Goal: Task Accomplishment & Management: Use online tool/utility

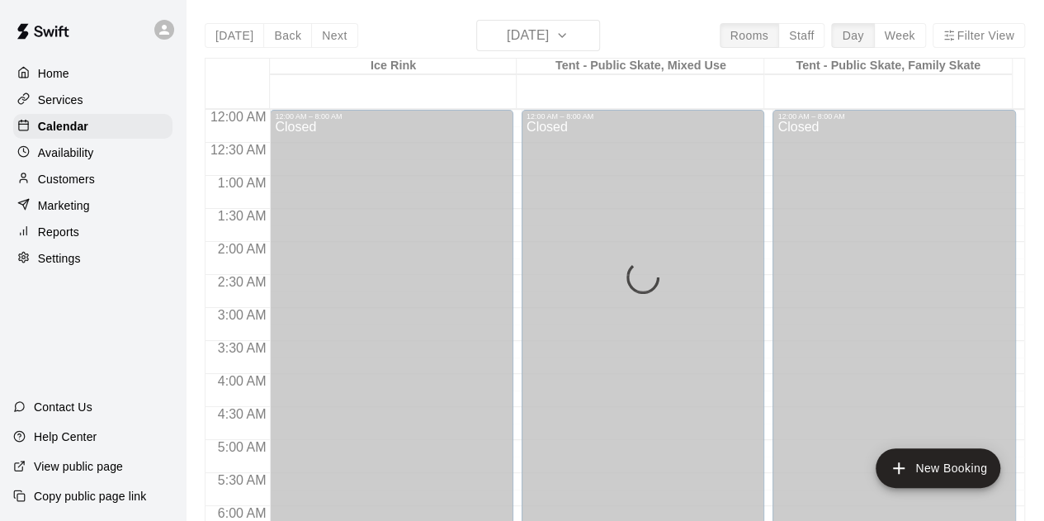
scroll to position [906, 0]
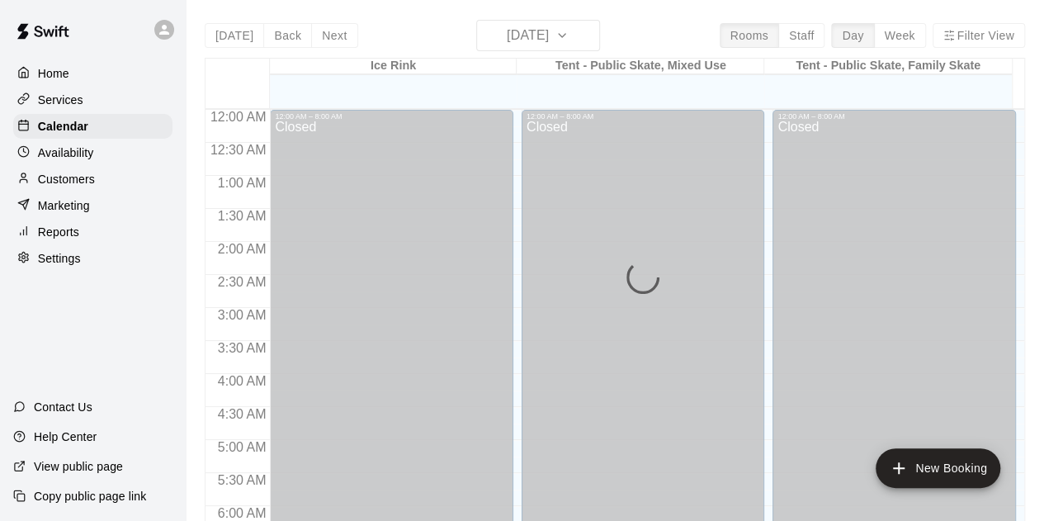
scroll to position [858, 0]
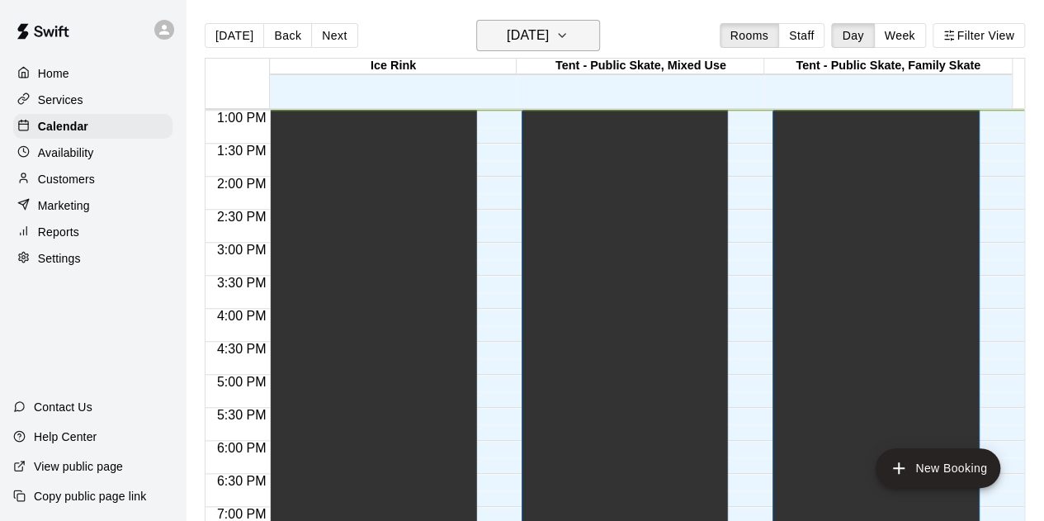
click at [569, 32] on icon "button" at bounding box center [562, 36] width 13 height 20
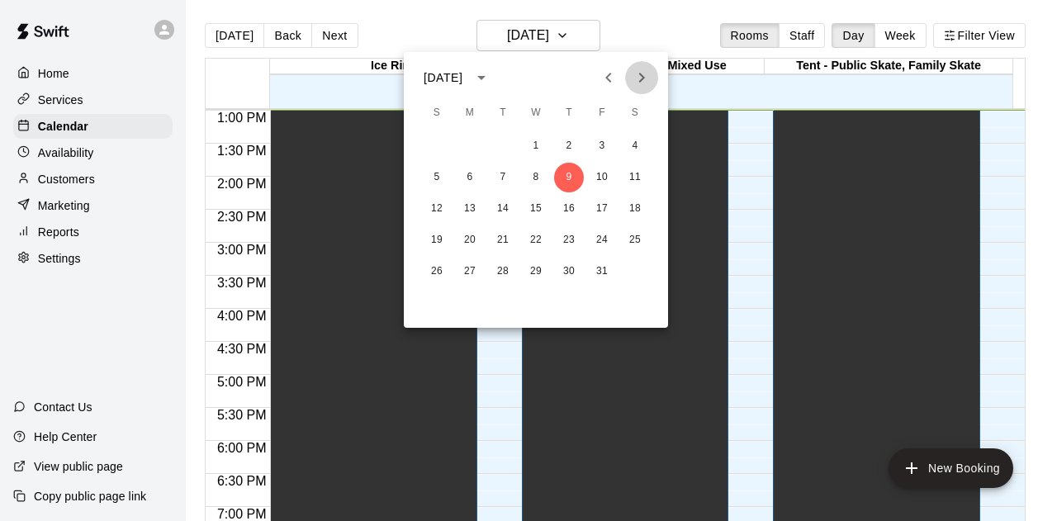
click at [641, 80] on icon "Next month" at bounding box center [642, 78] width 6 height 10
click at [640, 80] on icon "Next month" at bounding box center [642, 78] width 6 height 10
click at [471, 148] on button "2" at bounding box center [470, 146] width 30 height 30
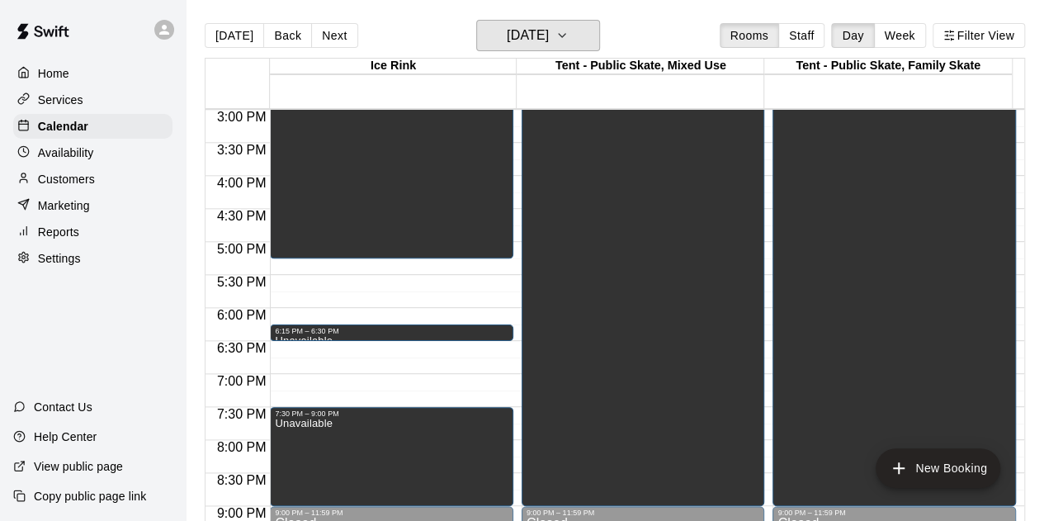
scroll to position [989, 0]
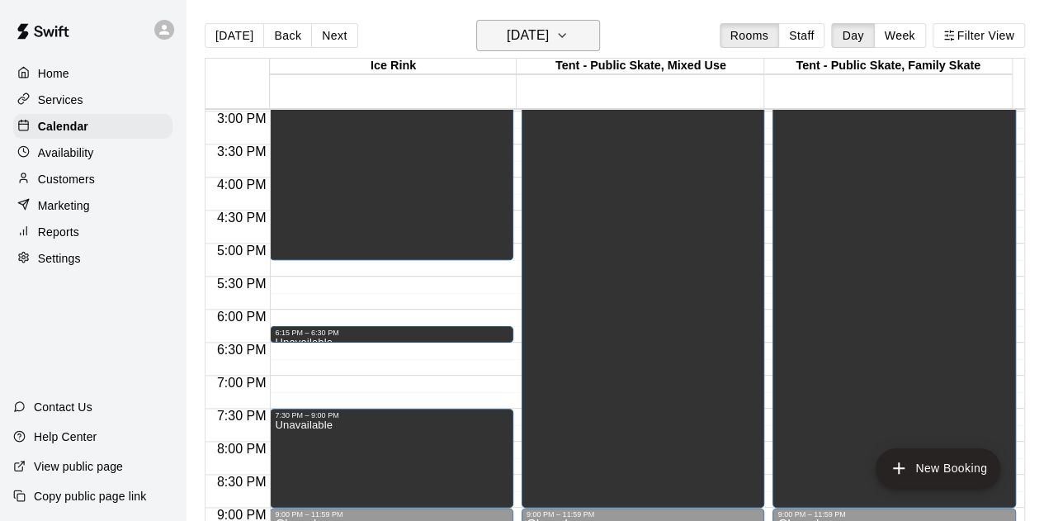
click at [566, 34] on icon "button" at bounding box center [562, 35] width 7 height 3
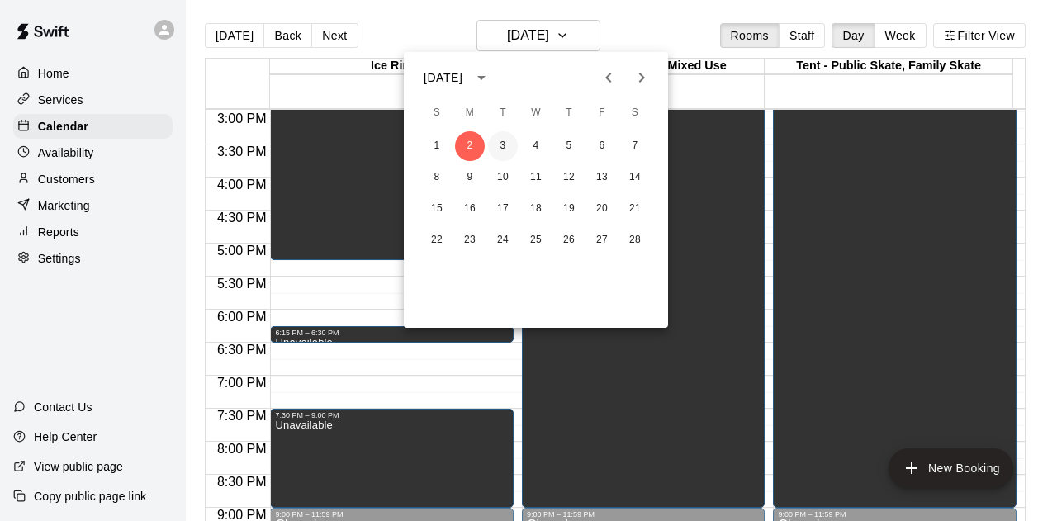
click at [507, 147] on button "3" at bounding box center [503, 146] width 30 height 30
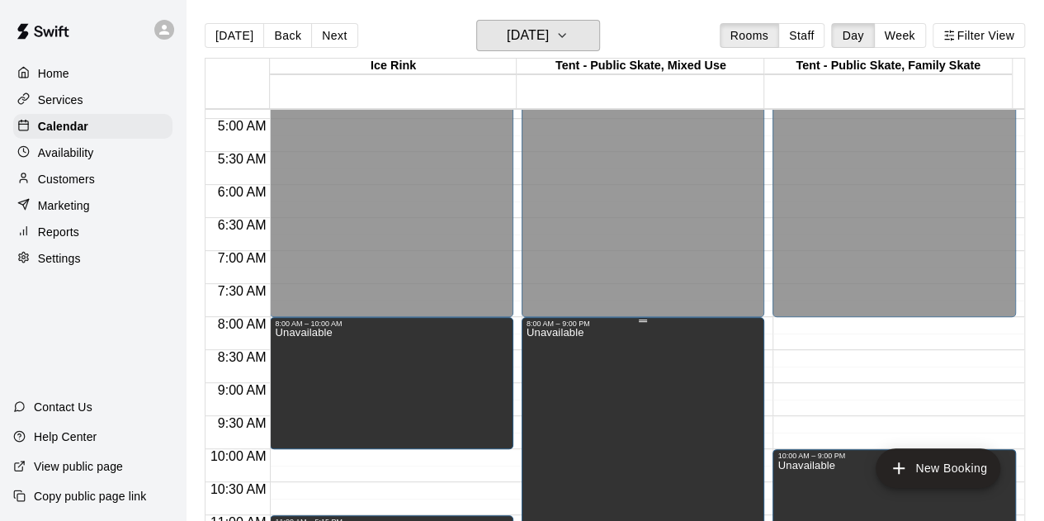
scroll to position [246, 0]
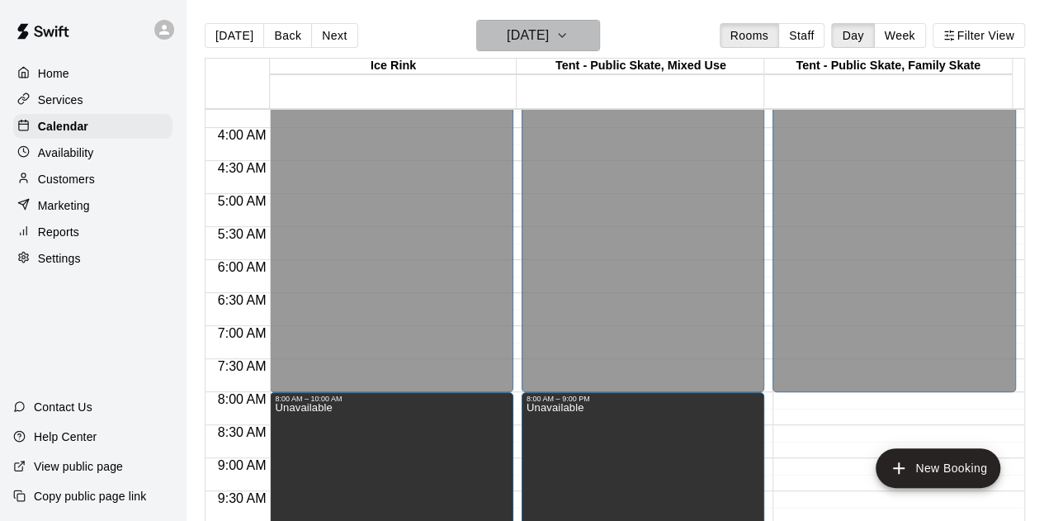
click at [569, 35] on icon "button" at bounding box center [562, 36] width 13 height 20
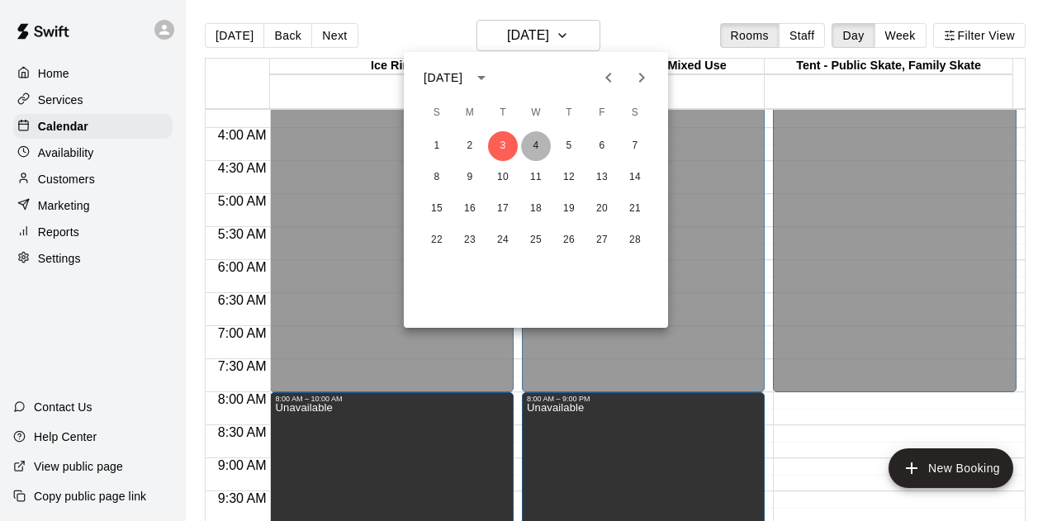
click at [539, 144] on button "4" at bounding box center [536, 146] width 30 height 30
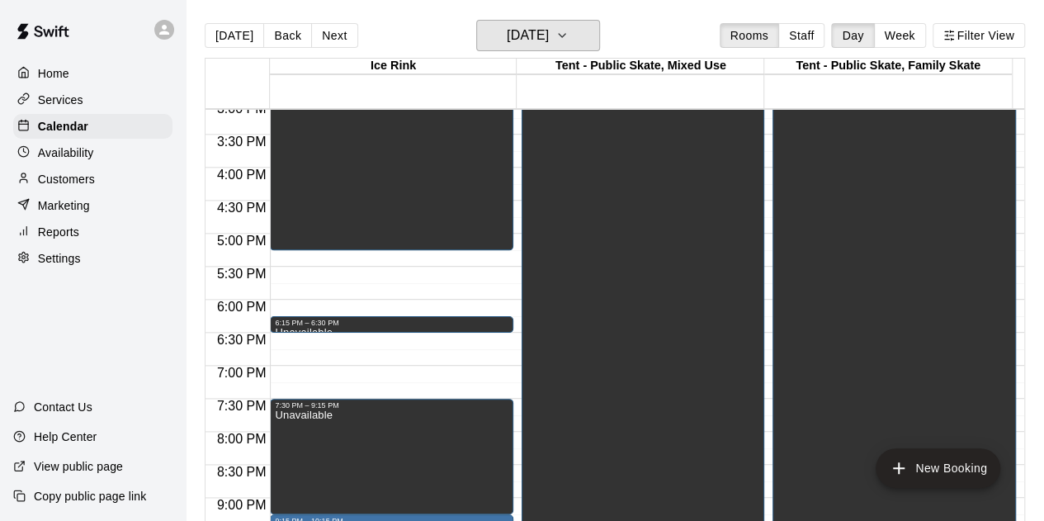
scroll to position [906, 0]
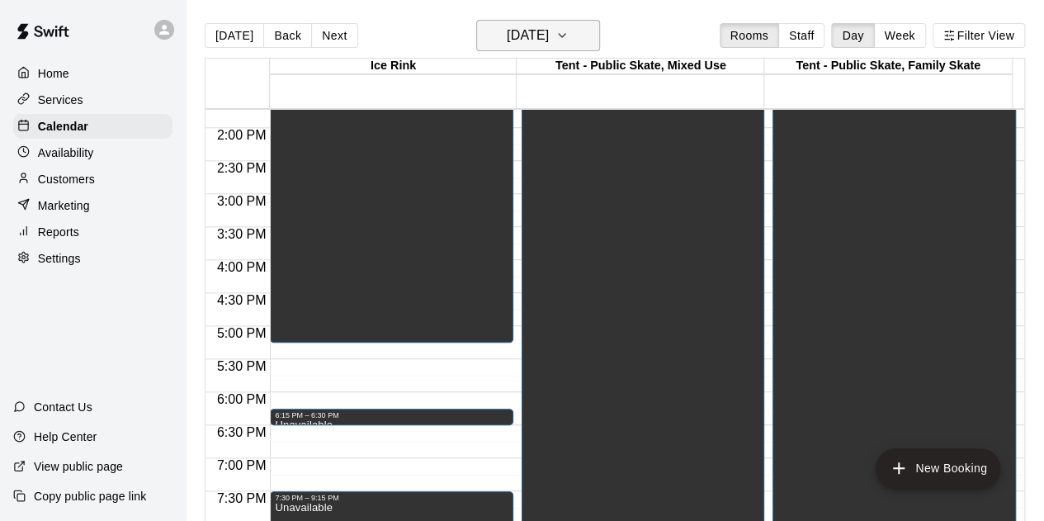
click at [569, 31] on icon "button" at bounding box center [562, 36] width 13 height 20
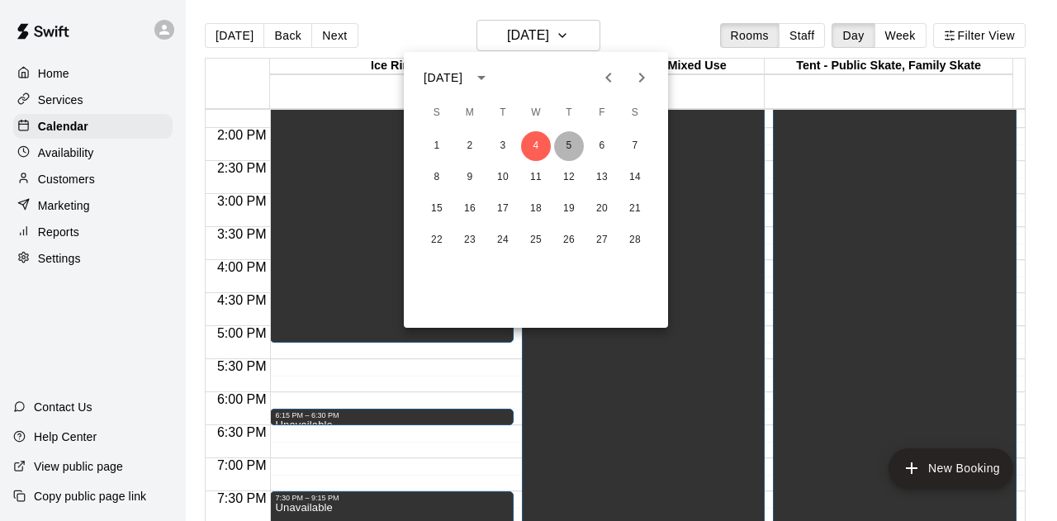
click at [569, 145] on button "5" at bounding box center [569, 146] width 30 height 30
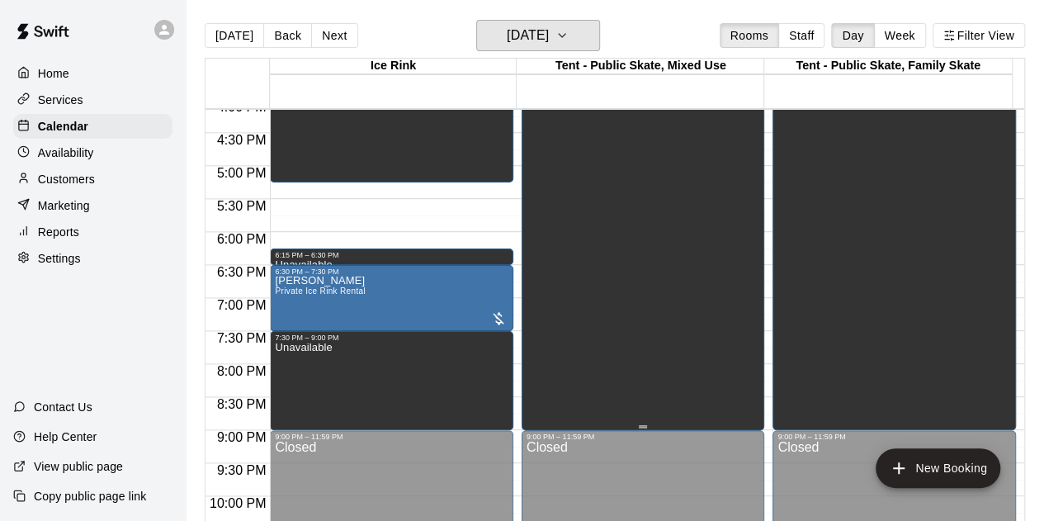
scroll to position [1154, 0]
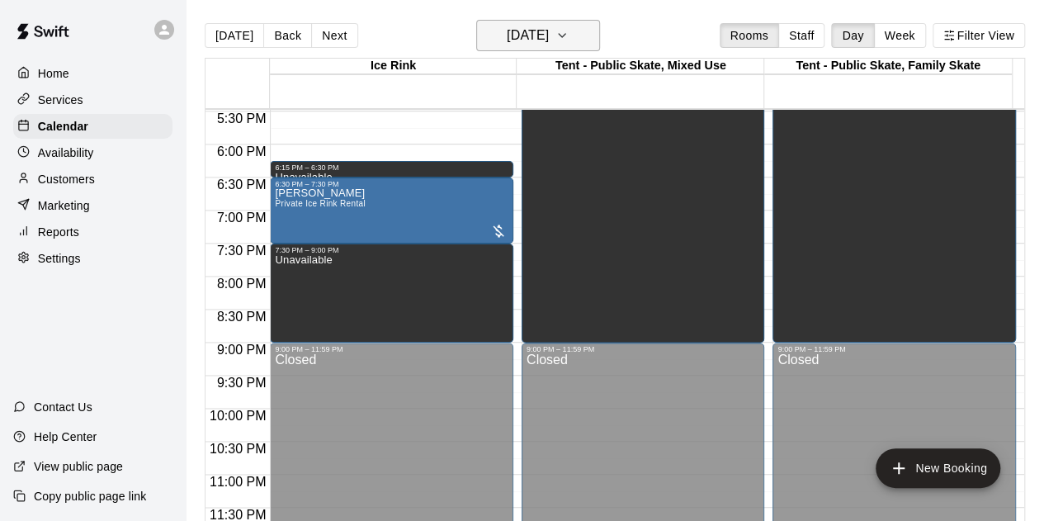
click at [569, 32] on icon "button" at bounding box center [562, 36] width 13 height 20
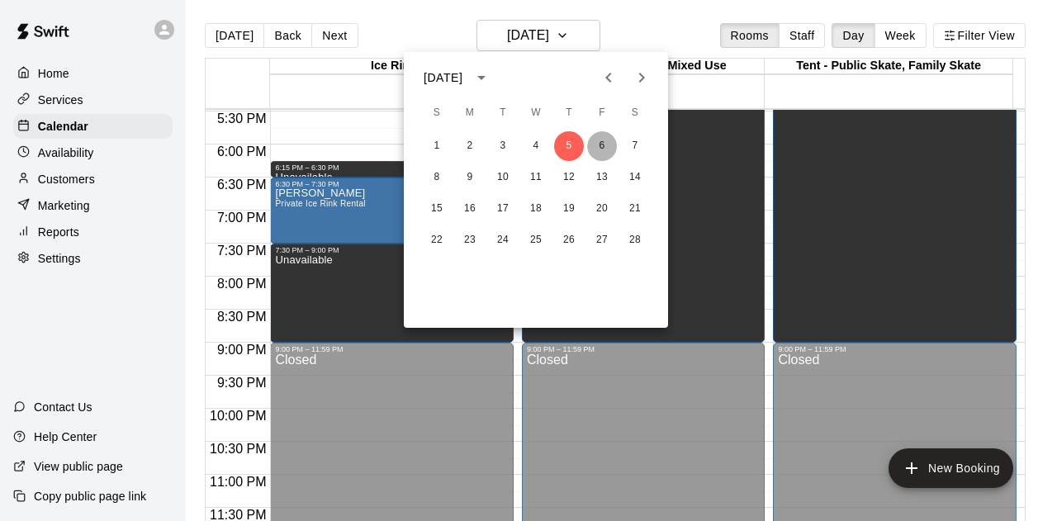
click at [599, 149] on button "6" at bounding box center [602, 146] width 30 height 30
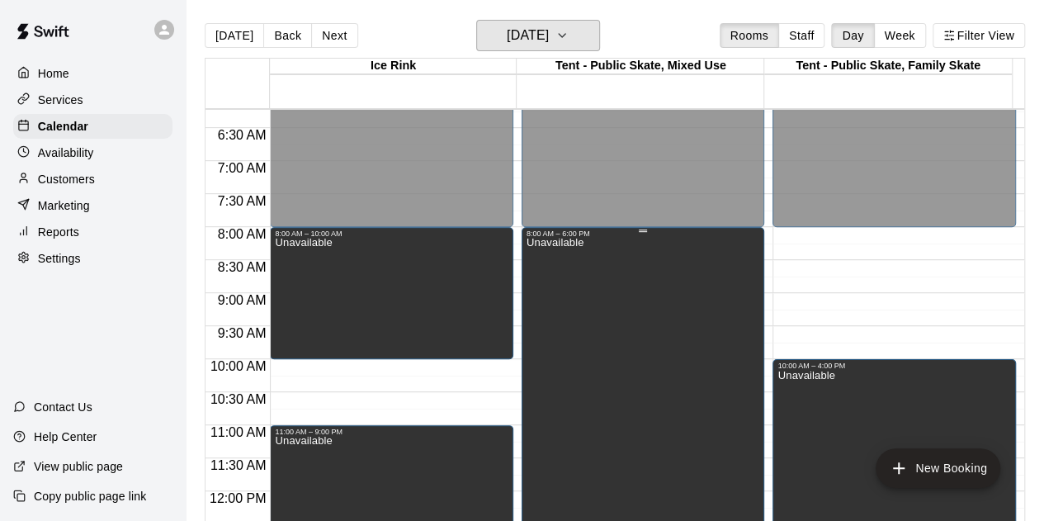
scroll to position [741, 0]
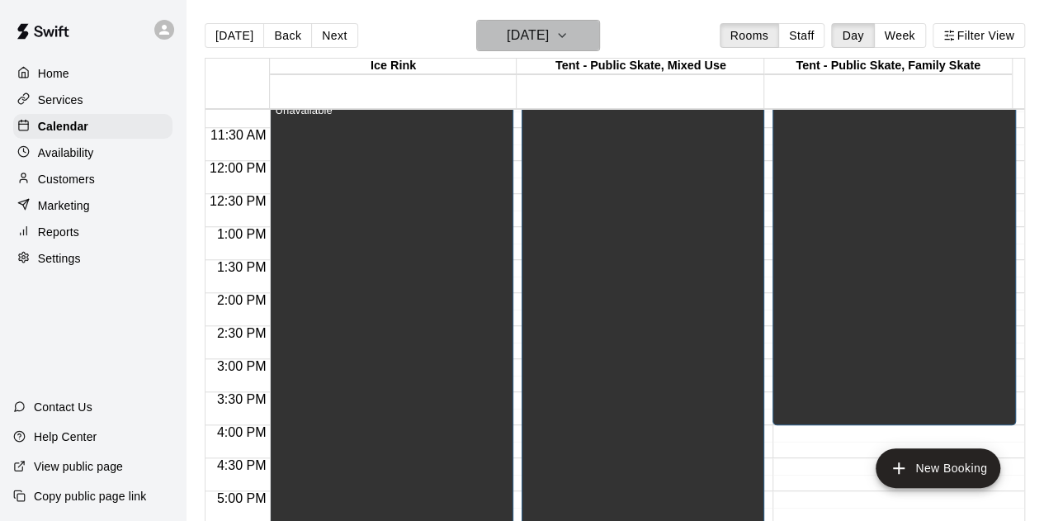
click at [569, 32] on icon "button" at bounding box center [562, 36] width 13 height 20
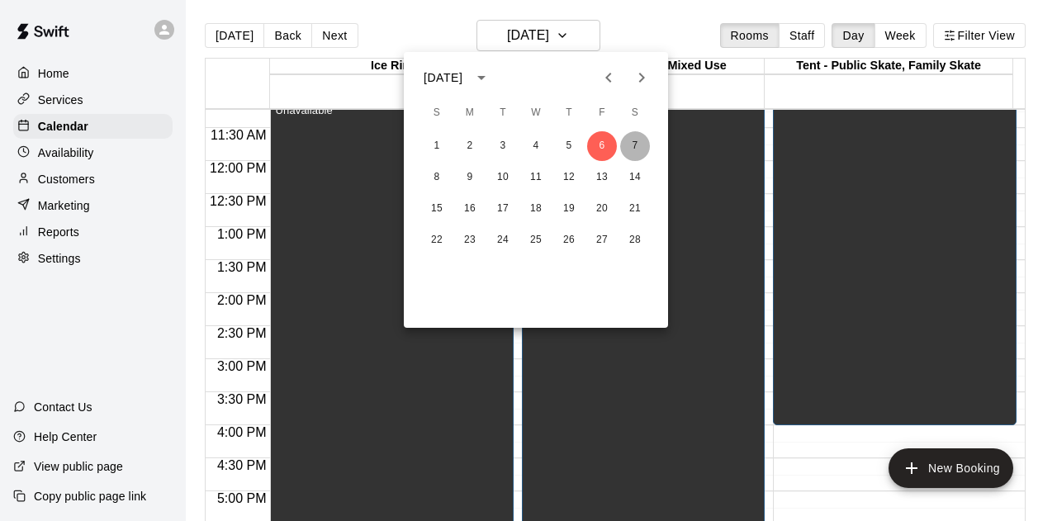
click at [636, 142] on button "7" at bounding box center [635, 146] width 30 height 30
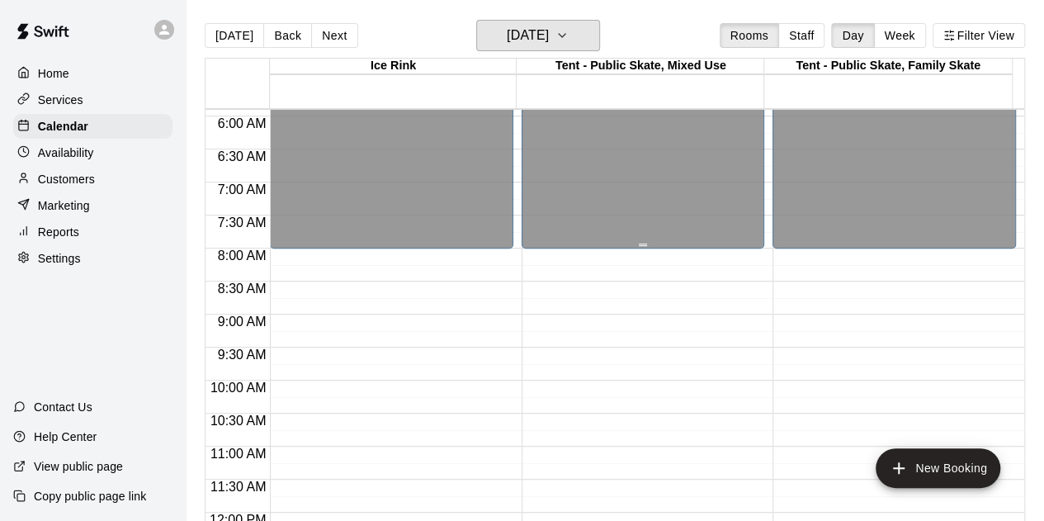
scroll to position [494, 0]
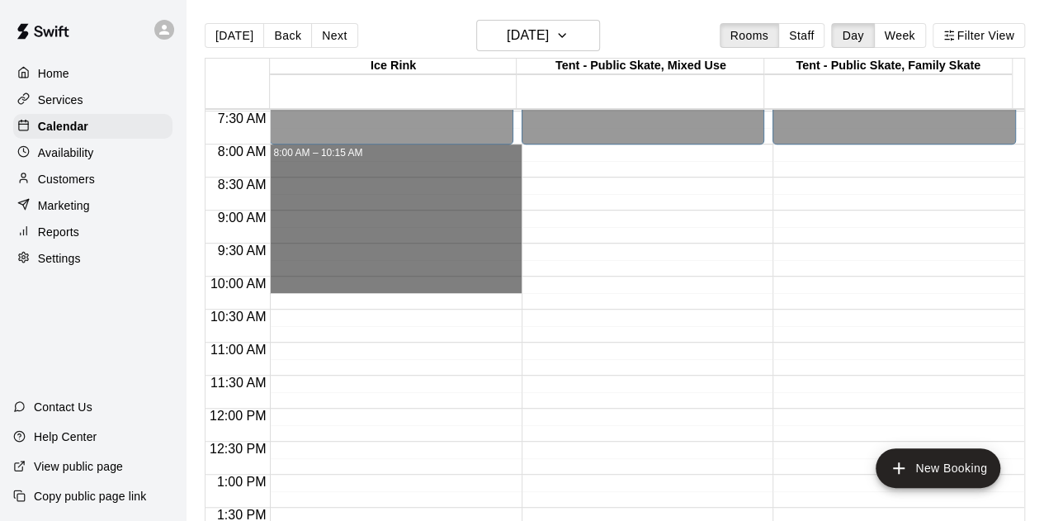
drag, startPoint x: 300, startPoint y: 150, endPoint x: 310, endPoint y: 277, distance: 127.5
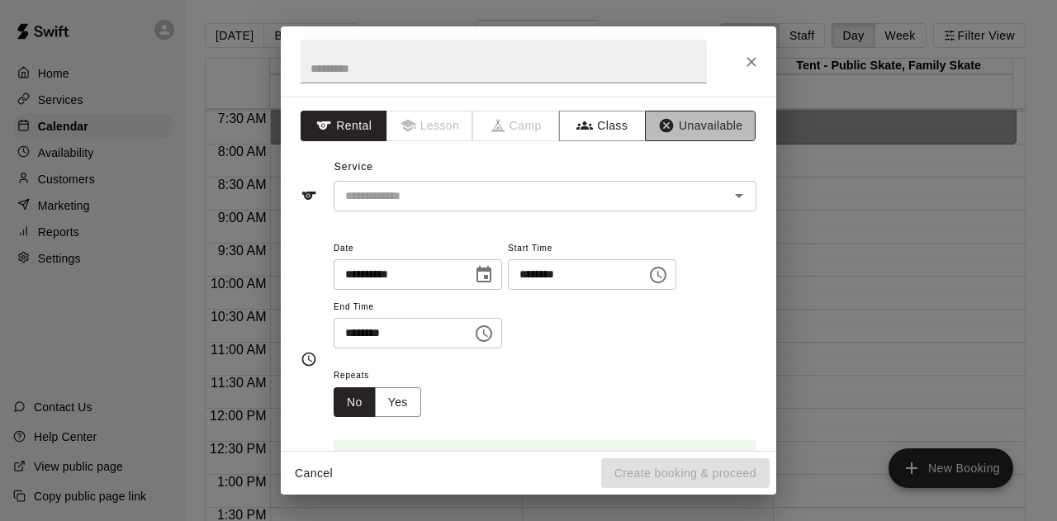
click at [702, 118] on button "Unavailable" at bounding box center [700, 126] width 111 height 31
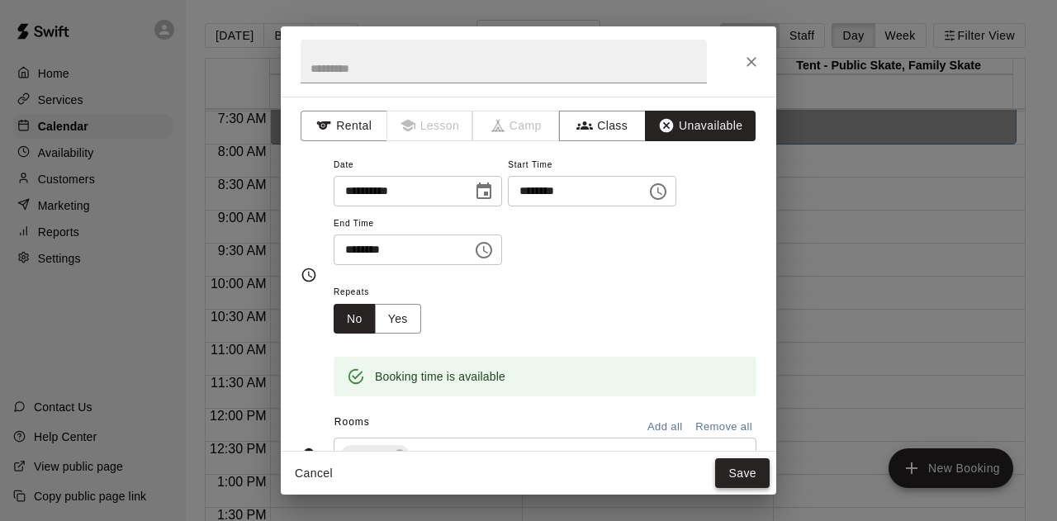
click at [732, 466] on button "Save" at bounding box center [742, 473] width 54 height 31
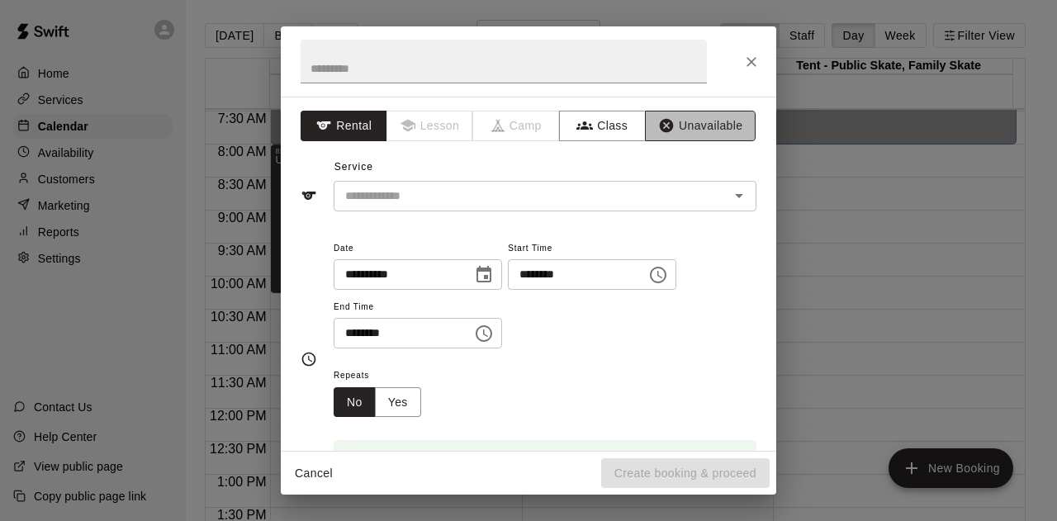
click at [675, 129] on button "Unavailable" at bounding box center [700, 126] width 111 height 31
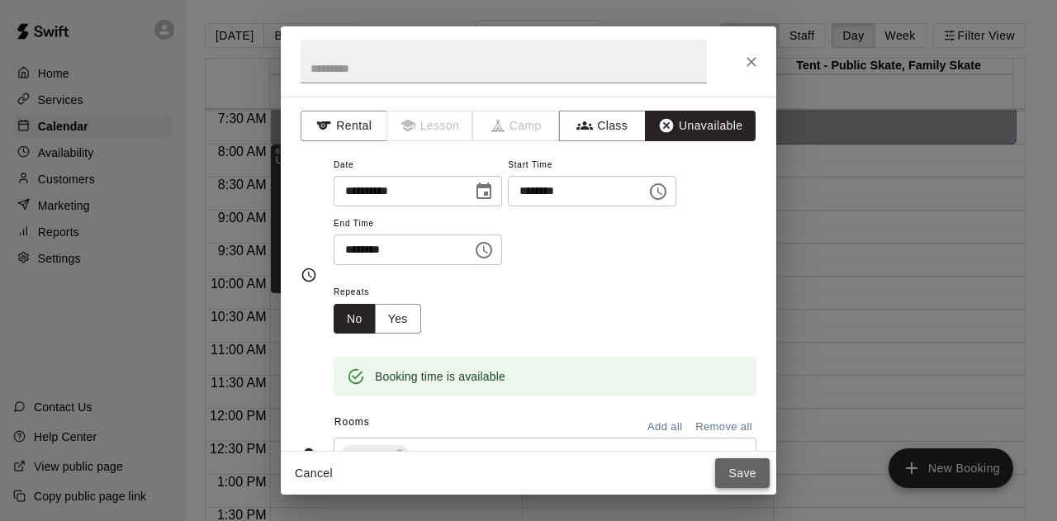
click at [755, 473] on button "Save" at bounding box center [742, 473] width 54 height 31
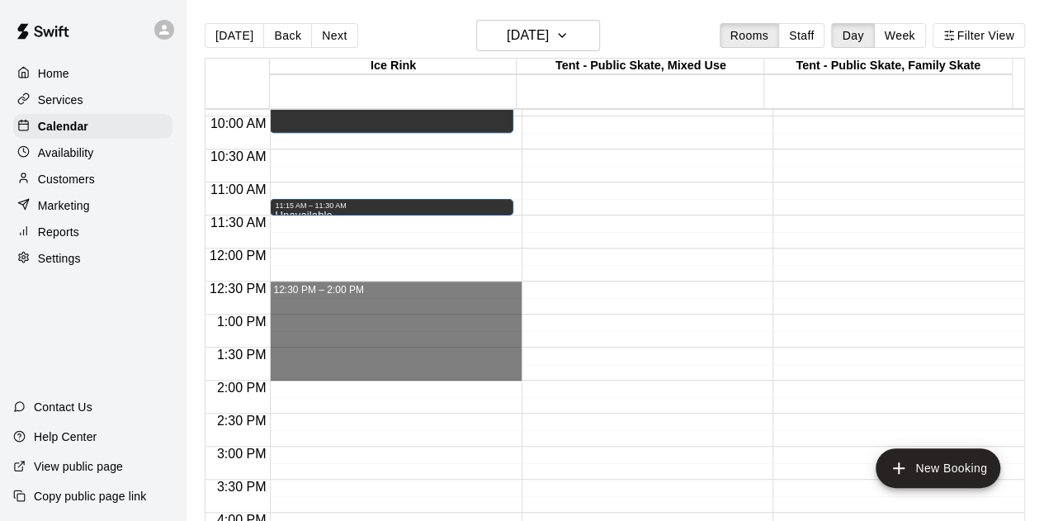
scroll to position [824, 0]
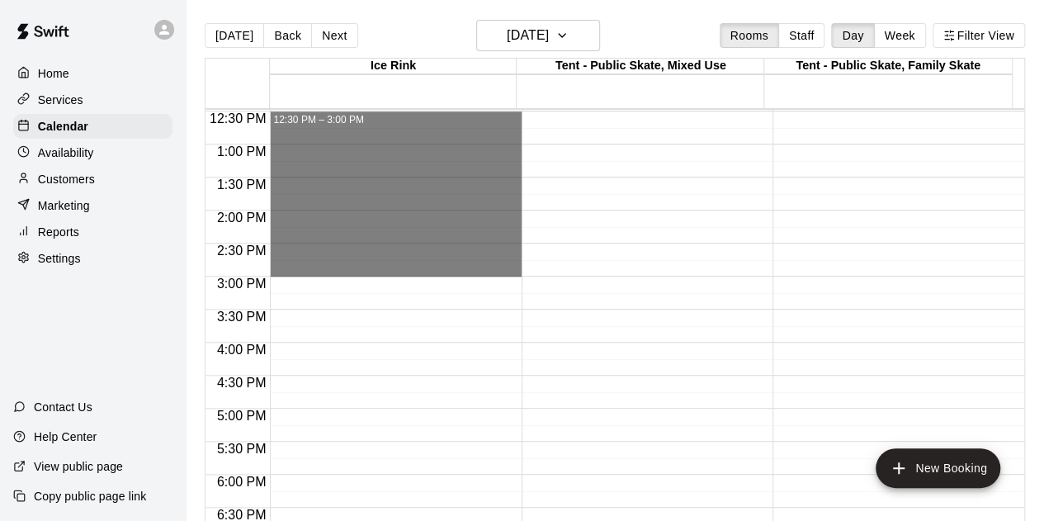
drag, startPoint x: 304, startPoint y: 369, endPoint x: 314, endPoint y: 273, distance: 96.3
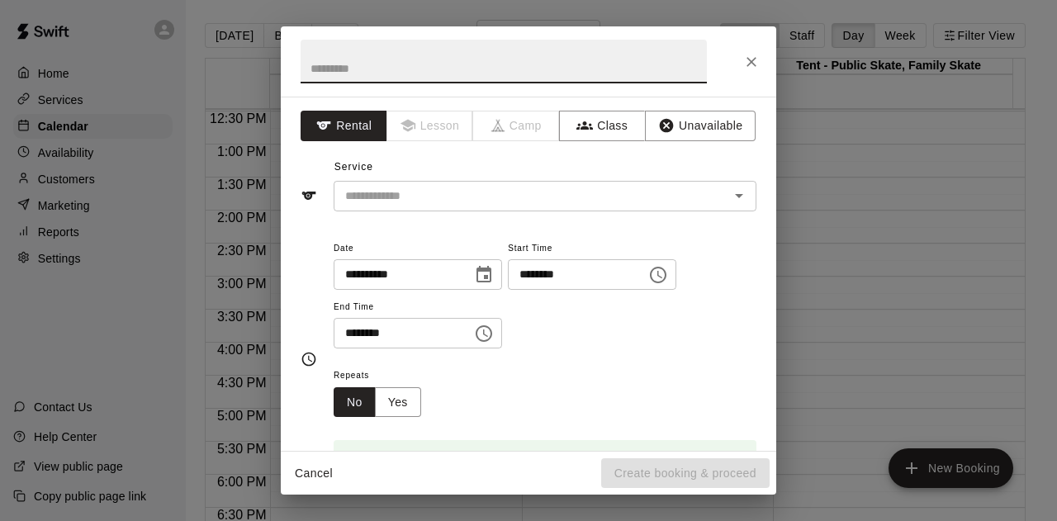
drag, startPoint x: 689, startPoint y: 126, endPoint x: 685, endPoint y: 153, distance: 26.6
click at [685, 129] on button "Unavailable" at bounding box center [700, 126] width 111 height 31
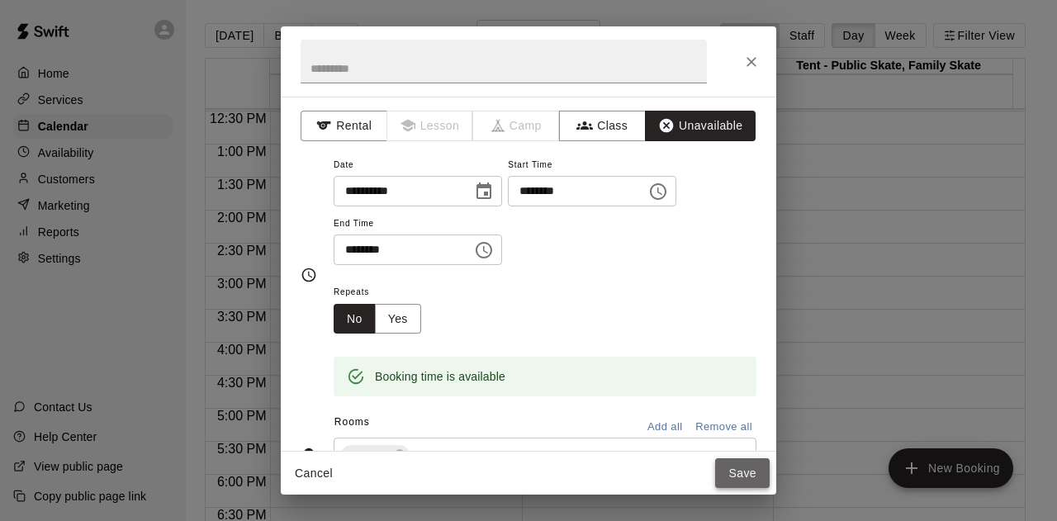
click at [742, 470] on button "Save" at bounding box center [742, 473] width 54 height 31
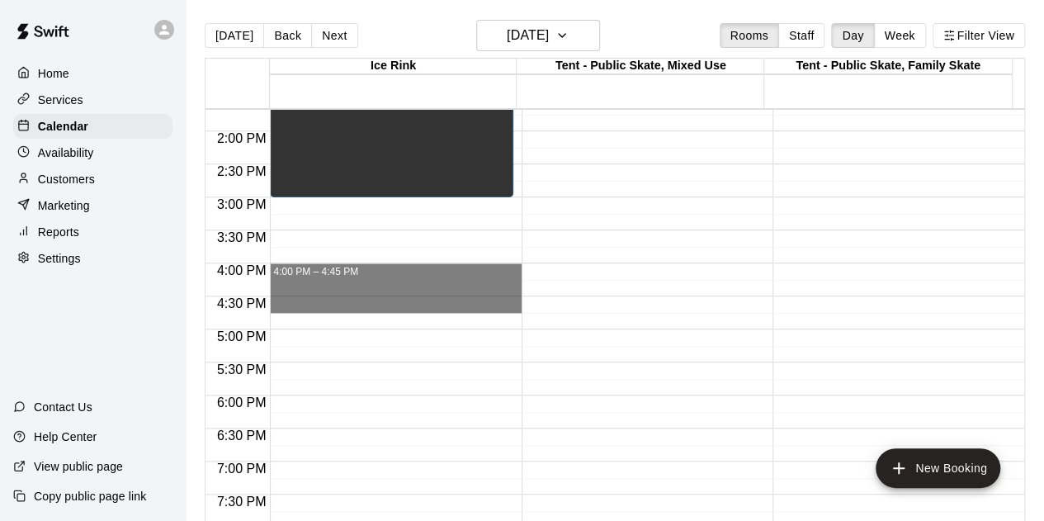
scroll to position [1072, 0]
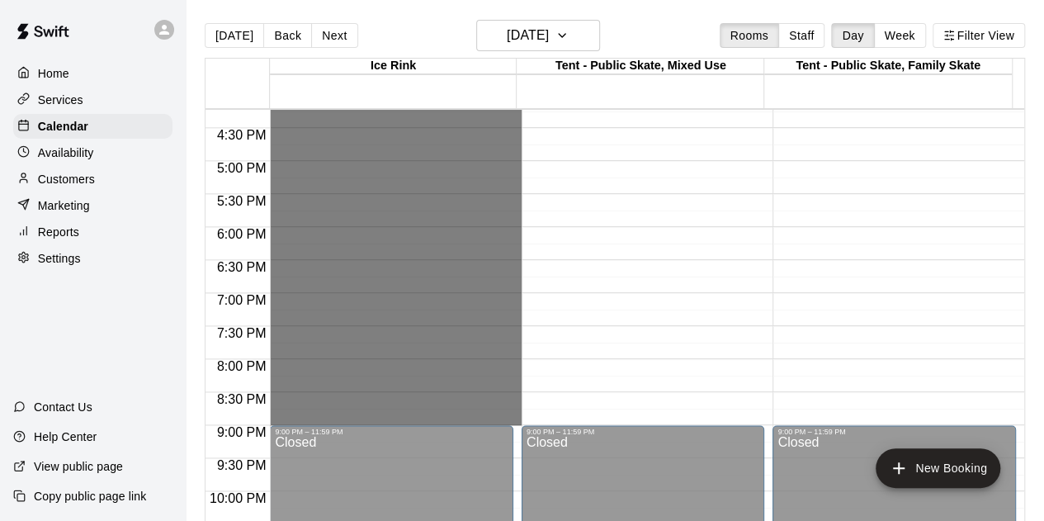
drag, startPoint x: 322, startPoint y: 345, endPoint x: 348, endPoint y: 420, distance: 79.4
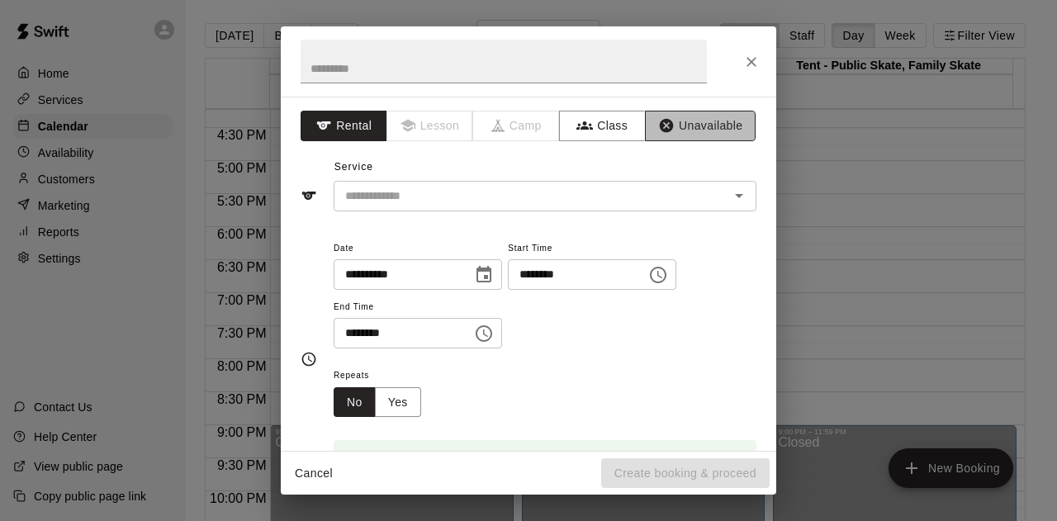
click at [708, 127] on button "Unavailable" at bounding box center [700, 126] width 111 height 31
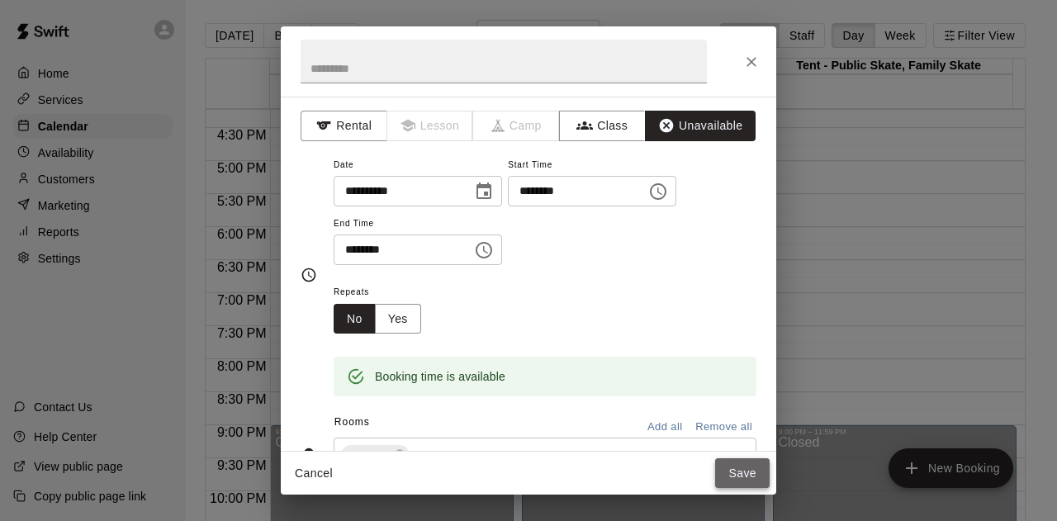
click at [748, 480] on button "Save" at bounding box center [742, 473] width 54 height 31
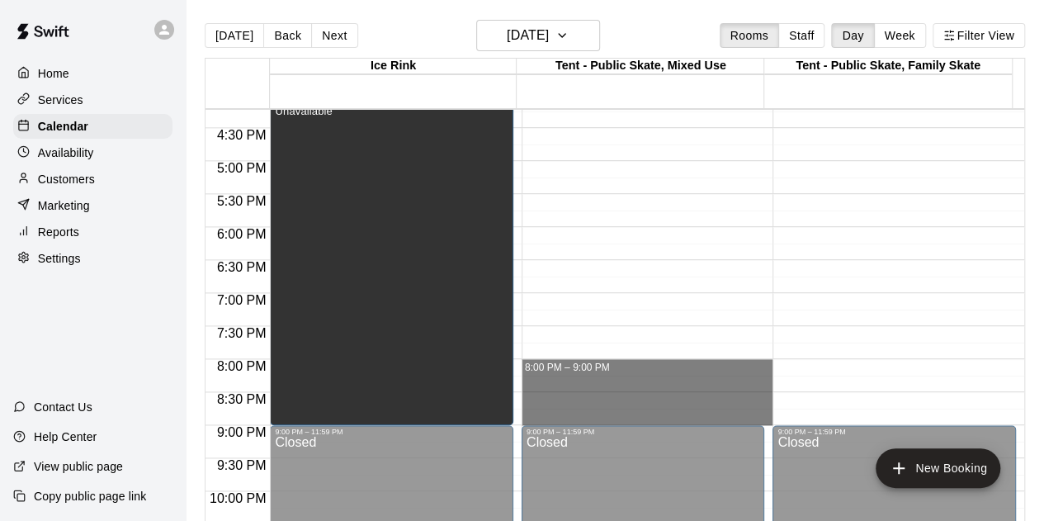
drag, startPoint x: 596, startPoint y: 416, endPoint x: 590, endPoint y: 367, distance: 49.0
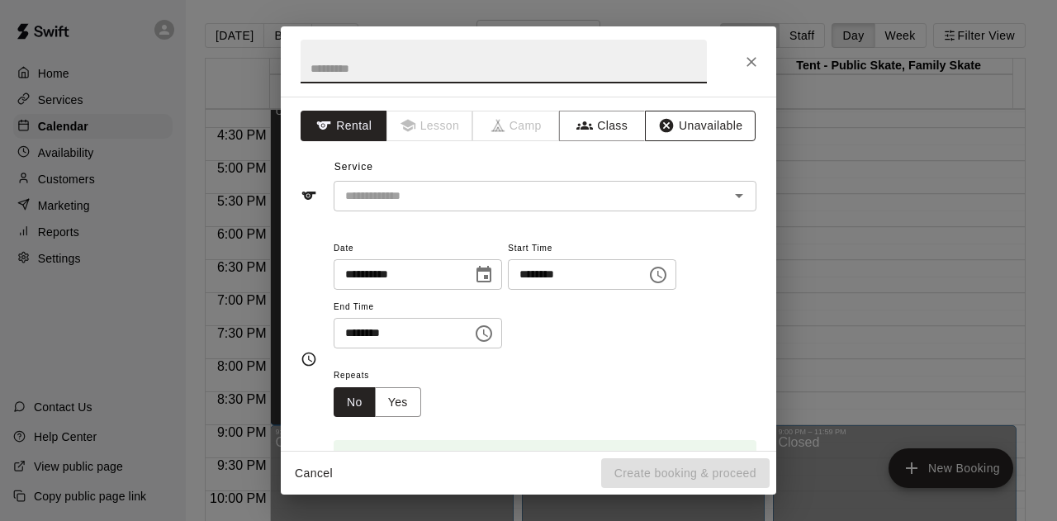
click at [685, 111] on button "Unavailable" at bounding box center [700, 126] width 111 height 31
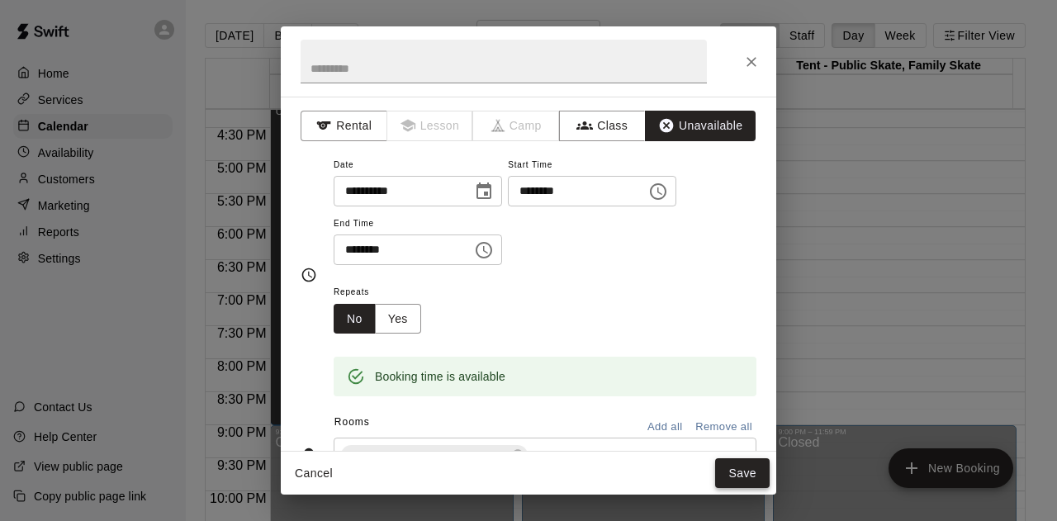
click at [745, 466] on button "Save" at bounding box center [742, 473] width 54 height 31
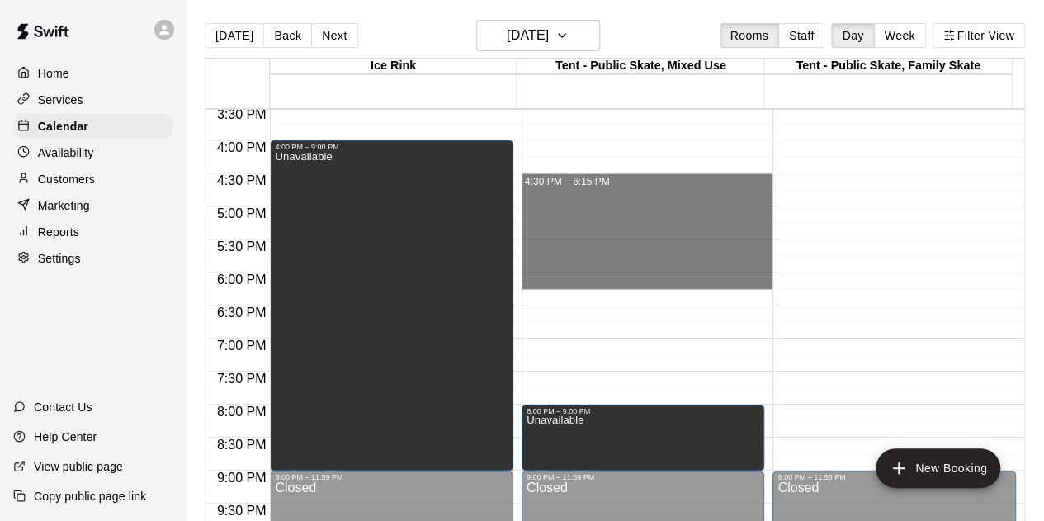
scroll to position [989, 0]
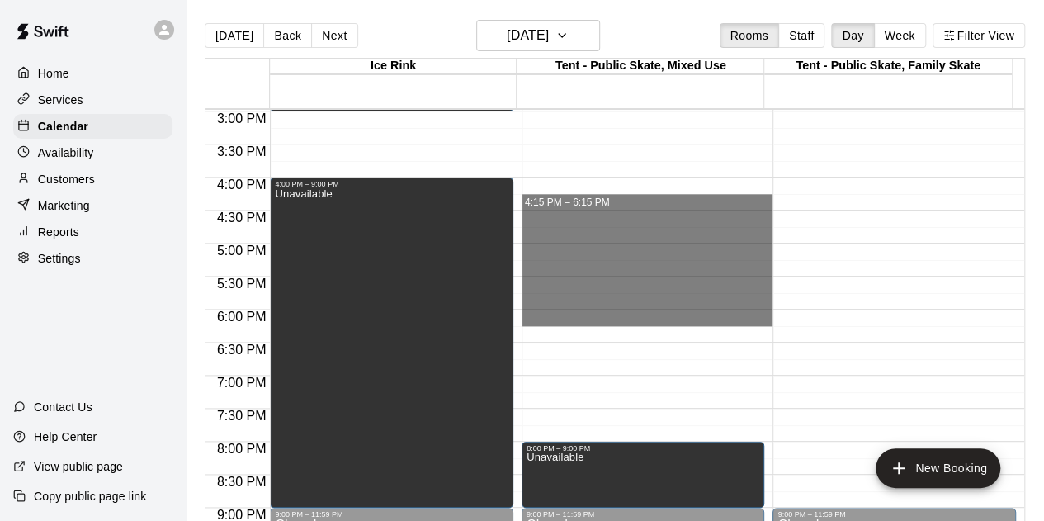
drag, startPoint x: 574, startPoint y: 227, endPoint x: 595, endPoint y: 222, distance: 22.0
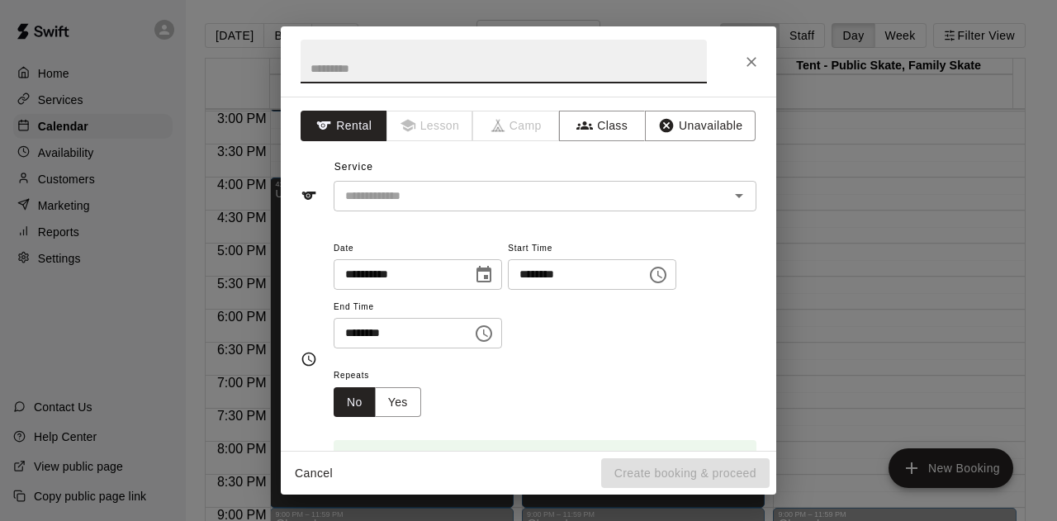
click at [755, 57] on icon "Close" at bounding box center [751, 62] width 10 height 10
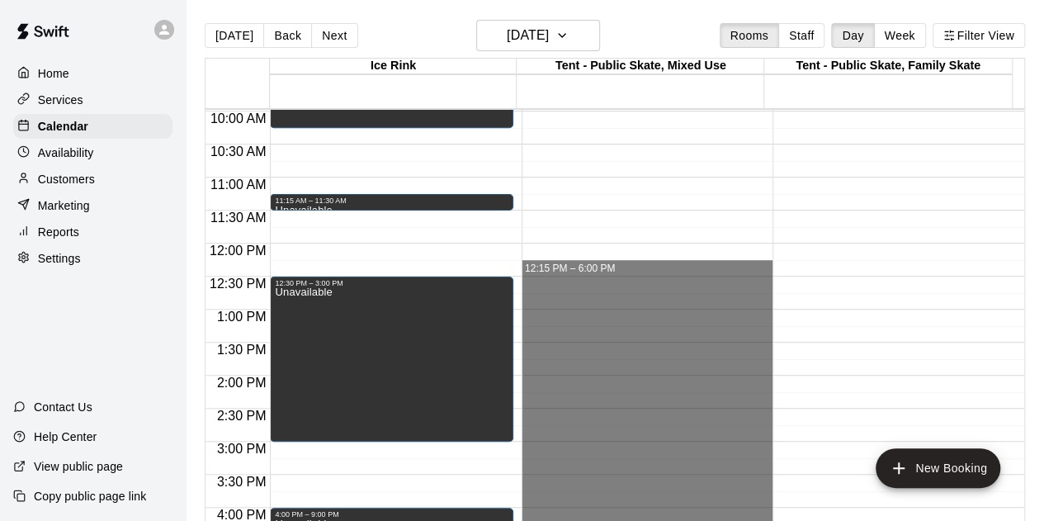
scroll to position [411, 0]
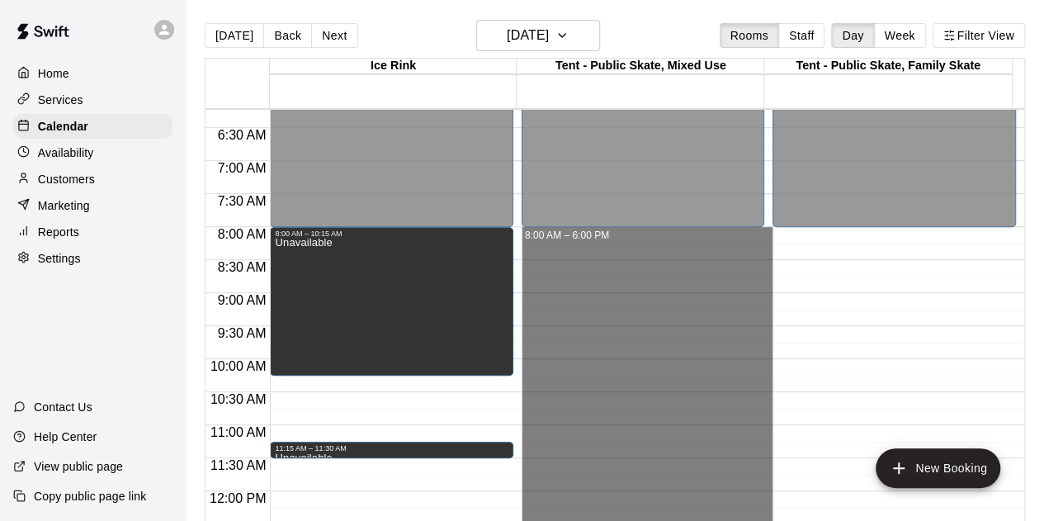
drag, startPoint x: 570, startPoint y: 308, endPoint x: 580, endPoint y: 237, distance: 71.7
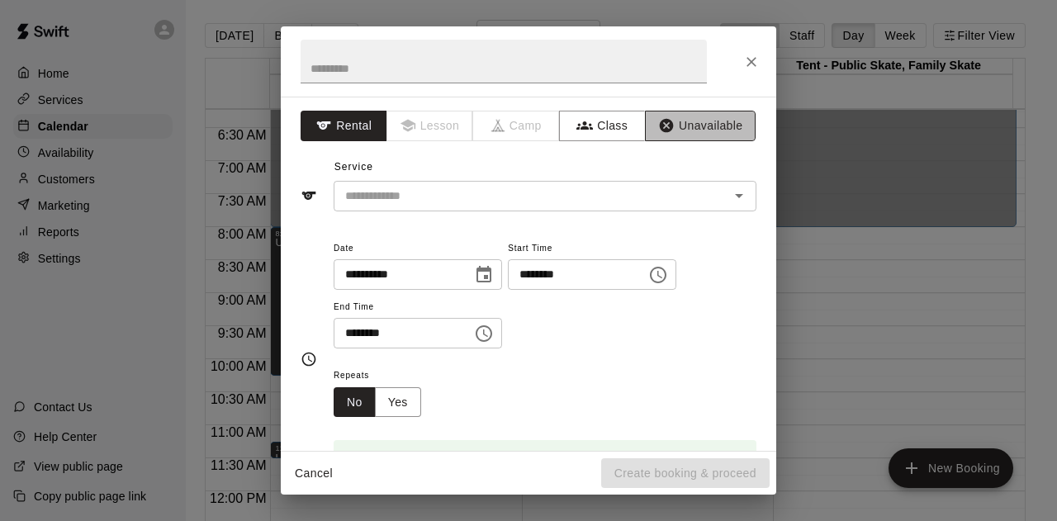
click at [698, 130] on button "Unavailable" at bounding box center [700, 126] width 111 height 31
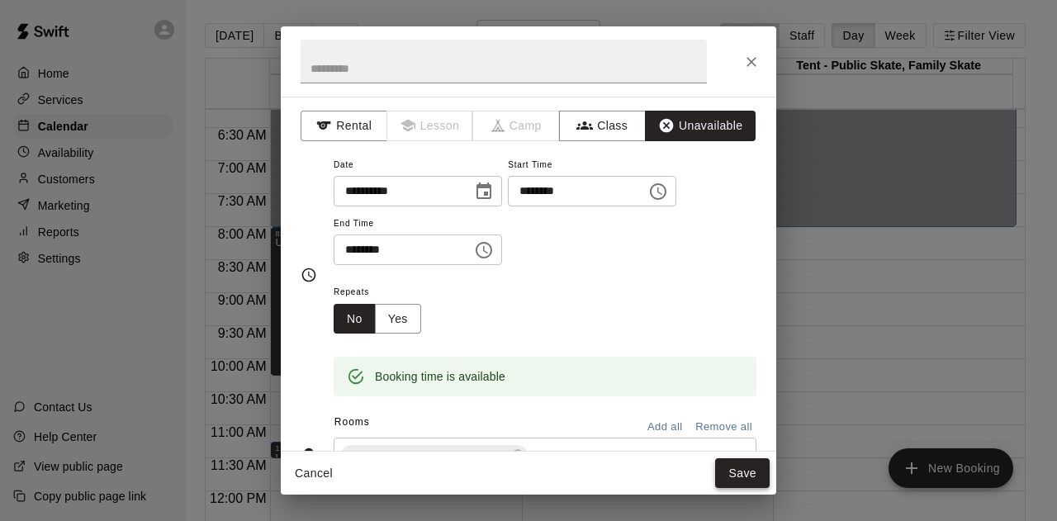
click at [725, 477] on button "Save" at bounding box center [742, 473] width 54 height 31
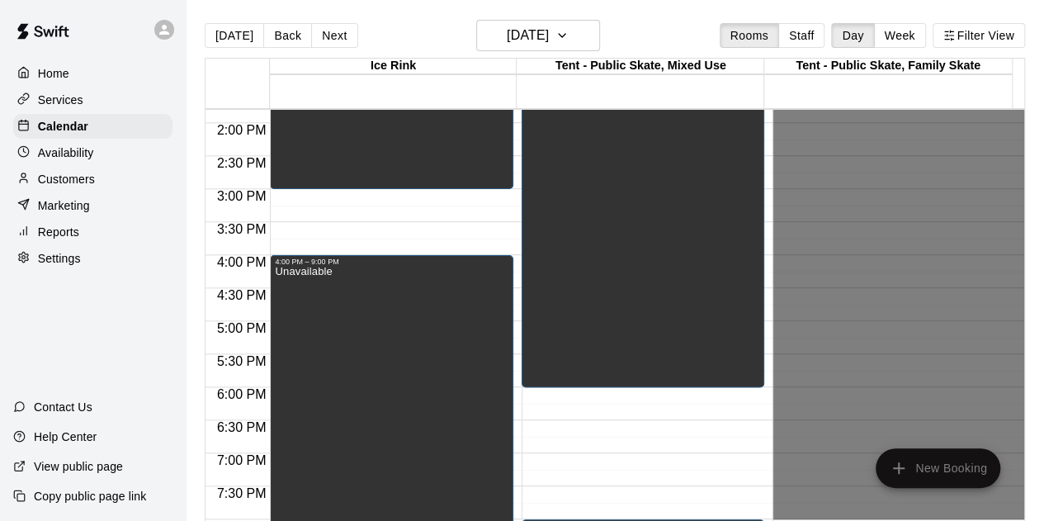
scroll to position [824, 0]
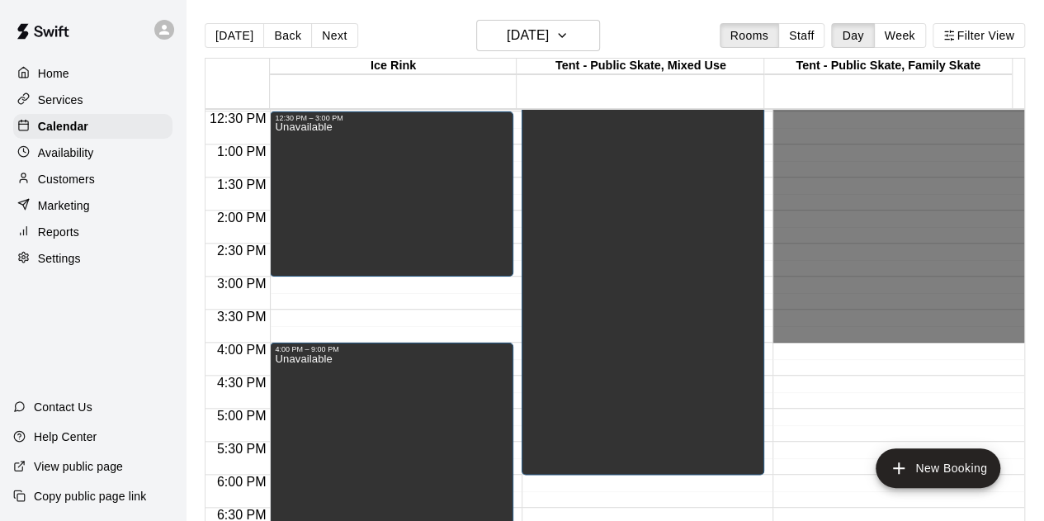
drag, startPoint x: 797, startPoint y: 233, endPoint x: 821, endPoint y: 336, distance: 105.8
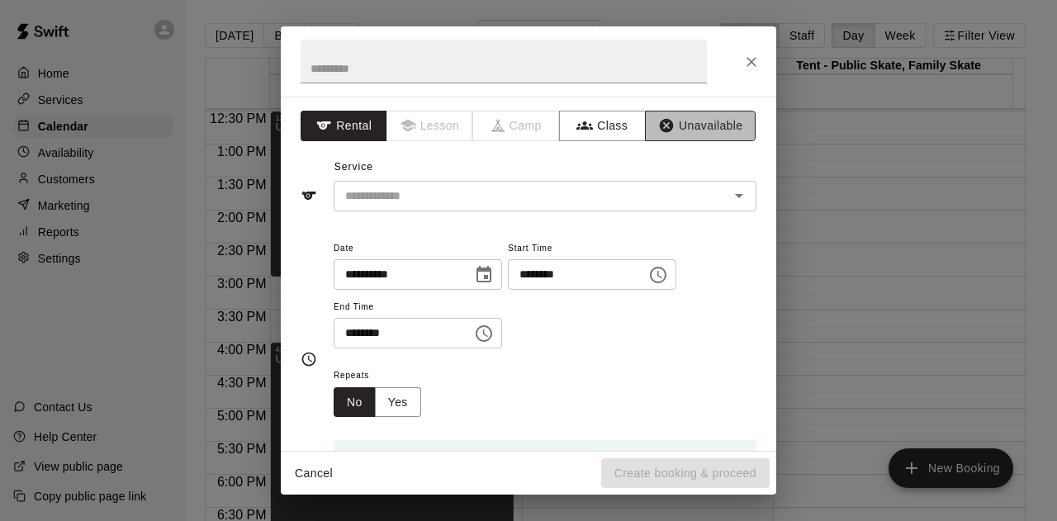
click at [695, 129] on button "Unavailable" at bounding box center [700, 126] width 111 height 31
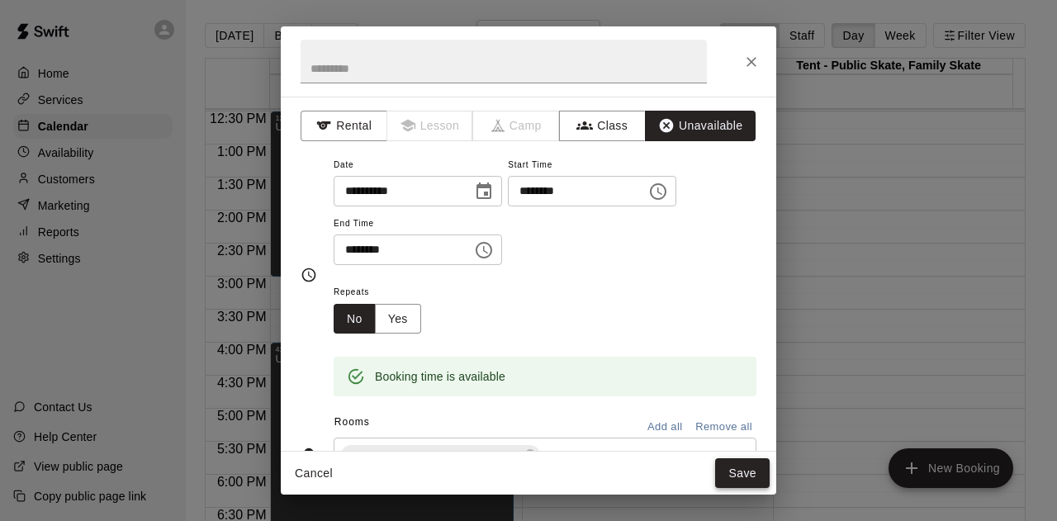
click at [726, 466] on button "Save" at bounding box center [742, 473] width 54 height 31
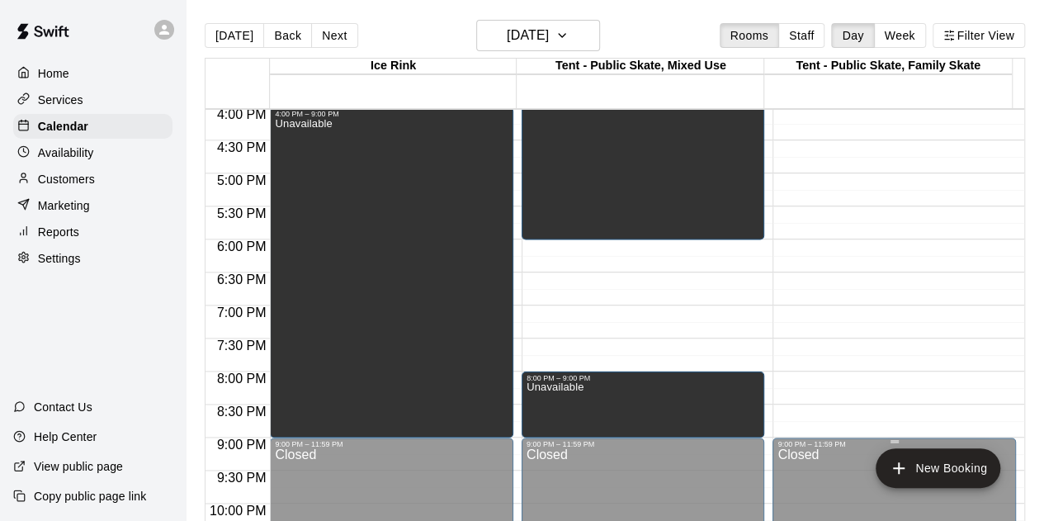
scroll to position [1154, 0]
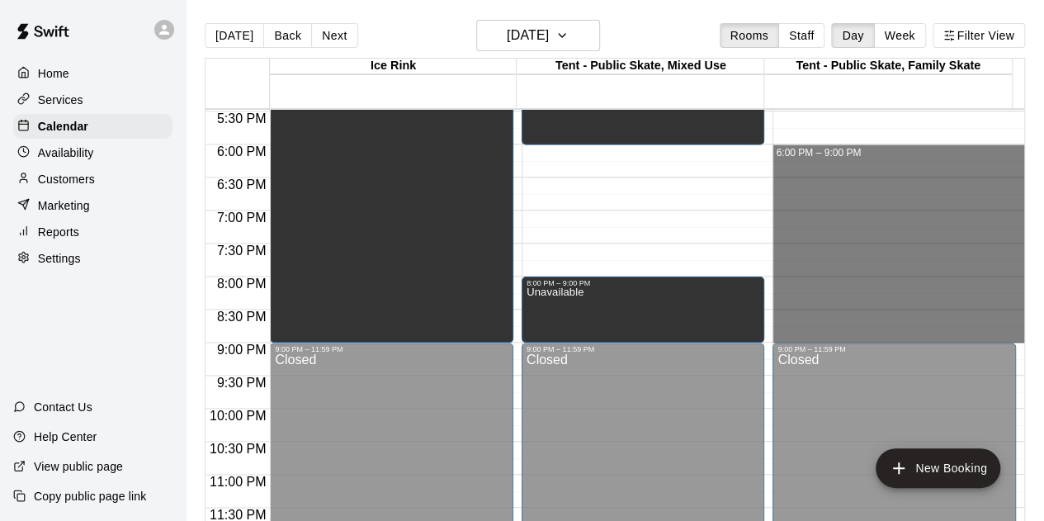
drag, startPoint x: 769, startPoint y: 149, endPoint x: 800, endPoint y: 330, distance: 183.4
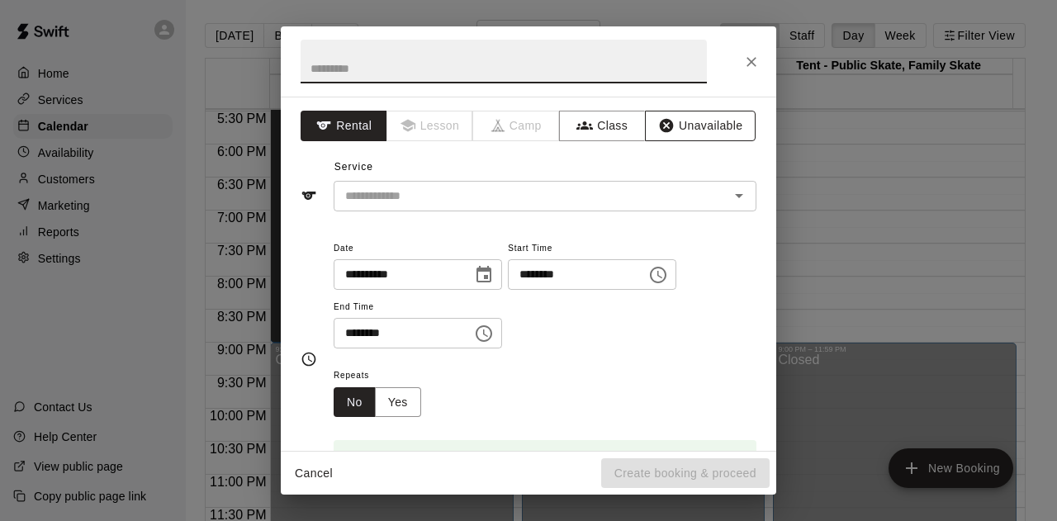
click at [701, 123] on button "Unavailable" at bounding box center [700, 126] width 111 height 31
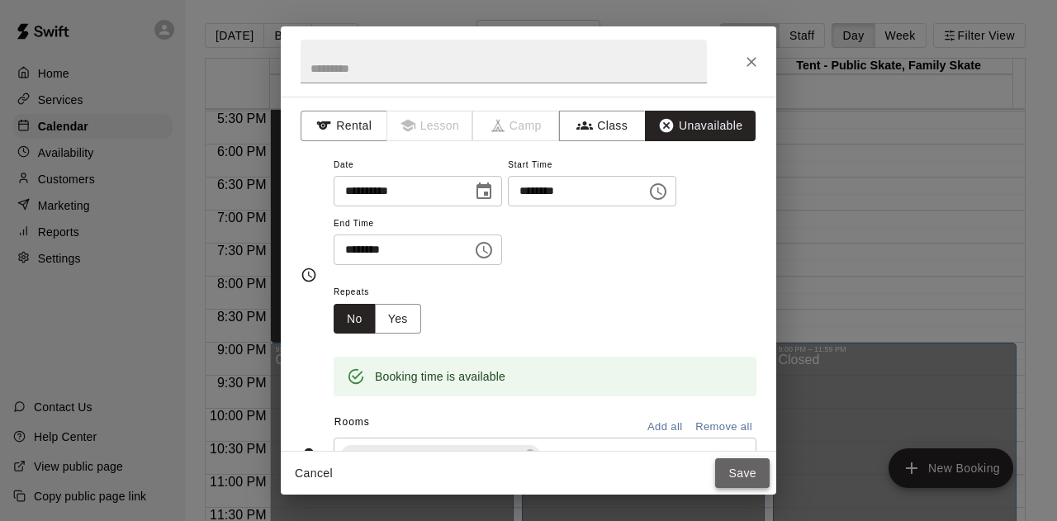
click at [735, 475] on button "Save" at bounding box center [742, 473] width 54 height 31
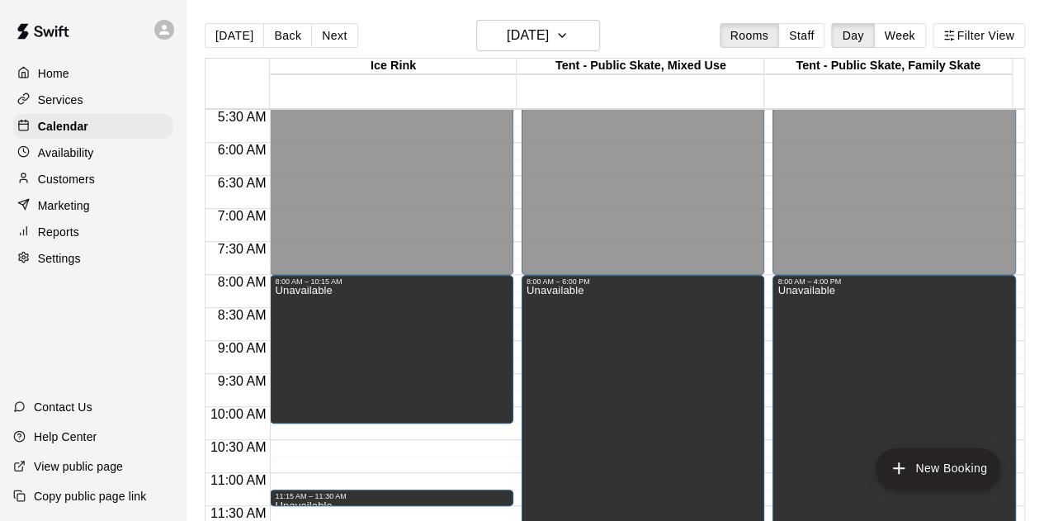
scroll to position [246, 0]
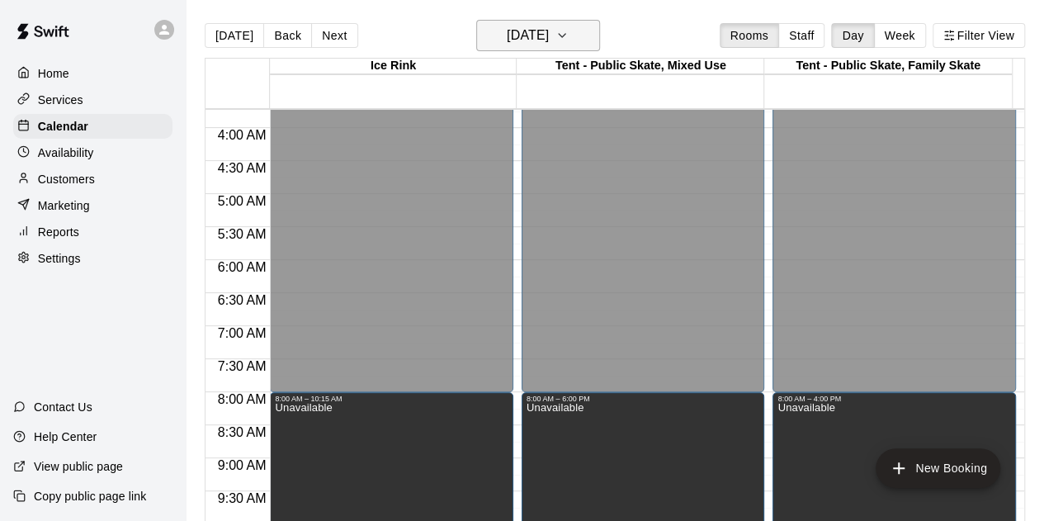
click at [569, 32] on icon "button" at bounding box center [562, 36] width 13 height 20
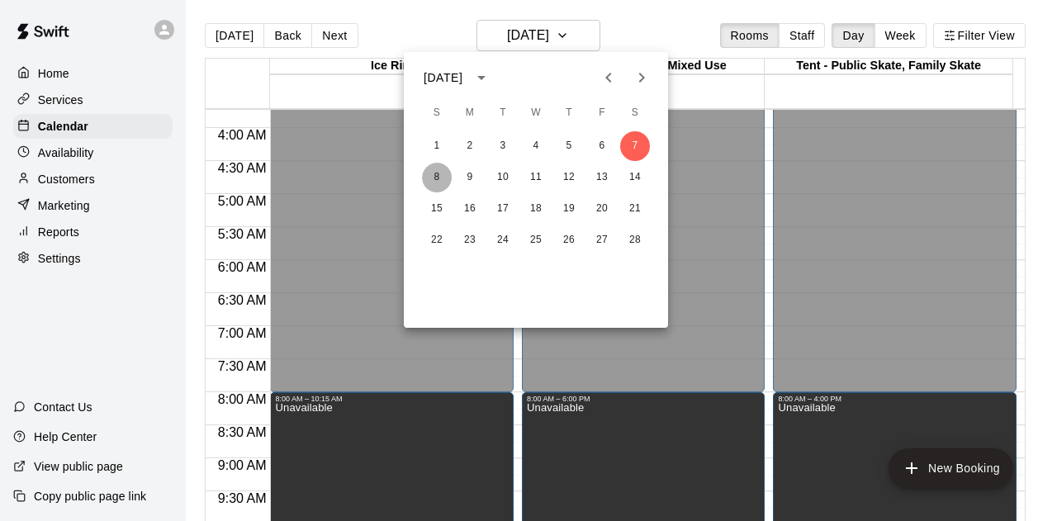
click at [444, 174] on button "8" at bounding box center [437, 178] width 30 height 30
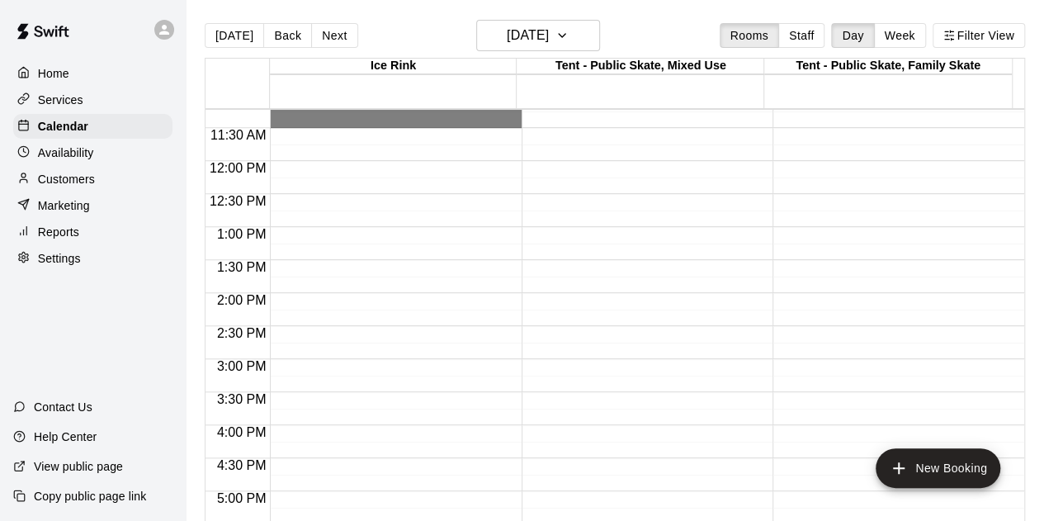
scroll to position [989, 0]
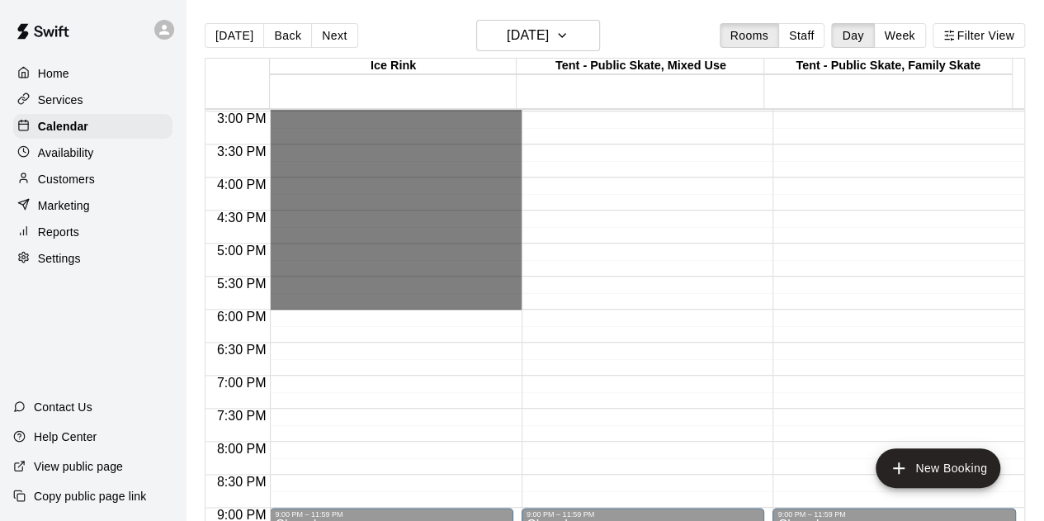
drag, startPoint x: 466, startPoint y: 233, endPoint x: 464, endPoint y: 299, distance: 66.1
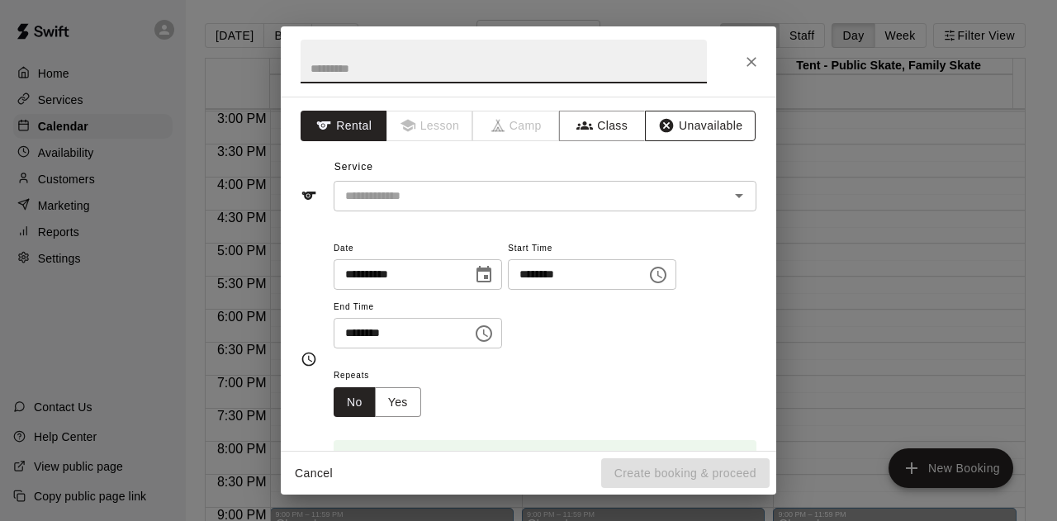
click at [698, 127] on button "Unavailable" at bounding box center [700, 126] width 111 height 31
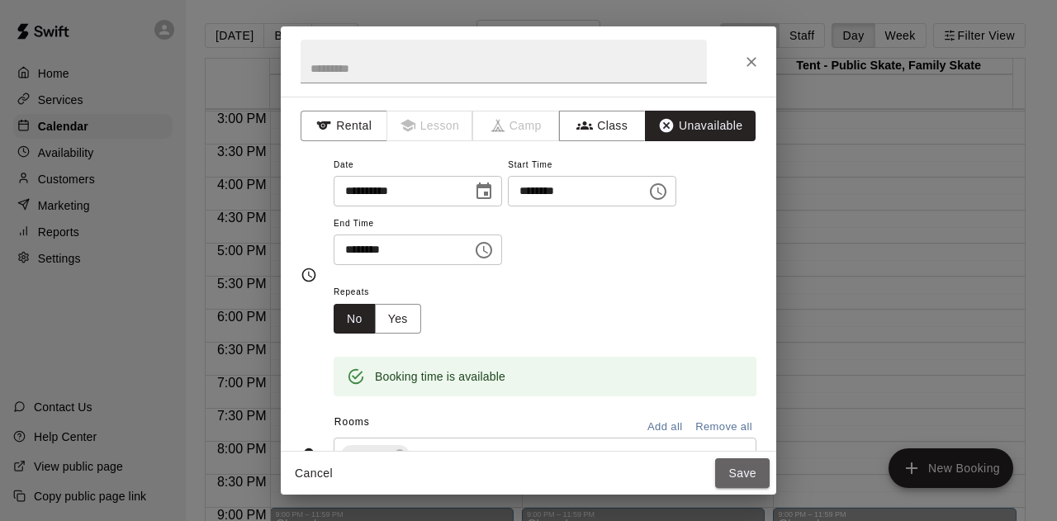
click at [733, 471] on button "Save" at bounding box center [742, 473] width 54 height 31
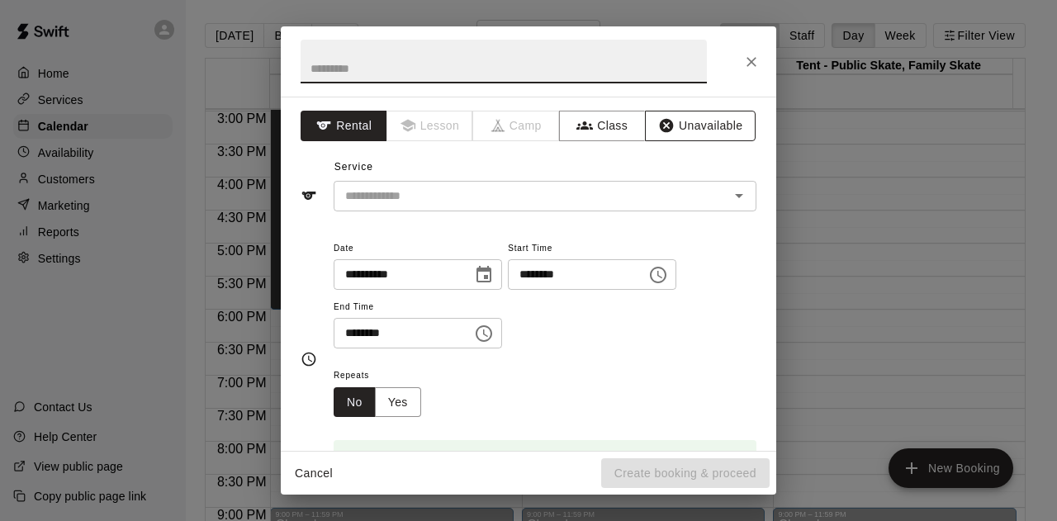
click at [689, 118] on button "Unavailable" at bounding box center [700, 126] width 111 height 31
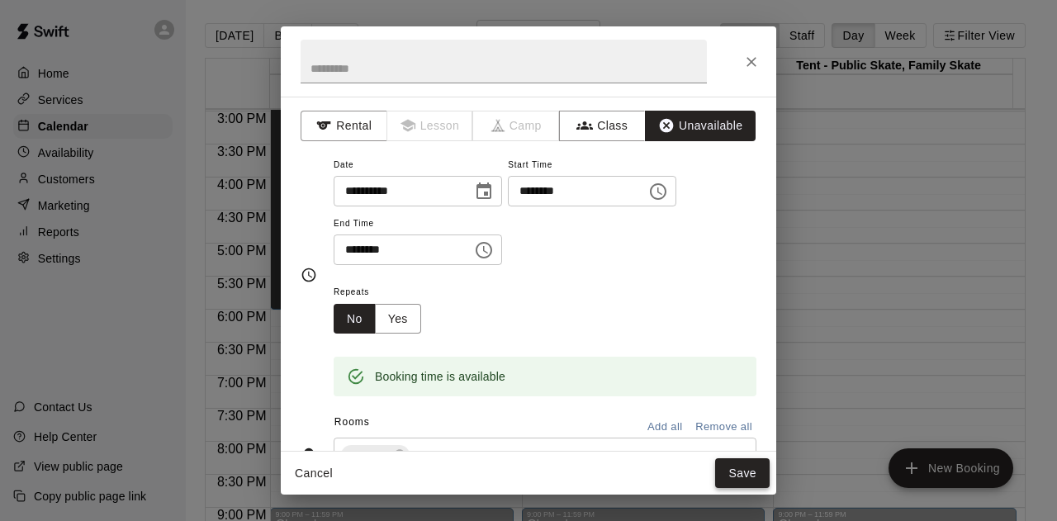
click at [731, 466] on button "Save" at bounding box center [742, 473] width 54 height 31
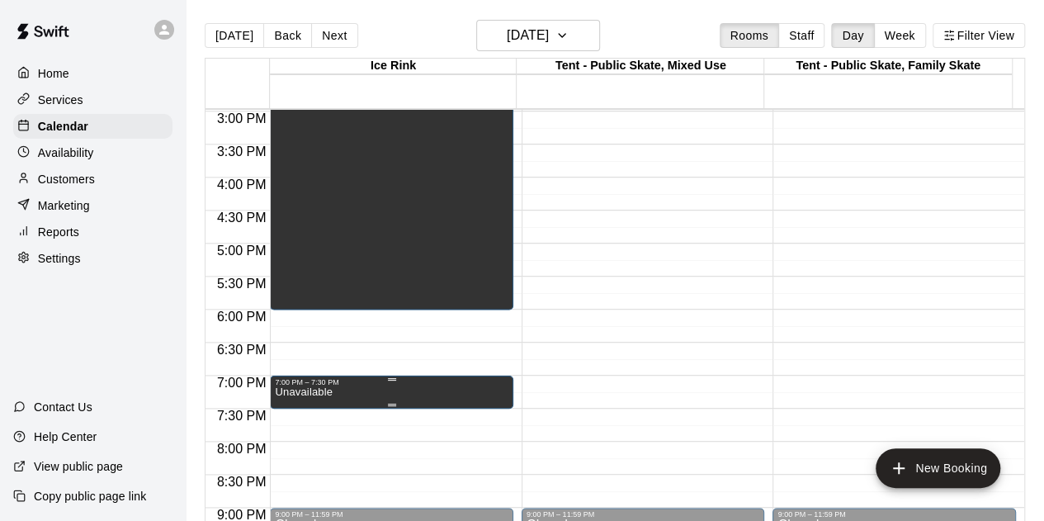
click at [314, 392] on p "Unavailable" at bounding box center [303, 392] width 57 height 0
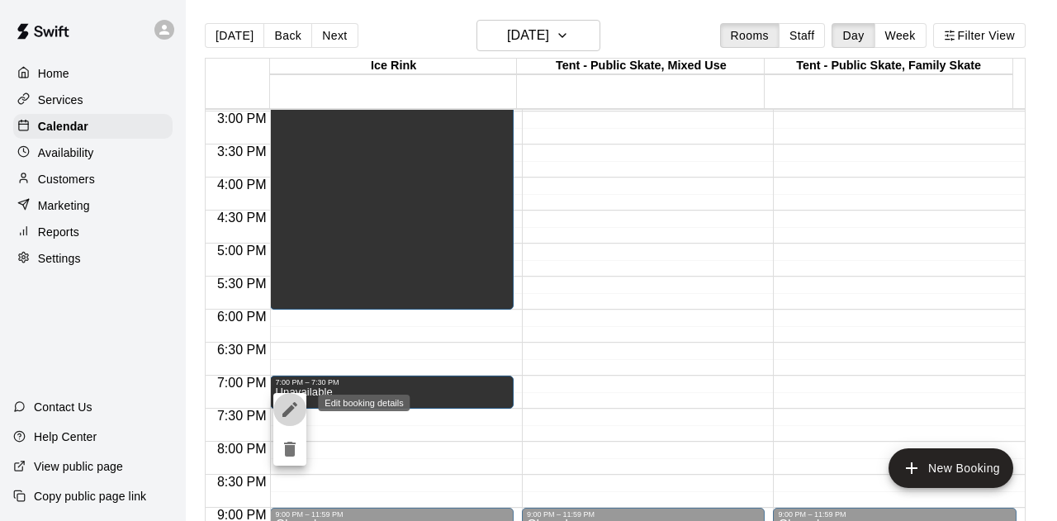
click at [286, 415] on icon "edit" at bounding box center [290, 410] width 20 height 20
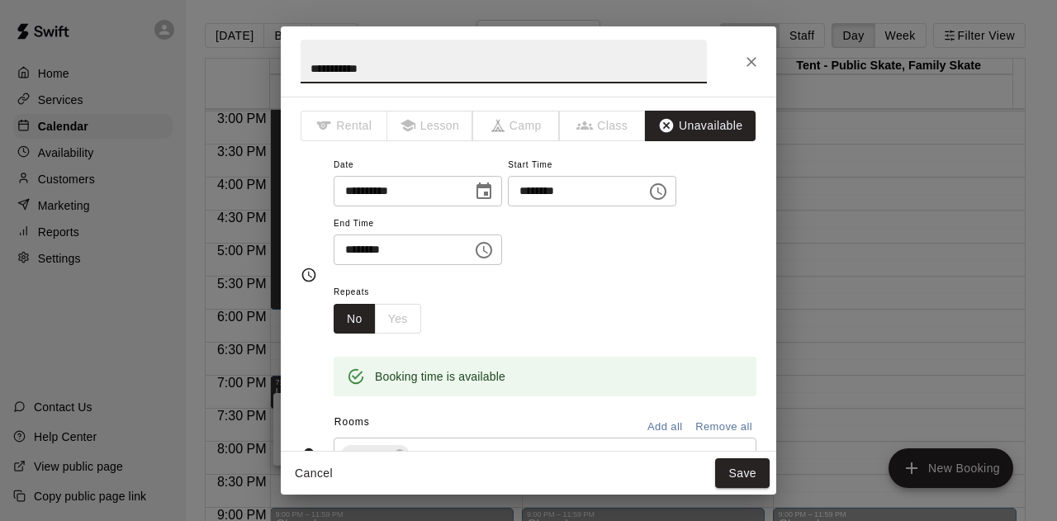
click at [371, 248] on input "********" at bounding box center [397, 249] width 127 height 31
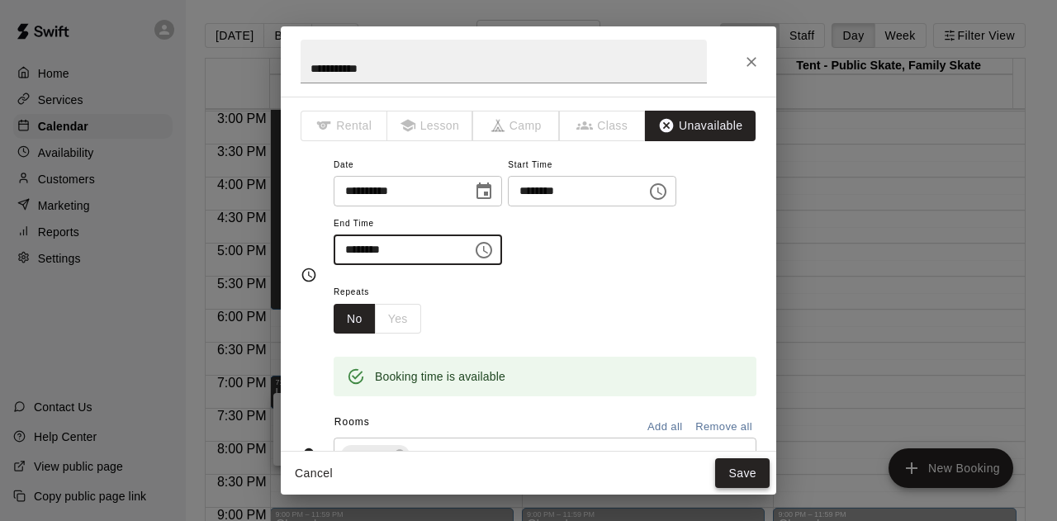
type input "********"
click at [748, 476] on button "Save" at bounding box center [742, 473] width 54 height 31
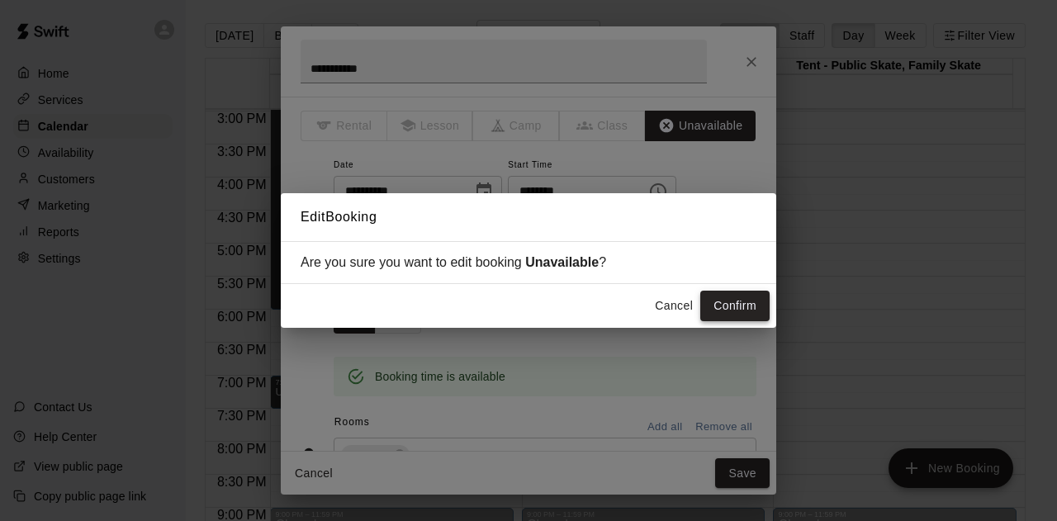
click at [748, 308] on button "Confirm" at bounding box center [734, 306] width 69 height 31
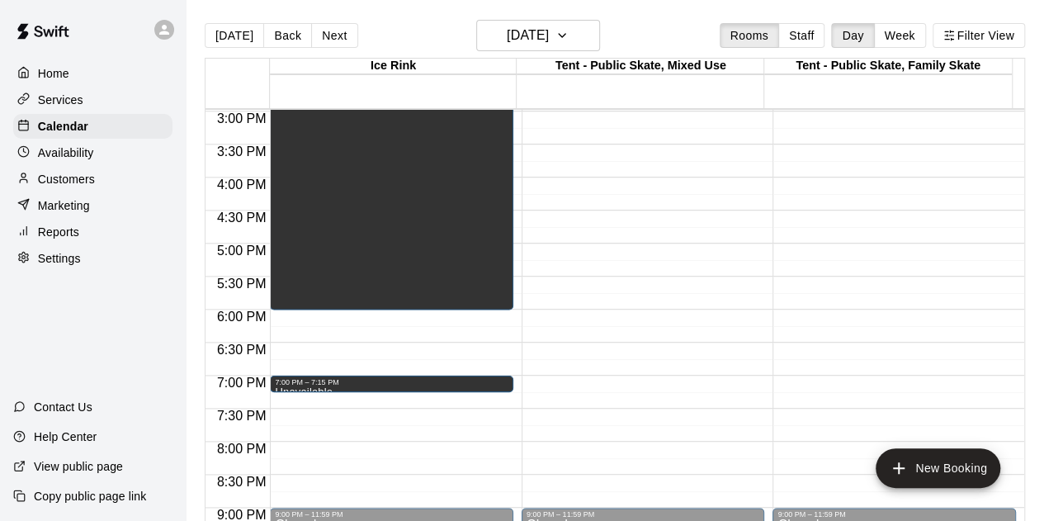
scroll to position [1072, 0]
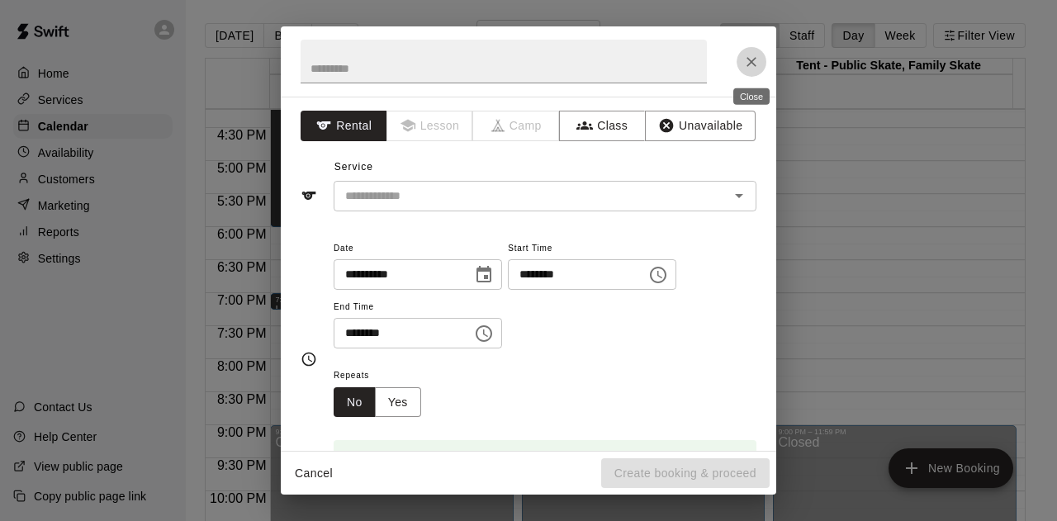
click at [755, 62] on icon "Close" at bounding box center [751, 62] width 17 height 17
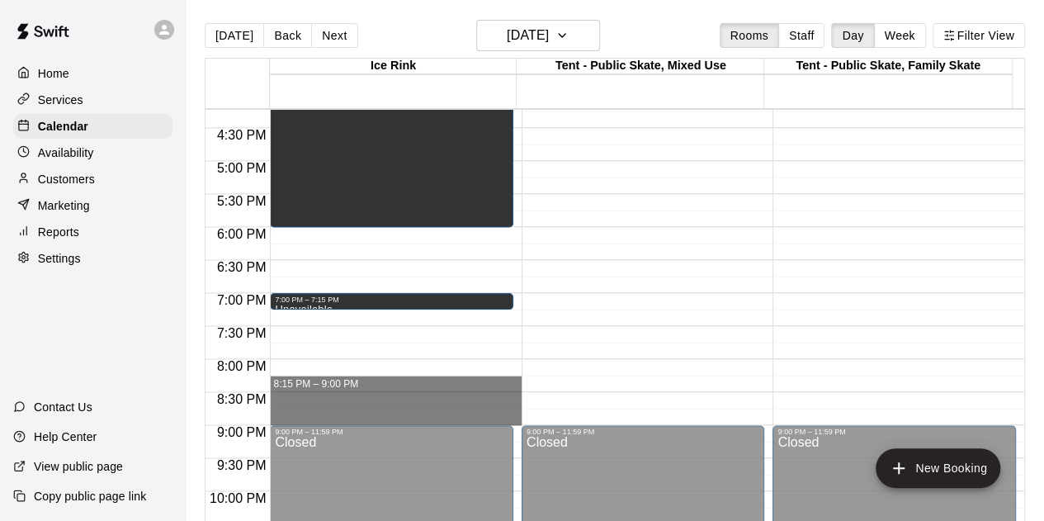
drag, startPoint x: 286, startPoint y: 376, endPoint x: 300, endPoint y: 417, distance: 42.8
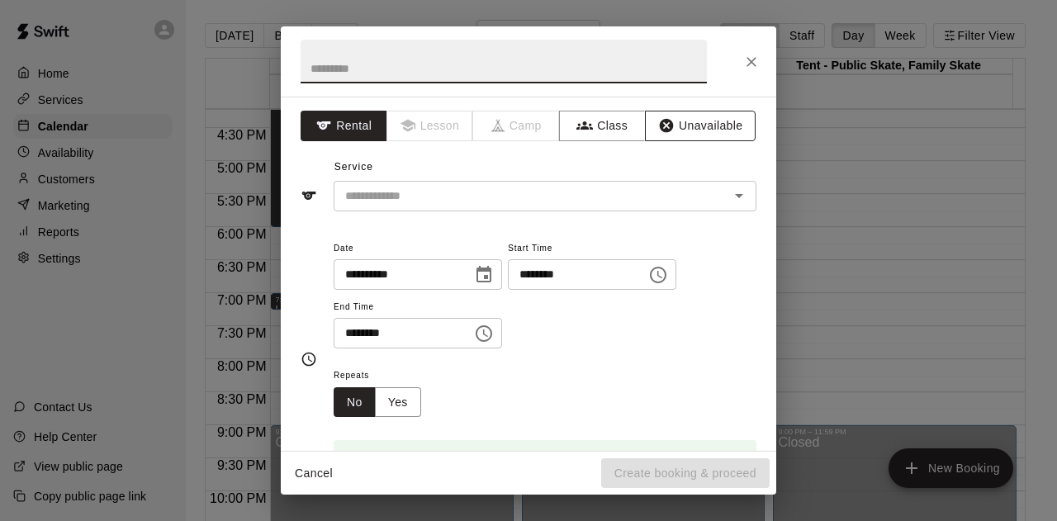
click at [683, 120] on button "Unavailable" at bounding box center [700, 126] width 111 height 31
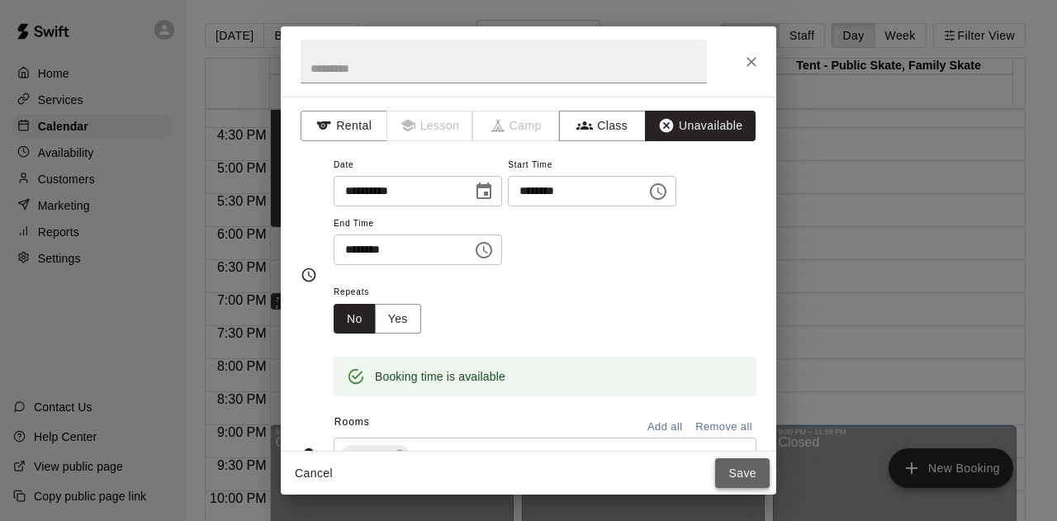
click at [746, 470] on button "Save" at bounding box center [742, 473] width 54 height 31
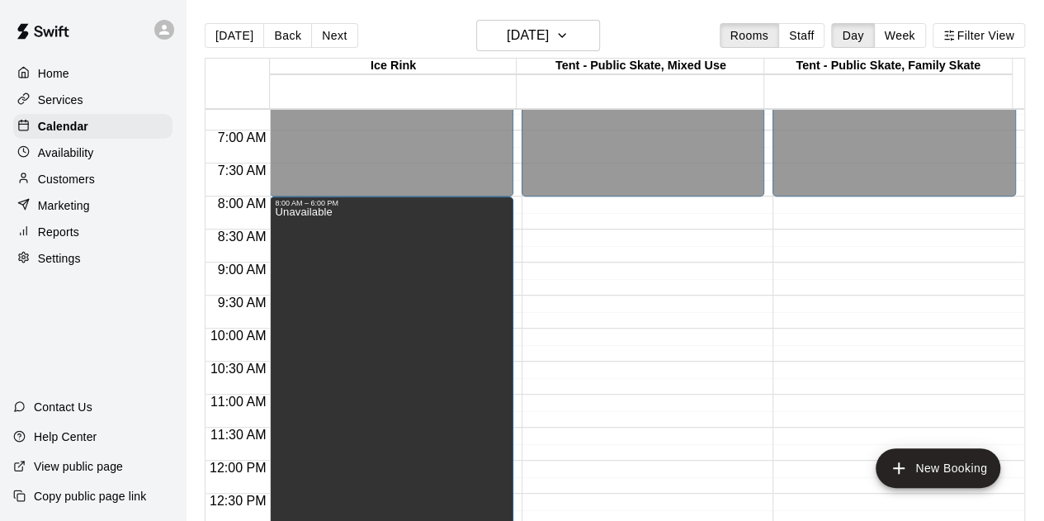
scroll to position [411, 0]
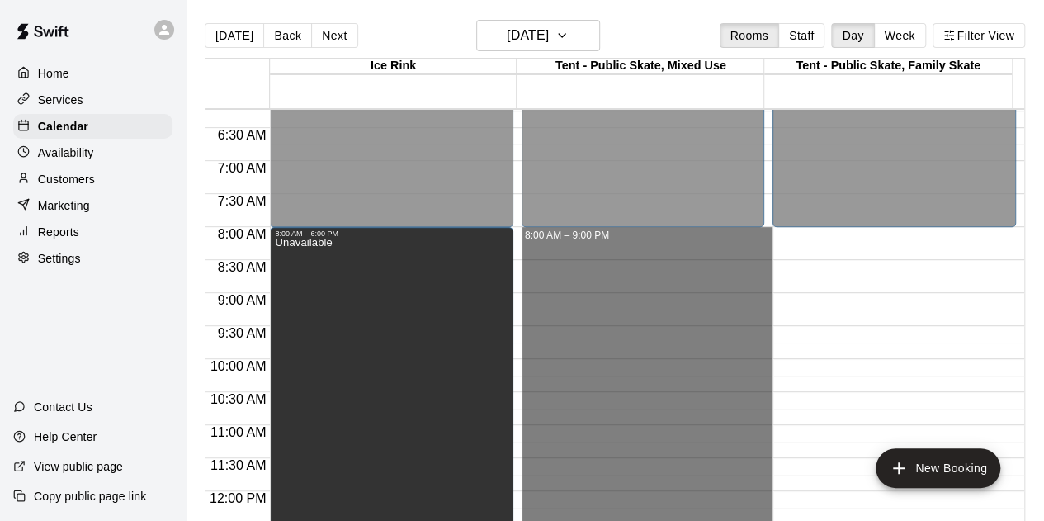
drag, startPoint x: 644, startPoint y: 417, endPoint x: 616, endPoint y: 243, distance: 176.4
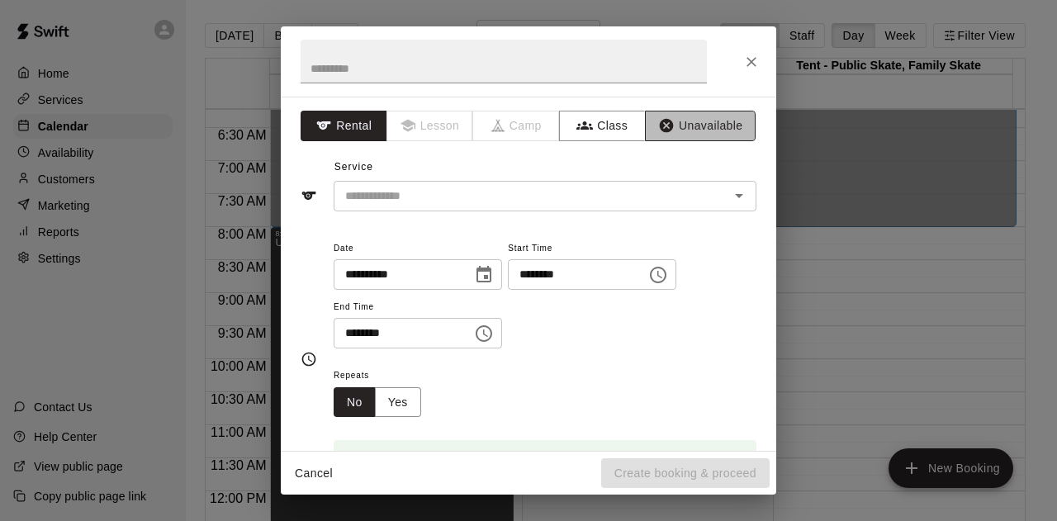
click at [693, 125] on button "Unavailable" at bounding box center [700, 126] width 111 height 31
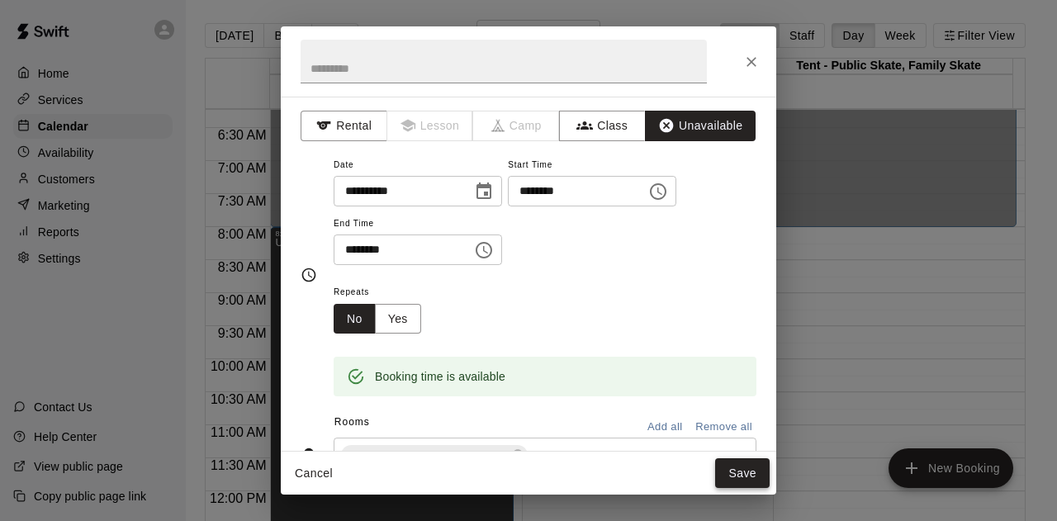
click at [740, 467] on button "Save" at bounding box center [742, 473] width 54 height 31
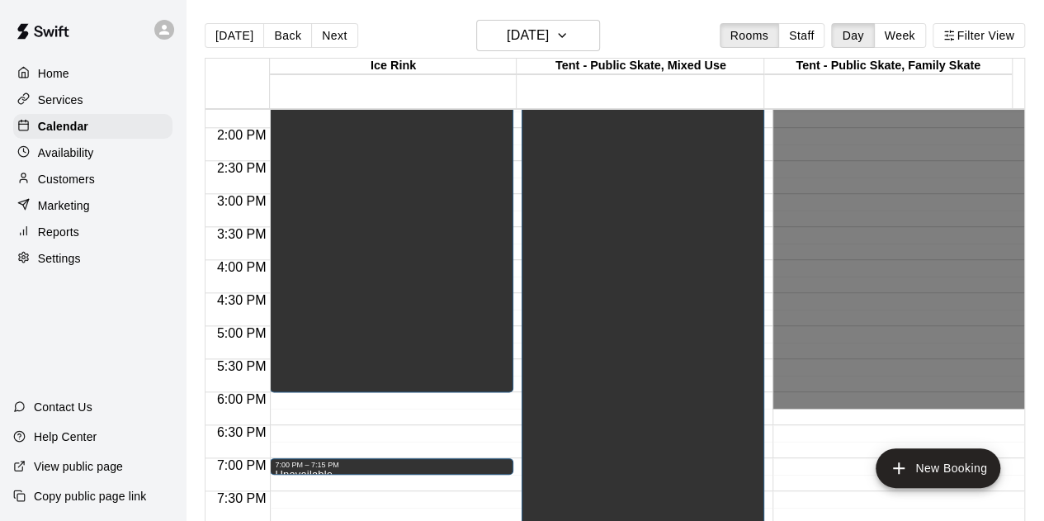
scroll to position [1154, 0]
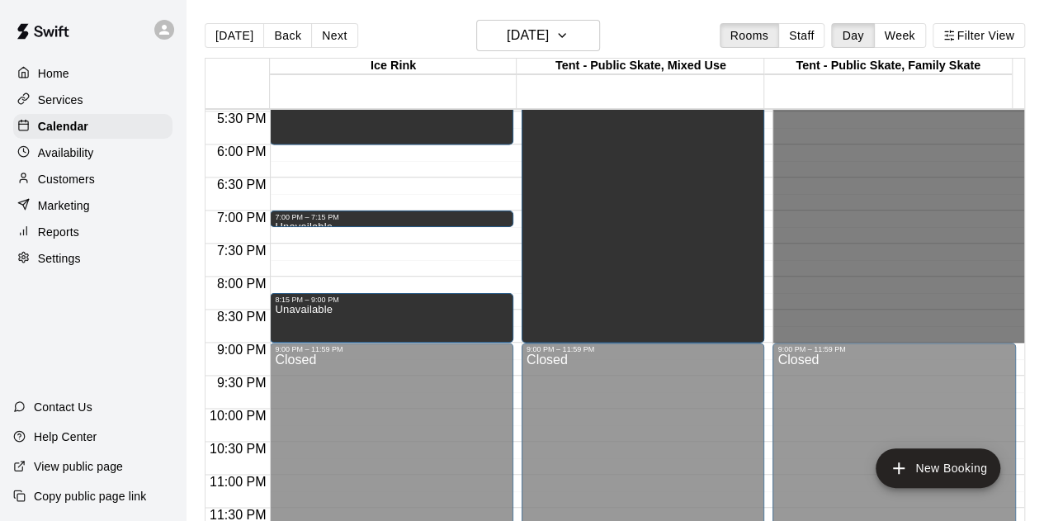
drag, startPoint x: 781, startPoint y: 363, endPoint x: 822, endPoint y: 337, distance: 49.0
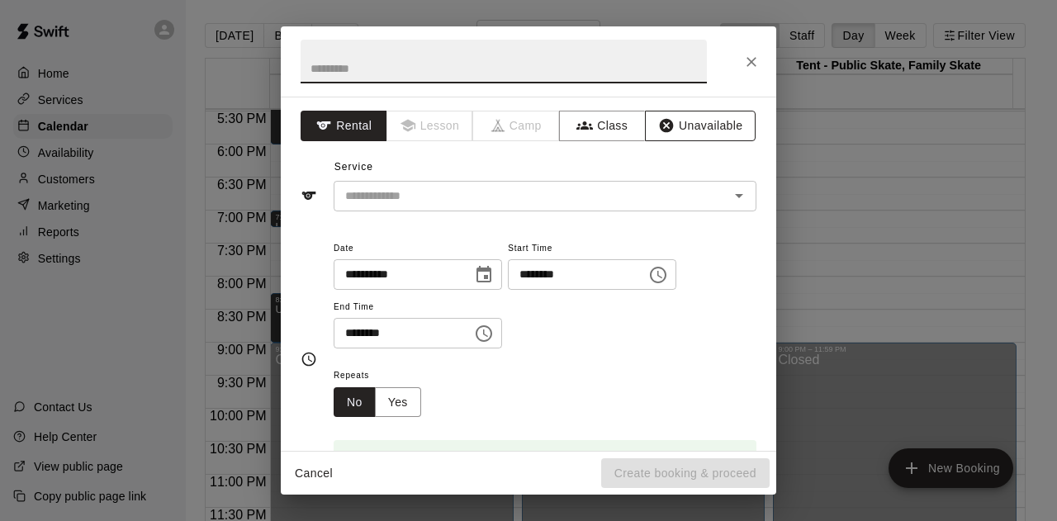
click at [685, 125] on button "Unavailable" at bounding box center [700, 126] width 111 height 31
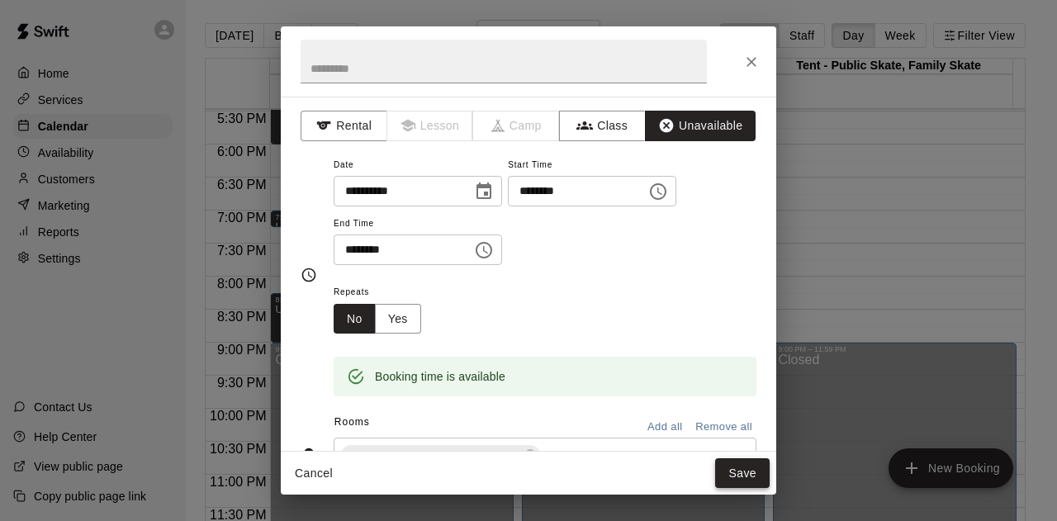
click at [737, 476] on button "Save" at bounding box center [742, 473] width 54 height 31
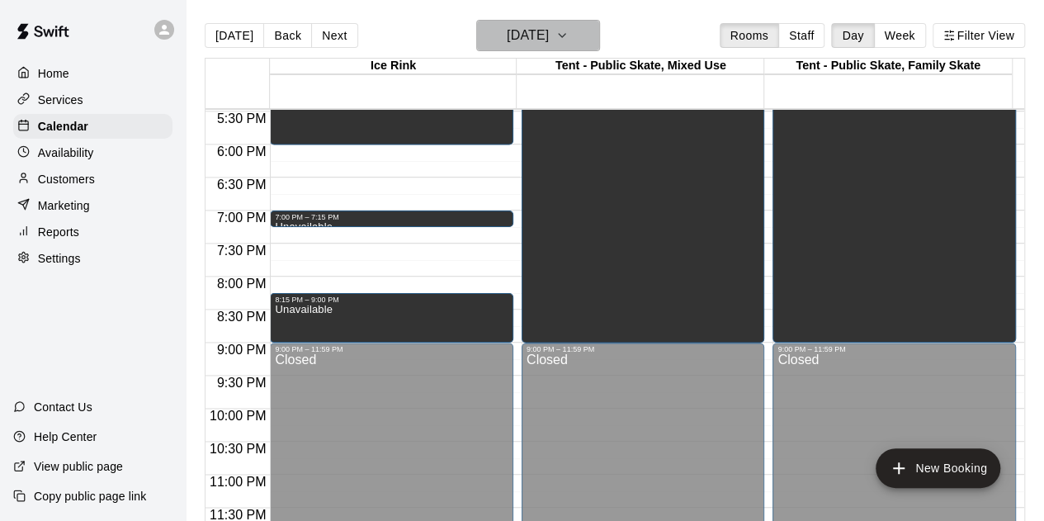
click at [569, 34] on icon "button" at bounding box center [562, 36] width 13 height 20
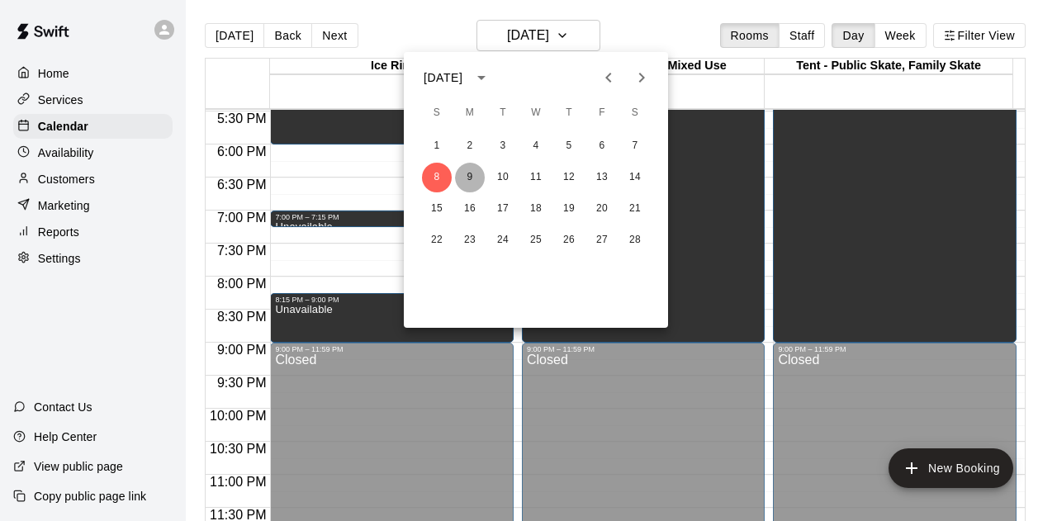
click at [466, 173] on button "9" at bounding box center [470, 178] width 30 height 30
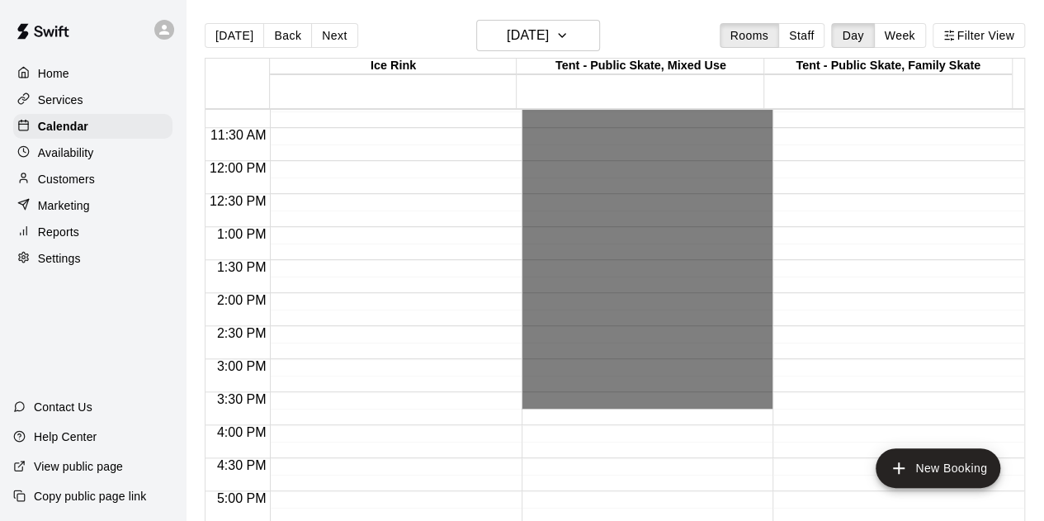
scroll to position [989, 0]
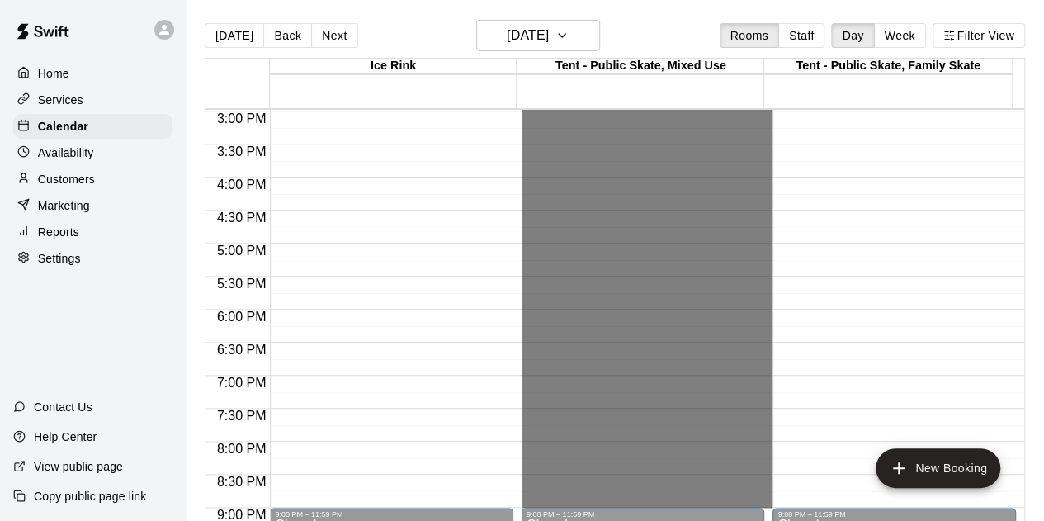
drag, startPoint x: 609, startPoint y: 146, endPoint x: 623, endPoint y: 496, distance: 350.3
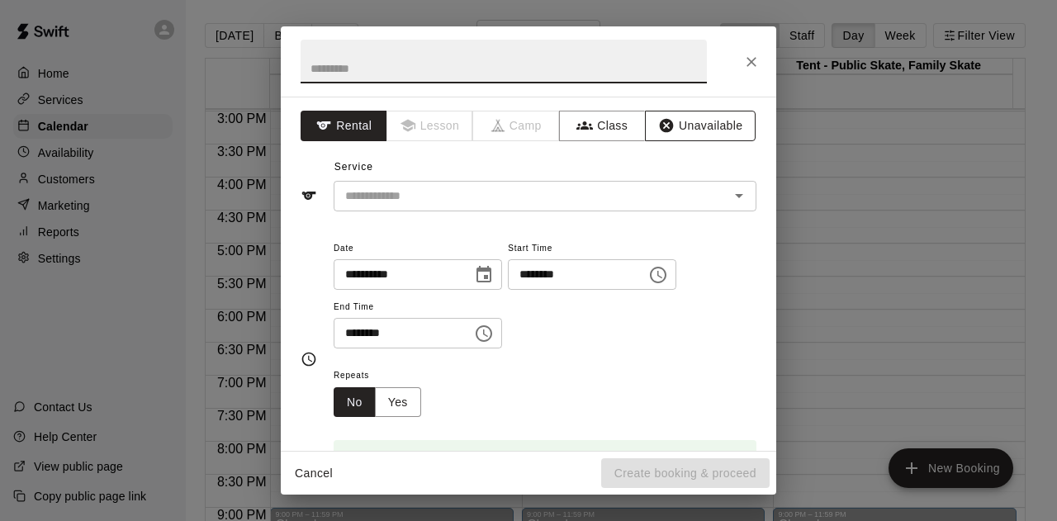
click at [675, 128] on button "Unavailable" at bounding box center [700, 126] width 111 height 31
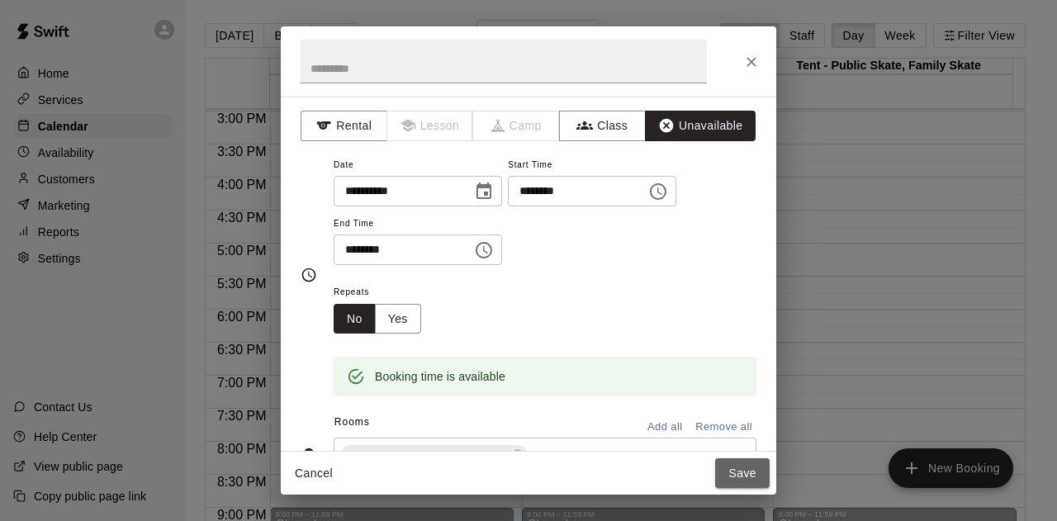
click at [738, 468] on button "Save" at bounding box center [742, 473] width 54 height 31
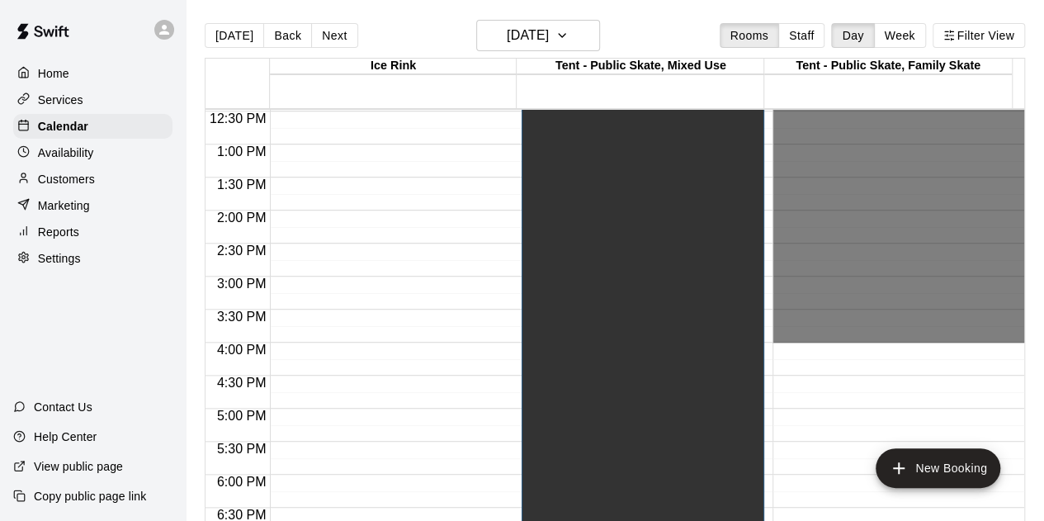
scroll to position [1072, 0]
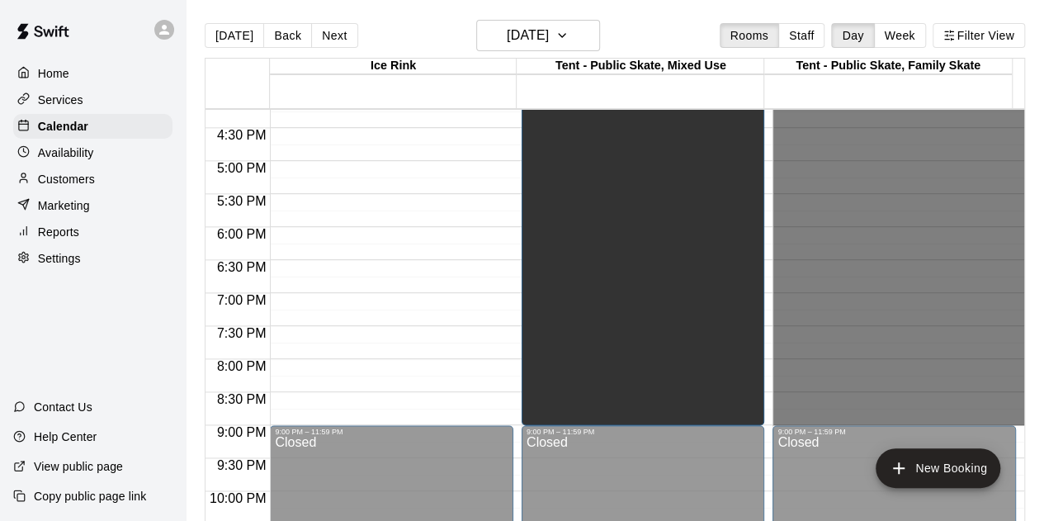
drag, startPoint x: 788, startPoint y: 286, endPoint x: 806, endPoint y: 414, distance: 129.2
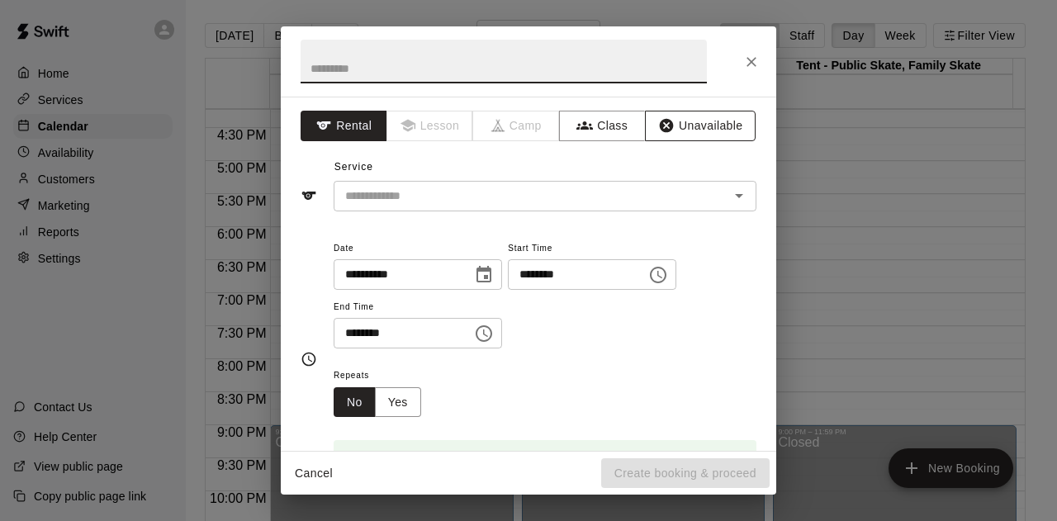
click at [679, 125] on button "Unavailable" at bounding box center [700, 126] width 111 height 31
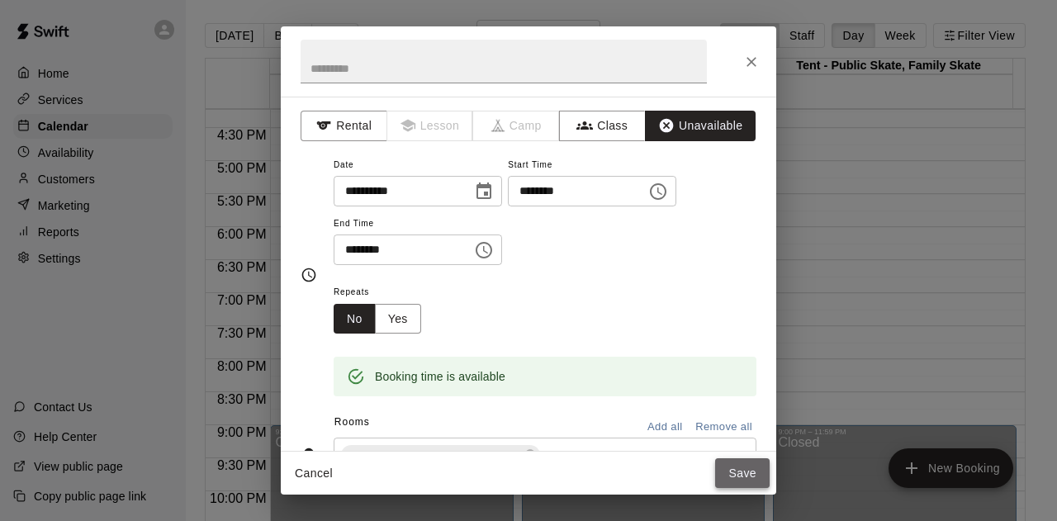
click at [731, 466] on button "Save" at bounding box center [742, 473] width 54 height 31
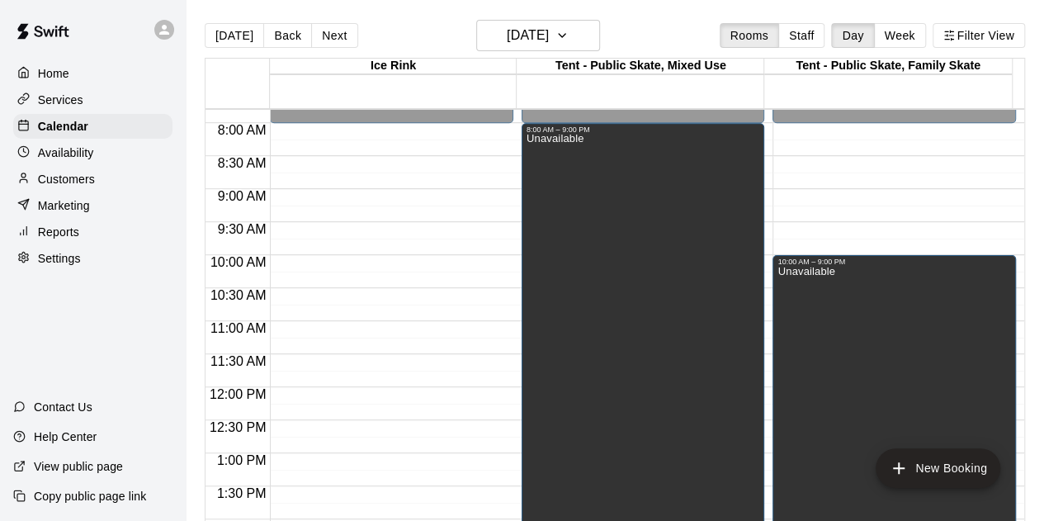
scroll to position [411, 0]
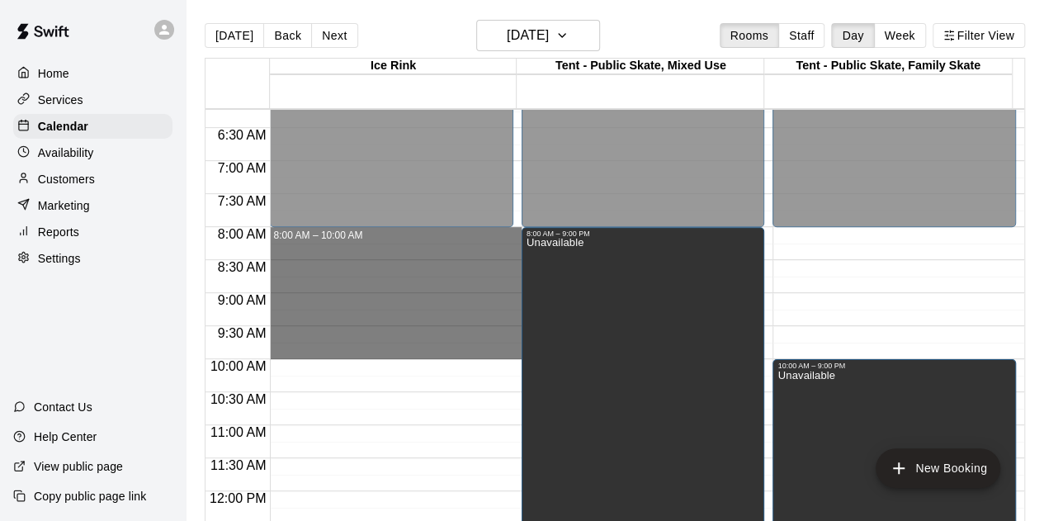
drag, startPoint x: 380, startPoint y: 230, endPoint x: 384, endPoint y: 348, distance: 118.1
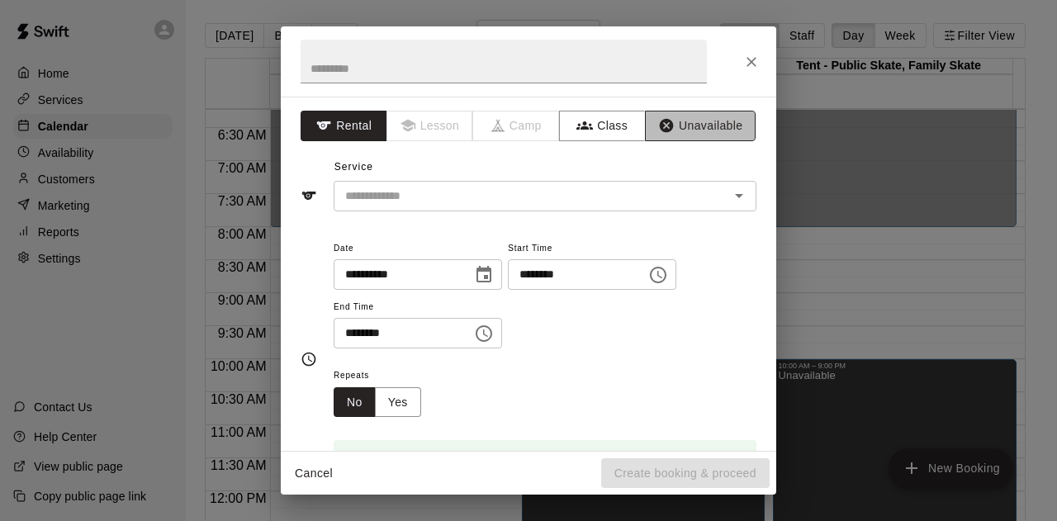
click at [675, 129] on button "Unavailable" at bounding box center [700, 126] width 111 height 31
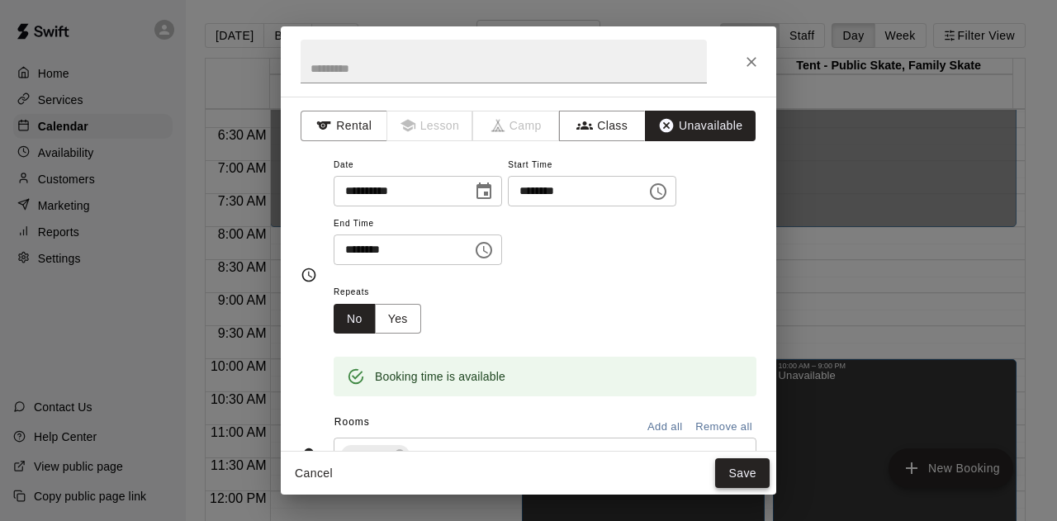
click at [750, 463] on button "Save" at bounding box center [742, 473] width 54 height 31
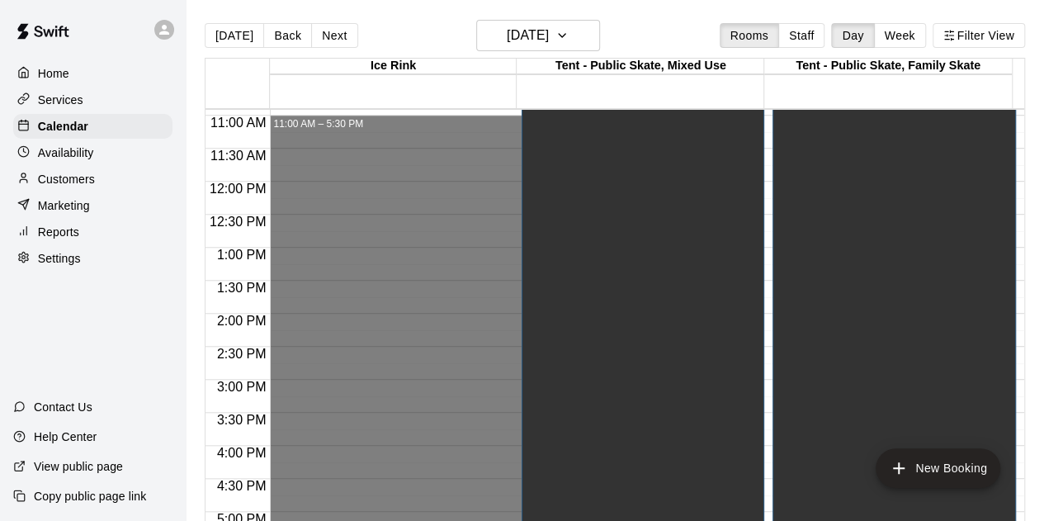
scroll to position [824, 0]
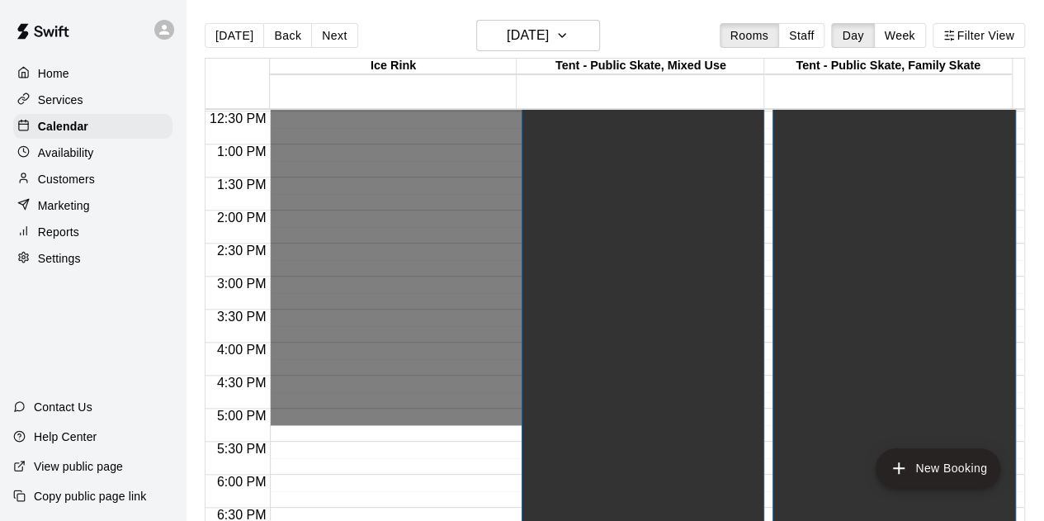
drag, startPoint x: 330, startPoint y: 432, endPoint x: 336, endPoint y: 420, distance: 12.9
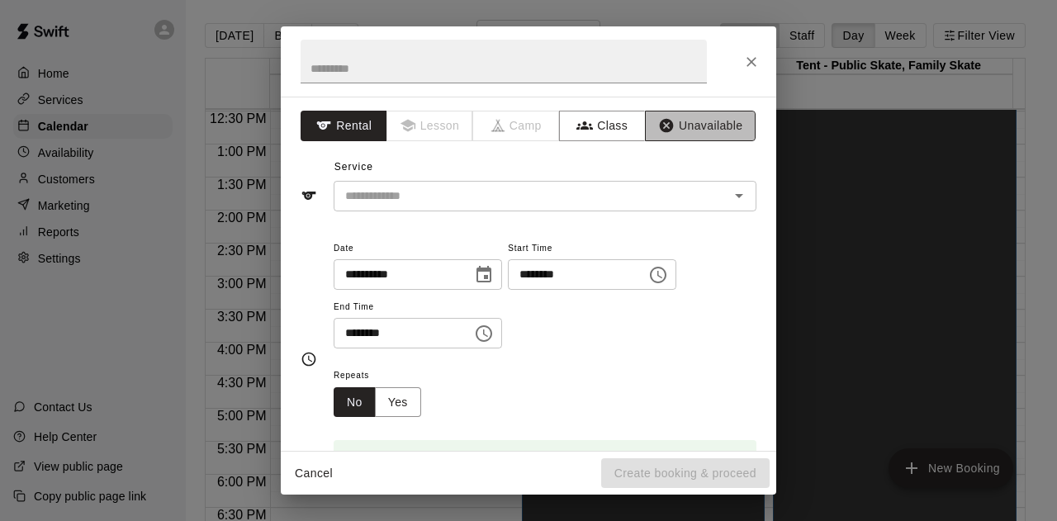
click at [698, 111] on button "Unavailable" at bounding box center [700, 126] width 111 height 31
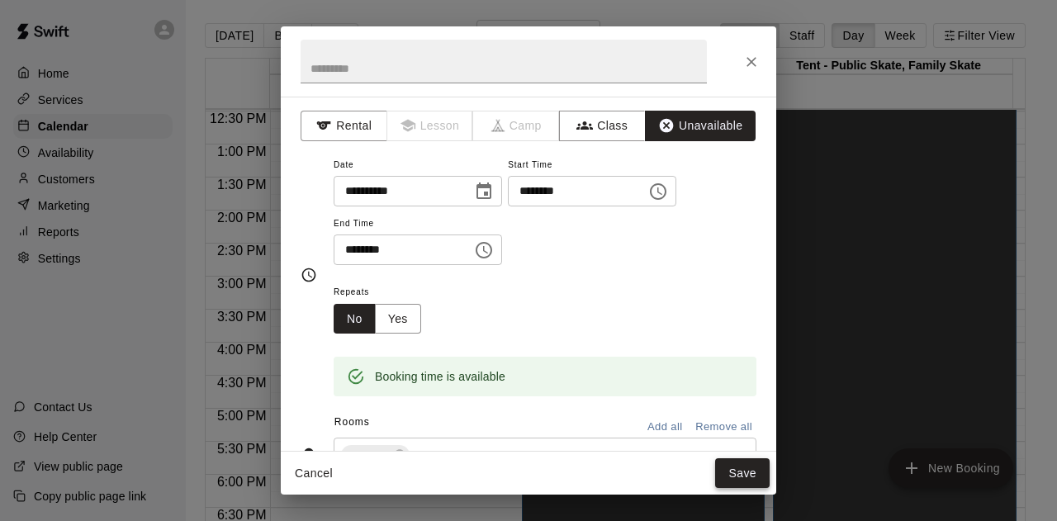
click at [740, 470] on button "Save" at bounding box center [742, 473] width 54 height 31
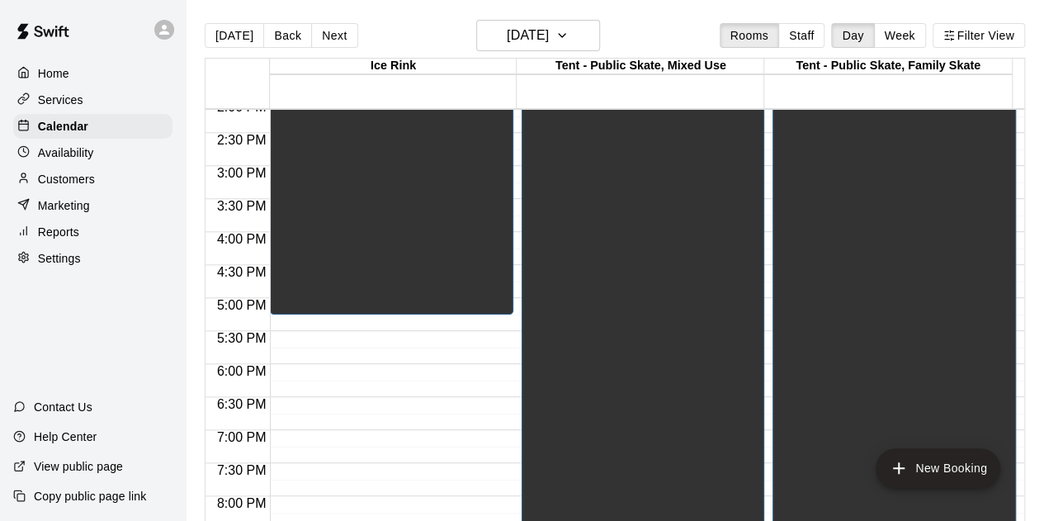
scroll to position [989, 0]
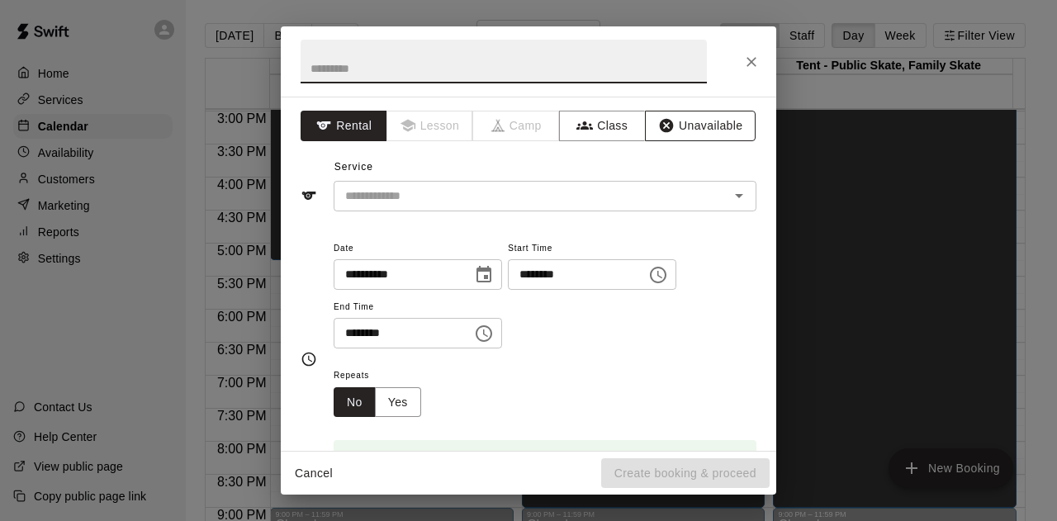
click at [674, 136] on button "Unavailable" at bounding box center [700, 126] width 111 height 31
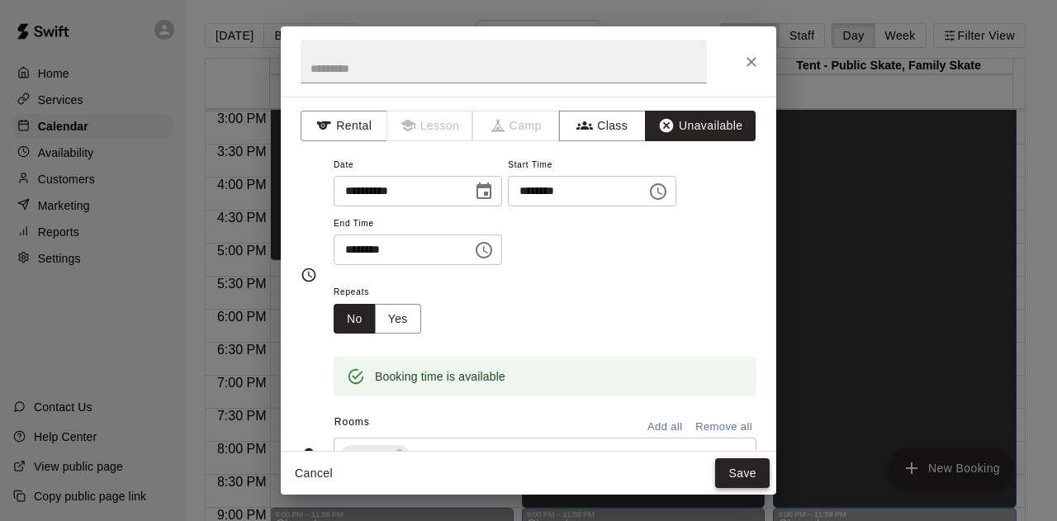
click at [736, 470] on button "Save" at bounding box center [742, 473] width 54 height 31
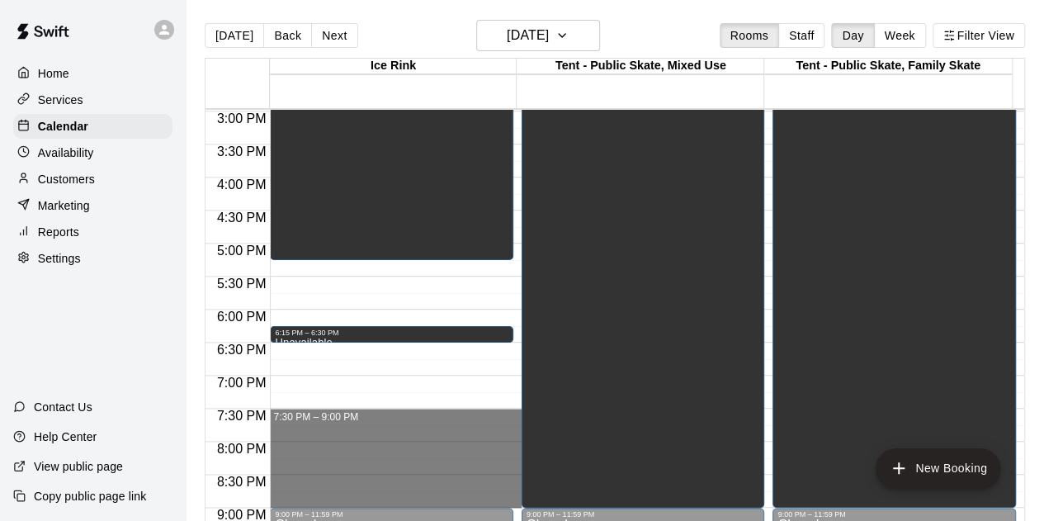
drag, startPoint x: 291, startPoint y: 409, endPoint x: 309, endPoint y: 495, distance: 87.8
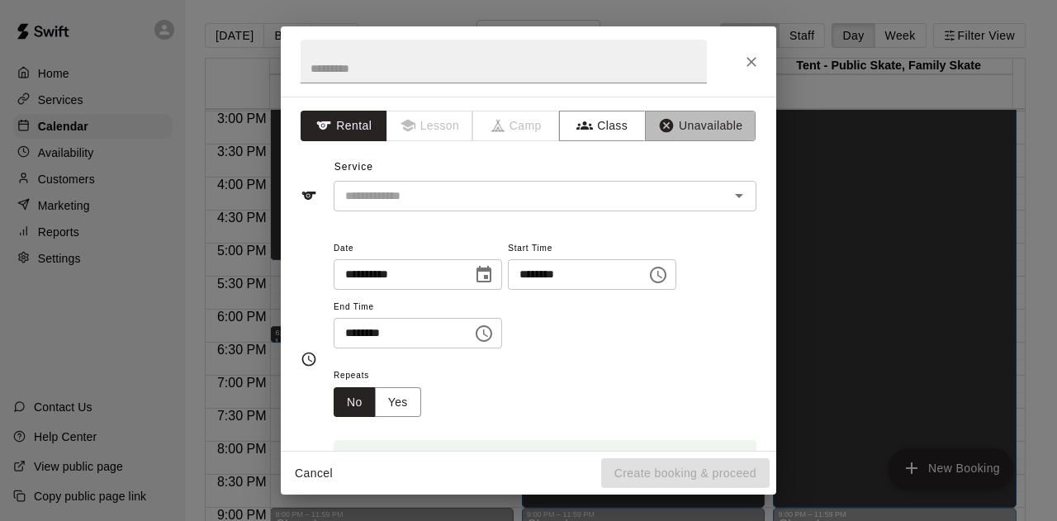
drag, startPoint x: 686, startPoint y: 128, endPoint x: 696, endPoint y: 143, distance: 17.9
click at [688, 128] on button "Unavailable" at bounding box center [700, 126] width 111 height 31
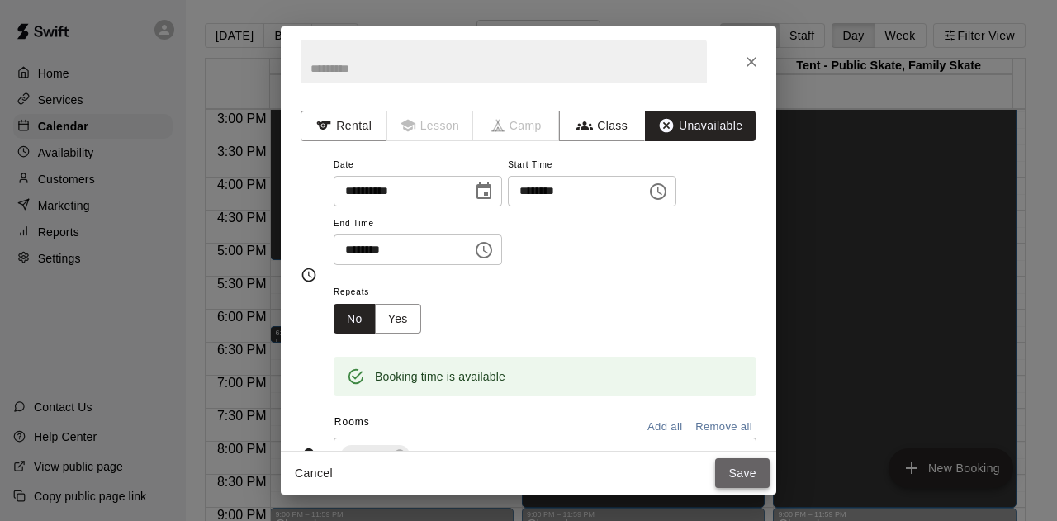
click at [733, 469] on button "Save" at bounding box center [742, 473] width 54 height 31
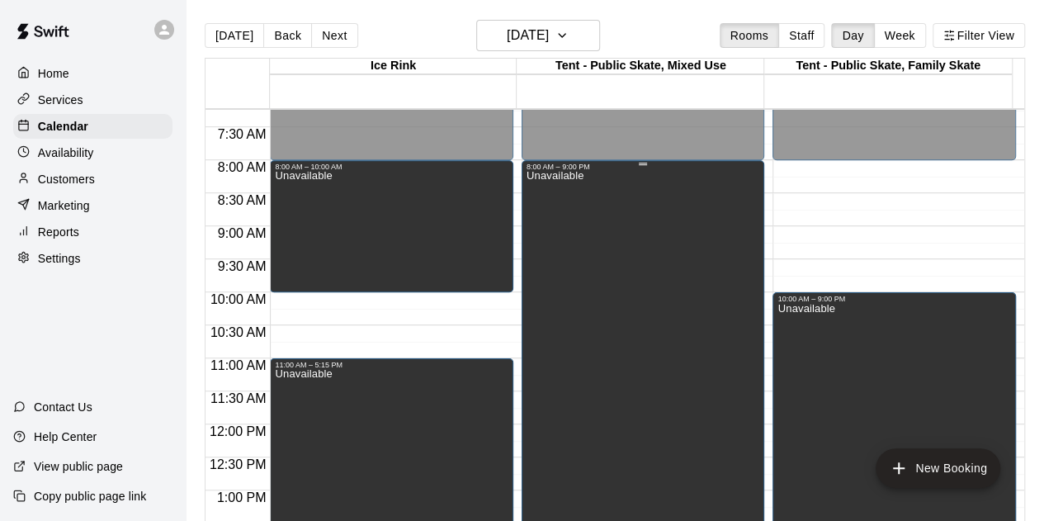
scroll to position [576, 0]
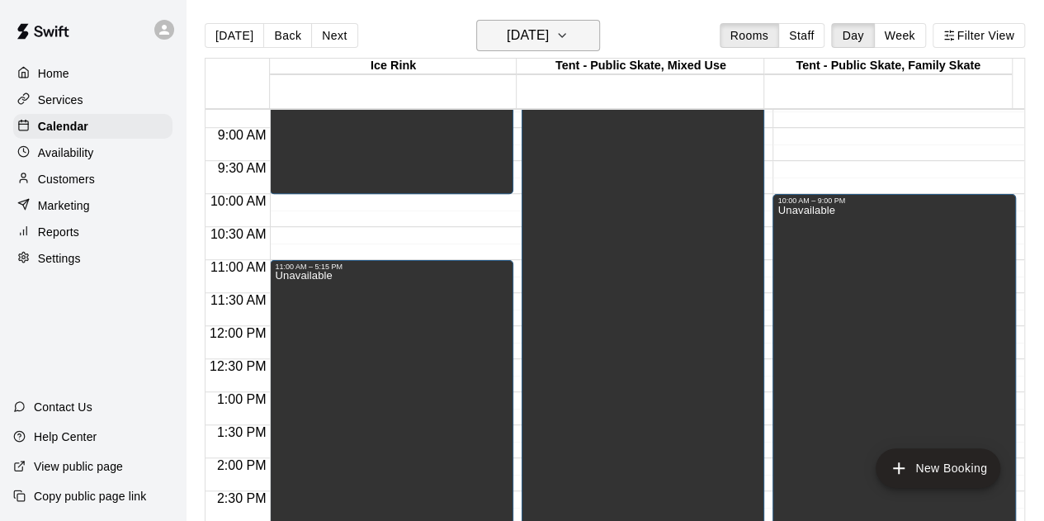
click at [569, 34] on icon "button" at bounding box center [562, 36] width 13 height 20
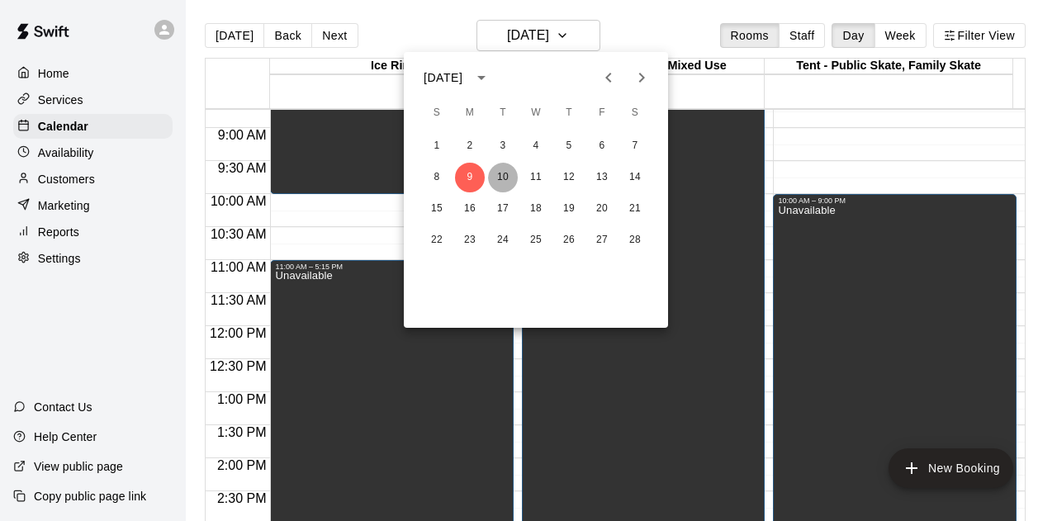
click at [507, 180] on button "10" at bounding box center [503, 178] width 30 height 30
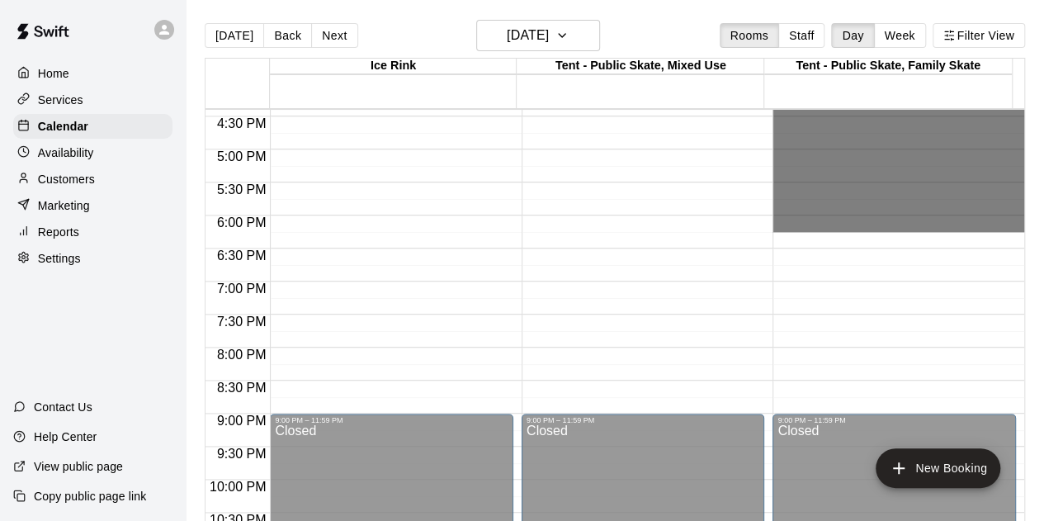
scroll to position [1154, 0]
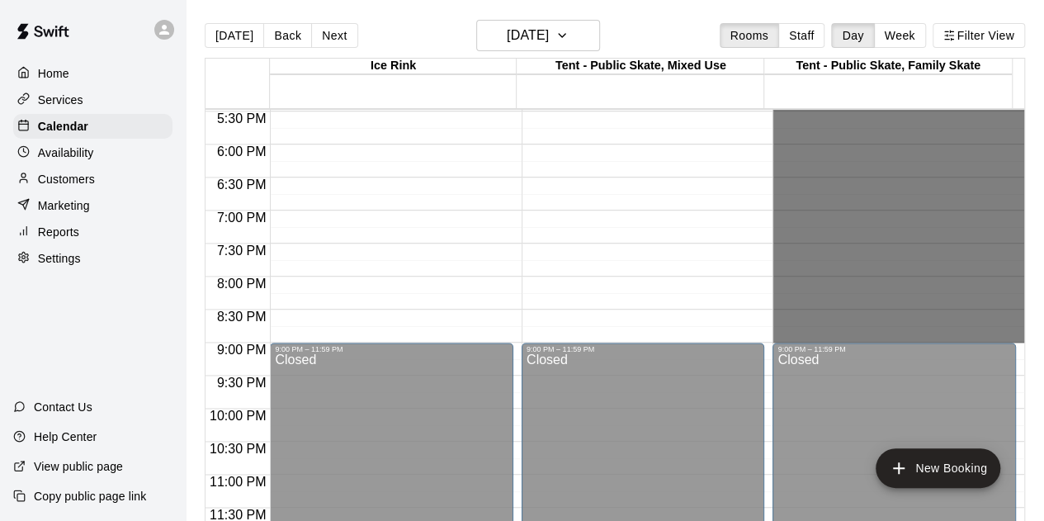
drag, startPoint x: 807, startPoint y: 362, endPoint x: 822, endPoint y: 338, distance: 28.9
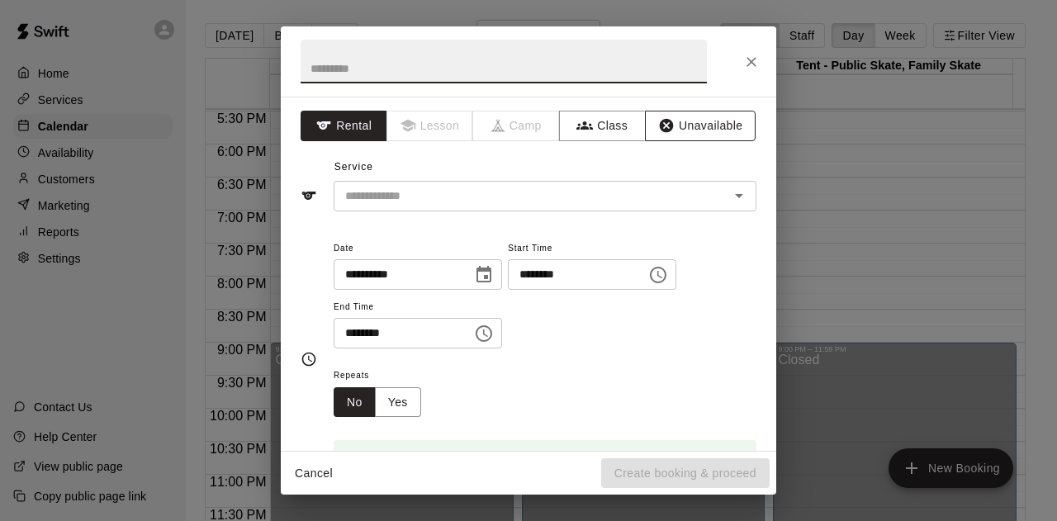
click at [684, 120] on button "Unavailable" at bounding box center [700, 126] width 111 height 31
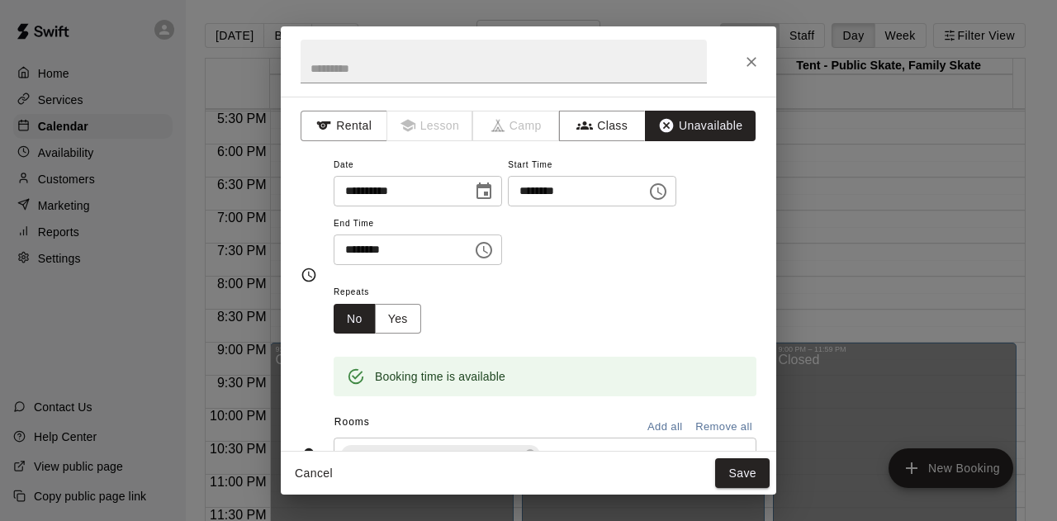
click at [726, 465] on button "Save" at bounding box center [742, 473] width 54 height 31
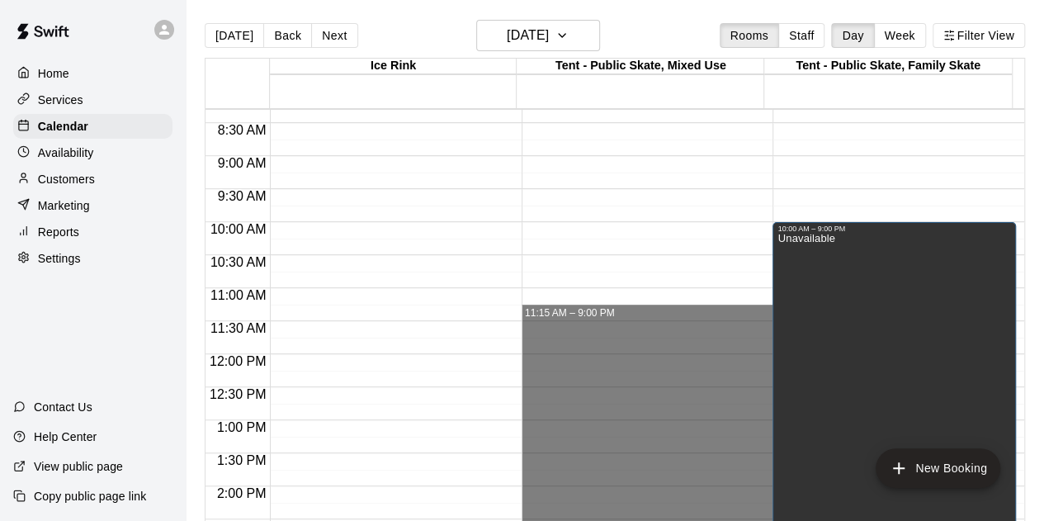
scroll to position [494, 0]
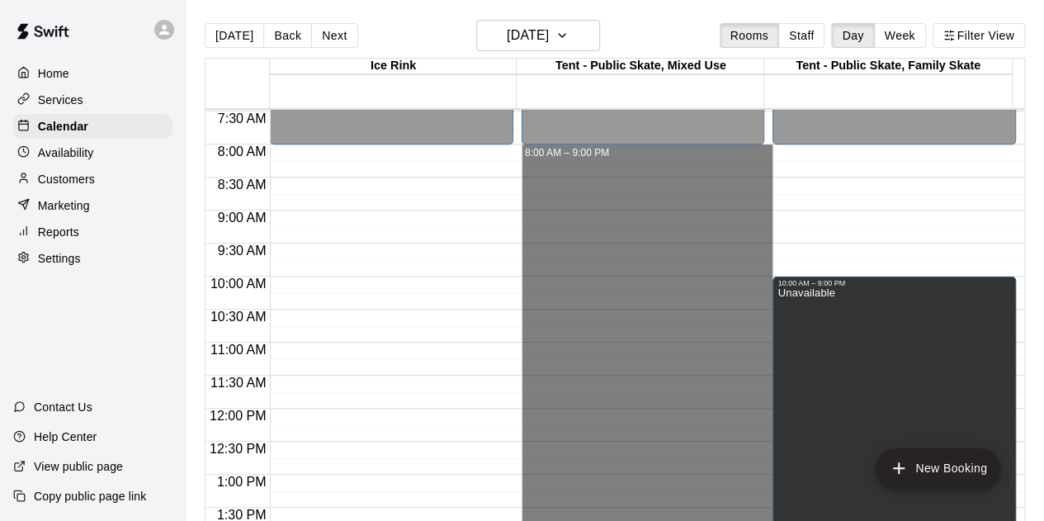
drag, startPoint x: 644, startPoint y: 334, endPoint x: 610, endPoint y: 156, distance: 181.5
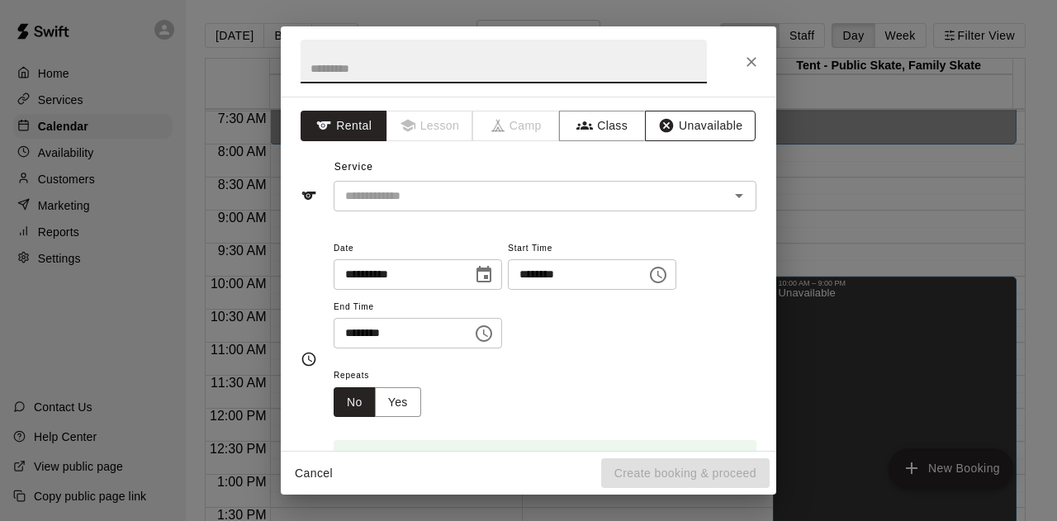
drag, startPoint x: 680, startPoint y: 116, endPoint x: 682, endPoint y: 127, distance: 10.9
click at [680, 117] on button "Unavailable" at bounding box center [700, 126] width 111 height 31
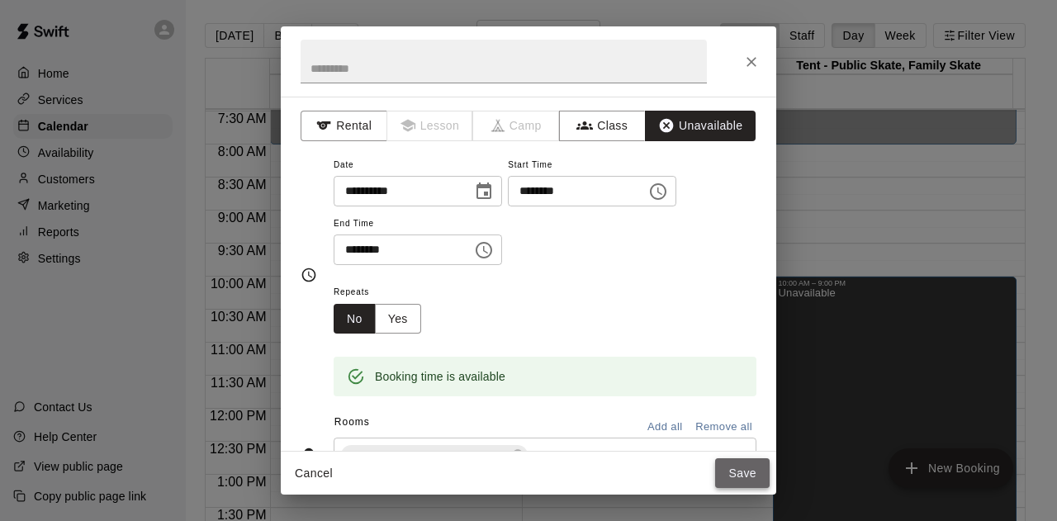
click at [736, 476] on button "Save" at bounding box center [742, 473] width 54 height 31
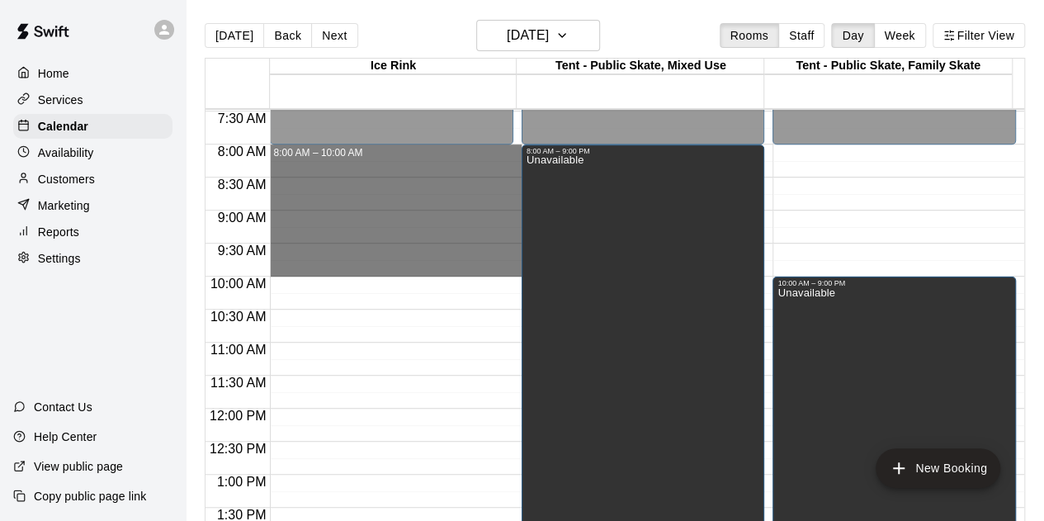
drag, startPoint x: 403, startPoint y: 149, endPoint x: 412, endPoint y: 267, distance: 117.6
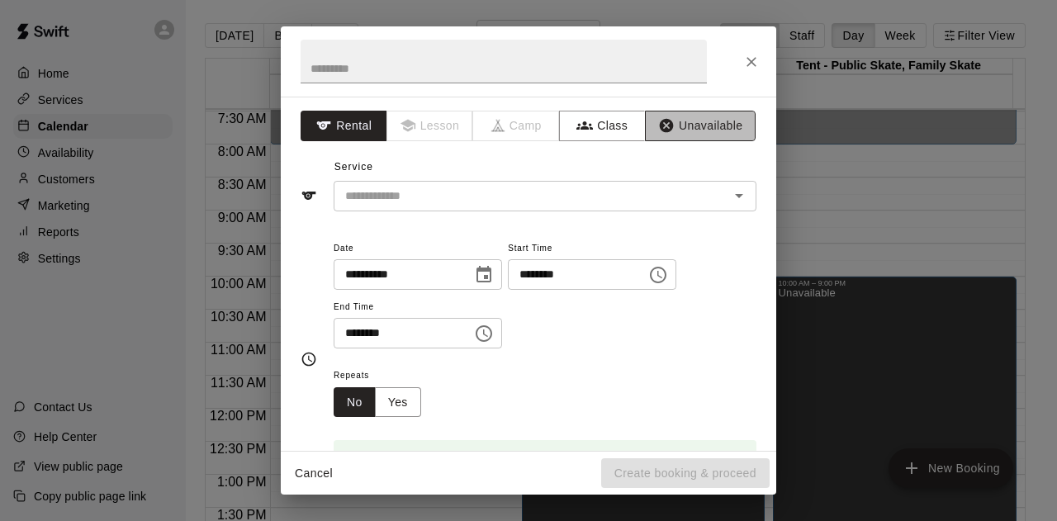
click at [682, 121] on button "Unavailable" at bounding box center [700, 126] width 111 height 31
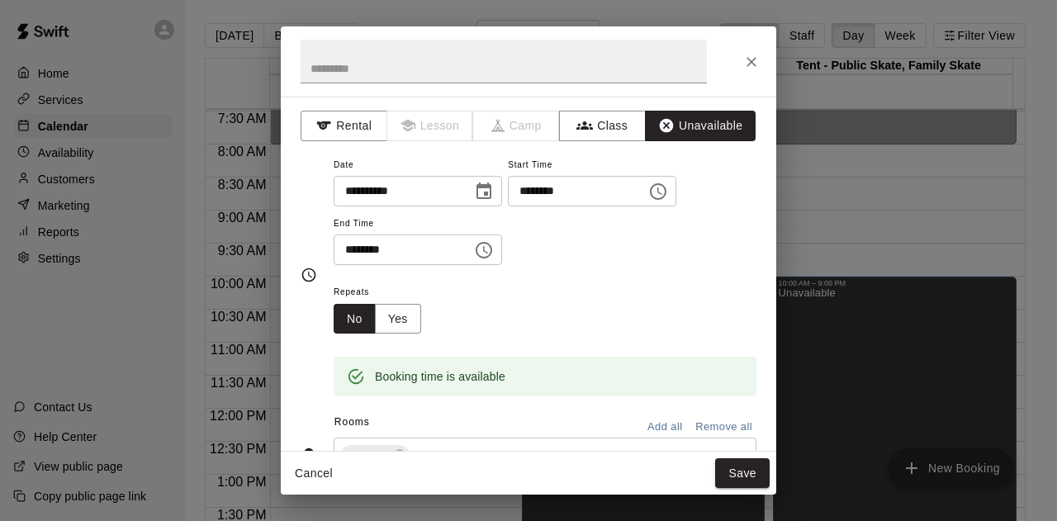
click at [736, 475] on button "Save" at bounding box center [742, 473] width 54 height 31
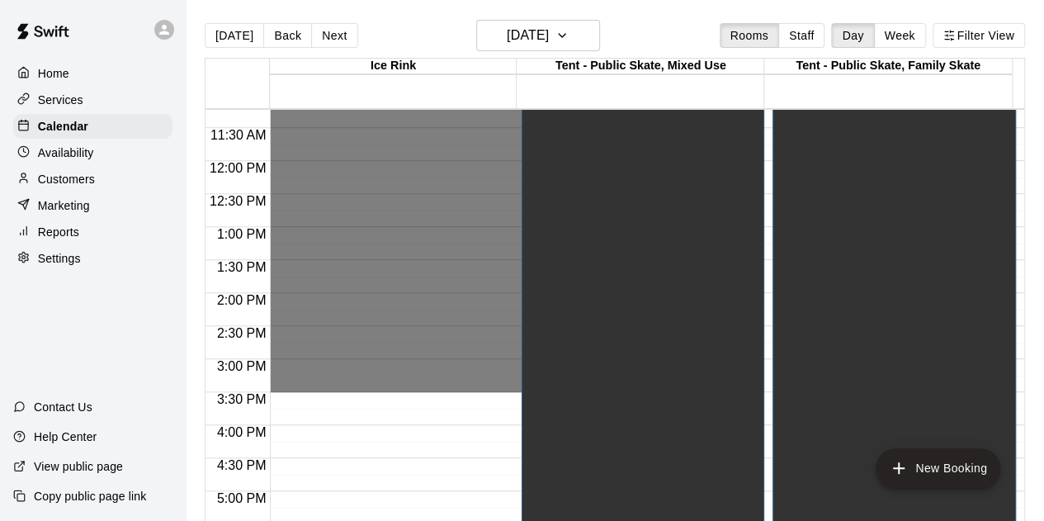
scroll to position [989, 0]
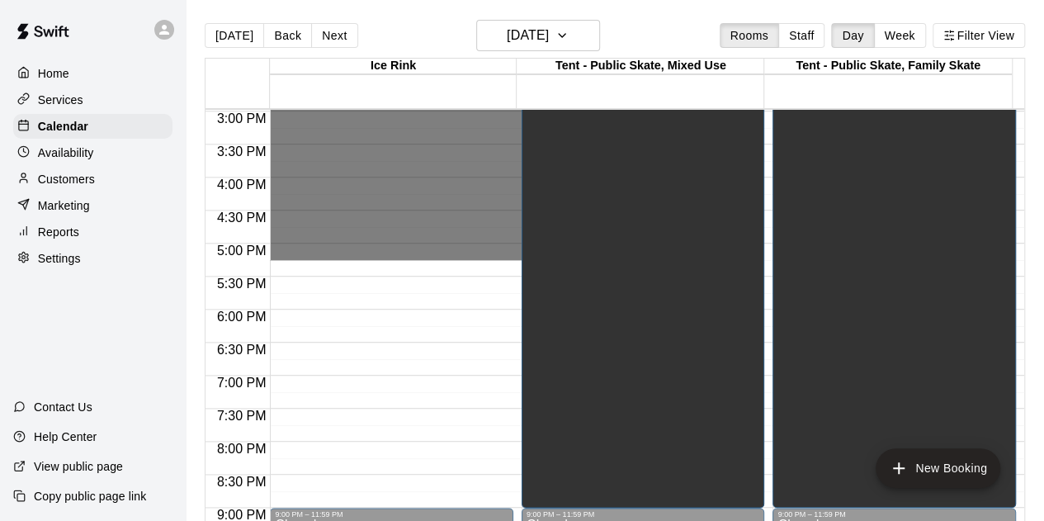
drag, startPoint x: 332, startPoint y: 343, endPoint x: 353, endPoint y: 250, distance: 94.9
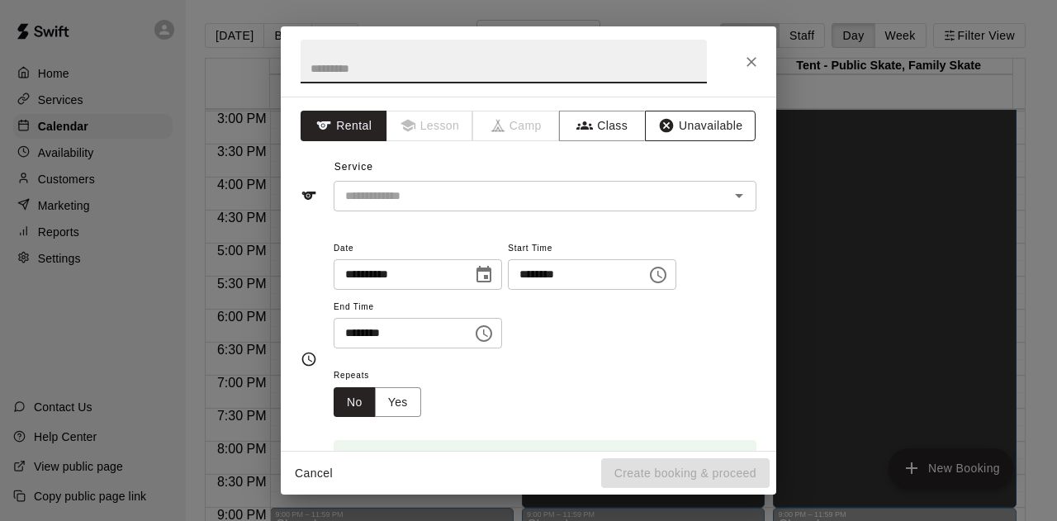
click at [693, 125] on button "Unavailable" at bounding box center [700, 126] width 111 height 31
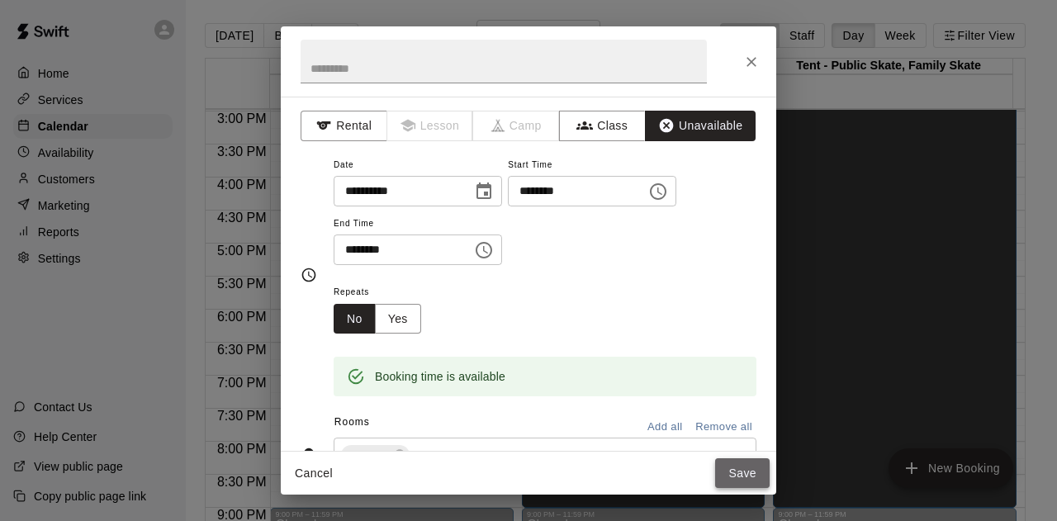
click at [743, 466] on button "Save" at bounding box center [742, 473] width 54 height 31
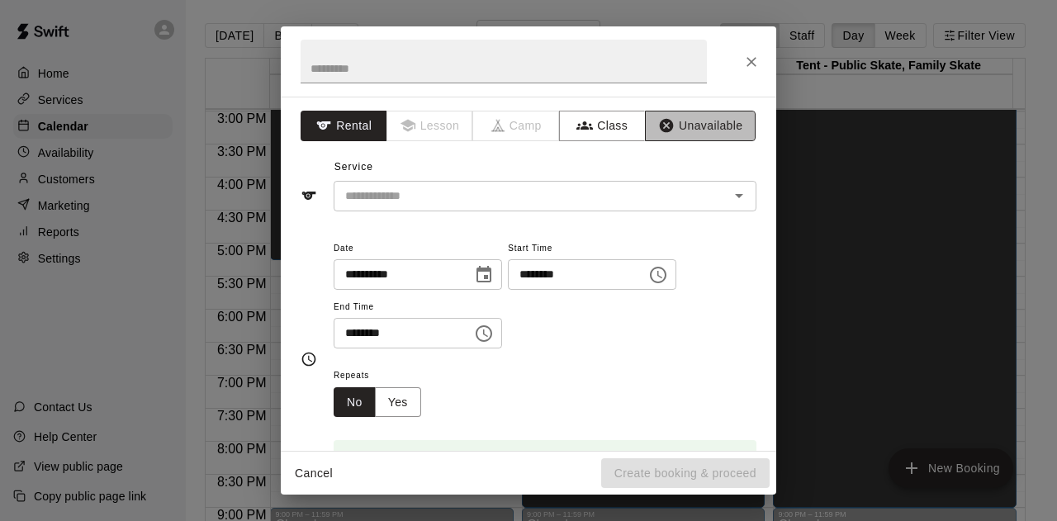
click at [695, 121] on button "Unavailable" at bounding box center [700, 126] width 111 height 31
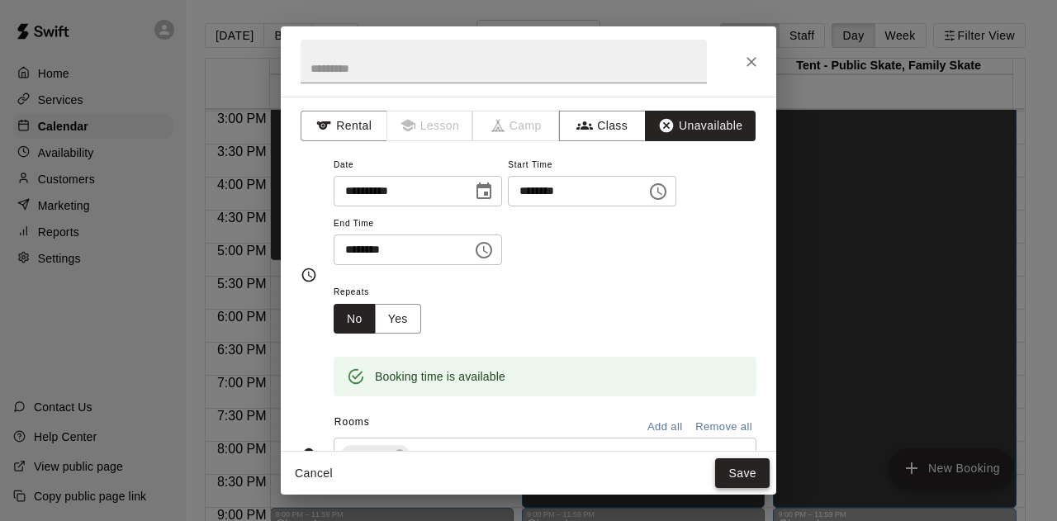
click at [736, 479] on button "Save" at bounding box center [742, 473] width 54 height 31
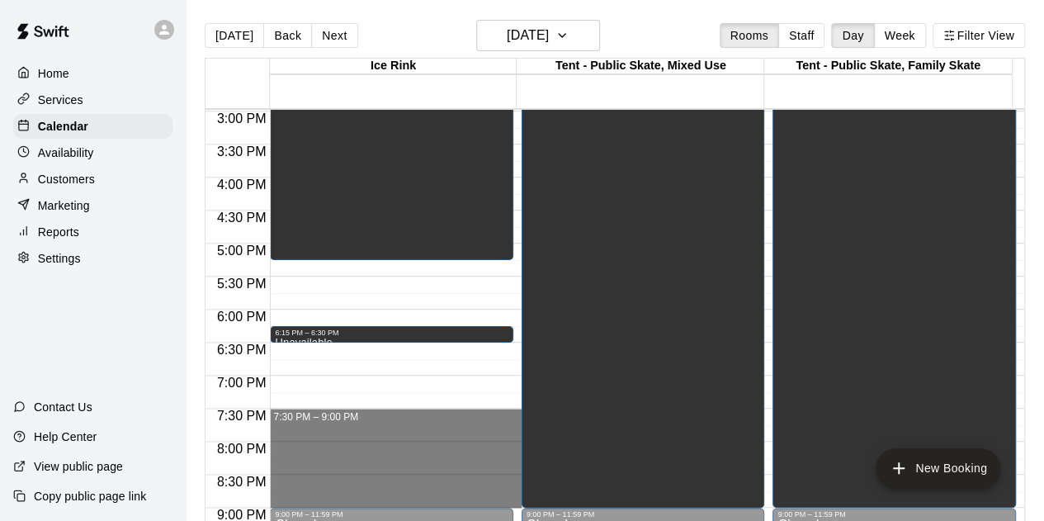
drag, startPoint x: 300, startPoint y: 409, endPoint x: 319, endPoint y: 497, distance: 89.5
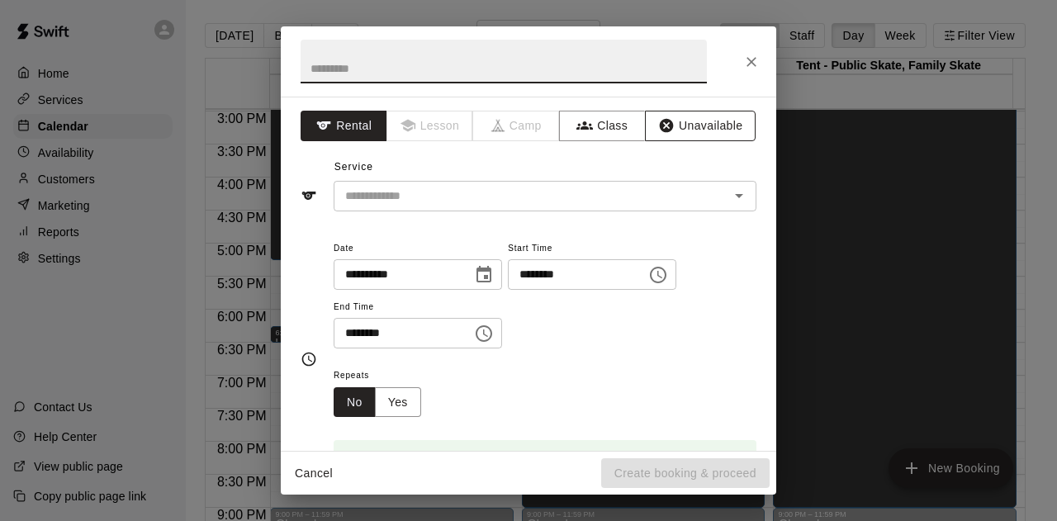
click at [679, 128] on button "Unavailable" at bounding box center [700, 126] width 111 height 31
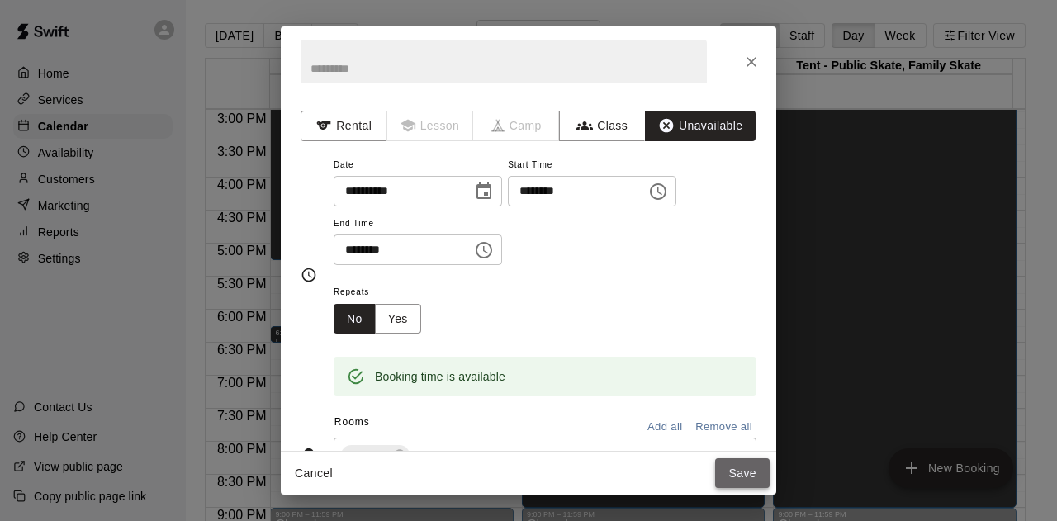
click at [737, 473] on button "Save" at bounding box center [742, 473] width 54 height 31
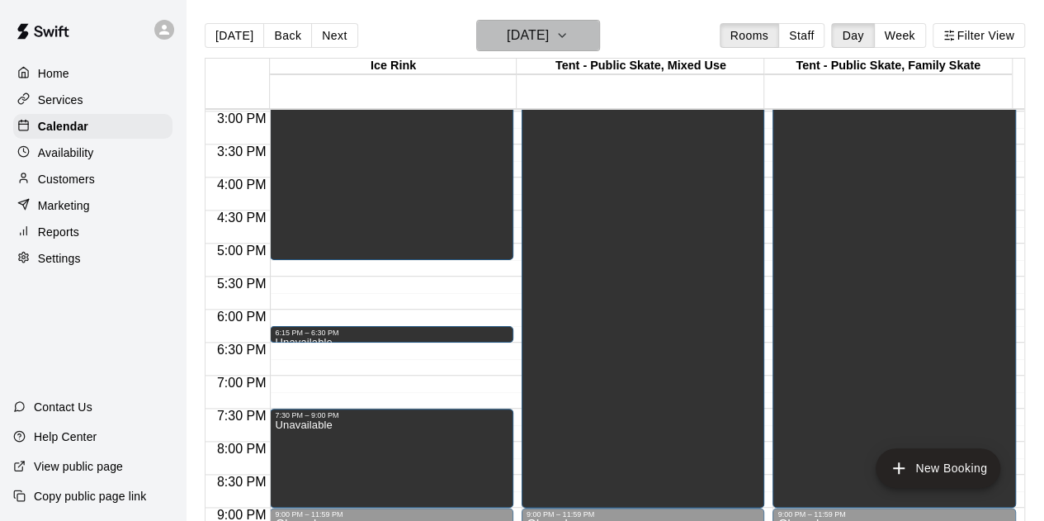
click at [569, 29] on icon "button" at bounding box center [562, 36] width 13 height 20
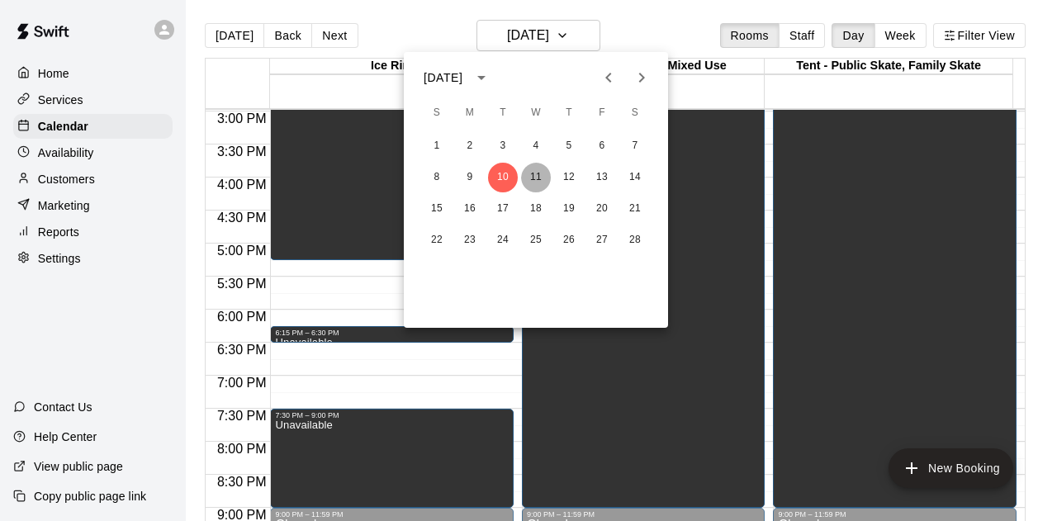
click at [534, 177] on button "11" at bounding box center [536, 178] width 30 height 30
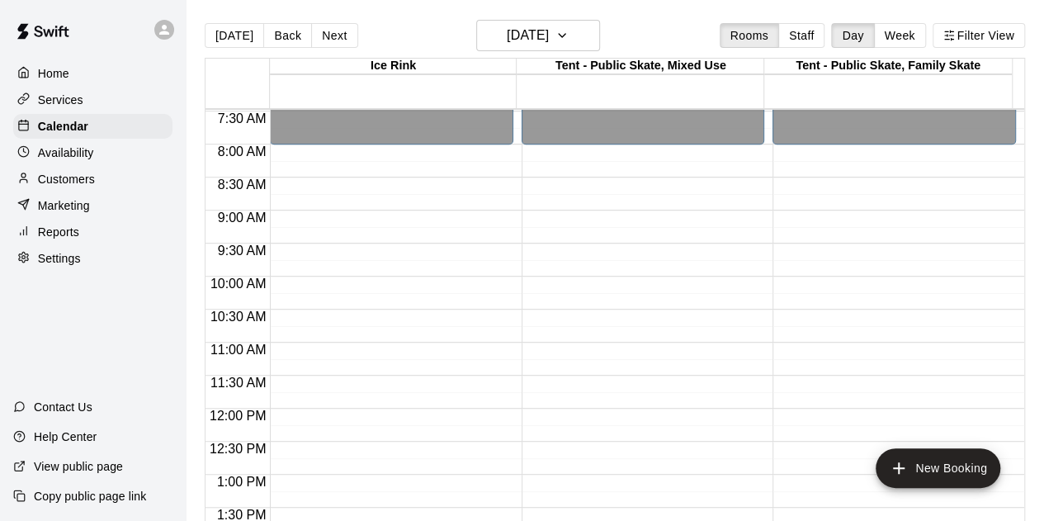
scroll to position [246, 0]
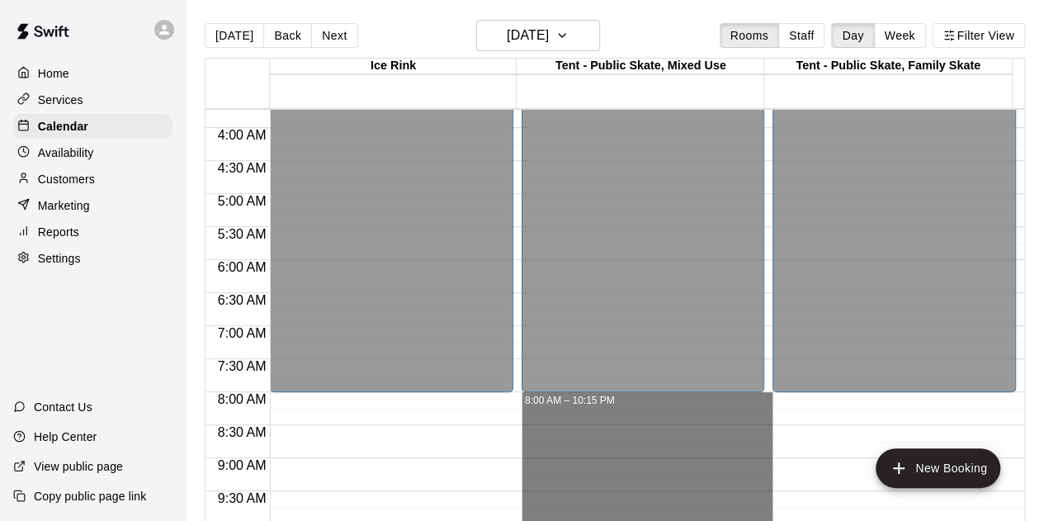
drag, startPoint x: 645, startPoint y: 419, endPoint x: 657, endPoint y: 402, distance: 20.6
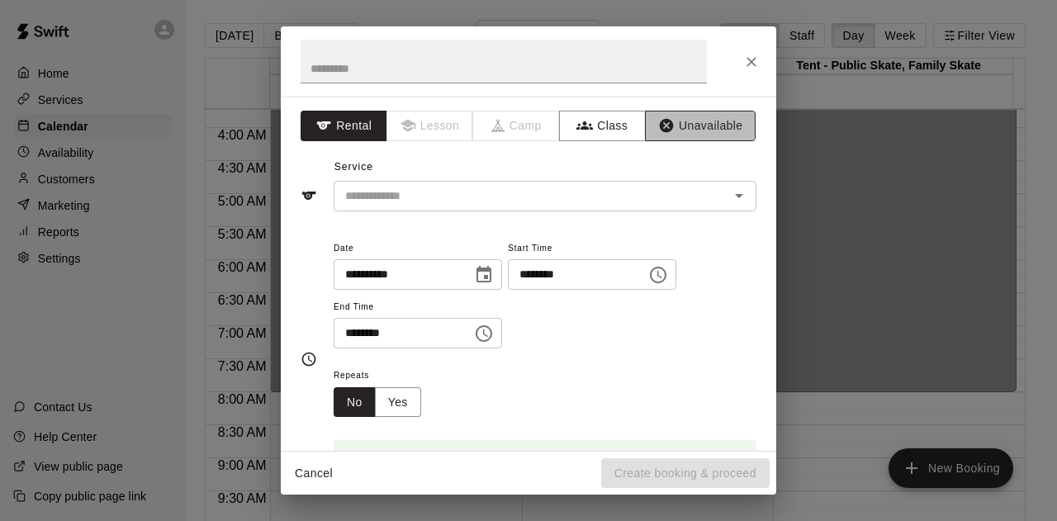
click at [707, 126] on button "Unavailable" at bounding box center [700, 126] width 111 height 31
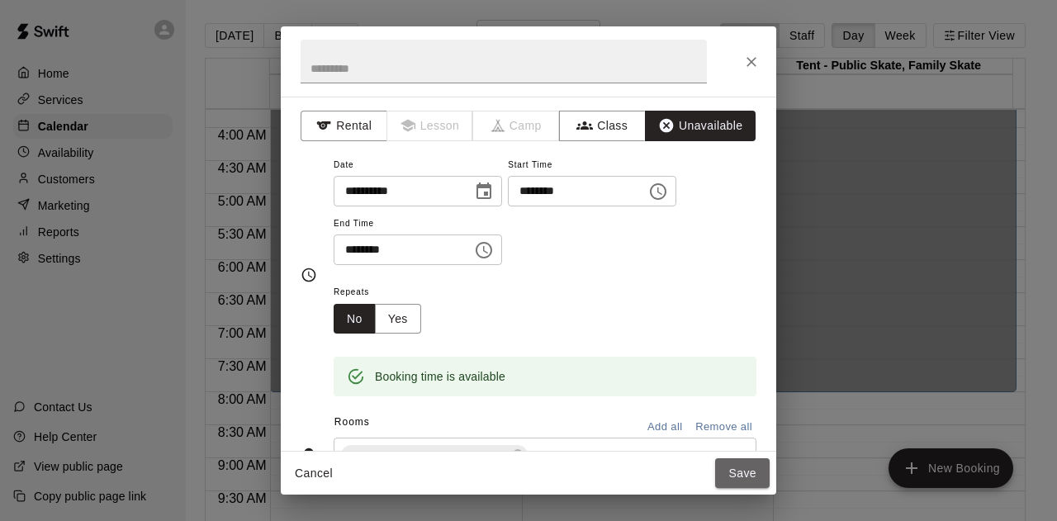
click at [741, 473] on button "Save" at bounding box center [742, 473] width 54 height 31
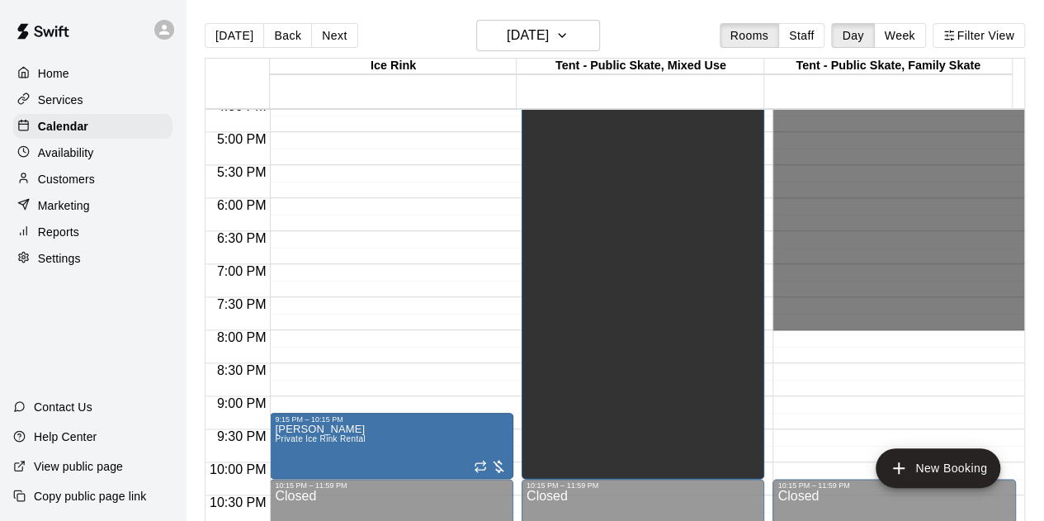
scroll to position [1154, 0]
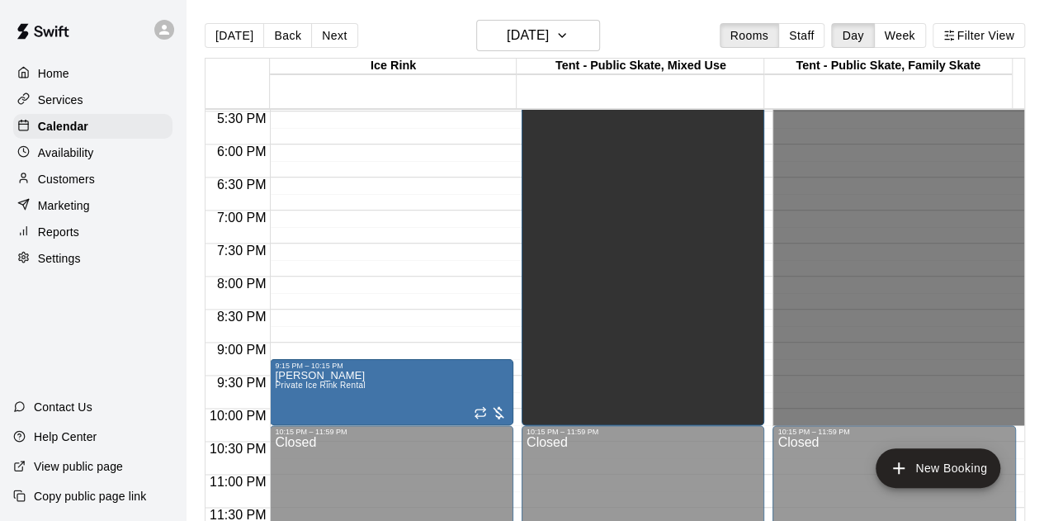
drag, startPoint x: 797, startPoint y: 367, endPoint x: 816, endPoint y: 417, distance: 53.0
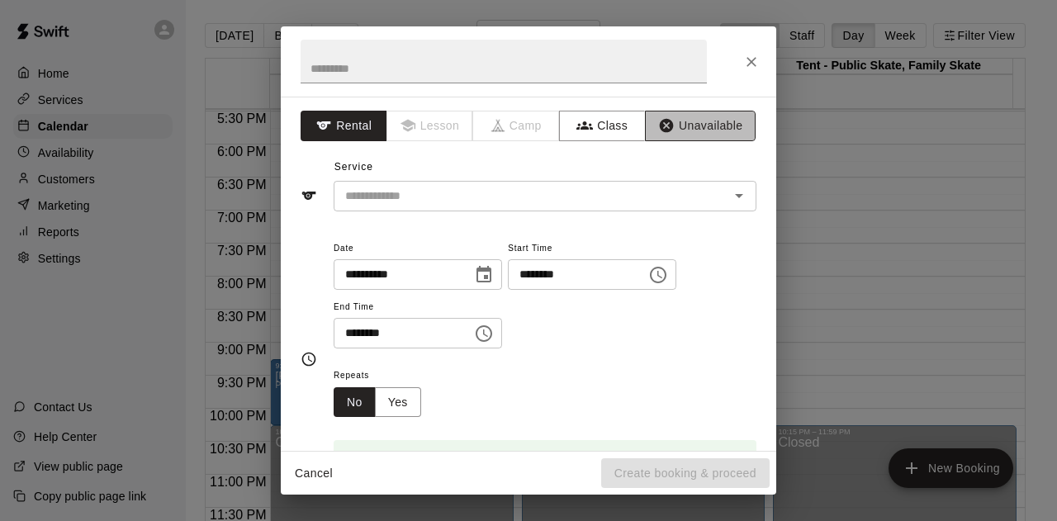
click at [671, 130] on button "Unavailable" at bounding box center [700, 126] width 111 height 31
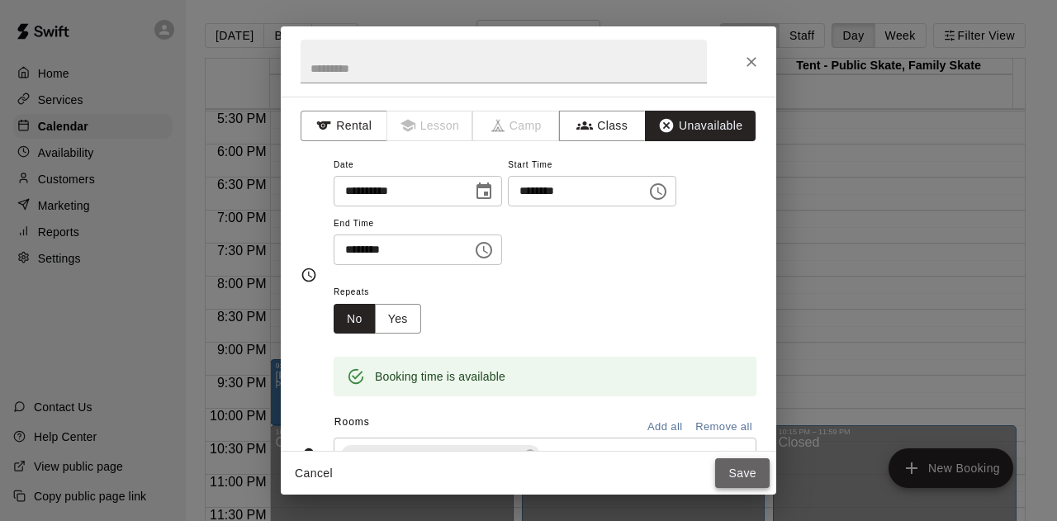
click at [738, 471] on button "Save" at bounding box center [742, 473] width 54 height 31
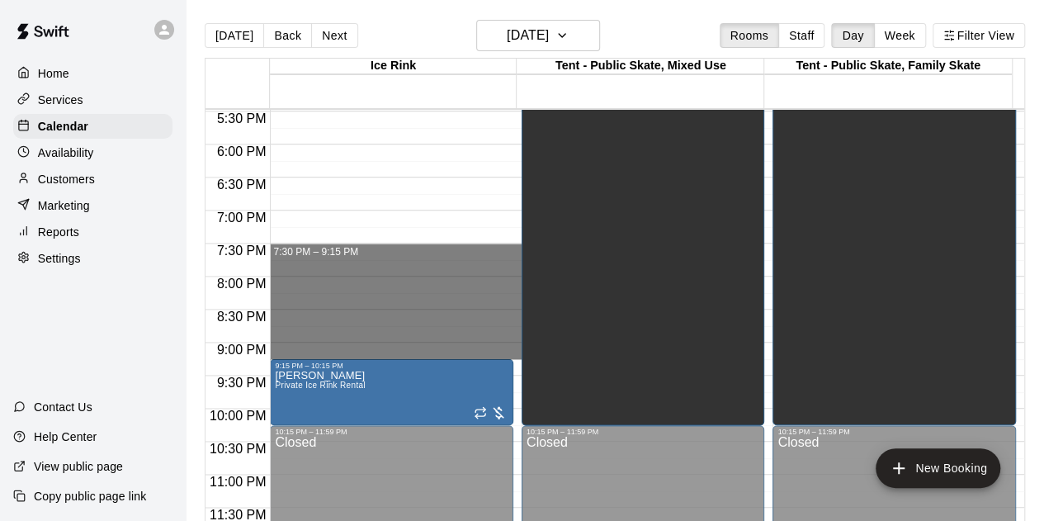
drag, startPoint x: 349, startPoint y: 353, endPoint x: 351, endPoint y: 253, distance: 99.9
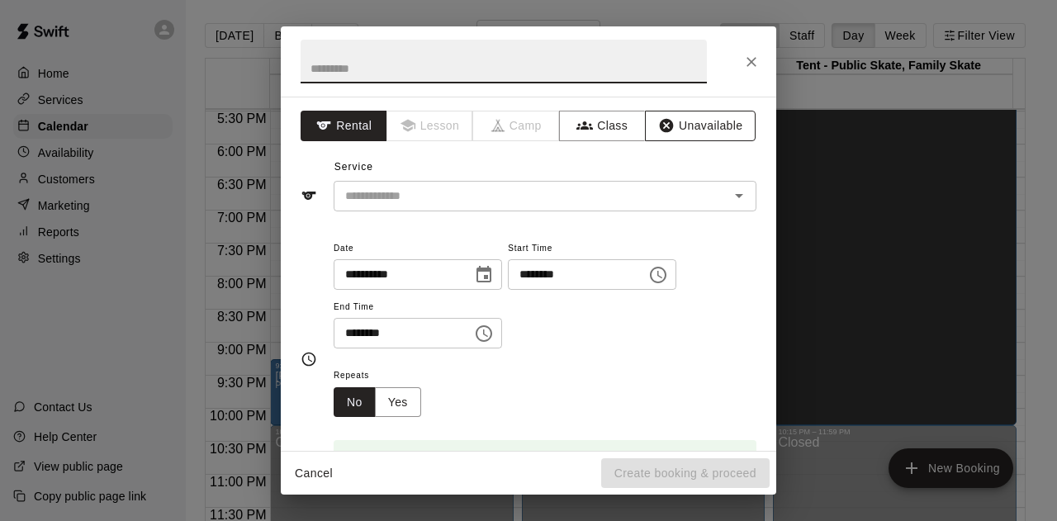
click at [684, 118] on button "Unavailable" at bounding box center [700, 126] width 111 height 31
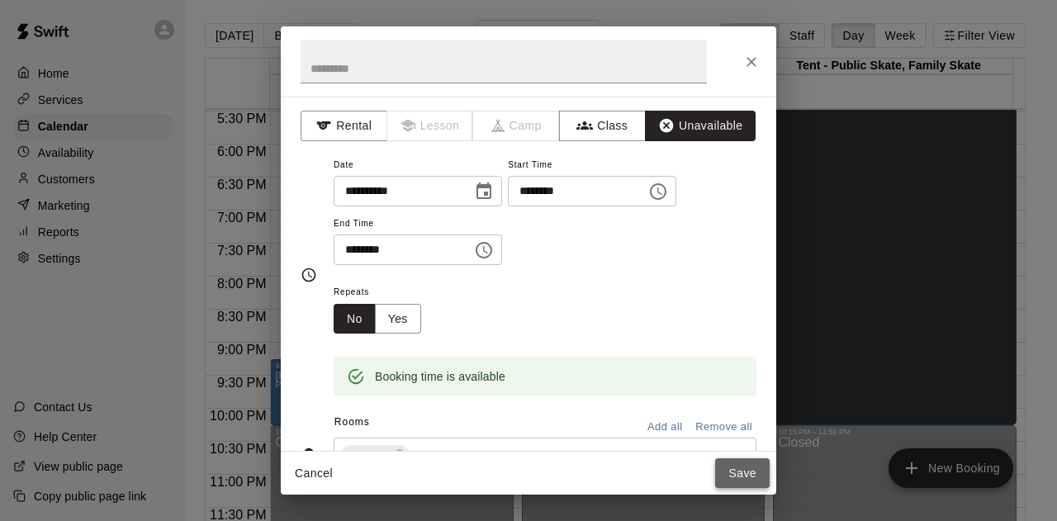
click at [741, 475] on button "Save" at bounding box center [742, 473] width 54 height 31
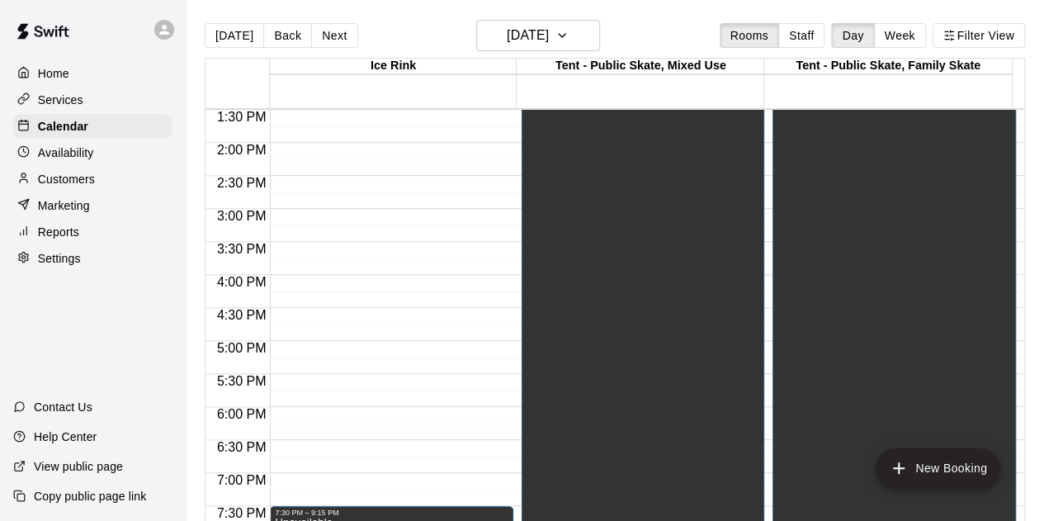
scroll to position [906, 0]
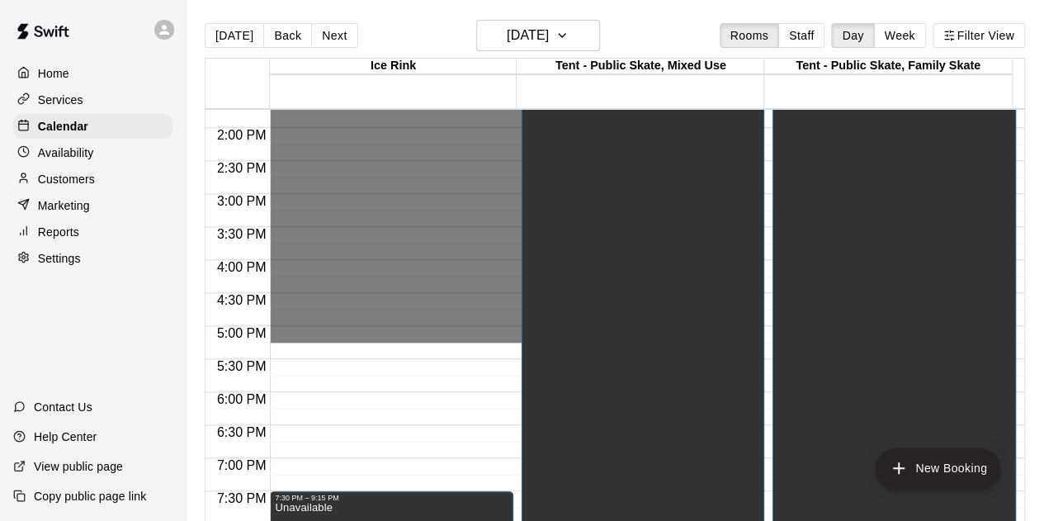
drag, startPoint x: 414, startPoint y: 319, endPoint x: 418, endPoint y: 336, distance: 17.6
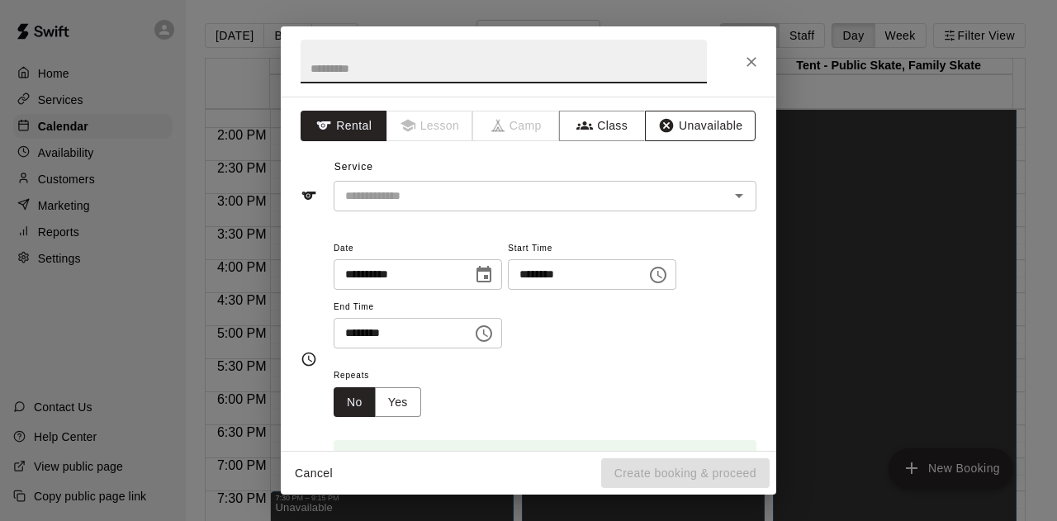
click at [690, 125] on button "Unavailable" at bounding box center [700, 126] width 111 height 31
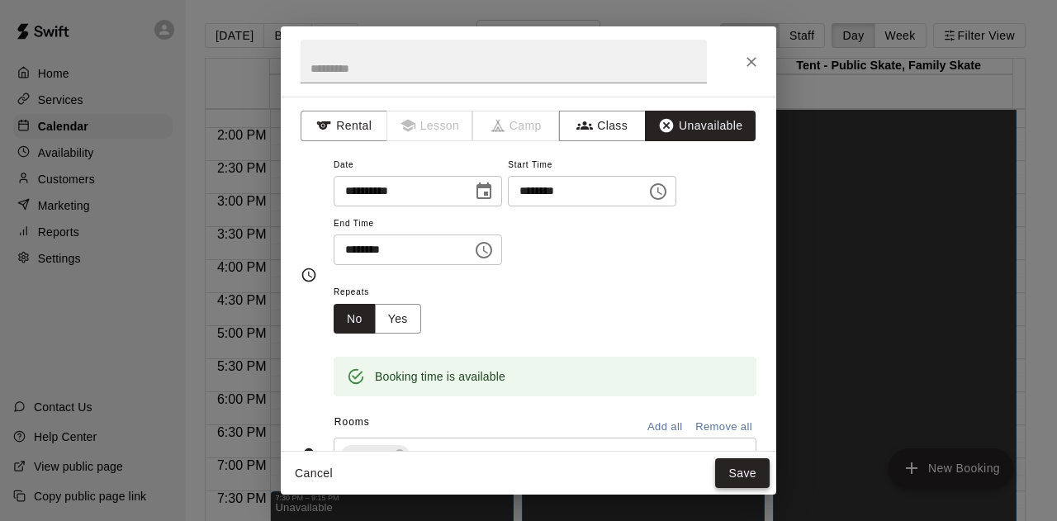
click at [737, 476] on button "Save" at bounding box center [742, 473] width 54 height 31
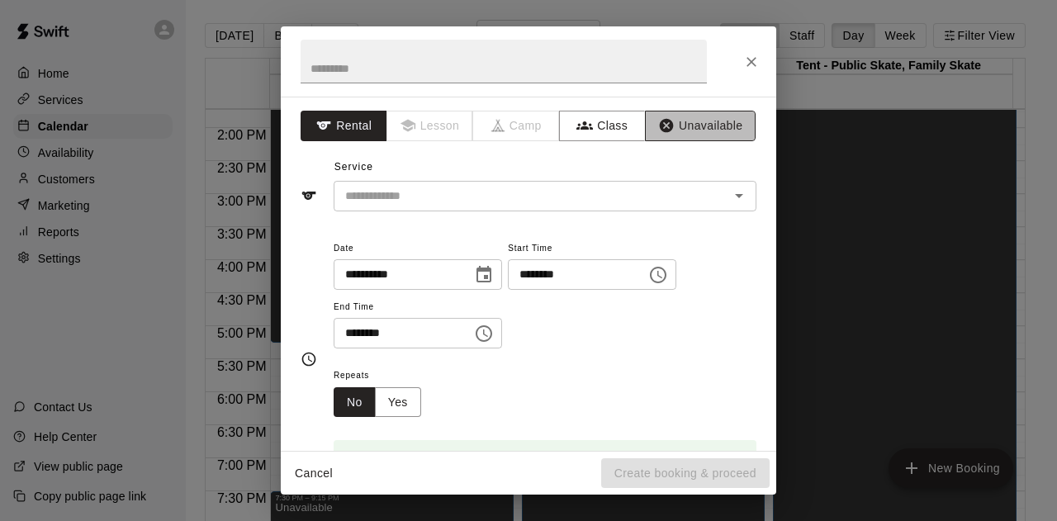
click at [681, 128] on button "Unavailable" at bounding box center [700, 126] width 111 height 31
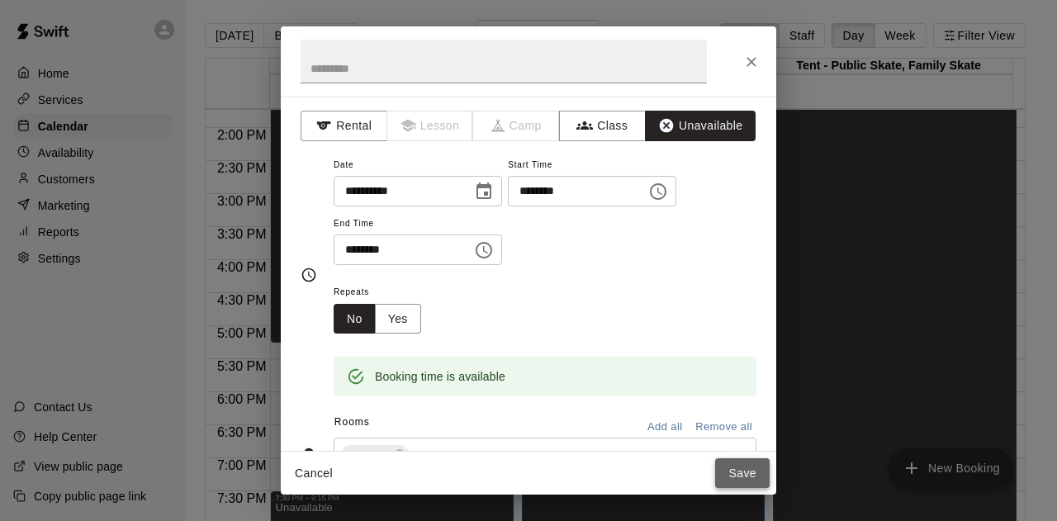
click at [739, 470] on button "Save" at bounding box center [742, 473] width 54 height 31
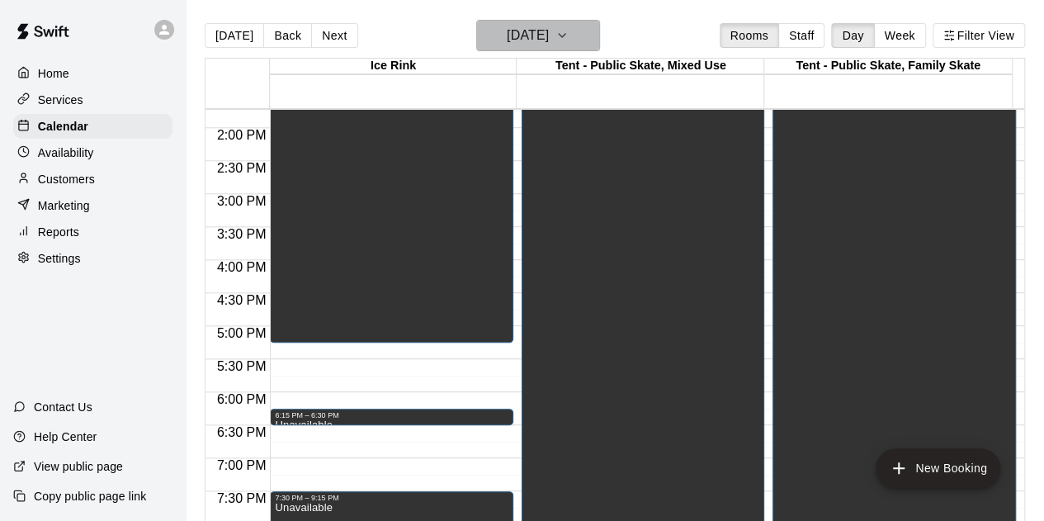
click at [569, 30] on icon "button" at bounding box center [562, 36] width 13 height 20
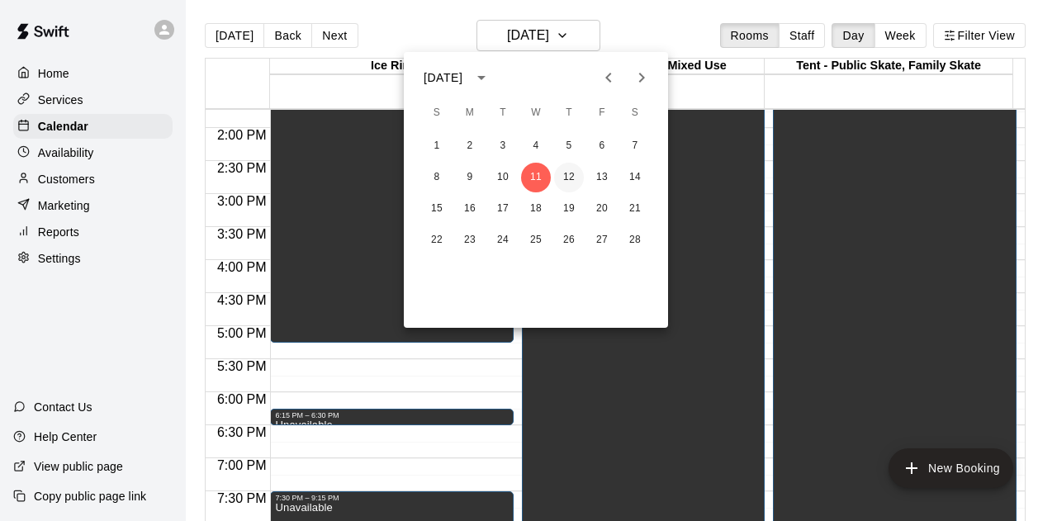
click at [565, 179] on button "12" at bounding box center [569, 178] width 30 height 30
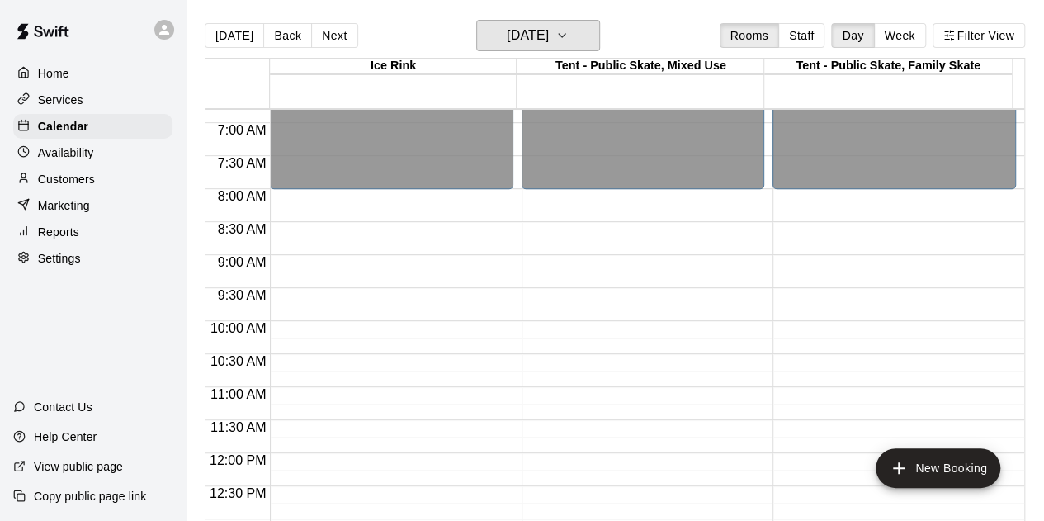
scroll to position [411, 0]
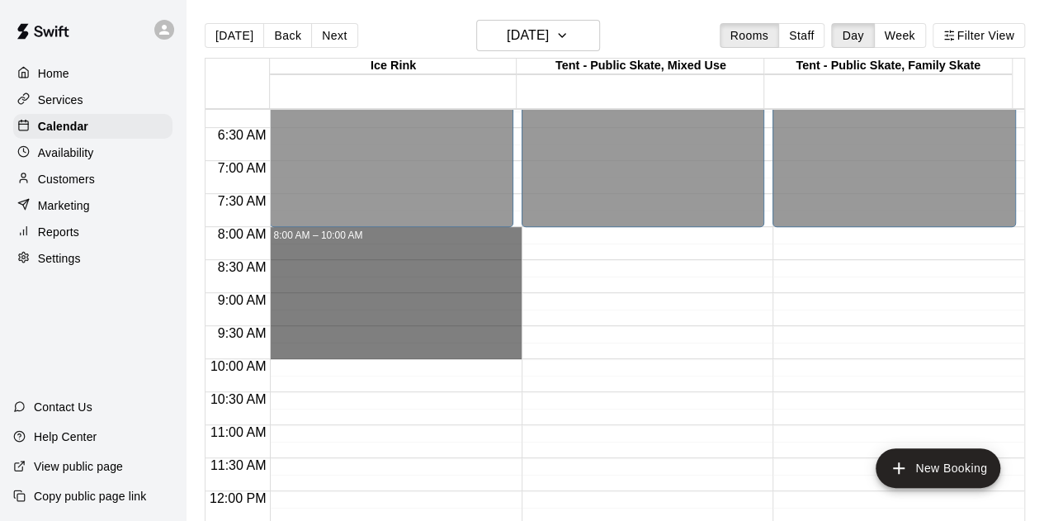
drag, startPoint x: 422, startPoint y: 231, endPoint x: 439, endPoint y: 348, distance: 117.7
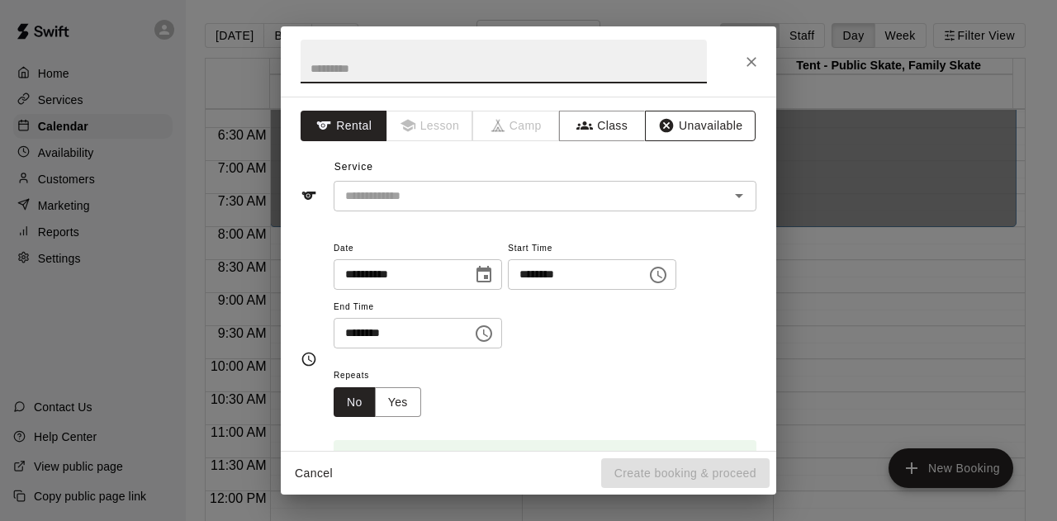
click at [684, 131] on button "Unavailable" at bounding box center [700, 126] width 111 height 31
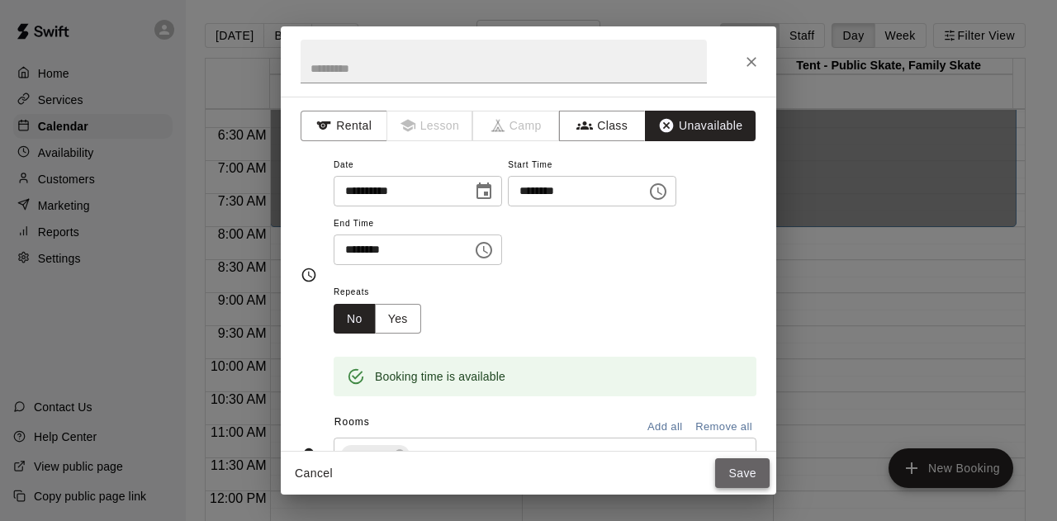
click at [742, 470] on button "Save" at bounding box center [742, 473] width 54 height 31
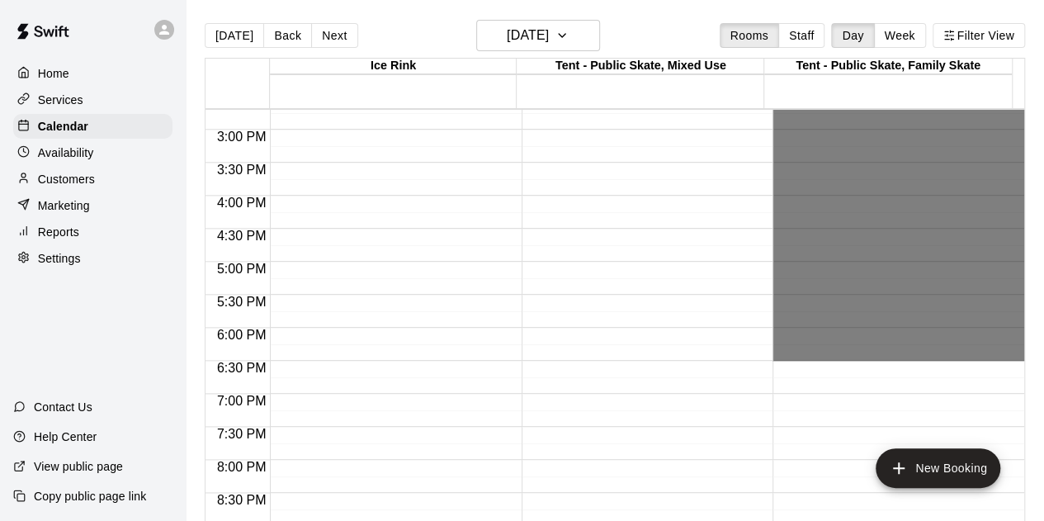
scroll to position [1154, 0]
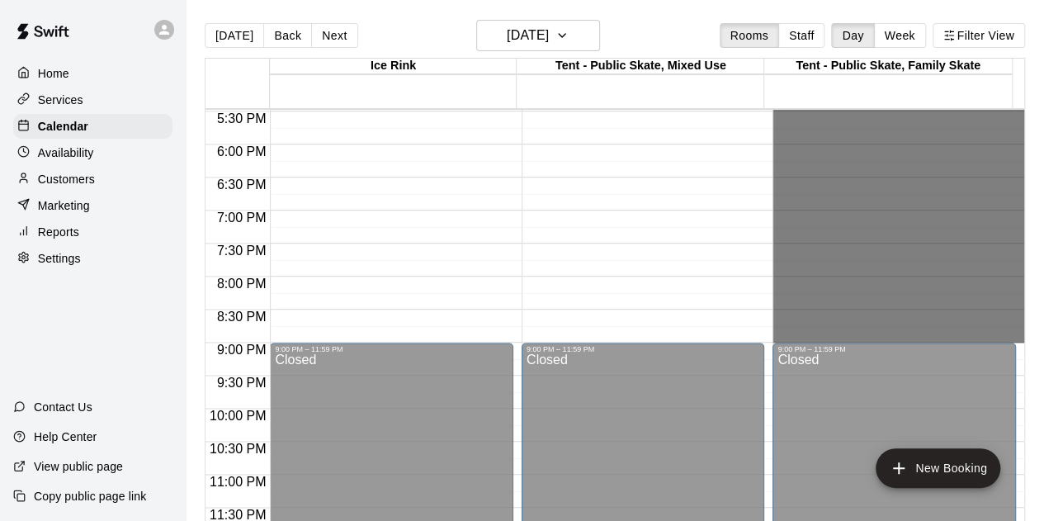
drag, startPoint x: 794, startPoint y: 361, endPoint x: 819, endPoint y: 330, distance: 39.3
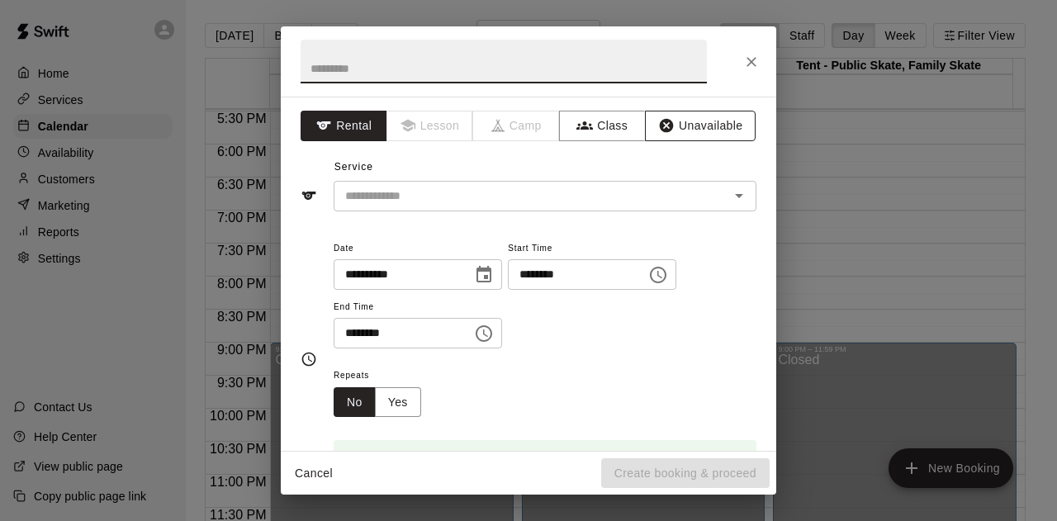
click at [698, 125] on button "Unavailable" at bounding box center [700, 126] width 111 height 31
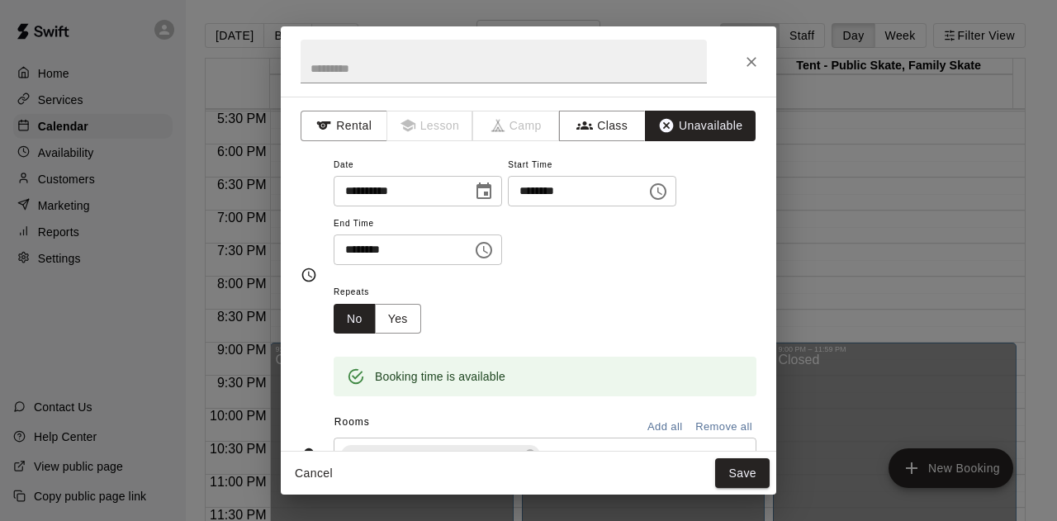
click at [736, 475] on button "Save" at bounding box center [742, 473] width 54 height 31
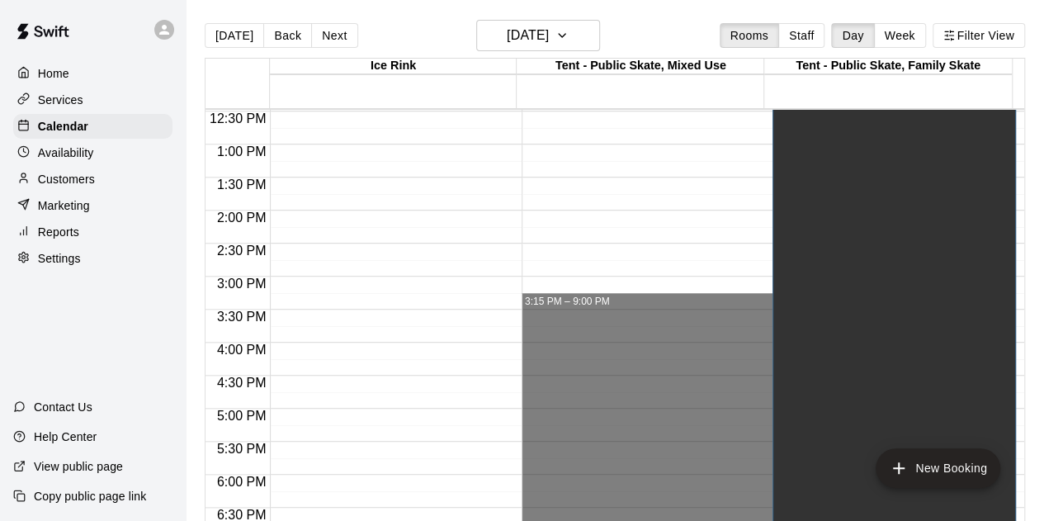
scroll to position [494, 0]
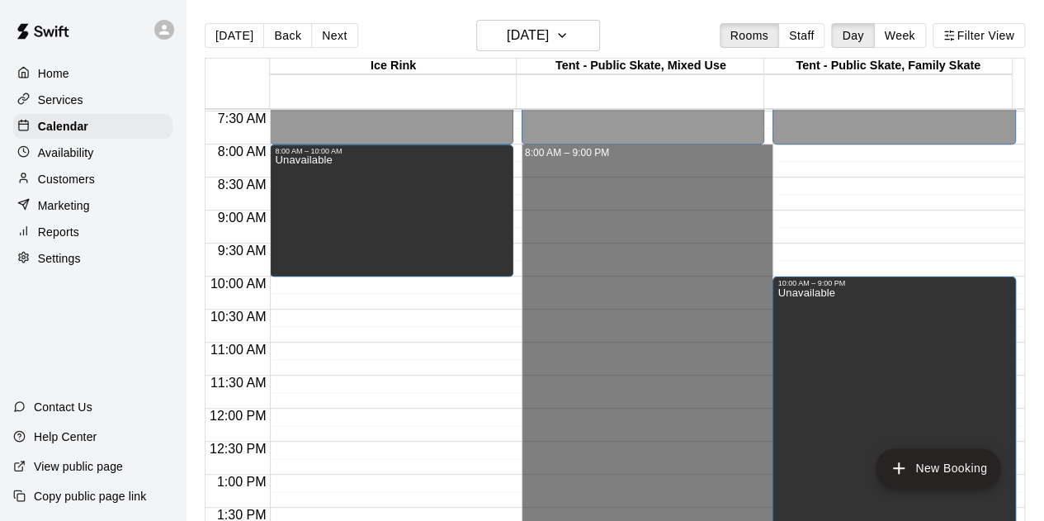
drag, startPoint x: 681, startPoint y: 338, endPoint x: 648, endPoint y: 152, distance: 189.5
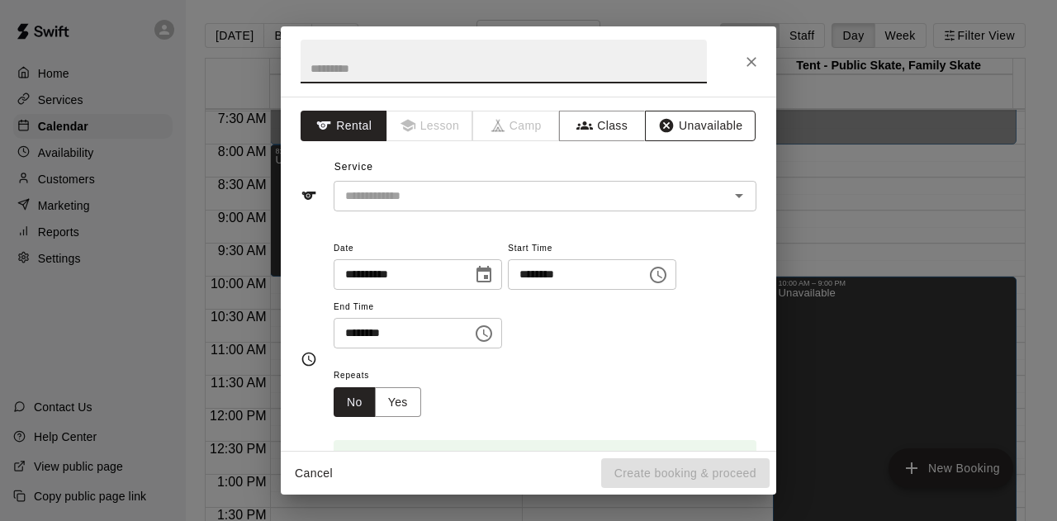
click at [690, 128] on button "Unavailable" at bounding box center [700, 126] width 111 height 31
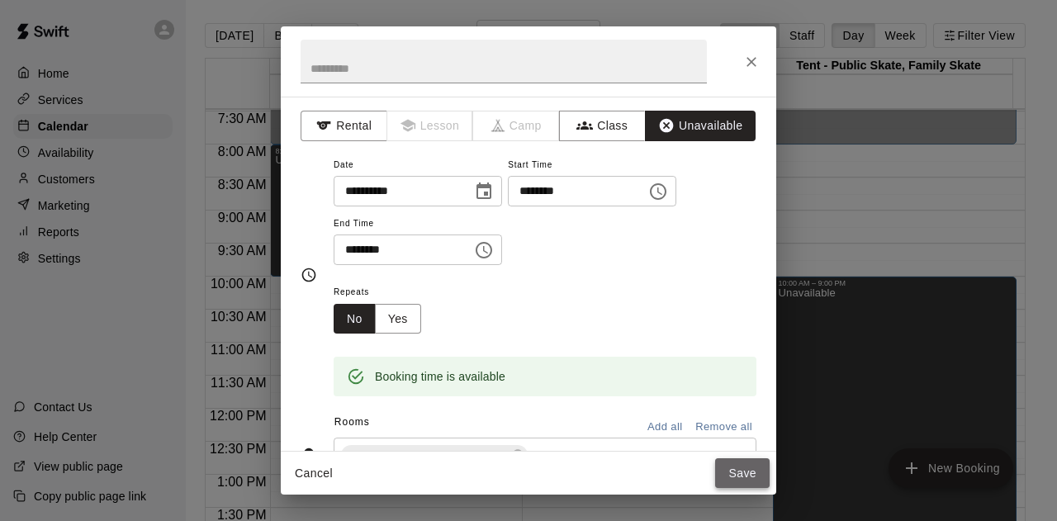
click at [736, 470] on button "Save" at bounding box center [742, 473] width 54 height 31
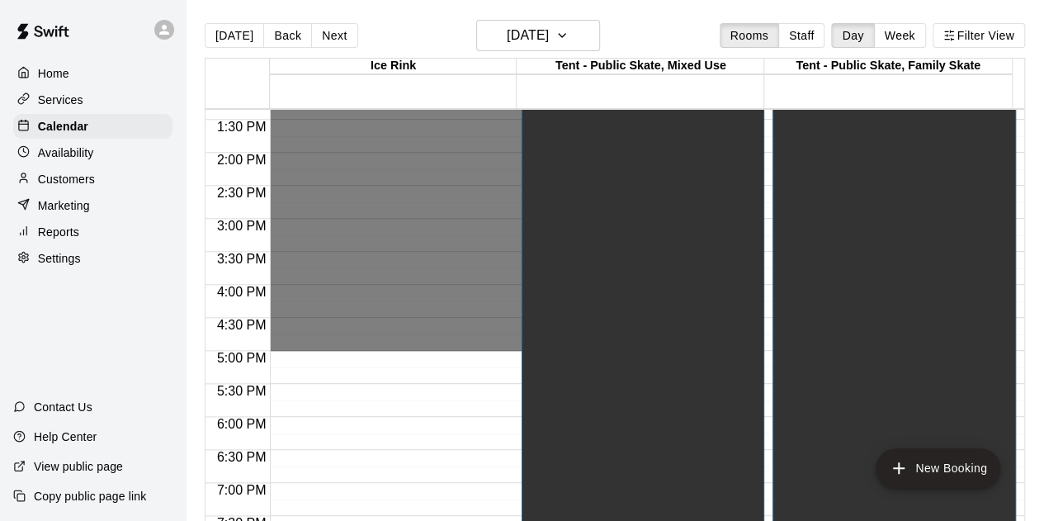
scroll to position [906, 0]
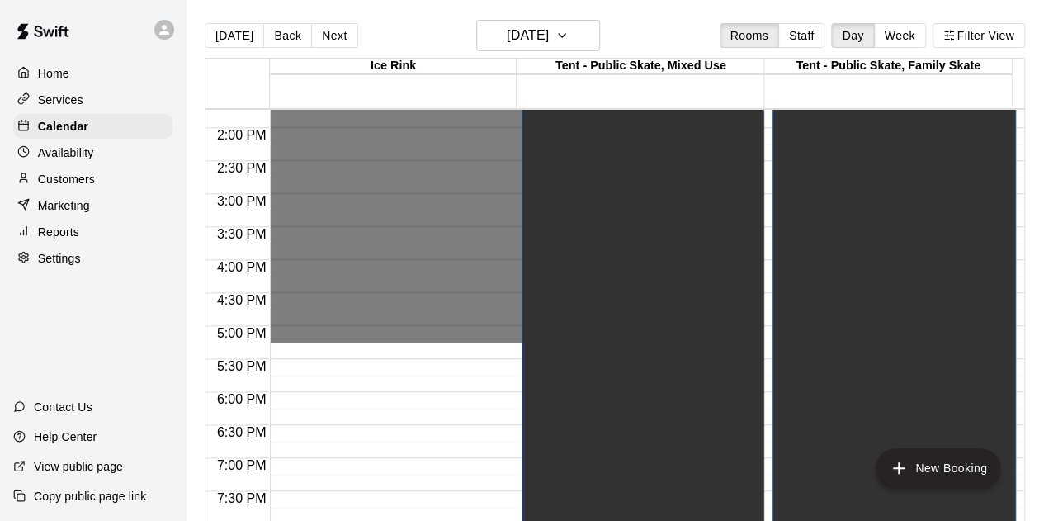
drag, startPoint x: 309, startPoint y: 343, endPoint x: 329, endPoint y: 334, distance: 22.9
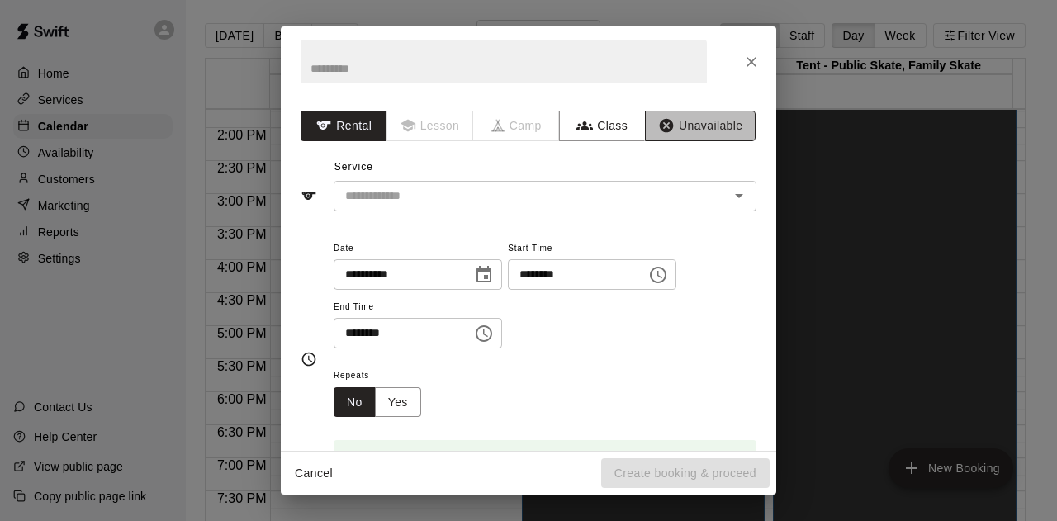
click at [677, 118] on button "Unavailable" at bounding box center [700, 126] width 111 height 31
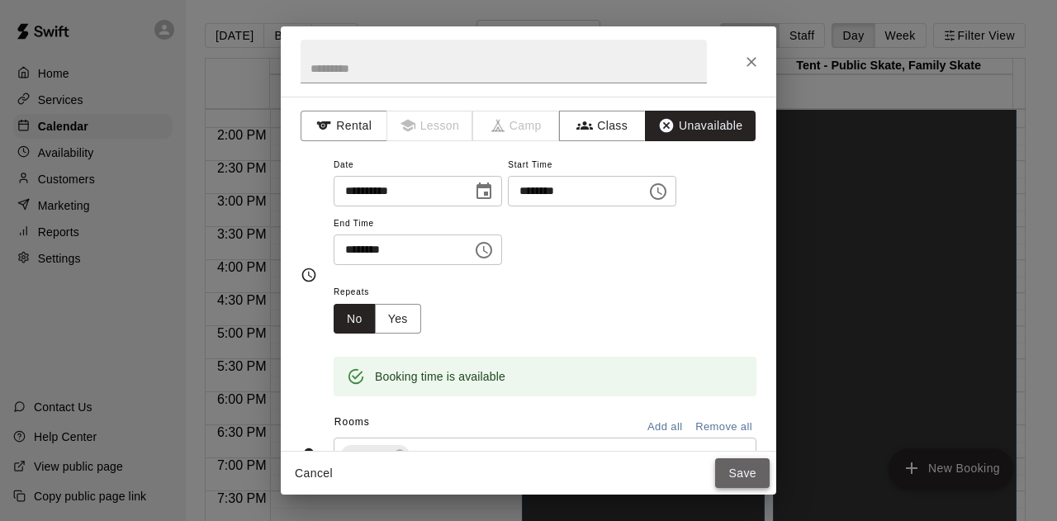
click at [739, 478] on button "Save" at bounding box center [742, 473] width 54 height 31
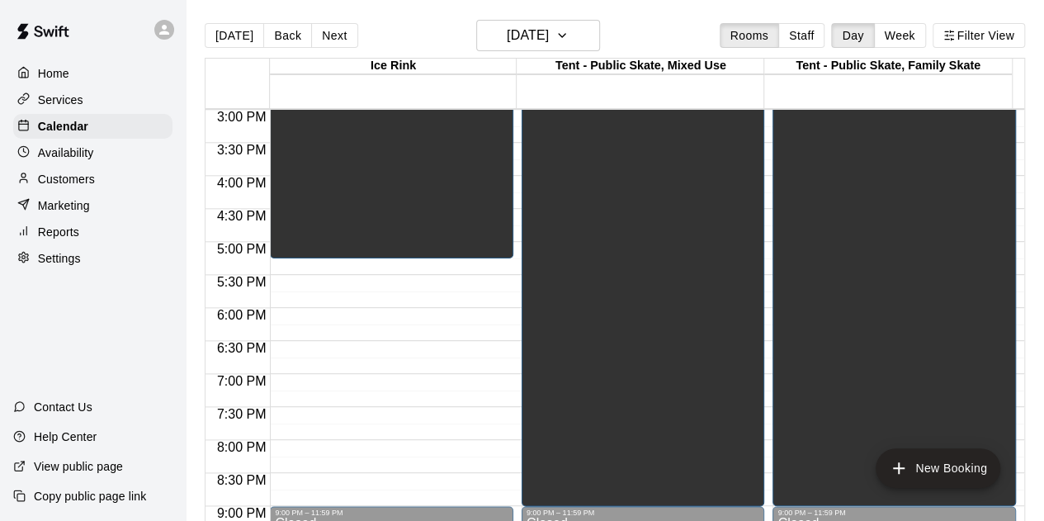
scroll to position [1072, 0]
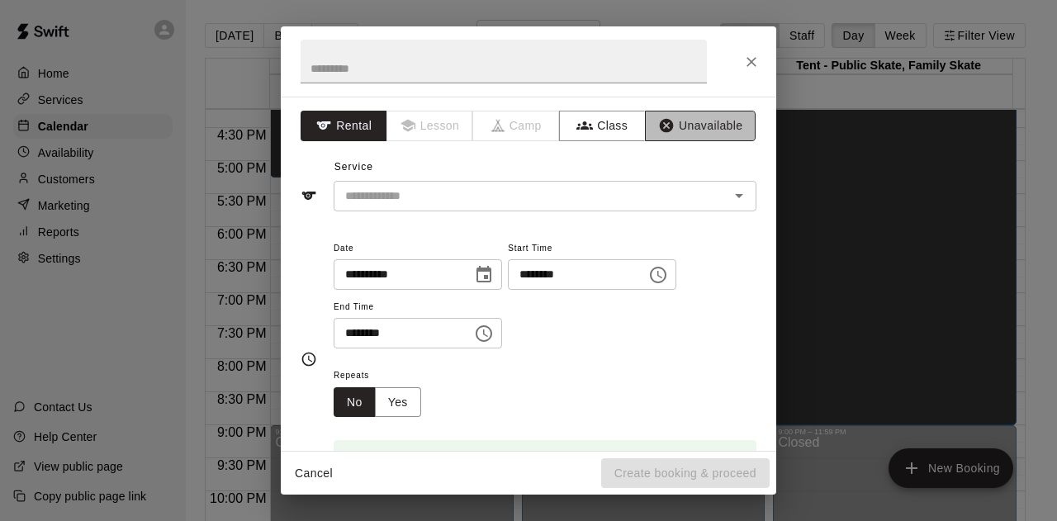
click at [682, 130] on button "Unavailable" at bounding box center [700, 126] width 111 height 31
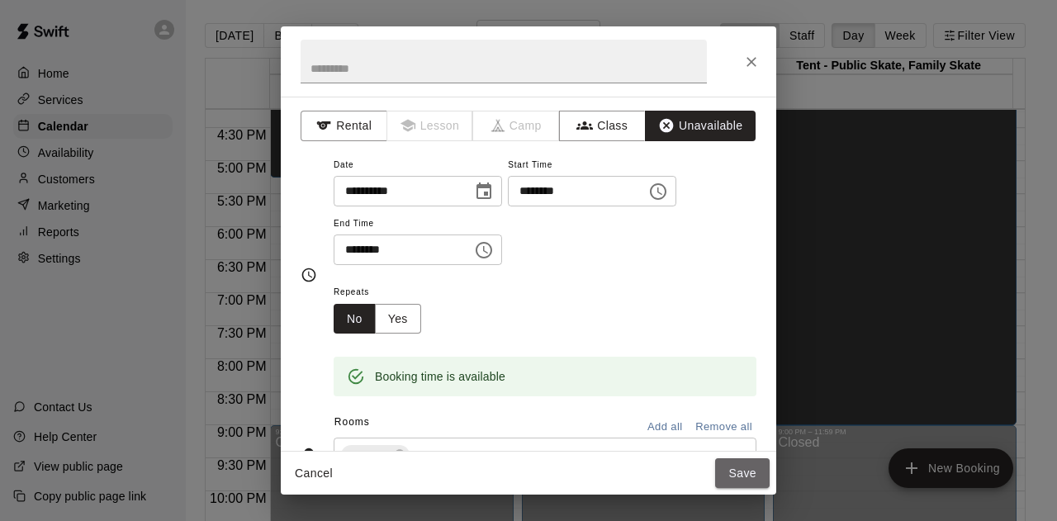
click at [750, 471] on button "Save" at bounding box center [742, 473] width 54 height 31
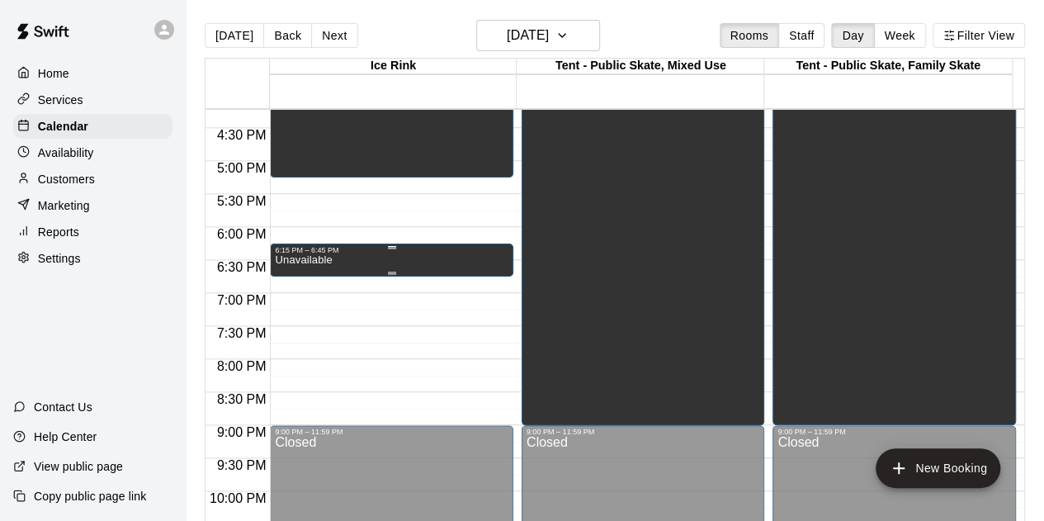
click at [308, 260] on p "Unavailable" at bounding box center [303, 260] width 57 height 0
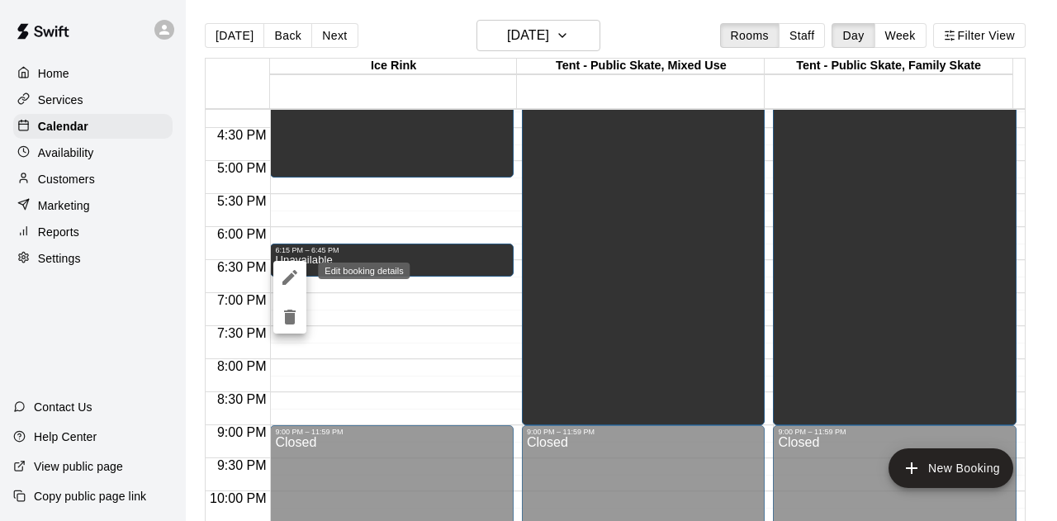
click at [300, 272] on button "edit" at bounding box center [289, 277] width 33 height 33
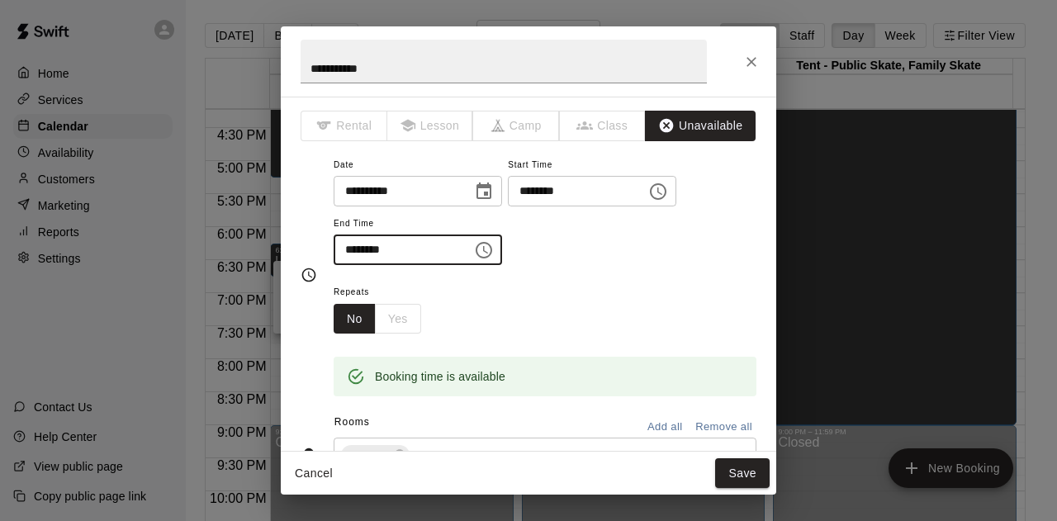
click at [358, 250] on input "********" at bounding box center [397, 249] width 127 height 31
click at [366, 250] on input "********" at bounding box center [397, 249] width 127 height 31
type input "********"
click at [738, 476] on button "Save" at bounding box center [742, 473] width 54 height 31
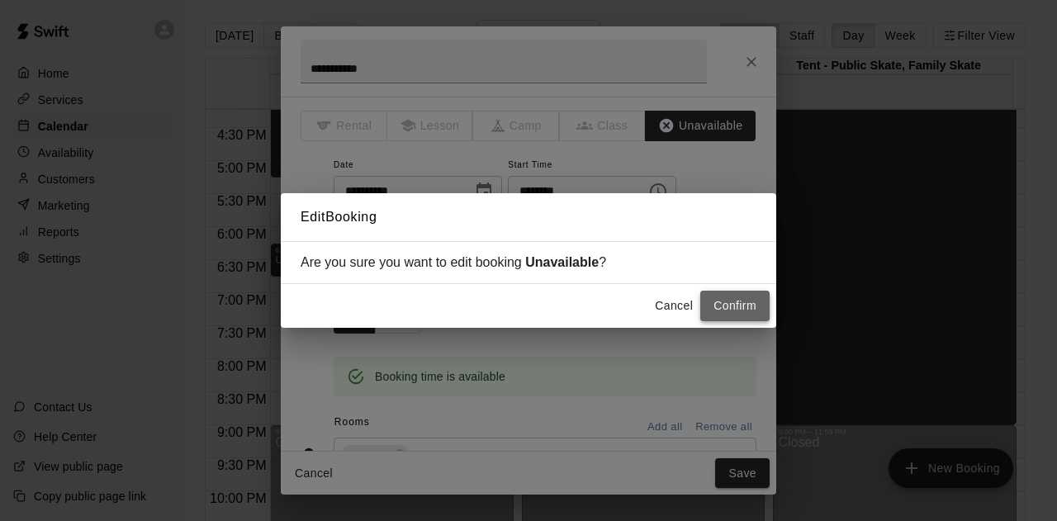
click at [736, 308] on button "Confirm" at bounding box center [734, 306] width 69 height 31
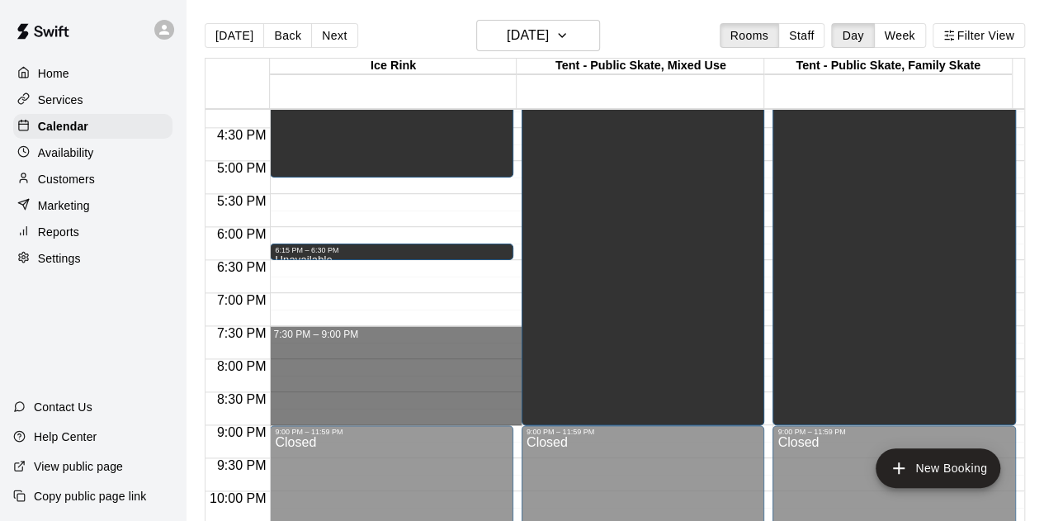
drag, startPoint x: 307, startPoint y: 329, endPoint x: 327, endPoint y: 412, distance: 84.9
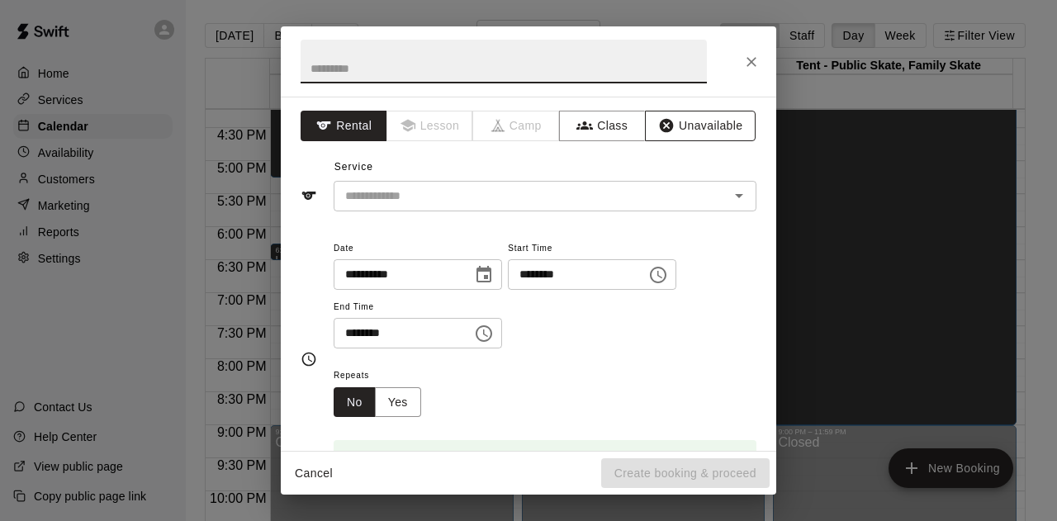
click at [705, 126] on button "Unavailable" at bounding box center [700, 126] width 111 height 31
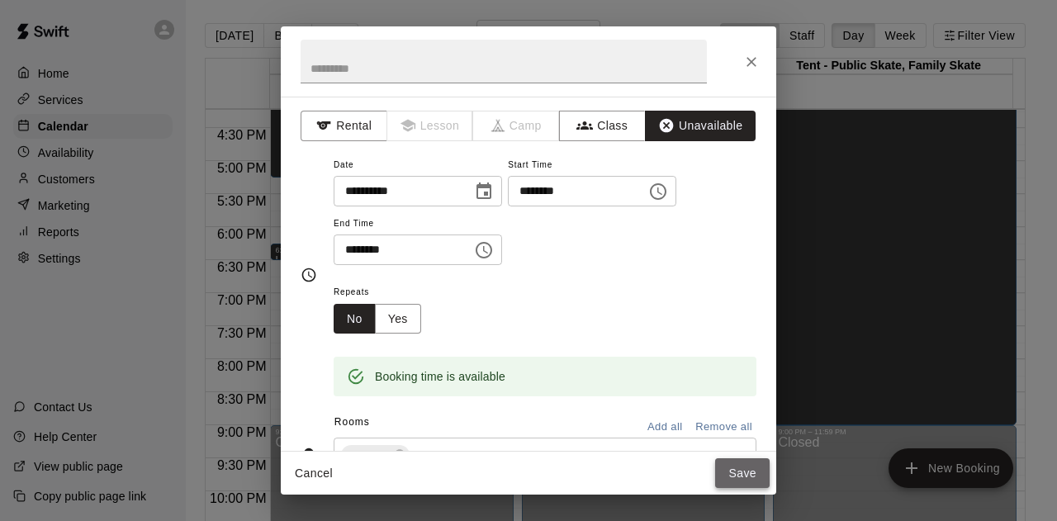
click at [735, 473] on button "Save" at bounding box center [742, 473] width 54 height 31
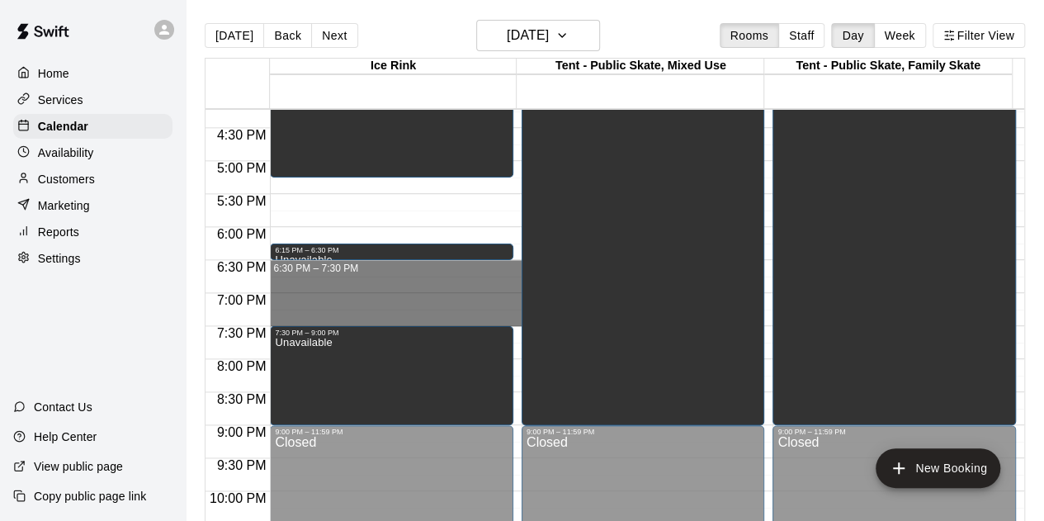
drag, startPoint x: 401, startPoint y: 268, endPoint x: 407, endPoint y: 315, distance: 46.6
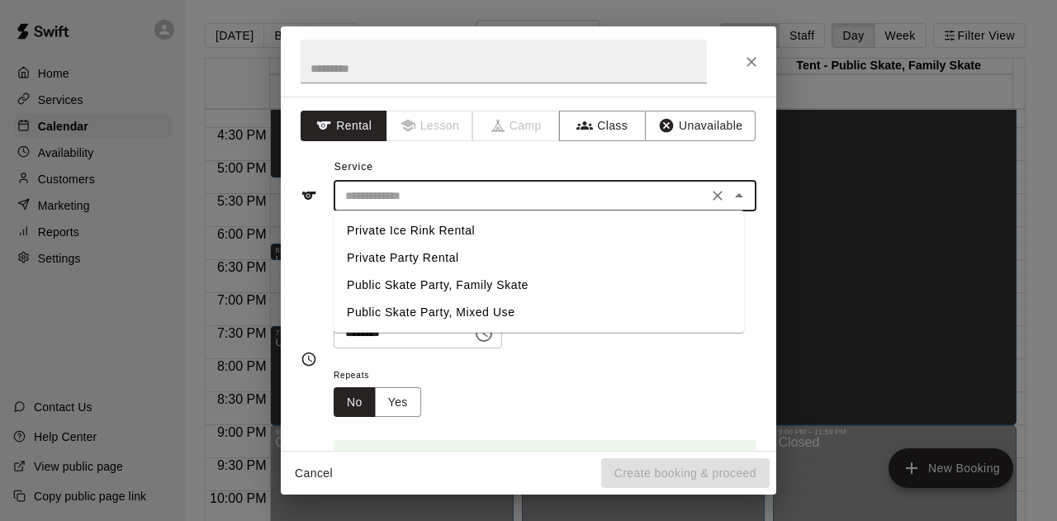
drag, startPoint x: 457, startPoint y: 196, endPoint x: 461, endPoint y: 211, distance: 15.2
click at [457, 196] on input "text" at bounding box center [520, 196] width 364 height 21
click at [457, 230] on li "Private Ice Rink Rental" at bounding box center [539, 230] width 410 height 27
type input "**********"
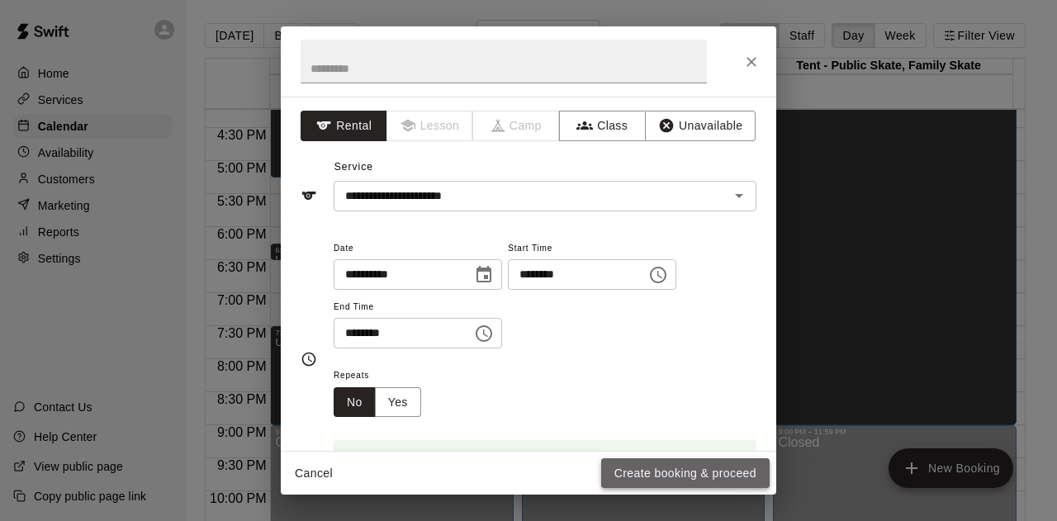
click at [672, 474] on button "Create booking & proceed" at bounding box center [685, 473] width 168 height 31
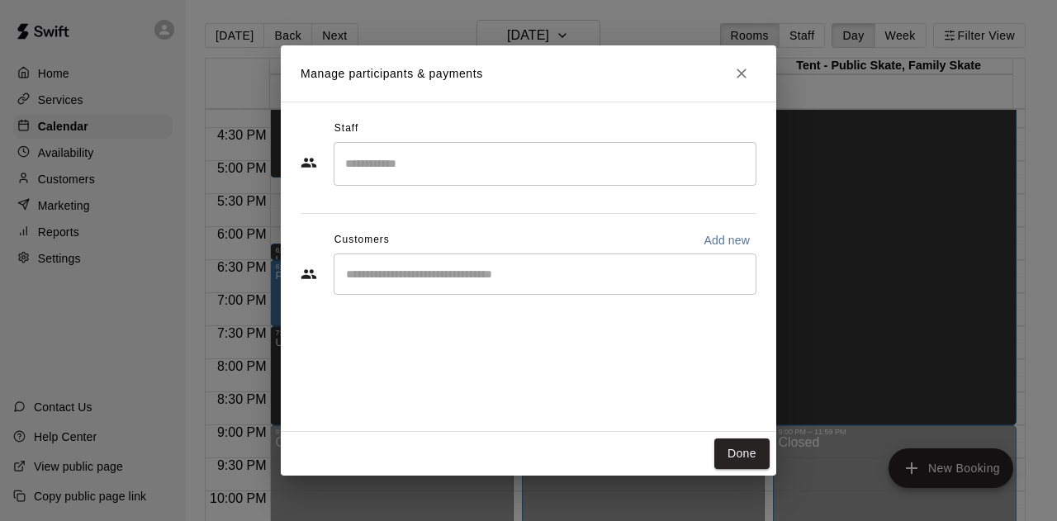
click at [431, 281] on input "Start typing to search customers..." at bounding box center [545, 274] width 408 height 17
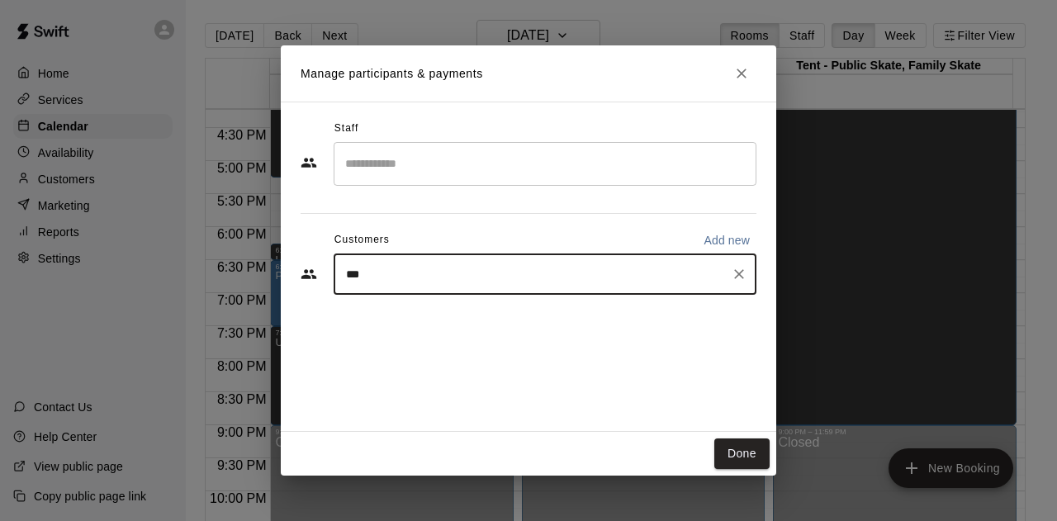
type input "****"
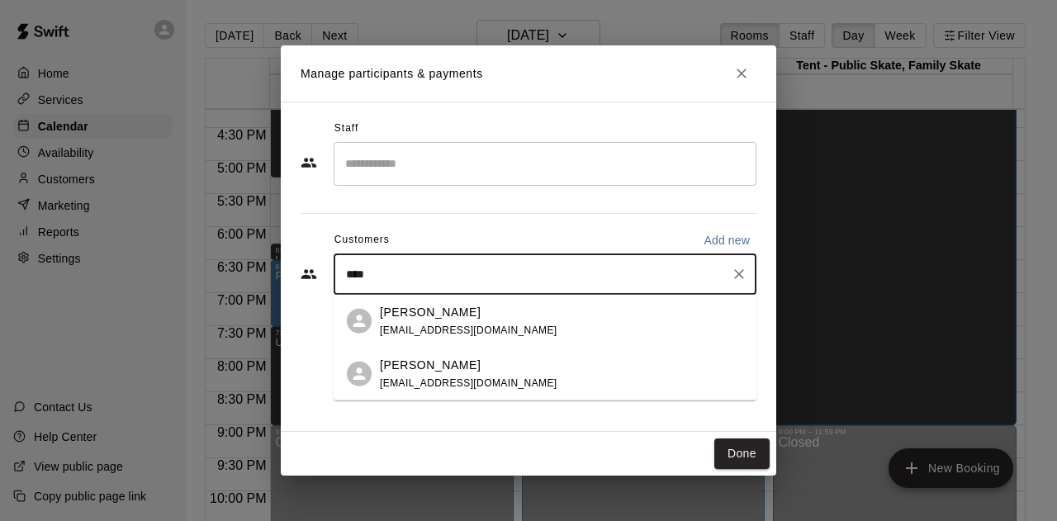
click at [411, 374] on div "[PERSON_NAME] [EMAIL_ADDRESS][DOMAIN_NAME]" at bounding box center [468, 373] width 177 height 35
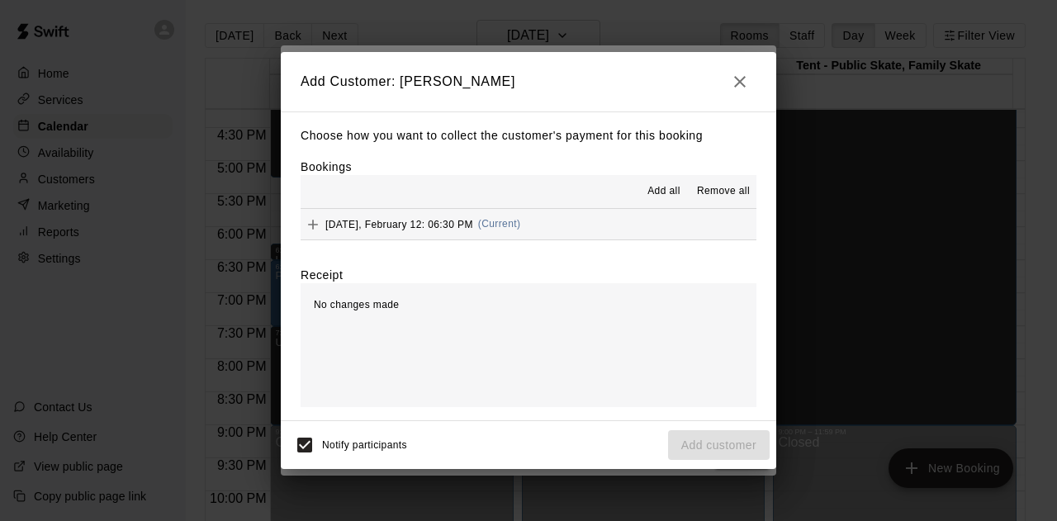
click at [623, 229] on button "[DATE], February 12: 06:30 PM (Current)" at bounding box center [528, 224] width 456 height 31
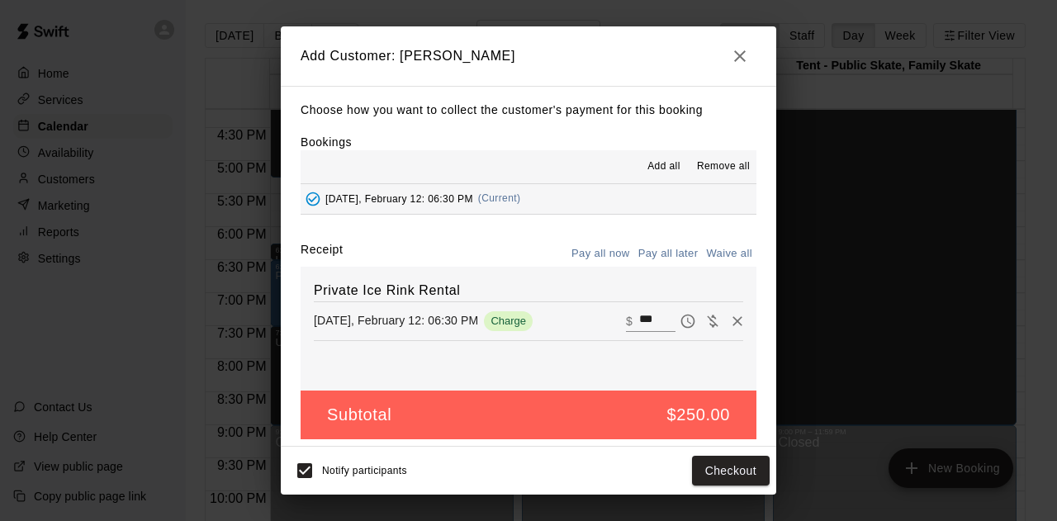
click at [653, 262] on button "Pay all later" at bounding box center [668, 254] width 69 height 26
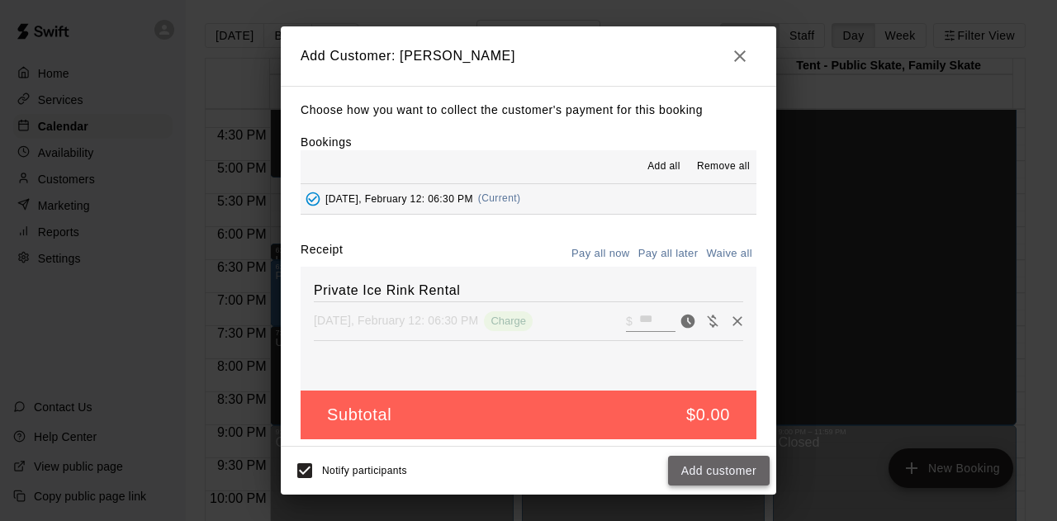
click at [727, 471] on button "Add customer" at bounding box center [719, 471] width 102 height 31
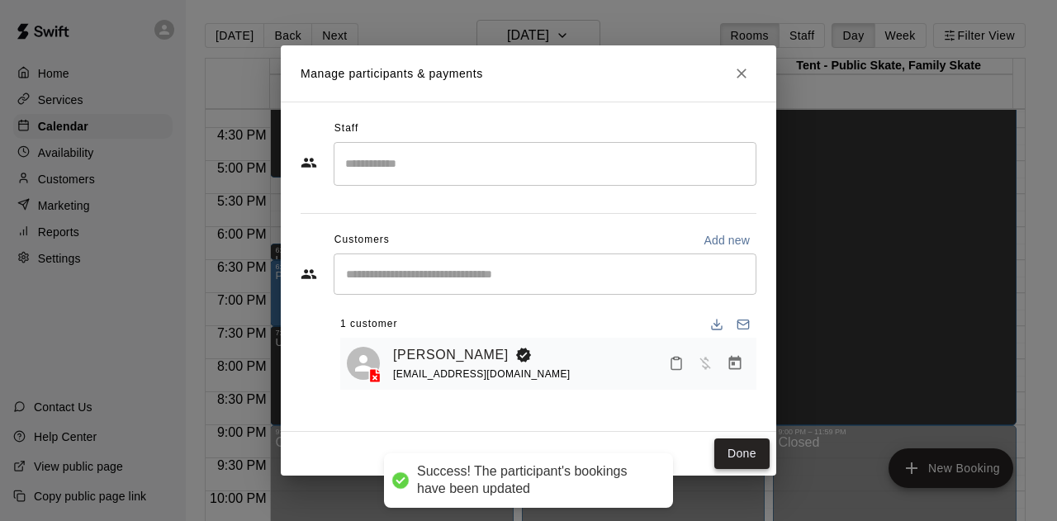
click at [733, 455] on button "Done" at bounding box center [741, 453] width 55 height 31
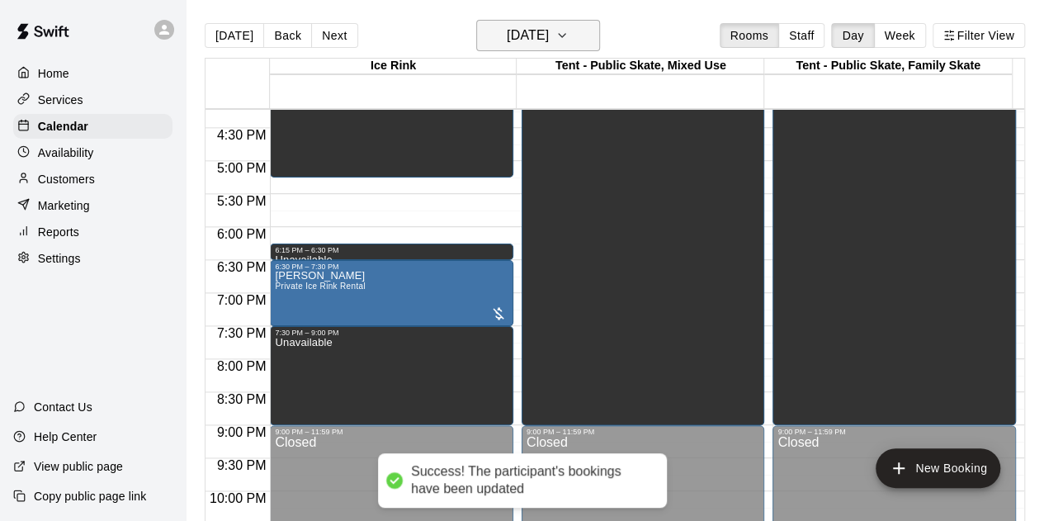
click at [569, 32] on icon "button" at bounding box center [562, 36] width 13 height 20
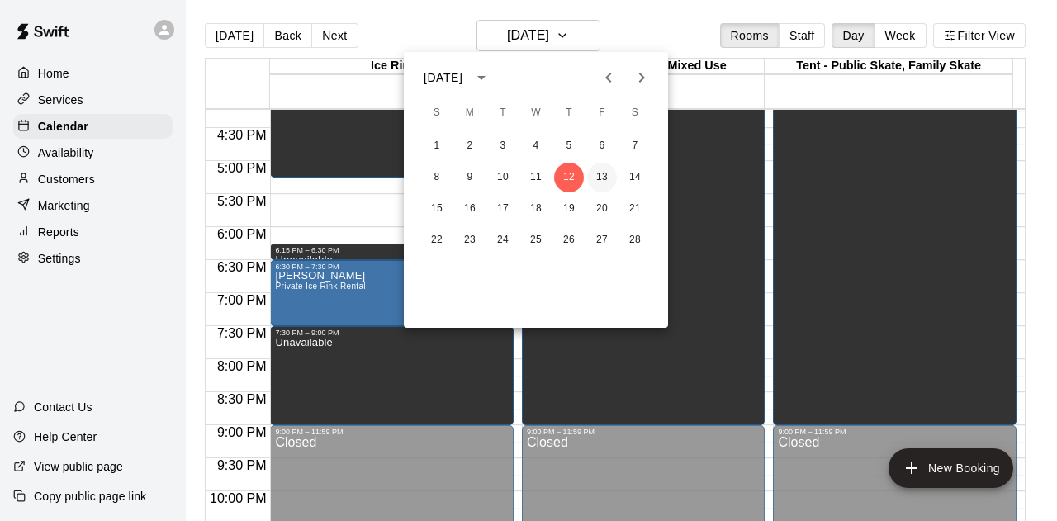
click at [605, 181] on button "13" at bounding box center [602, 178] width 30 height 30
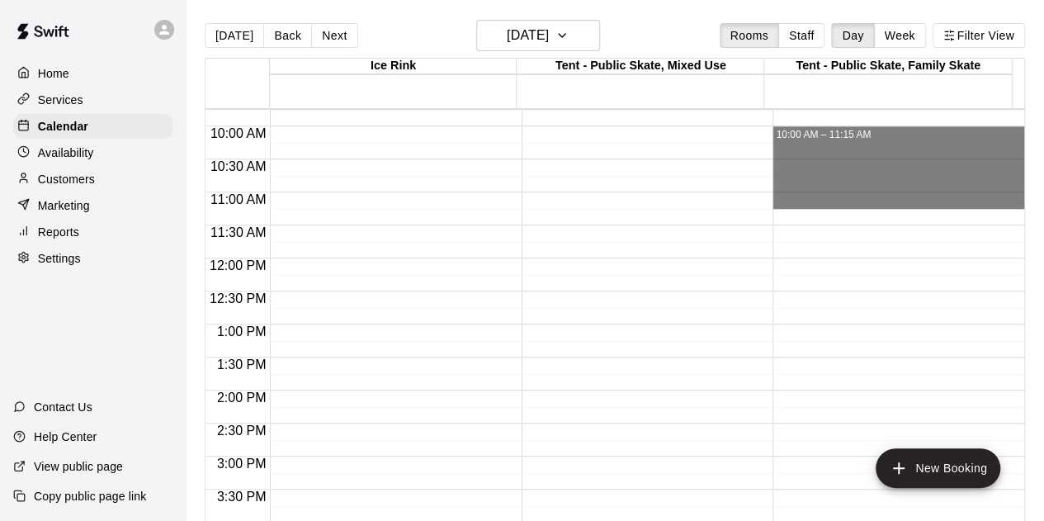
scroll to position [741, 0]
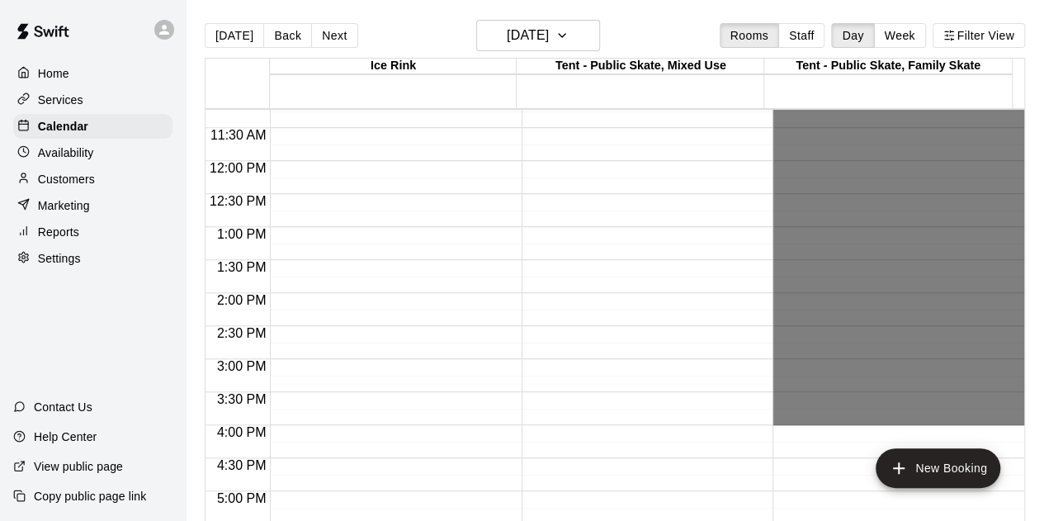
drag, startPoint x: 824, startPoint y: 280, endPoint x: 844, endPoint y: 412, distance: 133.6
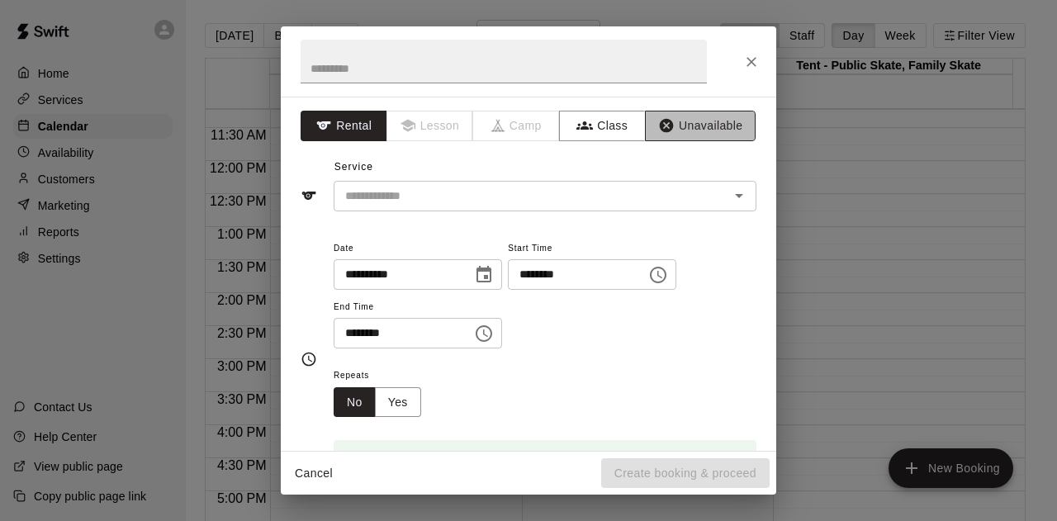
click at [680, 120] on button "Unavailable" at bounding box center [700, 126] width 111 height 31
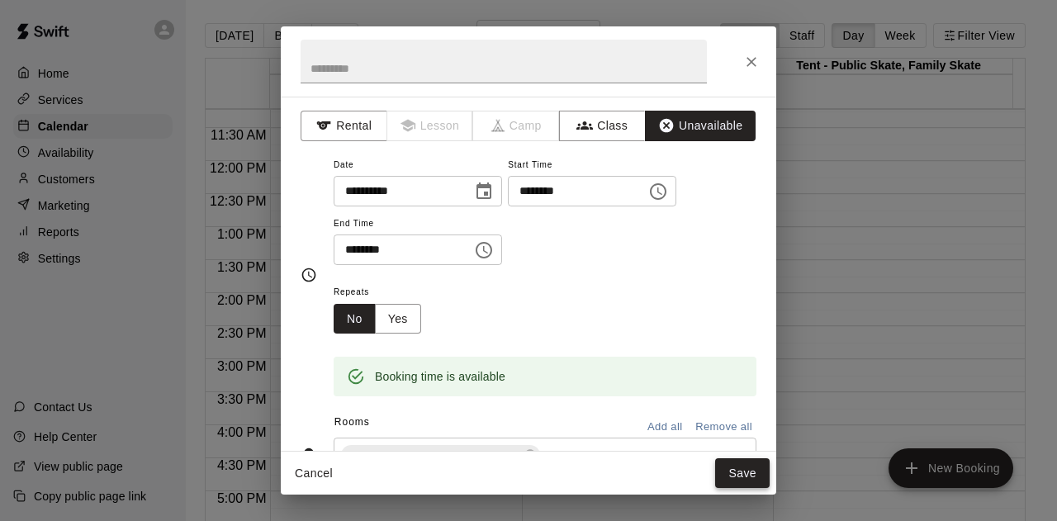
click at [746, 471] on button "Save" at bounding box center [742, 473] width 54 height 31
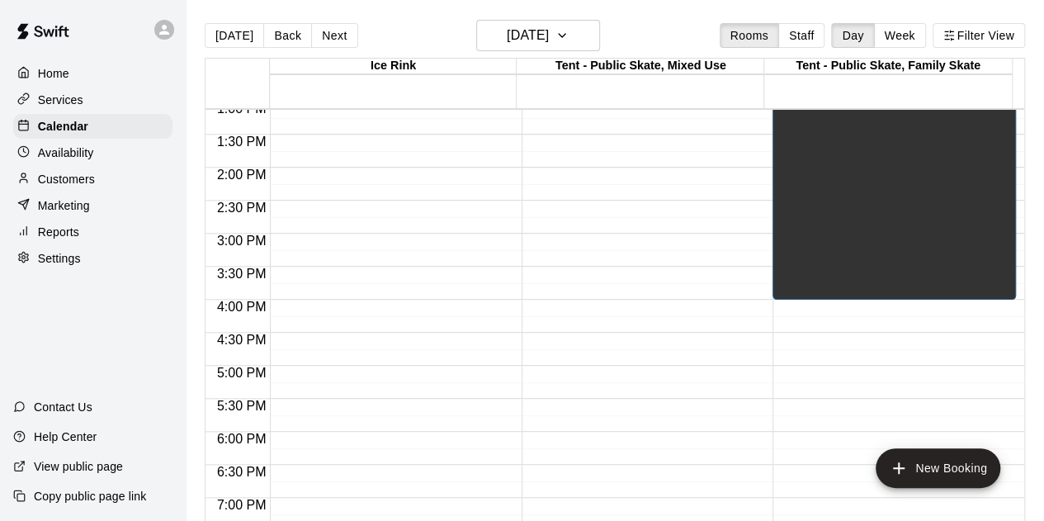
scroll to position [989, 0]
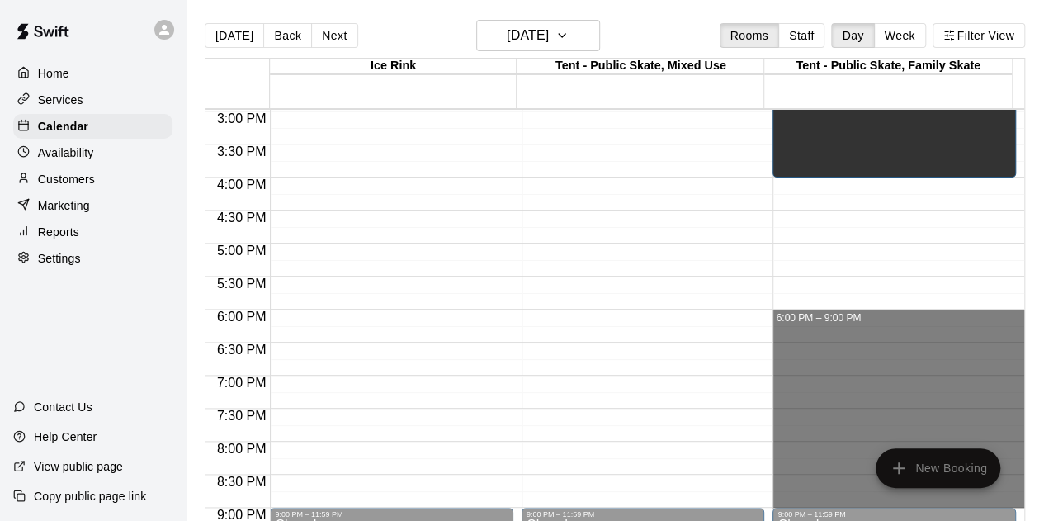
drag, startPoint x: 795, startPoint y: 314, endPoint x: 817, endPoint y: 499, distance: 187.1
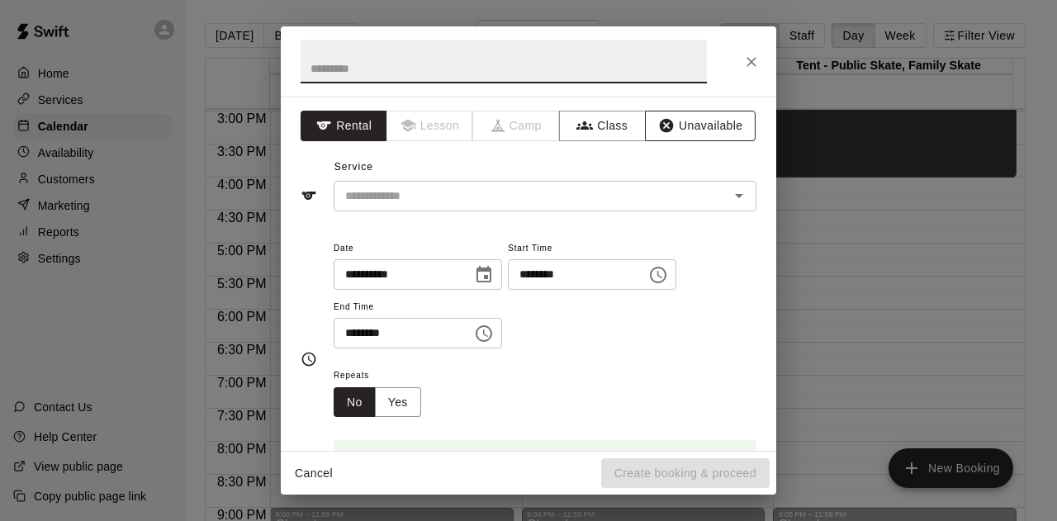
click at [693, 122] on button "Unavailable" at bounding box center [700, 126] width 111 height 31
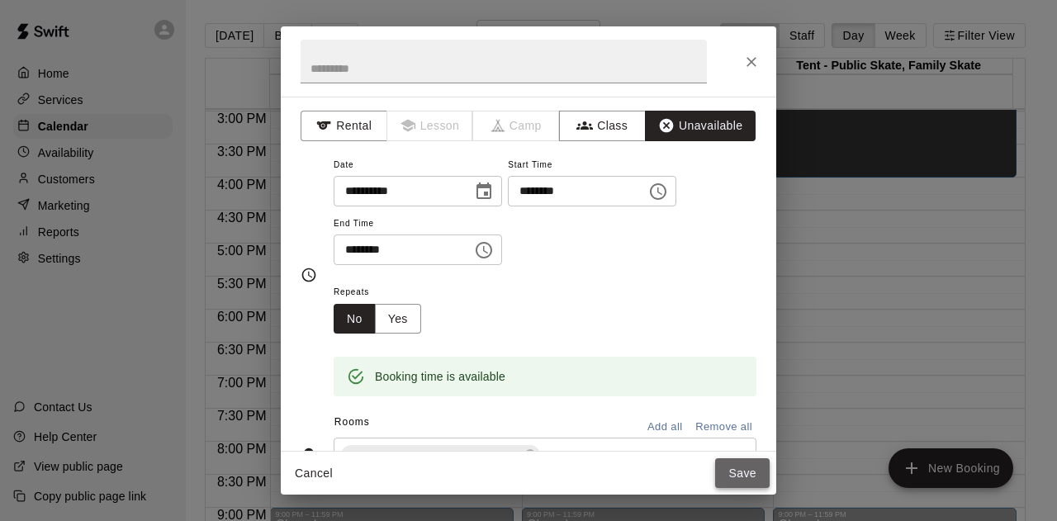
click at [754, 479] on button "Save" at bounding box center [742, 473] width 54 height 31
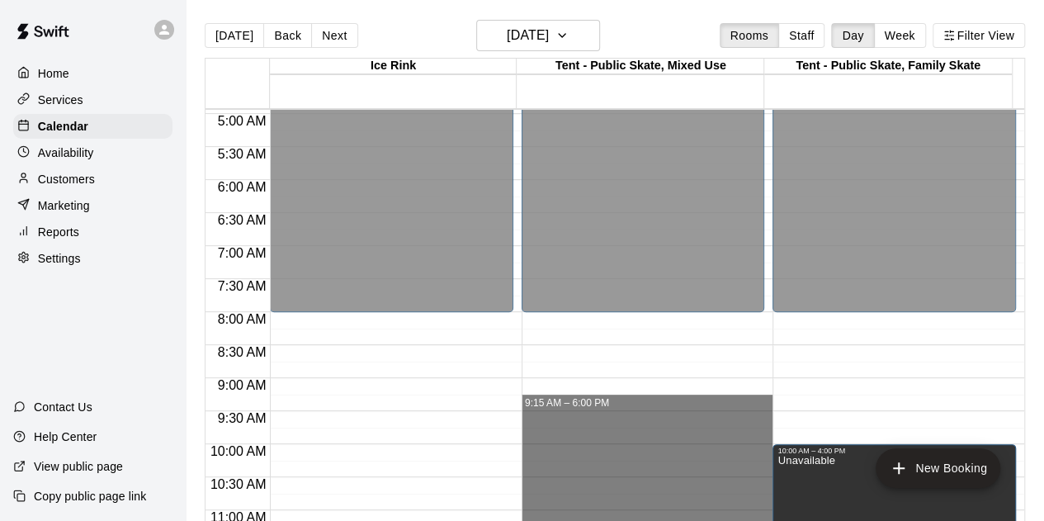
scroll to position [246, 0]
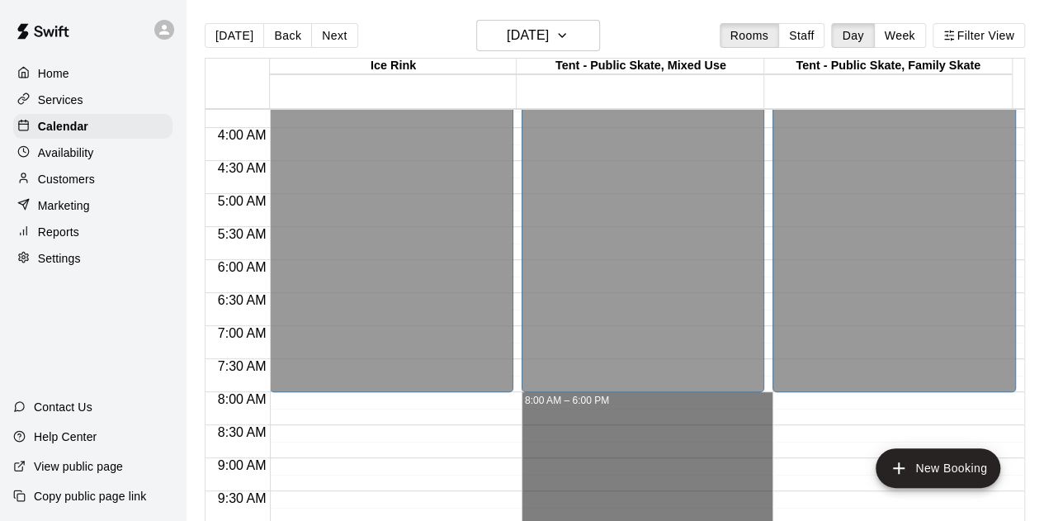
drag, startPoint x: 733, startPoint y: 305, endPoint x: 720, endPoint y: 409, distance: 104.0
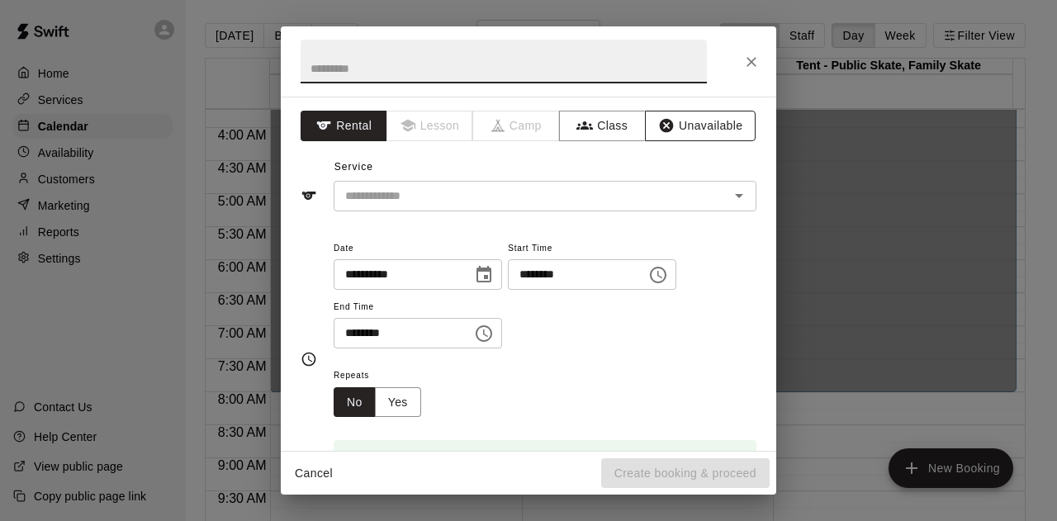
click at [659, 118] on icon "button" at bounding box center [666, 125] width 17 height 17
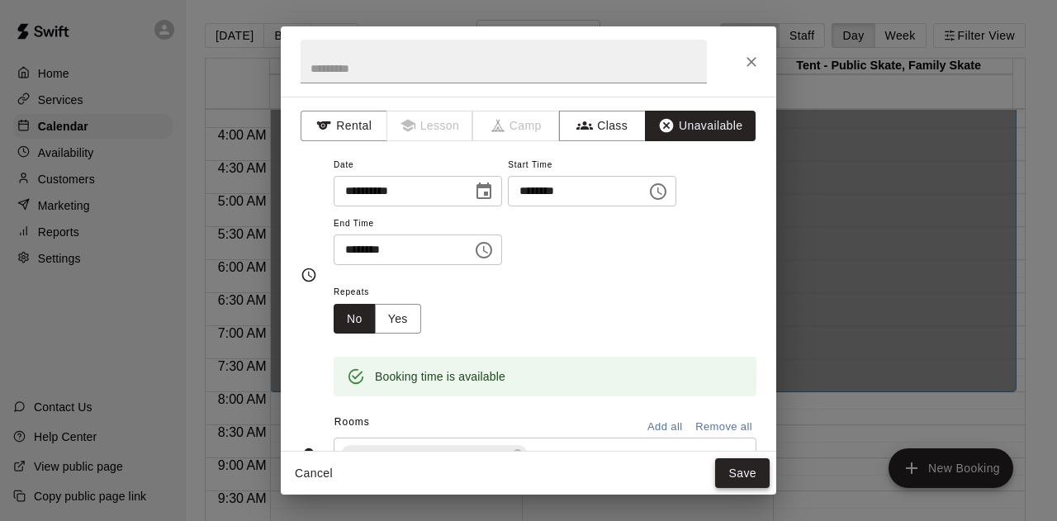
click at [750, 485] on button "Save" at bounding box center [742, 473] width 54 height 31
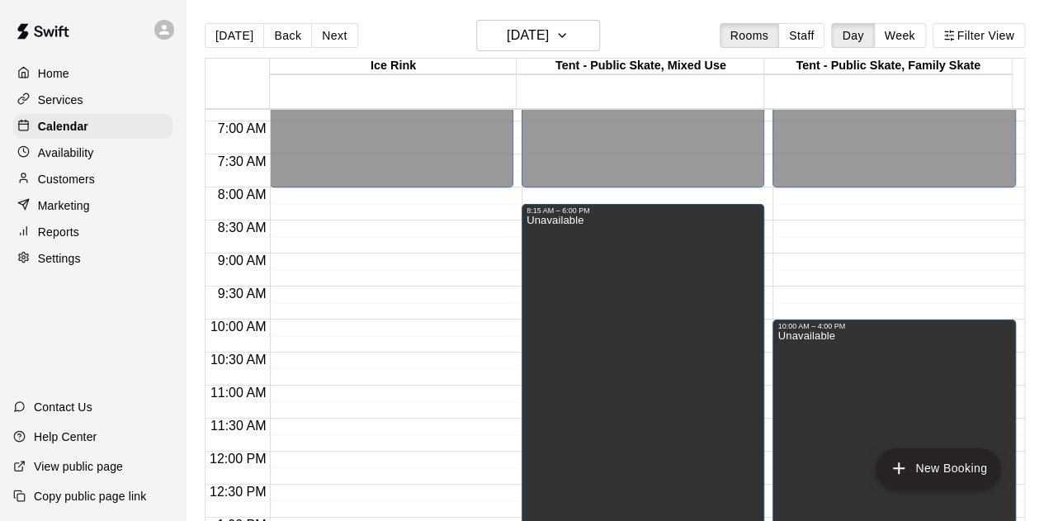
scroll to position [494, 0]
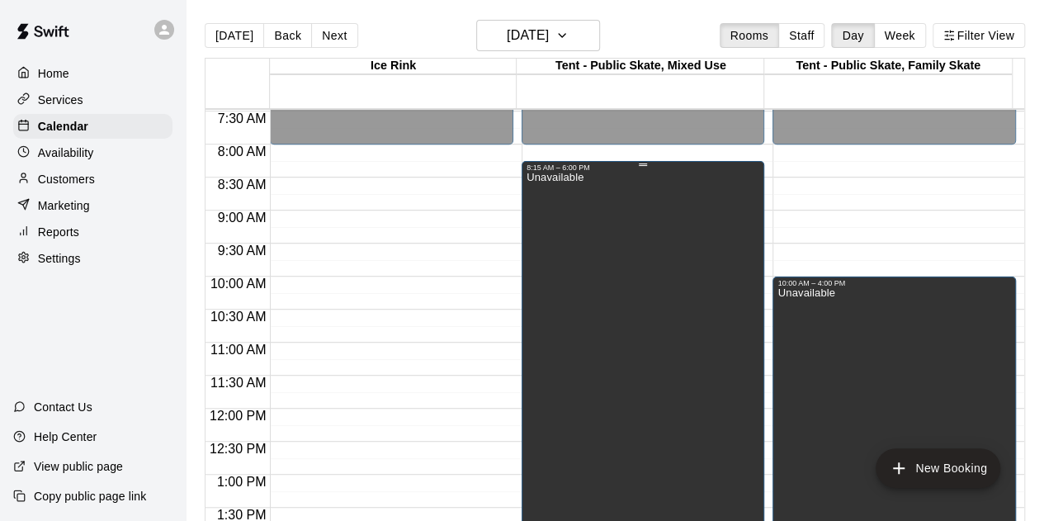
click at [590, 184] on div "Unavailable" at bounding box center [644, 432] width 234 height 521
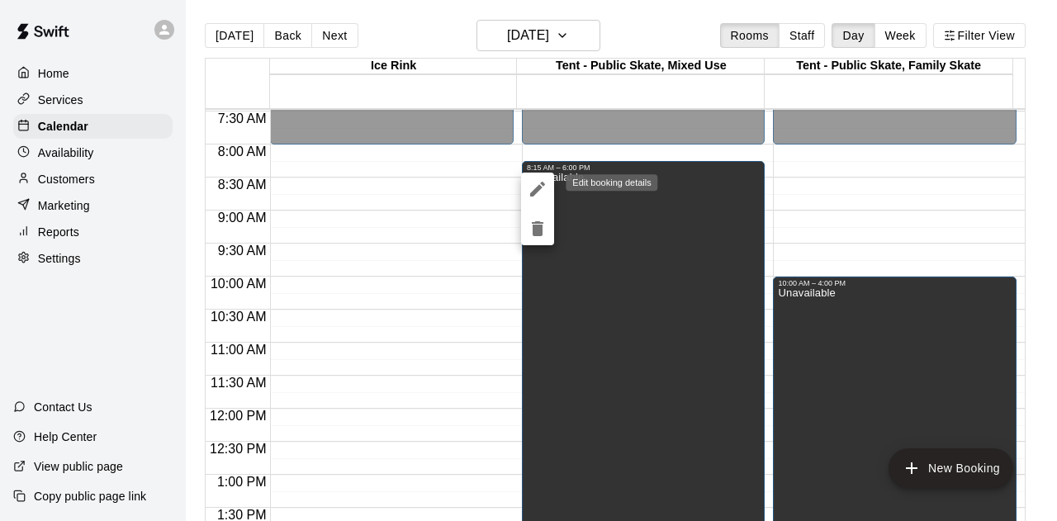
click at [538, 187] on icon "edit" at bounding box center [537, 189] width 15 height 15
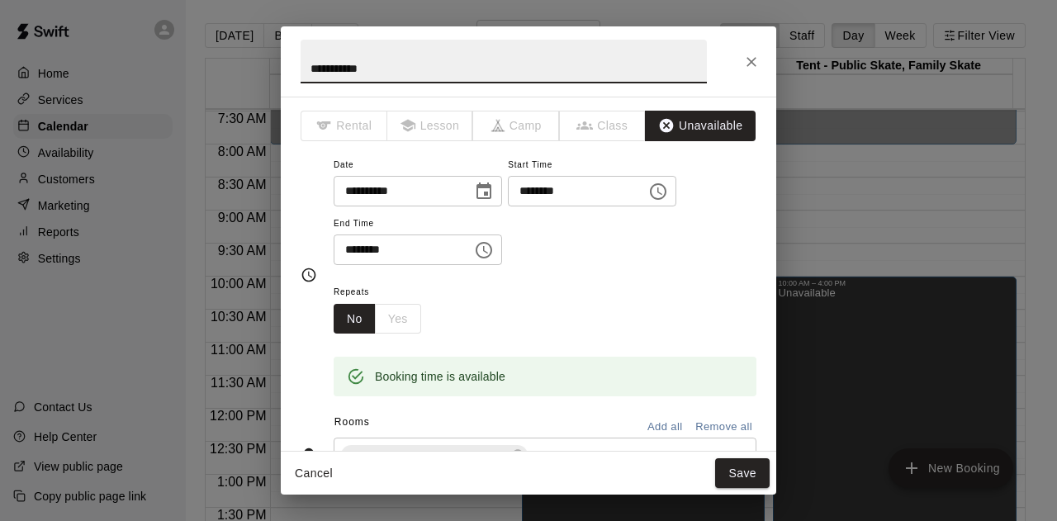
click at [567, 190] on input "********" at bounding box center [571, 191] width 127 height 31
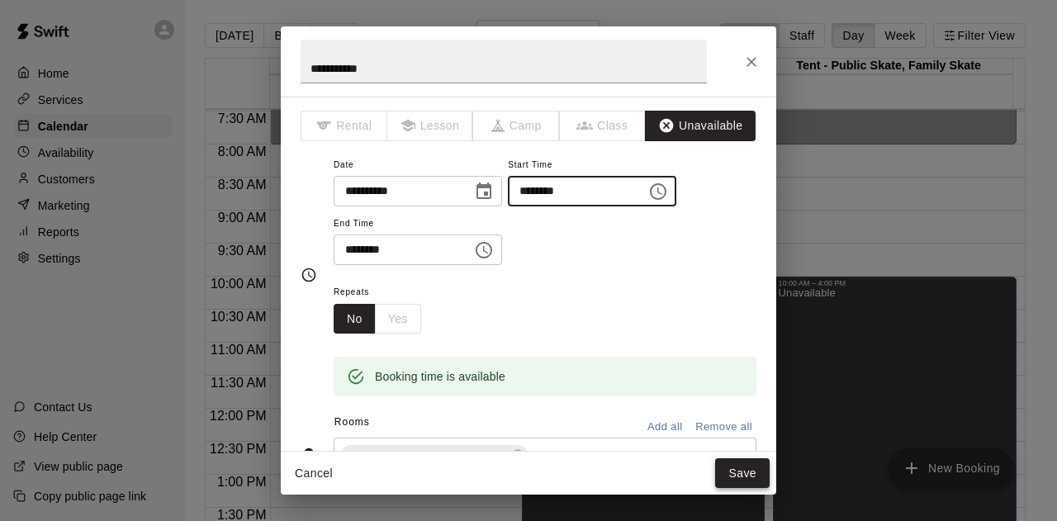
type input "********"
click at [741, 475] on button "Save" at bounding box center [742, 473] width 54 height 31
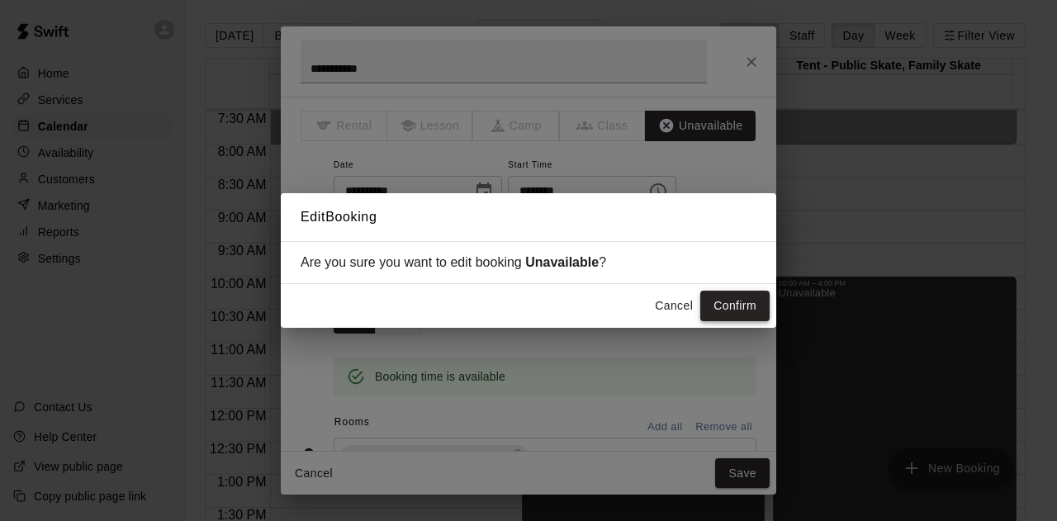
click at [748, 303] on button "Confirm" at bounding box center [734, 306] width 69 height 31
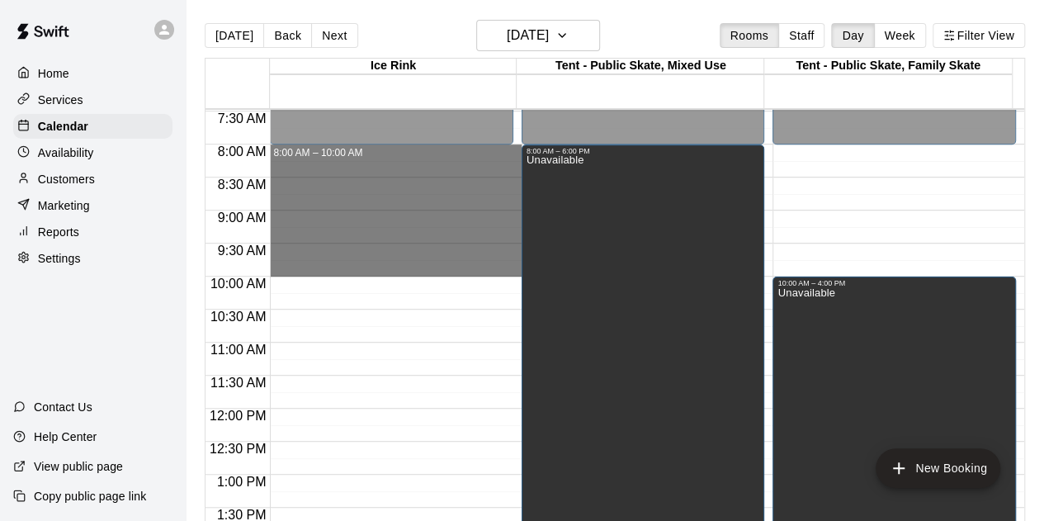
drag, startPoint x: 466, startPoint y: 149, endPoint x: 469, endPoint y: 264, distance: 115.6
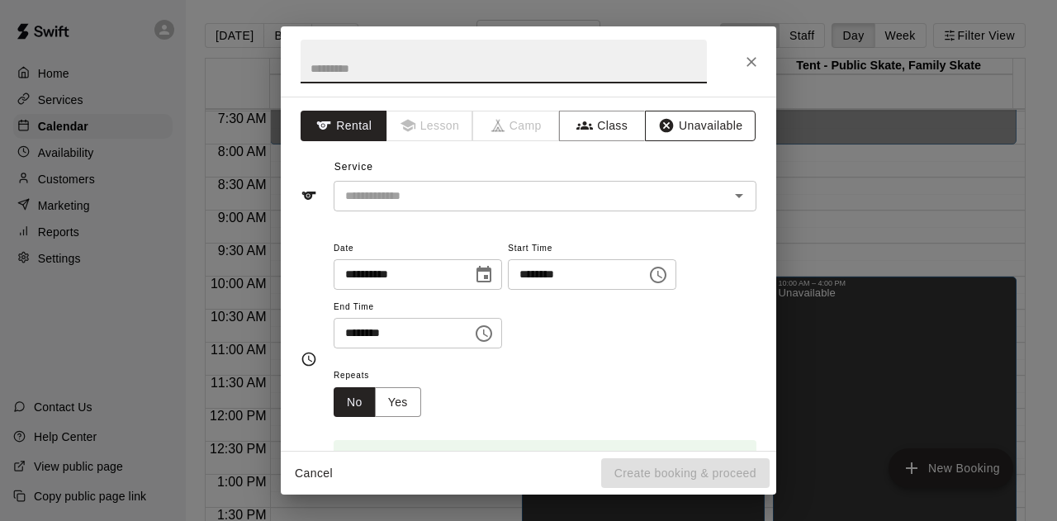
click at [687, 121] on button "Unavailable" at bounding box center [700, 126] width 111 height 31
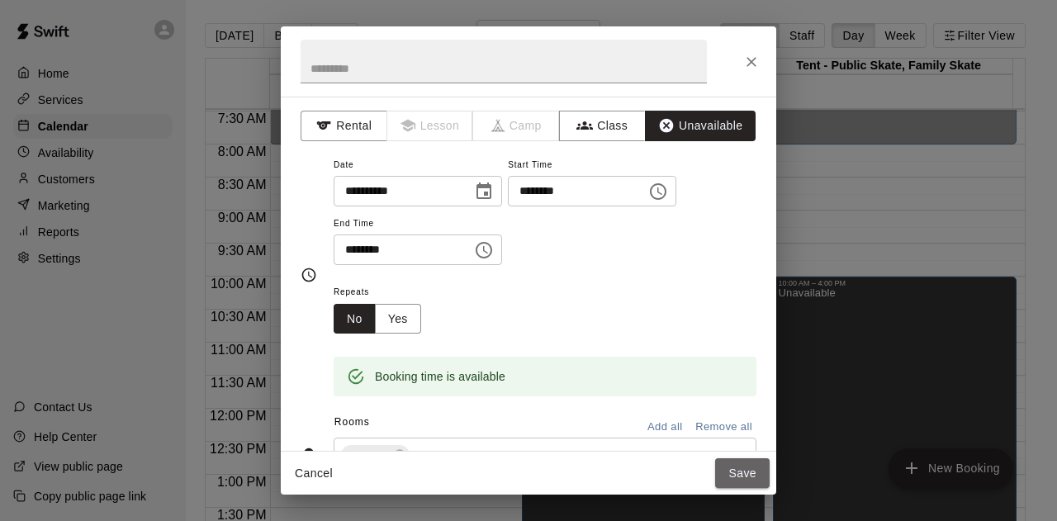
click at [740, 465] on button "Save" at bounding box center [742, 473] width 54 height 31
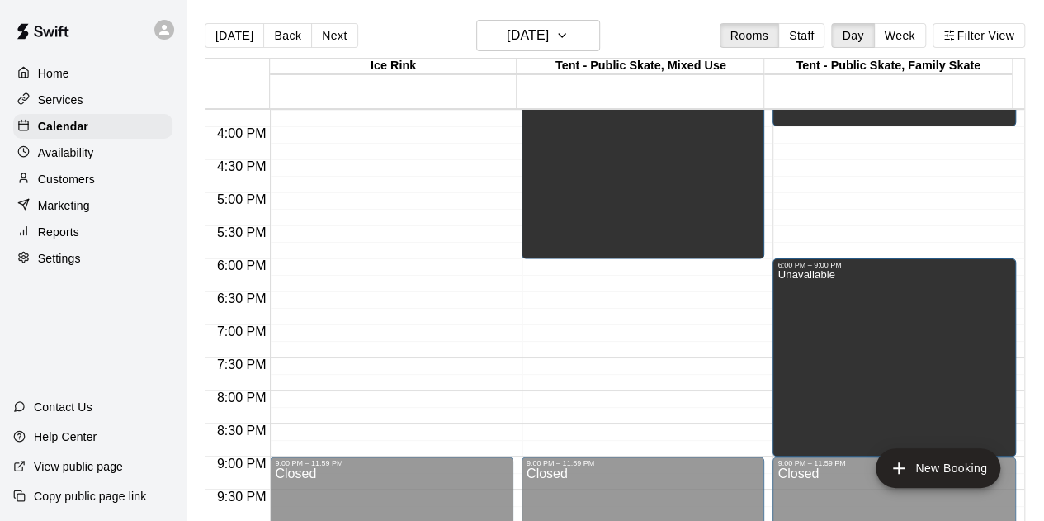
scroll to position [1154, 0]
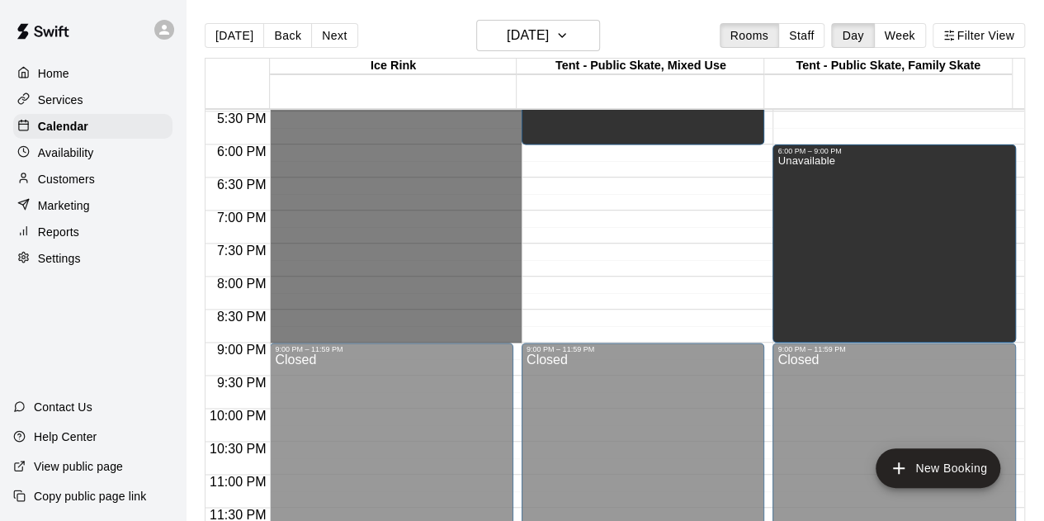
drag, startPoint x: 305, startPoint y: 349, endPoint x: 362, endPoint y: 339, distance: 57.0
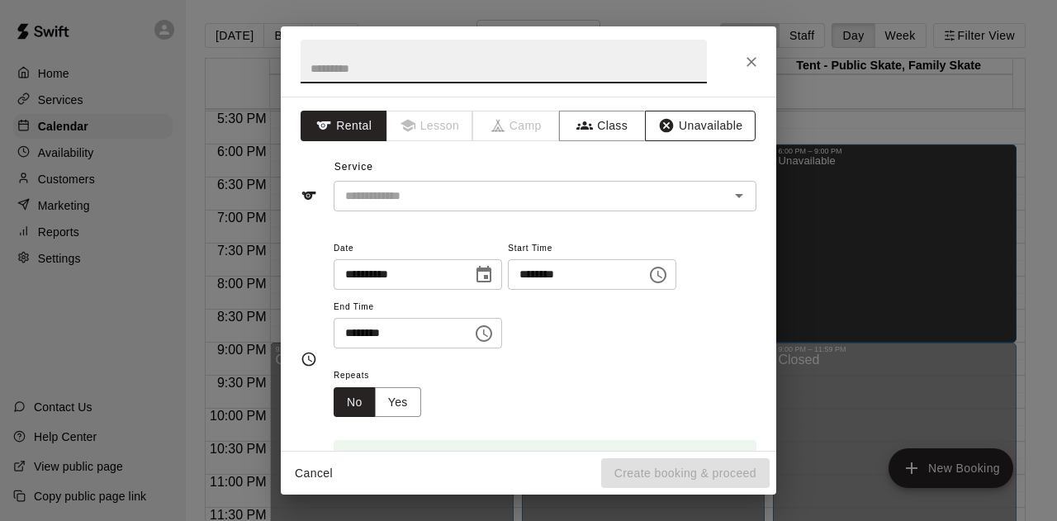
click at [689, 129] on button "Unavailable" at bounding box center [700, 126] width 111 height 31
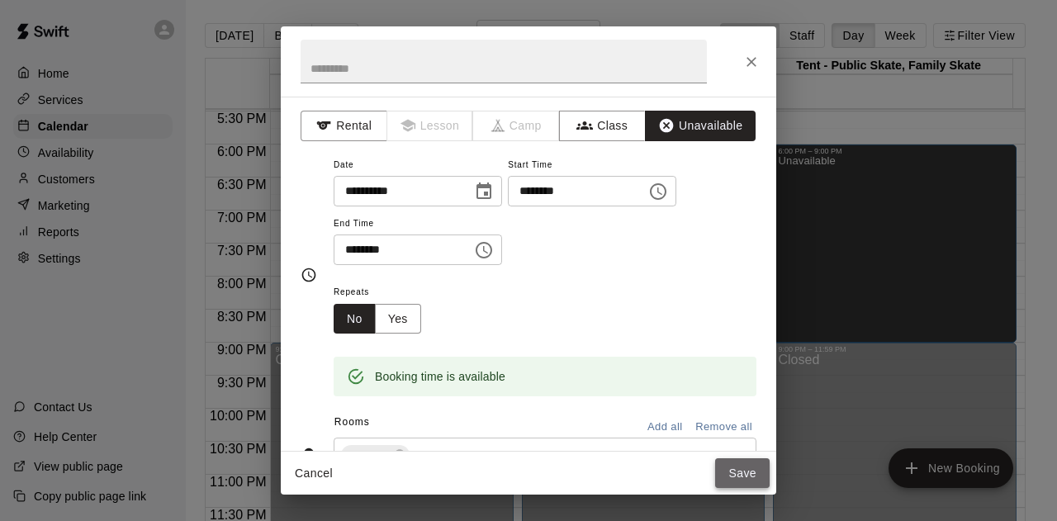
click at [731, 470] on button "Save" at bounding box center [742, 473] width 54 height 31
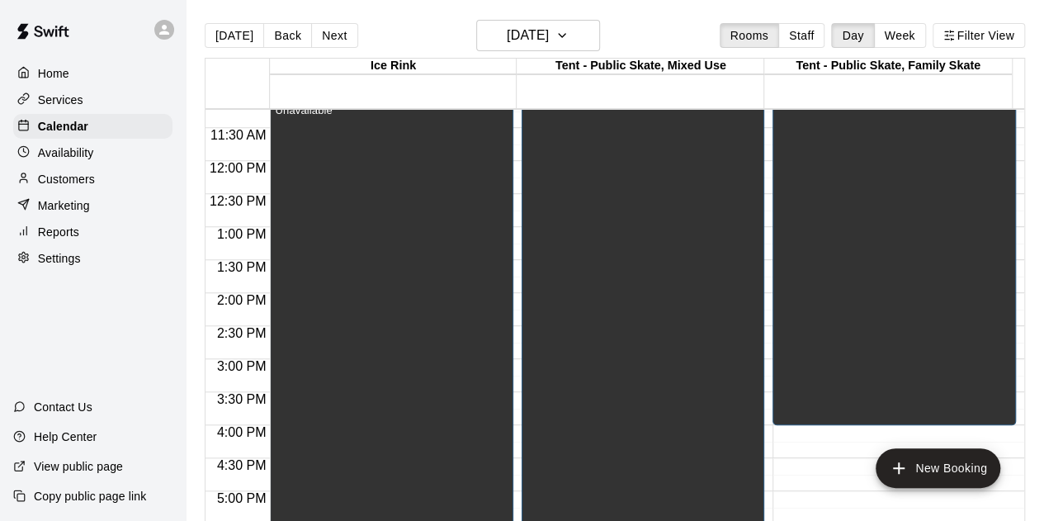
scroll to position [329, 0]
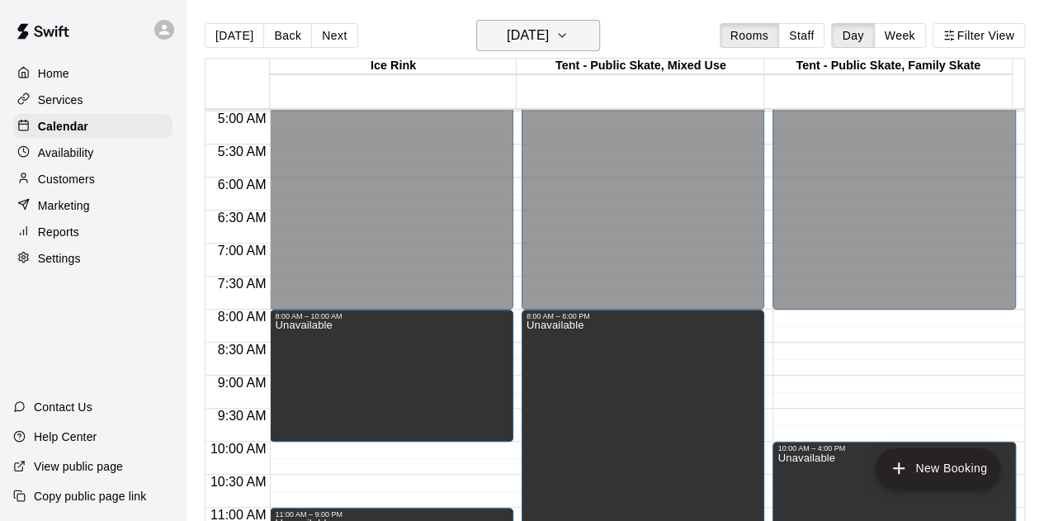
click at [569, 31] on icon "button" at bounding box center [562, 36] width 13 height 20
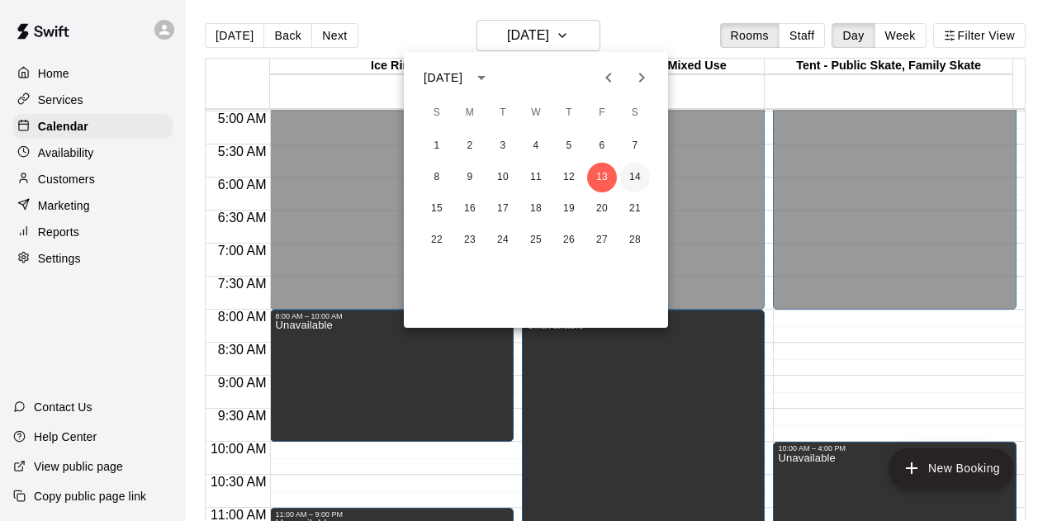
click at [631, 179] on button "14" at bounding box center [635, 178] width 30 height 30
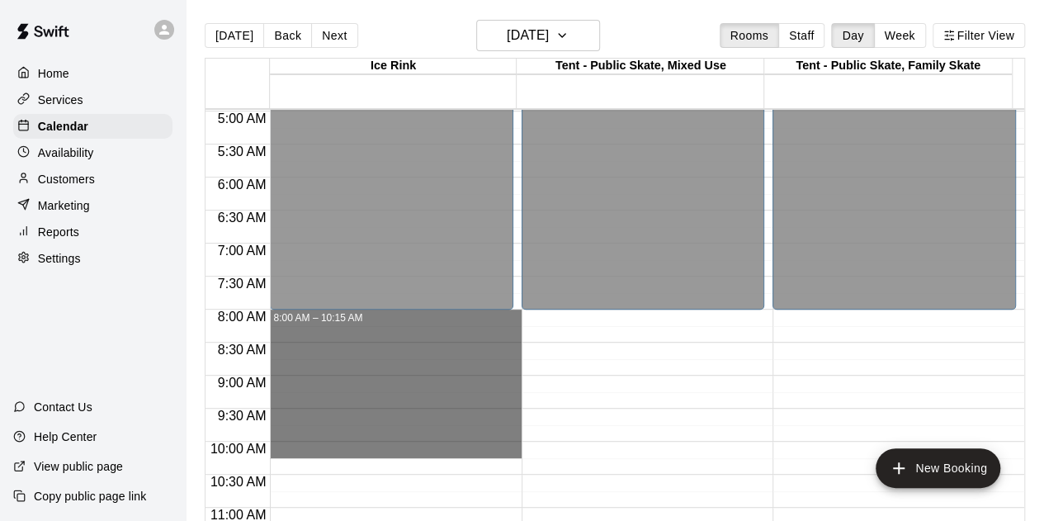
drag, startPoint x: 463, startPoint y: 313, endPoint x: 480, endPoint y: 449, distance: 137.3
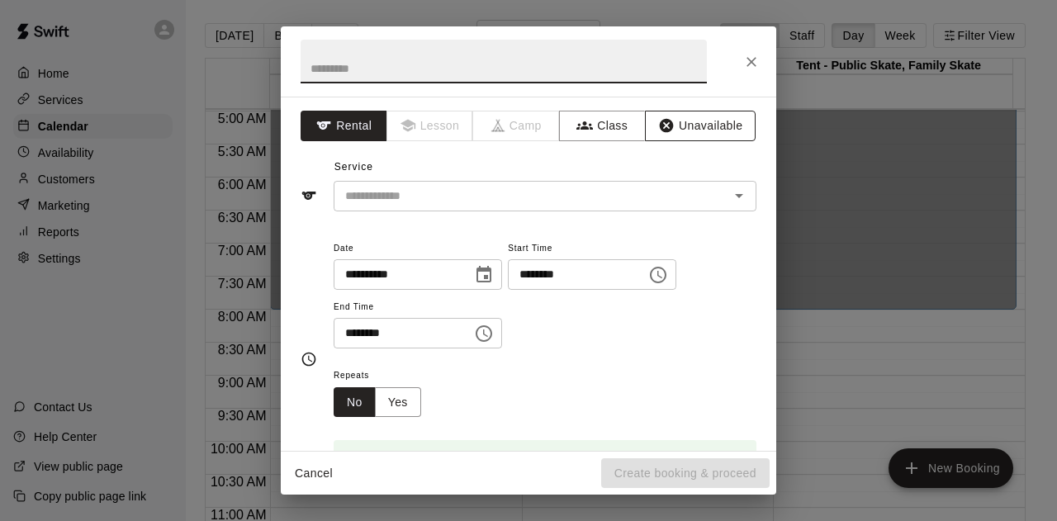
click at [674, 112] on button "Unavailable" at bounding box center [700, 126] width 111 height 31
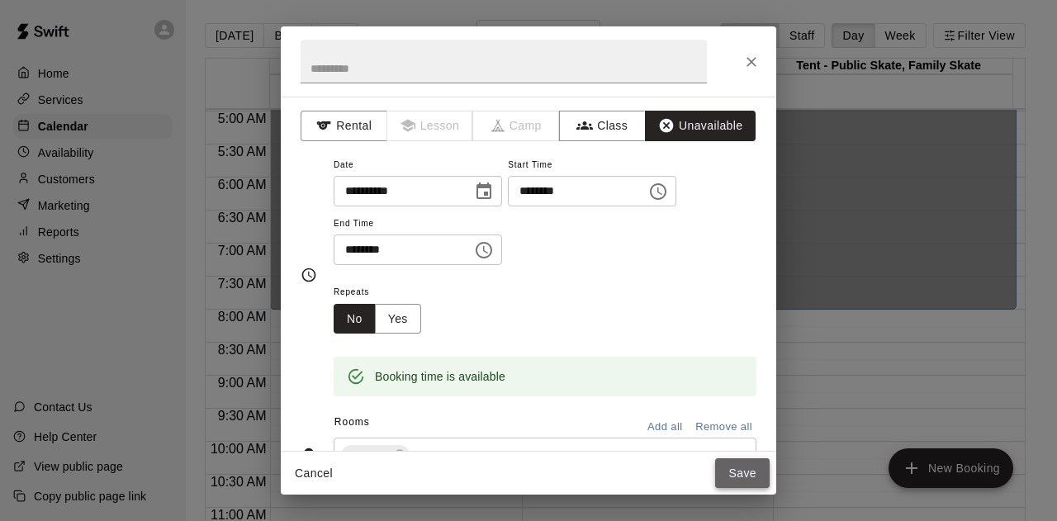
click at [736, 470] on button "Save" at bounding box center [742, 473] width 54 height 31
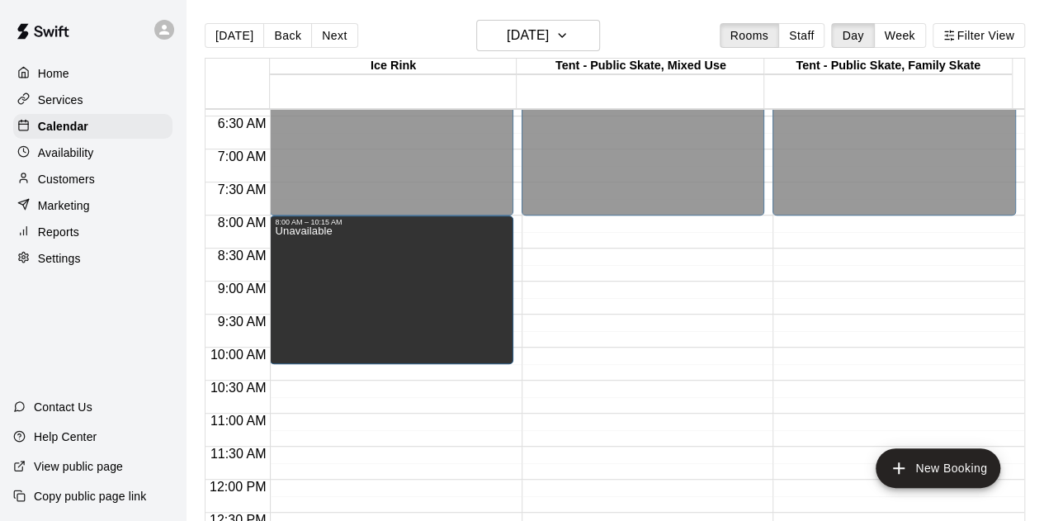
scroll to position [576, 0]
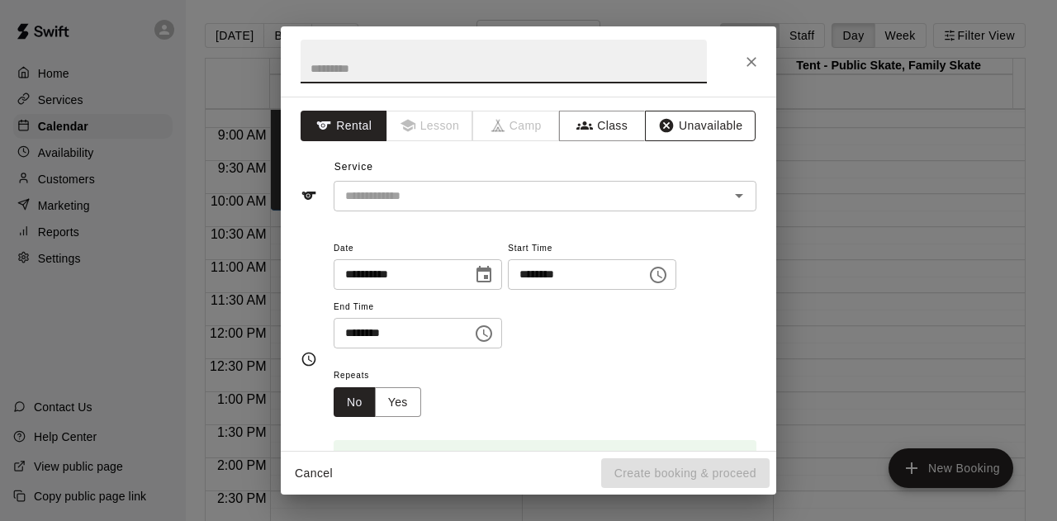
click at [698, 121] on button "Unavailable" at bounding box center [700, 126] width 111 height 31
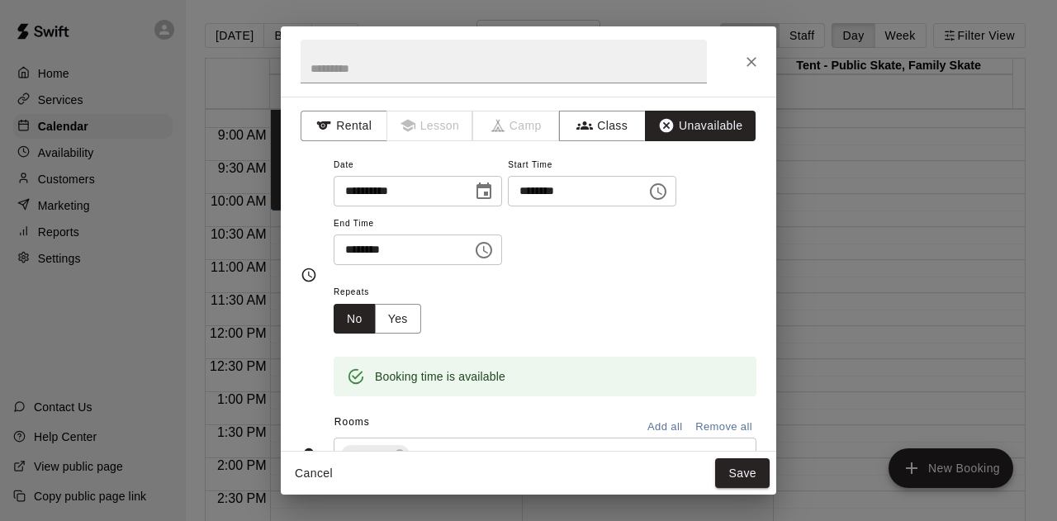
click at [747, 480] on button "Save" at bounding box center [742, 473] width 54 height 31
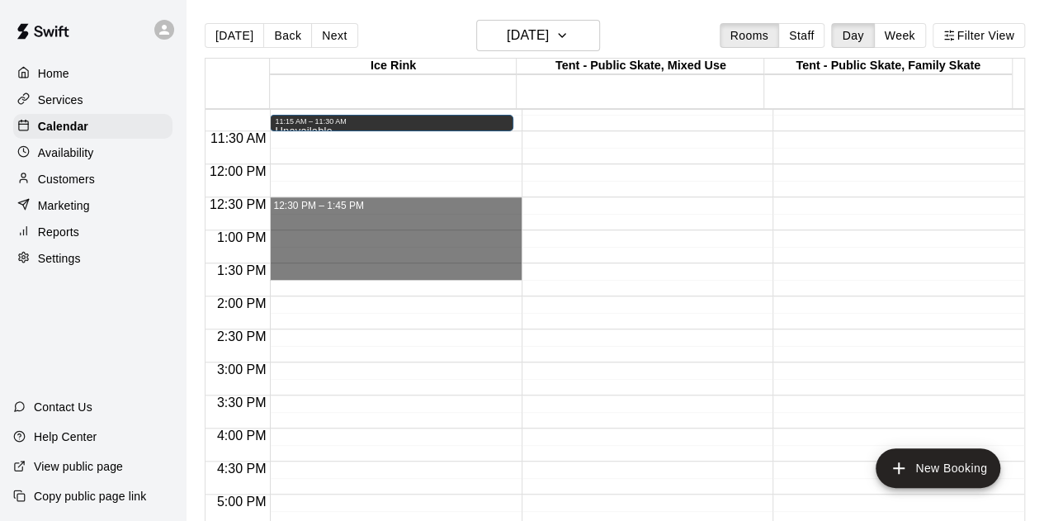
scroll to position [824, 0]
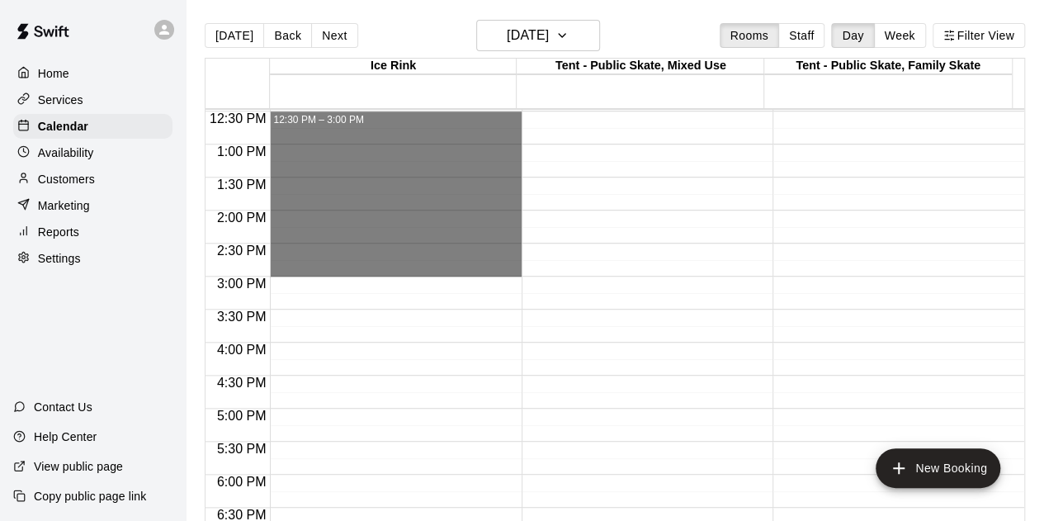
drag, startPoint x: 303, startPoint y: 362, endPoint x: 328, endPoint y: 270, distance: 95.7
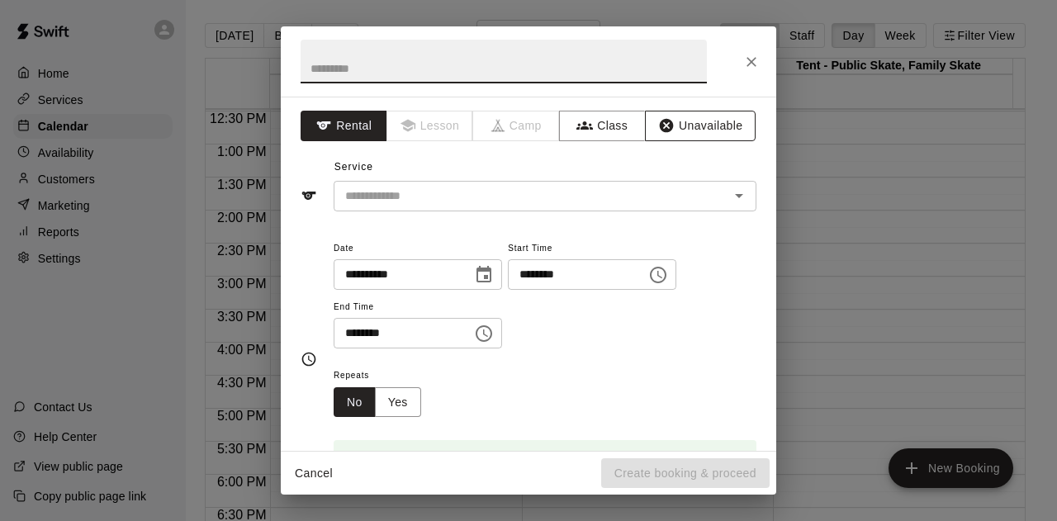
click at [685, 118] on button "Unavailable" at bounding box center [700, 126] width 111 height 31
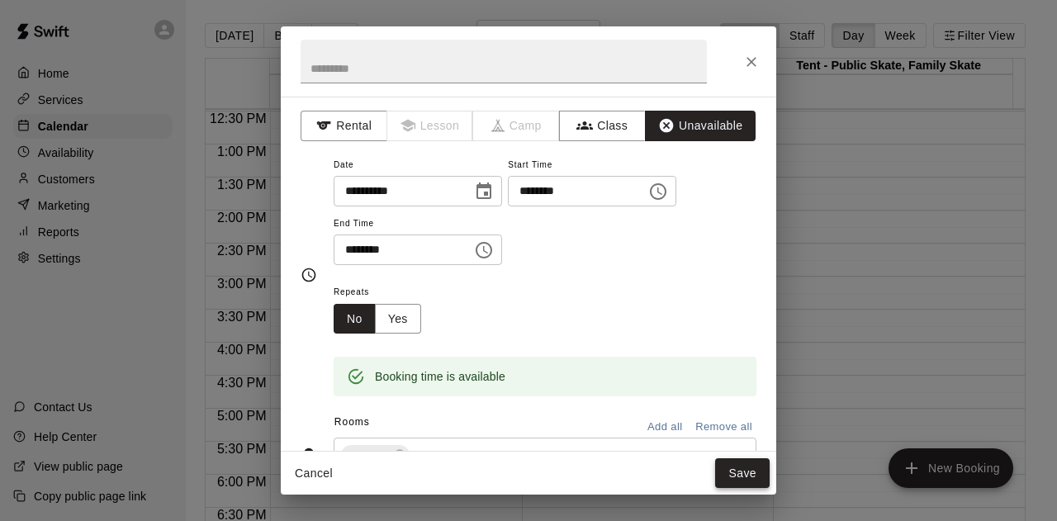
click at [734, 468] on button "Save" at bounding box center [742, 473] width 54 height 31
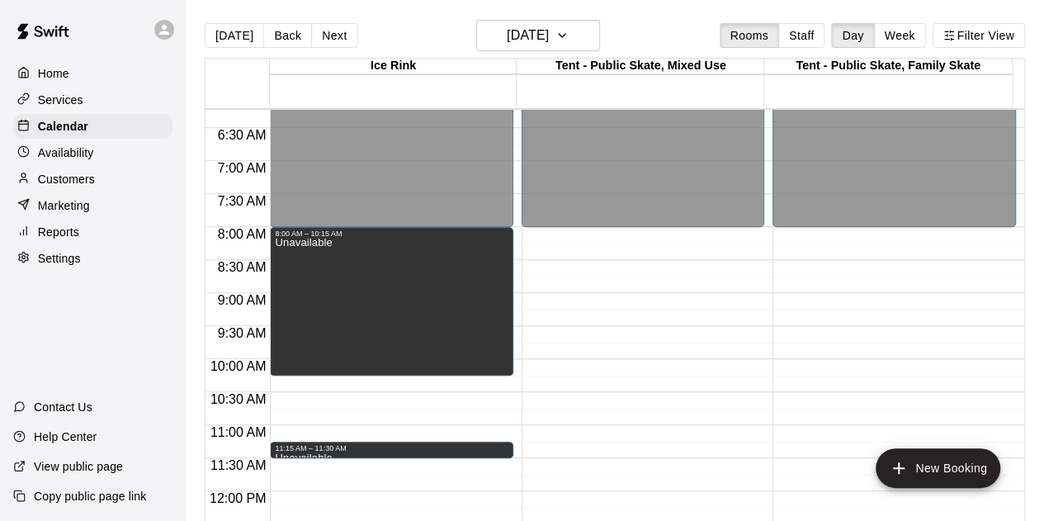
scroll to position [246, 0]
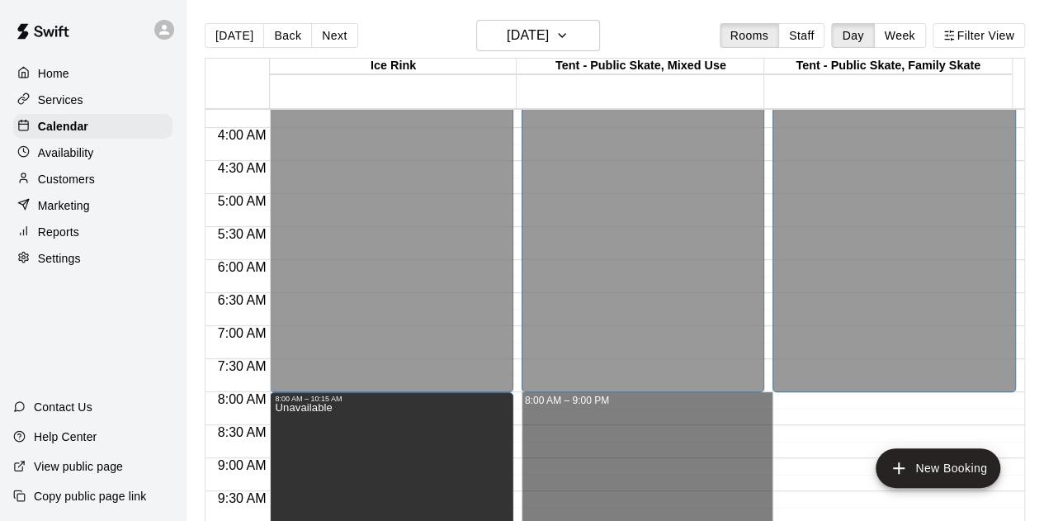
drag, startPoint x: 632, startPoint y: 420, endPoint x: 631, endPoint y: 408, distance: 12.4
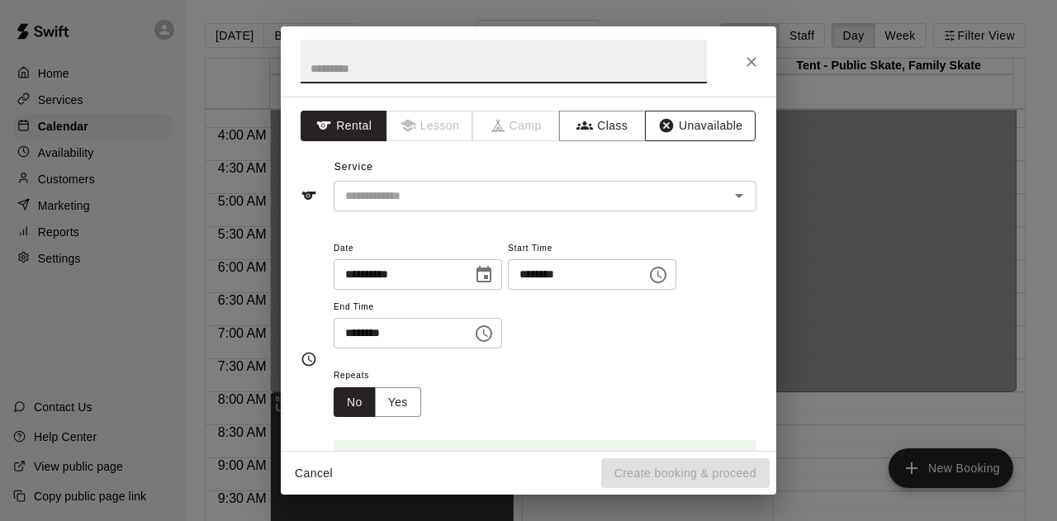
click at [684, 130] on button "Unavailable" at bounding box center [700, 126] width 111 height 31
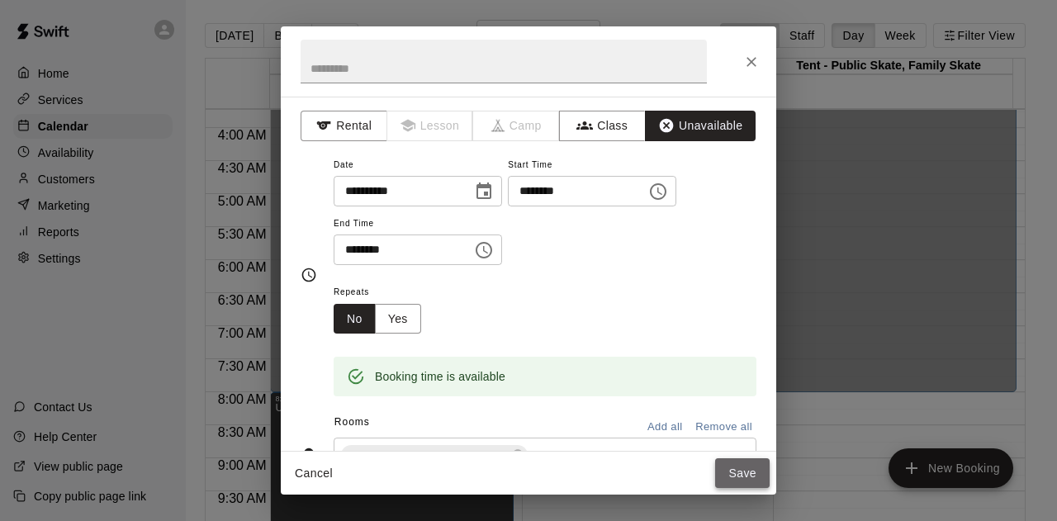
click at [731, 468] on button "Save" at bounding box center [742, 473] width 54 height 31
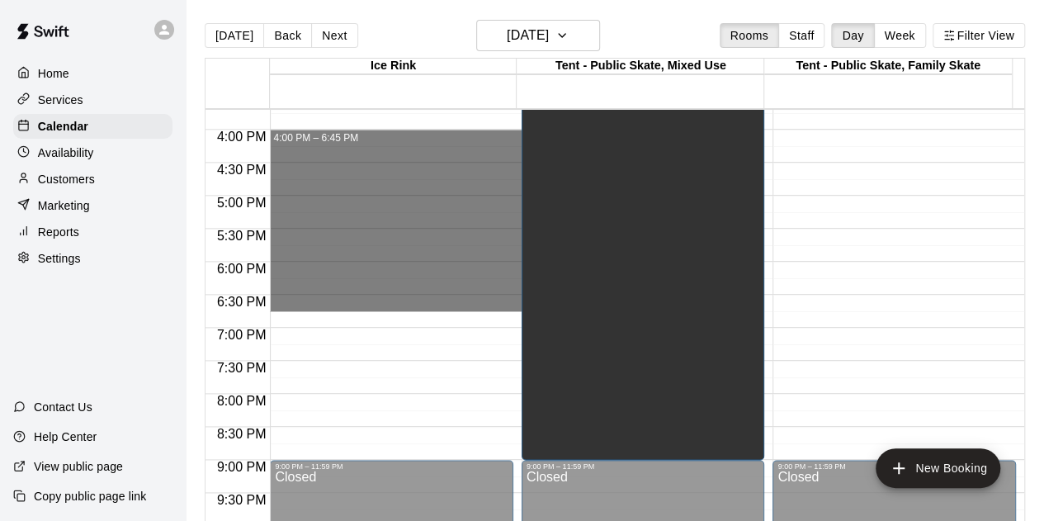
scroll to position [1154, 0]
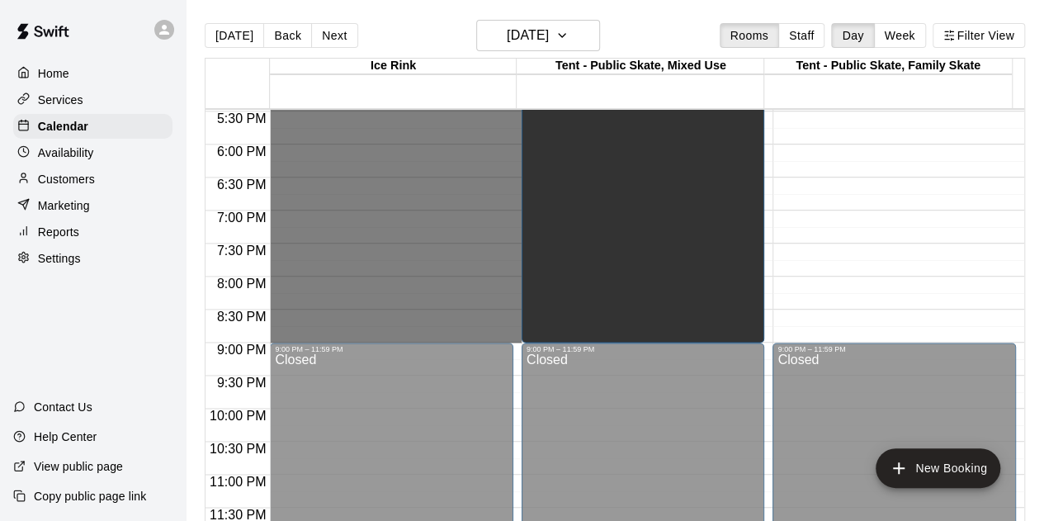
drag, startPoint x: 310, startPoint y: 263, endPoint x: 366, endPoint y: 326, distance: 84.2
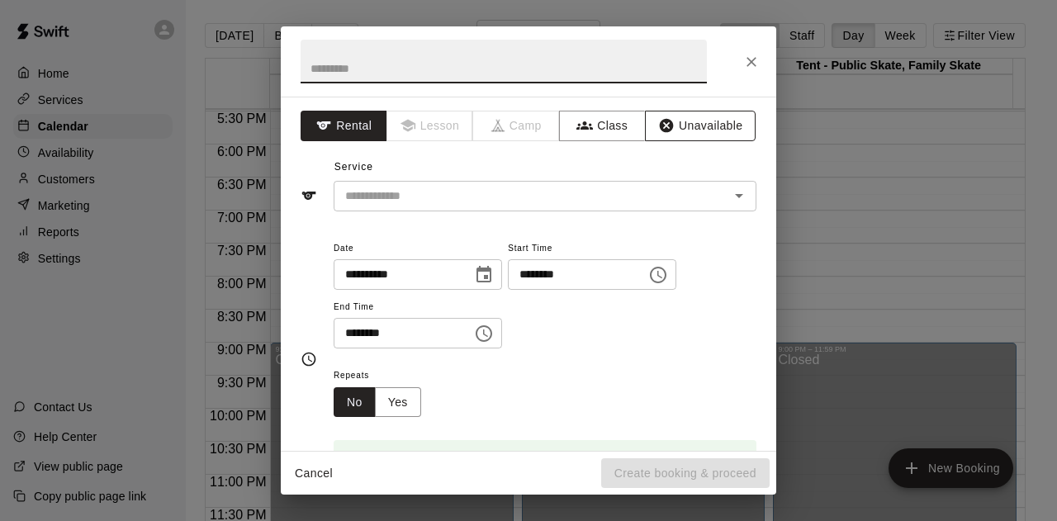
click at [689, 125] on button "Unavailable" at bounding box center [700, 126] width 111 height 31
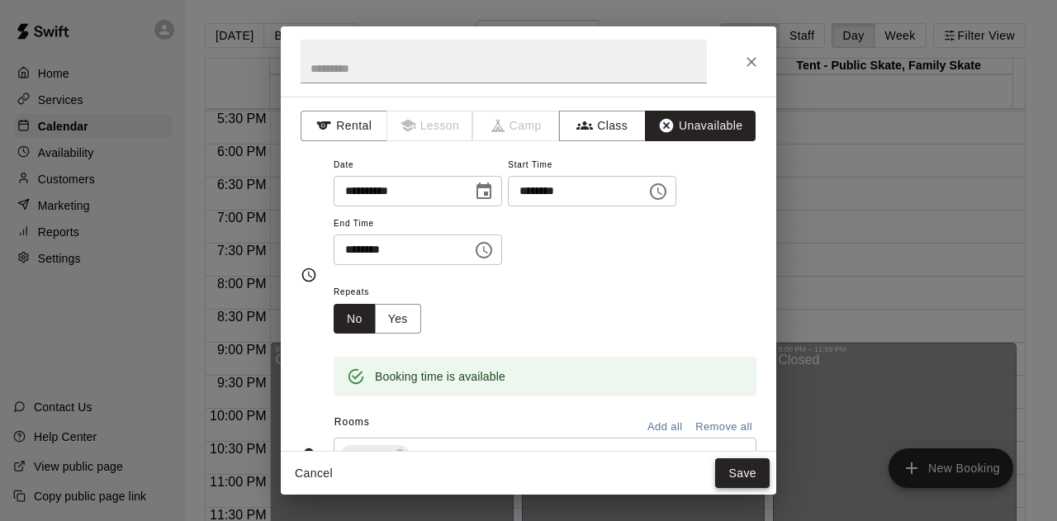
click at [735, 467] on button "Save" at bounding box center [742, 473] width 54 height 31
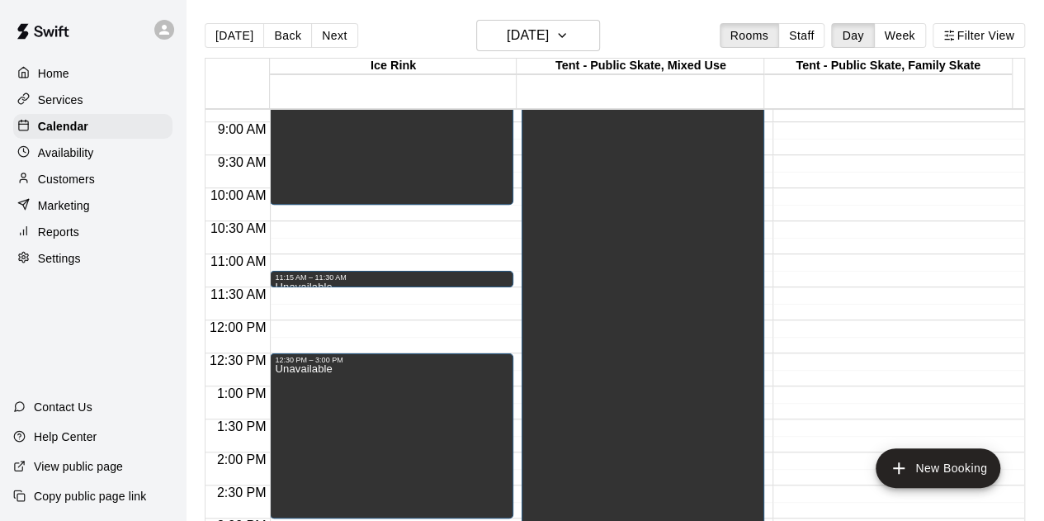
scroll to position [494, 0]
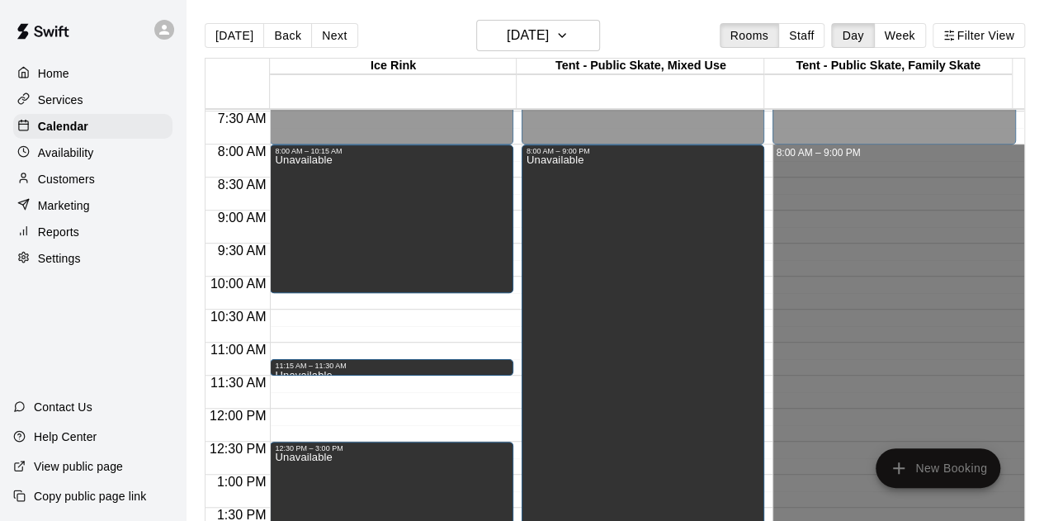
drag, startPoint x: 838, startPoint y: 333, endPoint x: 847, endPoint y: 149, distance: 183.5
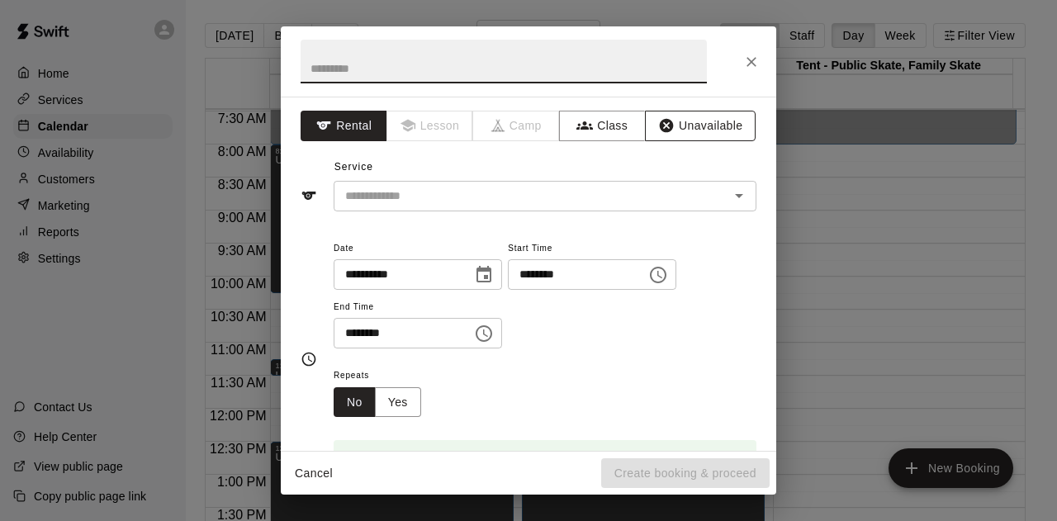
click at [684, 121] on button "Unavailable" at bounding box center [700, 126] width 111 height 31
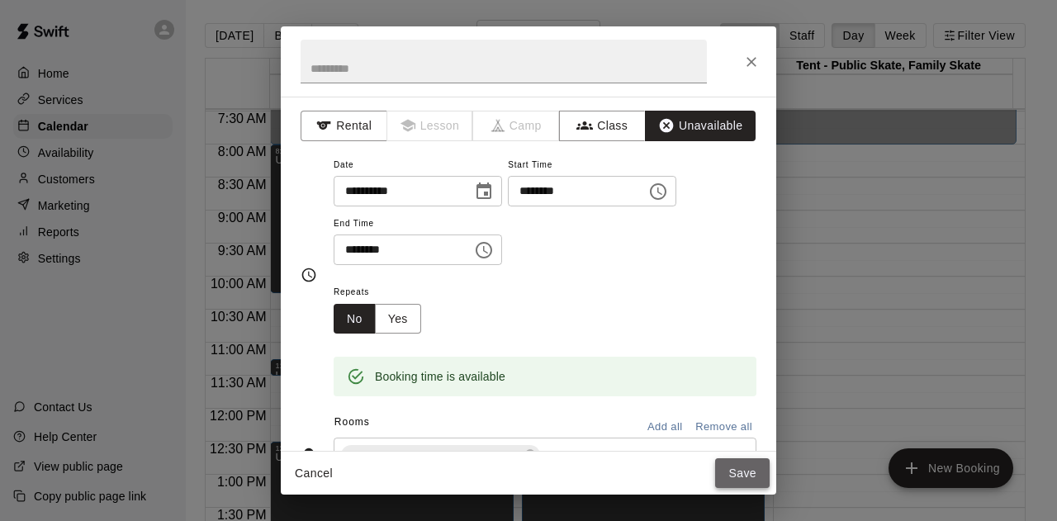
click at [741, 470] on button "Save" at bounding box center [742, 473] width 54 height 31
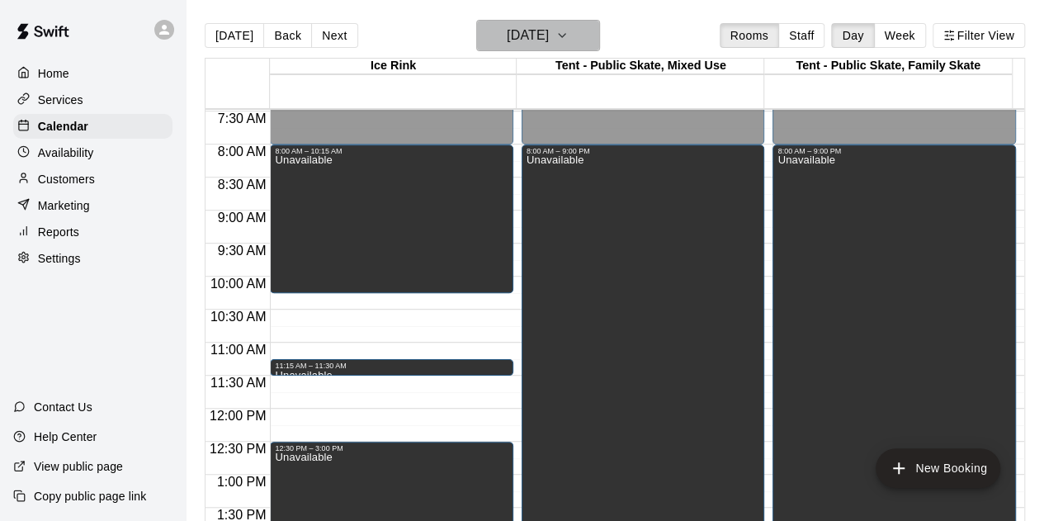
click at [569, 32] on icon "button" at bounding box center [562, 36] width 13 height 20
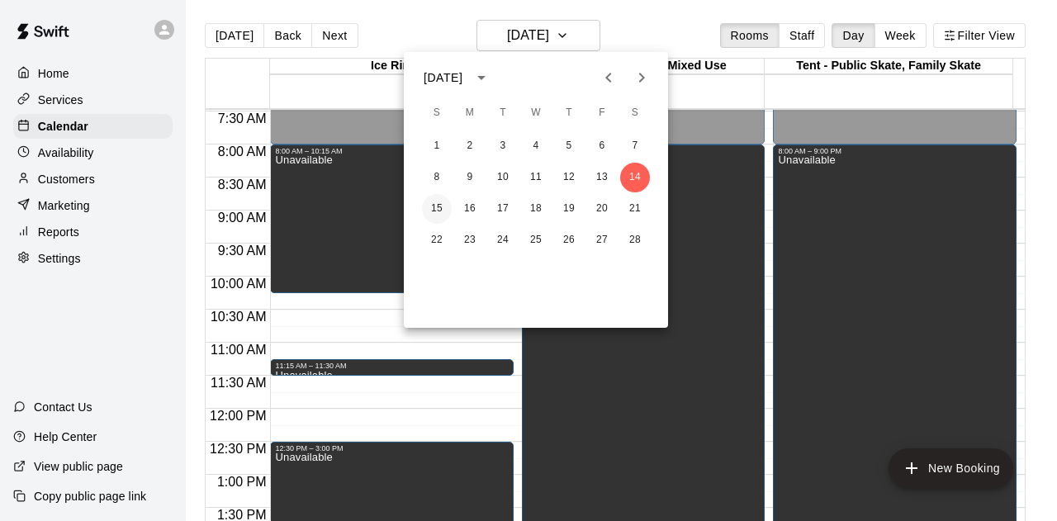
click at [441, 214] on button "15" at bounding box center [437, 209] width 30 height 30
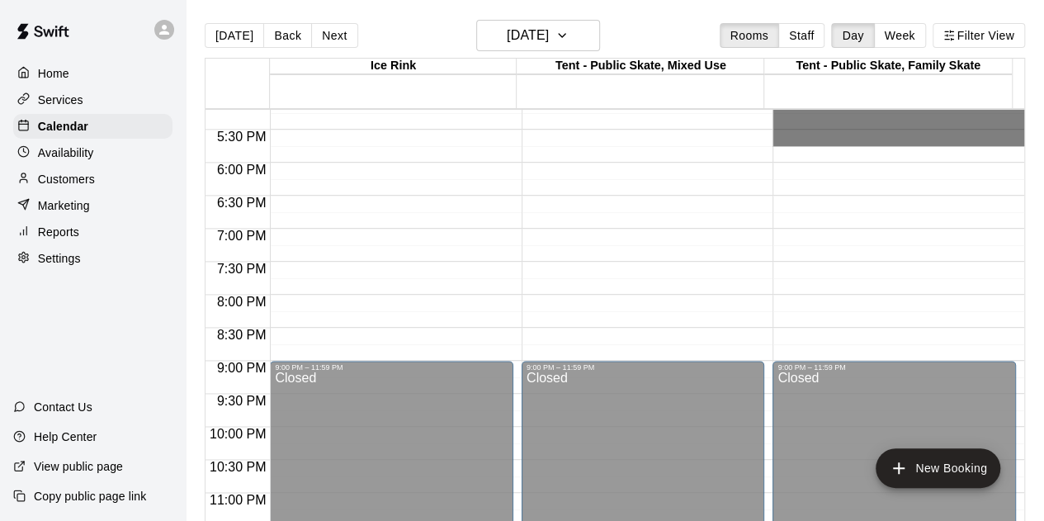
scroll to position [1154, 0]
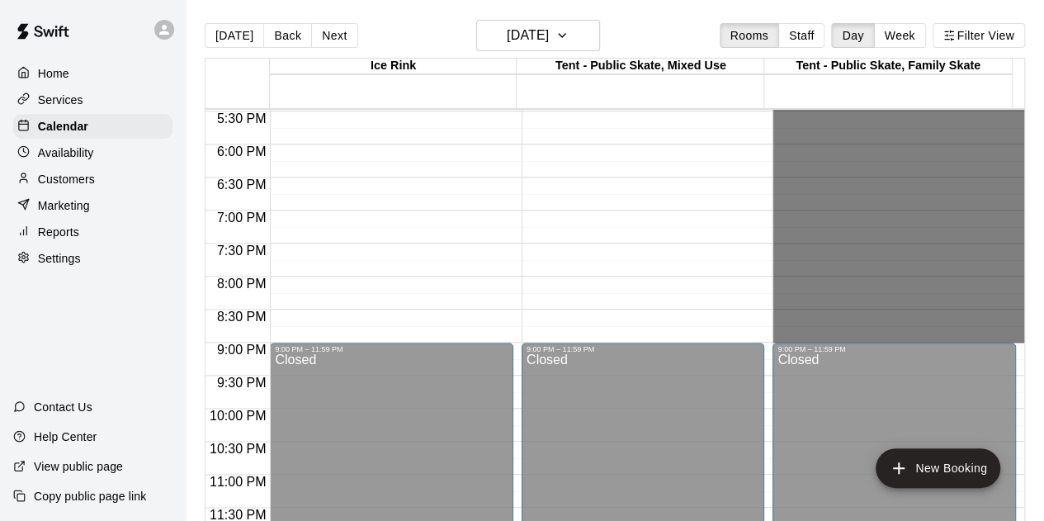
drag, startPoint x: 811, startPoint y: 281, endPoint x: 833, endPoint y: 330, distance: 54.3
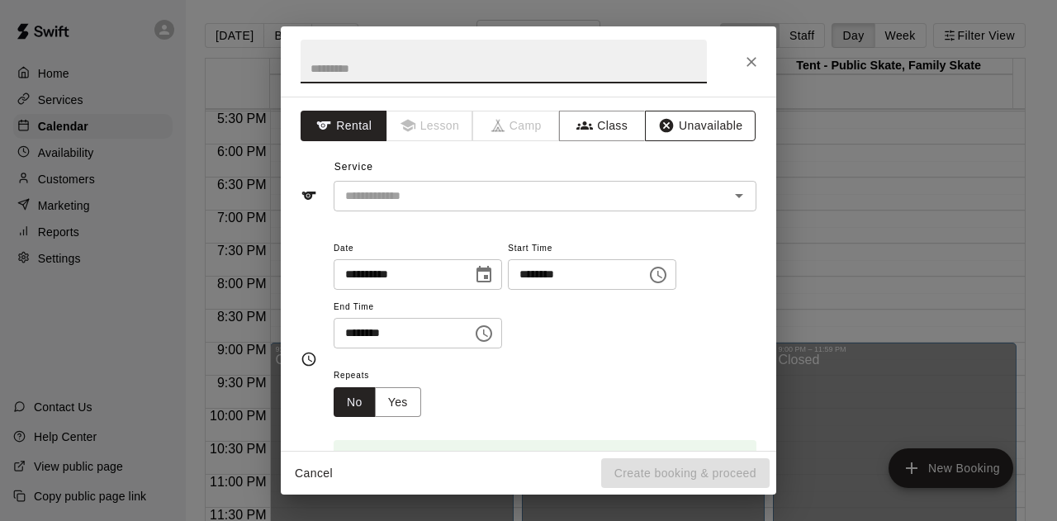
click at [688, 139] on button "Unavailable" at bounding box center [700, 126] width 111 height 31
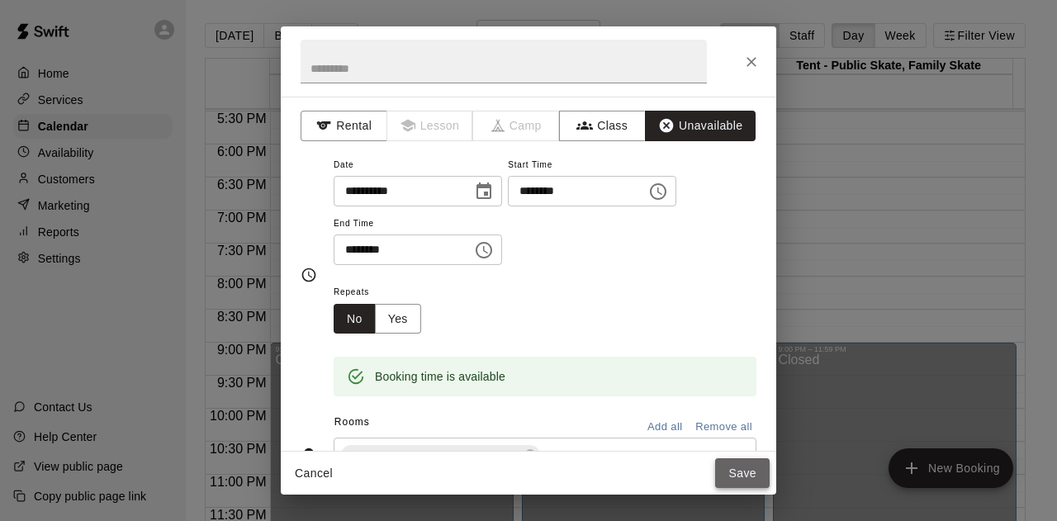
click at [743, 483] on button "Save" at bounding box center [742, 473] width 54 height 31
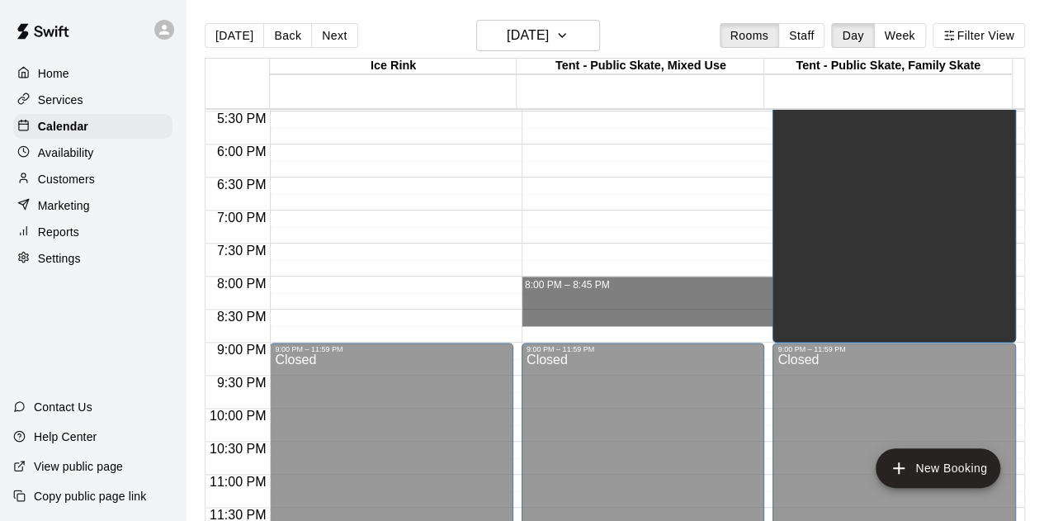
drag, startPoint x: 700, startPoint y: 338, endPoint x: 703, endPoint y: 289, distance: 49.6
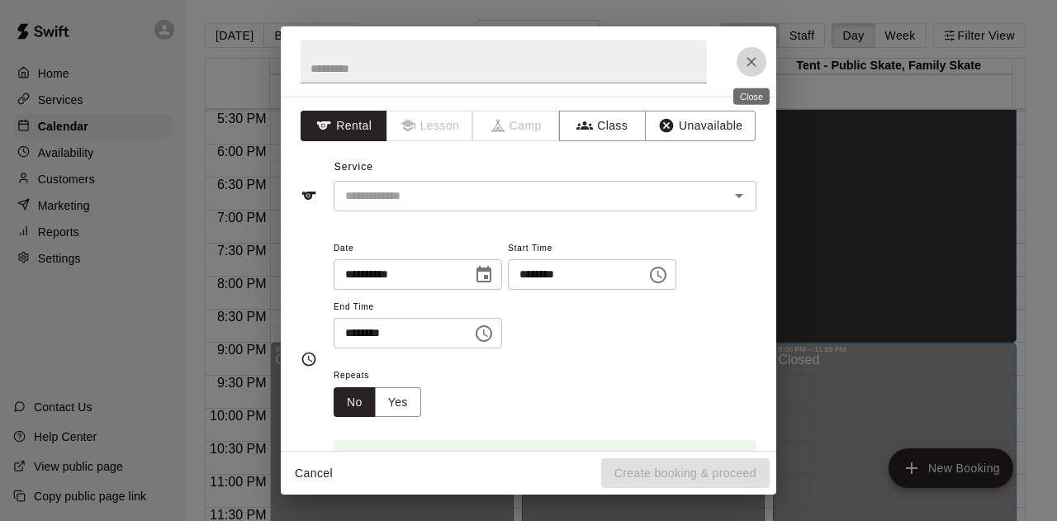
click at [748, 59] on icon "Close" at bounding box center [751, 62] width 10 height 10
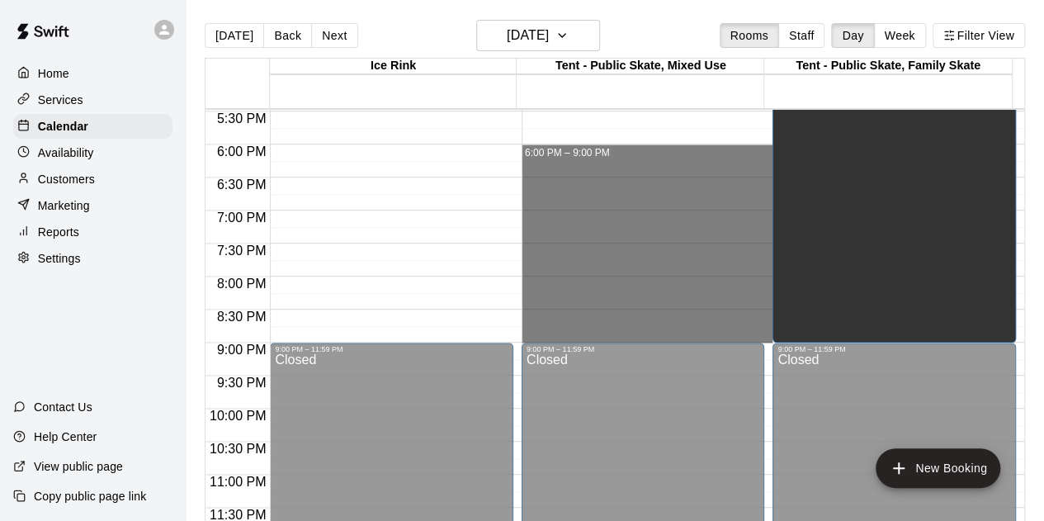
drag, startPoint x: 692, startPoint y: 339, endPoint x: 673, endPoint y: 154, distance: 185.9
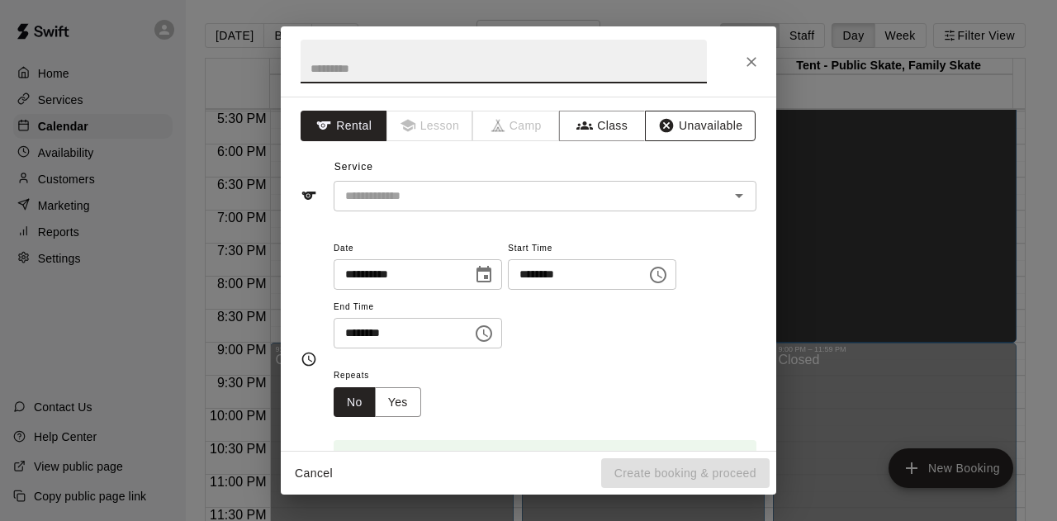
click at [670, 126] on button "Unavailable" at bounding box center [700, 126] width 111 height 31
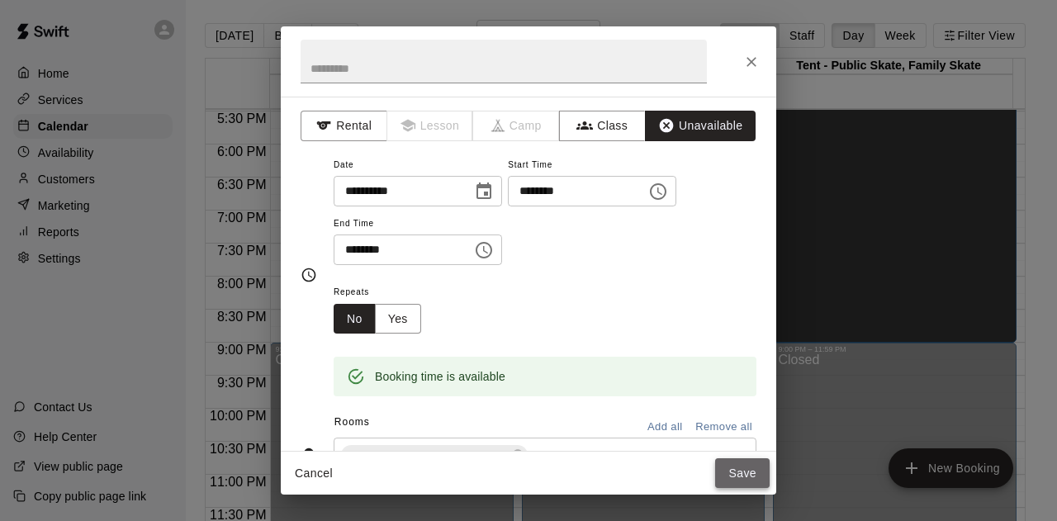
click at [732, 465] on button "Save" at bounding box center [742, 473] width 54 height 31
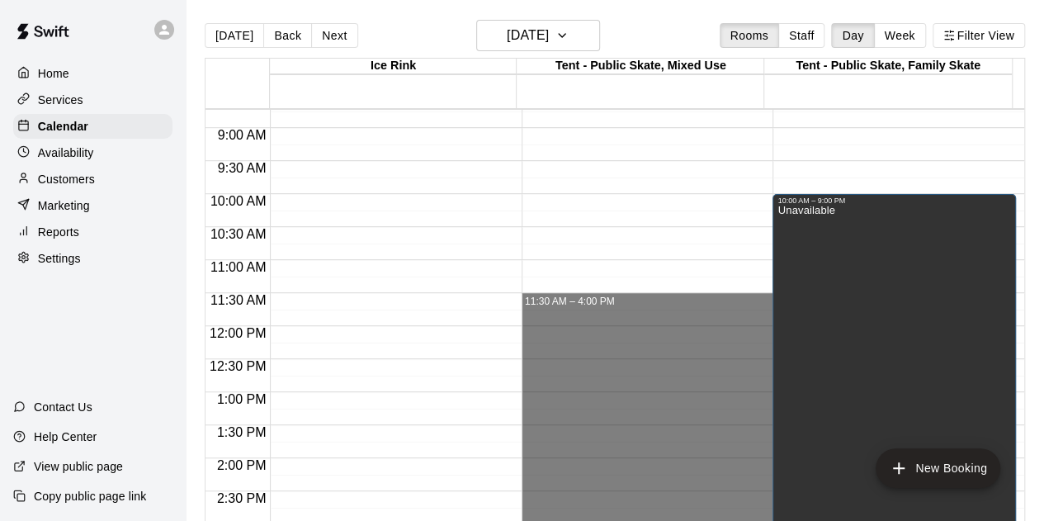
scroll to position [329, 0]
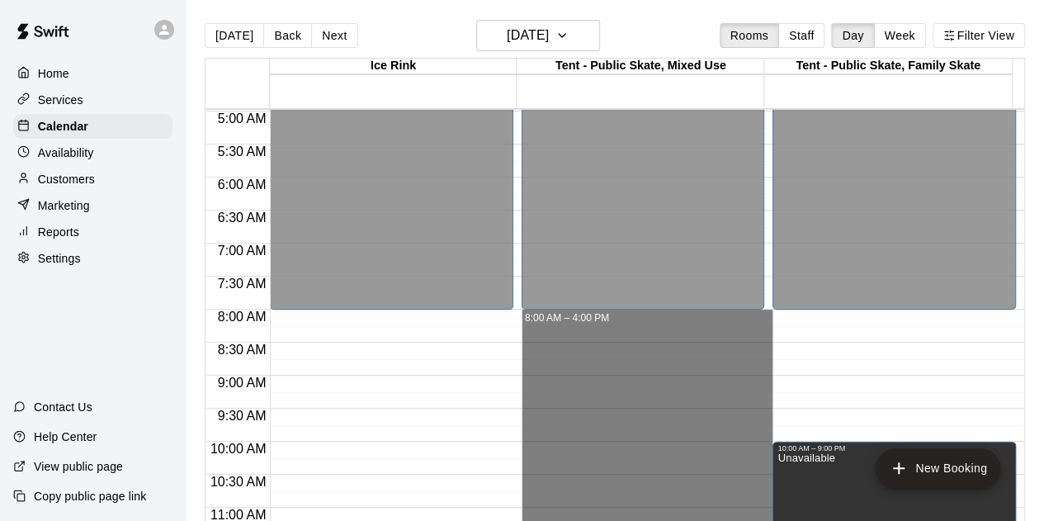
drag, startPoint x: 591, startPoint y: 335, endPoint x: 625, endPoint y: 322, distance: 36.3
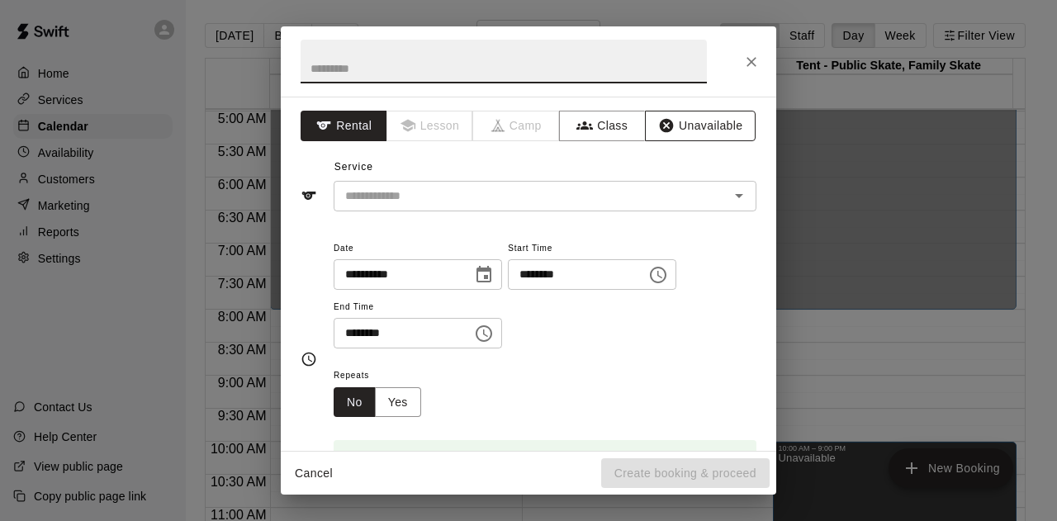
click at [689, 131] on button "Unavailable" at bounding box center [700, 126] width 111 height 31
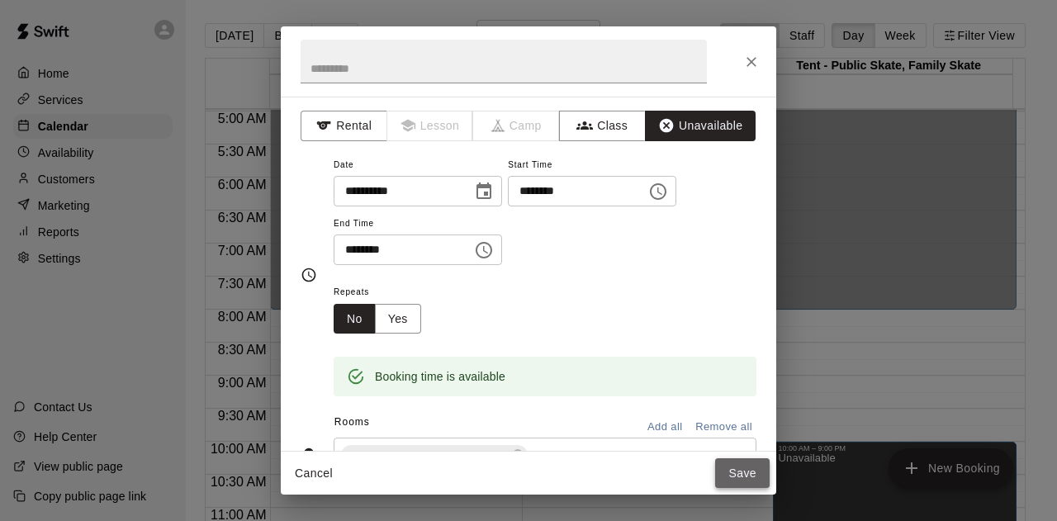
click at [746, 468] on button "Save" at bounding box center [742, 473] width 54 height 31
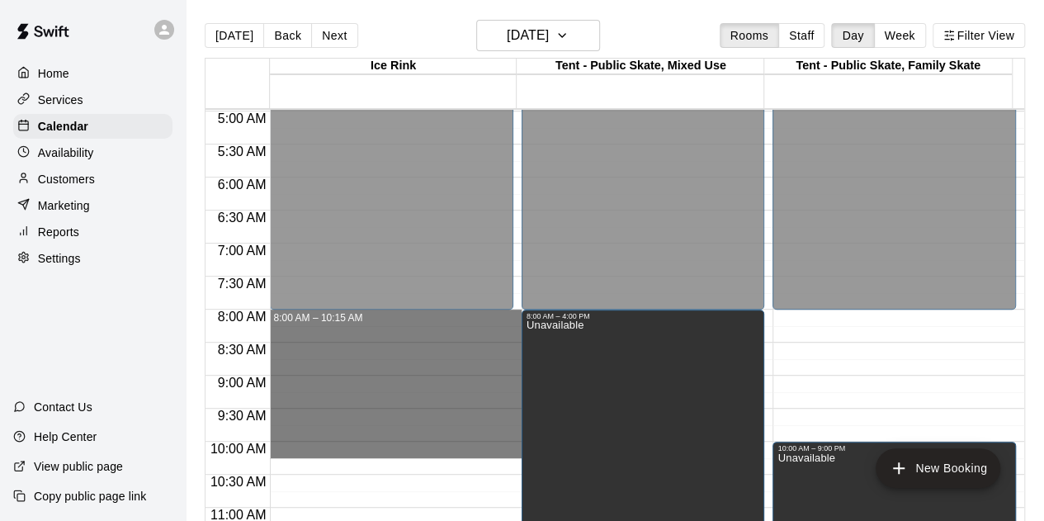
drag, startPoint x: 426, startPoint y: 311, endPoint x: 429, endPoint y: 449, distance: 137.9
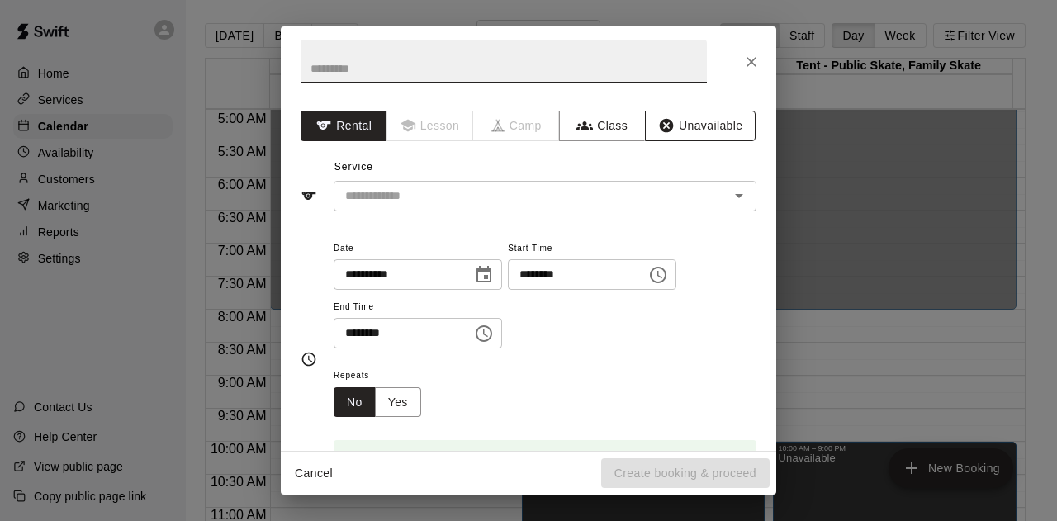
click at [693, 130] on button "Unavailable" at bounding box center [700, 126] width 111 height 31
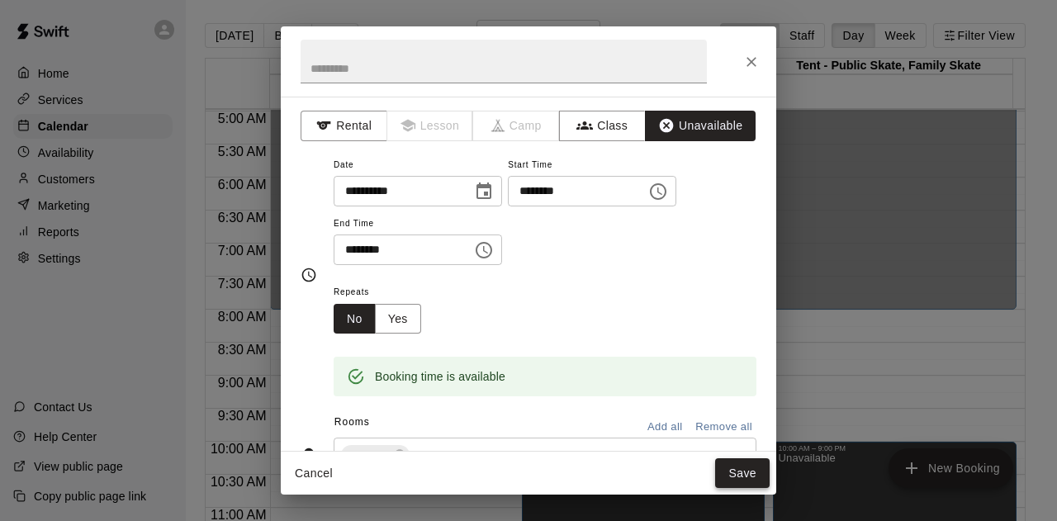
click at [758, 483] on button "Save" at bounding box center [742, 473] width 54 height 31
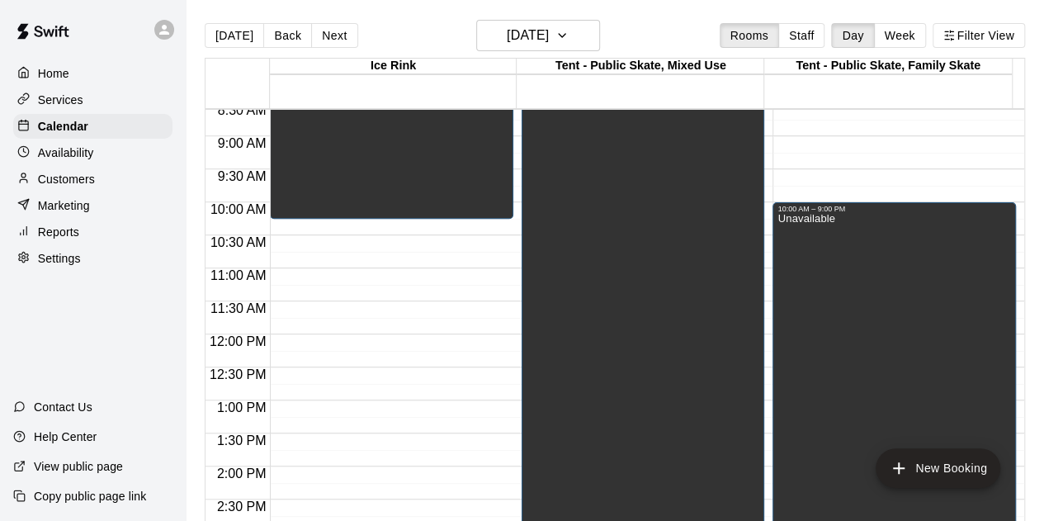
scroll to position [576, 0]
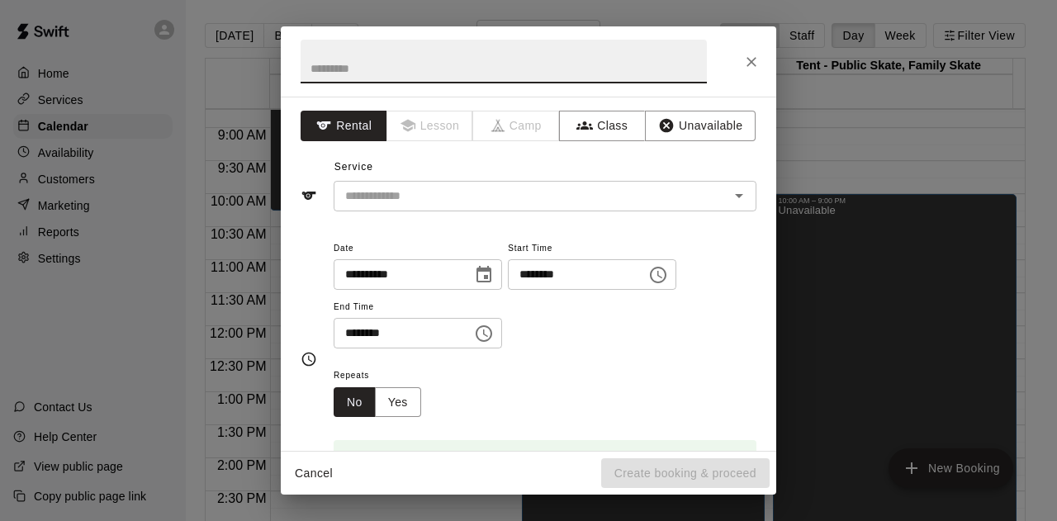
click at [748, 58] on icon "Close" at bounding box center [751, 62] width 10 height 10
click at [679, 123] on button "Unavailable" at bounding box center [700, 126] width 111 height 31
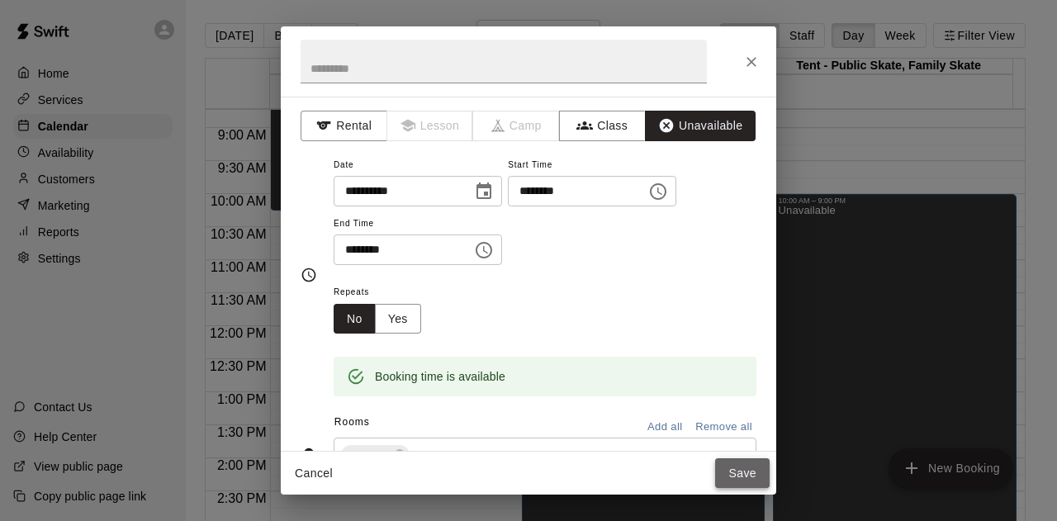
click at [738, 485] on button "Save" at bounding box center [742, 473] width 54 height 31
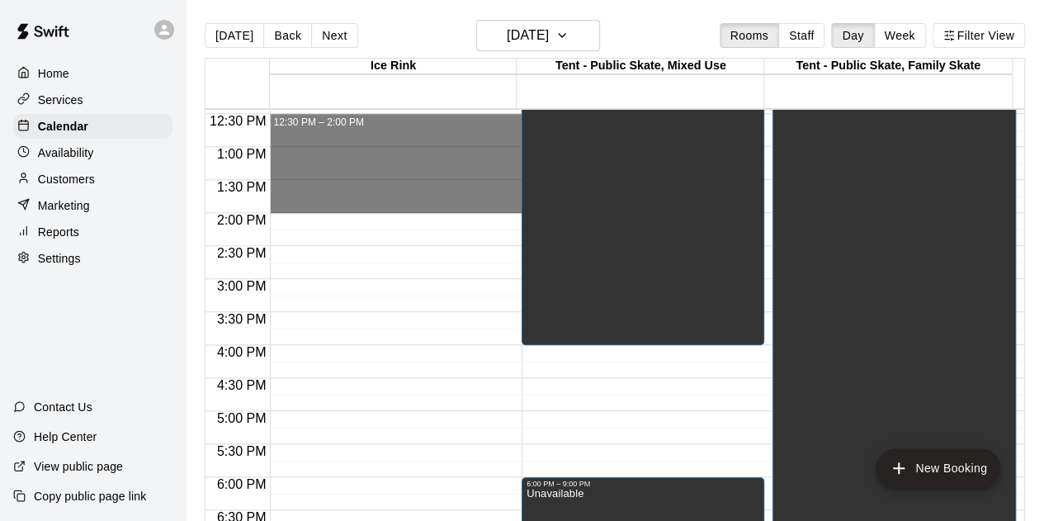
scroll to position [824, 0]
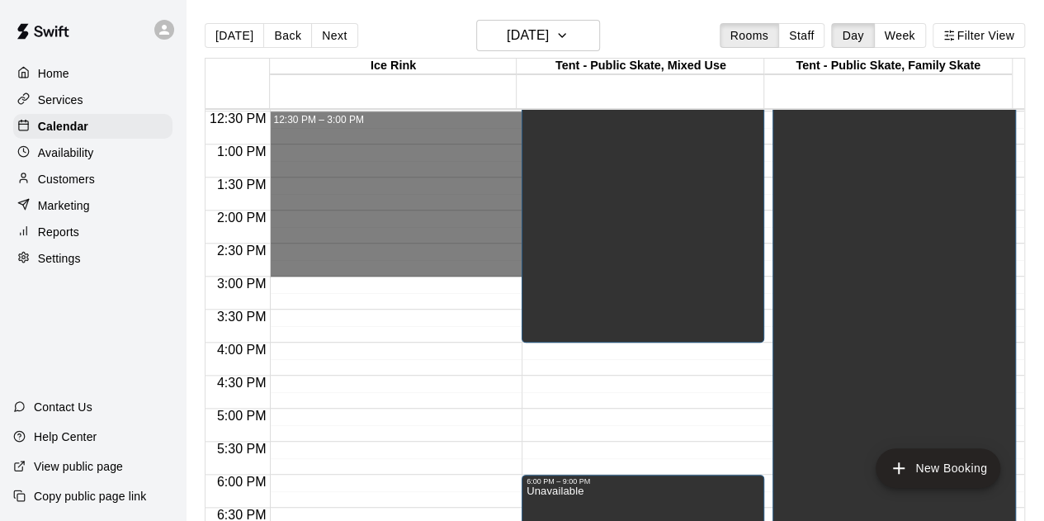
drag, startPoint x: 300, startPoint y: 362, endPoint x: 354, endPoint y: 271, distance: 106.2
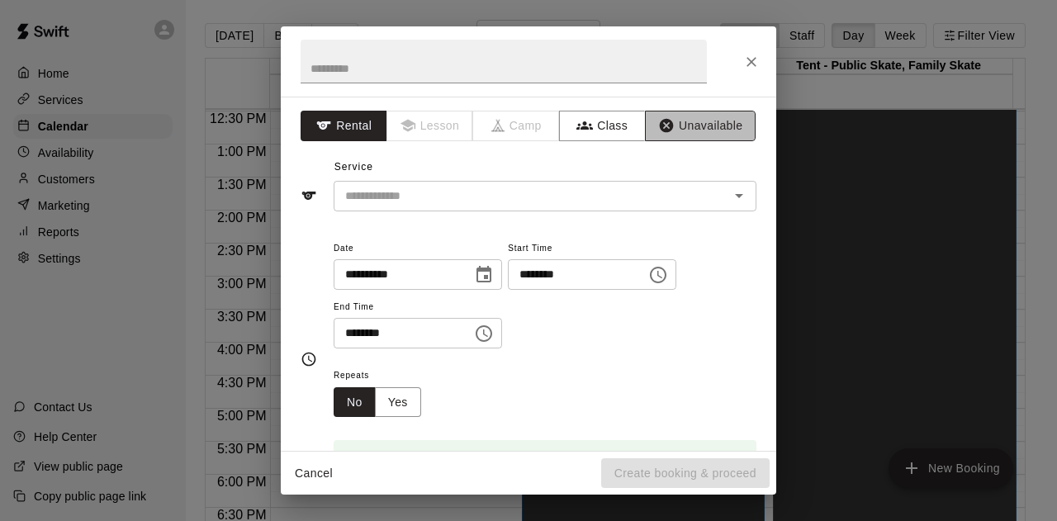
click at [696, 116] on button "Unavailable" at bounding box center [700, 126] width 111 height 31
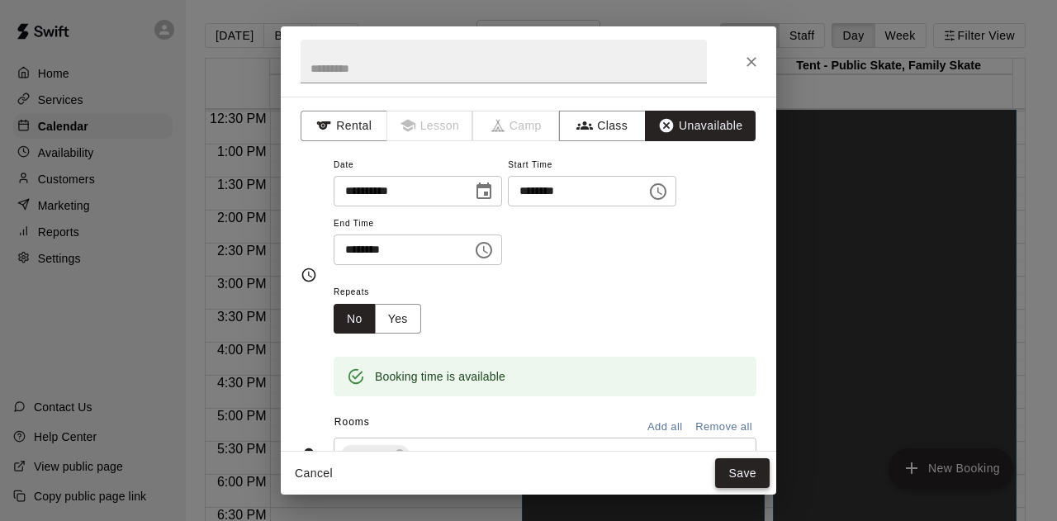
click at [755, 471] on button "Save" at bounding box center [742, 473] width 54 height 31
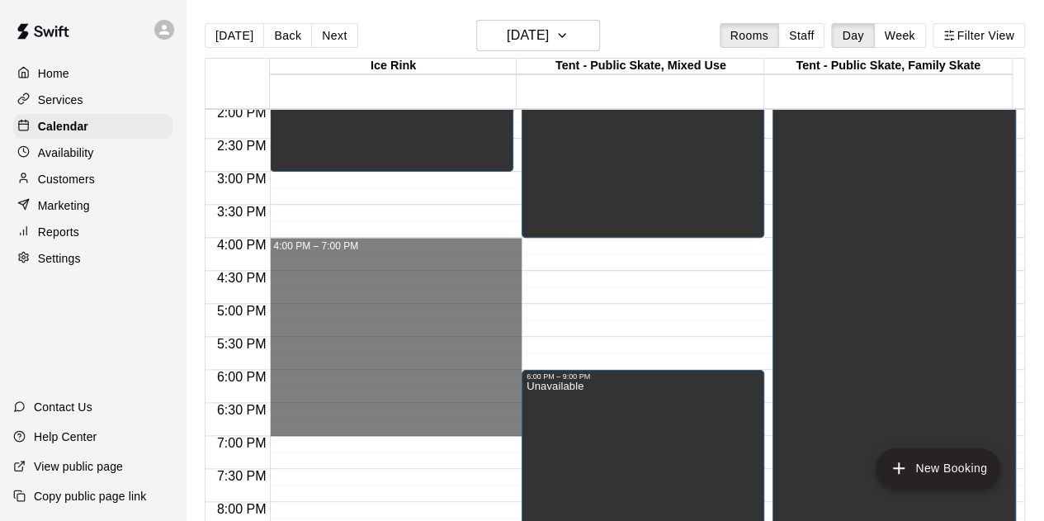
scroll to position [989, 0]
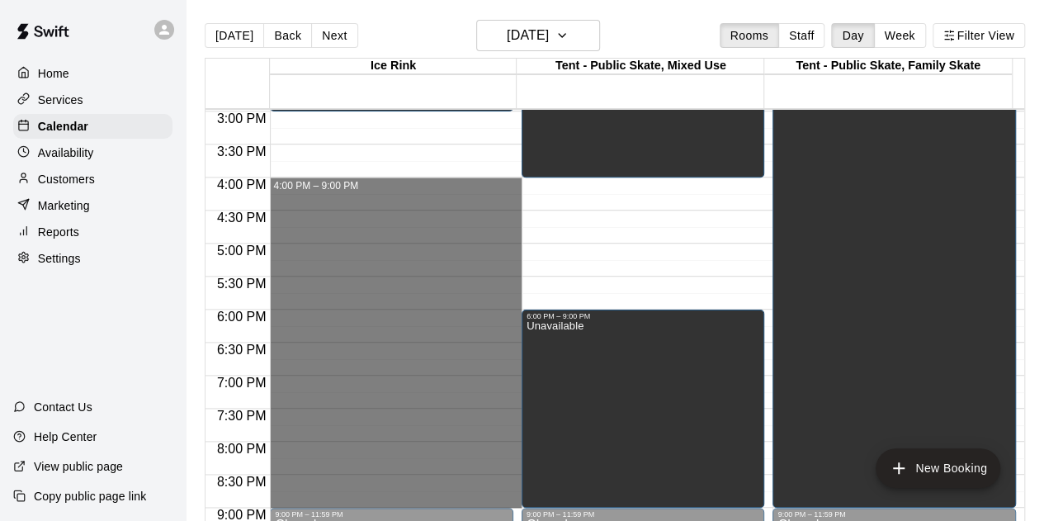
drag, startPoint x: 451, startPoint y: 383, endPoint x: 459, endPoint y: 495, distance: 111.8
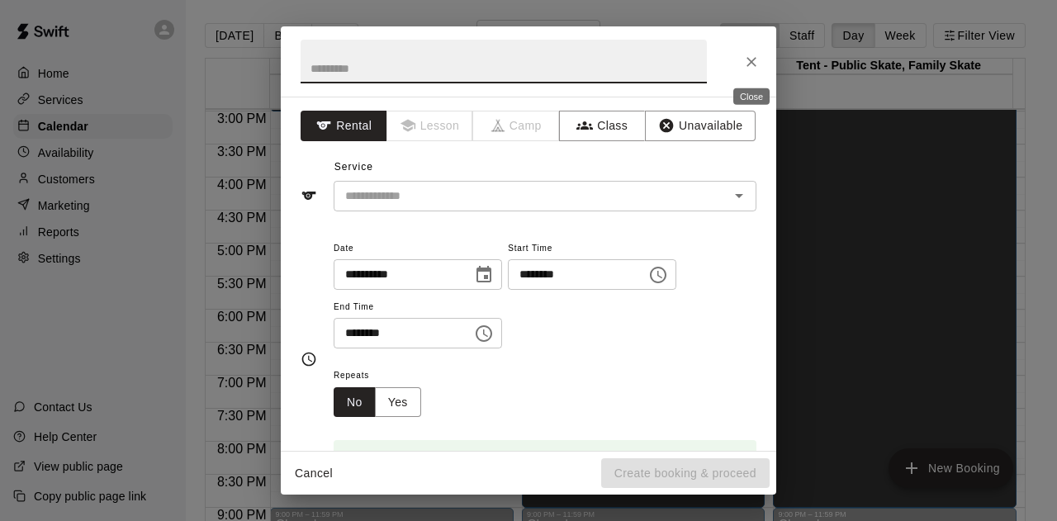
click at [748, 62] on icon "Close" at bounding box center [751, 62] width 17 height 17
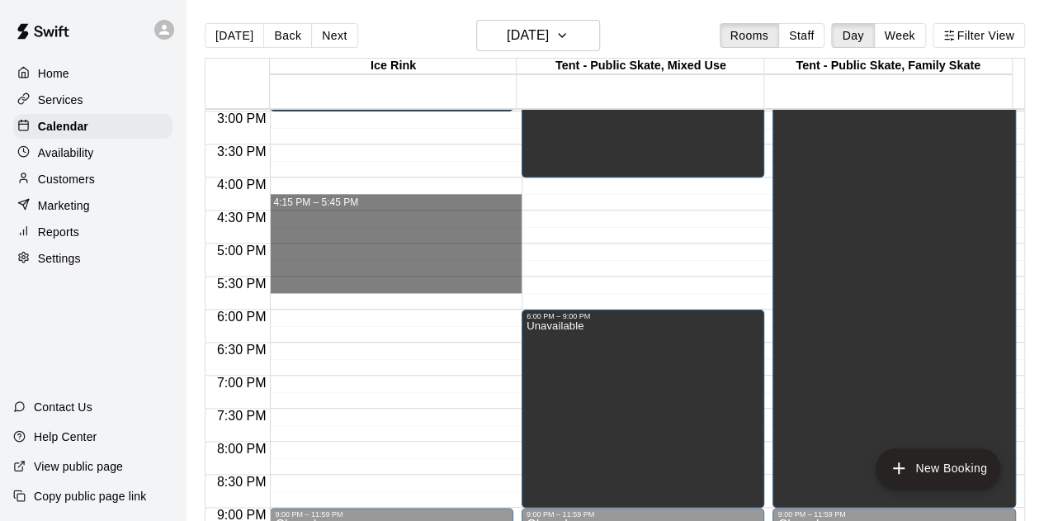
drag, startPoint x: 303, startPoint y: 181, endPoint x: 309, endPoint y: 286, distance: 105.0
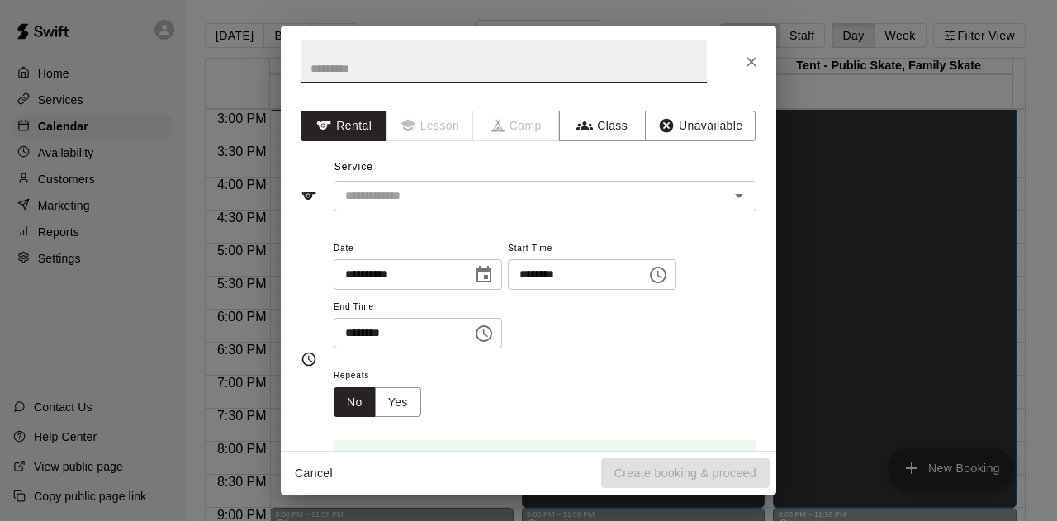
click at [753, 59] on icon "Close" at bounding box center [751, 62] width 10 height 10
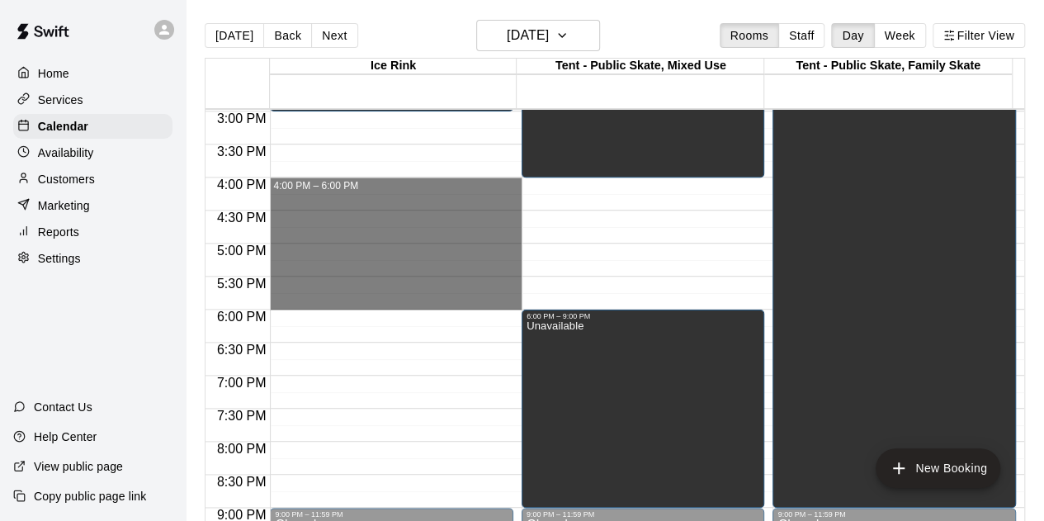
drag, startPoint x: 286, startPoint y: 177, endPoint x: 301, endPoint y: 298, distance: 121.4
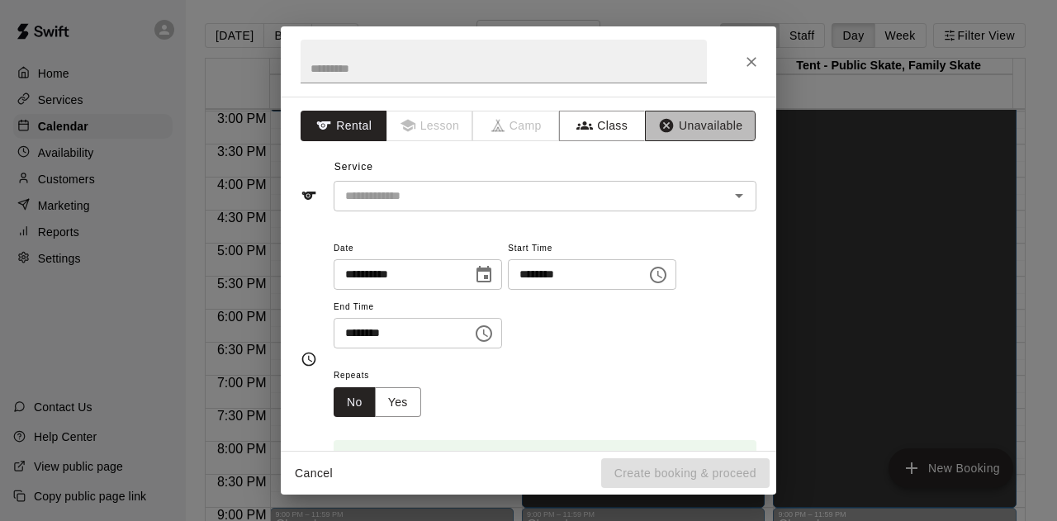
click at [706, 115] on button "Unavailable" at bounding box center [700, 126] width 111 height 31
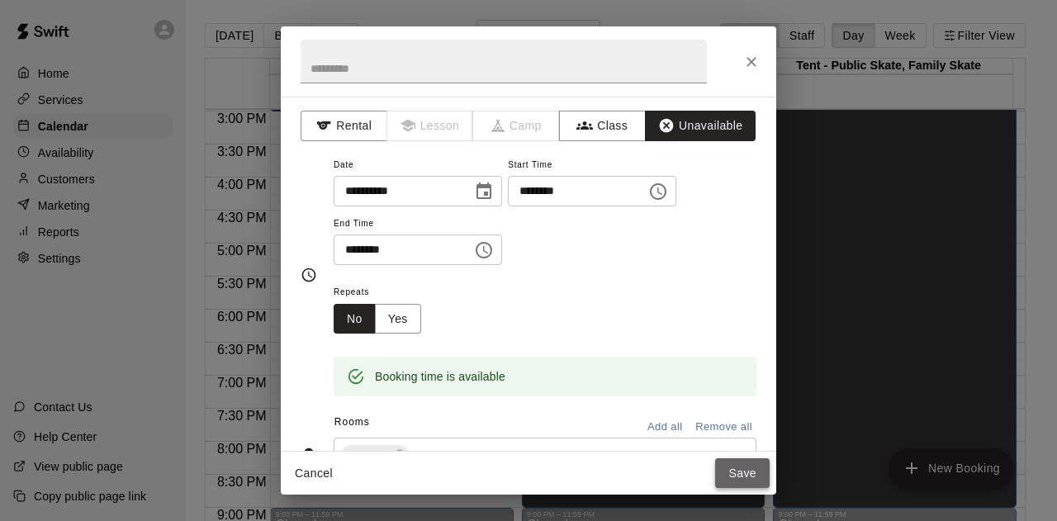
click at [740, 476] on button "Save" at bounding box center [742, 473] width 54 height 31
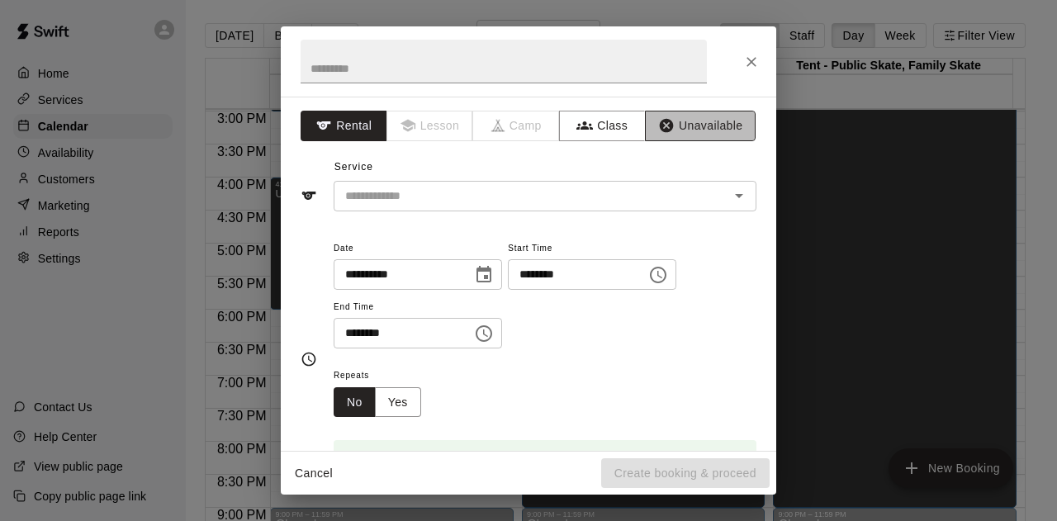
click at [697, 130] on button "Unavailable" at bounding box center [700, 126] width 111 height 31
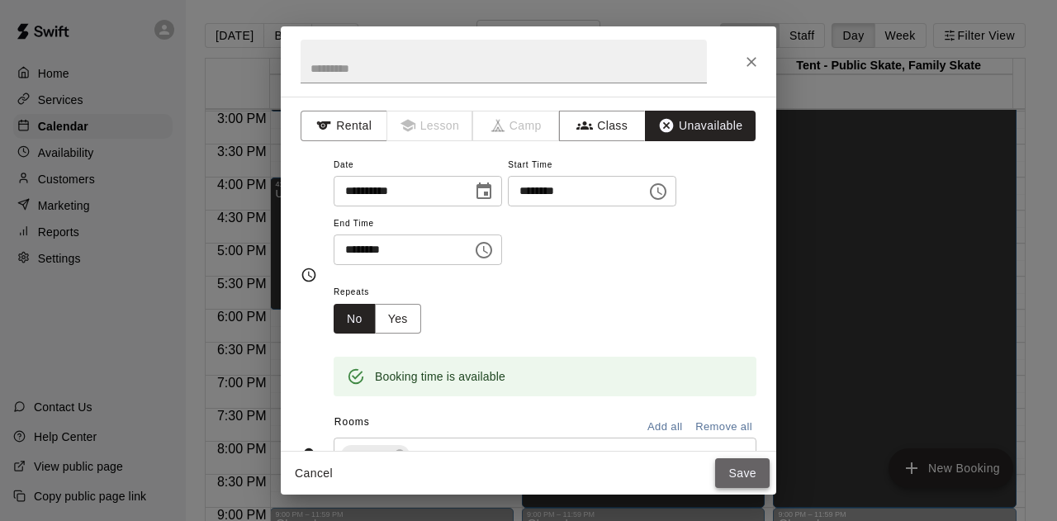
click at [735, 466] on button "Save" at bounding box center [742, 473] width 54 height 31
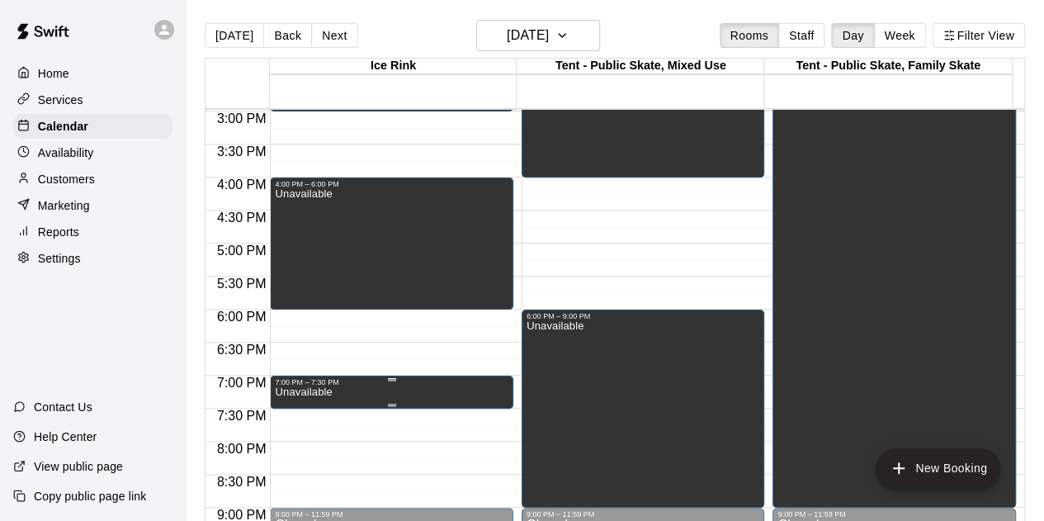
click at [312, 392] on p "Unavailable" at bounding box center [303, 392] width 57 height 0
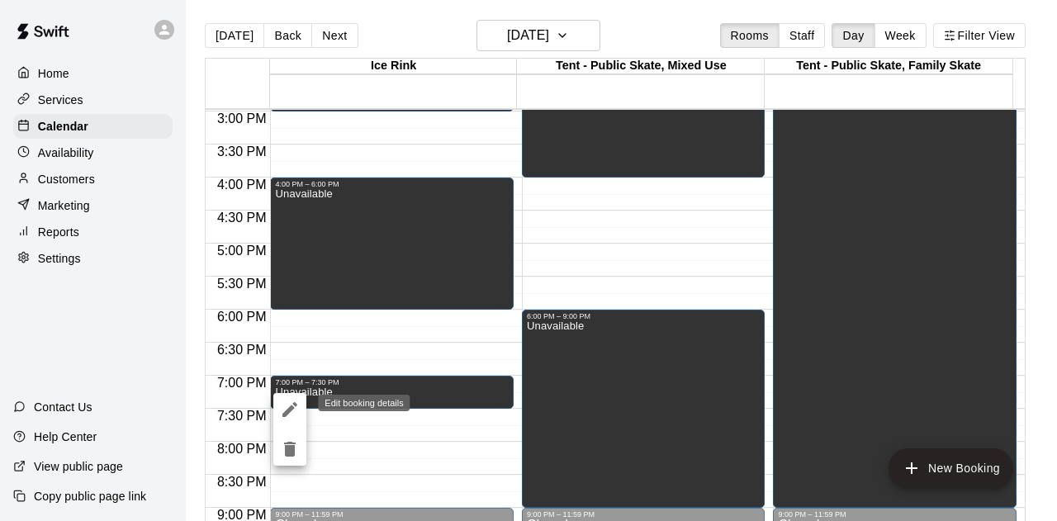
click at [291, 403] on icon "edit" at bounding box center [290, 410] width 20 height 20
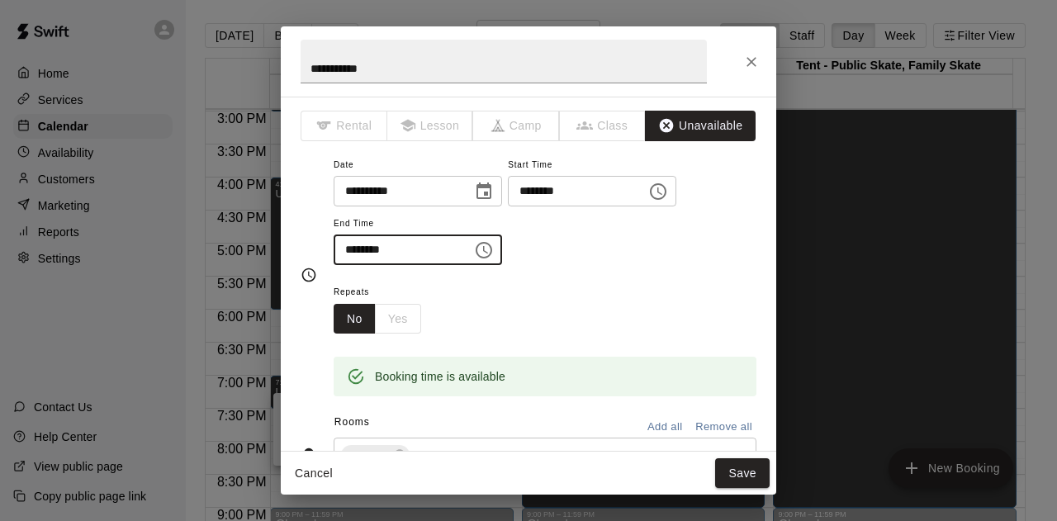
click at [367, 246] on input "********" at bounding box center [397, 249] width 127 height 31
type input "********"
click at [748, 480] on button "Save" at bounding box center [742, 473] width 54 height 31
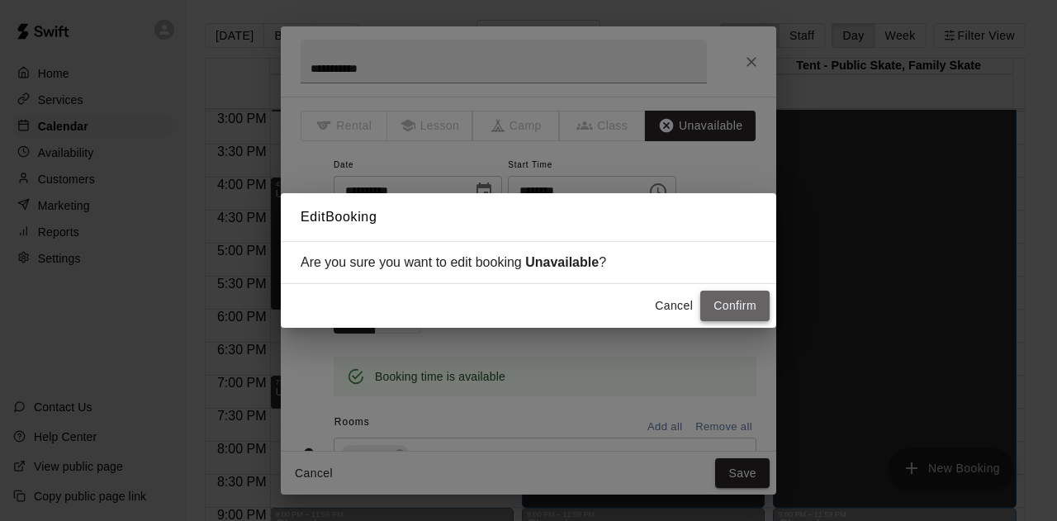
click at [745, 305] on button "Confirm" at bounding box center [734, 306] width 69 height 31
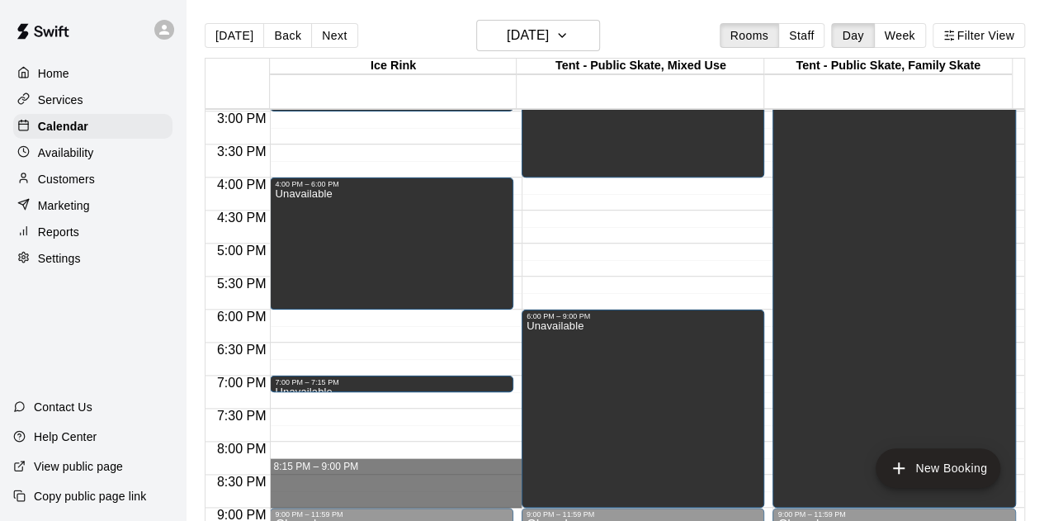
drag, startPoint x: 307, startPoint y: 463, endPoint x: 315, endPoint y: 500, distance: 38.1
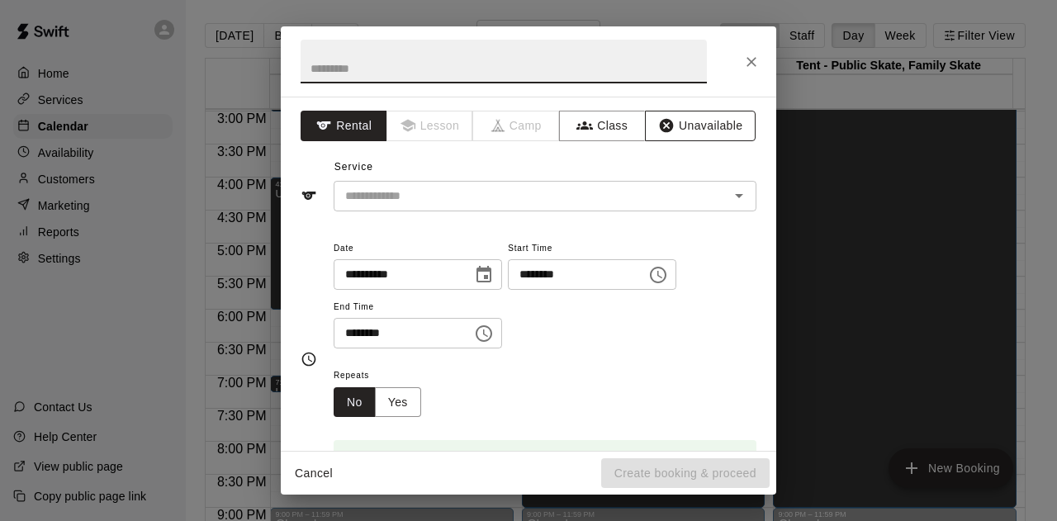
click at [687, 135] on button "Unavailable" at bounding box center [700, 126] width 111 height 31
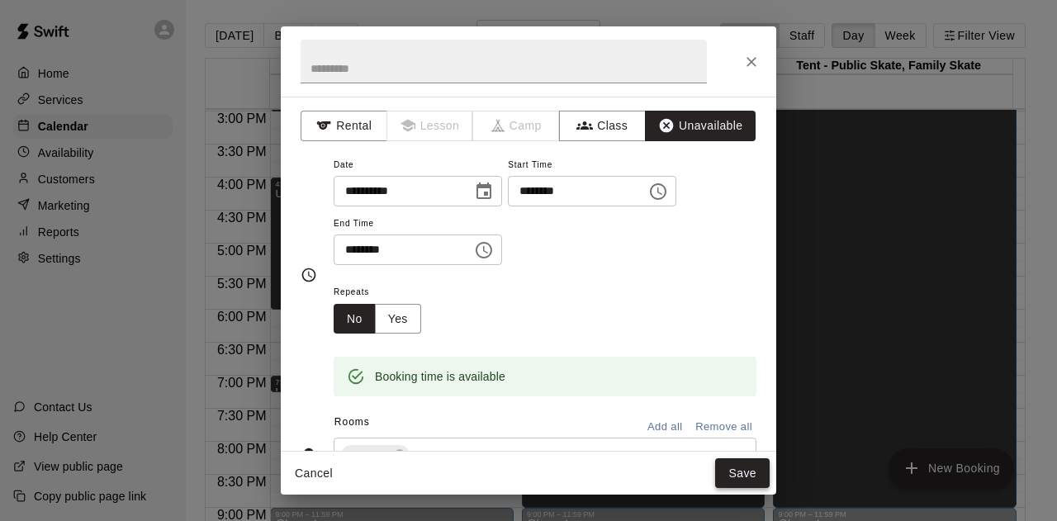
click at [736, 473] on button "Save" at bounding box center [742, 473] width 54 height 31
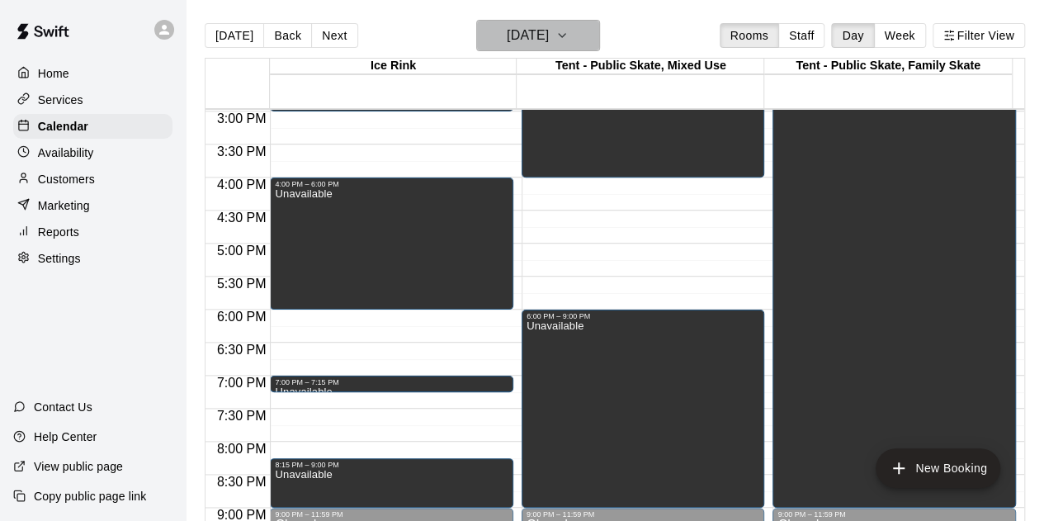
click at [569, 39] on icon "button" at bounding box center [562, 36] width 13 height 20
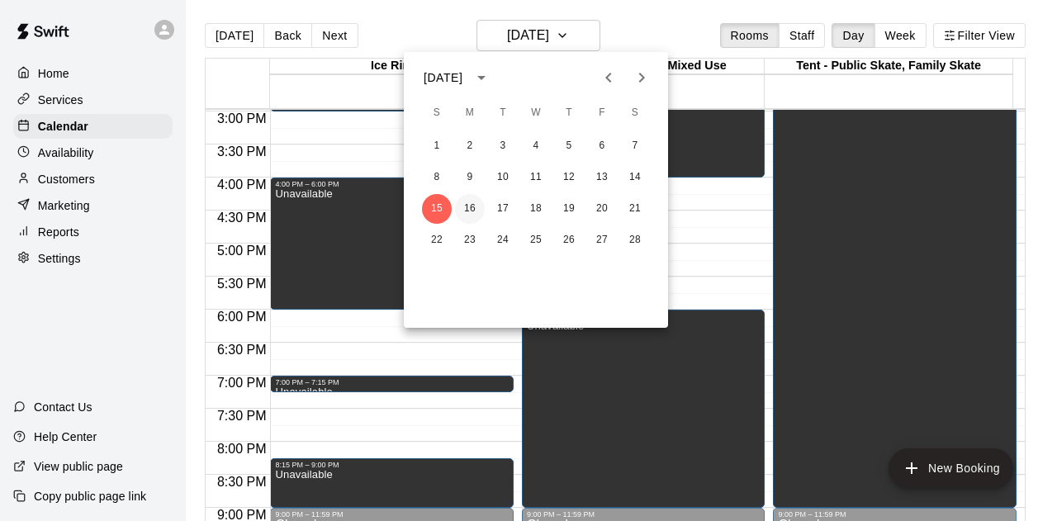
click at [466, 215] on button "16" at bounding box center [470, 209] width 30 height 30
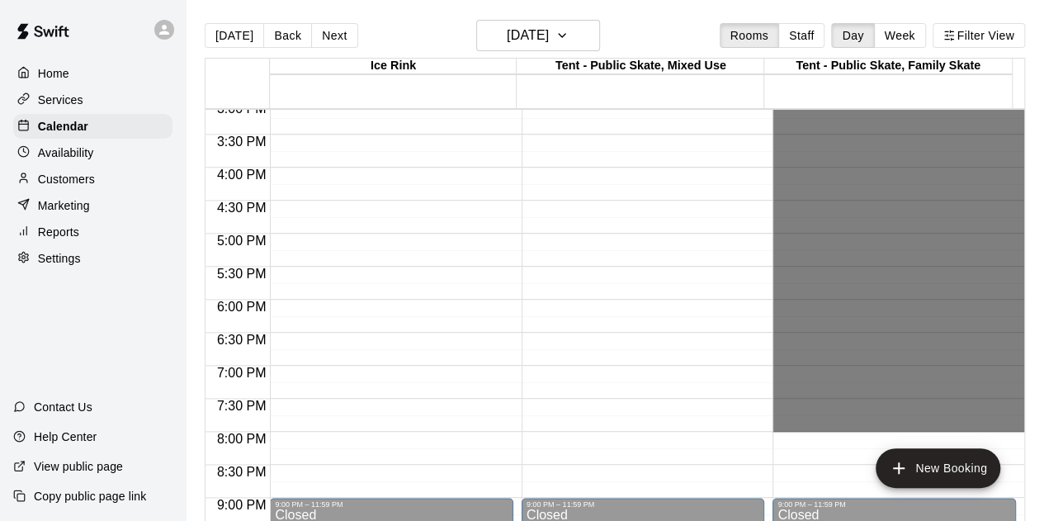
scroll to position [1072, 0]
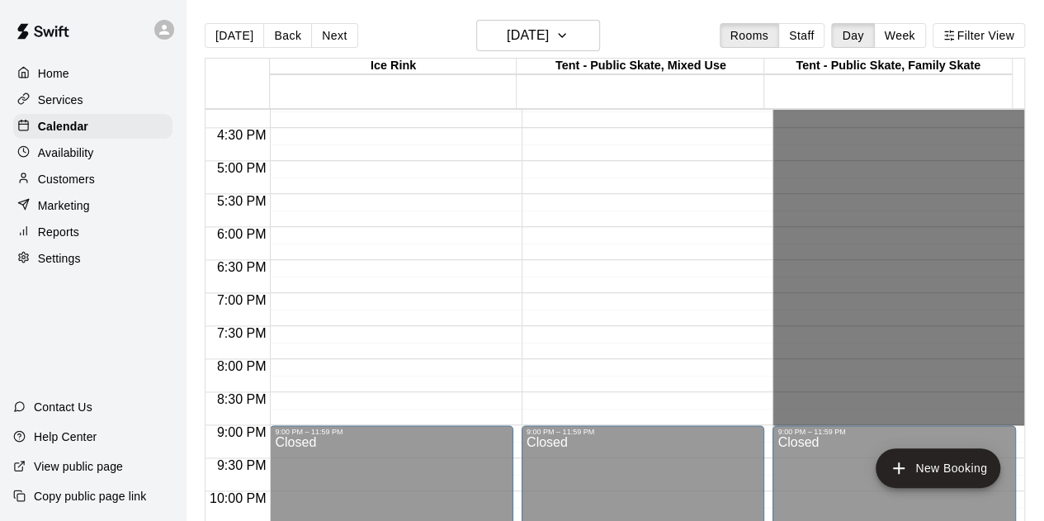
drag, startPoint x: 807, startPoint y: 279, endPoint x: 844, endPoint y: 412, distance: 138.0
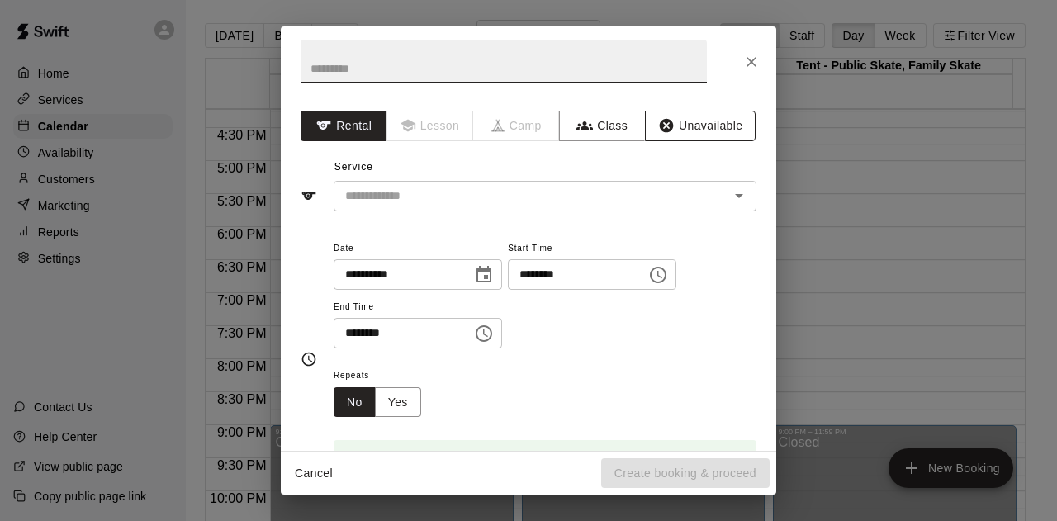
click at [709, 127] on button "Unavailable" at bounding box center [700, 126] width 111 height 31
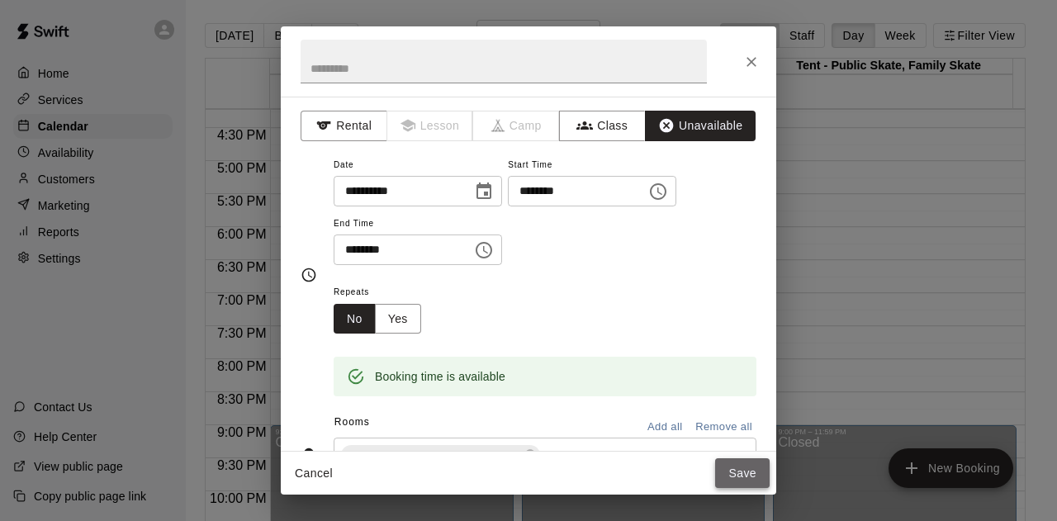
click at [743, 470] on button "Save" at bounding box center [742, 473] width 54 height 31
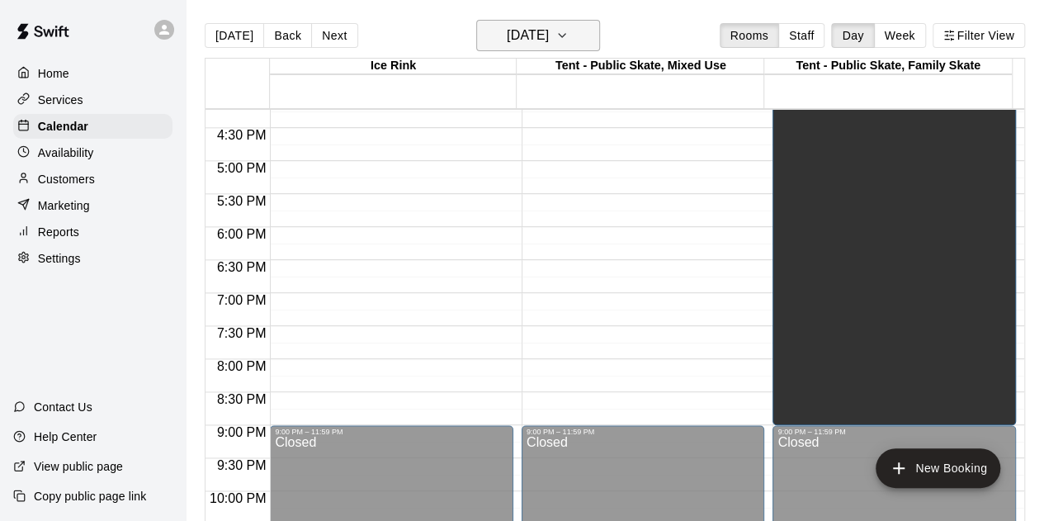
click at [569, 31] on icon "button" at bounding box center [562, 36] width 13 height 20
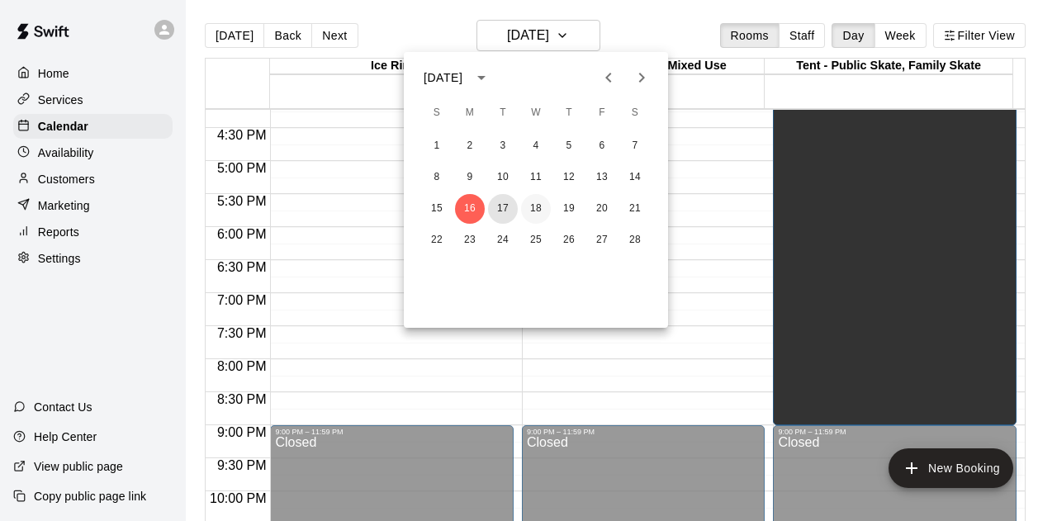
drag, startPoint x: 498, startPoint y: 208, endPoint x: 528, endPoint y: 206, distance: 30.6
click at [499, 207] on button "17" at bounding box center [503, 209] width 30 height 30
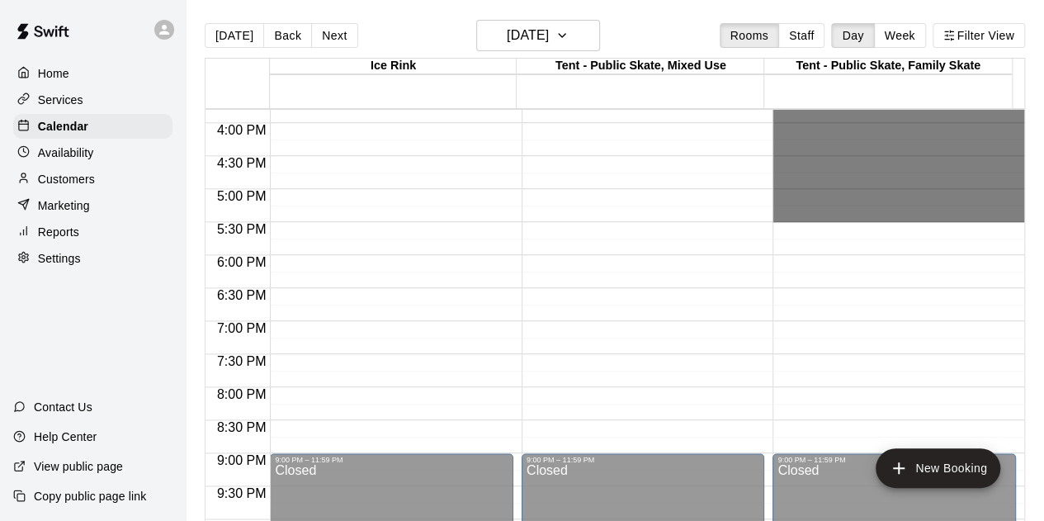
scroll to position [1154, 0]
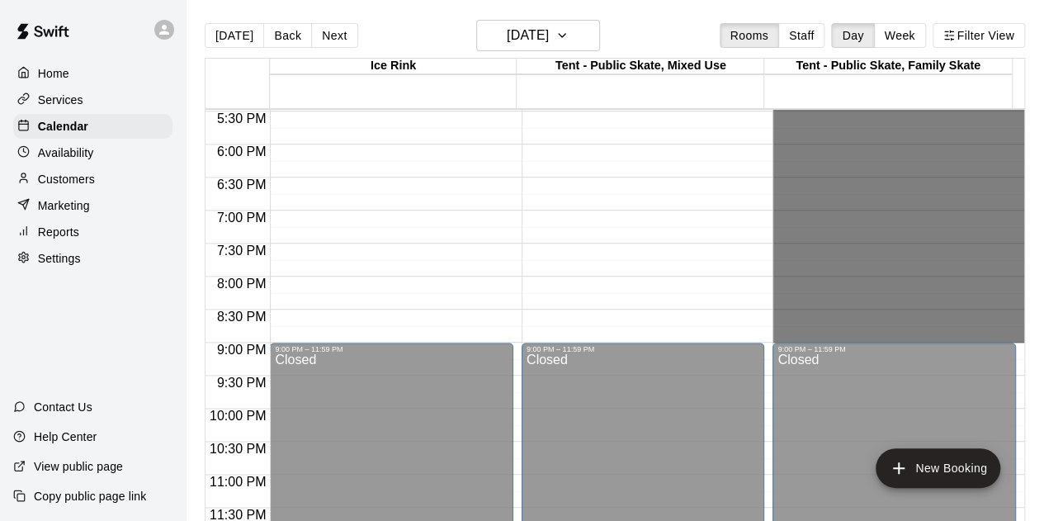
drag, startPoint x: 819, startPoint y: 197, endPoint x: 847, endPoint y: 334, distance: 139.9
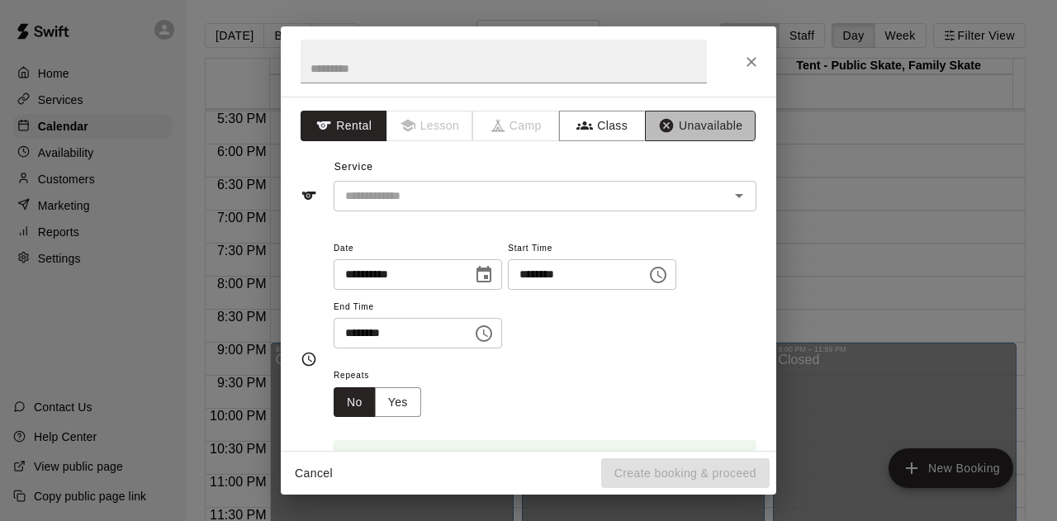
click at [688, 125] on button "Unavailable" at bounding box center [700, 126] width 111 height 31
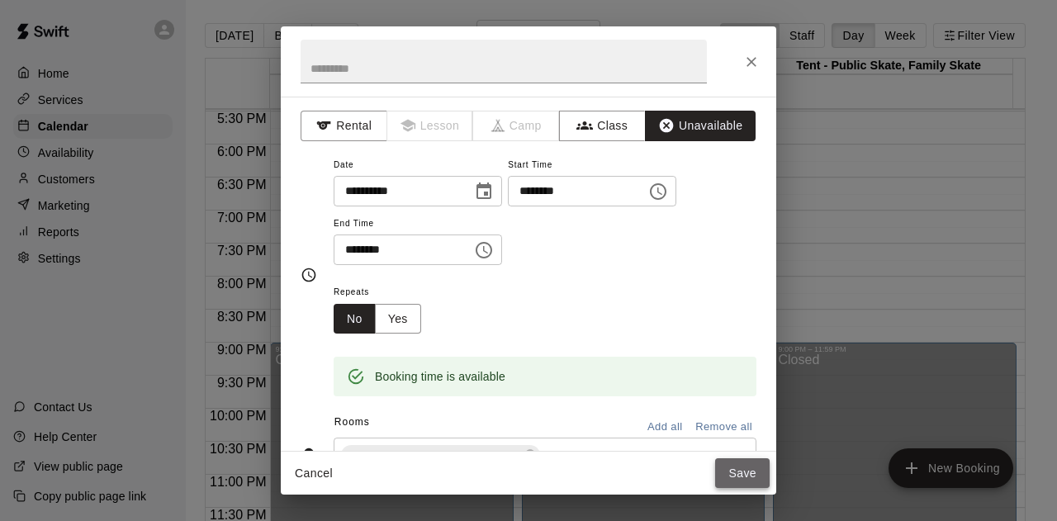
click at [757, 475] on button "Save" at bounding box center [742, 473] width 54 height 31
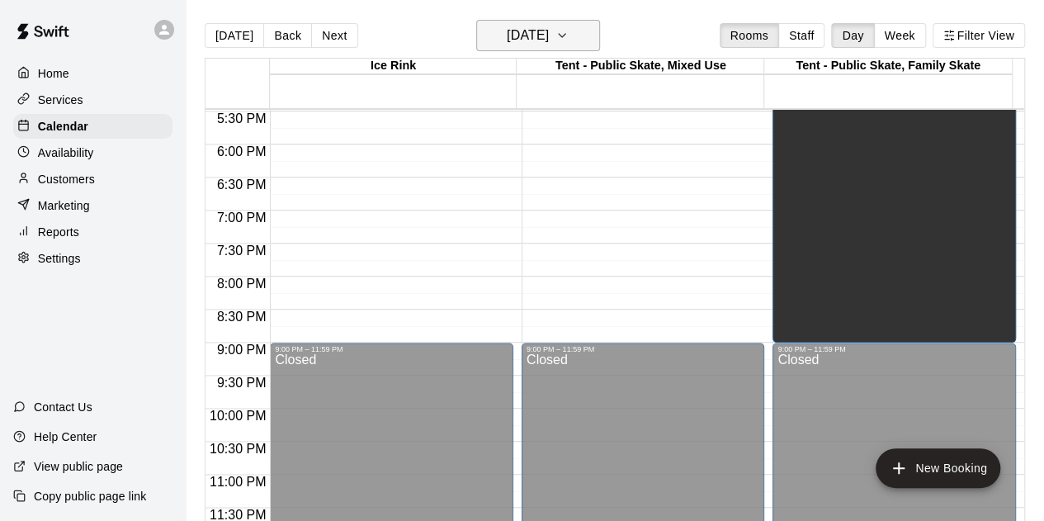
click at [569, 31] on icon "button" at bounding box center [562, 36] width 13 height 20
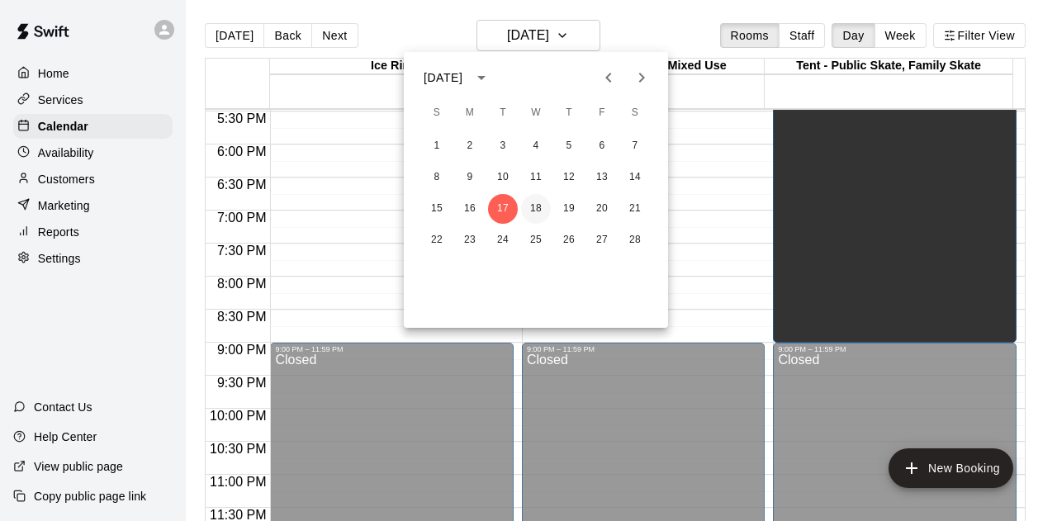
click at [532, 204] on button "18" at bounding box center [536, 209] width 30 height 30
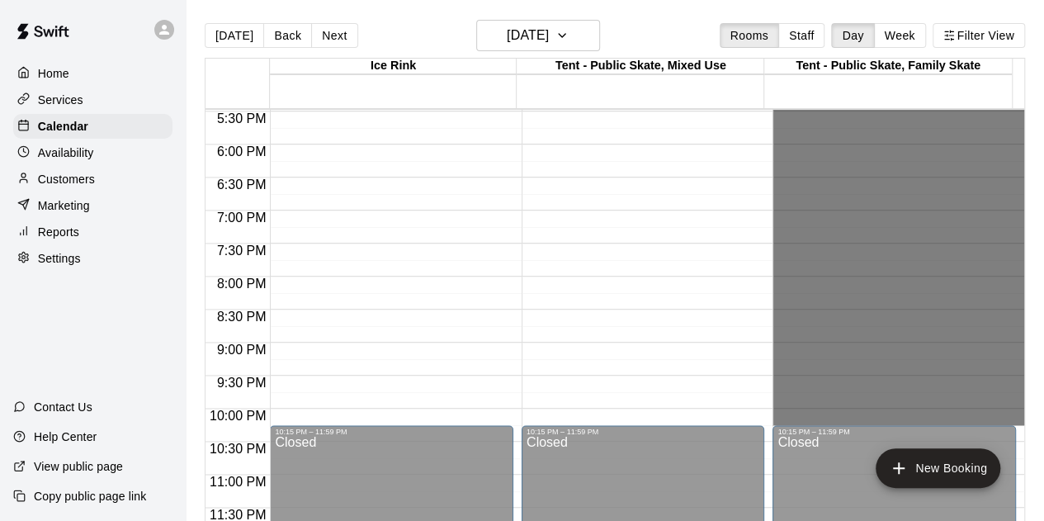
drag, startPoint x: 822, startPoint y: 282, endPoint x: 841, endPoint y: 414, distance: 133.4
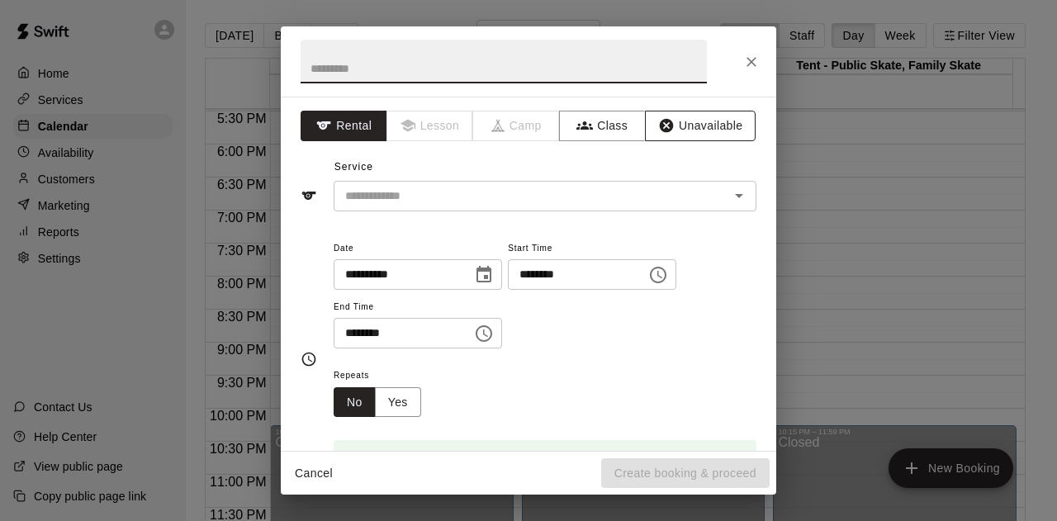
drag, startPoint x: 660, startPoint y: 121, endPoint x: 676, endPoint y: 135, distance: 20.5
click at [660, 121] on icon "button" at bounding box center [666, 125] width 17 height 17
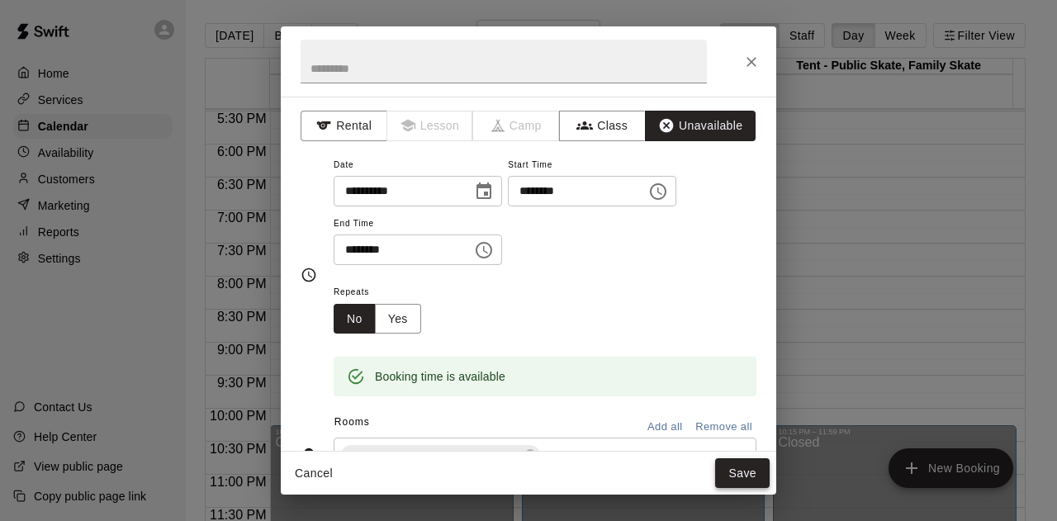
click at [741, 474] on button "Save" at bounding box center [742, 473] width 54 height 31
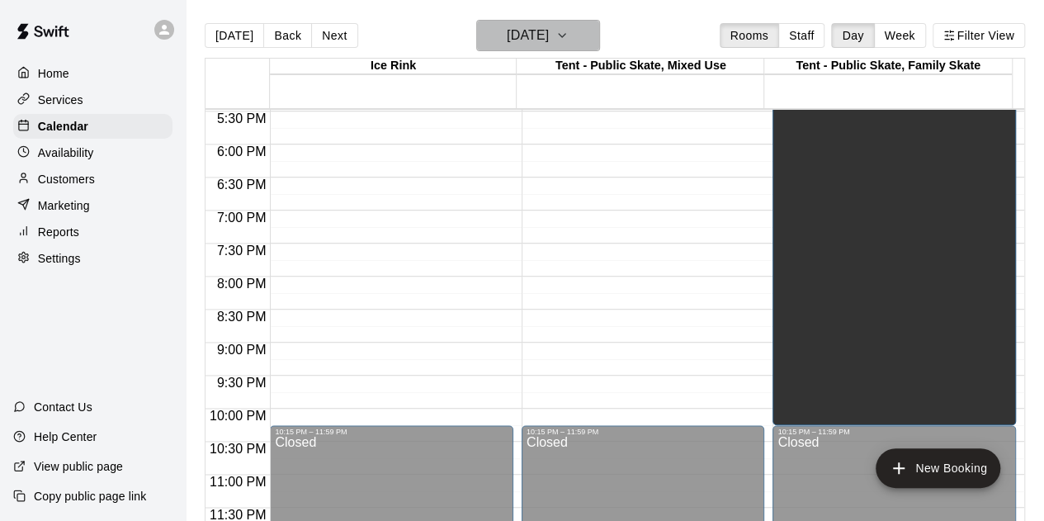
click at [566, 37] on icon "button" at bounding box center [562, 35] width 7 height 3
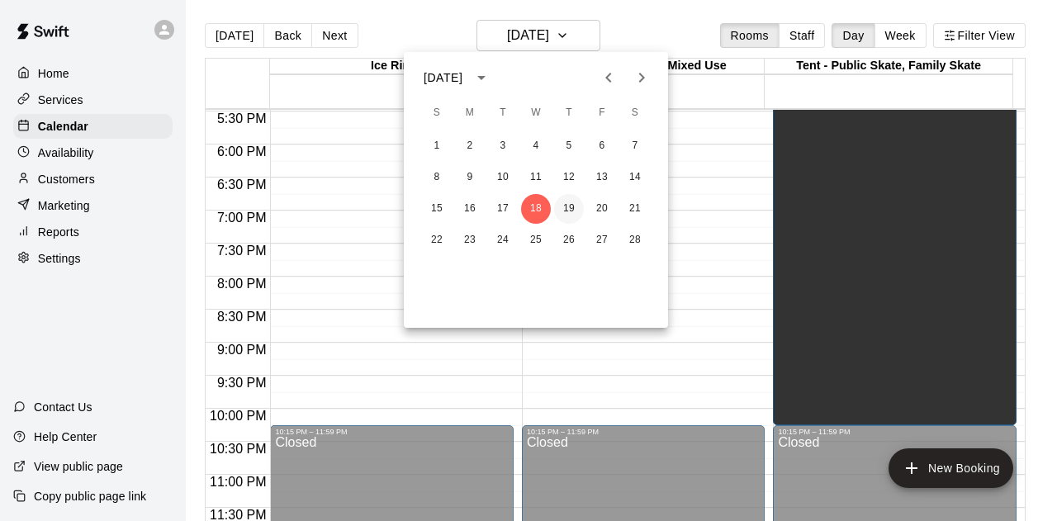
click at [562, 213] on button "19" at bounding box center [569, 209] width 30 height 30
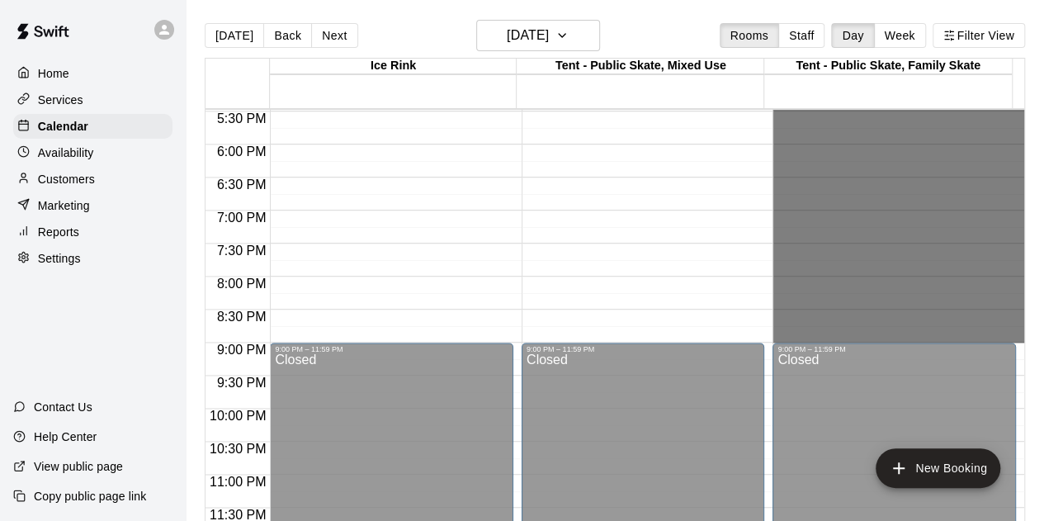
drag, startPoint x: 837, startPoint y: 197, endPoint x: 870, endPoint y: 328, distance: 134.6
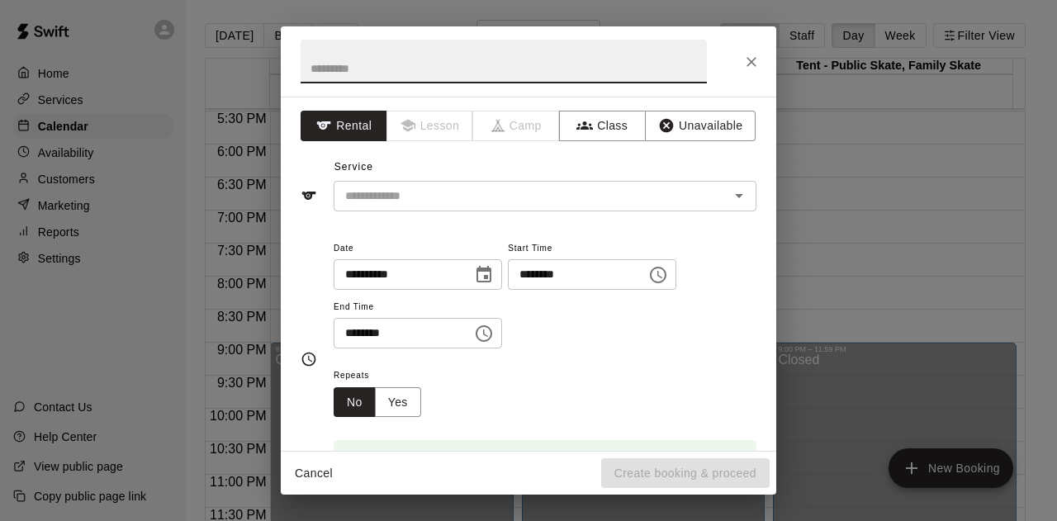
drag, startPoint x: 689, startPoint y: 124, endPoint x: 703, endPoint y: 143, distance: 24.1
click at [689, 125] on button "Unavailable" at bounding box center [700, 126] width 111 height 31
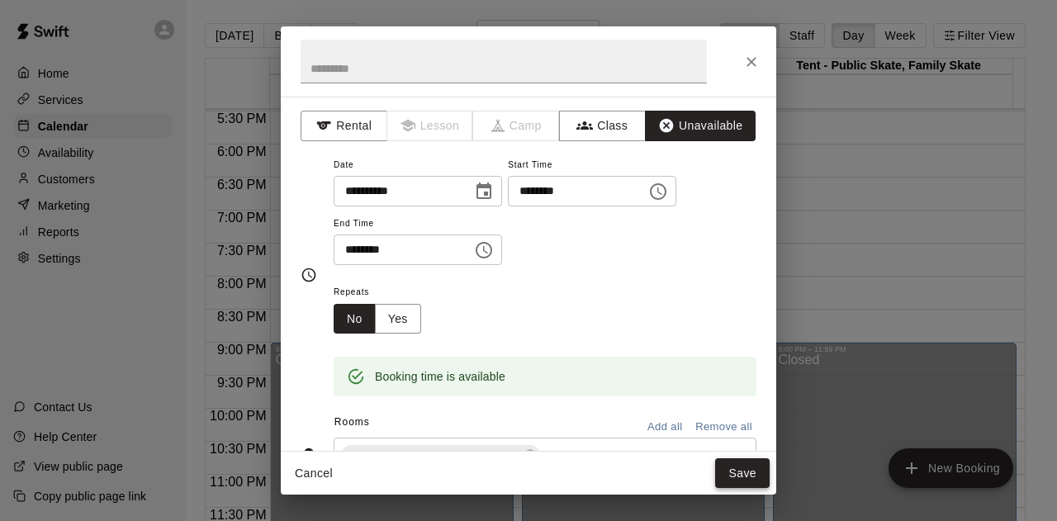
click at [751, 473] on button "Save" at bounding box center [742, 473] width 54 height 31
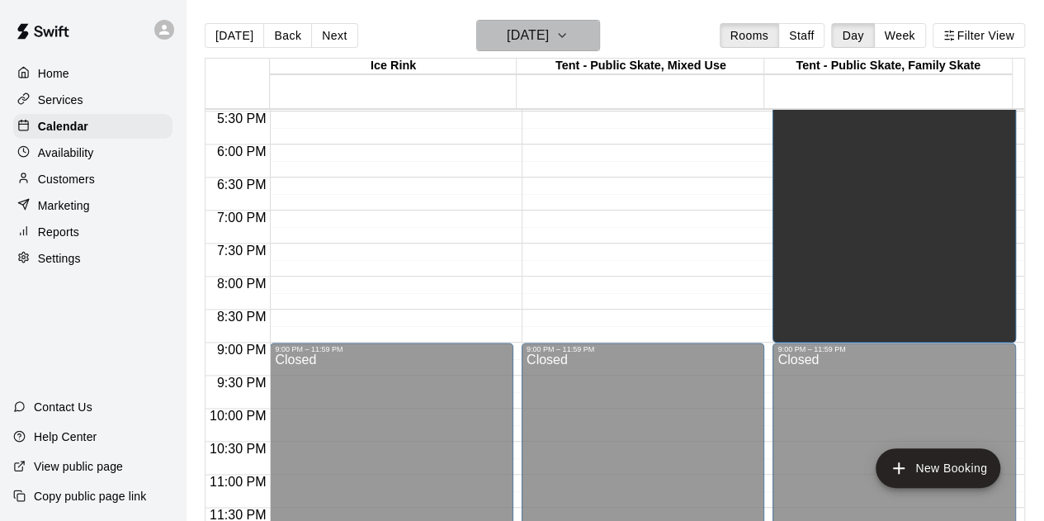
click at [569, 30] on icon "button" at bounding box center [562, 36] width 13 height 20
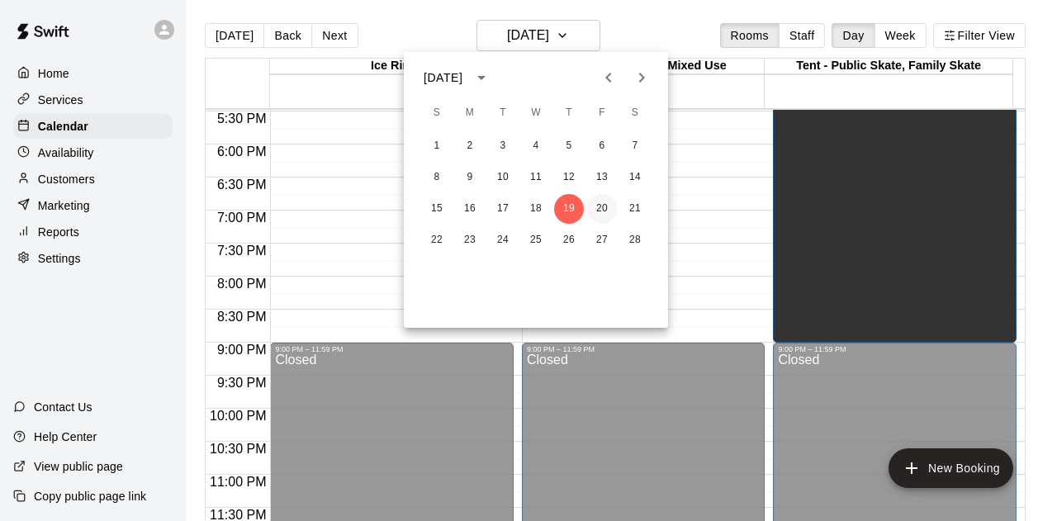
click at [599, 203] on button "20" at bounding box center [602, 209] width 30 height 30
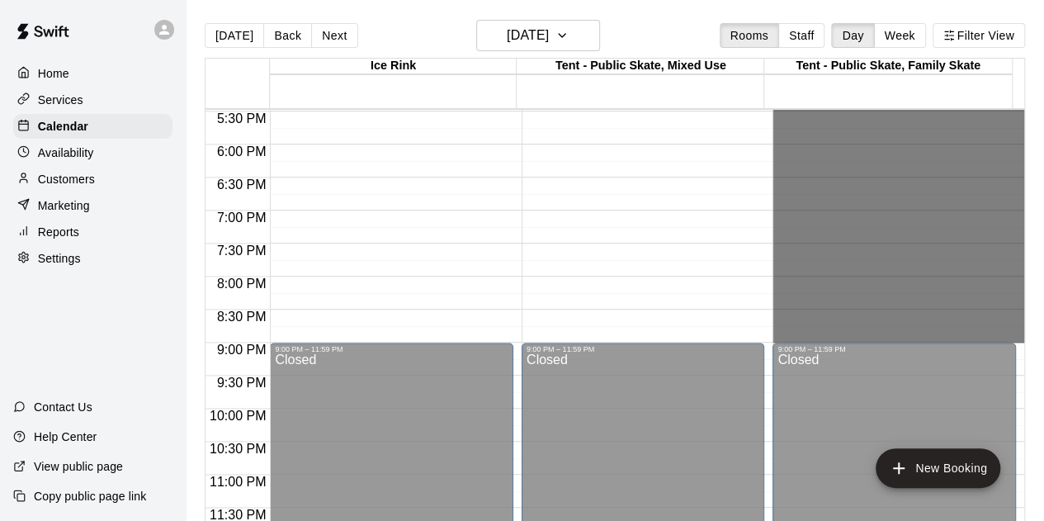
drag, startPoint x: 811, startPoint y: 198, endPoint x: 851, endPoint y: 334, distance: 142.1
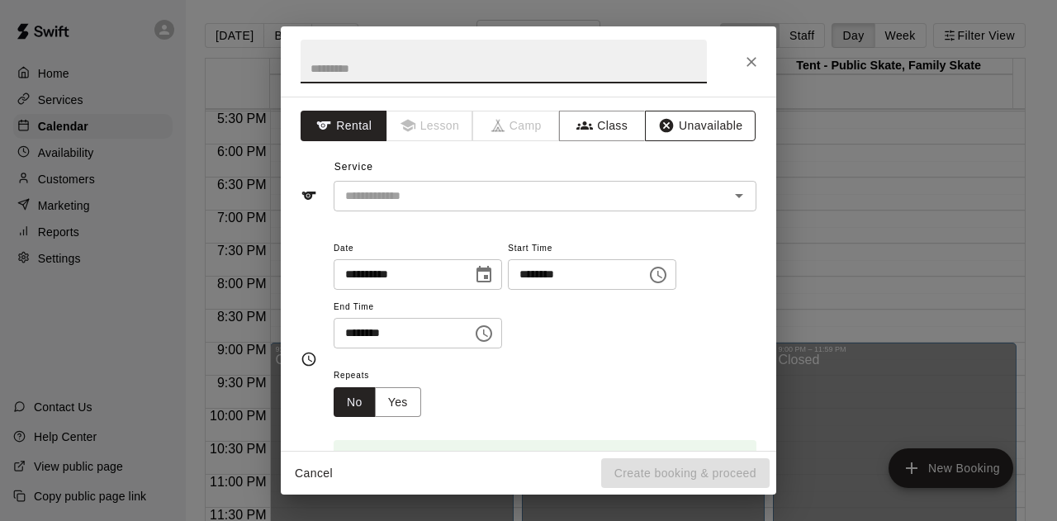
click at [697, 125] on button "Unavailable" at bounding box center [700, 126] width 111 height 31
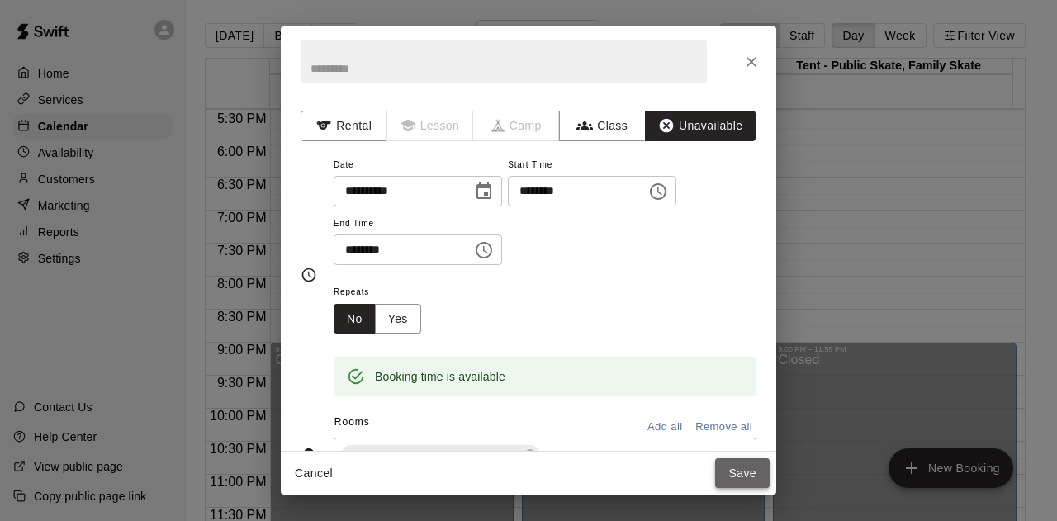
click at [741, 476] on button "Save" at bounding box center [742, 473] width 54 height 31
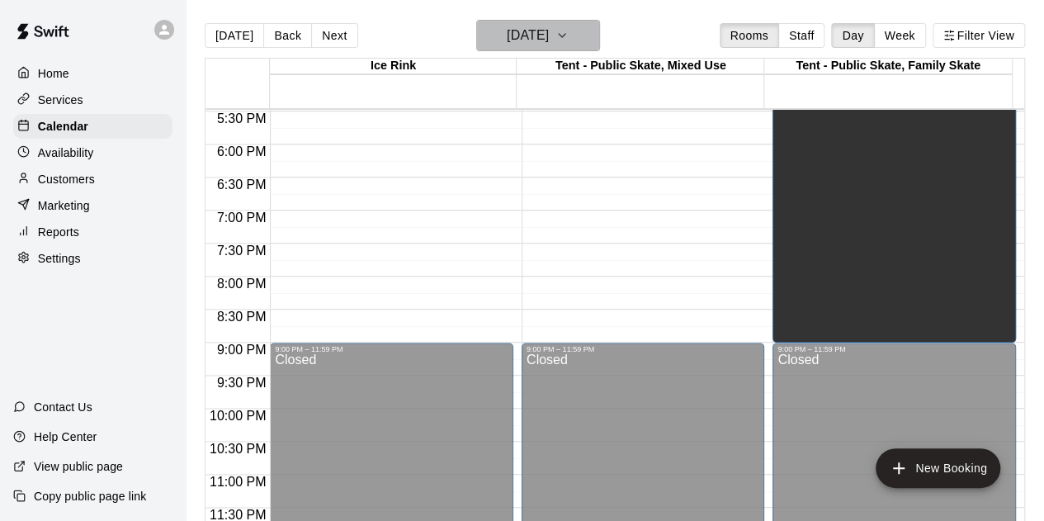
click at [569, 32] on icon "button" at bounding box center [562, 36] width 13 height 20
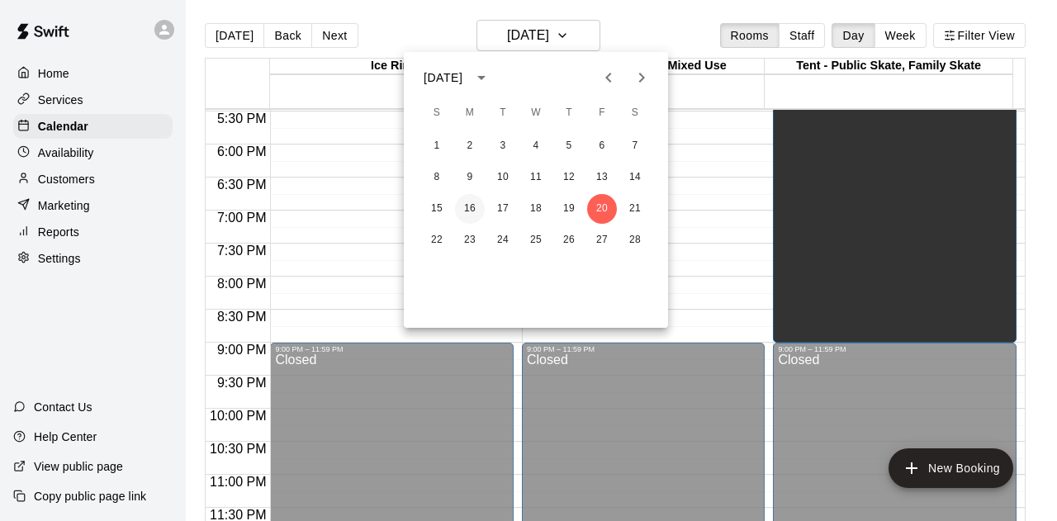
click at [466, 208] on button "16" at bounding box center [470, 209] width 30 height 30
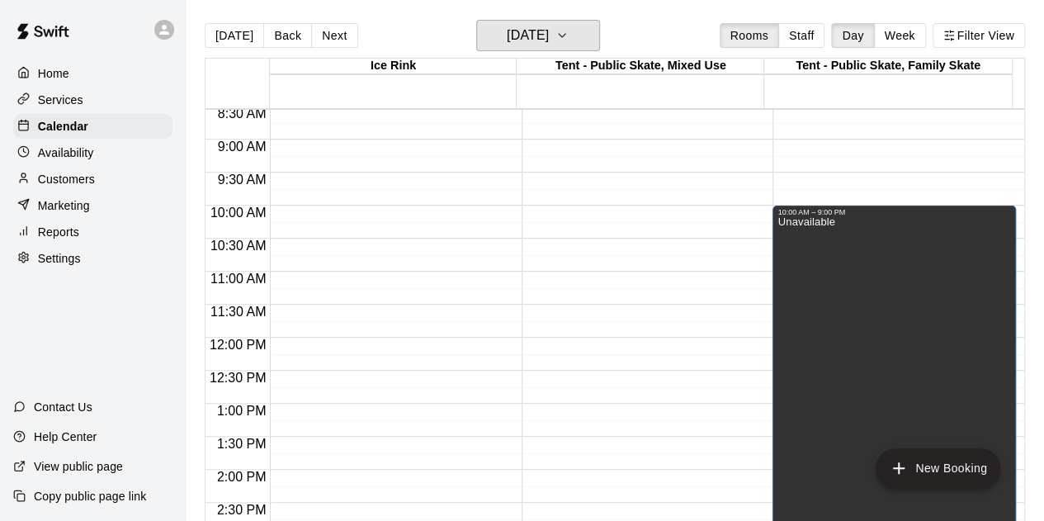
scroll to position [494, 0]
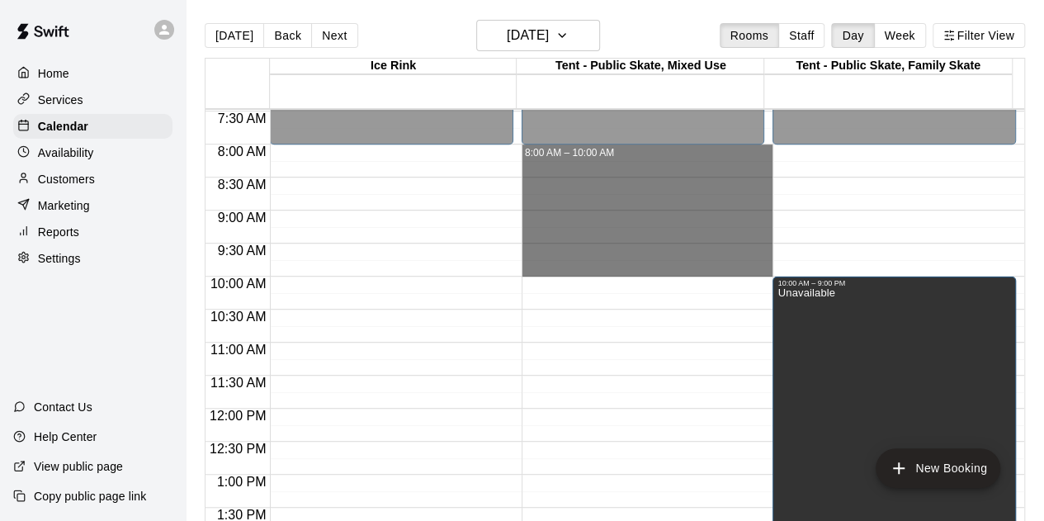
drag, startPoint x: 623, startPoint y: 147, endPoint x: 642, endPoint y: 272, distance: 126.1
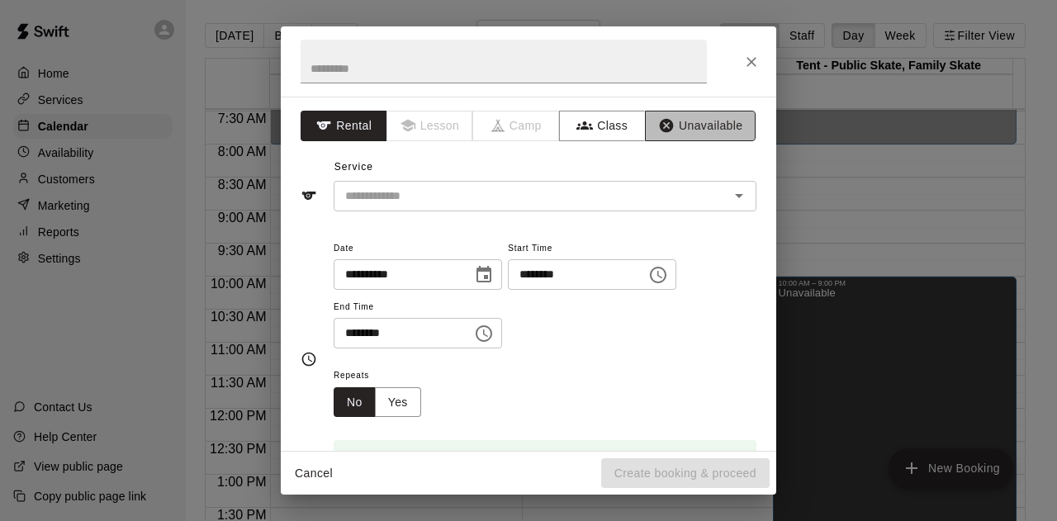
click at [686, 126] on button "Unavailable" at bounding box center [700, 126] width 111 height 31
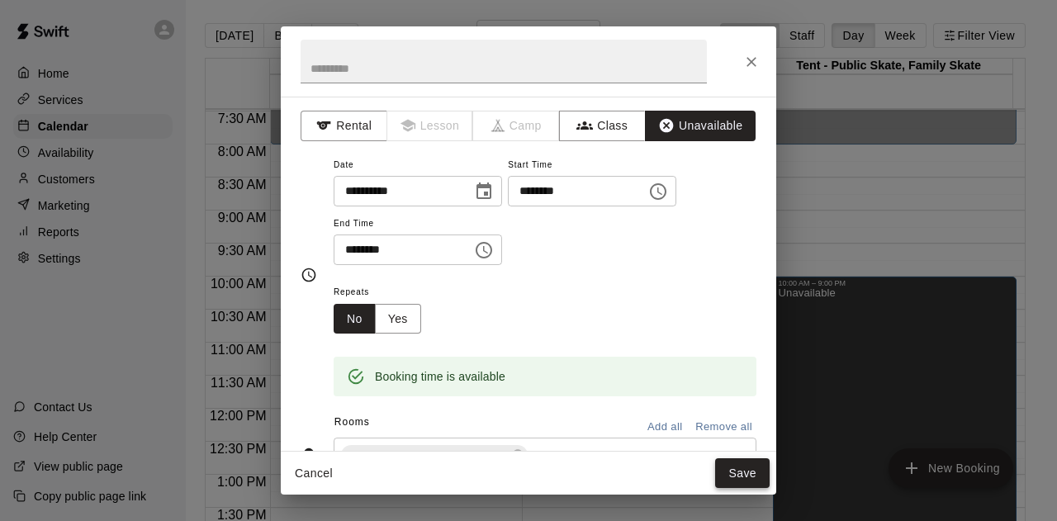
click at [745, 468] on button "Save" at bounding box center [742, 473] width 54 height 31
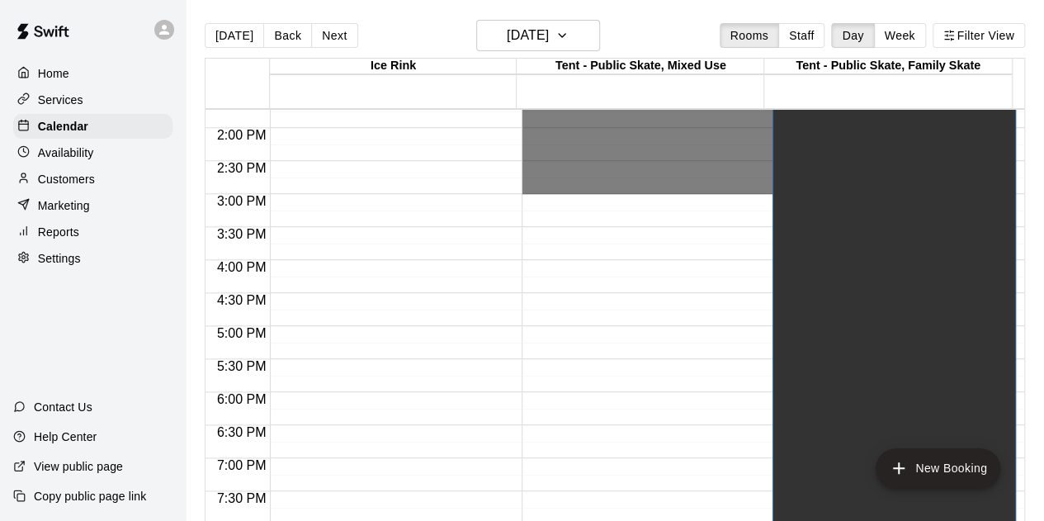
scroll to position [1072, 0]
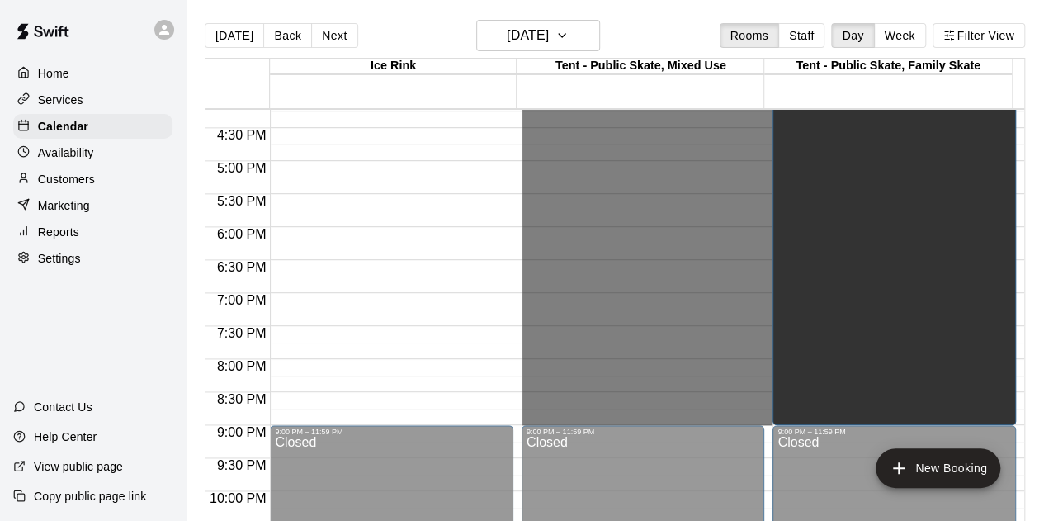
drag, startPoint x: 618, startPoint y: 293, endPoint x: 636, endPoint y: 424, distance: 131.6
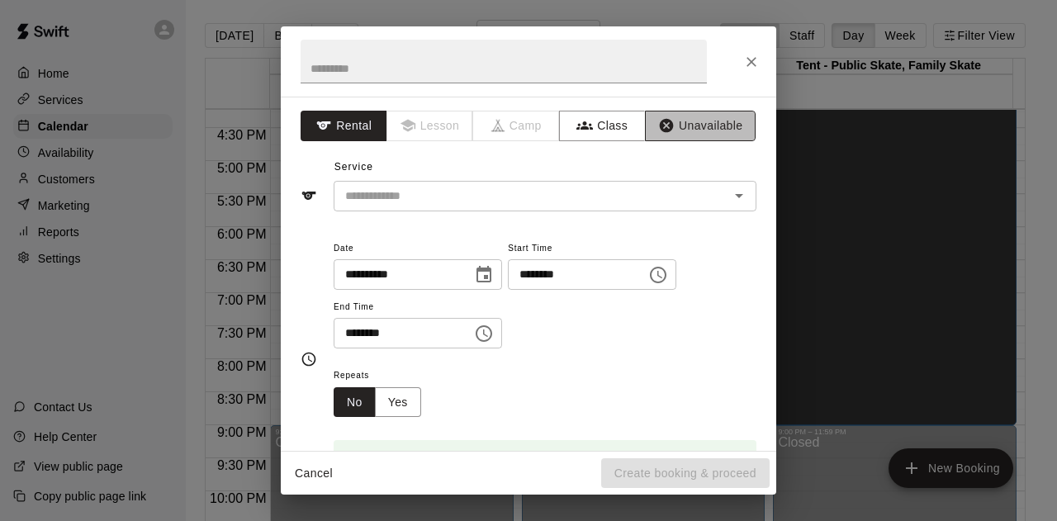
click at [685, 131] on button "Unavailable" at bounding box center [700, 126] width 111 height 31
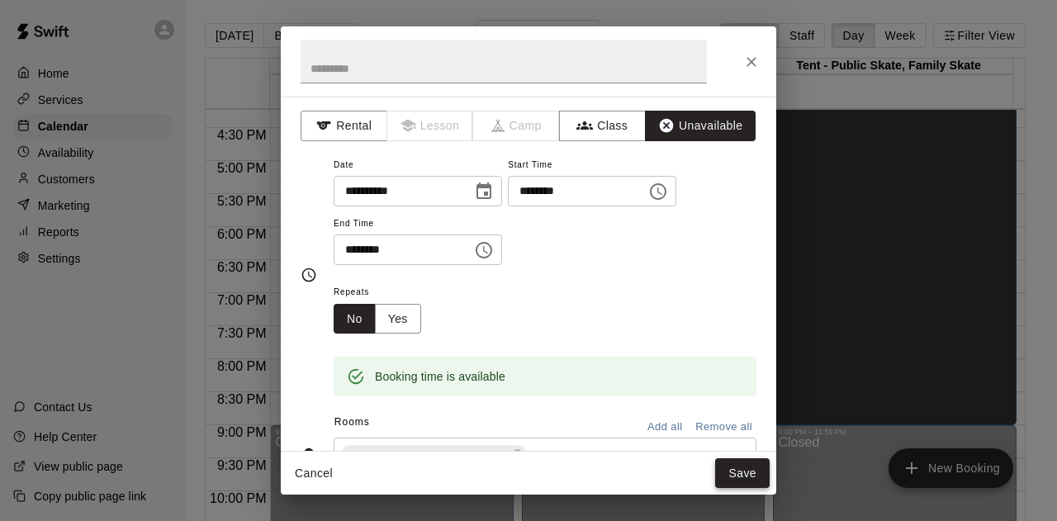
click at [736, 473] on button "Save" at bounding box center [742, 473] width 54 height 31
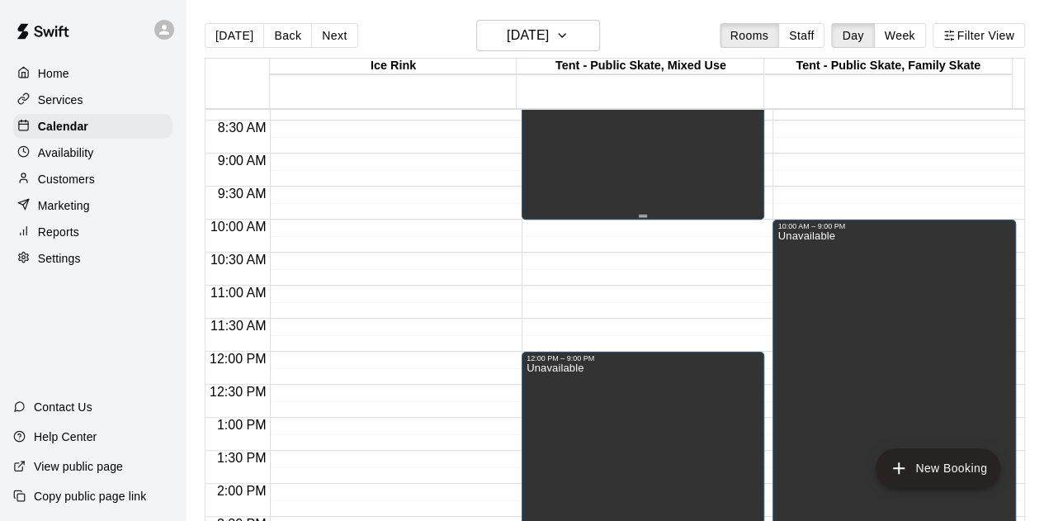
scroll to position [576, 0]
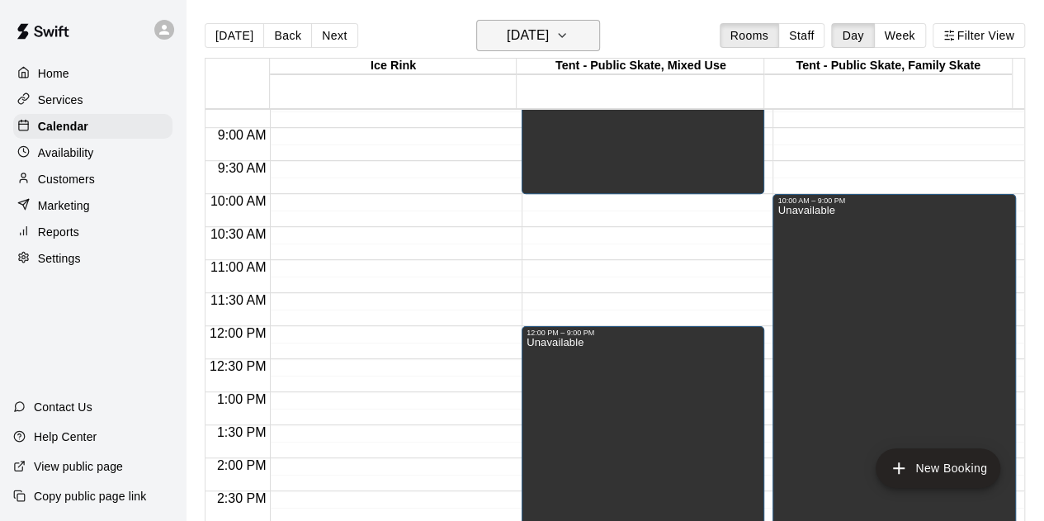
click at [569, 32] on icon "button" at bounding box center [562, 36] width 13 height 20
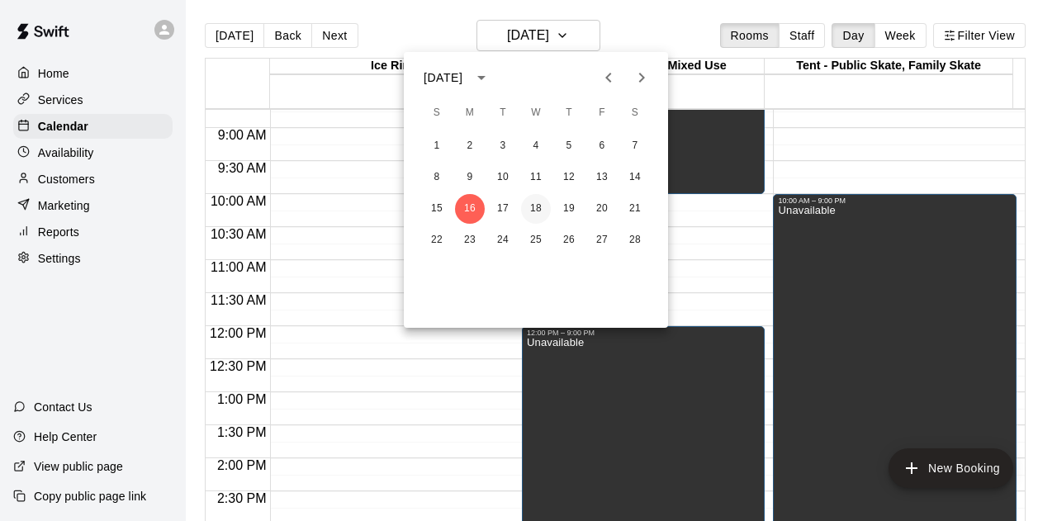
click at [538, 206] on button "18" at bounding box center [536, 209] width 30 height 30
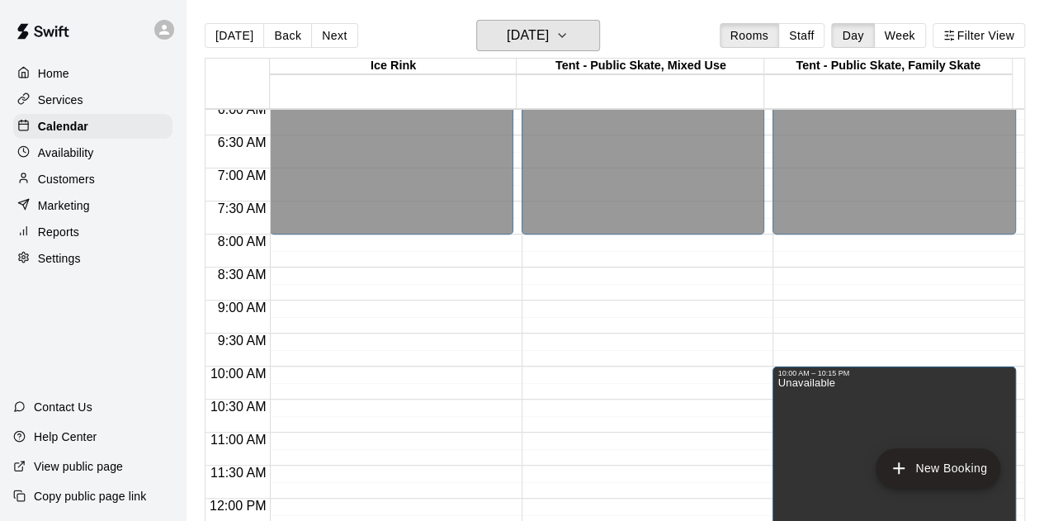
scroll to position [494, 0]
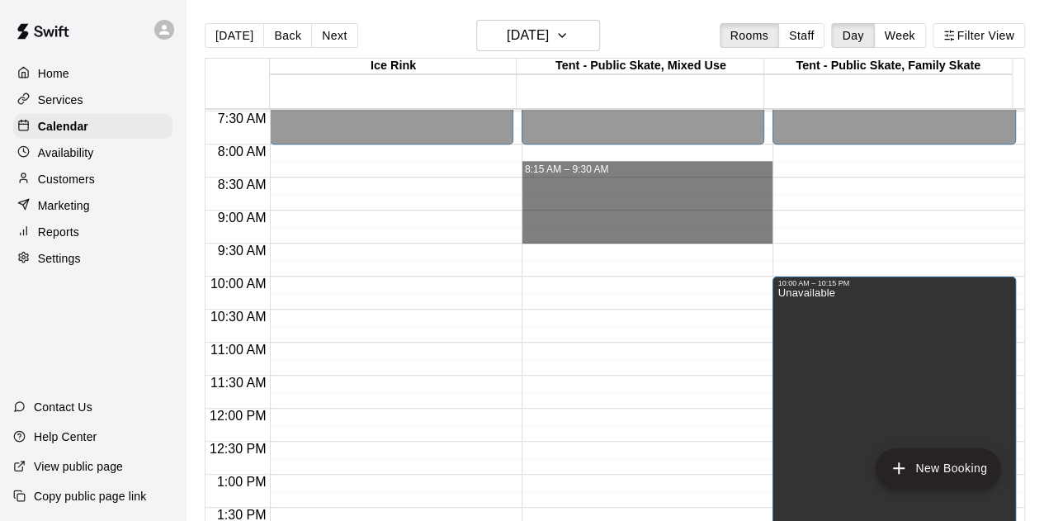
drag, startPoint x: 578, startPoint y: 156, endPoint x: 589, endPoint y: 233, distance: 77.6
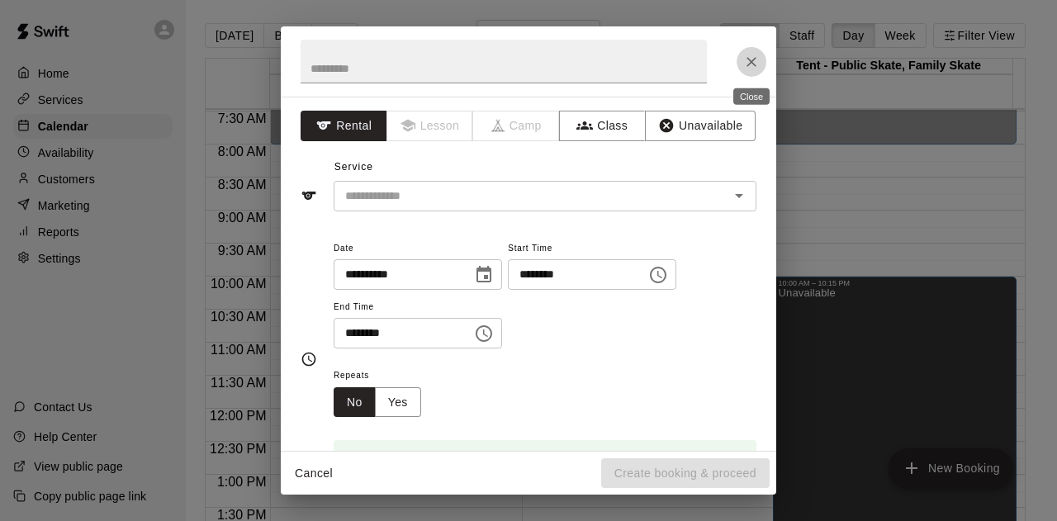
drag, startPoint x: 752, startPoint y: 59, endPoint x: 645, endPoint y: 95, distance: 113.0
click at [753, 60] on icon "Close" at bounding box center [751, 62] width 10 height 10
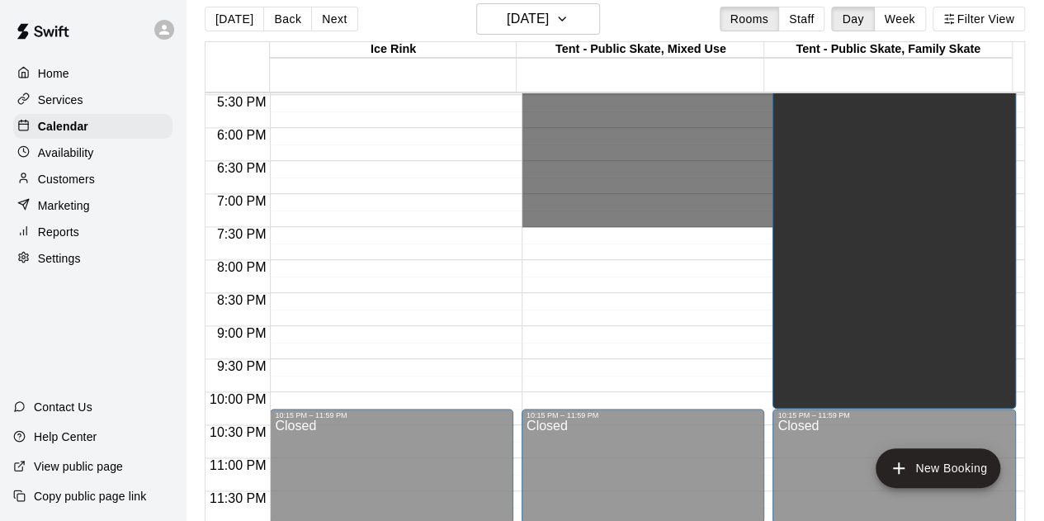
scroll to position [26, 0]
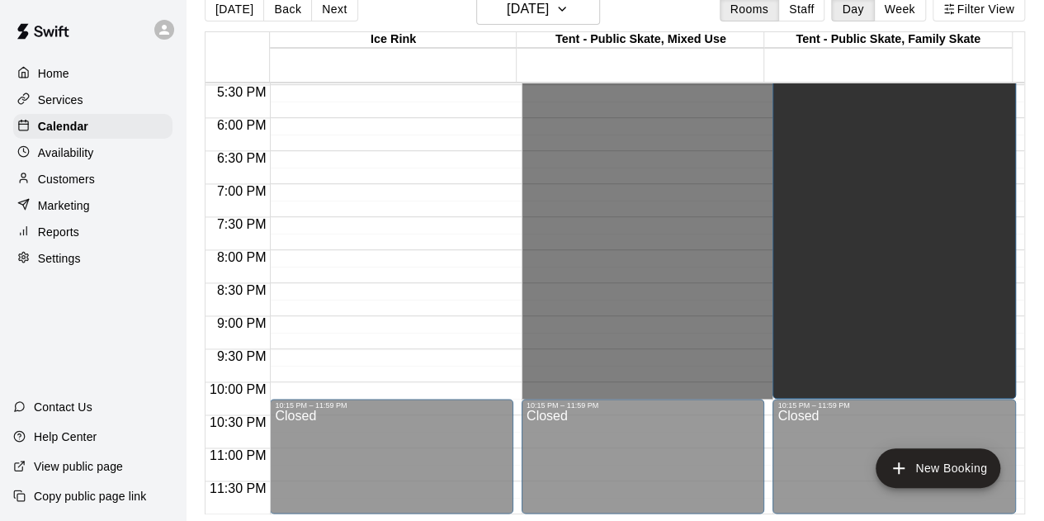
drag, startPoint x: 568, startPoint y: 149, endPoint x: 641, endPoint y: 389, distance: 250.2
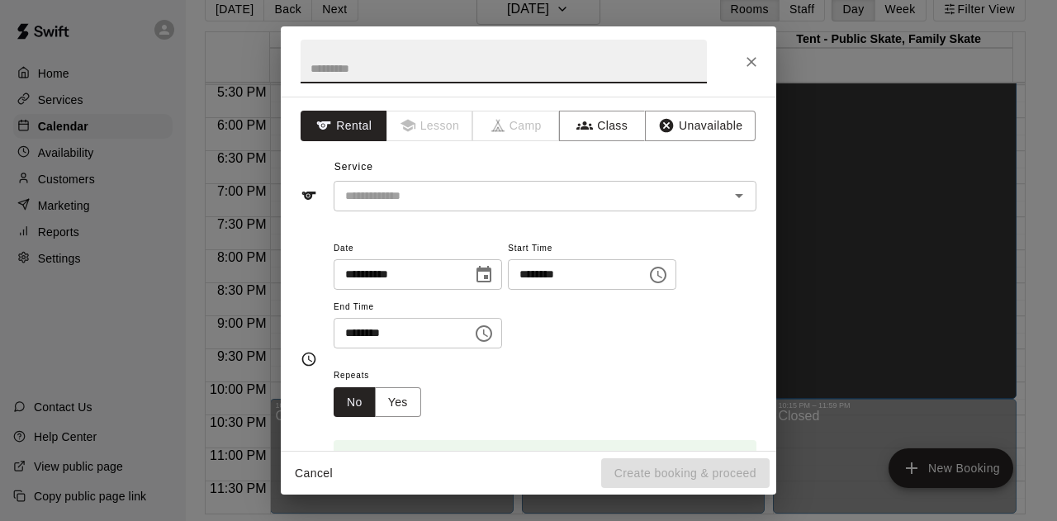
drag, startPoint x: 693, startPoint y: 120, endPoint x: 717, endPoint y: 157, distance: 43.8
click at [693, 121] on button "Unavailable" at bounding box center [700, 126] width 111 height 31
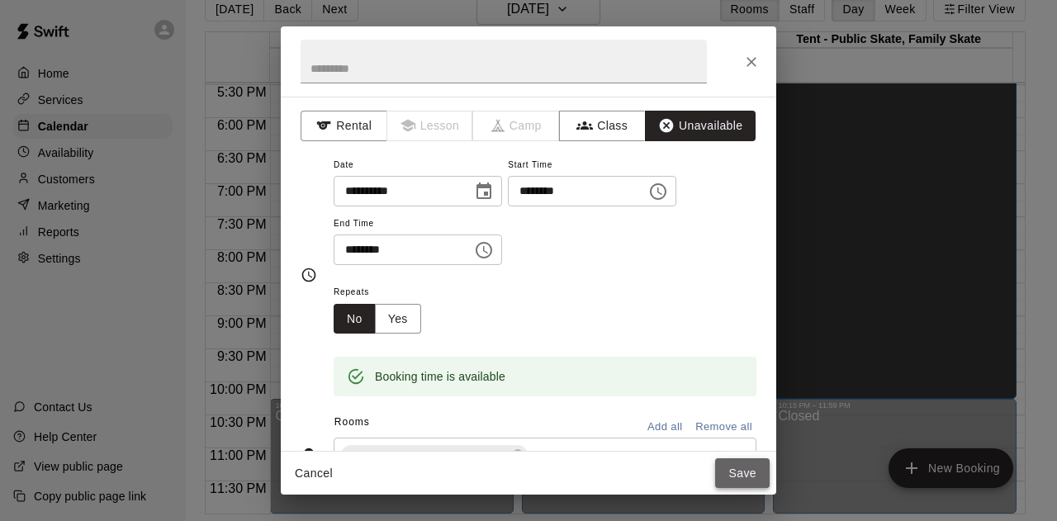
click at [750, 475] on button "Save" at bounding box center [742, 473] width 54 height 31
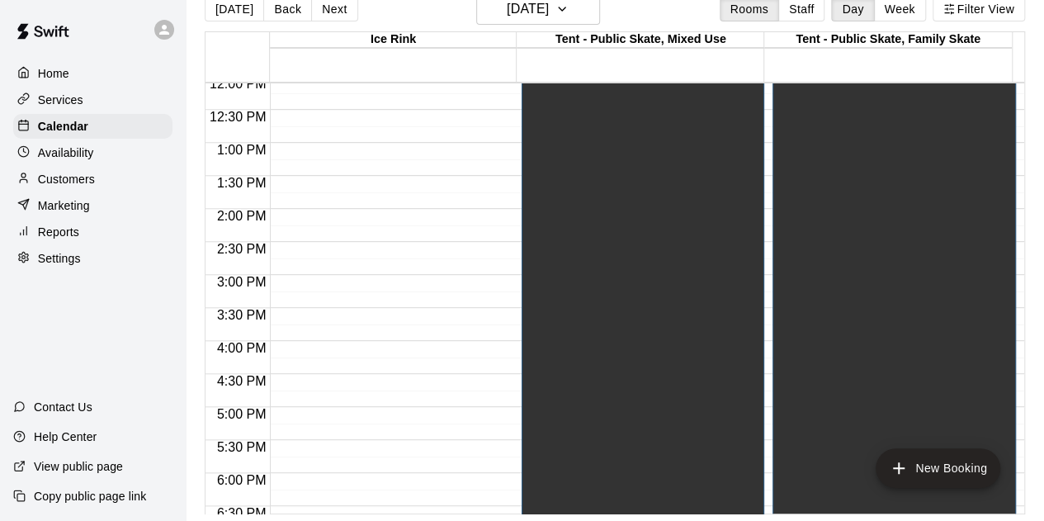
scroll to position [906, 0]
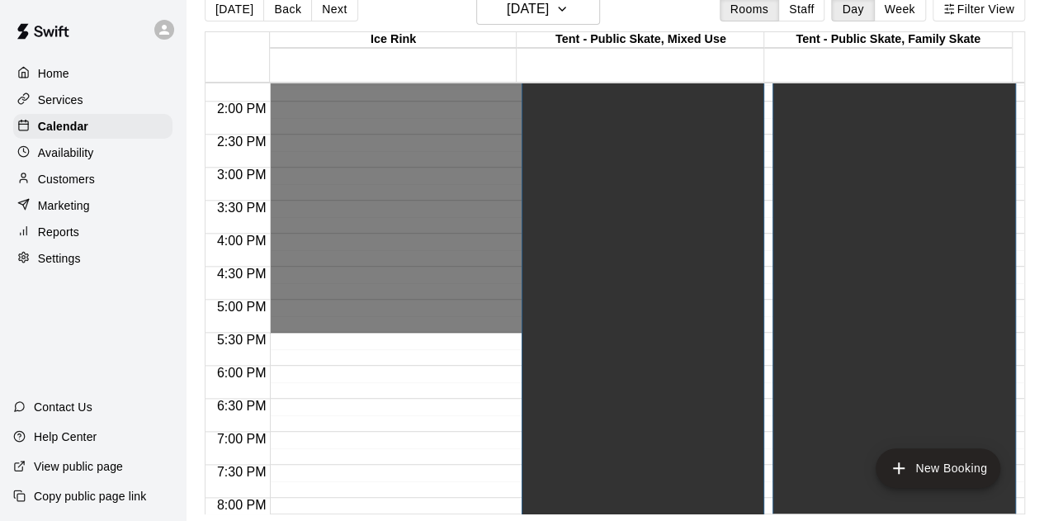
drag, startPoint x: 464, startPoint y: 204, endPoint x: 480, endPoint y: 329, distance: 126.6
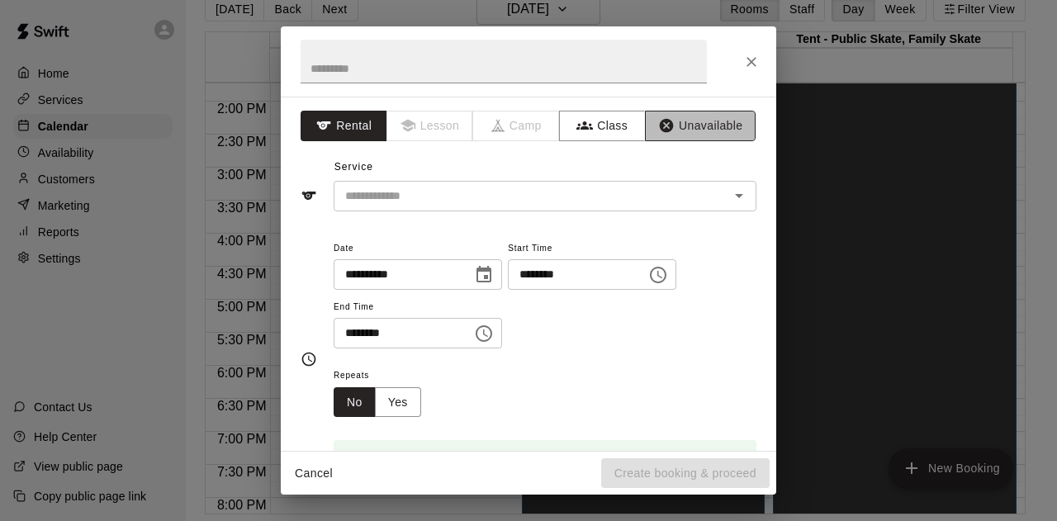
click at [686, 116] on button "Unavailable" at bounding box center [700, 126] width 111 height 31
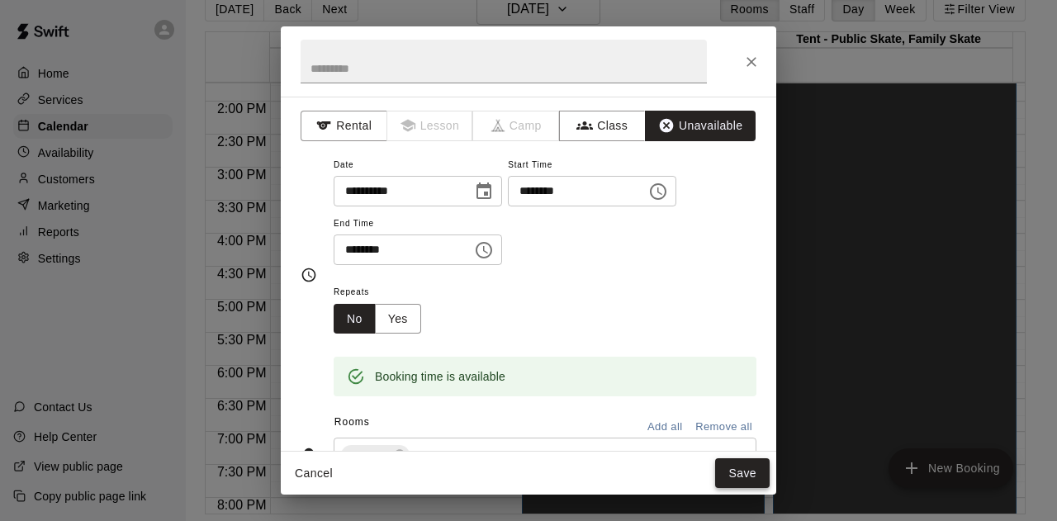
click at [760, 473] on button "Save" at bounding box center [742, 473] width 54 height 31
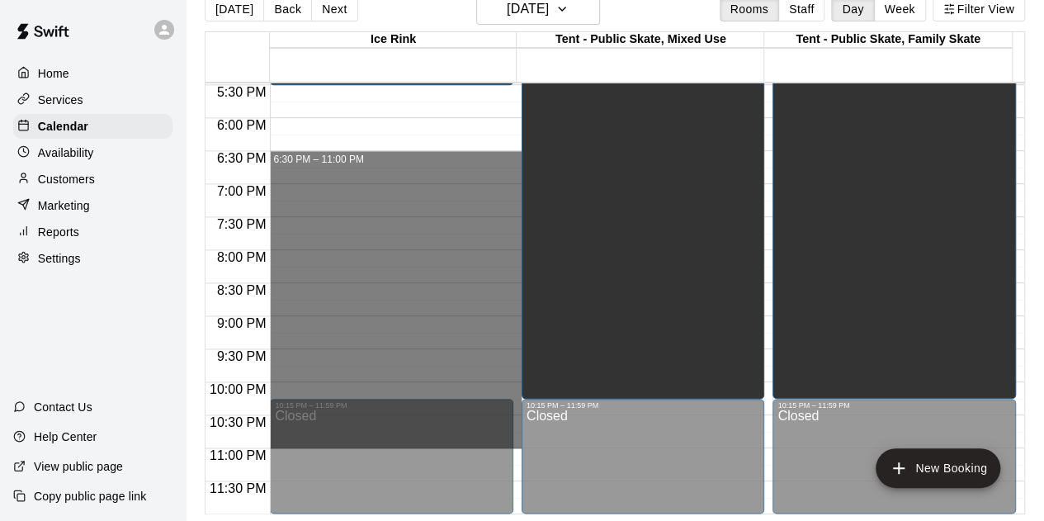
scroll to position [1154, 0]
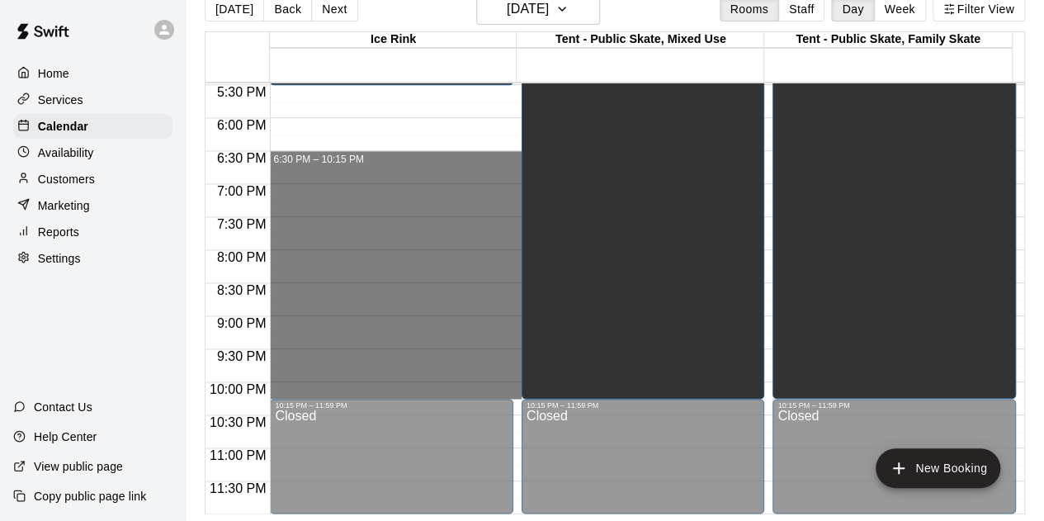
drag, startPoint x: 309, startPoint y: 406, endPoint x: 333, endPoint y: 397, distance: 25.6
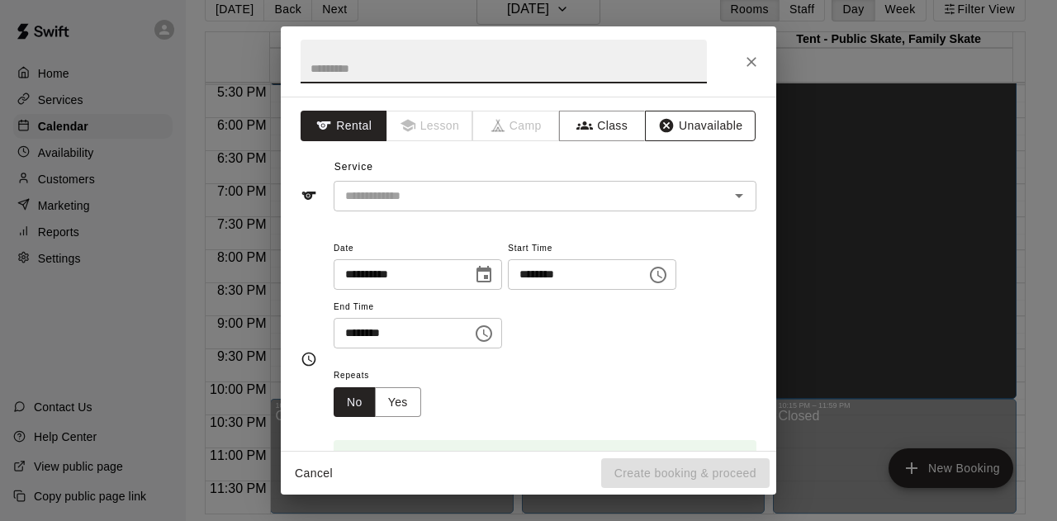
click at [677, 125] on button "Unavailable" at bounding box center [700, 126] width 111 height 31
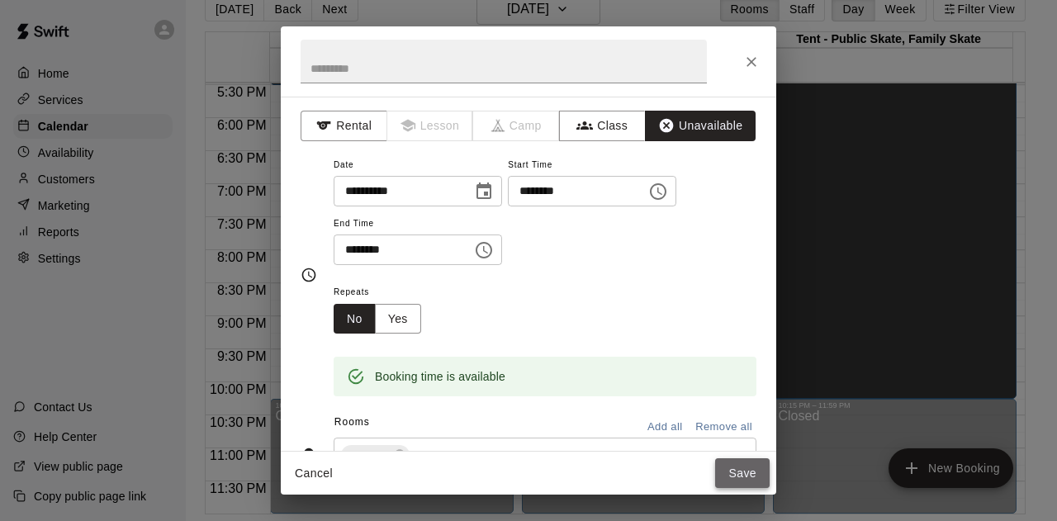
click at [739, 466] on button "Save" at bounding box center [742, 473] width 54 height 31
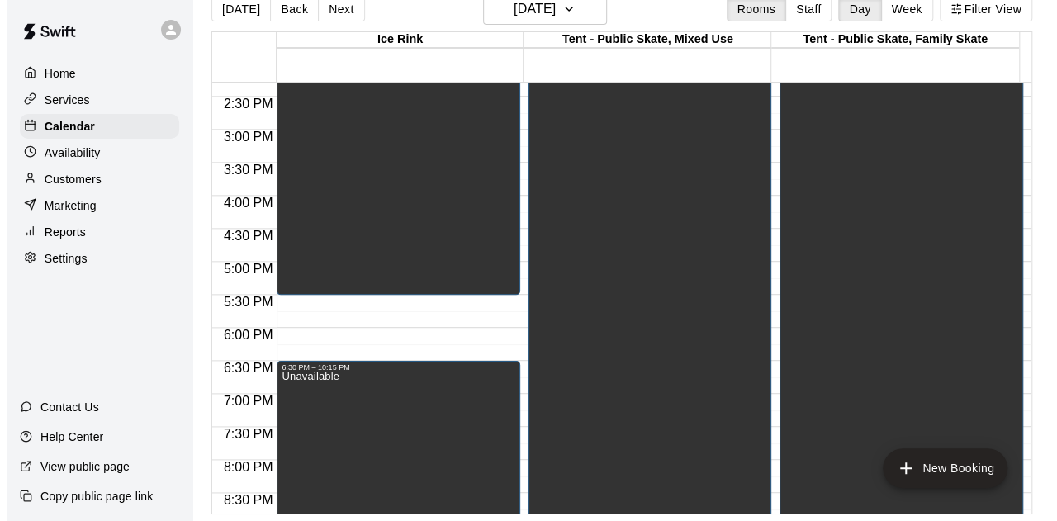
scroll to position [906, 0]
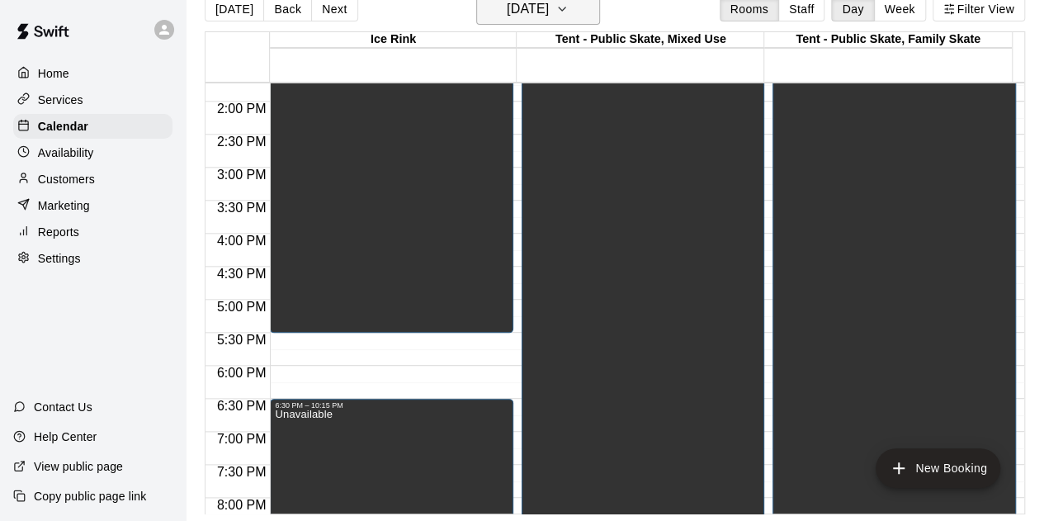
click at [569, 6] on icon "button" at bounding box center [562, 9] width 13 height 20
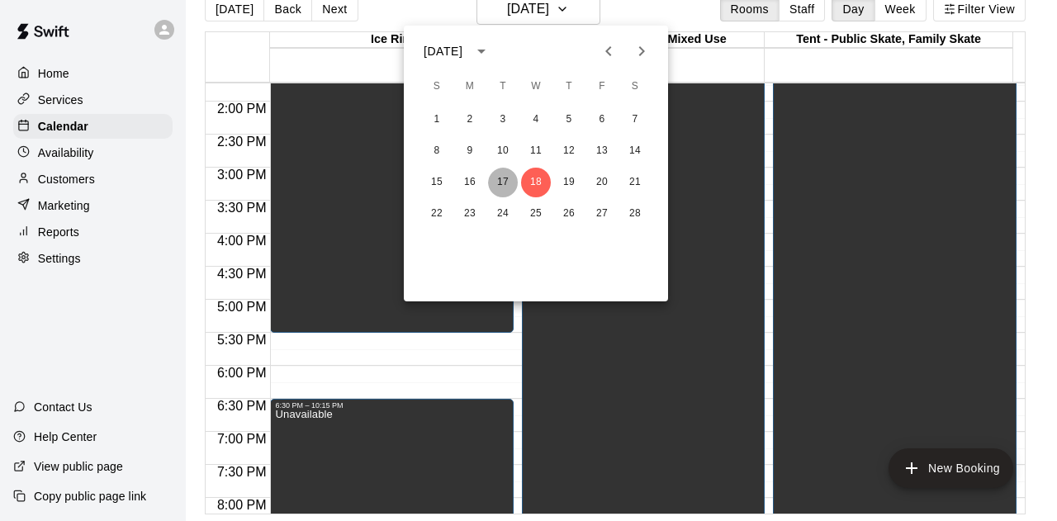
click at [504, 186] on button "17" at bounding box center [503, 183] width 30 height 30
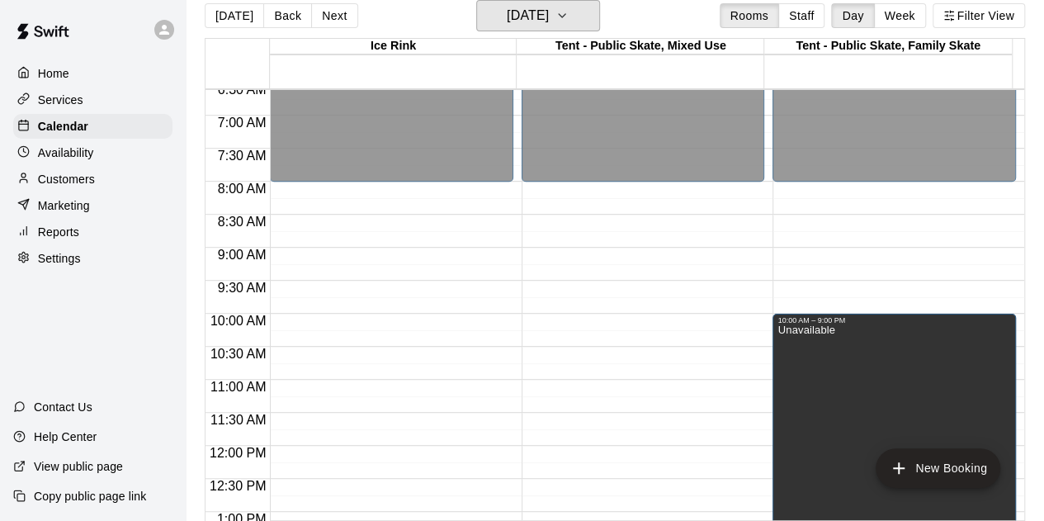
scroll to position [411, 0]
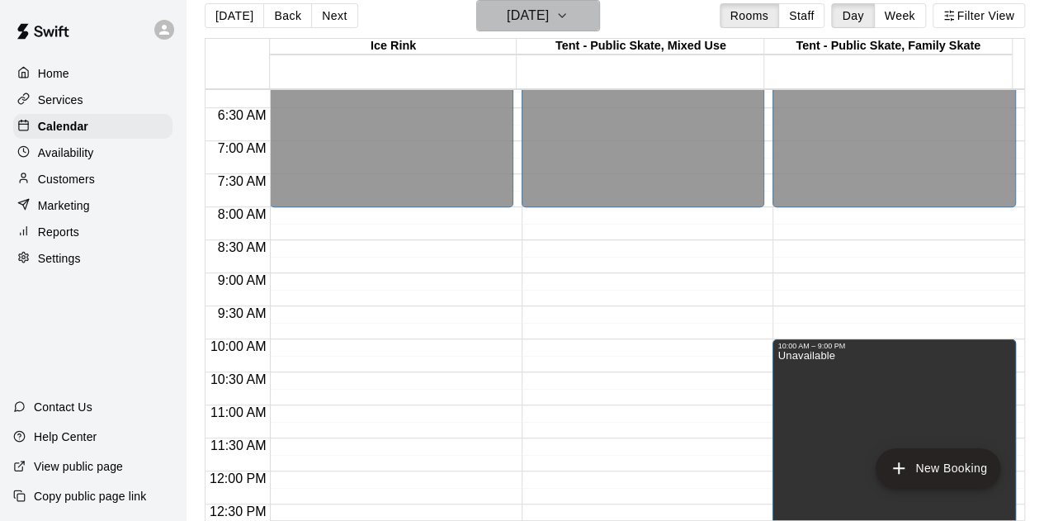
click at [569, 11] on icon "button" at bounding box center [562, 16] width 13 height 20
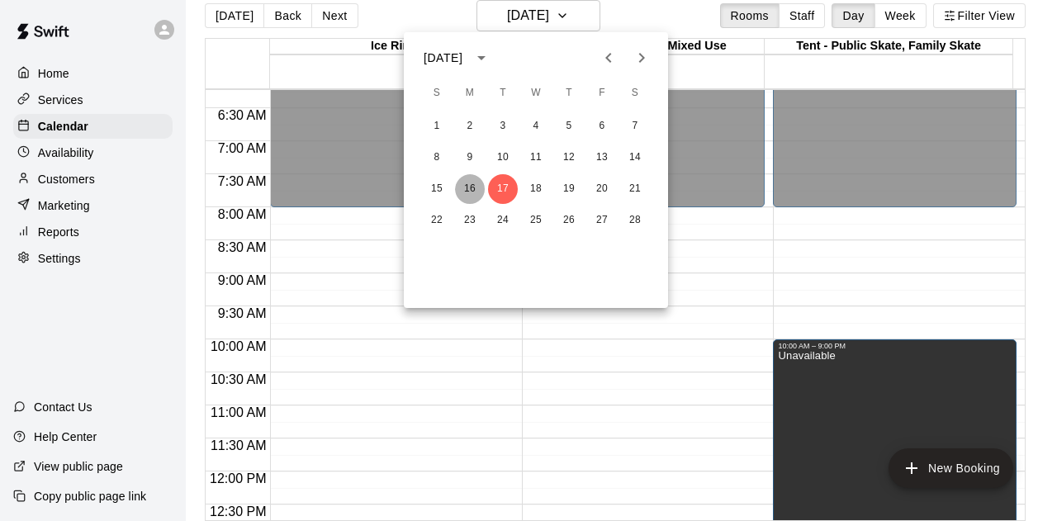
click at [470, 193] on button "16" at bounding box center [470, 189] width 30 height 30
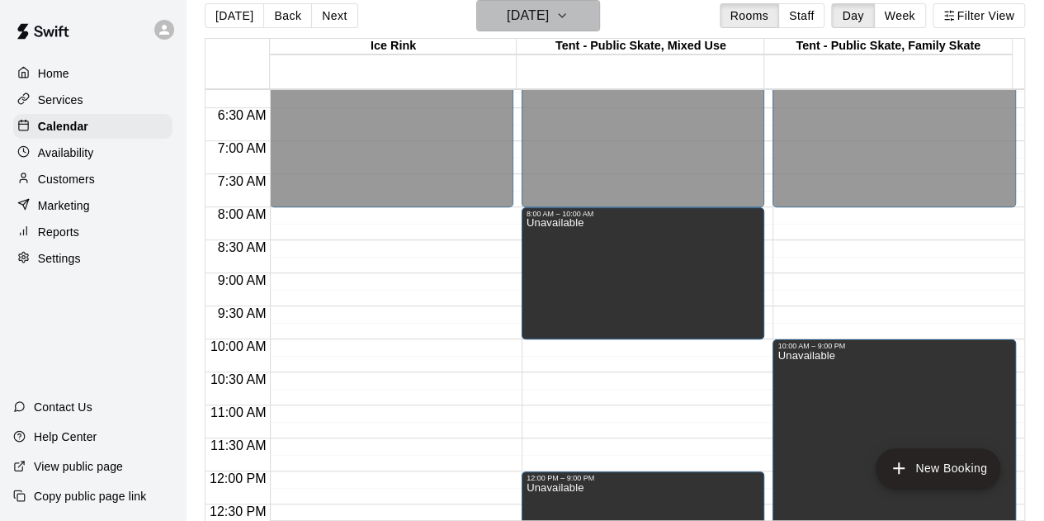
click at [569, 12] on icon "button" at bounding box center [562, 16] width 13 height 20
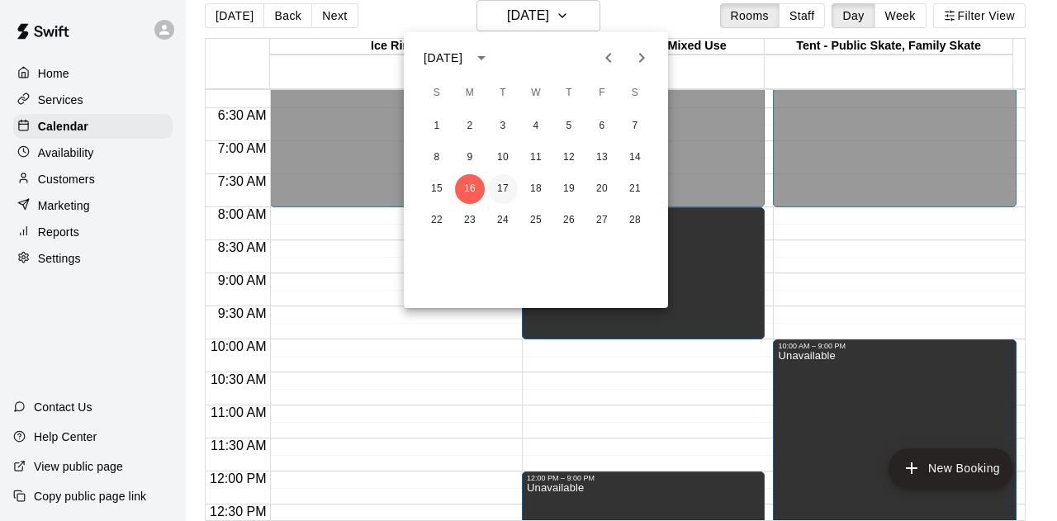
click at [499, 191] on button "17" at bounding box center [503, 189] width 30 height 30
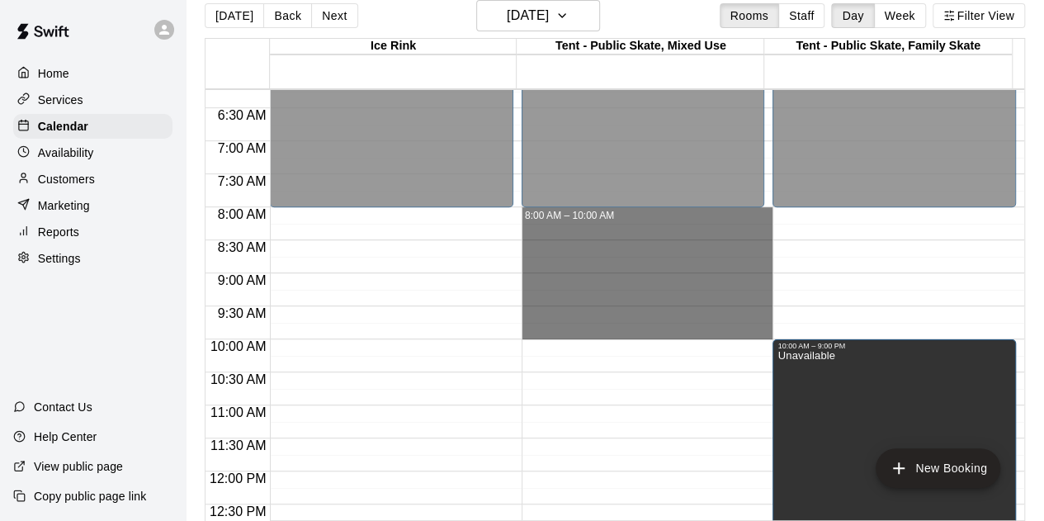
drag, startPoint x: 668, startPoint y: 209, endPoint x: 675, endPoint y: 337, distance: 128.2
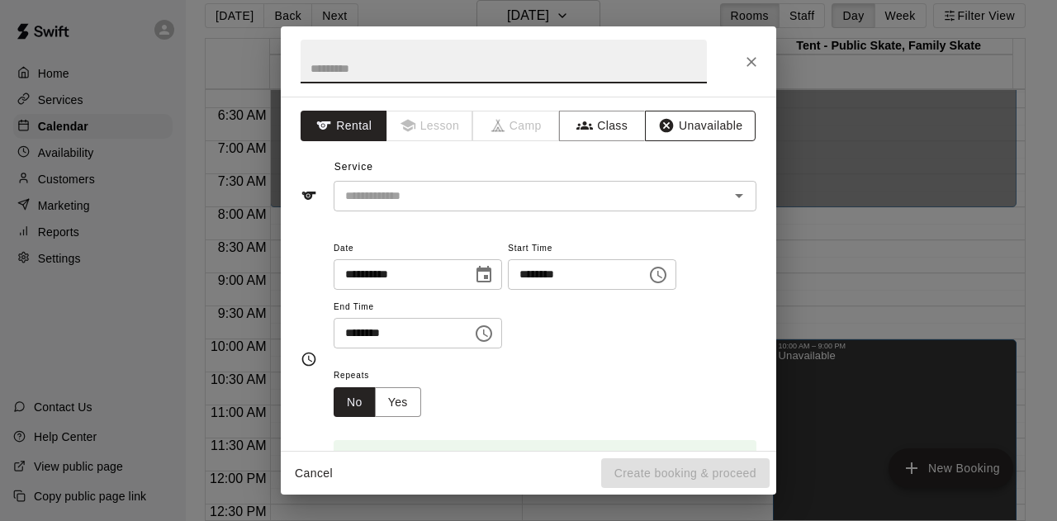
click at [687, 121] on button "Unavailable" at bounding box center [700, 126] width 111 height 31
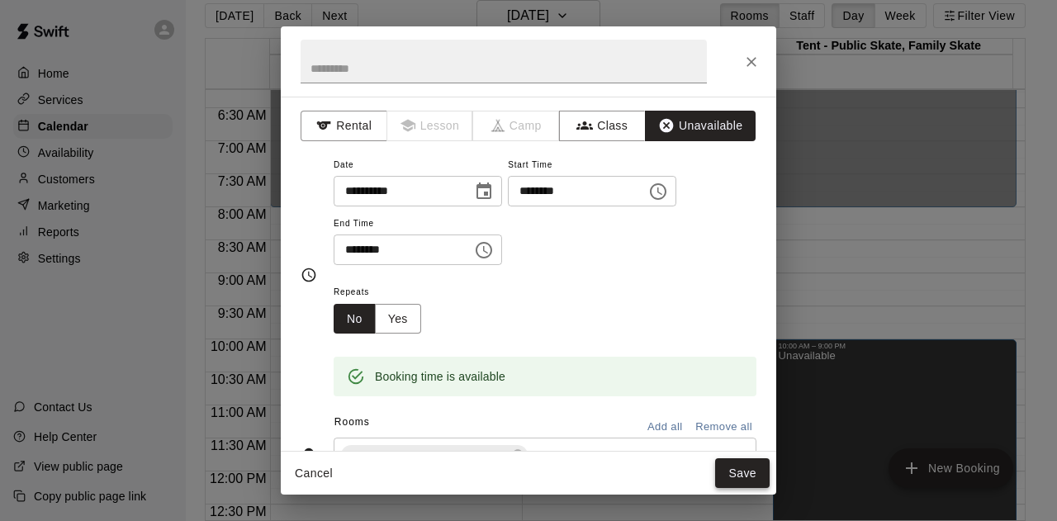
click at [732, 476] on button "Save" at bounding box center [742, 473] width 54 height 31
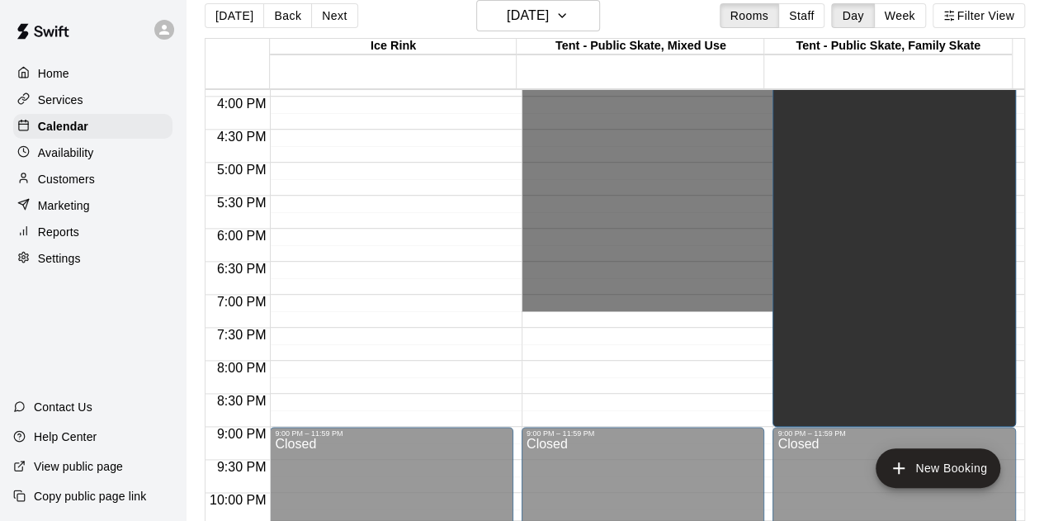
scroll to position [1154, 0]
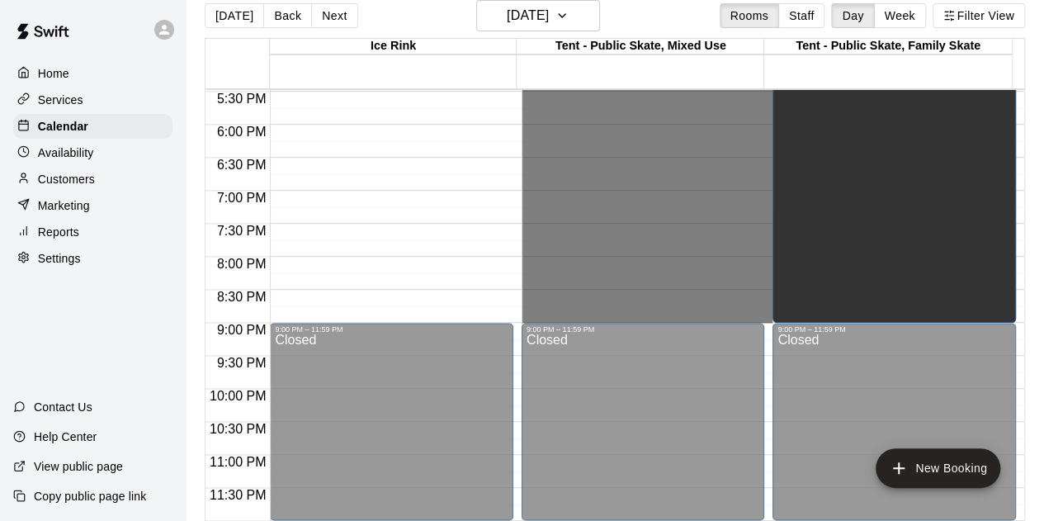
drag, startPoint x: 601, startPoint y: 230, endPoint x: 608, endPoint y: 318, distance: 88.6
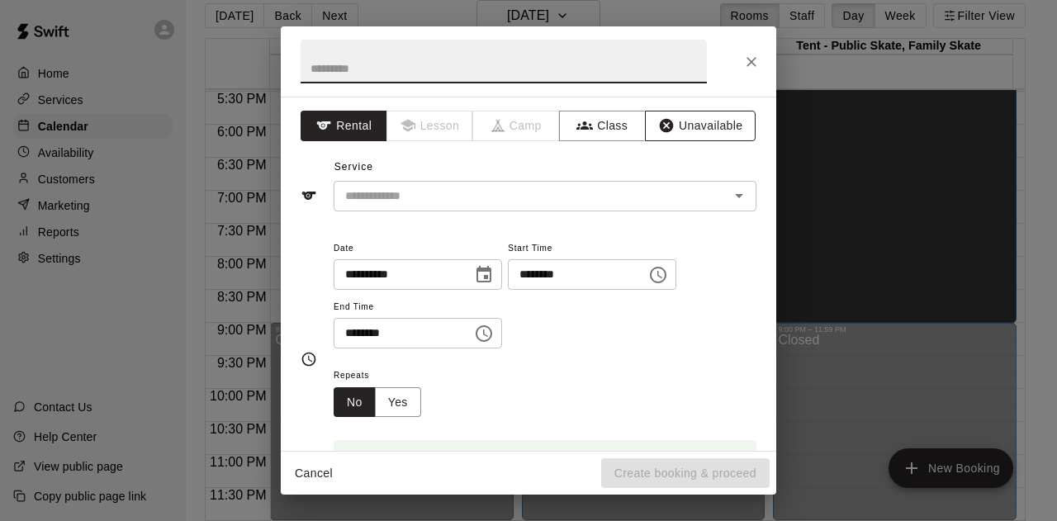
click at [689, 129] on button "Unavailable" at bounding box center [700, 126] width 111 height 31
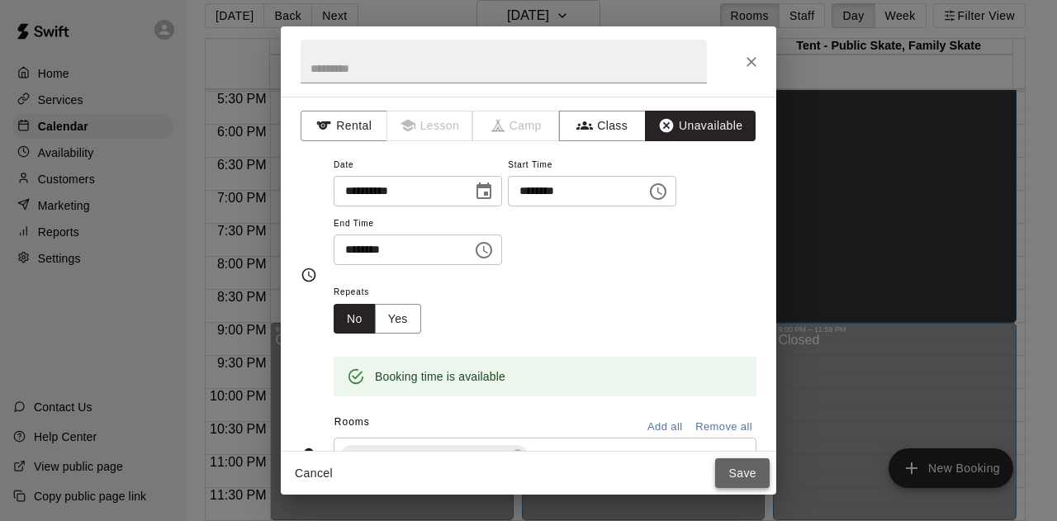
click at [736, 471] on button "Save" at bounding box center [742, 473] width 54 height 31
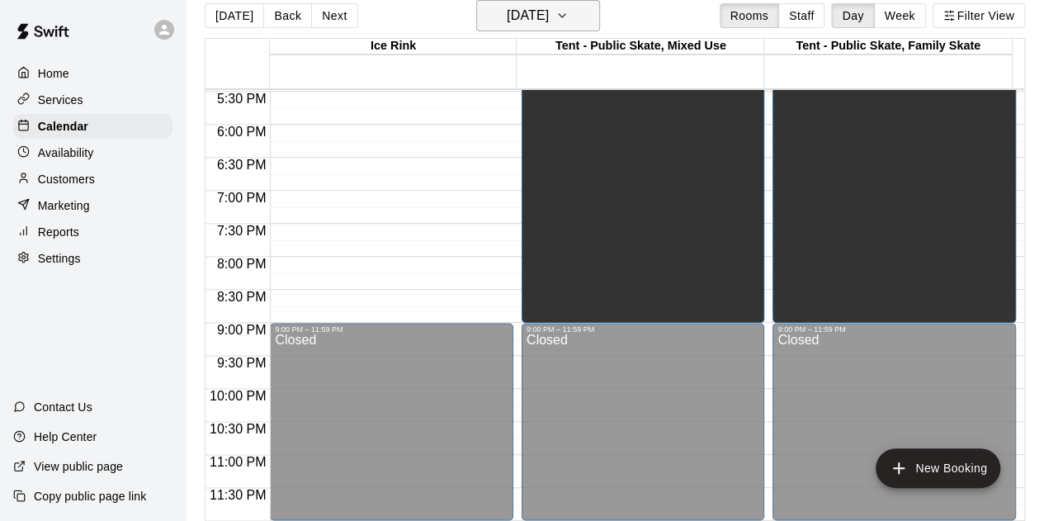
click at [569, 11] on icon "button" at bounding box center [562, 16] width 13 height 20
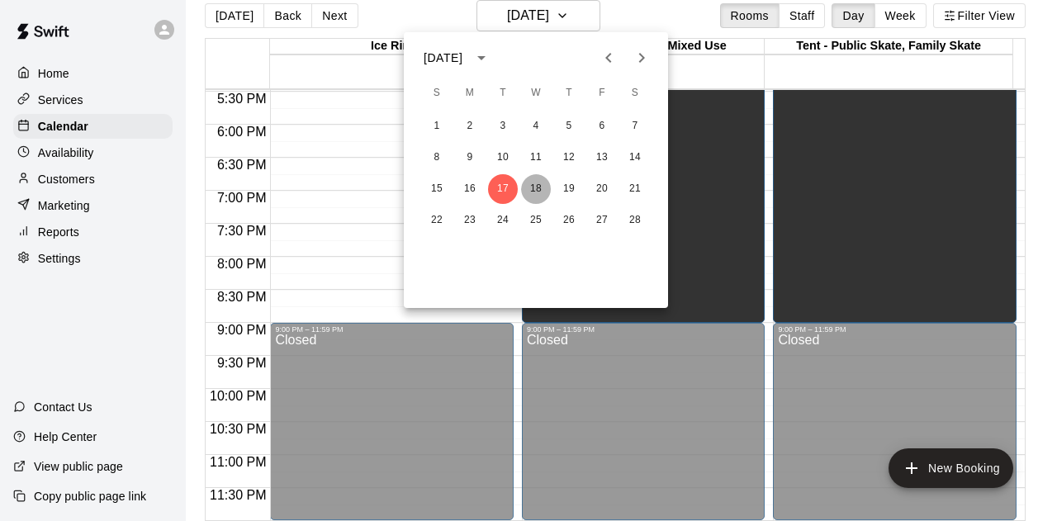
click at [535, 186] on button "18" at bounding box center [536, 189] width 30 height 30
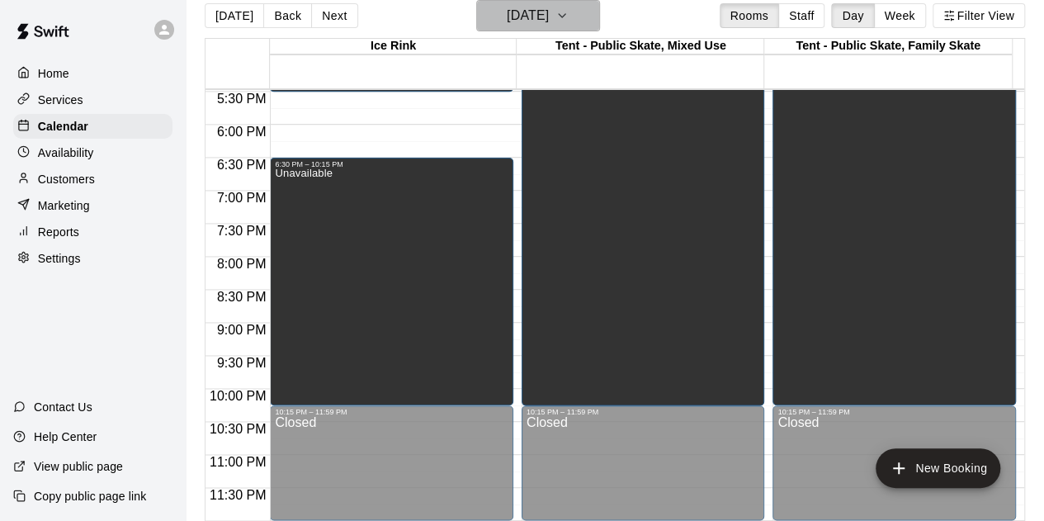
click at [569, 13] on icon "button" at bounding box center [562, 16] width 13 height 20
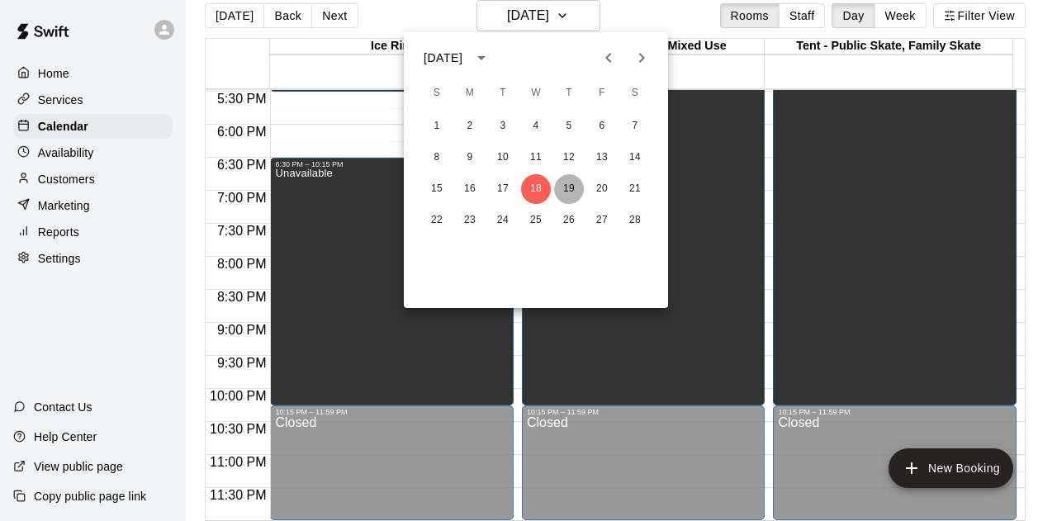
click at [573, 187] on button "19" at bounding box center [569, 189] width 30 height 30
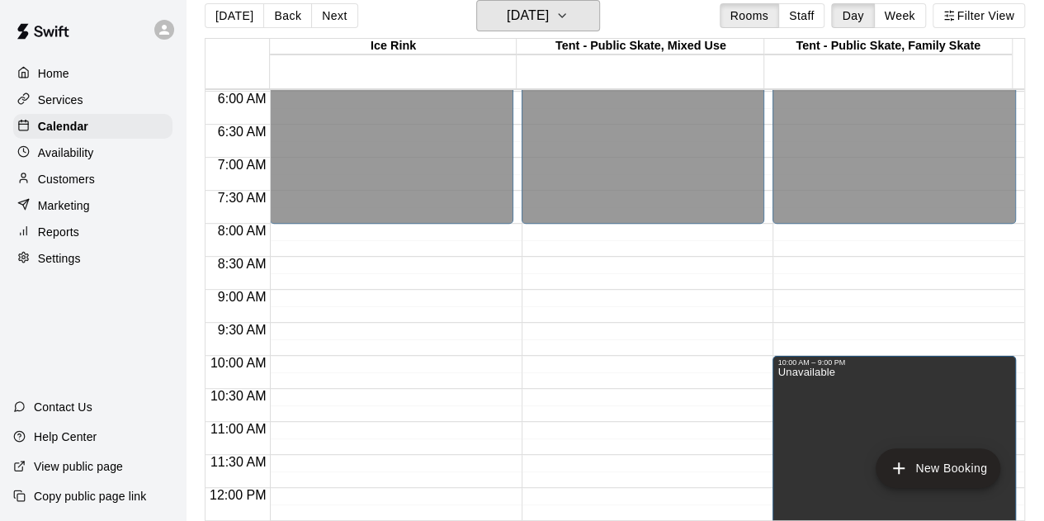
scroll to position [494, 0]
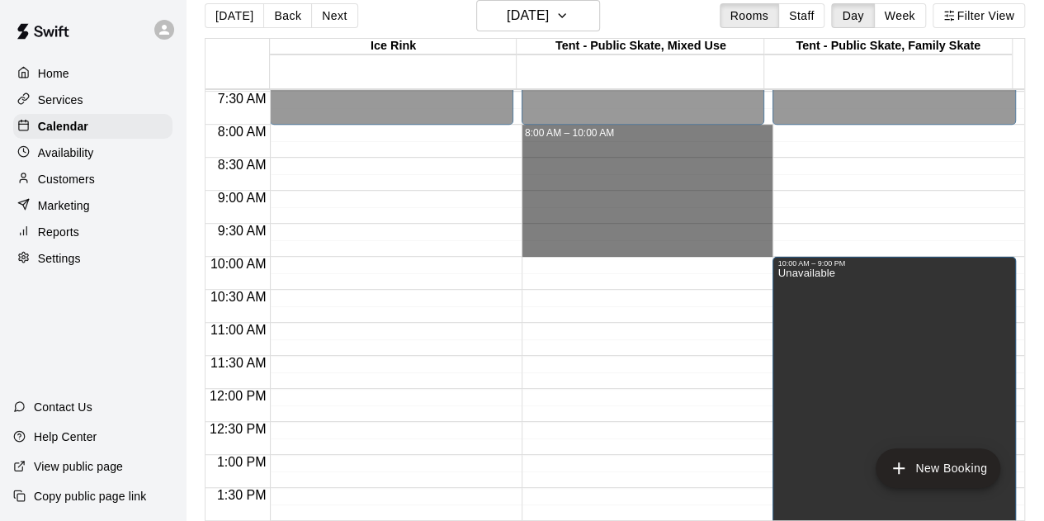
drag, startPoint x: 650, startPoint y: 129, endPoint x: 644, endPoint y: 248, distance: 119.8
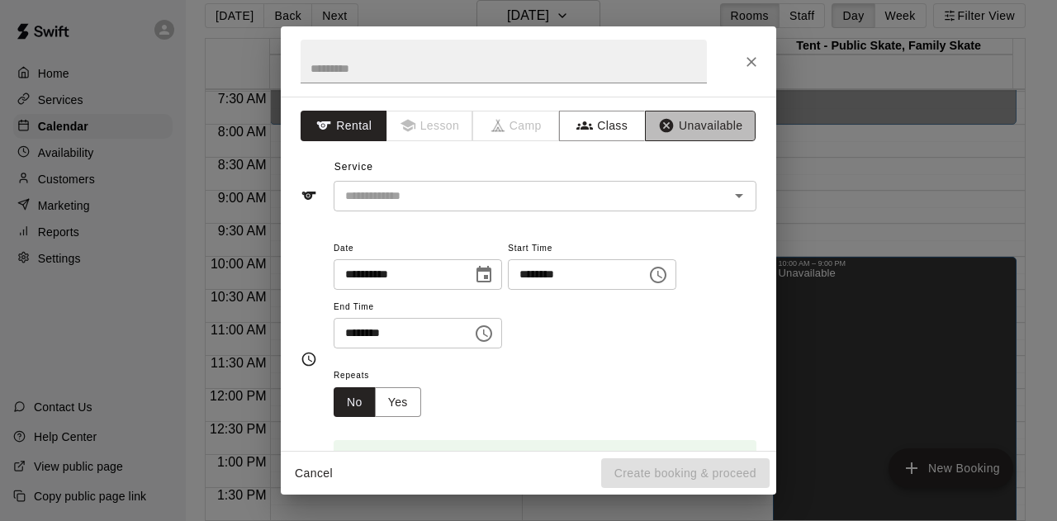
click at [677, 123] on button "Unavailable" at bounding box center [700, 126] width 111 height 31
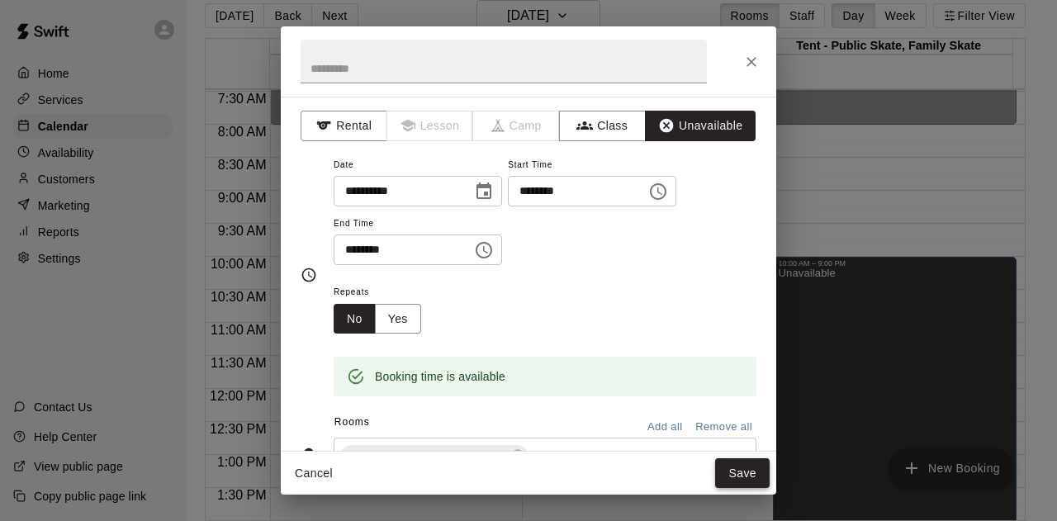
click at [743, 470] on button "Save" at bounding box center [742, 473] width 54 height 31
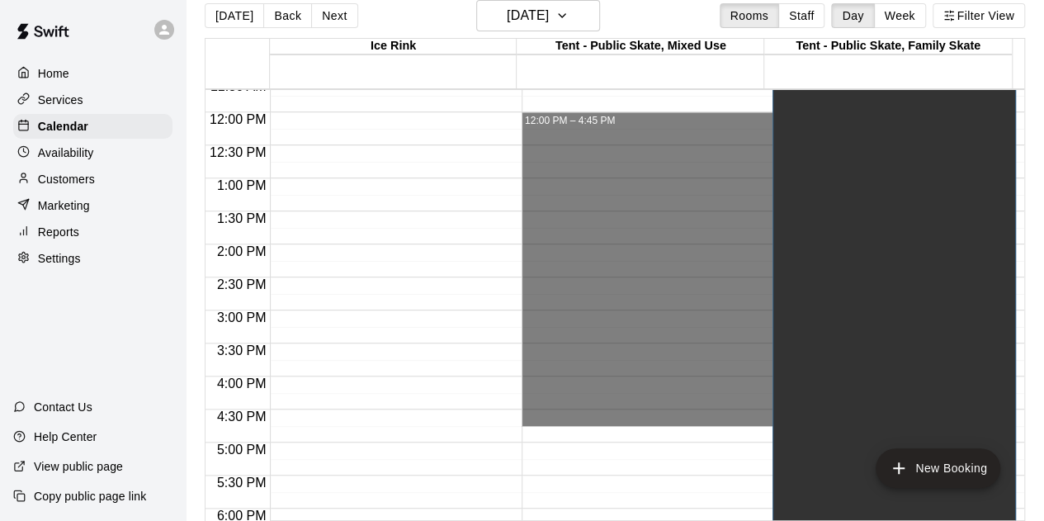
scroll to position [989, 0]
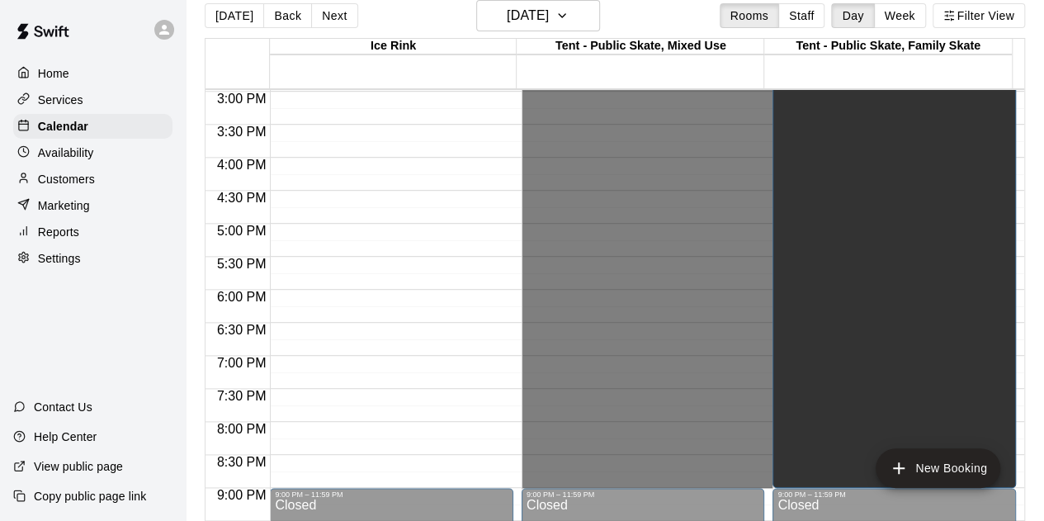
drag, startPoint x: 550, startPoint y: 225, endPoint x: 621, endPoint y: 483, distance: 267.2
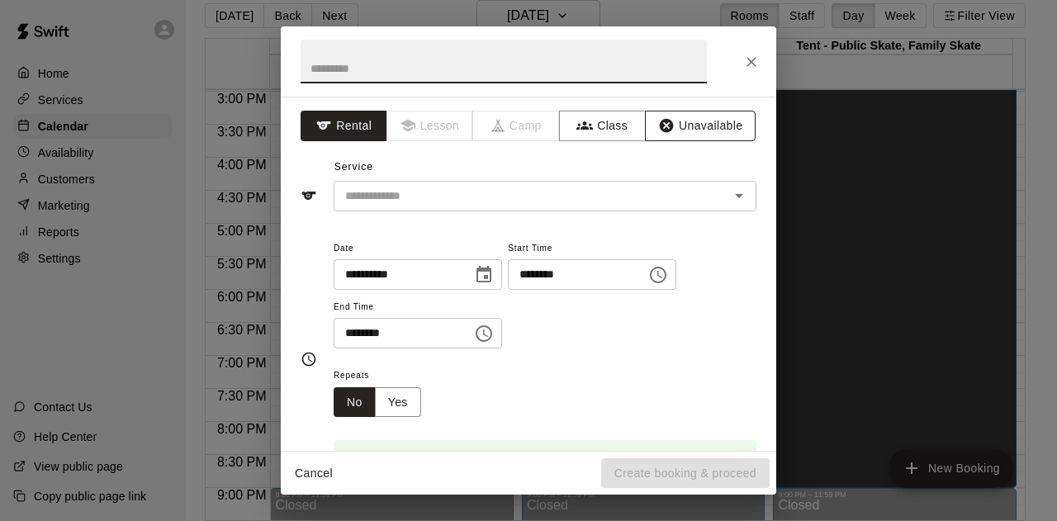
click at [675, 123] on button "Unavailable" at bounding box center [700, 126] width 111 height 31
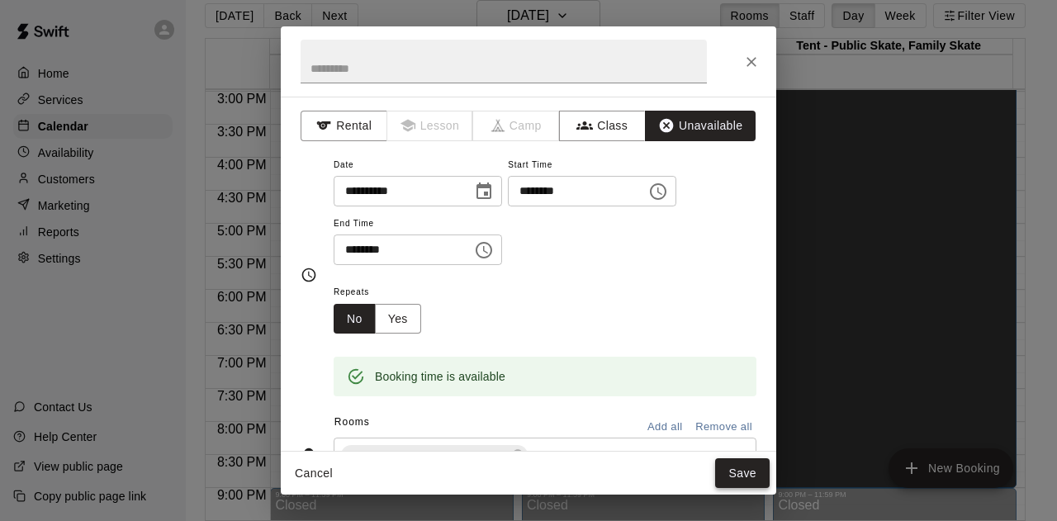
click at [746, 468] on button "Save" at bounding box center [742, 473] width 54 height 31
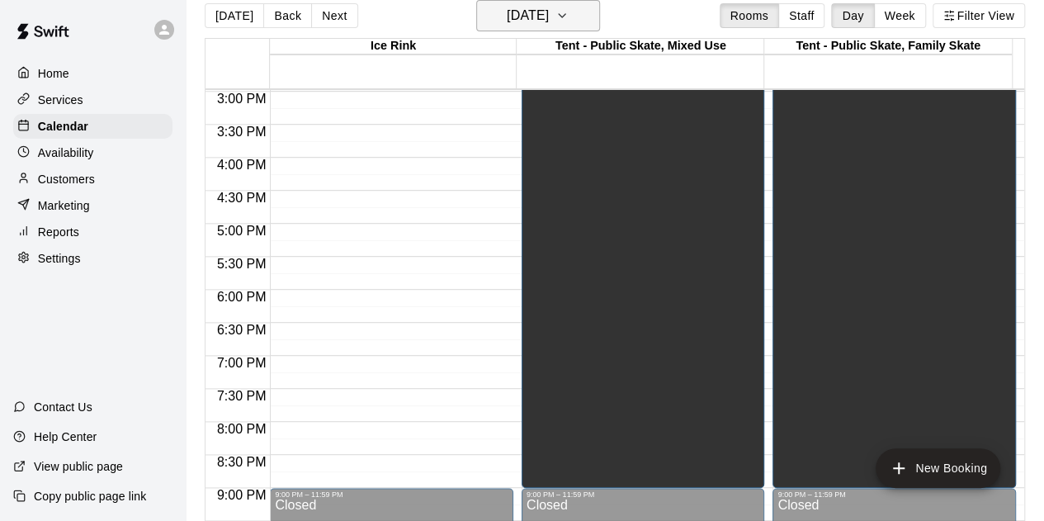
click at [569, 12] on icon "button" at bounding box center [562, 16] width 13 height 20
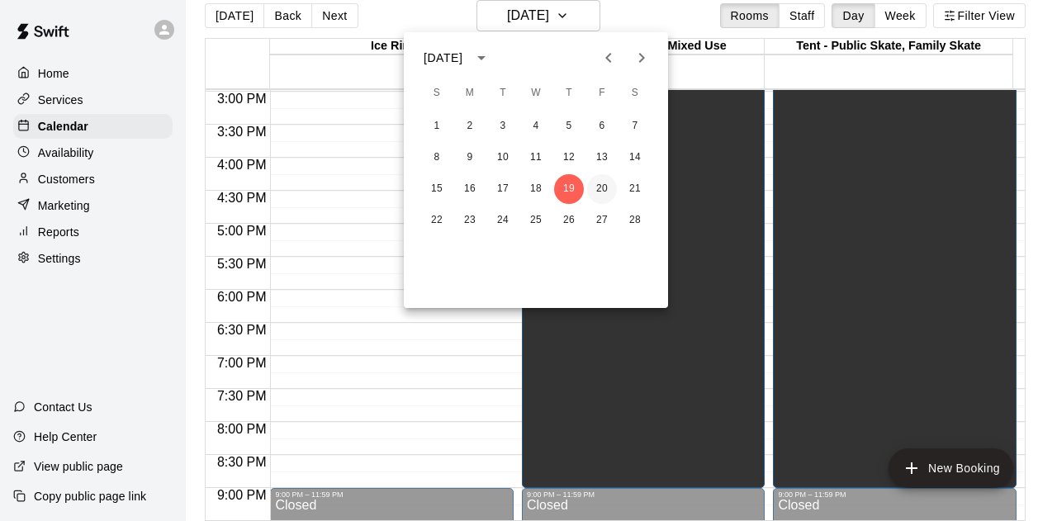
click at [602, 193] on button "20" at bounding box center [602, 189] width 30 height 30
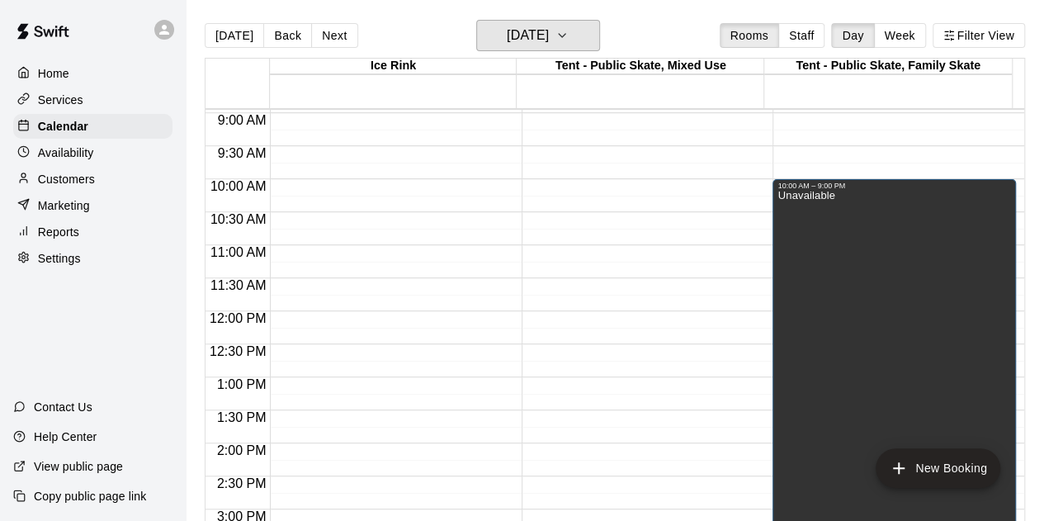
scroll to position [494, 0]
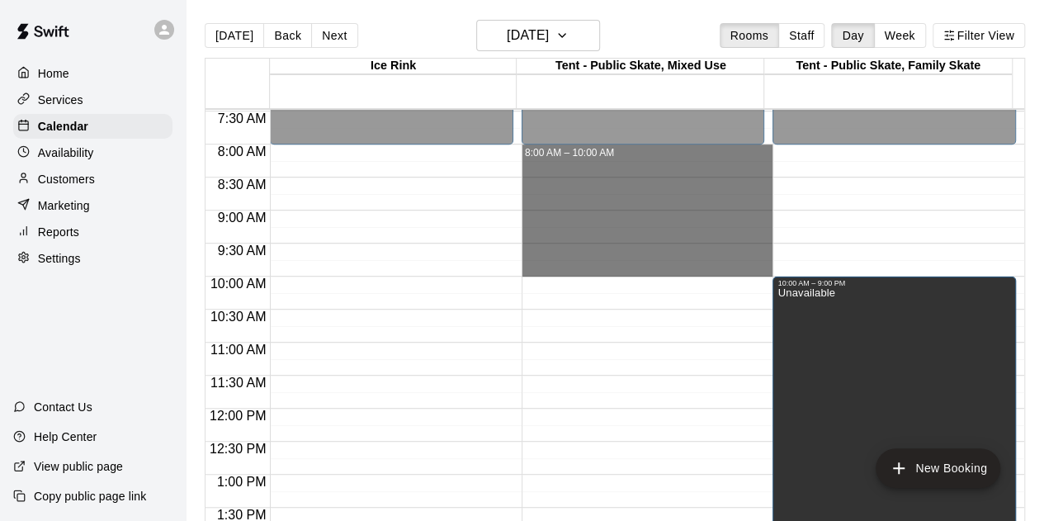
drag, startPoint x: 635, startPoint y: 148, endPoint x: 647, endPoint y: 267, distance: 120.3
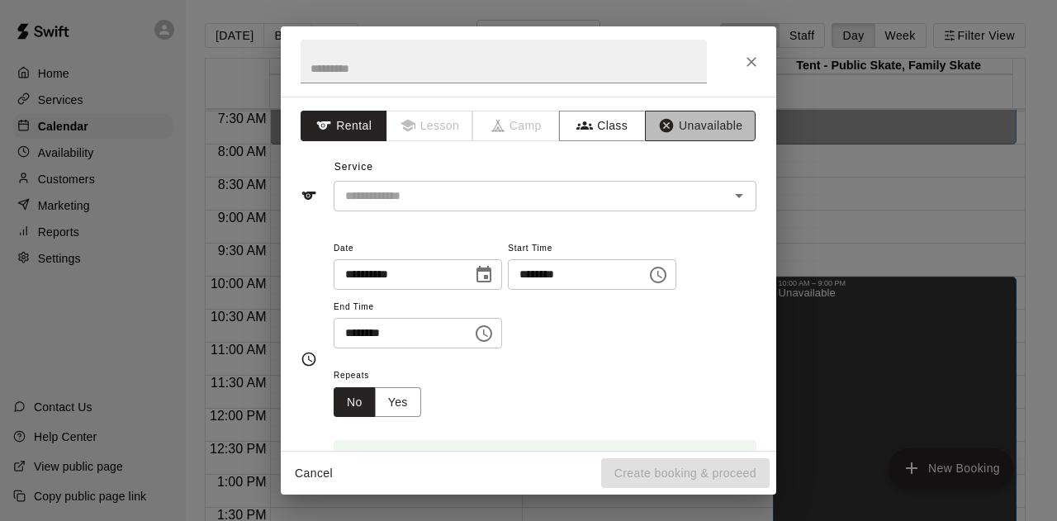
click at [698, 125] on button "Unavailable" at bounding box center [700, 126] width 111 height 31
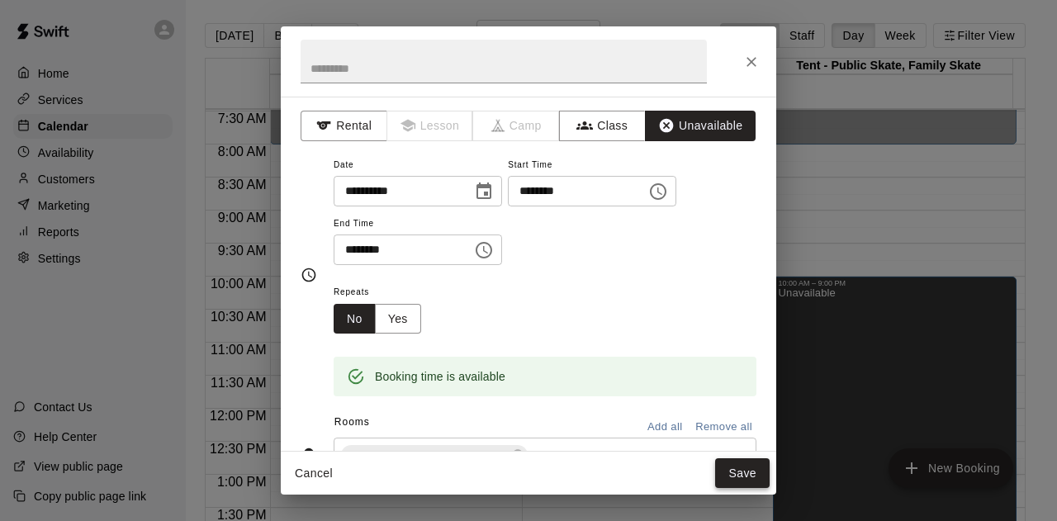
click at [736, 466] on button "Save" at bounding box center [742, 473] width 54 height 31
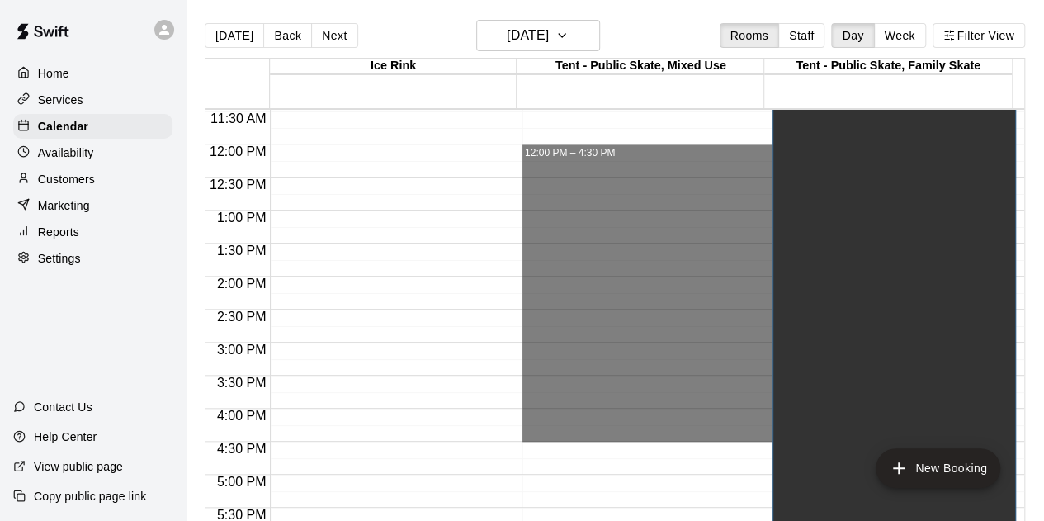
scroll to position [906, 0]
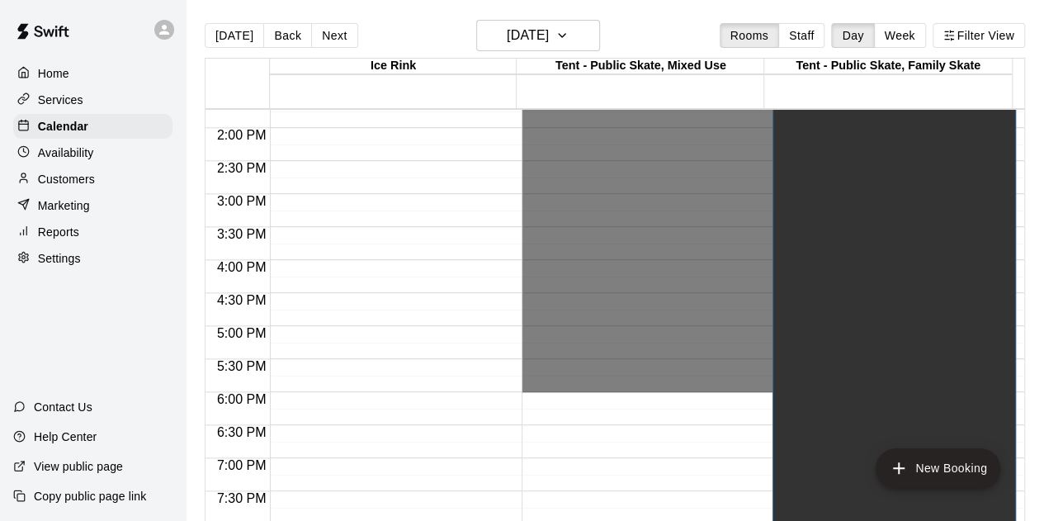
drag, startPoint x: 589, startPoint y: 329, endPoint x: 608, endPoint y: 382, distance: 56.9
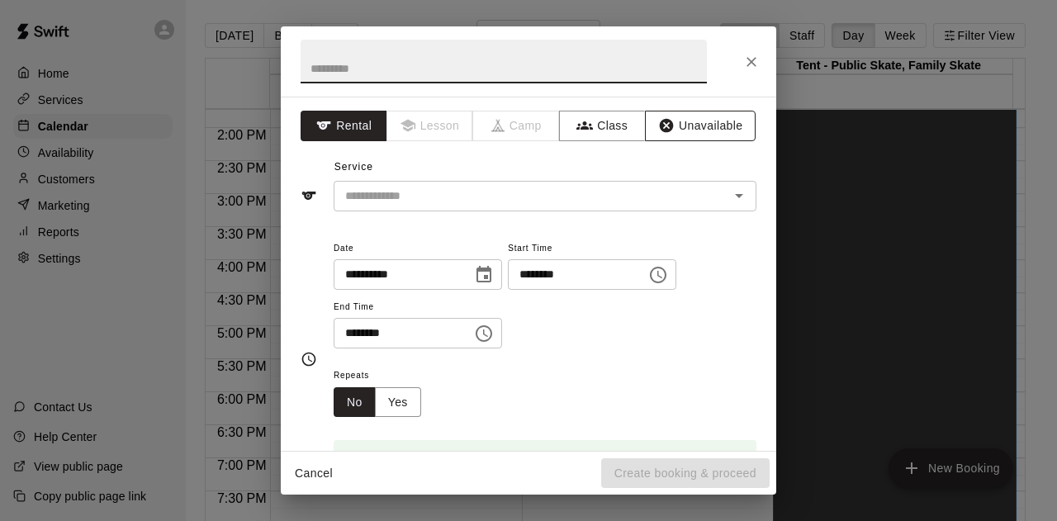
click at [705, 119] on button "Unavailable" at bounding box center [700, 126] width 111 height 31
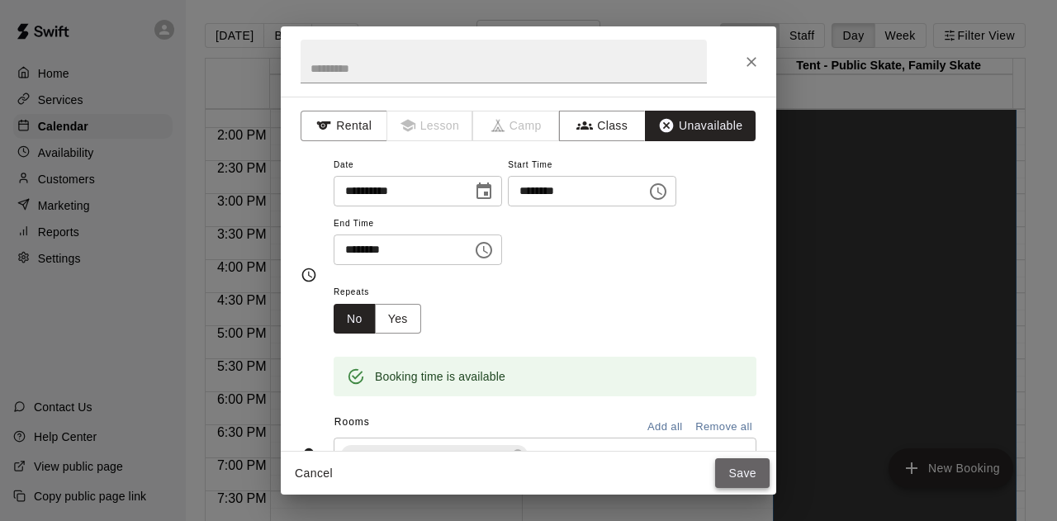
click at [736, 467] on button "Save" at bounding box center [742, 473] width 54 height 31
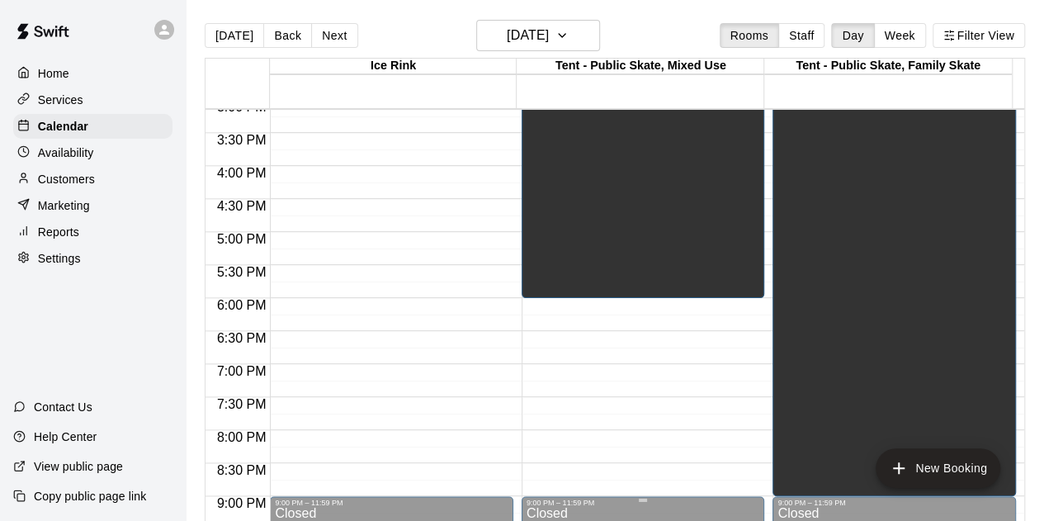
scroll to position [1154, 0]
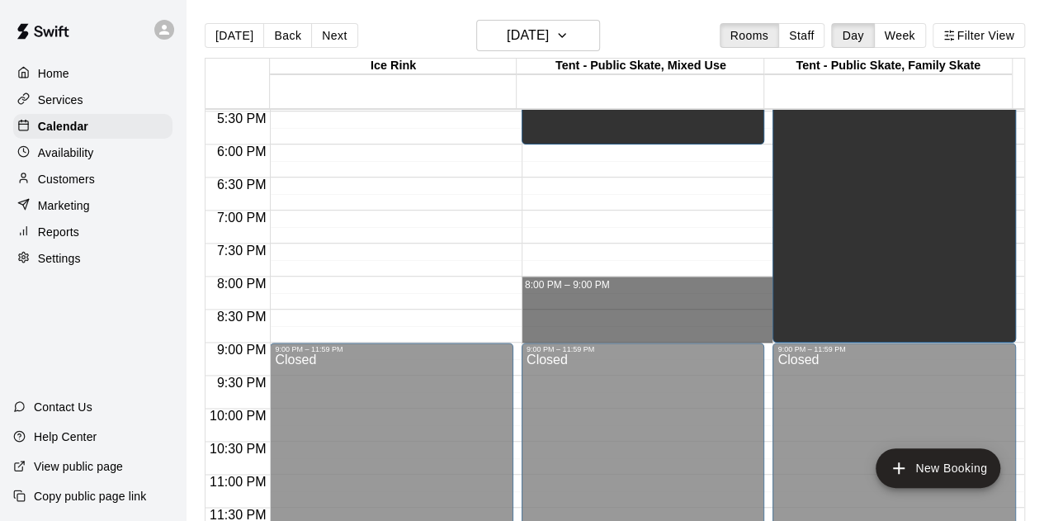
drag, startPoint x: 568, startPoint y: 280, endPoint x: 571, endPoint y: 334, distance: 54.6
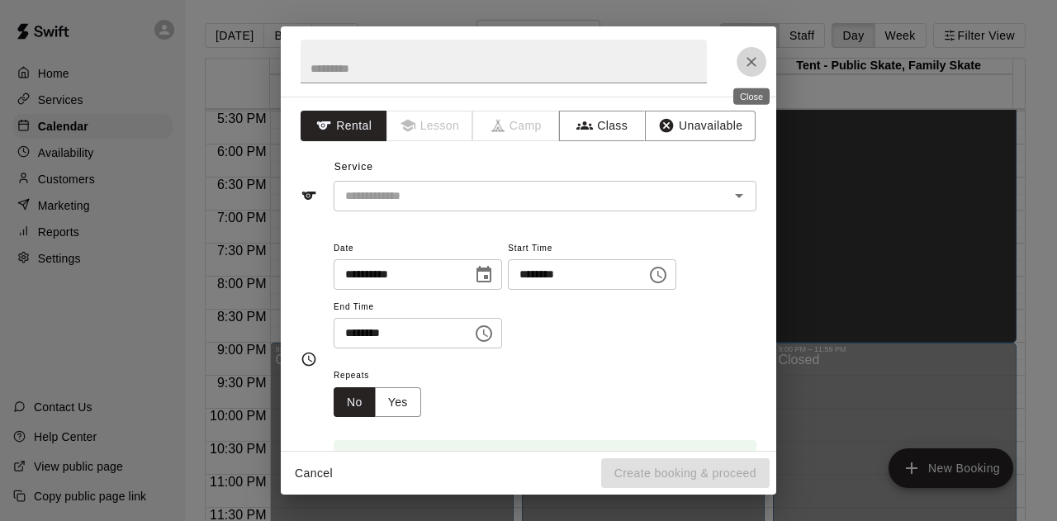
click at [756, 55] on icon "Close" at bounding box center [751, 62] width 17 height 17
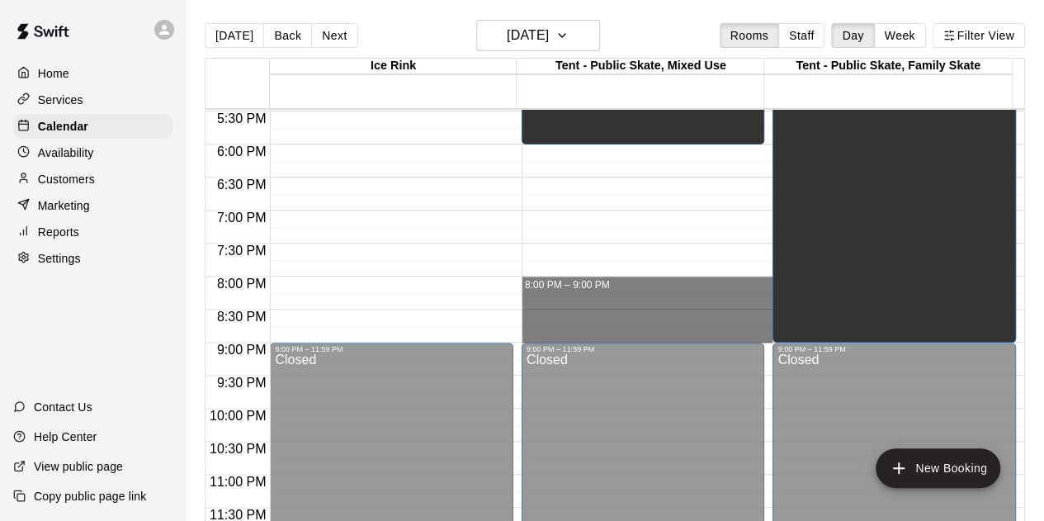
drag, startPoint x: 586, startPoint y: 280, endPoint x: 603, endPoint y: 334, distance: 57.2
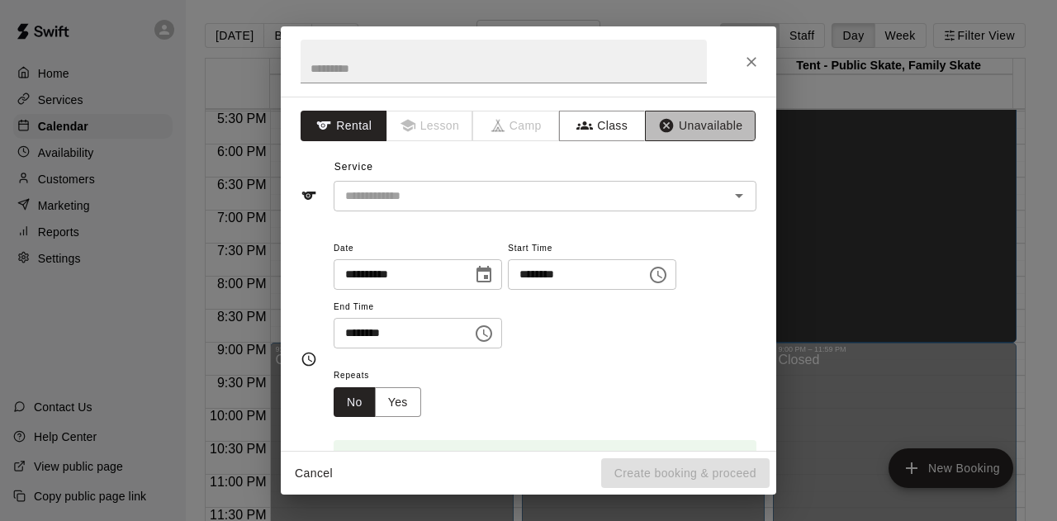
click at [712, 125] on button "Unavailable" at bounding box center [700, 126] width 111 height 31
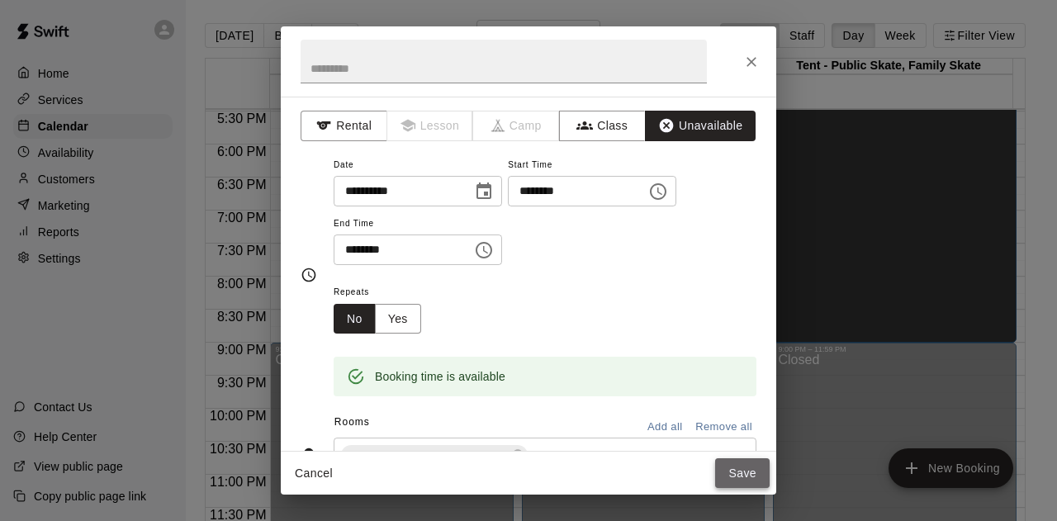
click at [745, 470] on button "Save" at bounding box center [742, 473] width 54 height 31
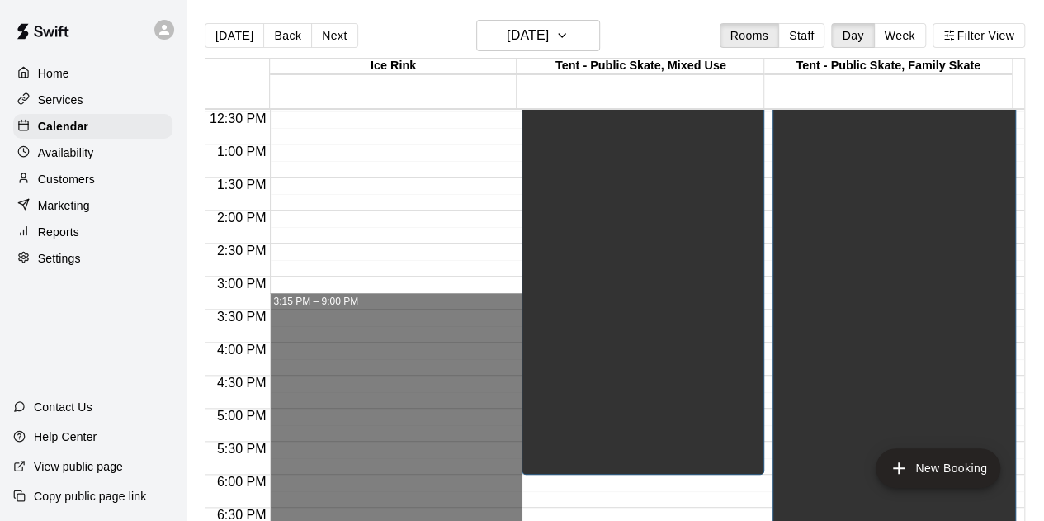
scroll to position [411, 0]
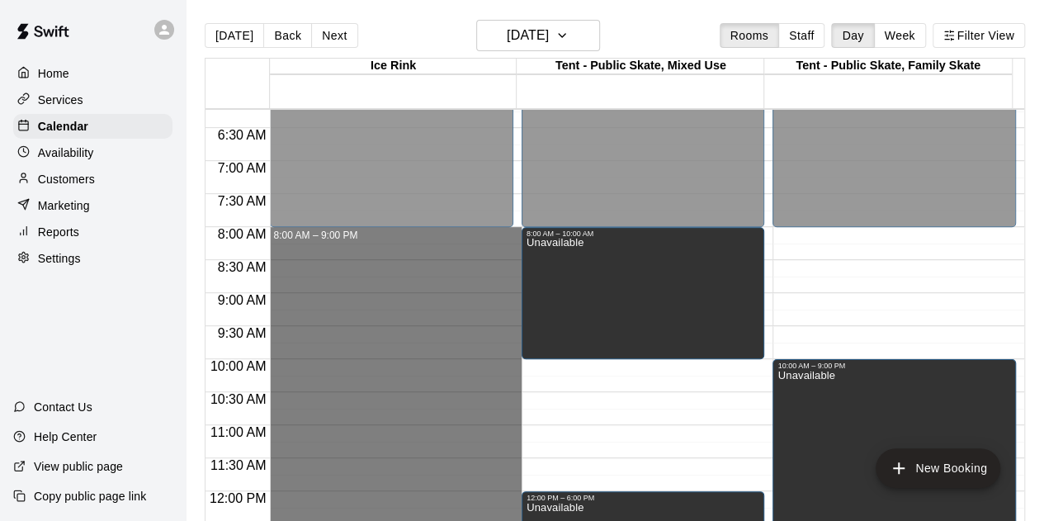
drag, startPoint x: 388, startPoint y: 337, endPoint x: 375, endPoint y: 239, distance: 98.3
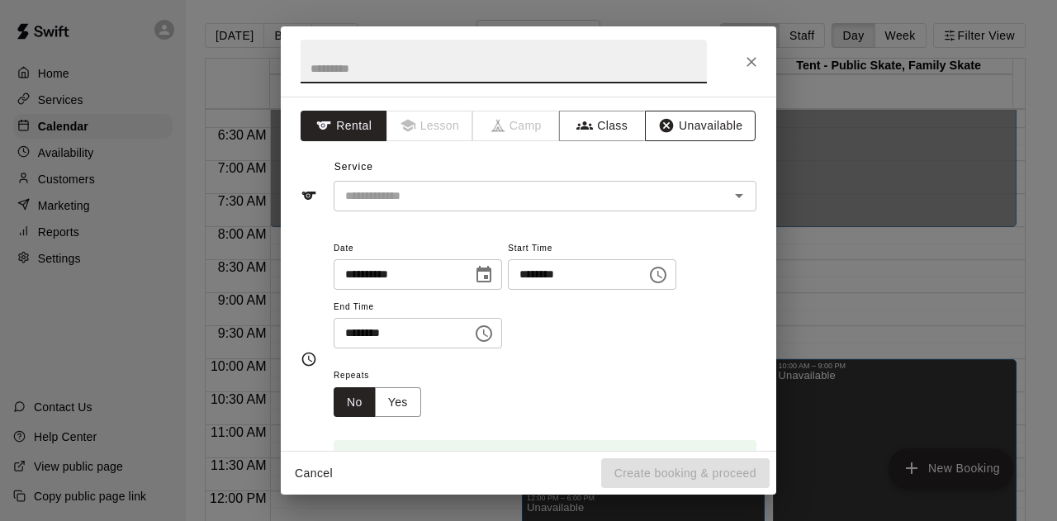
drag, startPoint x: 674, startPoint y: 121, endPoint x: 682, endPoint y: 125, distance: 8.5
click at [675, 120] on button "Unavailable" at bounding box center [700, 126] width 111 height 31
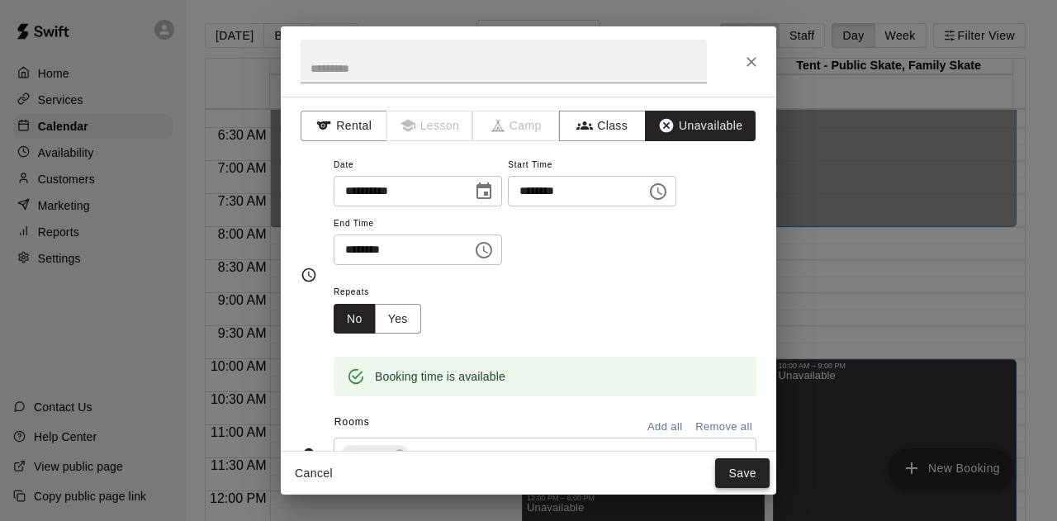
click at [733, 474] on button "Save" at bounding box center [742, 473] width 54 height 31
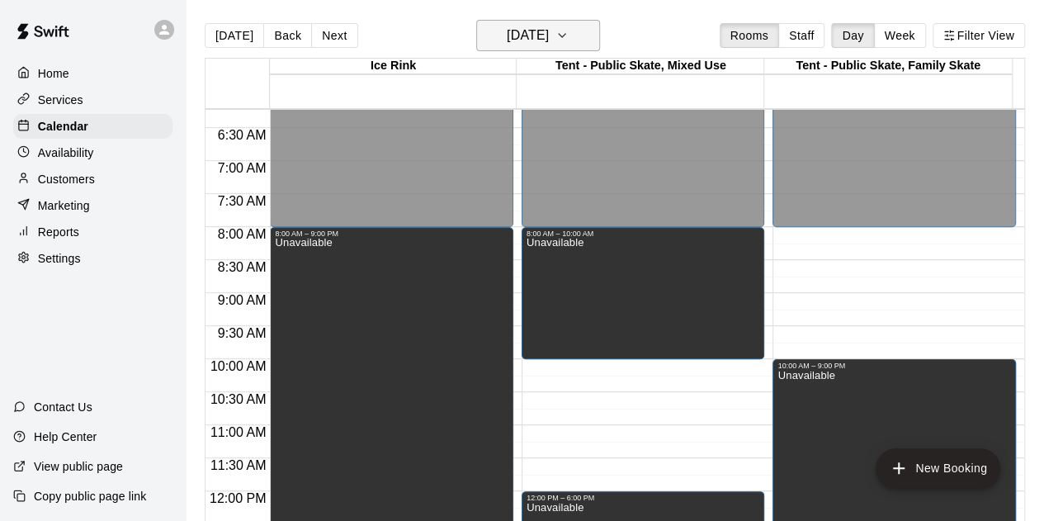
click at [569, 32] on icon "button" at bounding box center [562, 36] width 13 height 20
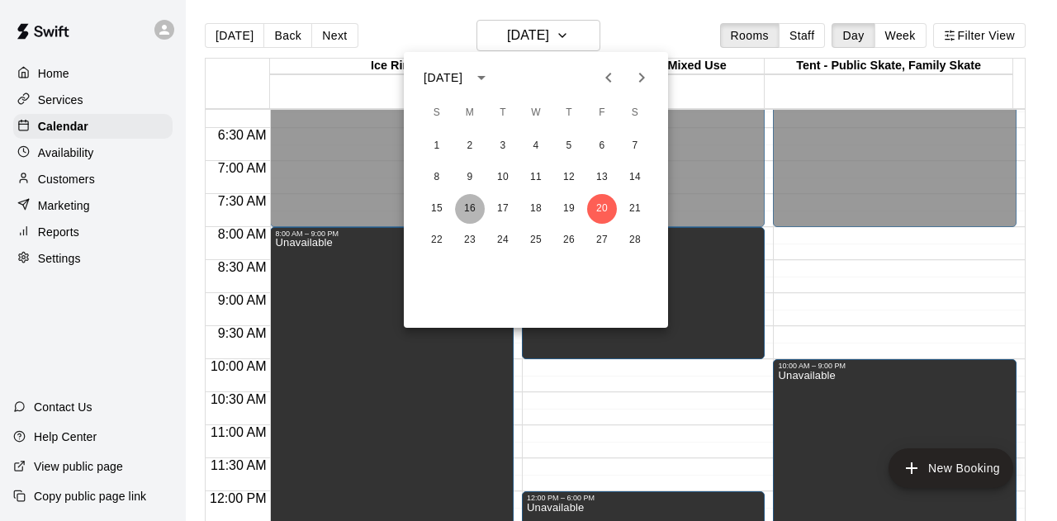
click at [471, 215] on button "16" at bounding box center [470, 209] width 30 height 30
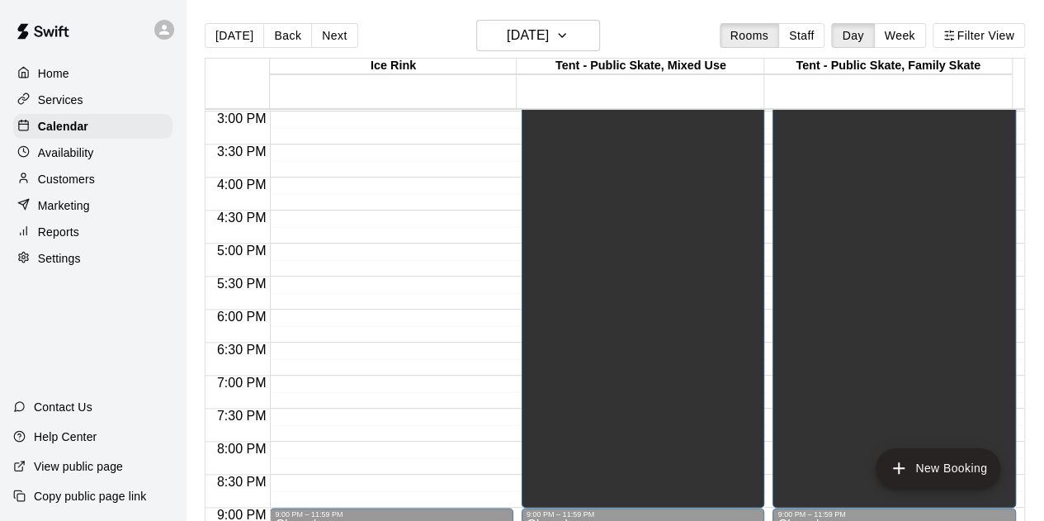
scroll to position [989, 0]
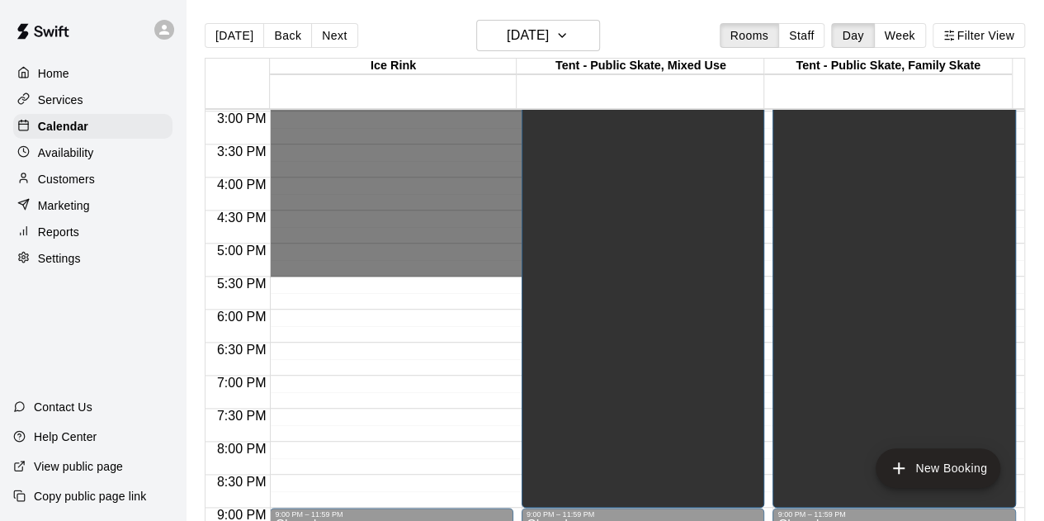
drag, startPoint x: 460, startPoint y: 227, endPoint x: 452, endPoint y: 269, distance: 42.8
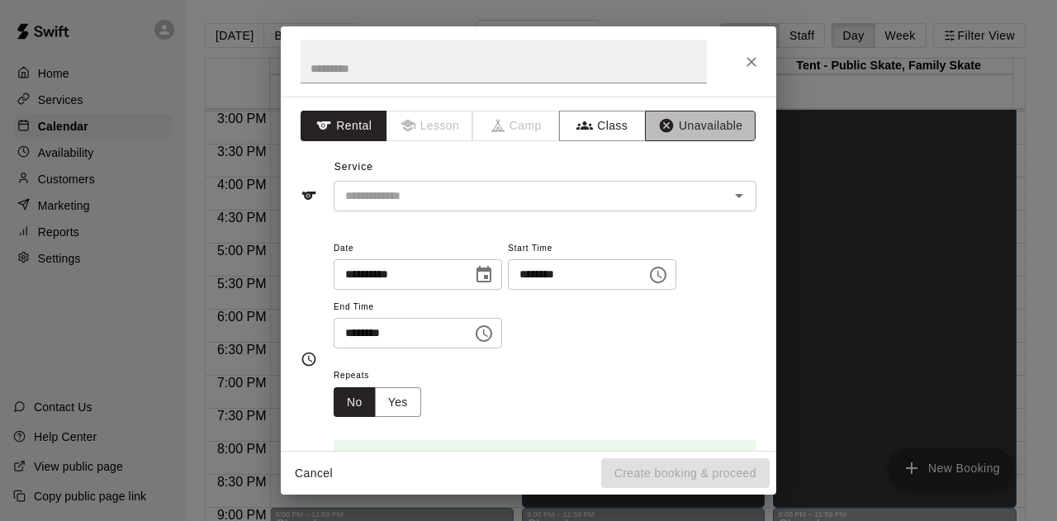
click at [674, 129] on button "Unavailable" at bounding box center [700, 126] width 111 height 31
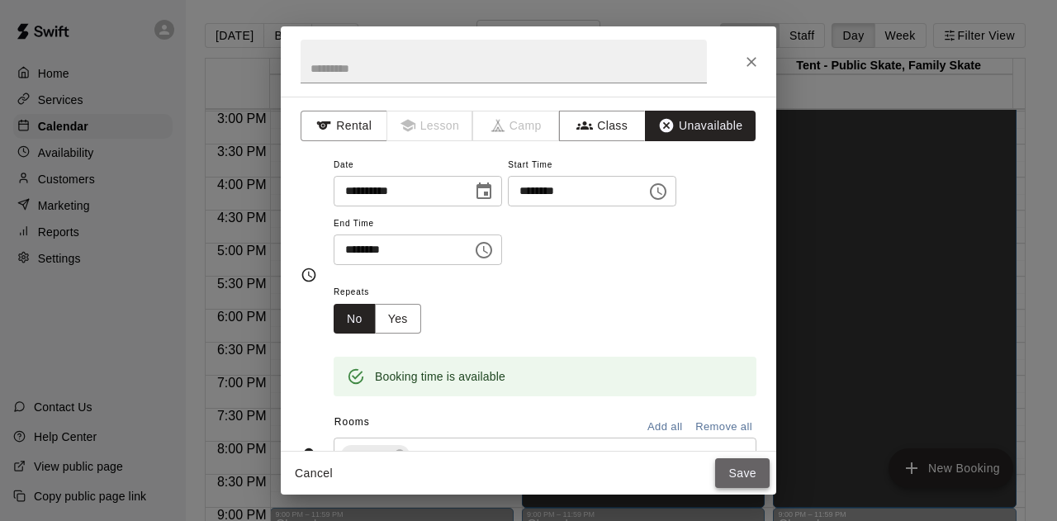
click at [737, 471] on button "Save" at bounding box center [742, 473] width 54 height 31
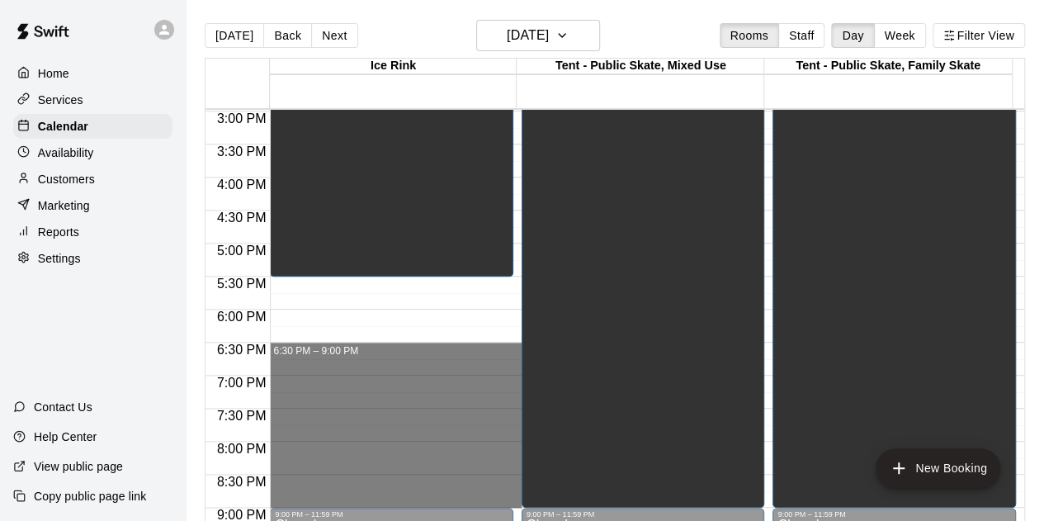
drag, startPoint x: 301, startPoint y: 346, endPoint x: 334, endPoint y: 494, distance: 151.4
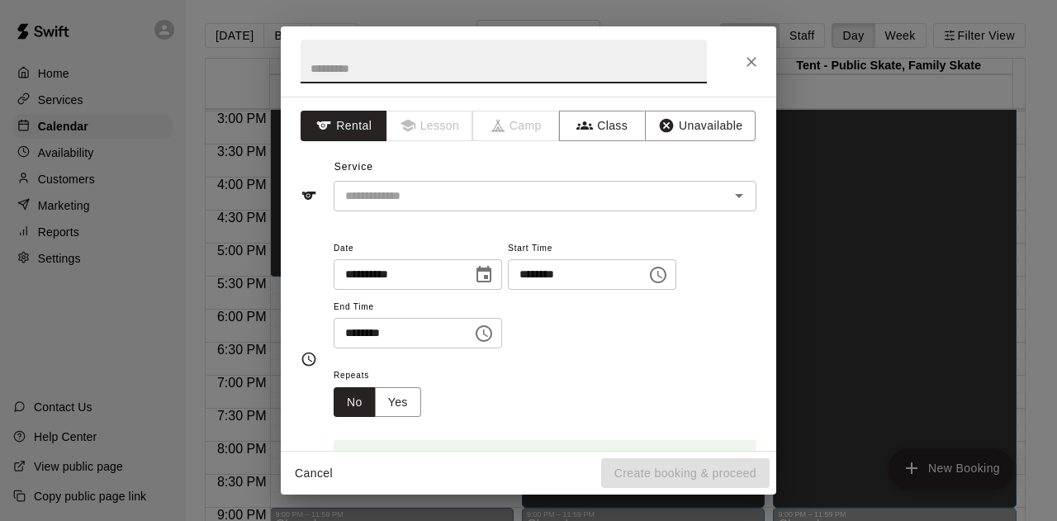
drag, startPoint x: 677, startPoint y: 130, endPoint x: 685, endPoint y: 154, distance: 26.1
click at [677, 130] on button "Unavailable" at bounding box center [700, 126] width 111 height 31
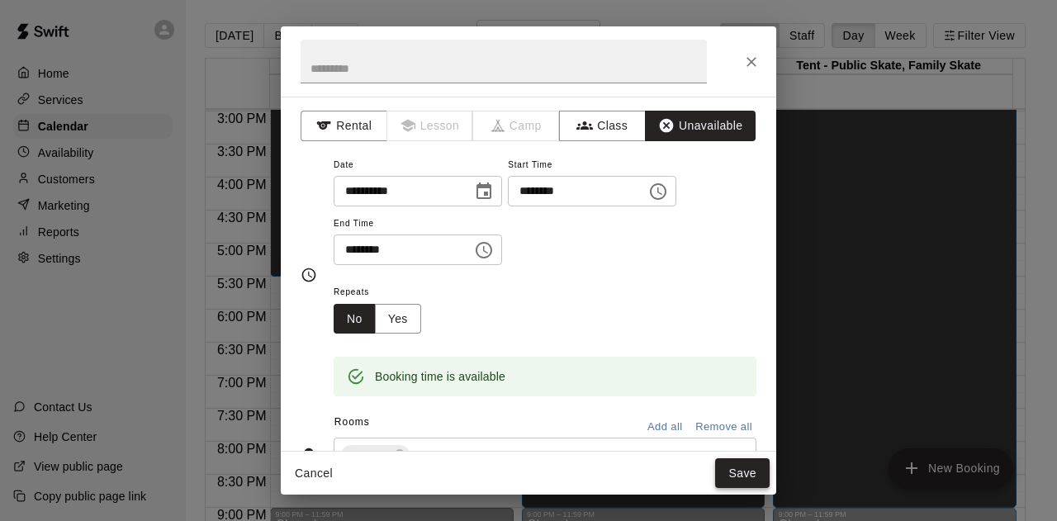
click at [736, 466] on button "Save" at bounding box center [742, 473] width 54 height 31
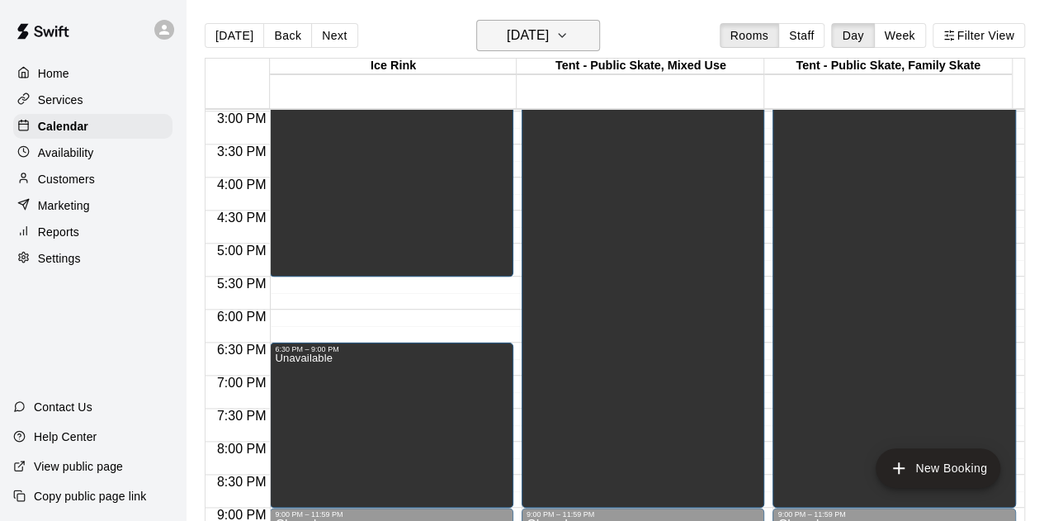
click at [569, 31] on icon "button" at bounding box center [562, 36] width 13 height 20
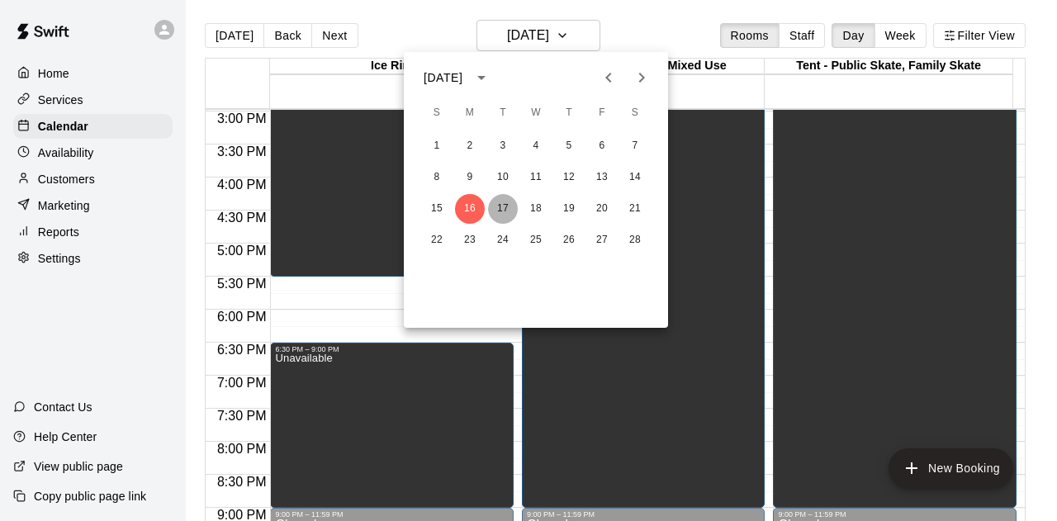
click at [498, 212] on button "17" at bounding box center [503, 209] width 30 height 30
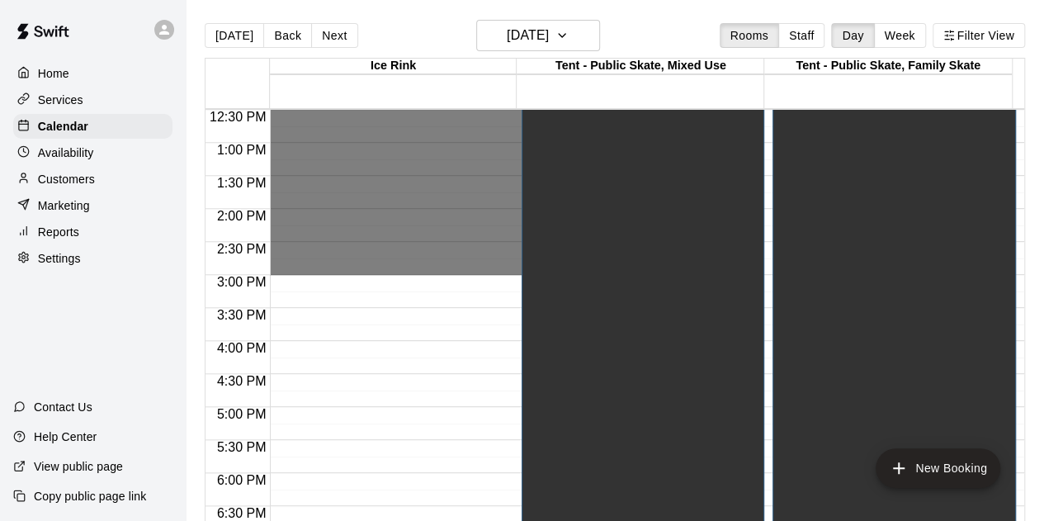
scroll to position [906, 0]
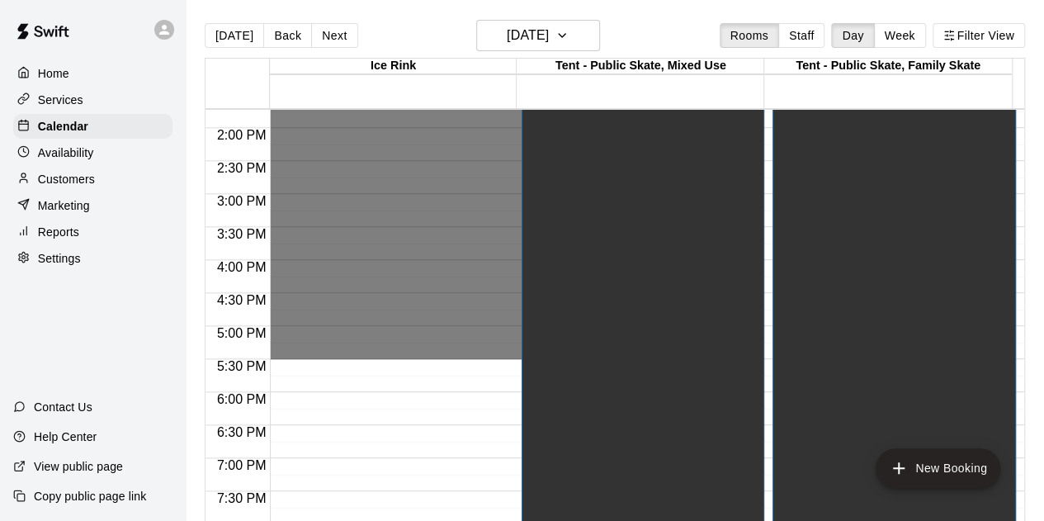
drag, startPoint x: 441, startPoint y: 316, endPoint x: 436, endPoint y: 348, distance: 31.8
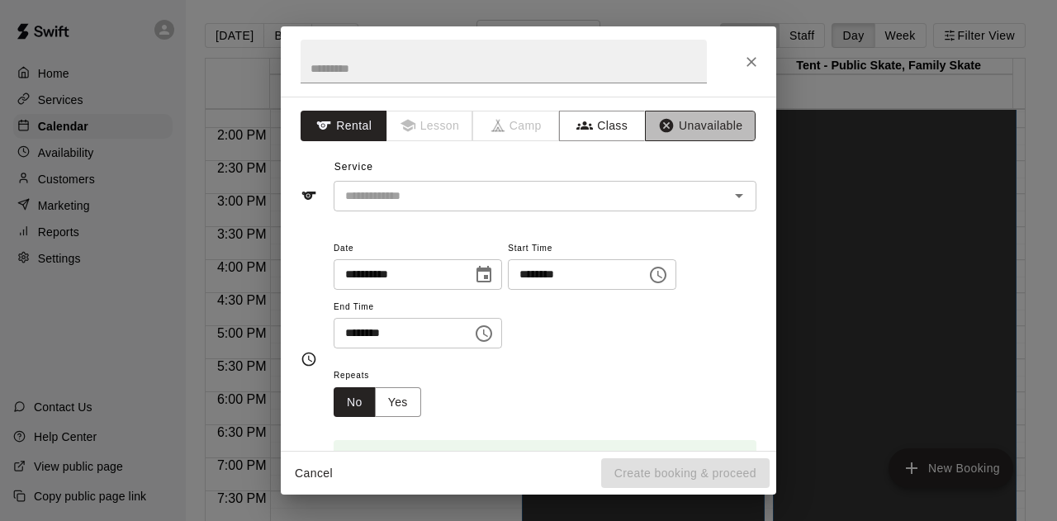
click at [692, 123] on button "Unavailable" at bounding box center [700, 126] width 111 height 31
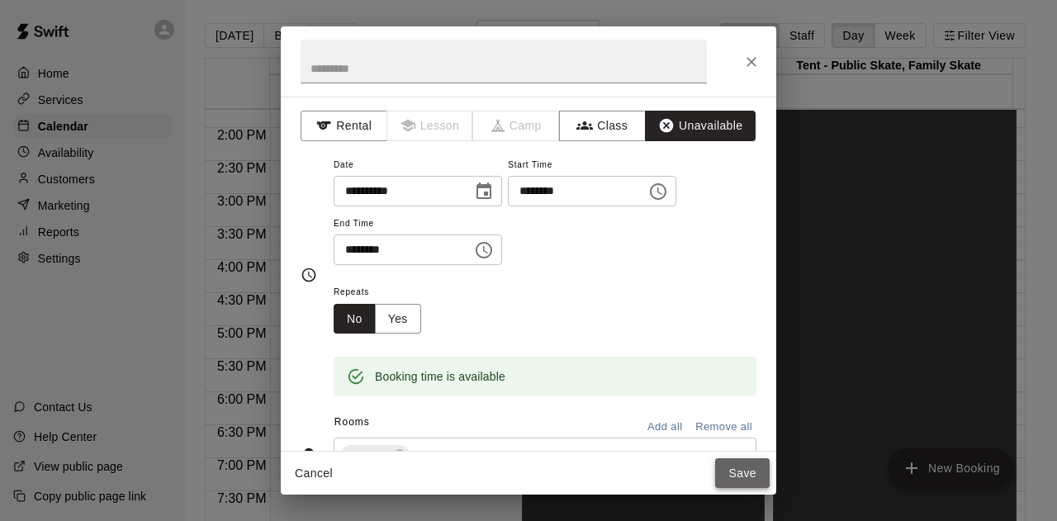
click at [741, 473] on button "Save" at bounding box center [742, 473] width 54 height 31
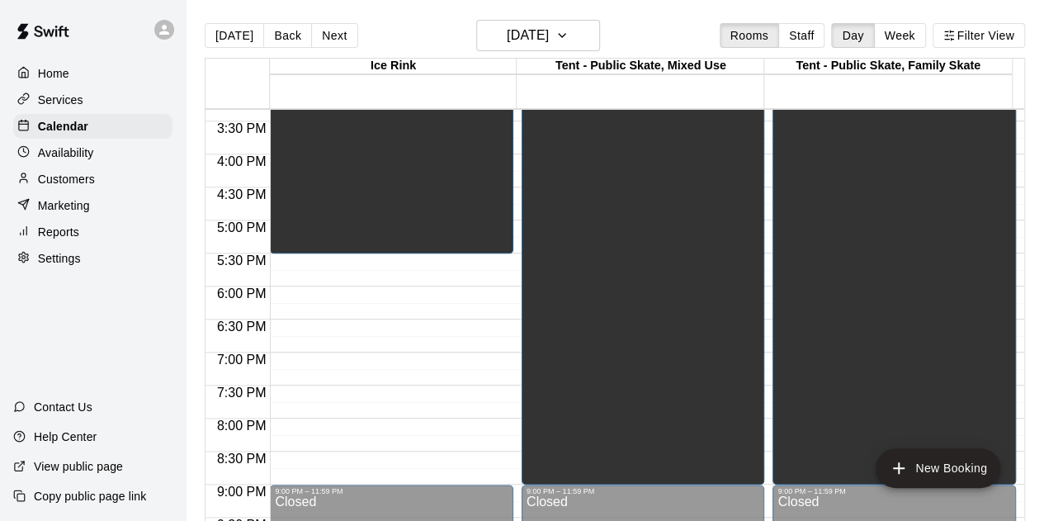
scroll to position [1072, 0]
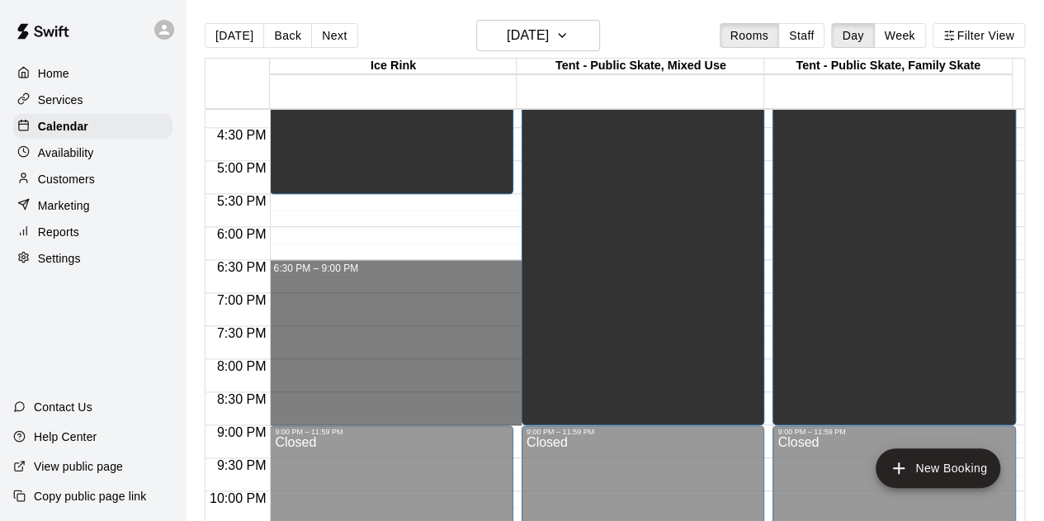
drag, startPoint x: 319, startPoint y: 263, endPoint x: 340, endPoint y: 412, distance: 151.0
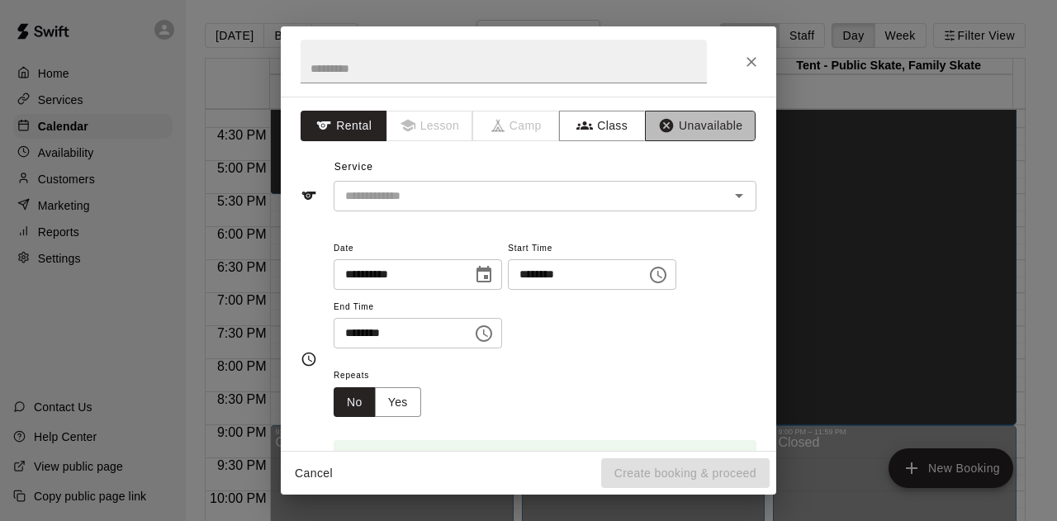
click at [685, 131] on button "Unavailable" at bounding box center [700, 126] width 111 height 31
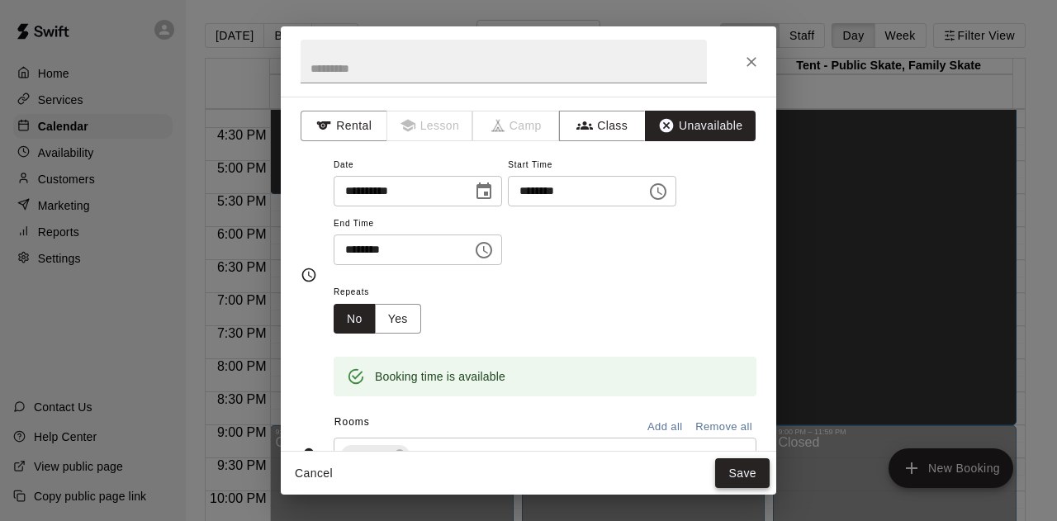
click at [742, 471] on button "Save" at bounding box center [742, 473] width 54 height 31
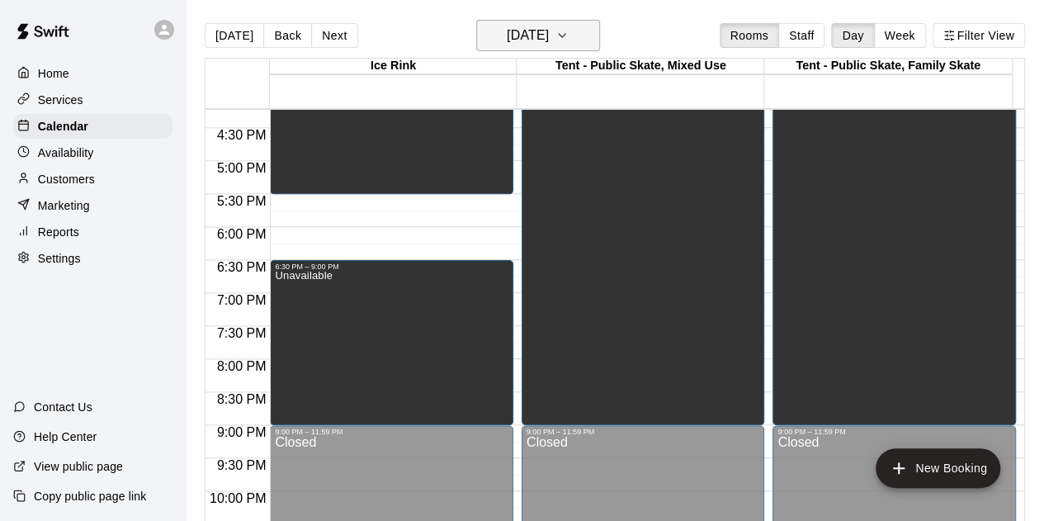
click at [569, 38] on icon "button" at bounding box center [562, 36] width 13 height 20
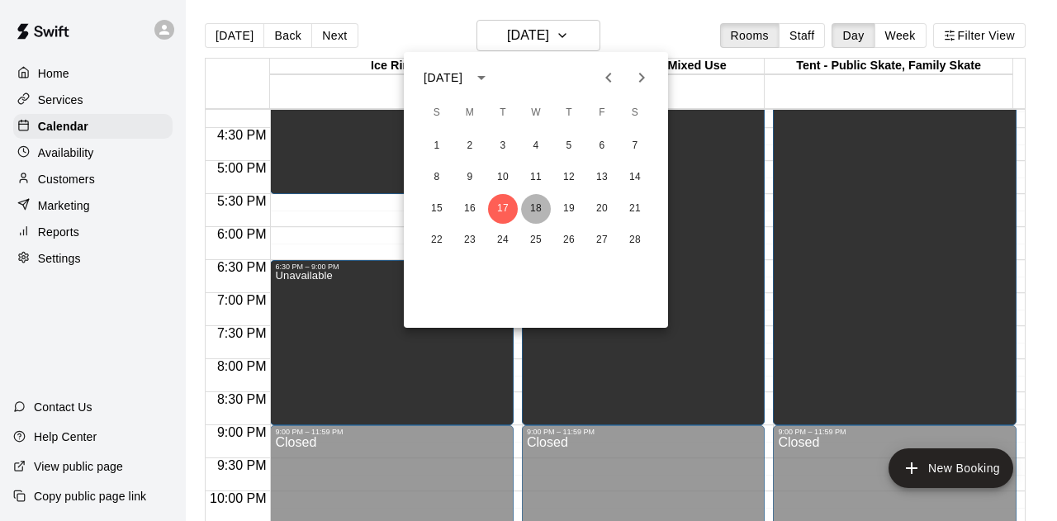
click at [540, 211] on button "18" at bounding box center [536, 209] width 30 height 30
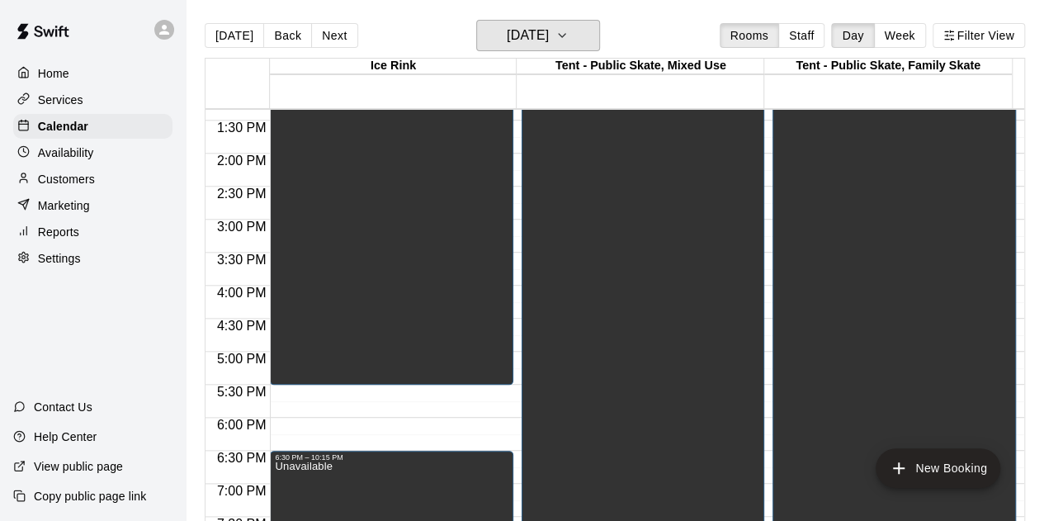
scroll to position [906, 0]
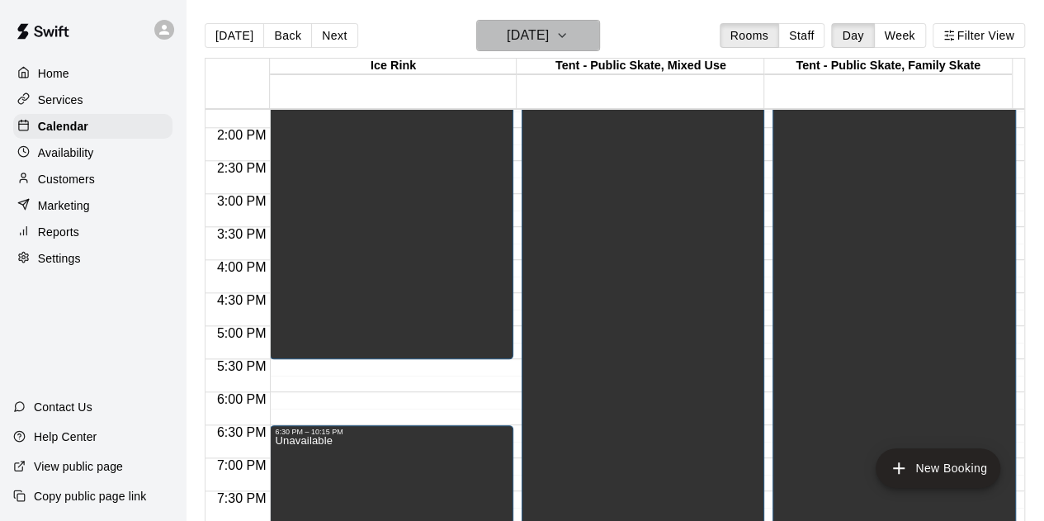
click at [569, 31] on icon "button" at bounding box center [562, 36] width 13 height 20
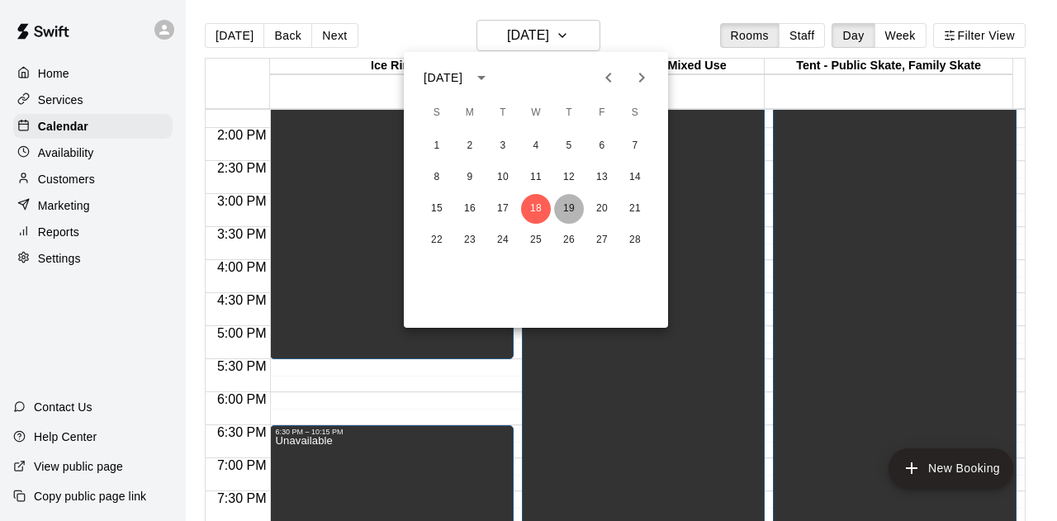
click at [571, 209] on button "19" at bounding box center [569, 209] width 30 height 30
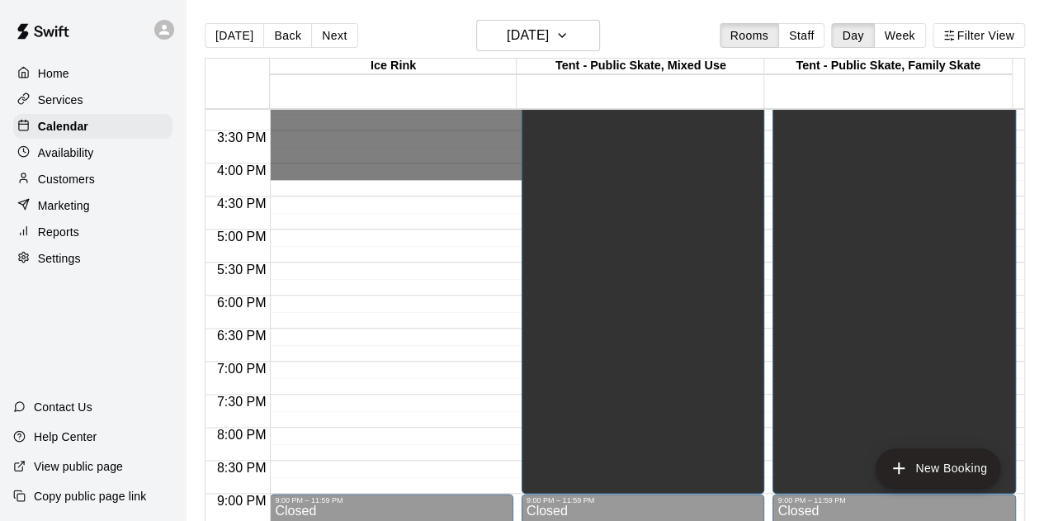
scroll to position [1072, 0]
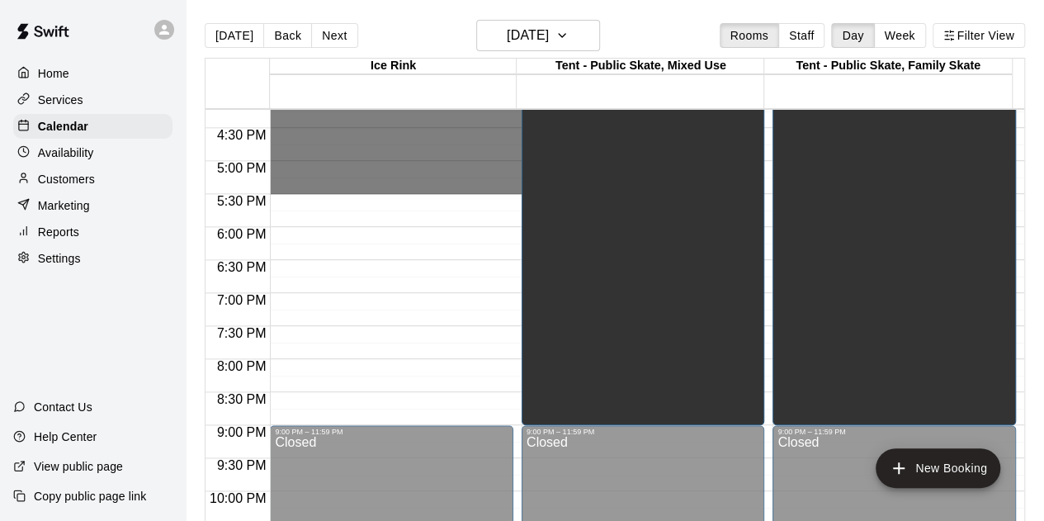
drag, startPoint x: 439, startPoint y: 234, endPoint x: 434, endPoint y: 188, distance: 45.7
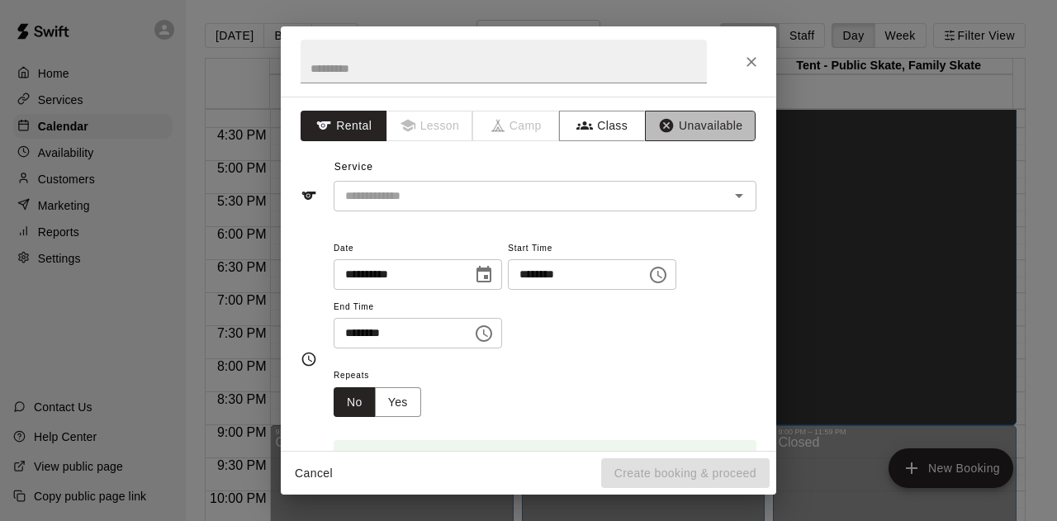
click at [696, 119] on button "Unavailable" at bounding box center [700, 126] width 111 height 31
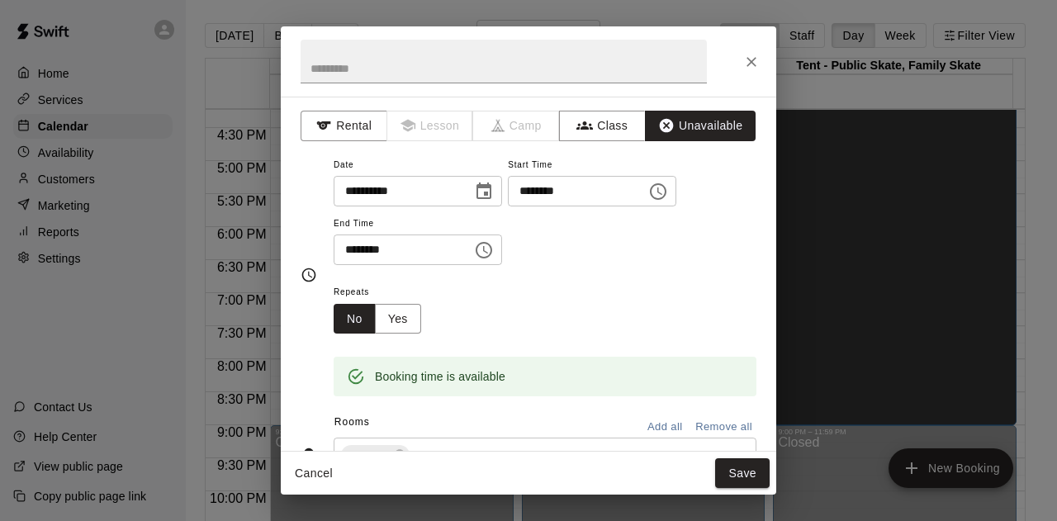
click at [745, 473] on button "Save" at bounding box center [742, 473] width 54 height 31
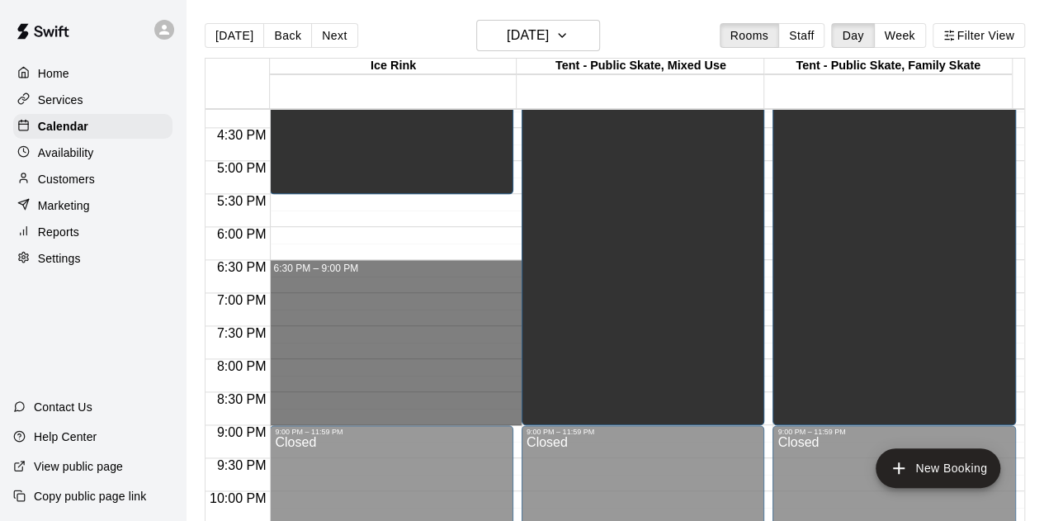
drag, startPoint x: 329, startPoint y: 263, endPoint x: 360, endPoint y: 419, distance: 158.2
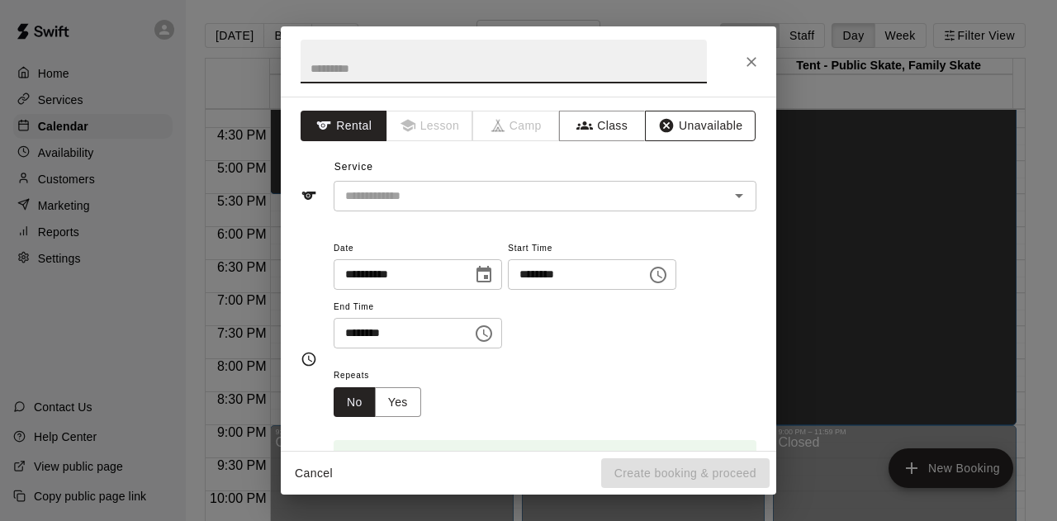
click at [709, 121] on button "Unavailable" at bounding box center [700, 126] width 111 height 31
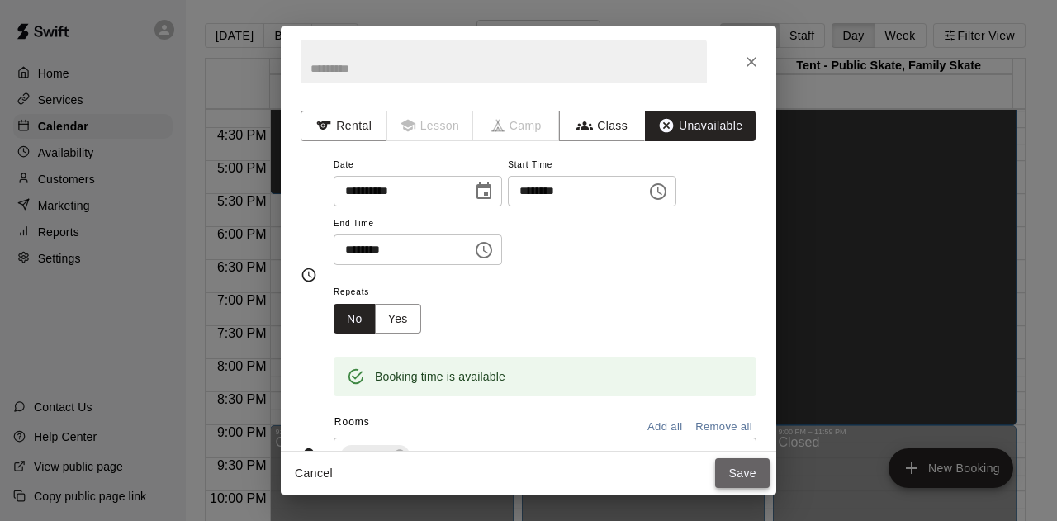
click at [739, 476] on button "Save" at bounding box center [742, 473] width 54 height 31
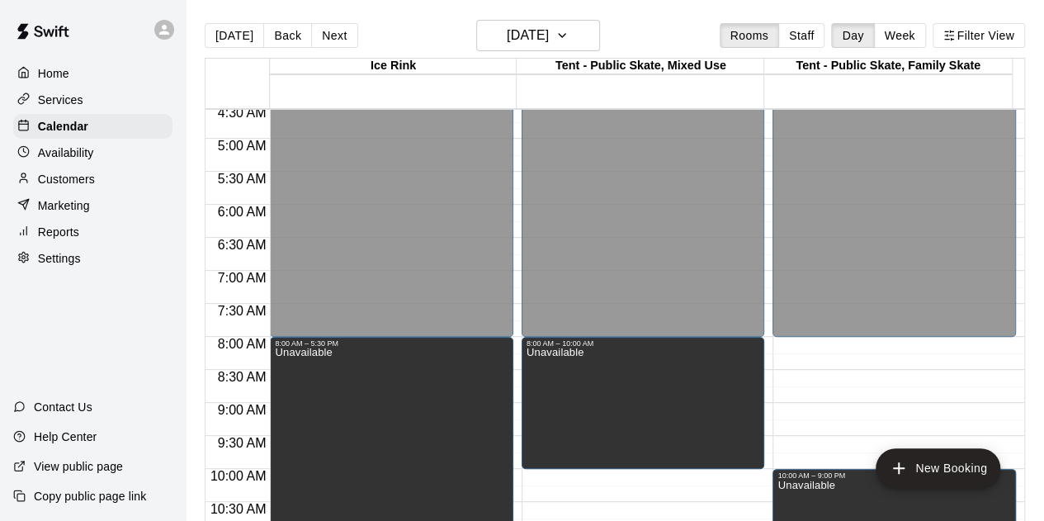
scroll to position [329, 0]
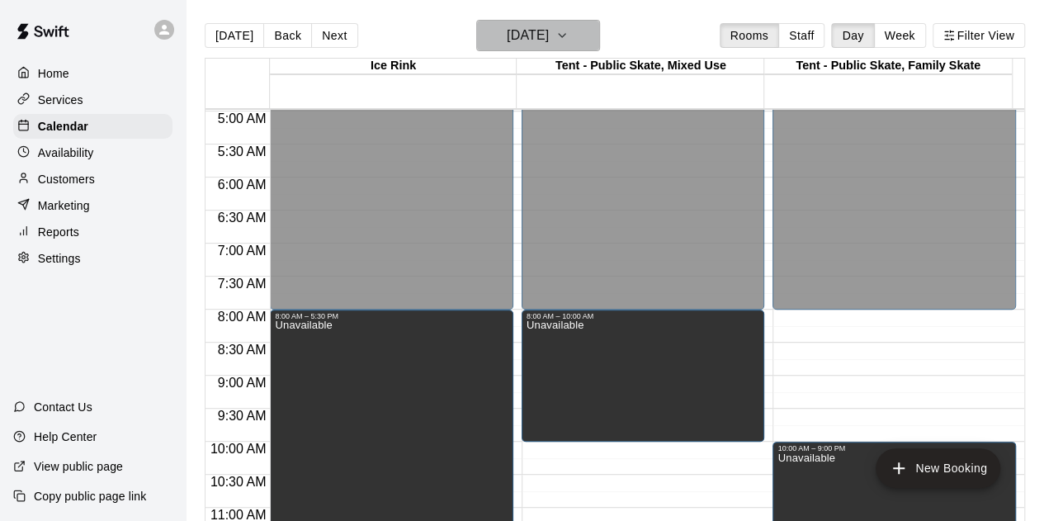
click at [569, 31] on icon "button" at bounding box center [562, 36] width 13 height 20
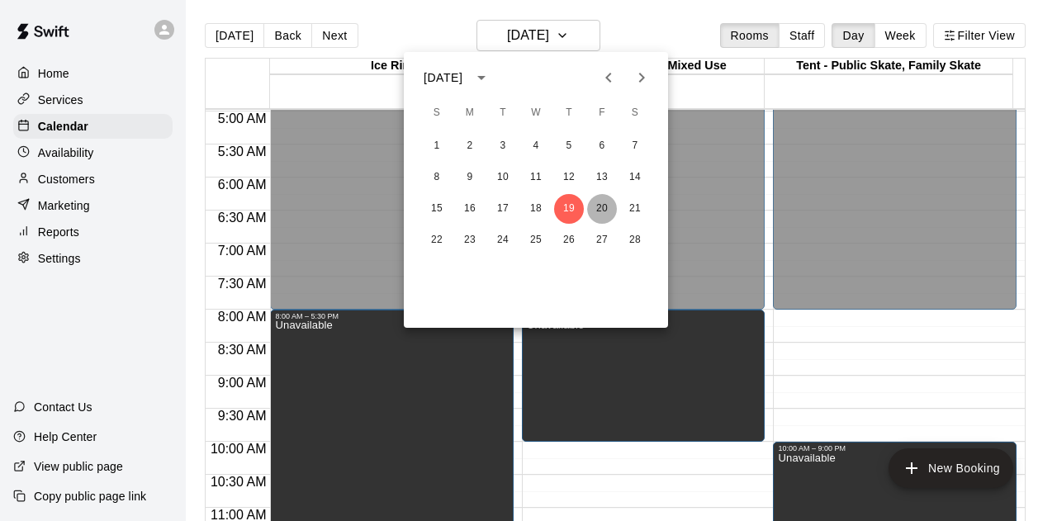
click at [599, 214] on button "20" at bounding box center [602, 209] width 30 height 30
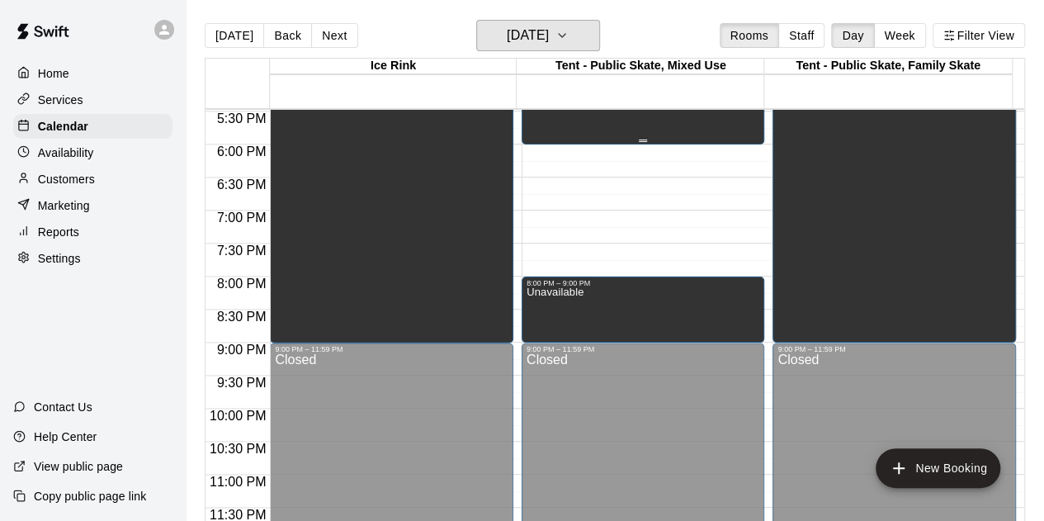
scroll to position [824, 0]
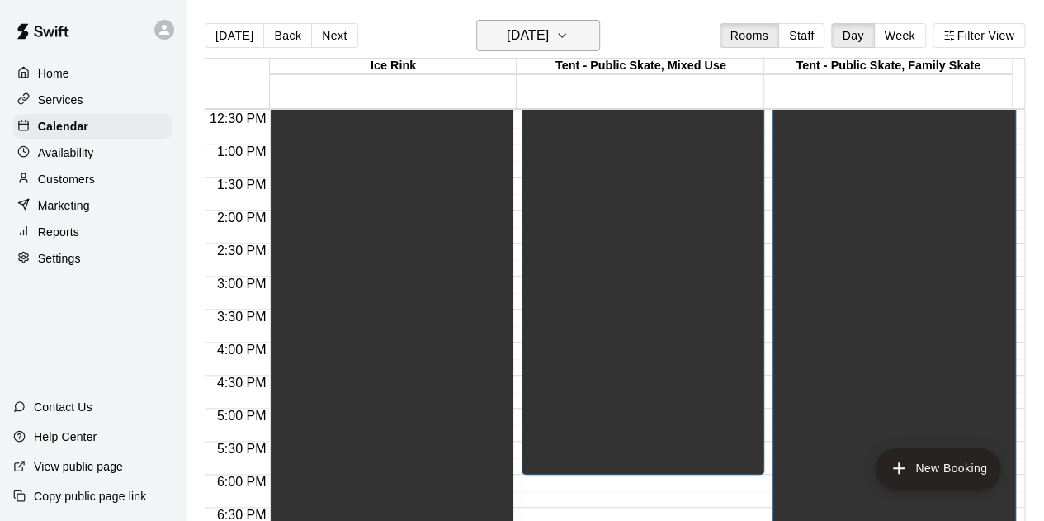
click at [569, 34] on icon "button" at bounding box center [562, 36] width 13 height 20
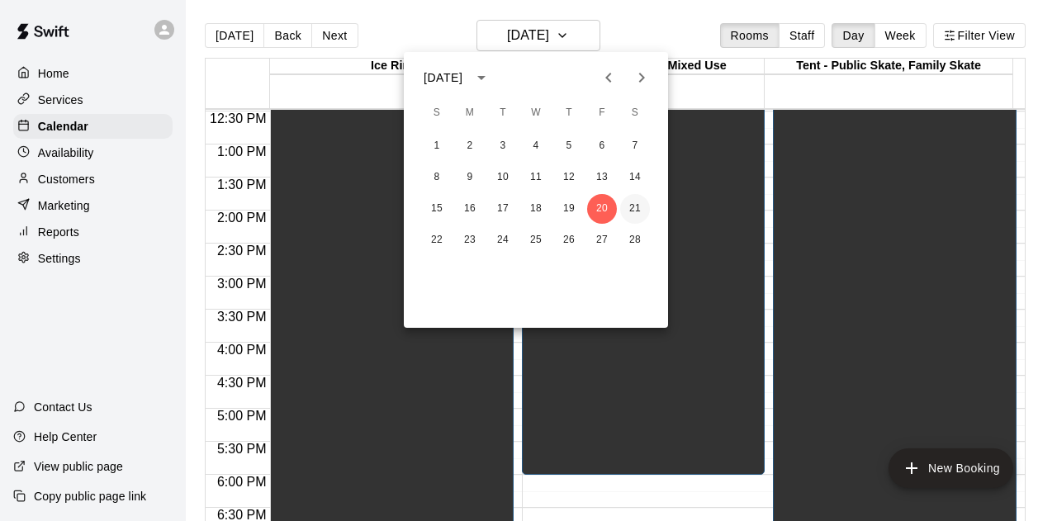
click at [637, 212] on button "21" at bounding box center [635, 209] width 30 height 30
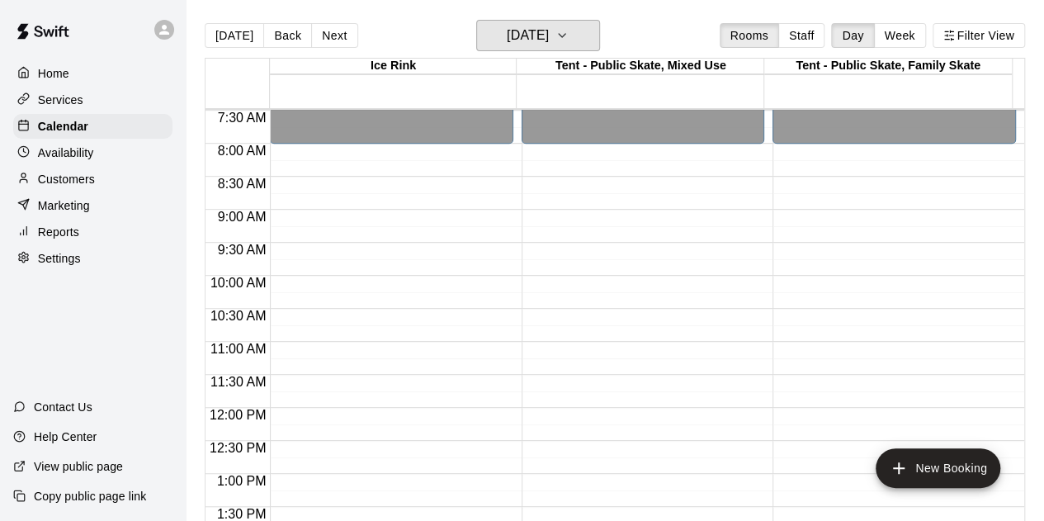
scroll to position [494, 0]
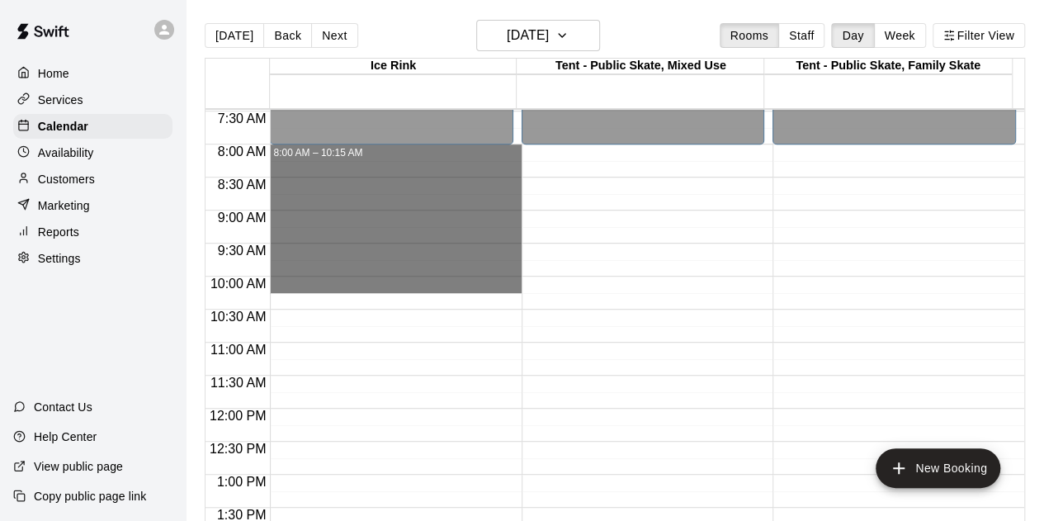
drag, startPoint x: 322, startPoint y: 146, endPoint x: 333, endPoint y: 288, distance: 142.4
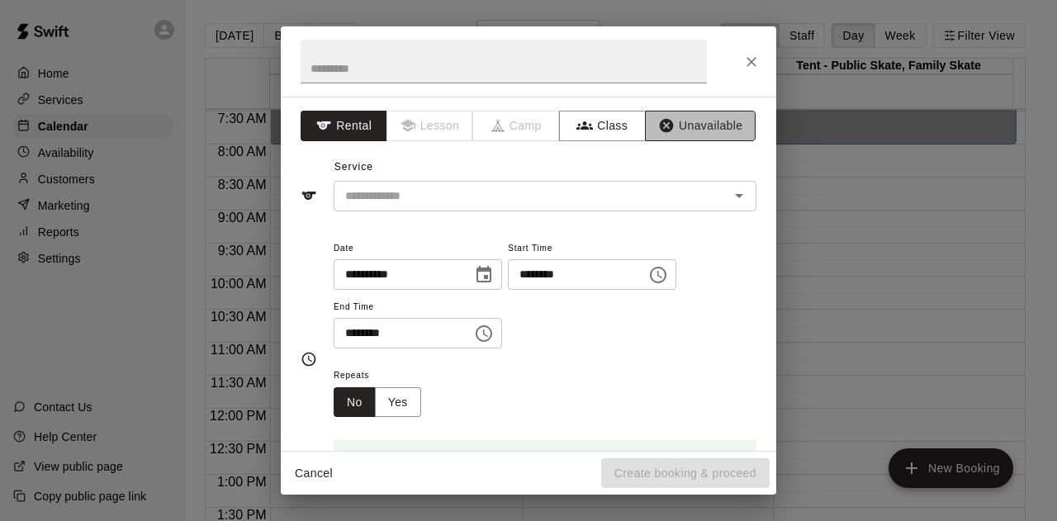
click at [665, 124] on button "Unavailable" at bounding box center [700, 126] width 111 height 31
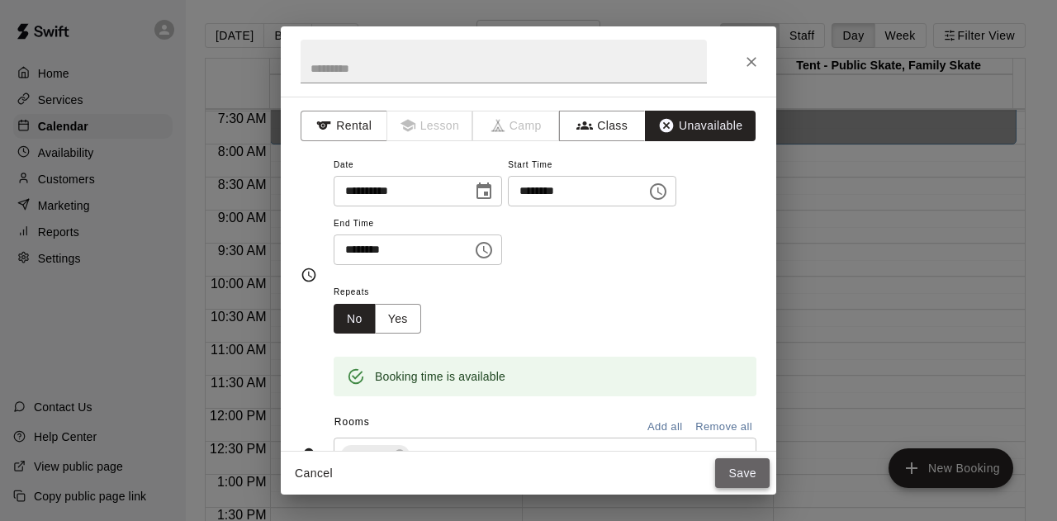
click at [741, 476] on button "Save" at bounding box center [742, 473] width 54 height 31
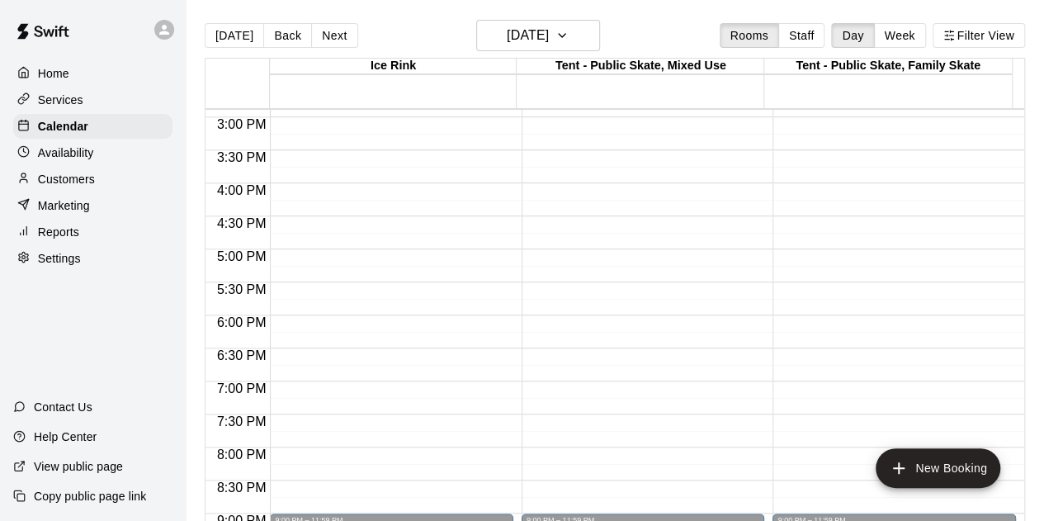
scroll to position [989, 0]
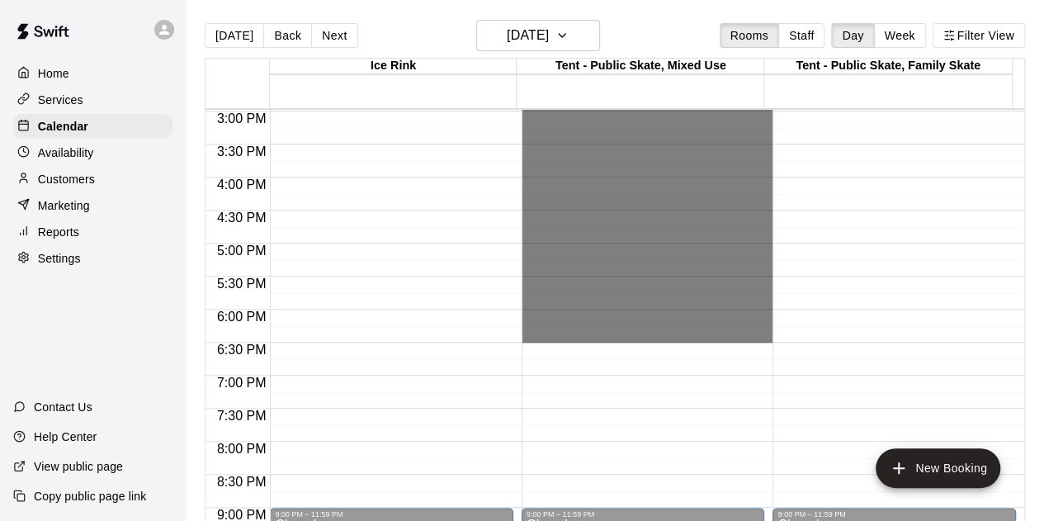
drag, startPoint x: 610, startPoint y: 149, endPoint x: 646, endPoint y: 337, distance: 190.9
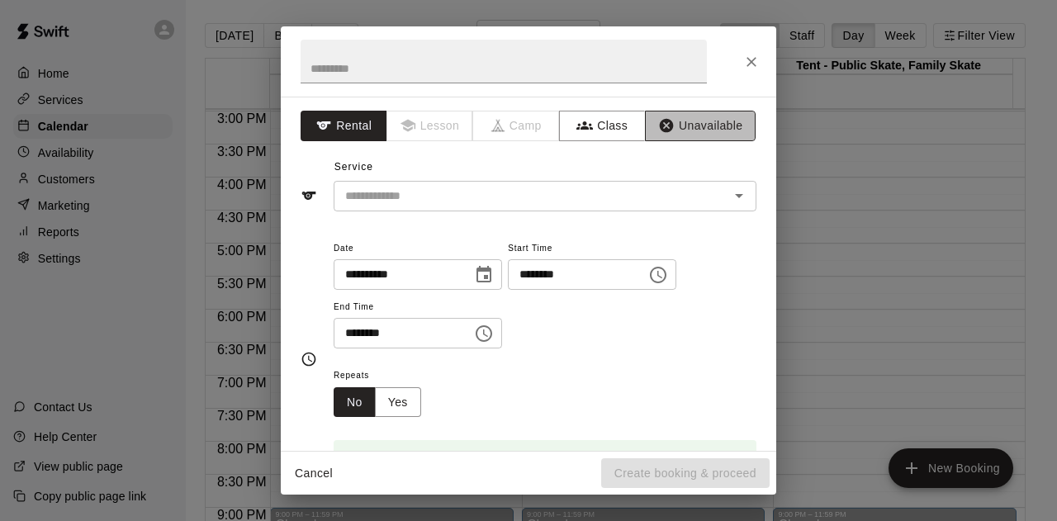
click at [689, 122] on button "Unavailable" at bounding box center [700, 126] width 111 height 31
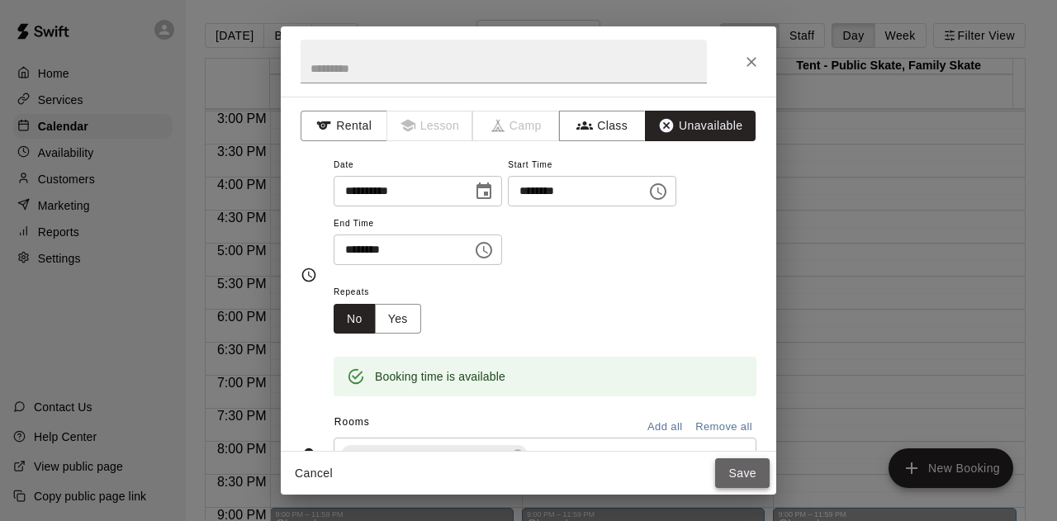
click at [731, 466] on button "Save" at bounding box center [742, 473] width 54 height 31
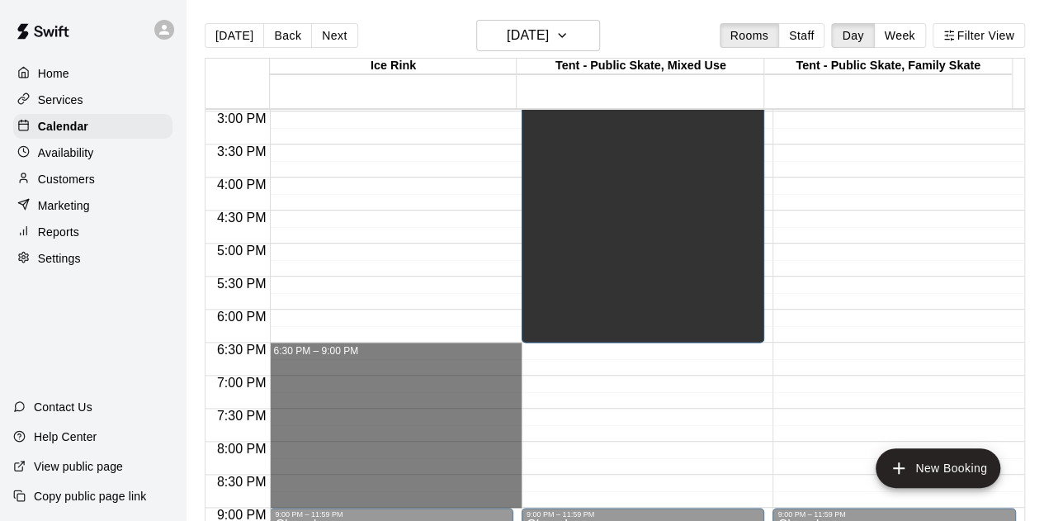
drag, startPoint x: 420, startPoint y: 503, endPoint x: 417, endPoint y: 353, distance: 149.5
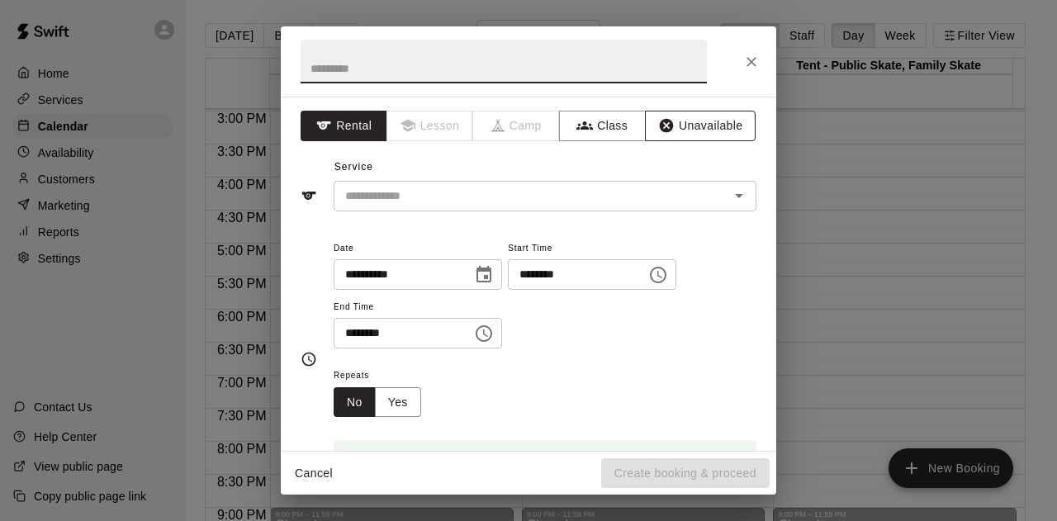
click at [692, 130] on button "Unavailable" at bounding box center [700, 126] width 111 height 31
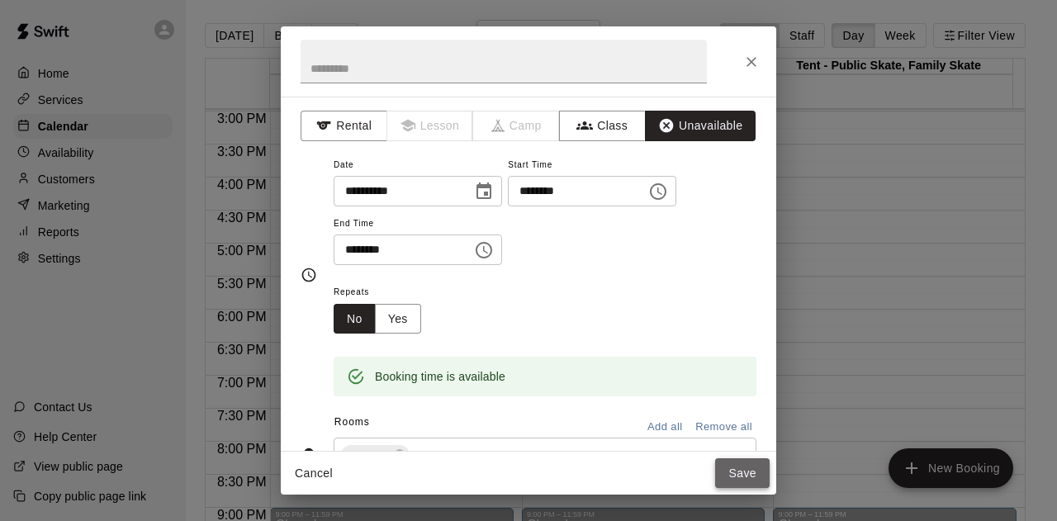
click at [737, 474] on button "Save" at bounding box center [742, 473] width 54 height 31
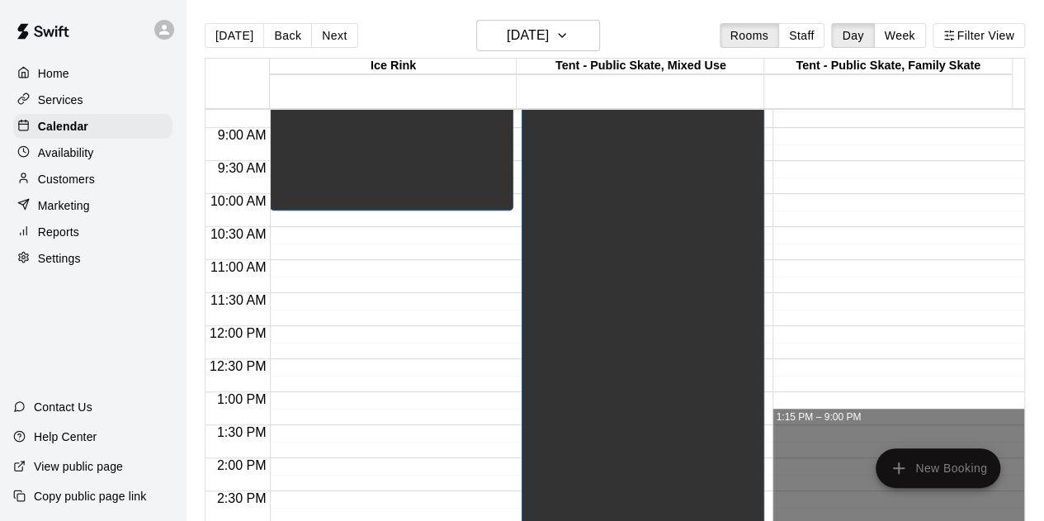
scroll to position [163, 0]
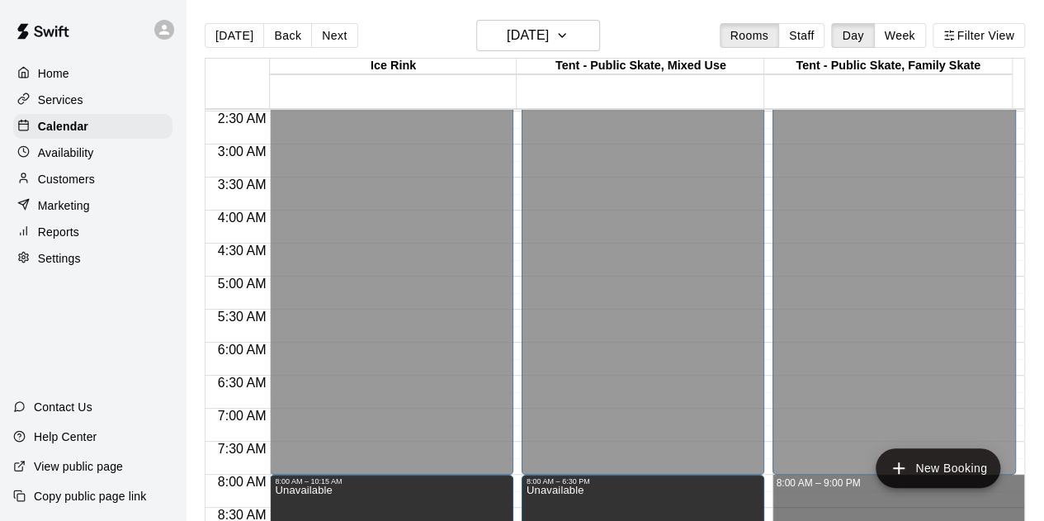
drag, startPoint x: 816, startPoint y: 506, endPoint x: 822, endPoint y: 480, distance: 26.4
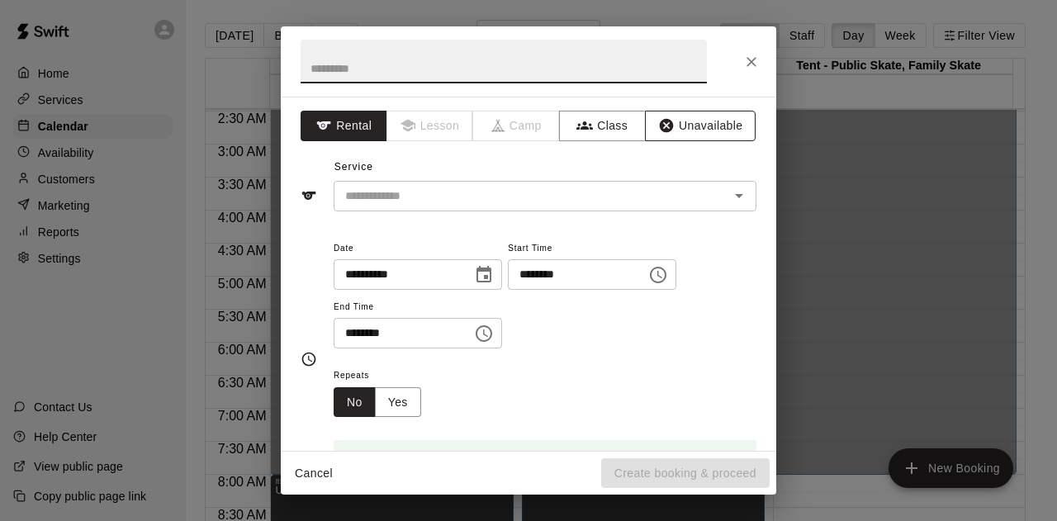
click at [692, 126] on button "Unavailable" at bounding box center [700, 126] width 111 height 31
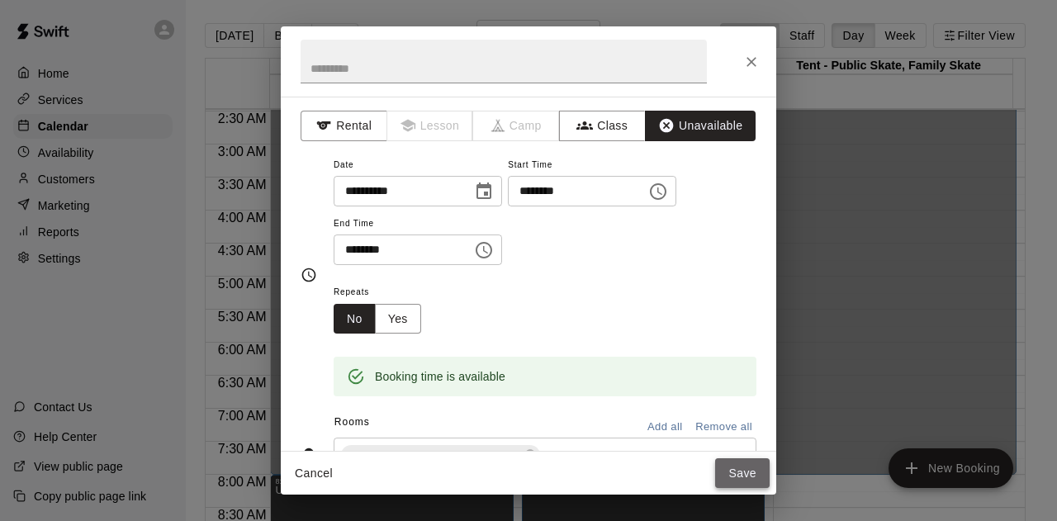
click at [730, 480] on button "Save" at bounding box center [742, 473] width 54 height 31
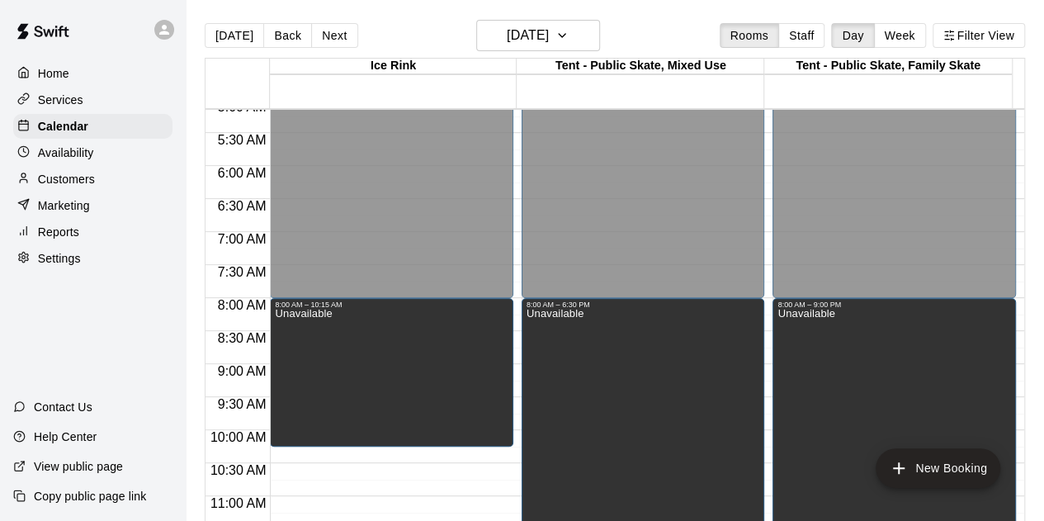
scroll to position [494, 0]
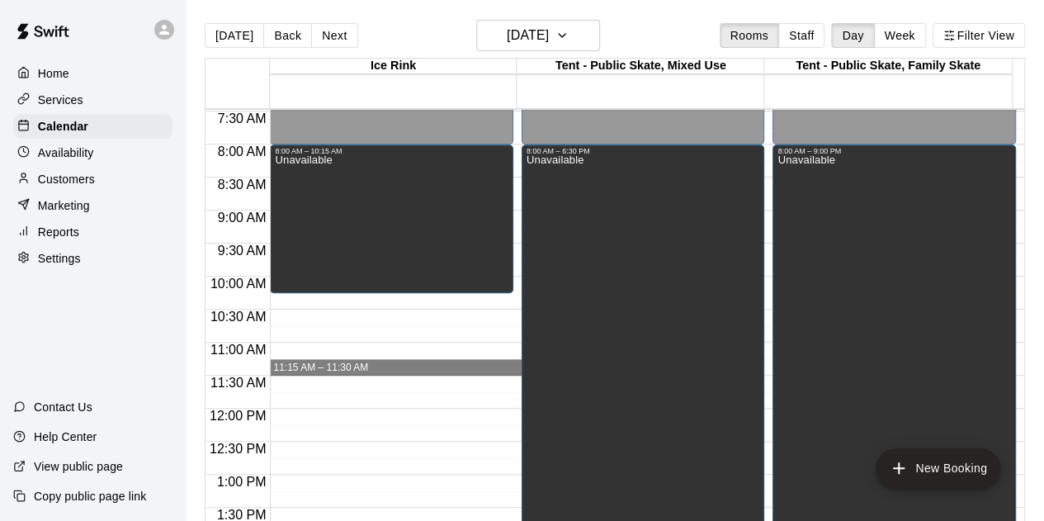
drag, startPoint x: 315, startPoint y: 367, endPoint x: 324, endPoint y: 370, distance: 9.4
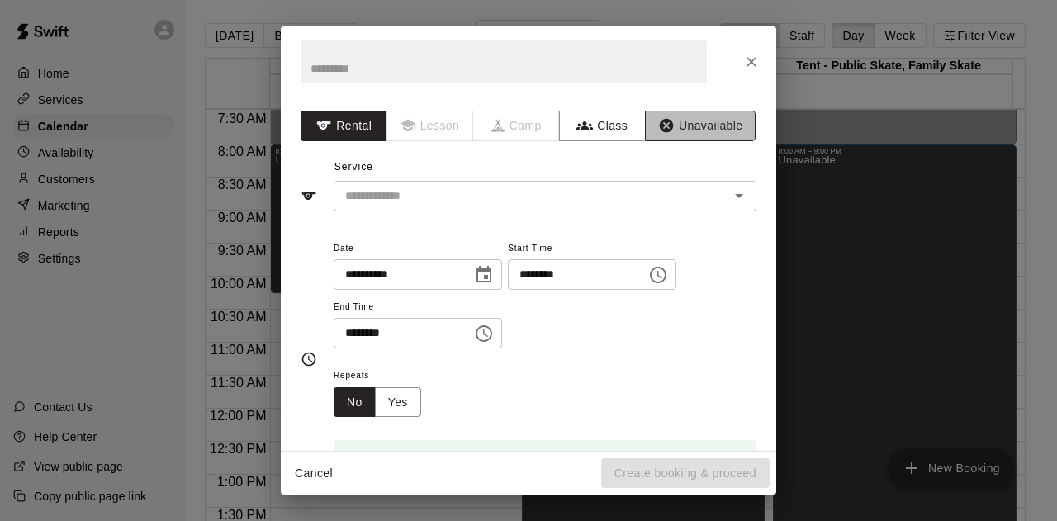
click at [689, 130] on button "Unavailable" at bounding box center [700, 126] width 111 height 31
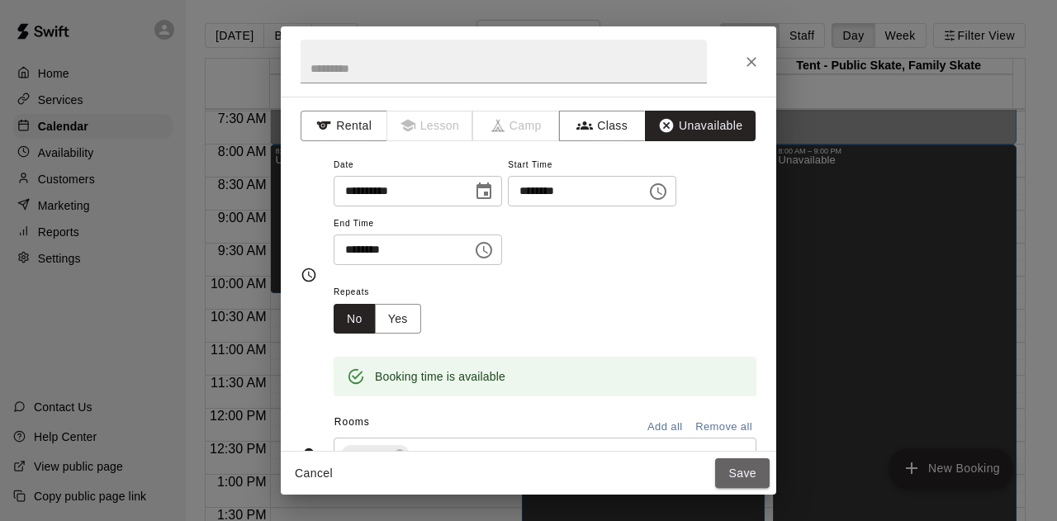
click at [743, 466] on button "Save" at bounding box center [742, 473] width 54 height 31
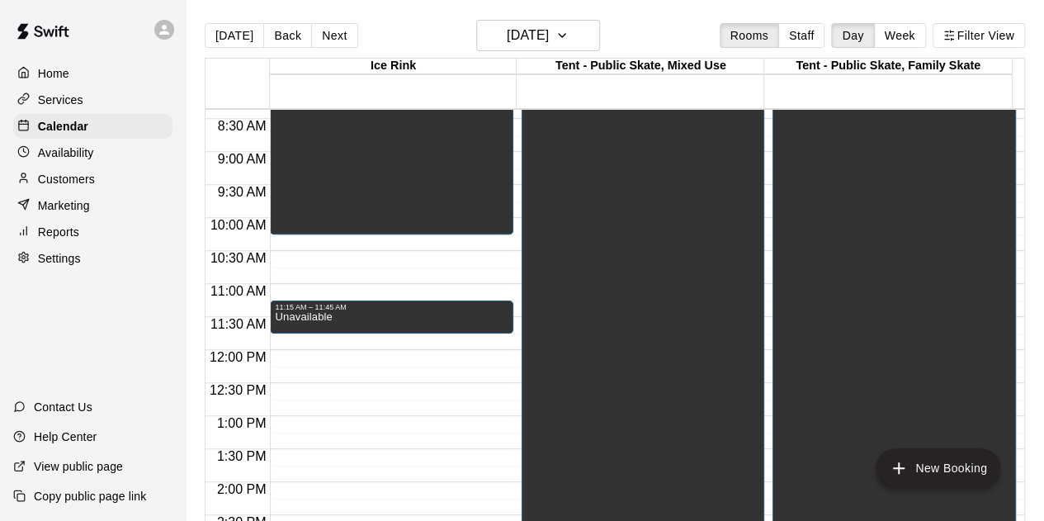
scroll to position [576, 0]
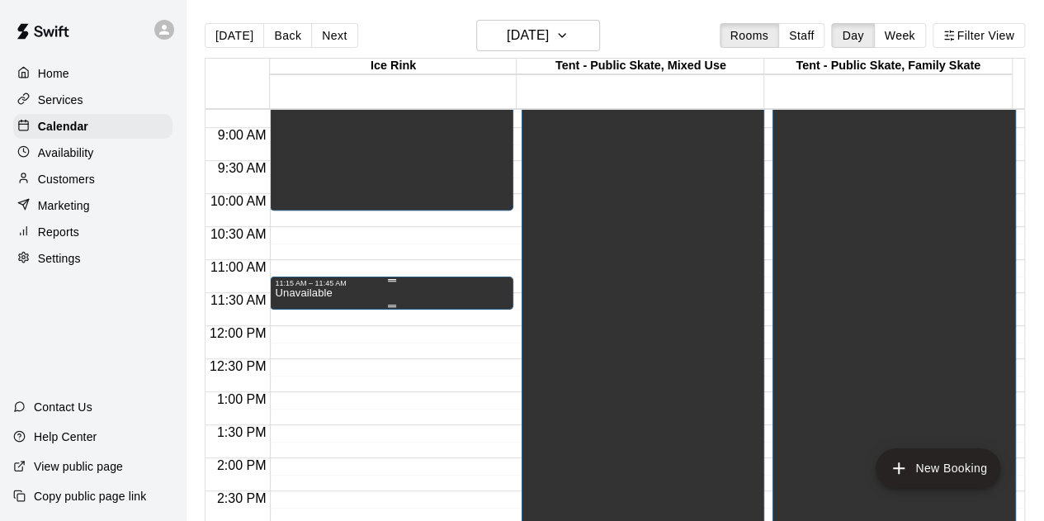
click at [310, 281] on div "11:15 AM – 11:45 AM" at bounding box center [392, 283] width 234 height 8
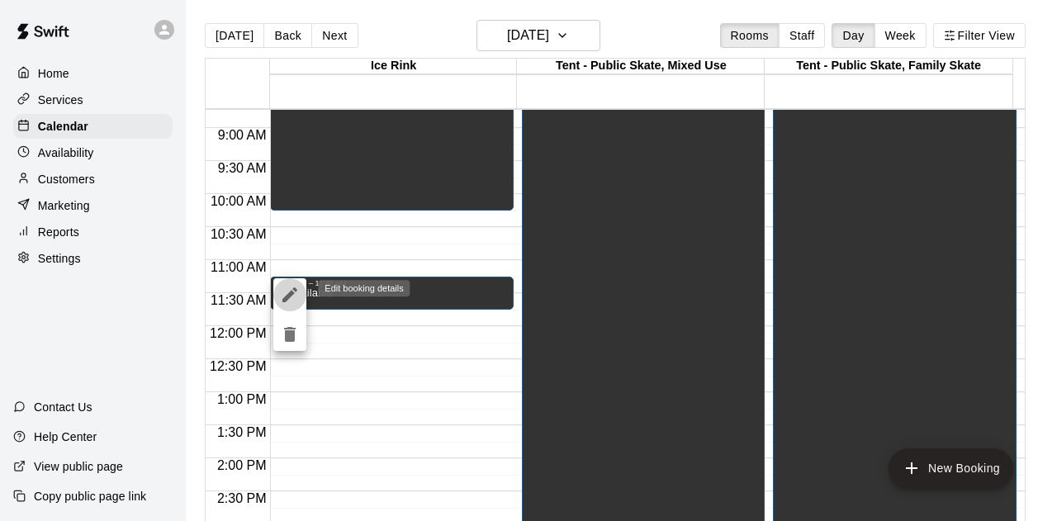
click at [280, 296] on icon "edit" at bounding box center [290, 295] width 20 height 20
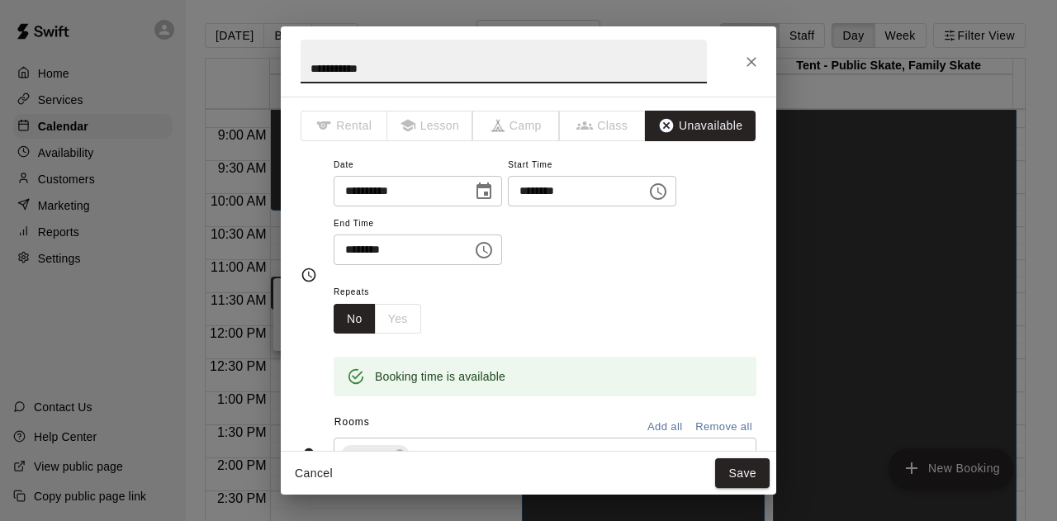
click at [368, 246] on input "********" at bounding box center [397, 249] width 127 height 31
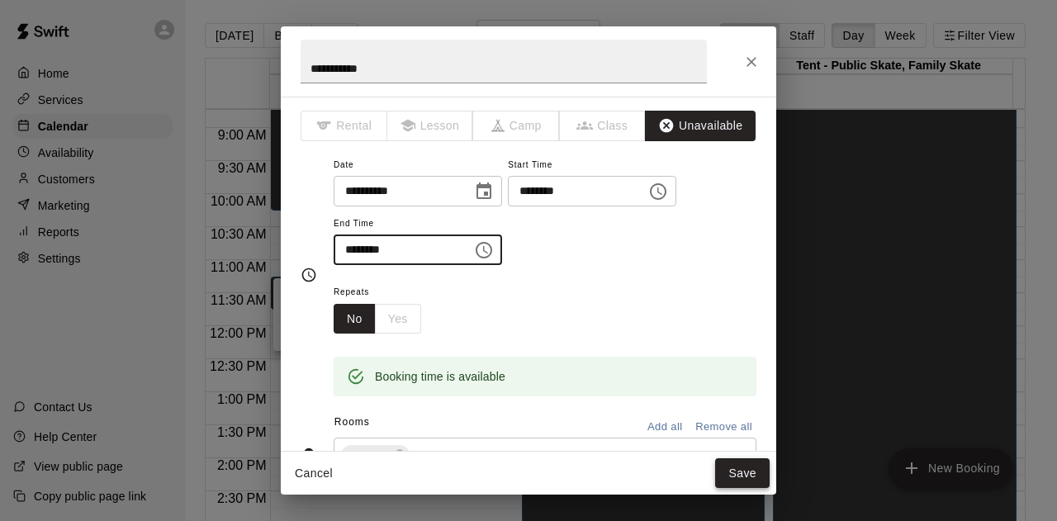
type input "********"
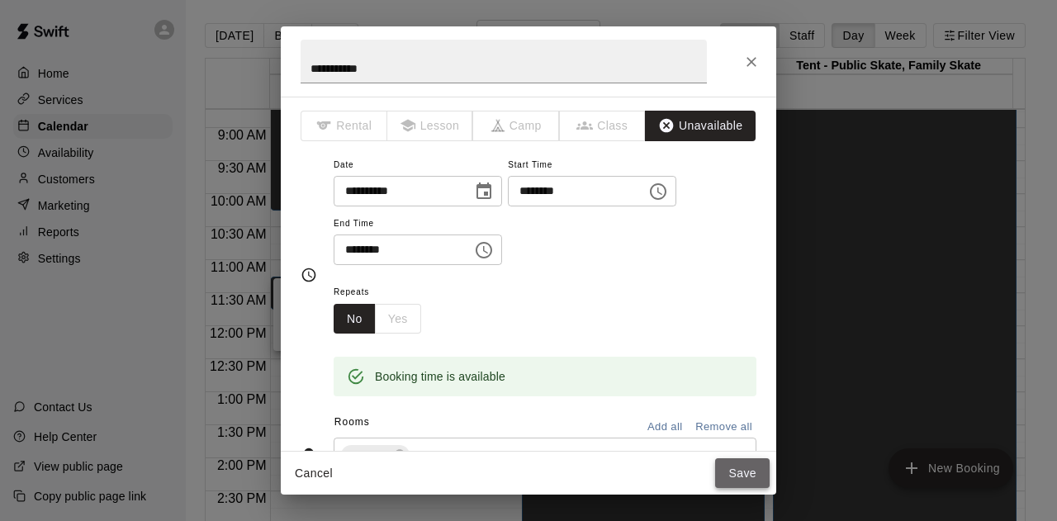
click at [740, 479] on button "Save" at bounding box center [742, 473] width 54 height 31
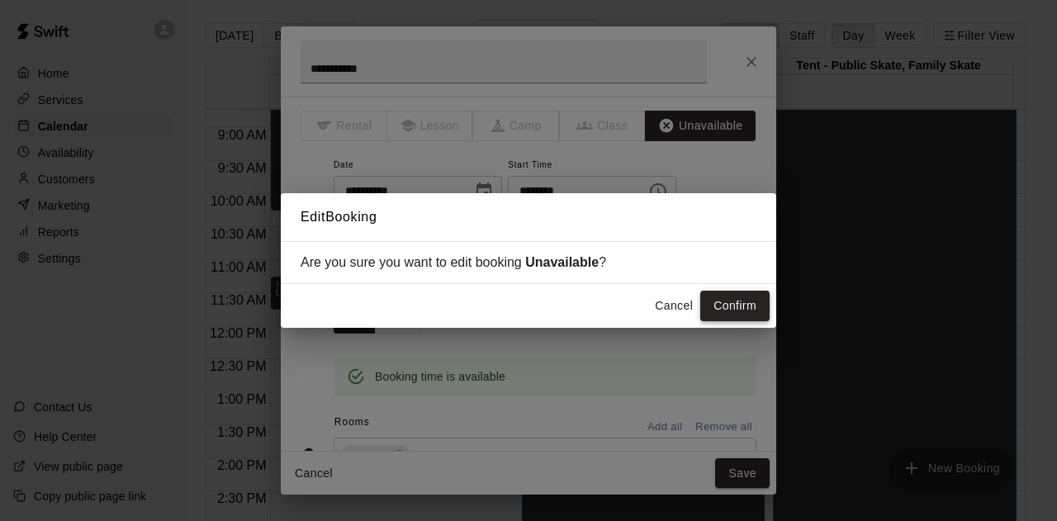
click at [741, 293] on button "Confirm" at bounding box center [734, 306] width 69 height 31
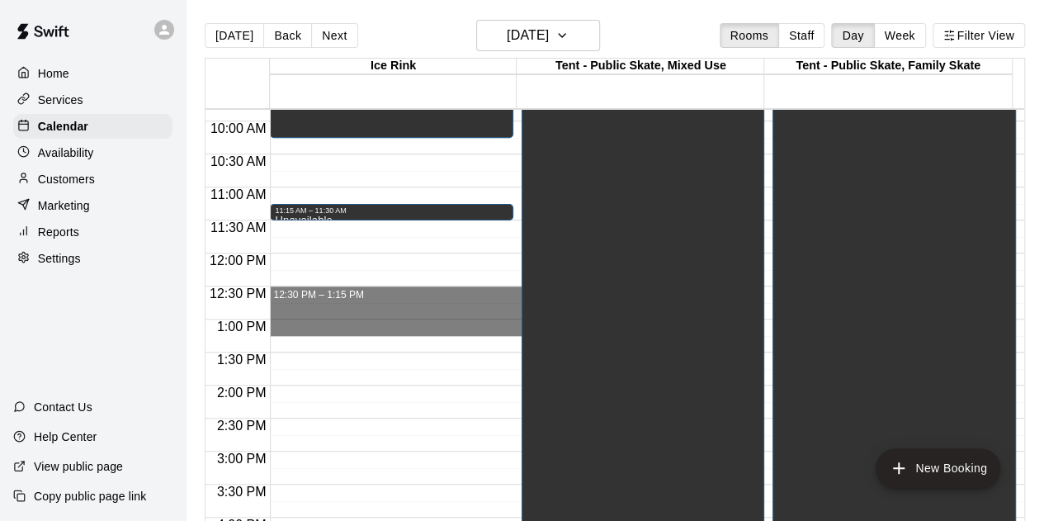
scroll to position [824, 0]
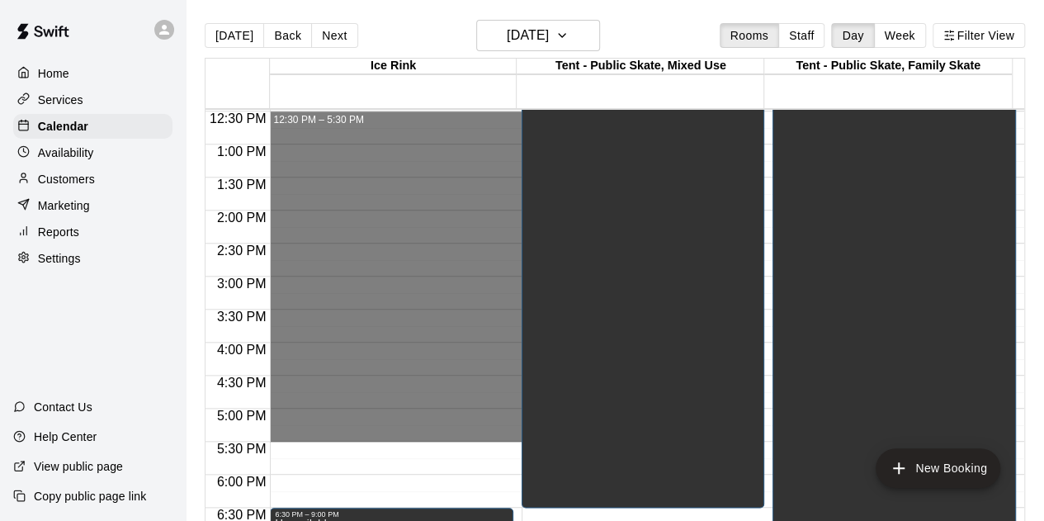
drag, startPoint x: 324, startPoint y: 362, endPoint x: 347, endPoint y: 436, distance: 76.8
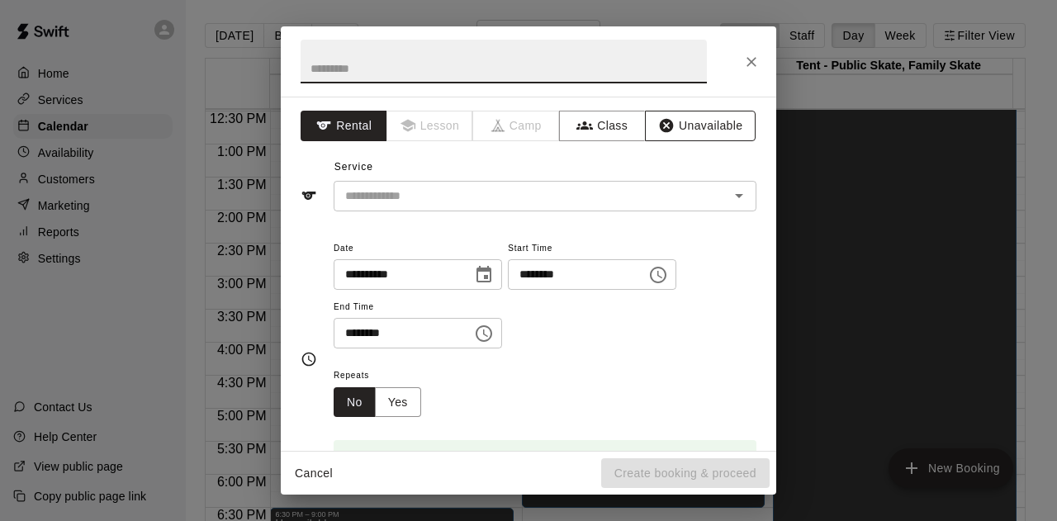
click at [692, 133] on button "Unavailable" at bounding box center [700, 126] width 111 height 31
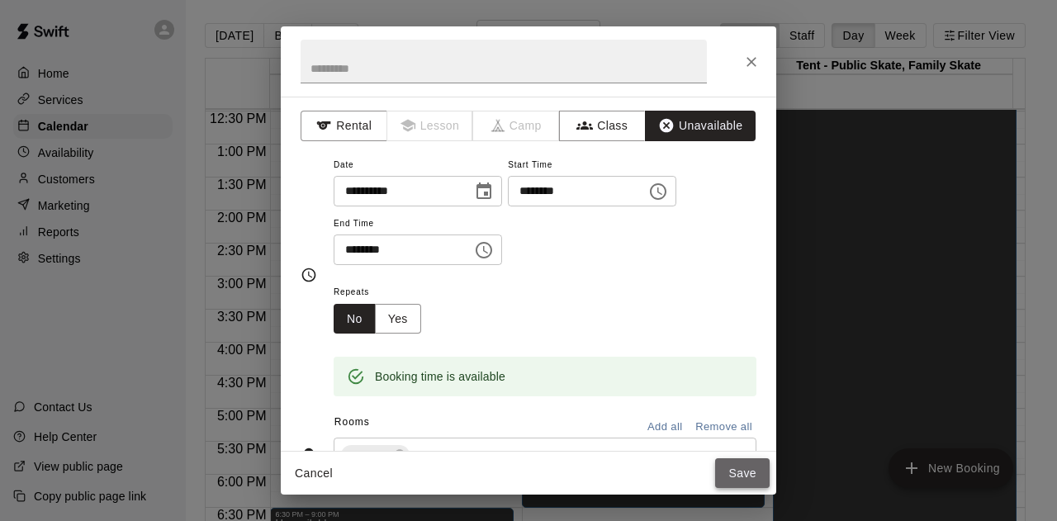
click at [742, 478] on button "Save" at bounding box center [742, 473] width 54 height 31
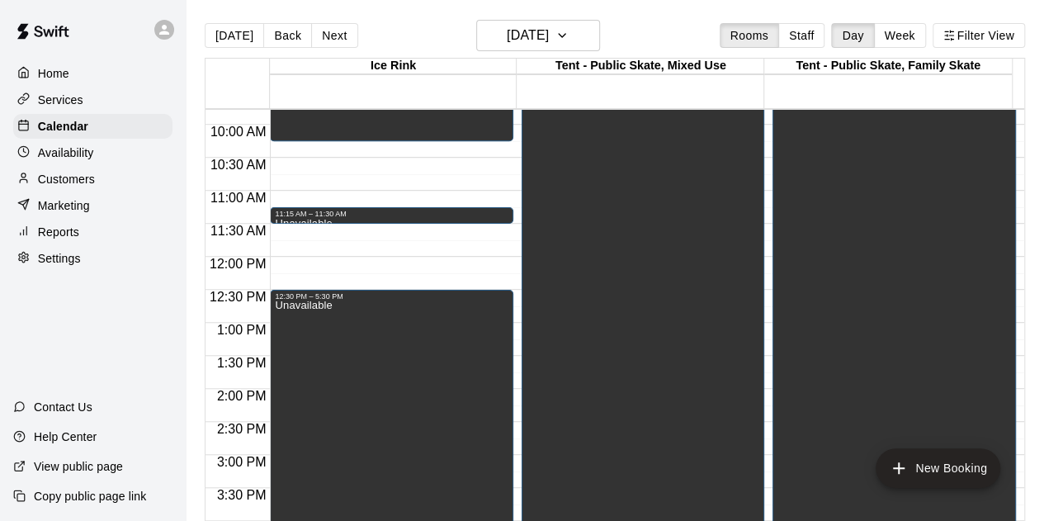
scroll to position [494, 0]
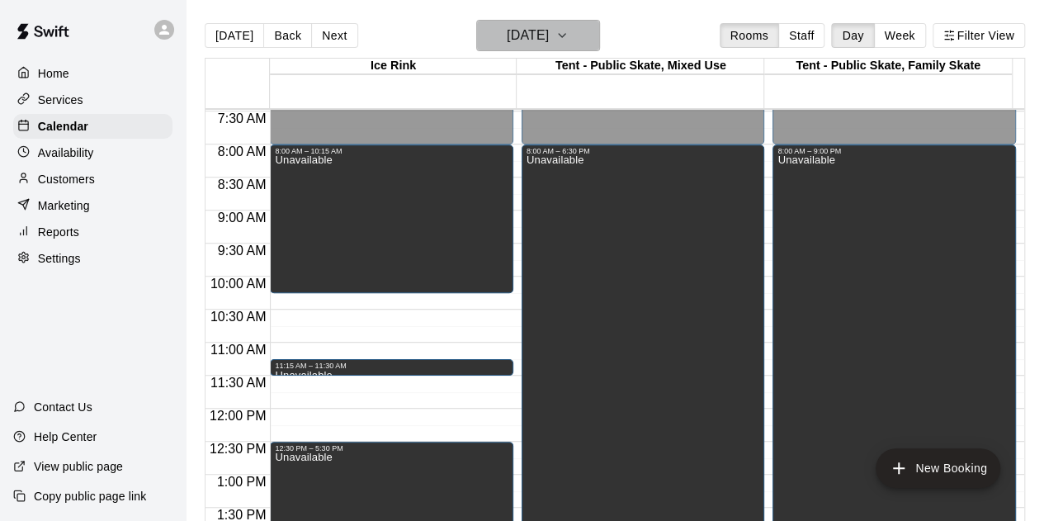
click at [569, 32] on icon "button" at bounding box center [562, 36] width 13 height 20
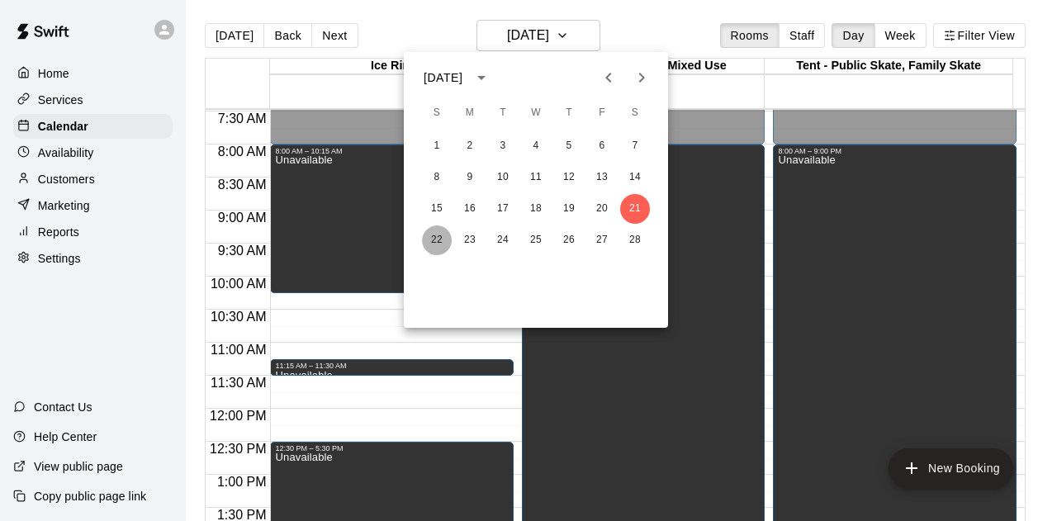
click at [438, 238] on button "22" at bounding box center [437, 240] width 30 height 30
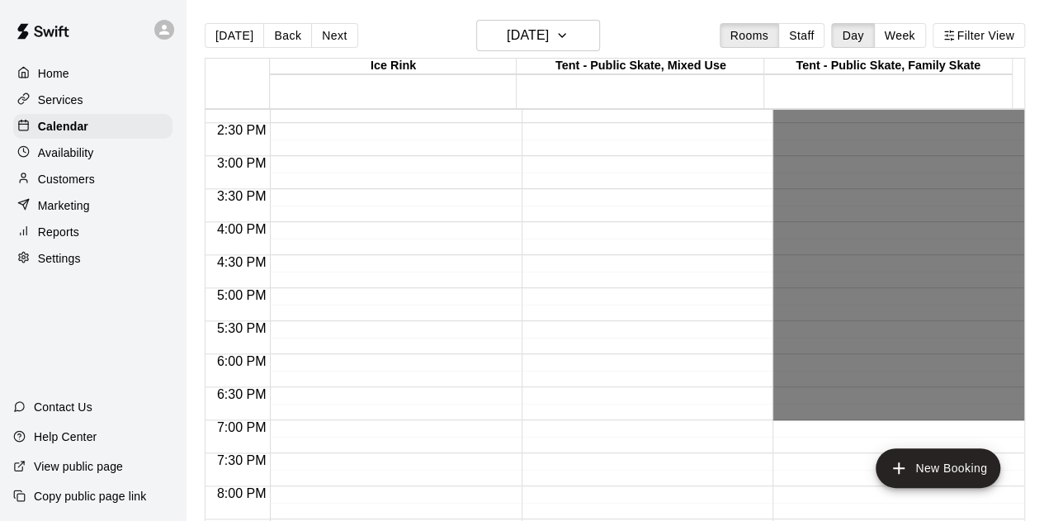
scroll to position [989, 0]
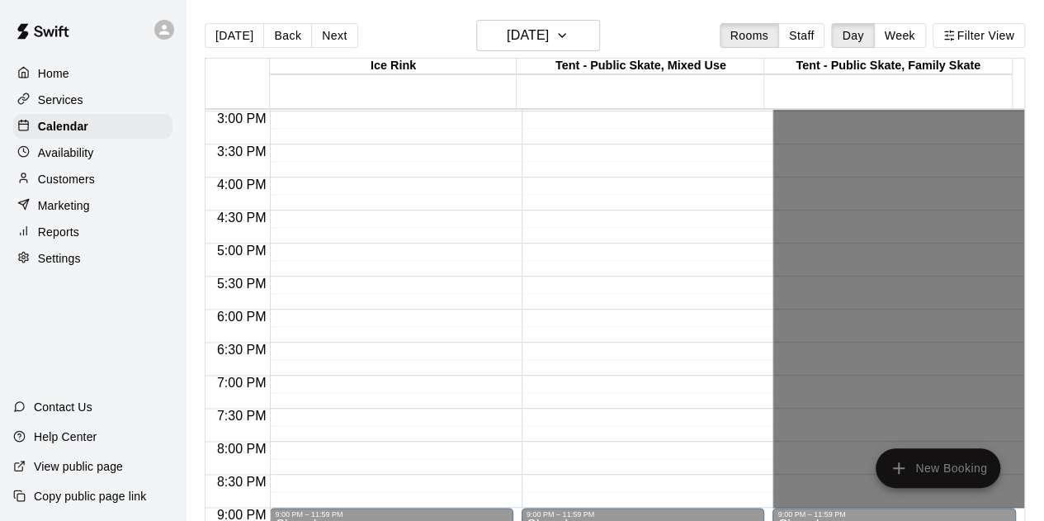
drag, startPoint x: 829, startPoint y: 277, endPoint x: 839, endPoint y: 499, distance: 222.3
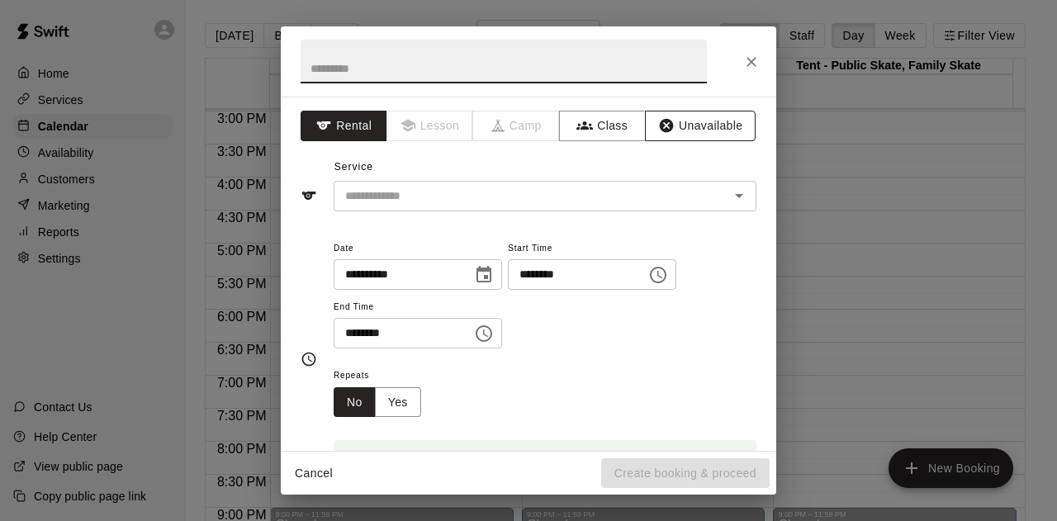
click at [700, 121] on button "Unavailable" at bounding box center [700, 126] width 111 height 31
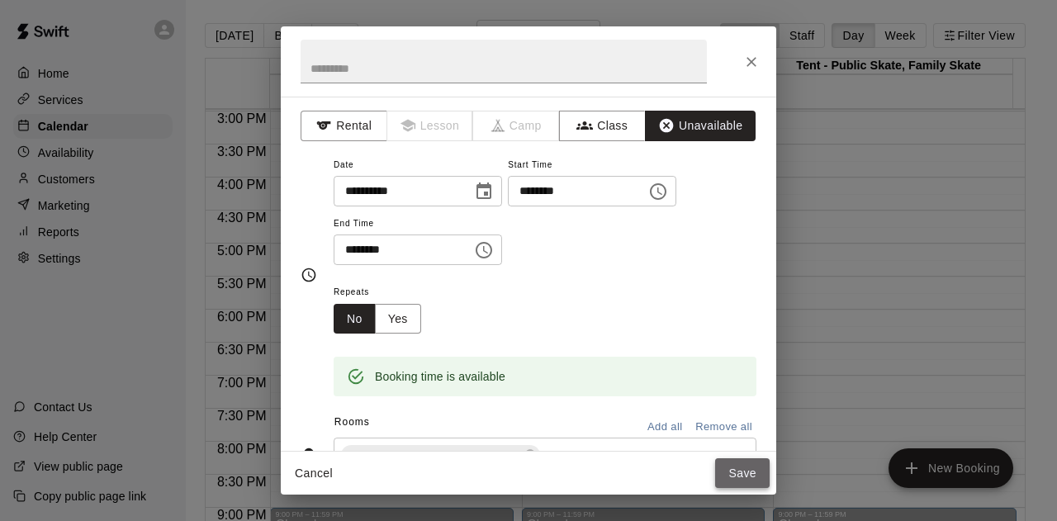
click at [746, 480] on button "Save" at bounding box center [742, 473] width 54 height 31
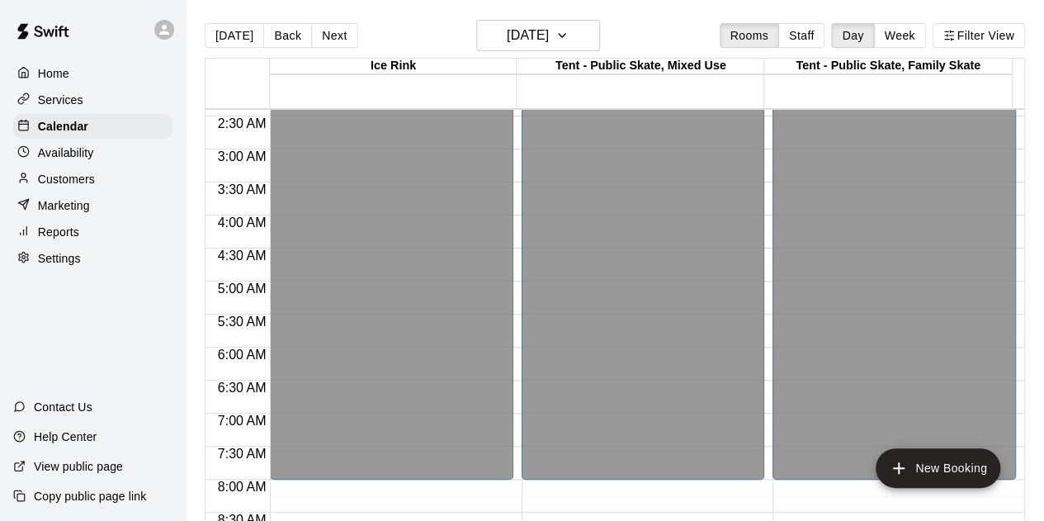
scroll to position [246, 0]
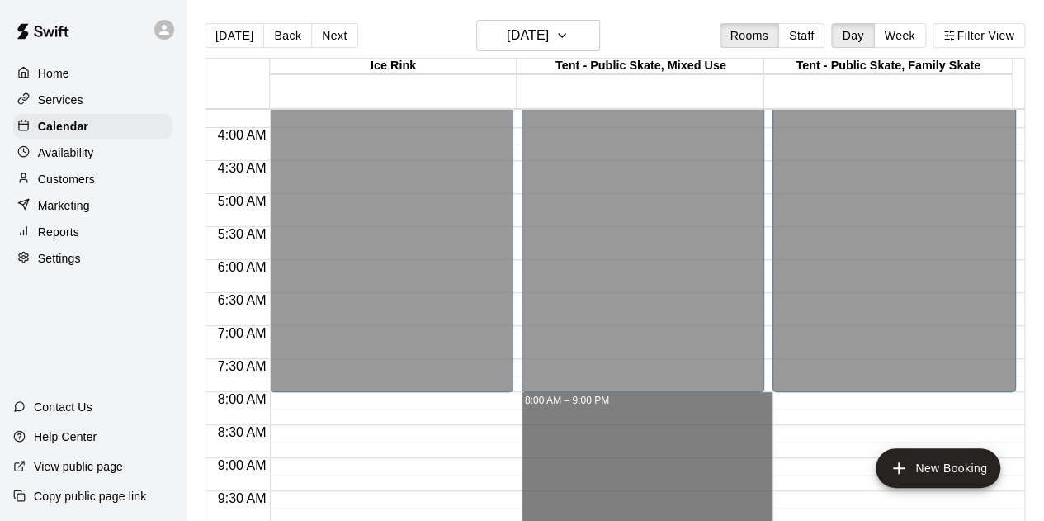
drag, startPoint x: 695, startPoint y: 506, endPoint x: 652, endPoint y: 403, distance: 111.8
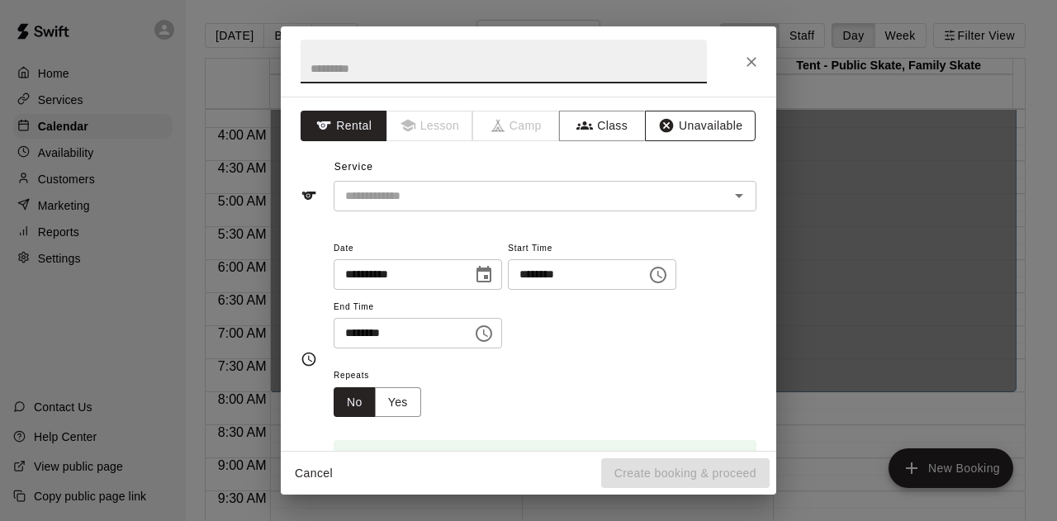
click at [679, 132] on button "Unavailable" at bounding box center [700, 126] width 111 height 31
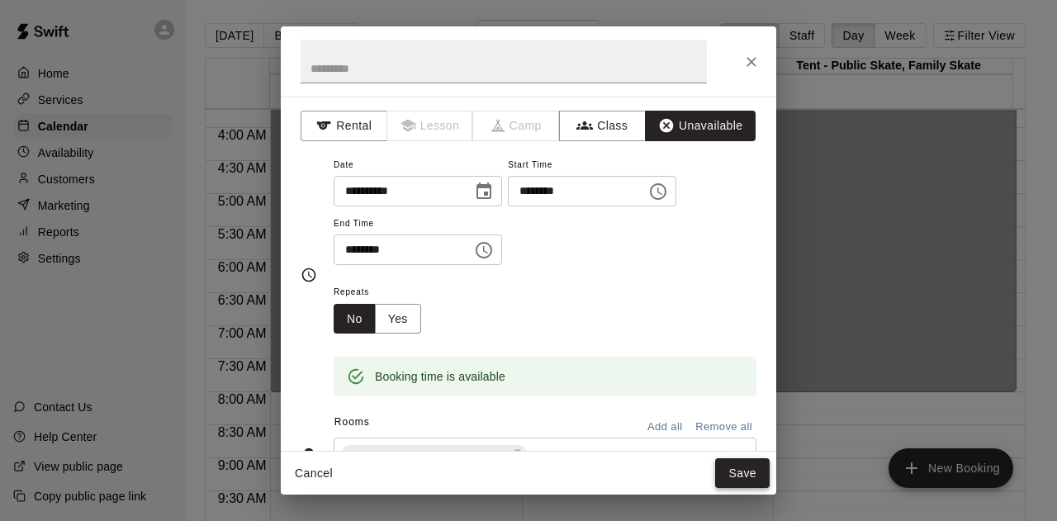
click at [737, 471] on button "Save" at bounding box center [742, 473] width 54 height 31
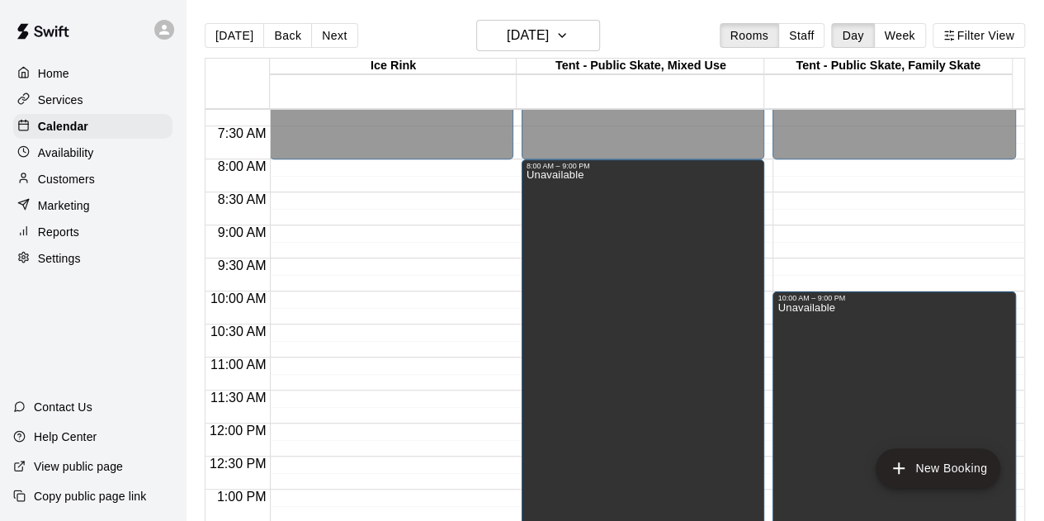
scroll to position [494, 0]
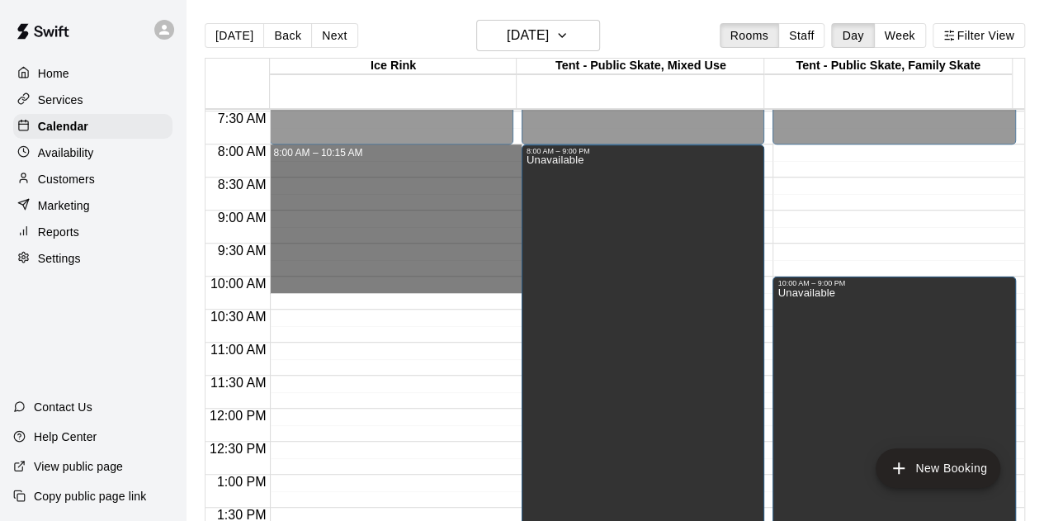
drag, startPoint x: 473, startPoint y: 152, endPoint x: 469, endPoint y: 283, distance: 131.3
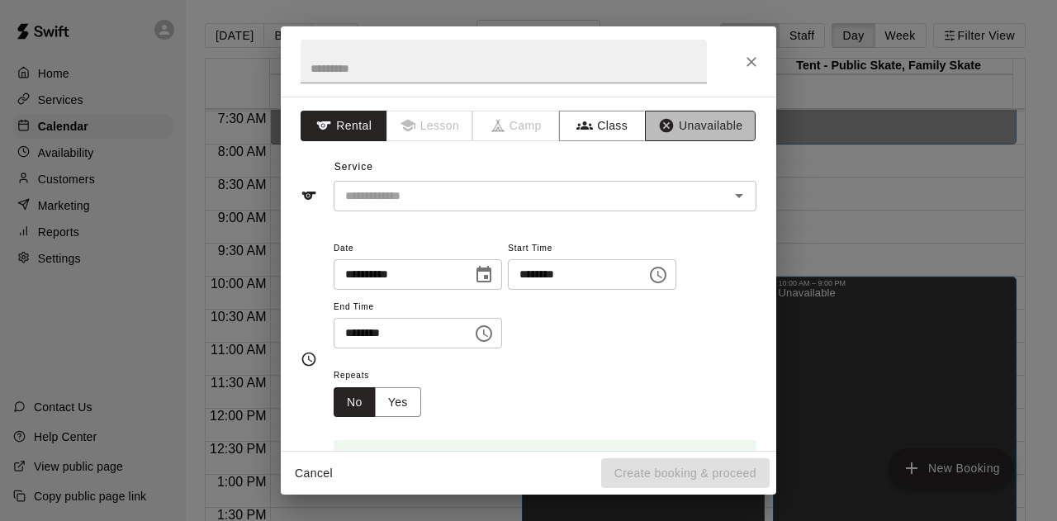
click at [700, 112] on button "Unavailable" at bounding box center [700, 126] width 111 height 31
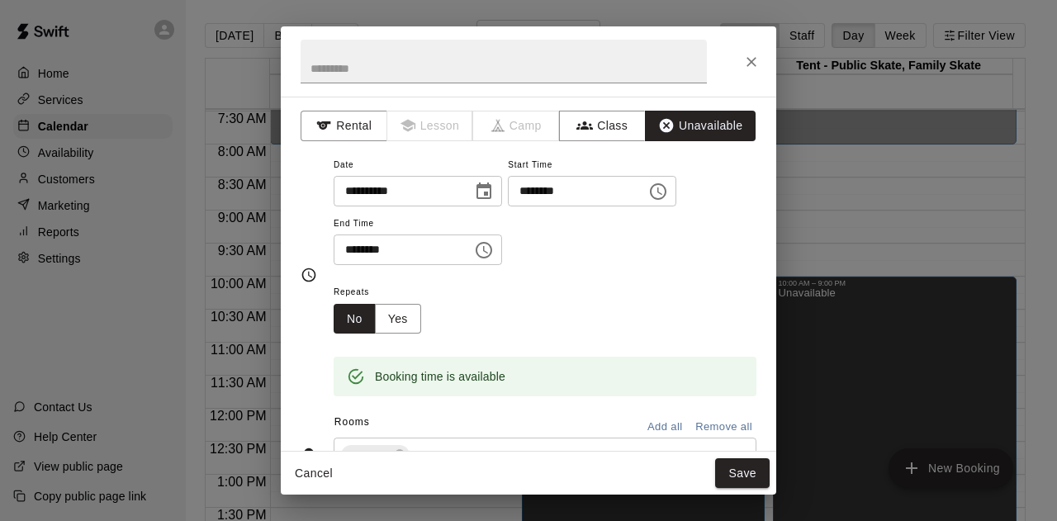
click at [739, 468] on button "Save" at bounding box center [742, 473] width 54 height 31
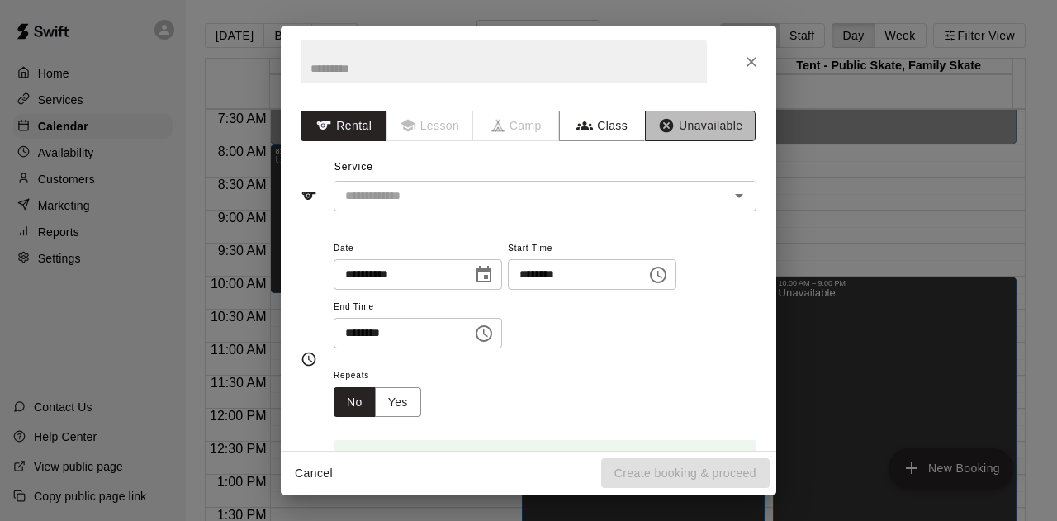
click at [706, 115] on button "Unavailable" at bounding box center [700, 126] width 111 height 31
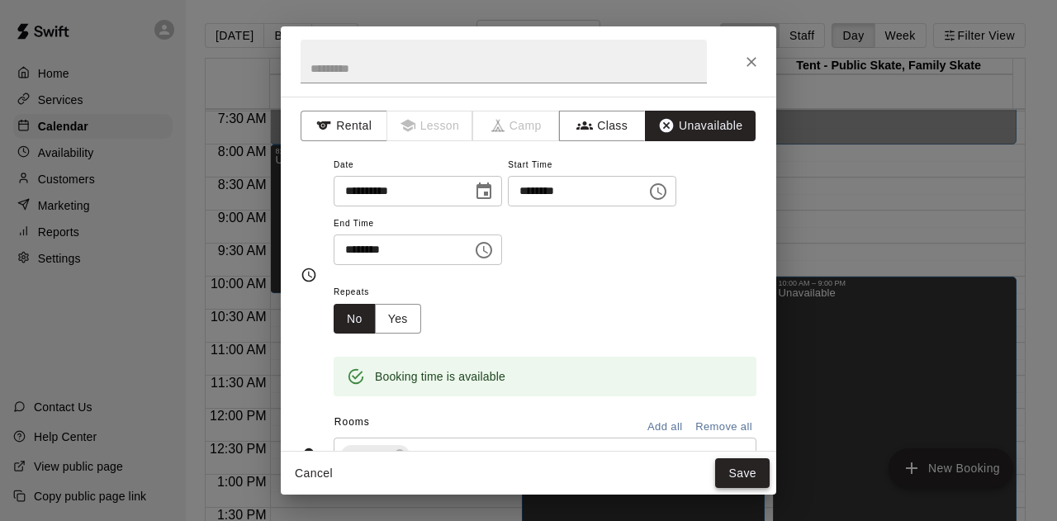
click at [737, 478] on button "Save" at bounding box center [742, 473] width 54 height 31
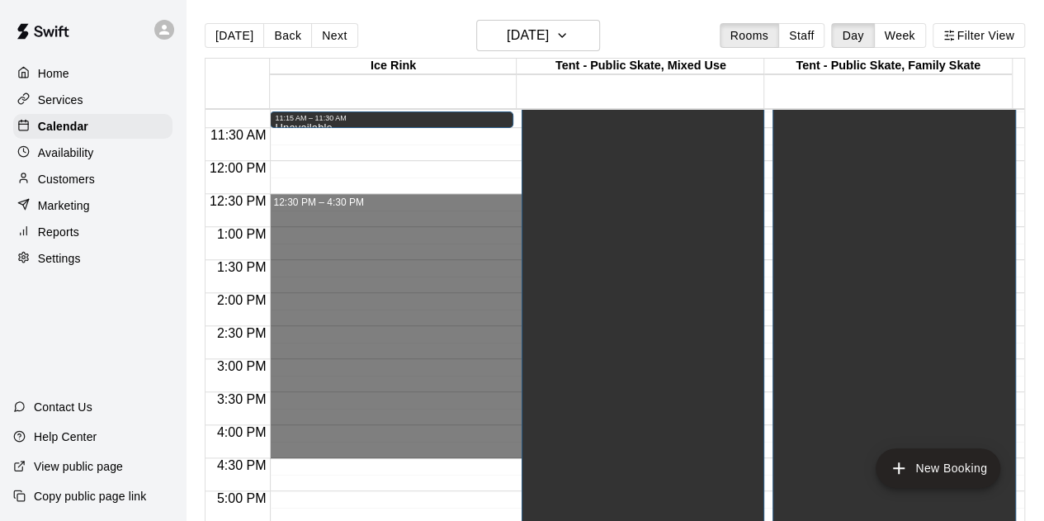
scroll to position [989, 0]
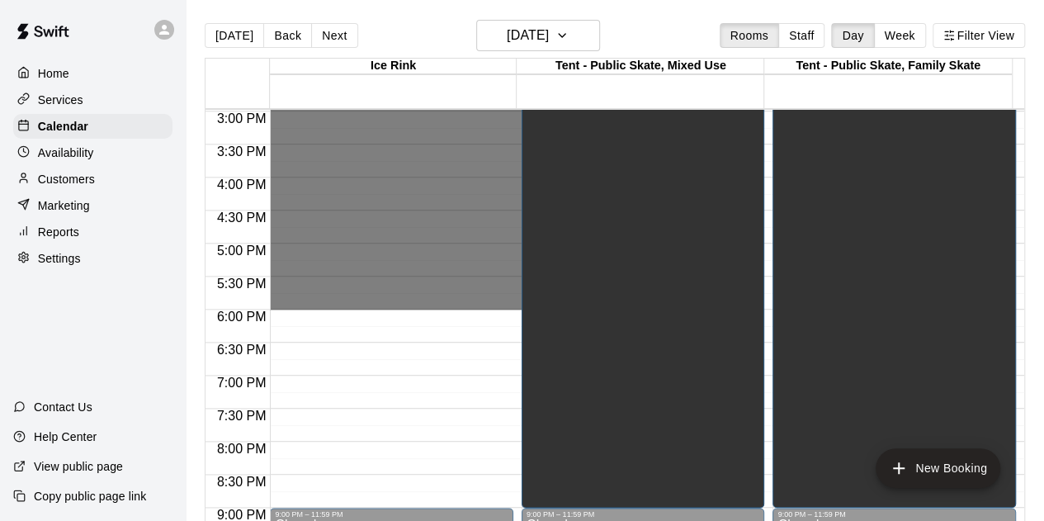
drag, startPoint x: 297, startPoint y: 442, endPoint x: 340, endPoint y: 306, distance: 142.8
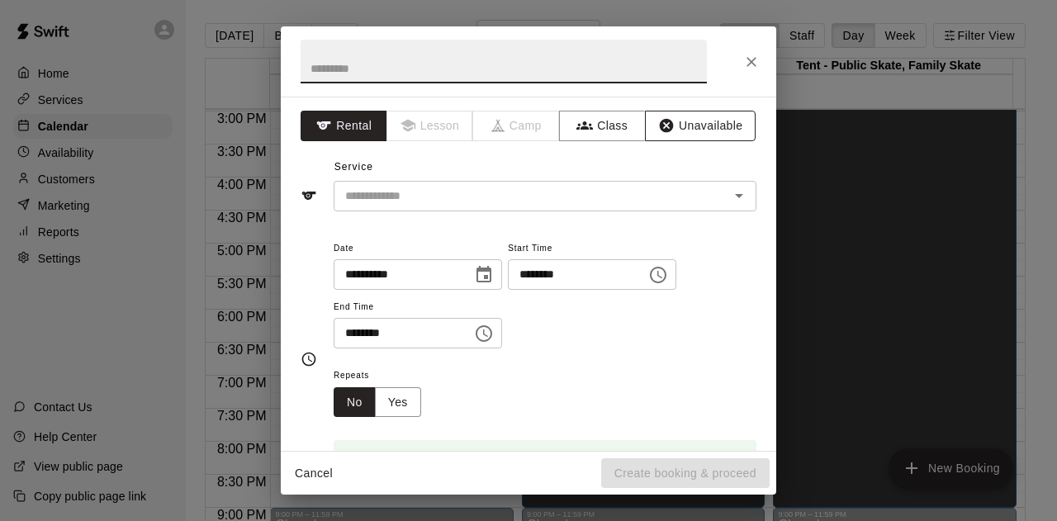
click at [698, 116] on button "Unavailable" at bounding box center [700, 126] width 111 height 31
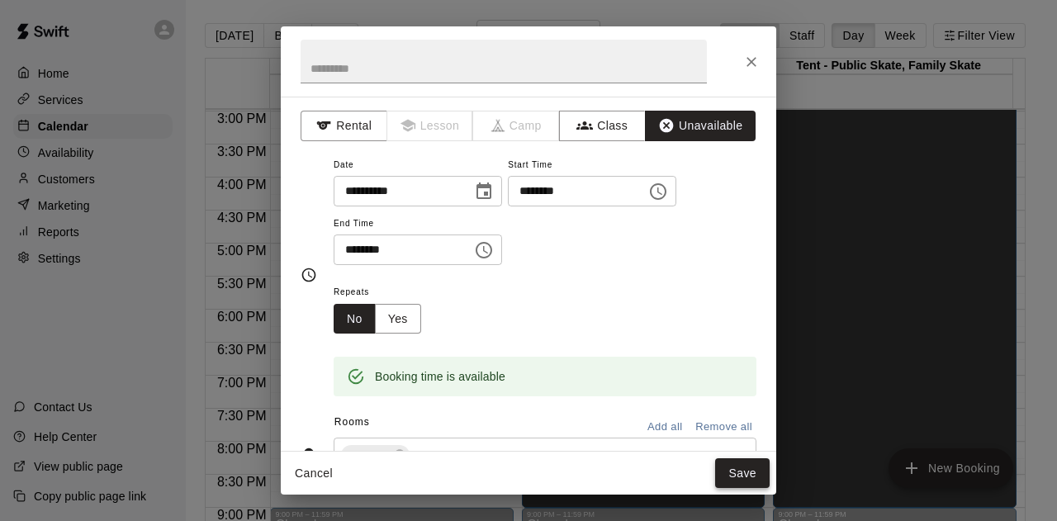
click at [737, 471] on button "Save" at bounding box center [742, 473] width 54 height 31
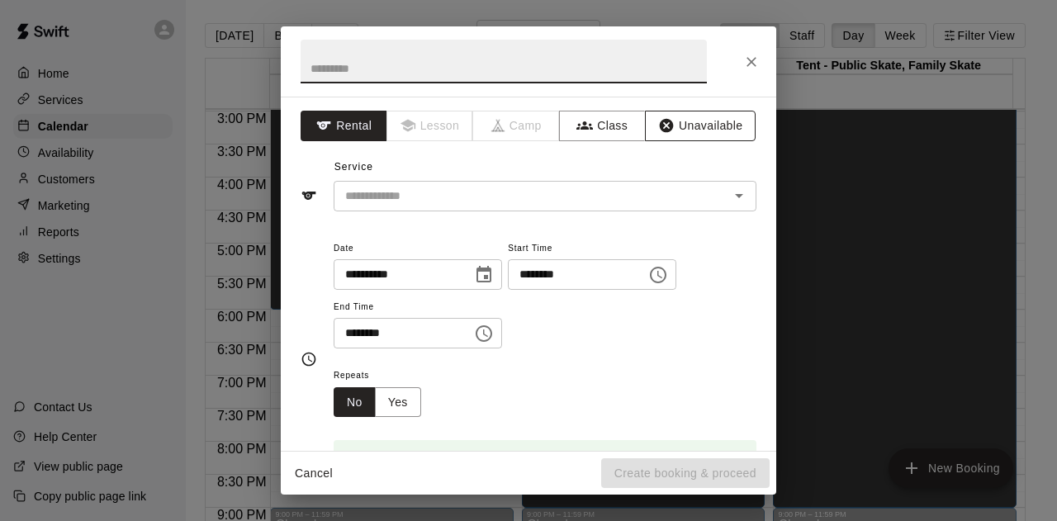
click at [670, 124] on button "Unavailable" at bounding box center [700, 126] width 111 height 31
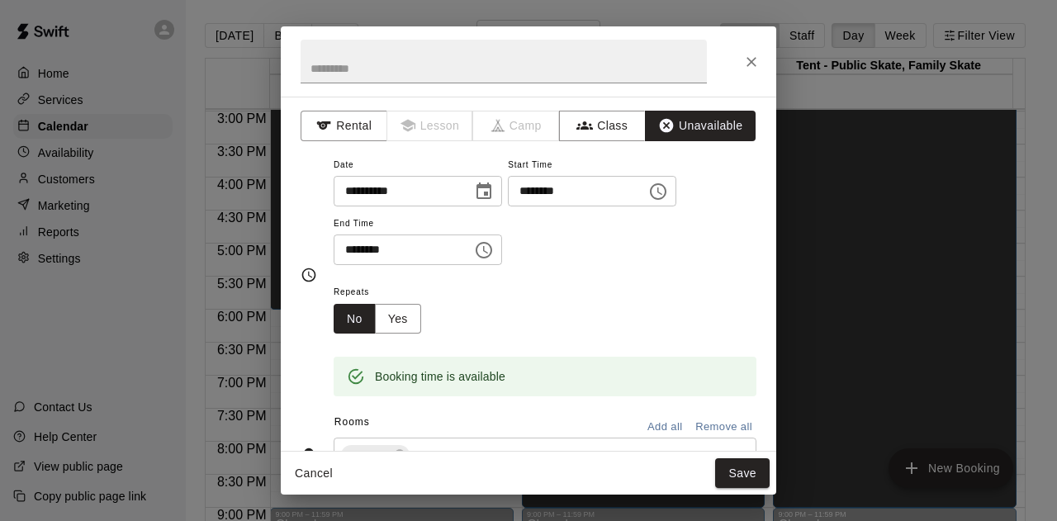
click at [735, 455] on div "Cancel Save" at bounding box center [528, 474] width 495 height 44
click at [749, 469] on button "Save" at bounding box center [742, 473] width 54 height 31
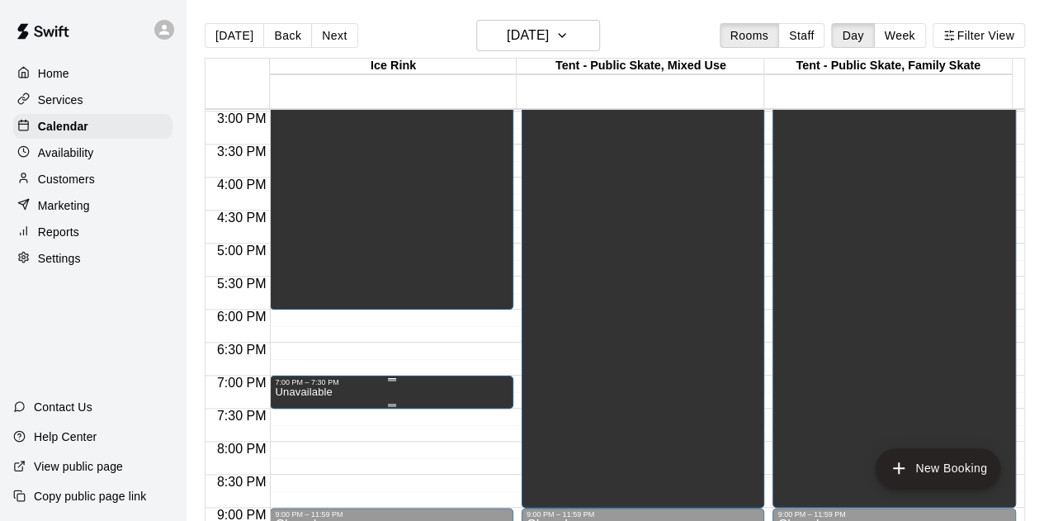
click at [302, 379] on div at bounding box center [392, 379] width 234 height 2
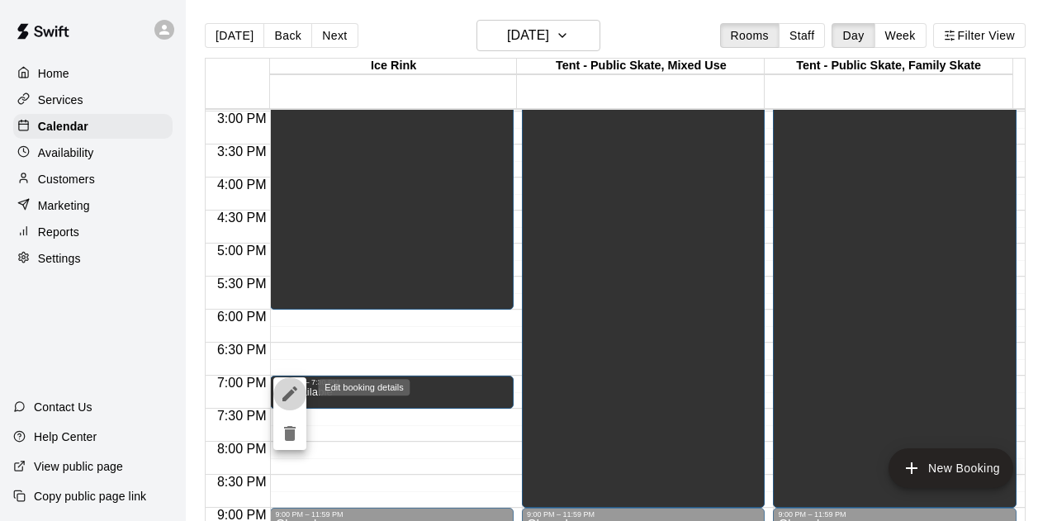
click at [286, 393] on icon "edit" at bounding box center [290, 394] width 20 height 20
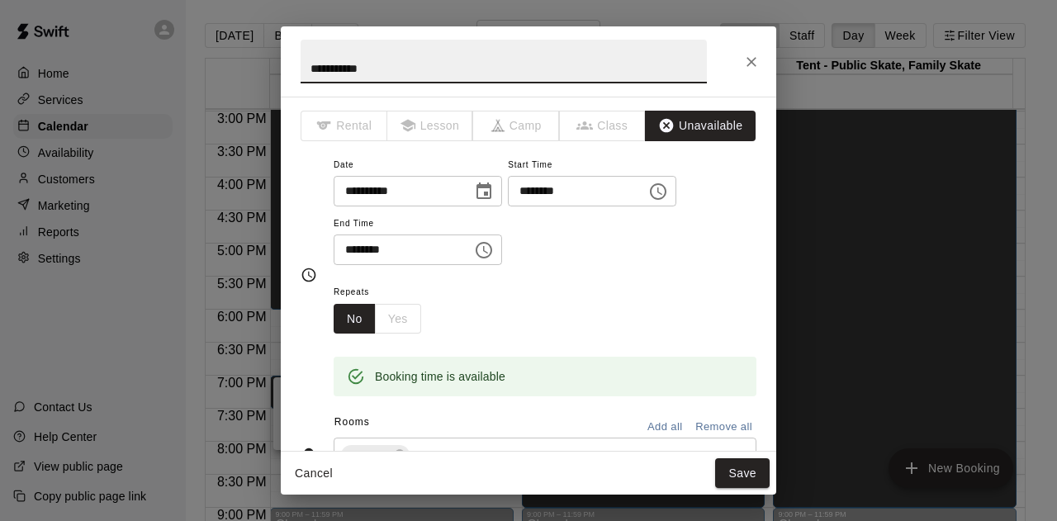
click at [371, 248] on input "********" at bounding box center [397, 249] width 127 height 31
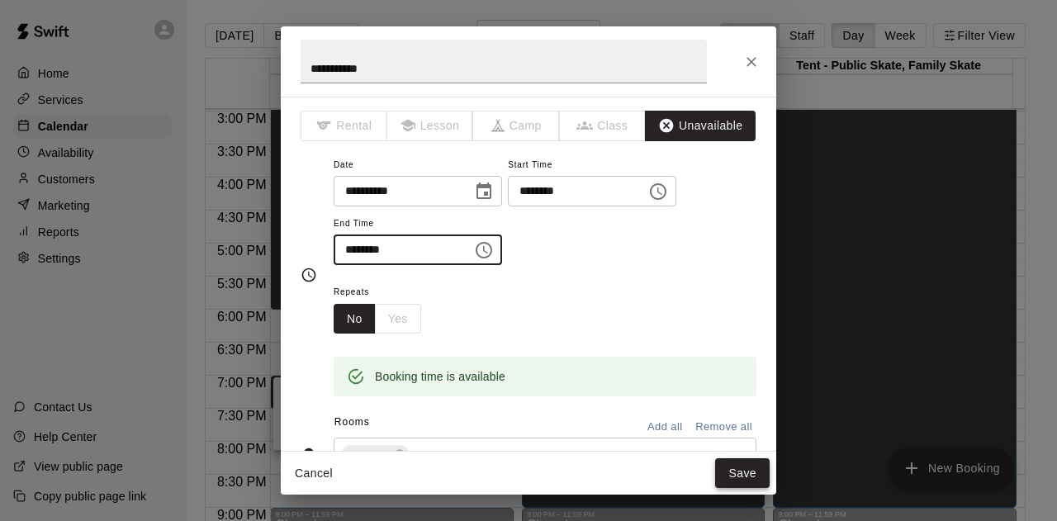
type input "********"
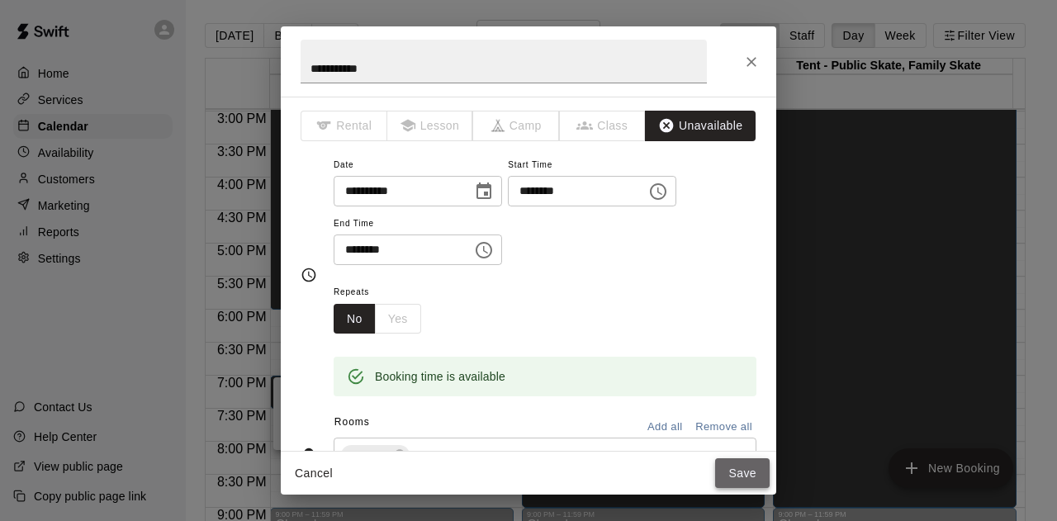
click at [749, 468] on button "Save" at bounding box center [742, 473] width 54 height 31
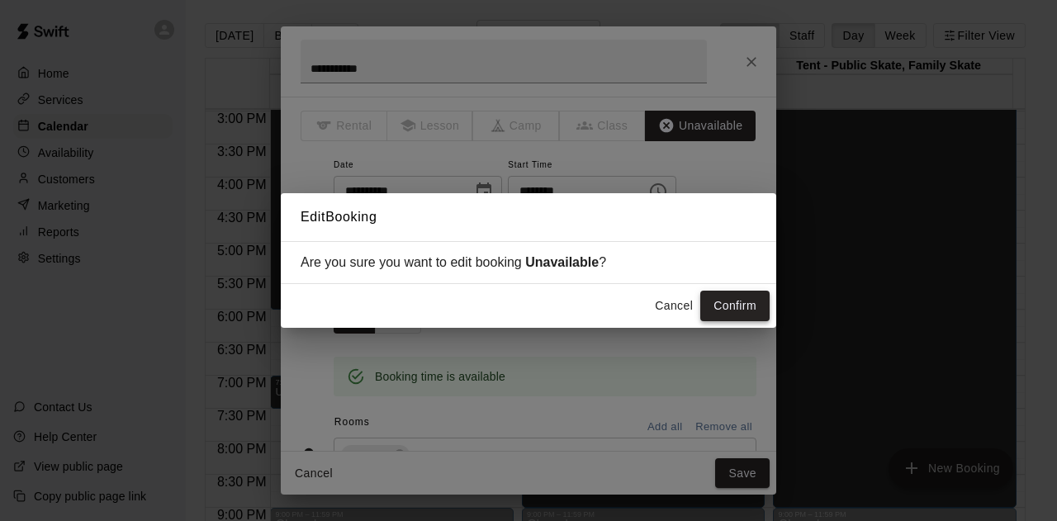
click at [731, 305] on button "Confirm" at bounding box center [734, 306] width 69 height 31
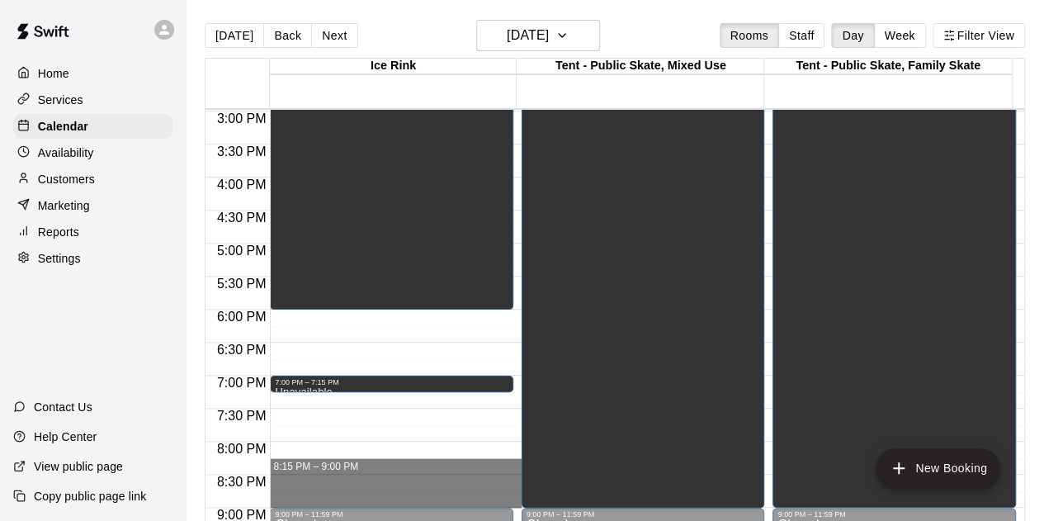
drag, startPoint x: 304, startPoint y: 459, endPoint x: 307, endPoint y: 499, distance: 40.6
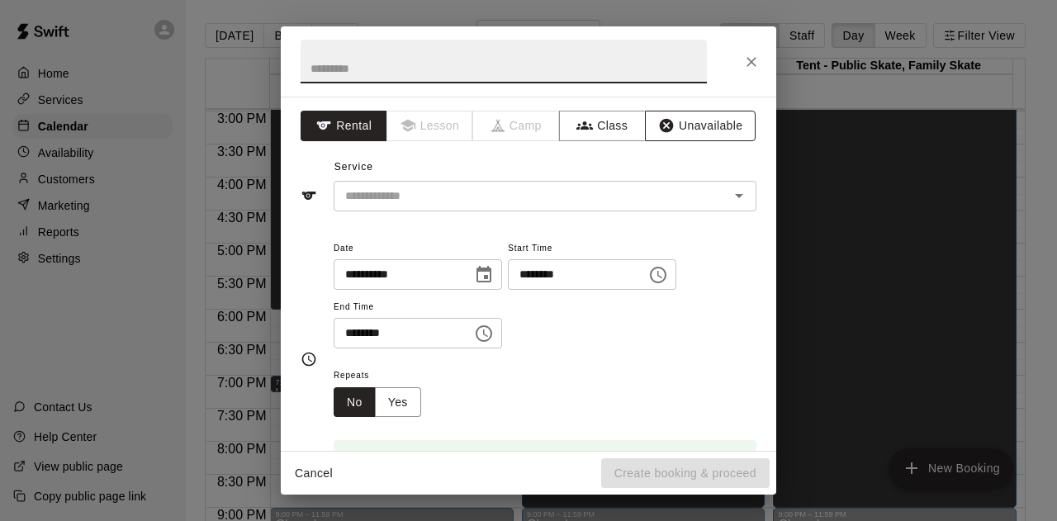
click at [676, 134] on button "Unavailable" at bounding box center [700, 126] width 111 height 31
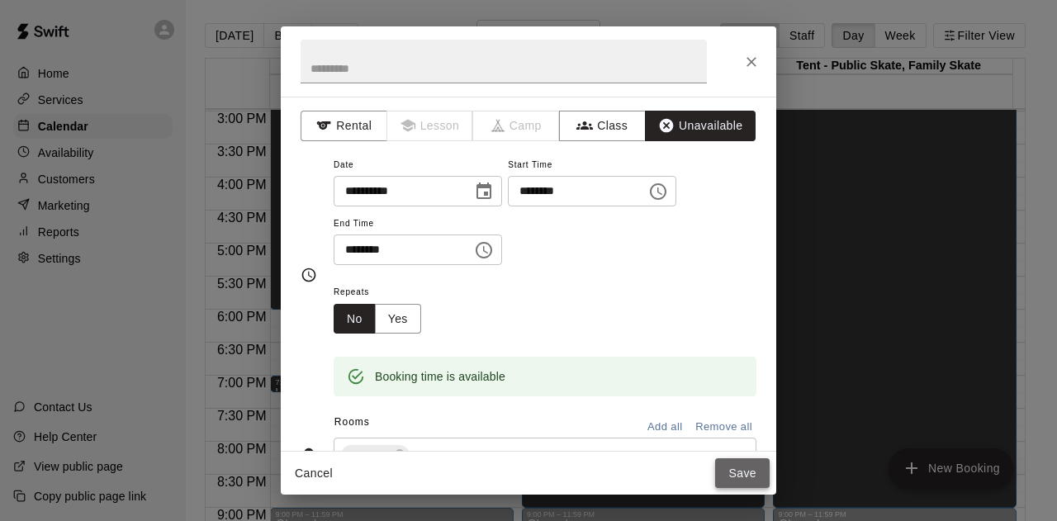
click at [746, 475] on button "Save" at bounding box center [742, 473] width 54 height 31
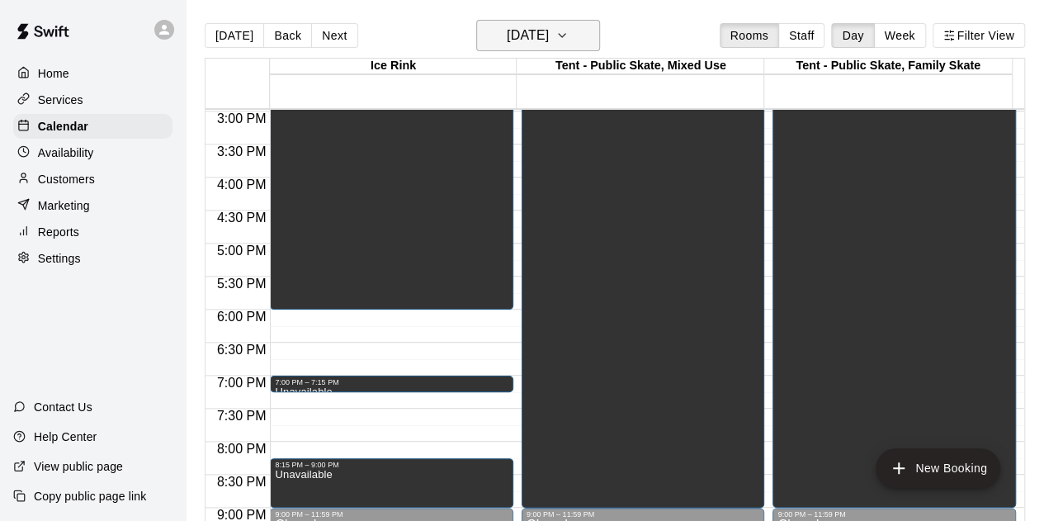
click at [569, 37] on icon "button" at bounding box center [562, 36] width 13 height 20
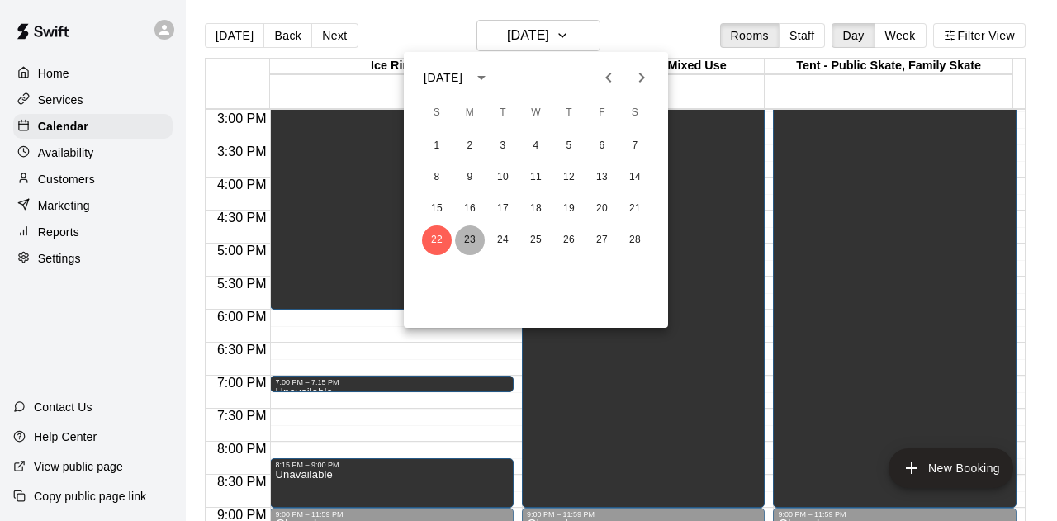
click at [472, 244] on button "23" at bounding box center [470, 240] width 30 height 30
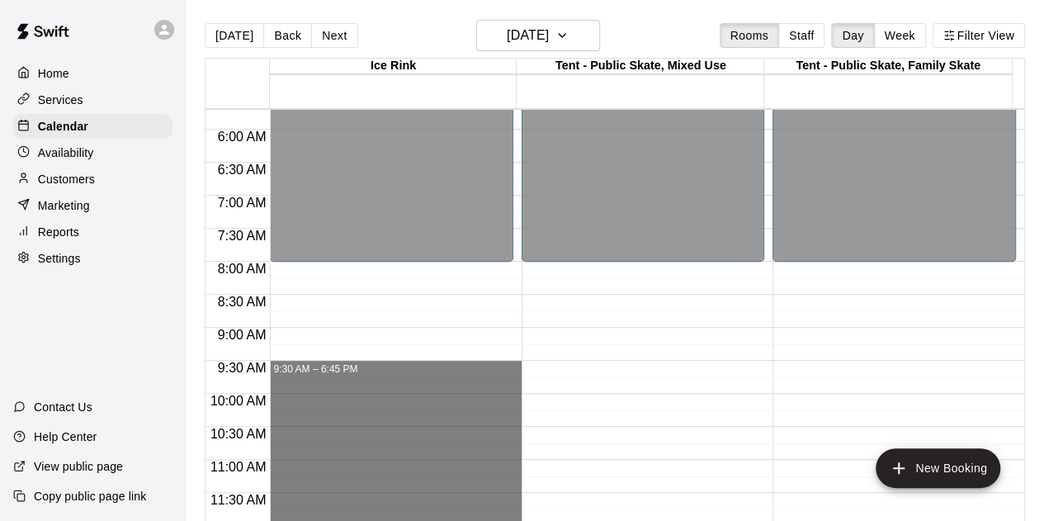
scroll to position [411, 0]
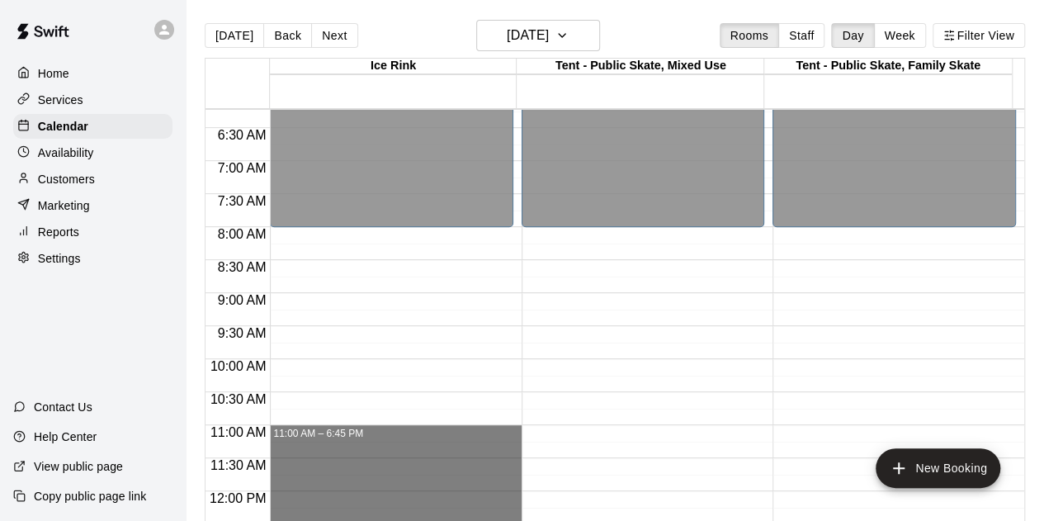
drag, startPoint x: 319, startPoint y: 357, endPoint x: 338, endPoint y: 433, distance: 78.3
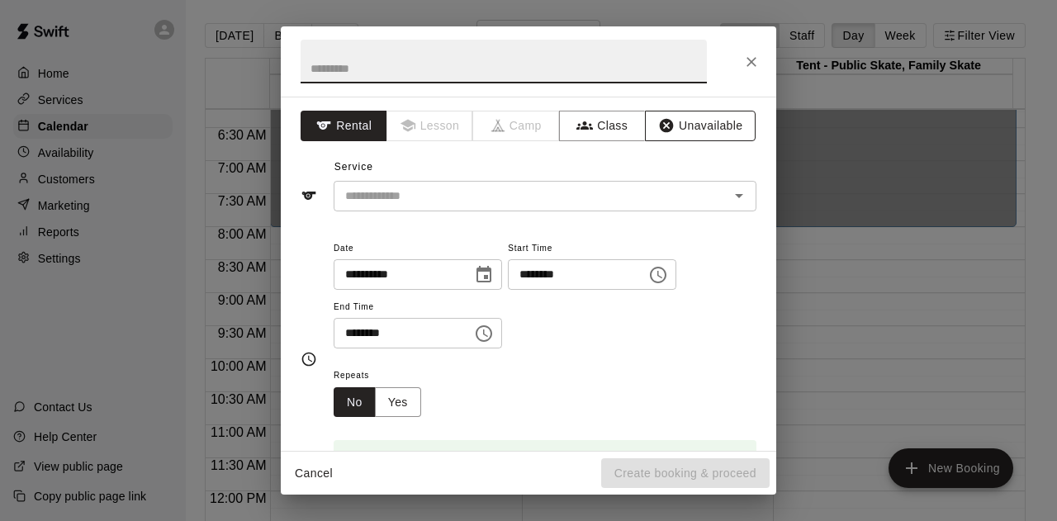
click at [697, 127] on button "Unavailable" at bounding box center [700, 126] width 111 height 31
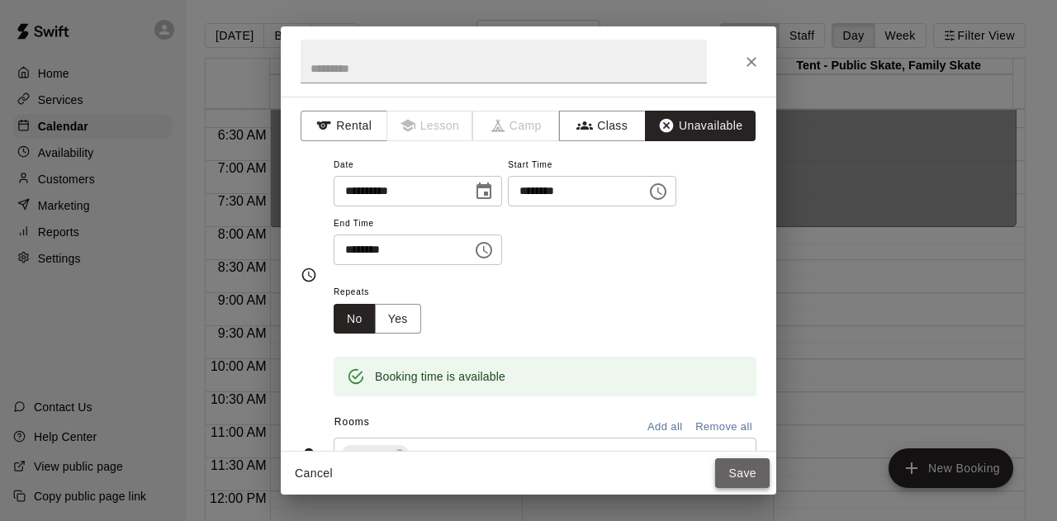
click at [750, 471] on button "Save" at bounding box center [742, 473] width 54 height 31
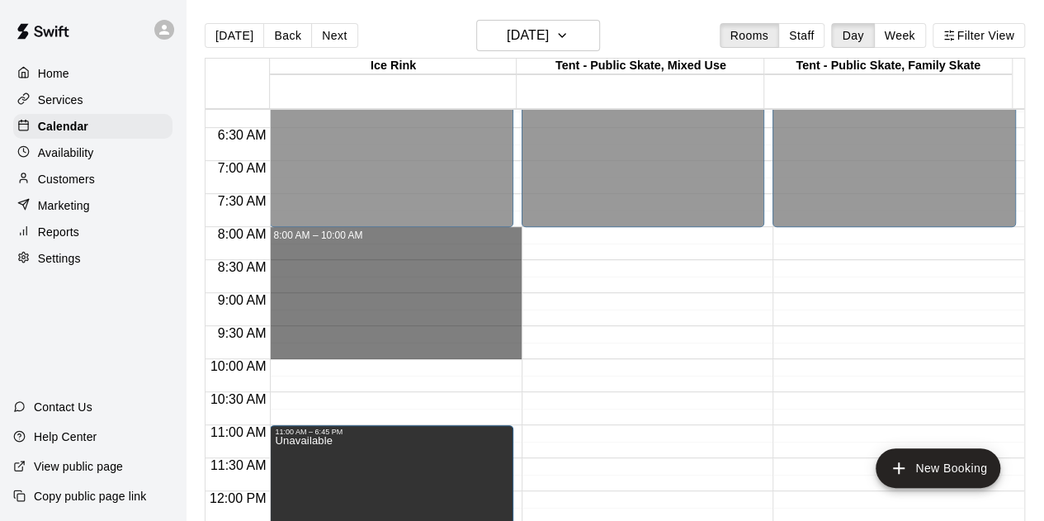
drag, startPoint x: 383, startPoint y: 229, endPoint x: 386, endPoint y: 353, distance: 123.9
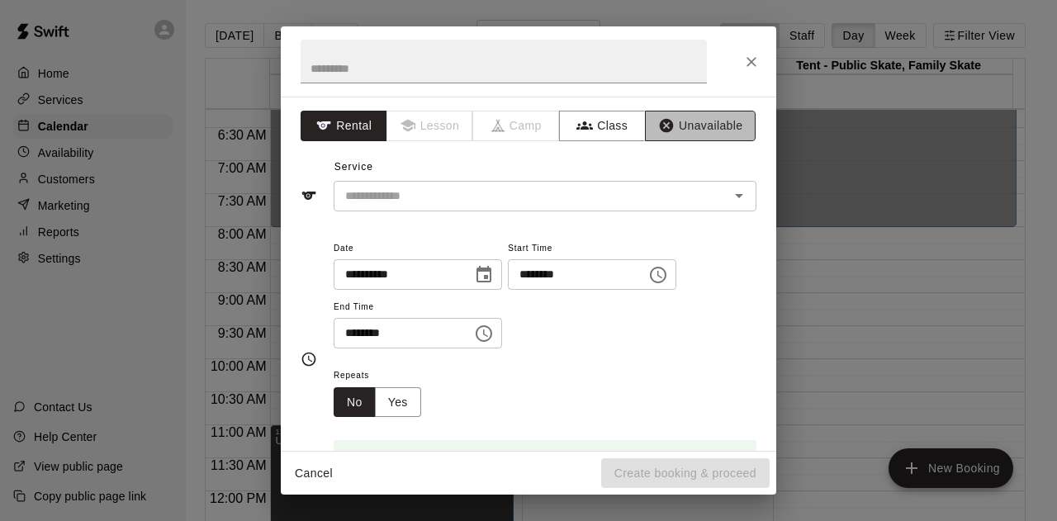
click at [672, 125] on button "Unavailable" at bounding box center [700, 126] width 111 height 31
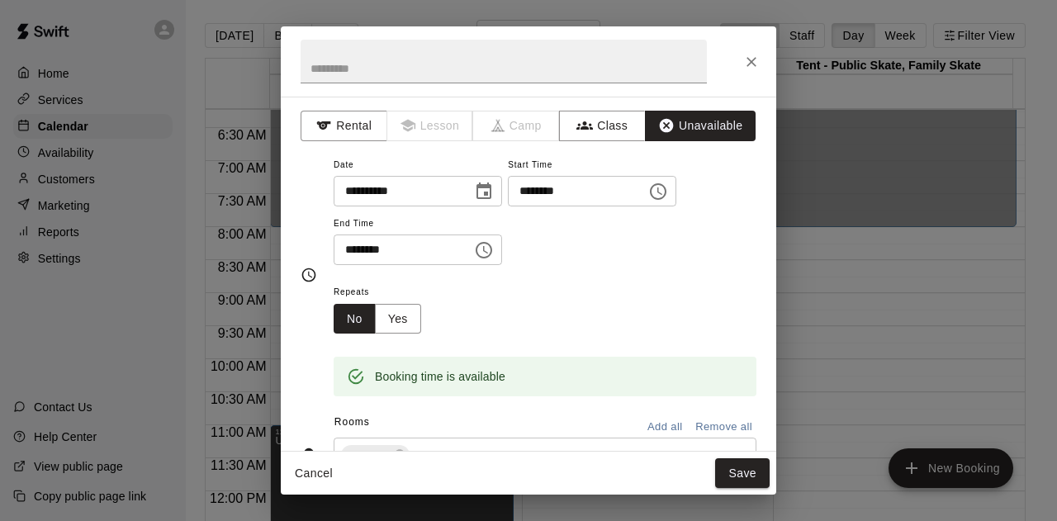
drag, startPoint x: 734, startPoint y: 471, endPoint x: 740, endPoint y: 453, distance: 19.1
click at [735, 471] on button "Save" at bounding box center [742, 473] width 54 height 31
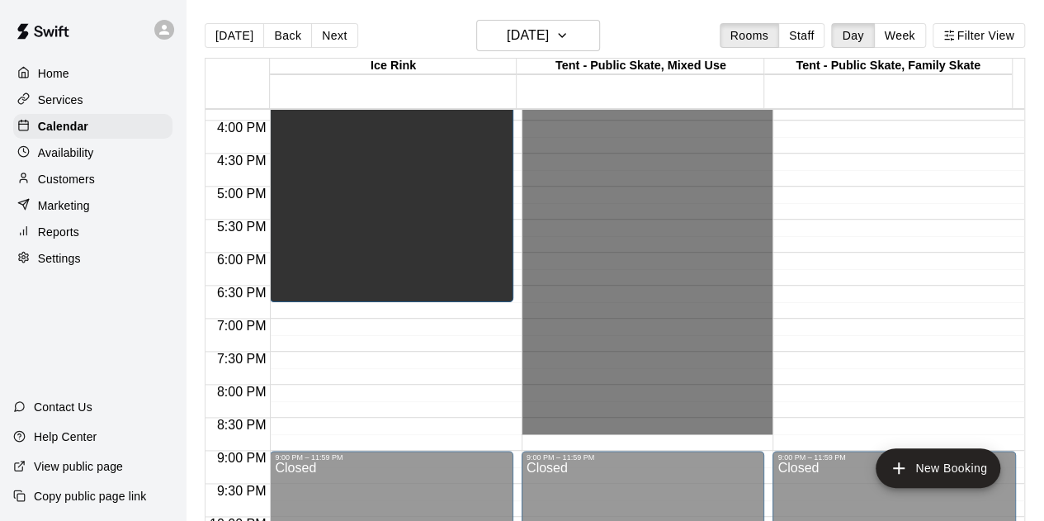
scroll to position [1072, 0]
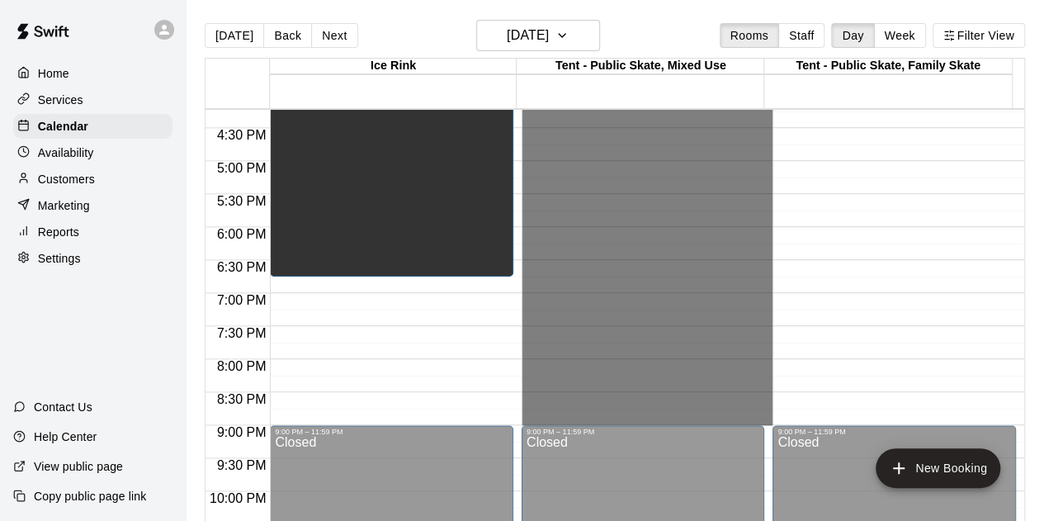
drag, startPoint x: 599, startPoint y: 230, endPoint x: 616, endPoint y: 416, distance: 186.5
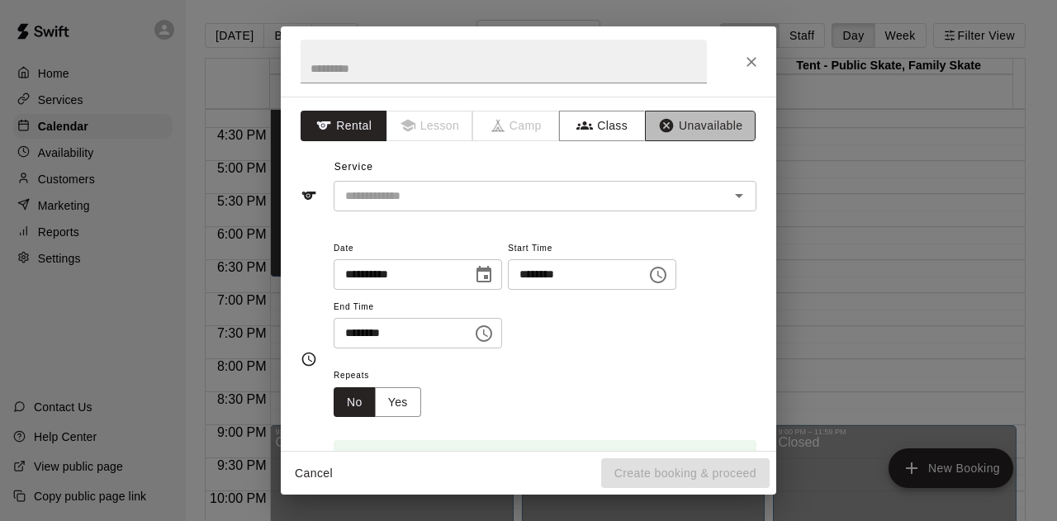
click at [682, 125] on button "Unavailable" at bounding box center [700, 126] width 111 height 31
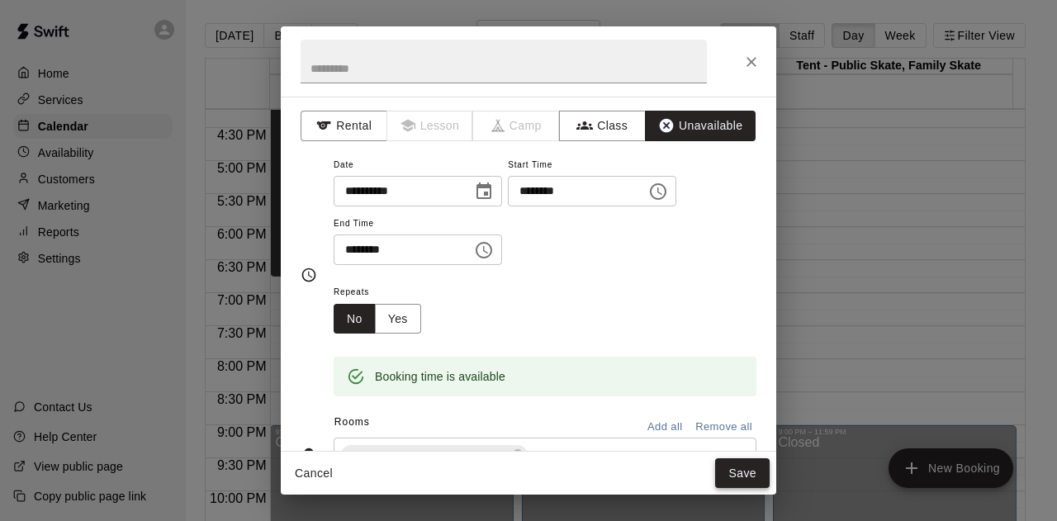
click at [736, 468] on button "Save" at bounding box center [742, 473] width 54 height 31
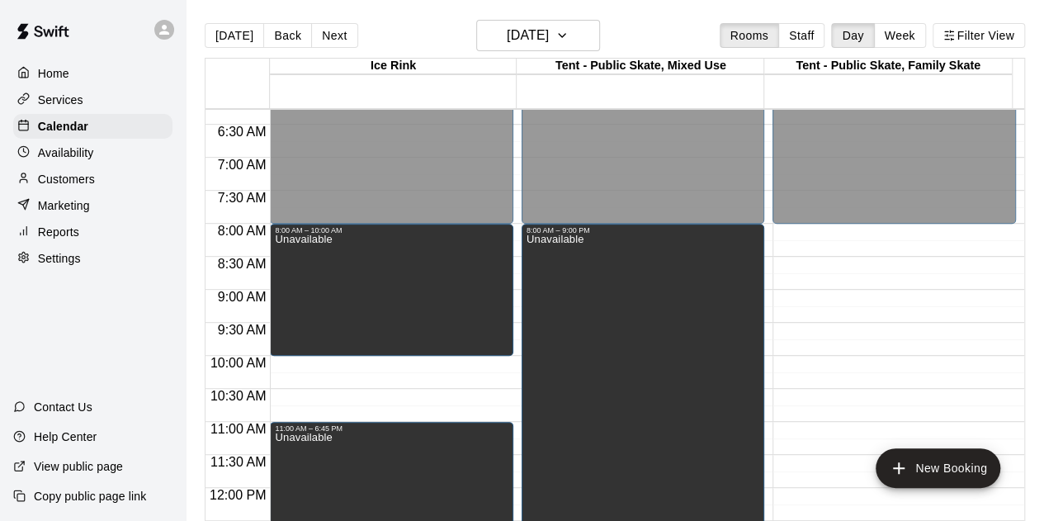
scroll to position [411, 0]
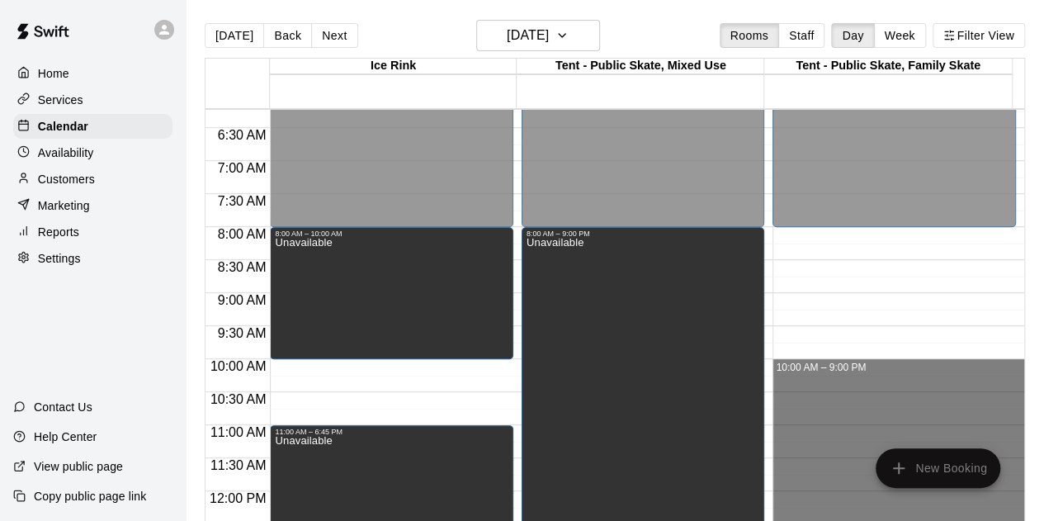
drag, startPoint x: 817, startPoint y: 415, endPoint x: 802, endPoint y: 371, distance: 47.0
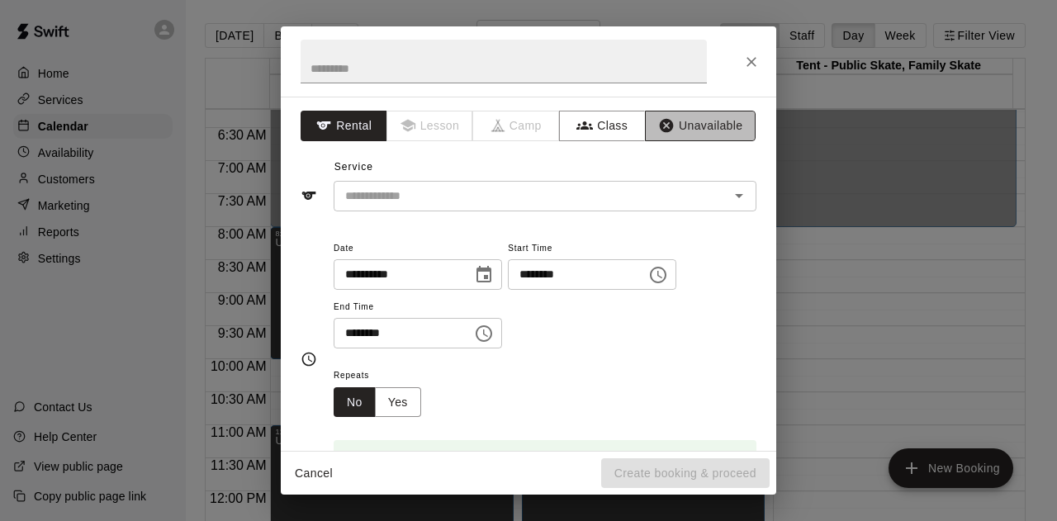
click at [681, 118] on button "Unavailable" at bounding box center [700, 126] width 111 height 31
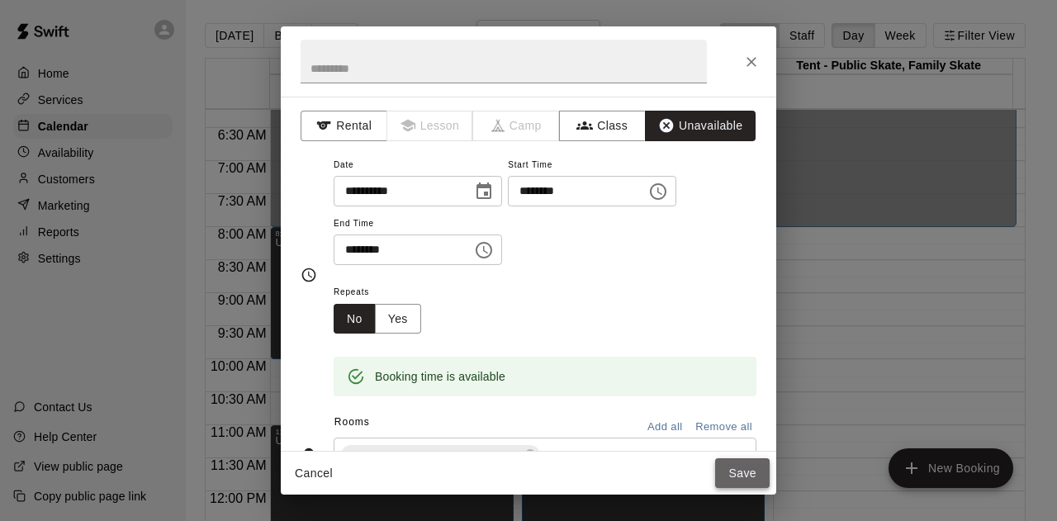
click at [738, 466] on button "Save" at bounding box center [742, 473] width 54 height 31
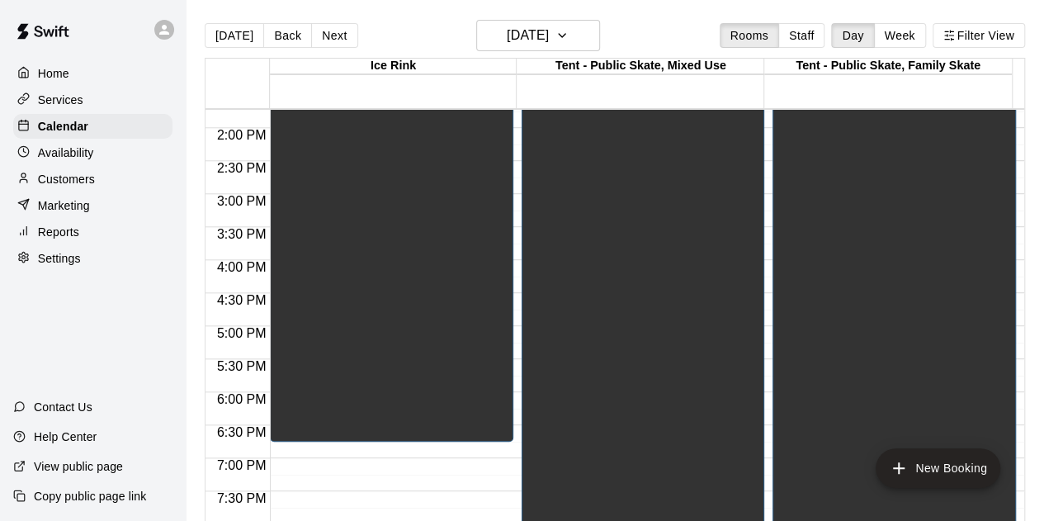
scroll to position [1154, 0]
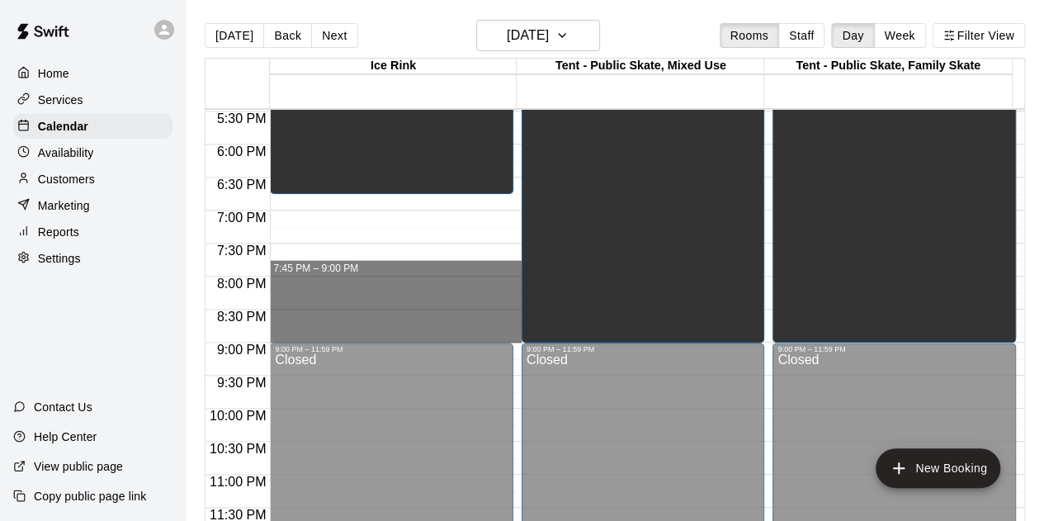
drag, startPoint x: 291, startPoint y: 263, endPoint x: 292, endPoint y: 339, distance: 76.0
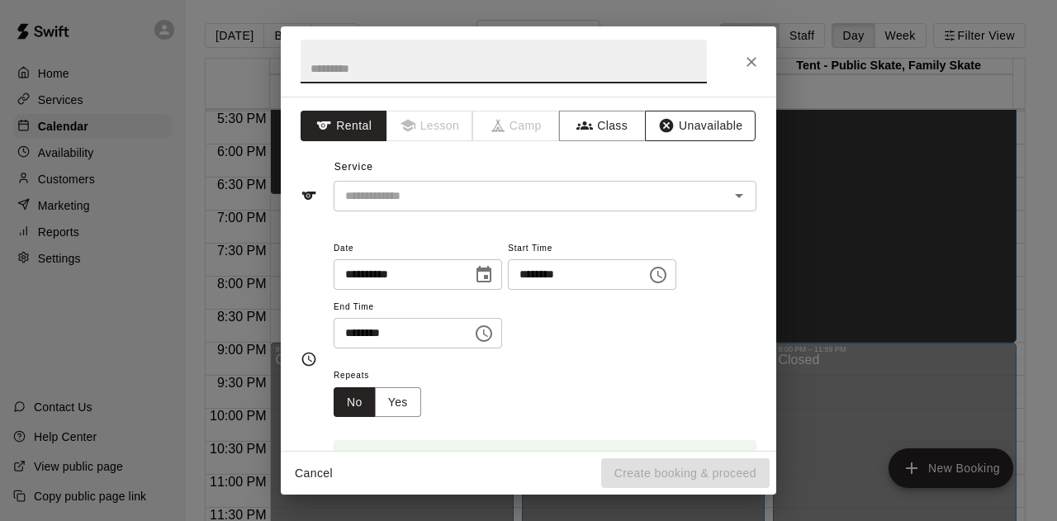
click at [671, 123] on button "Unavailable" at bounding box center [700, 126] width 111 height 31
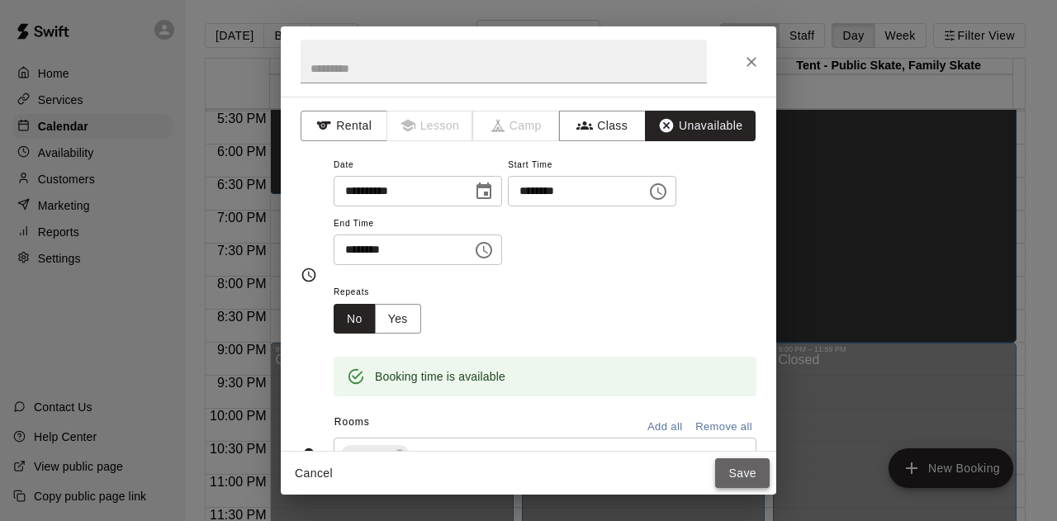
click at [732, 472] on button "Save" at bounding box center [742, 473] width 54 height 31
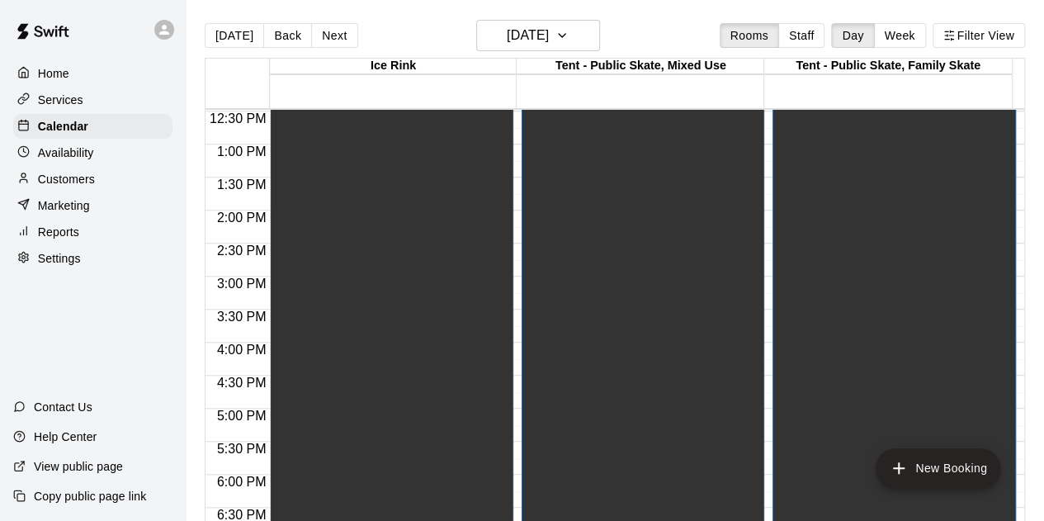
scroll to position [411, 0]
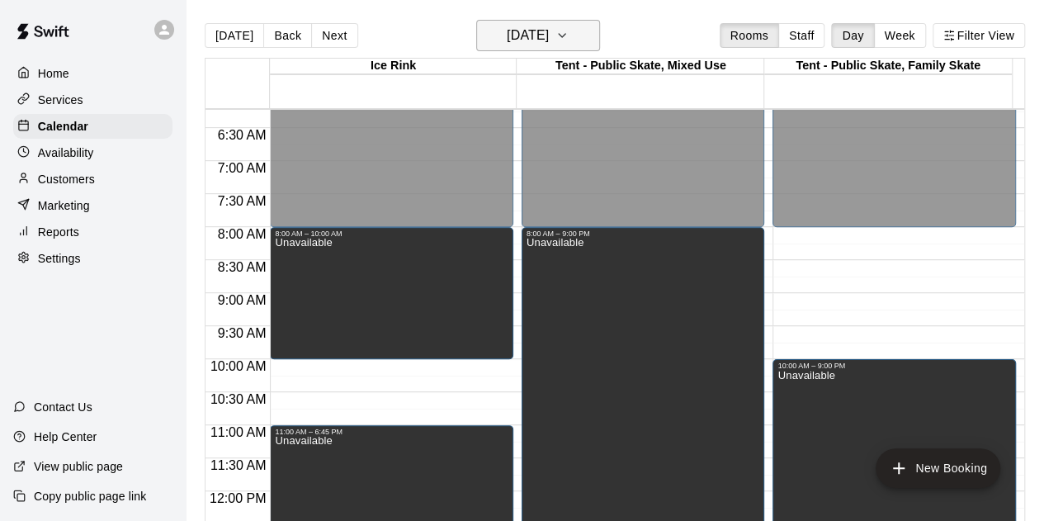
click at [569, 39] on icon "button" at bounding box center [562, 36] width 13 height 20
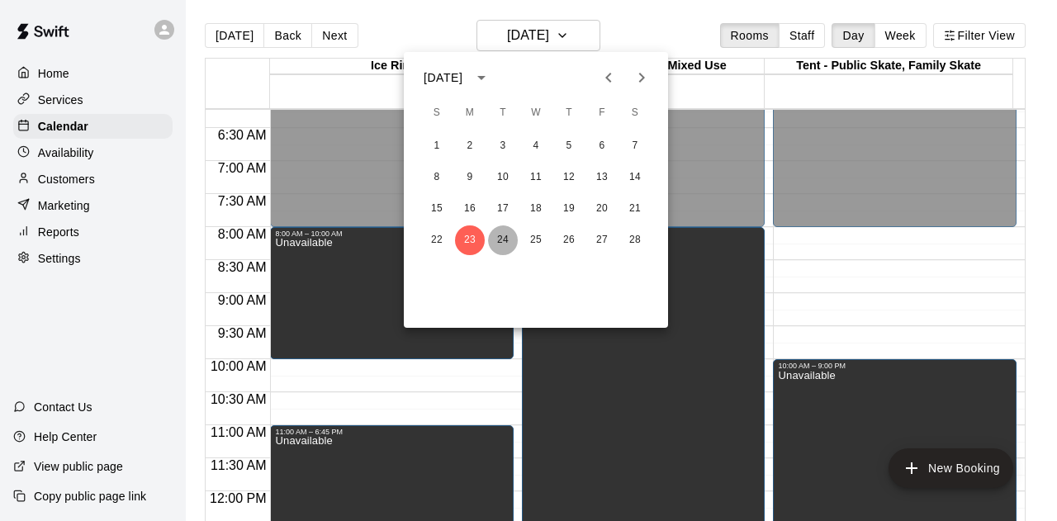
click at [502, 242] on button "24" at bounding box center [503, 240] width 30 height 30
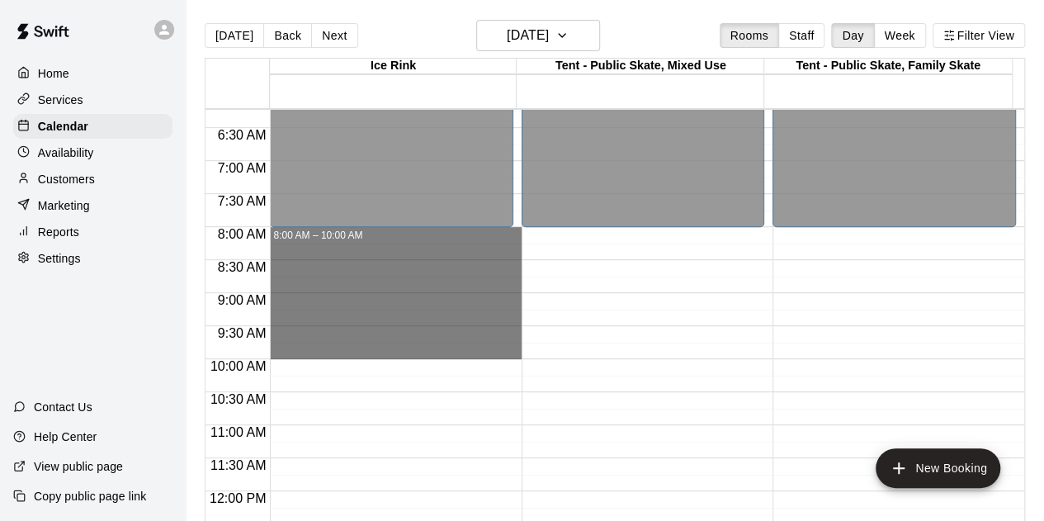
drag, startPoint x: 421, startPoint y: 231, endPoint x: 418, endPoint y: 351, distance: 119.8
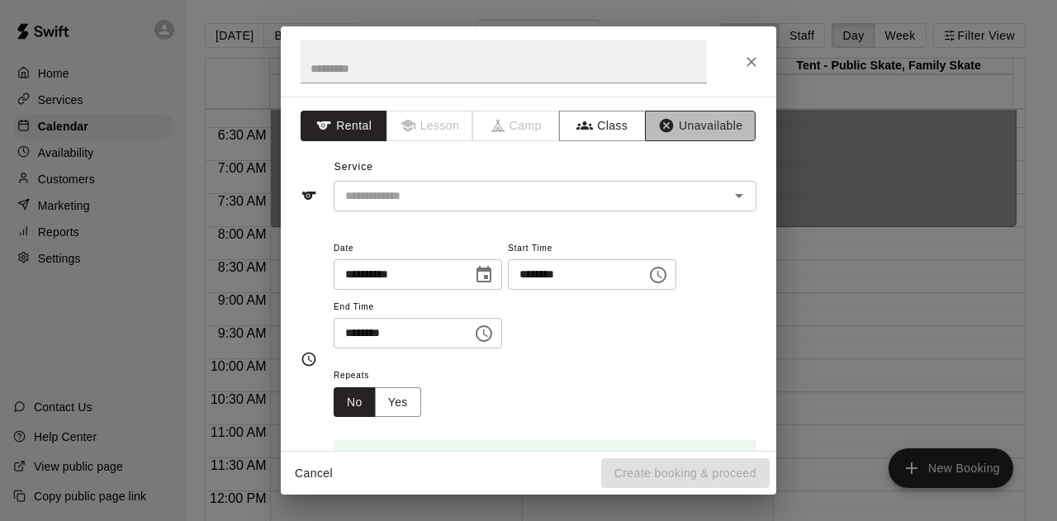
click at [691, 121] on button "Unavailable" at bounding box center [700, 126] width 111 height 31
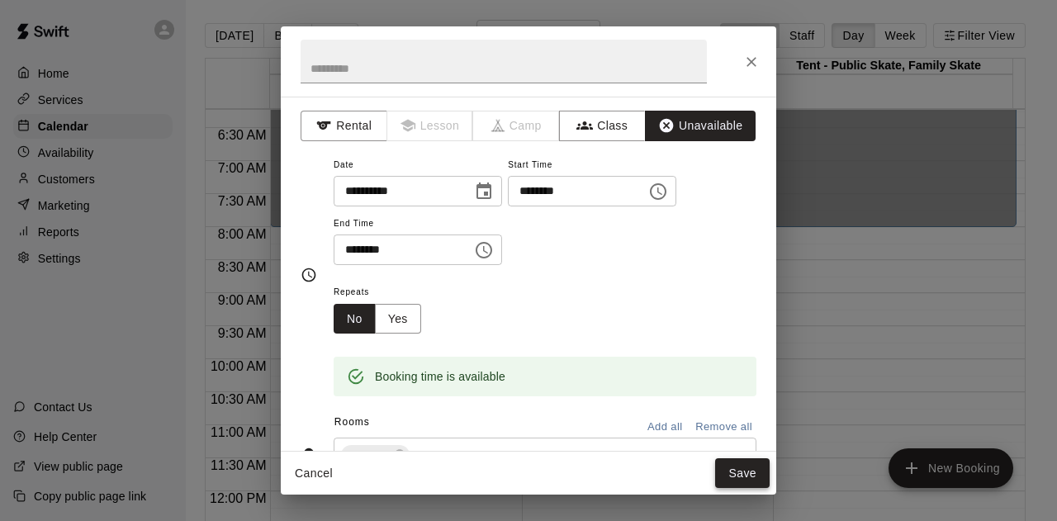
click at [730, 471] on button "Save" at bounding box center [742, 473] width 54 height 31
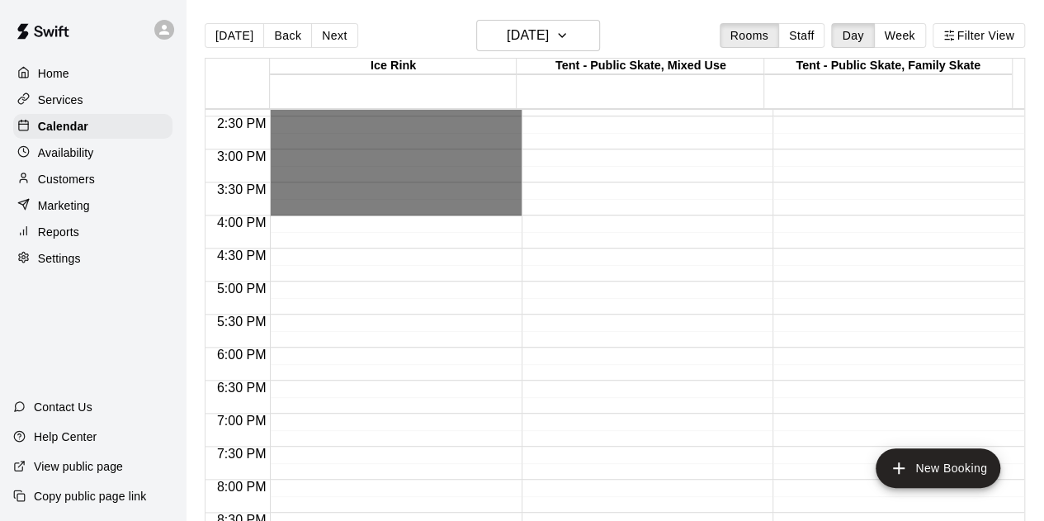
scroll to position [989, 0]
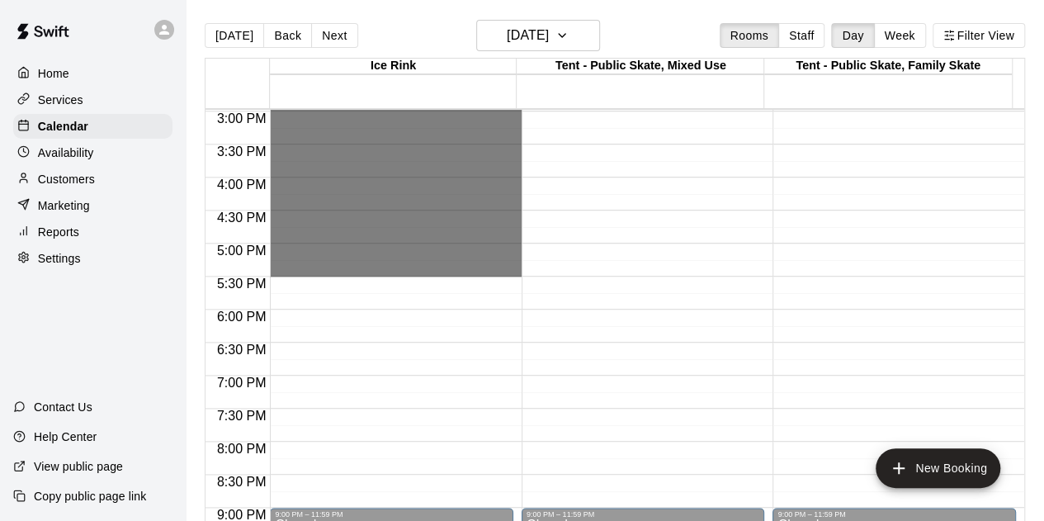
drag, startPoint x: 310, startPoint y: 267, endPoint x: 327, endPoint y: 274, distance: 18.9
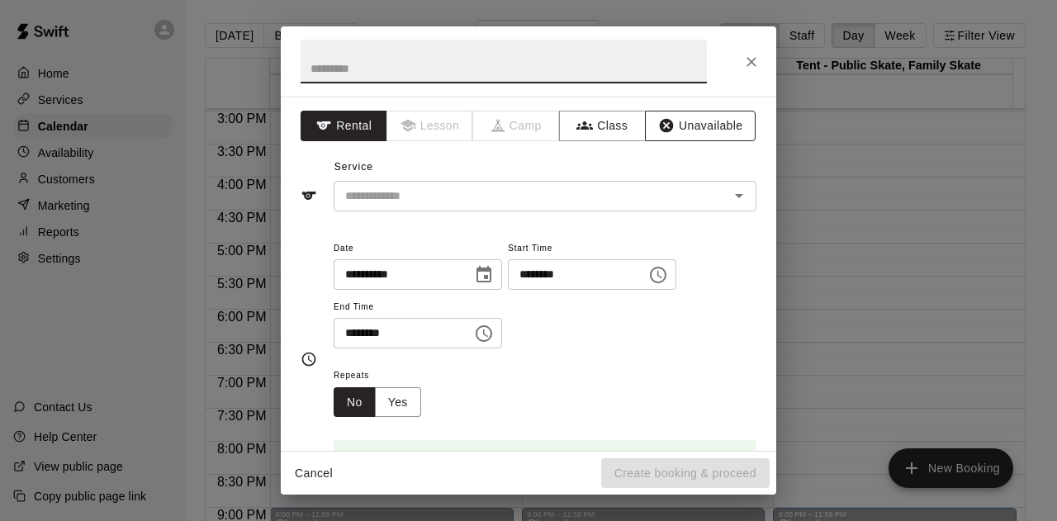
click at [688, 128] on button "Unavailable" at bounding box center [700, 126] width 111 height 31
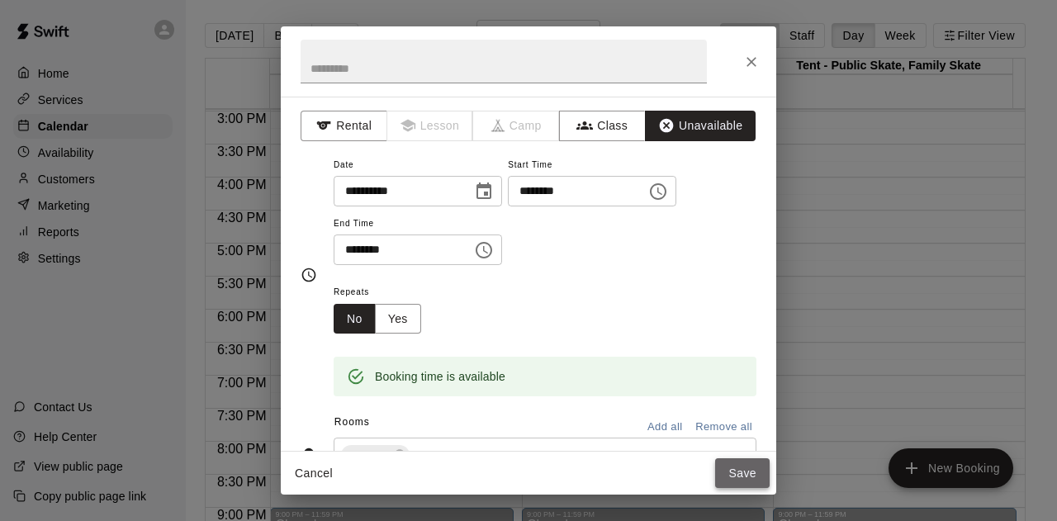
click at [741, 478] on button "Save" at bounding box center [742, 473] width 54 height 31
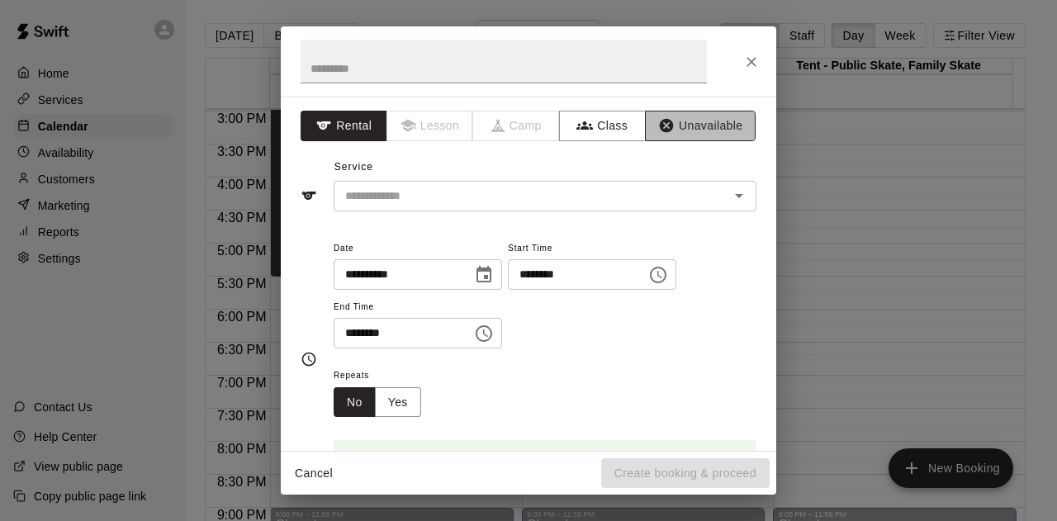
click at [672, 128] on button "Unavailable" at bounding box center [700, 126] width 111 height 31
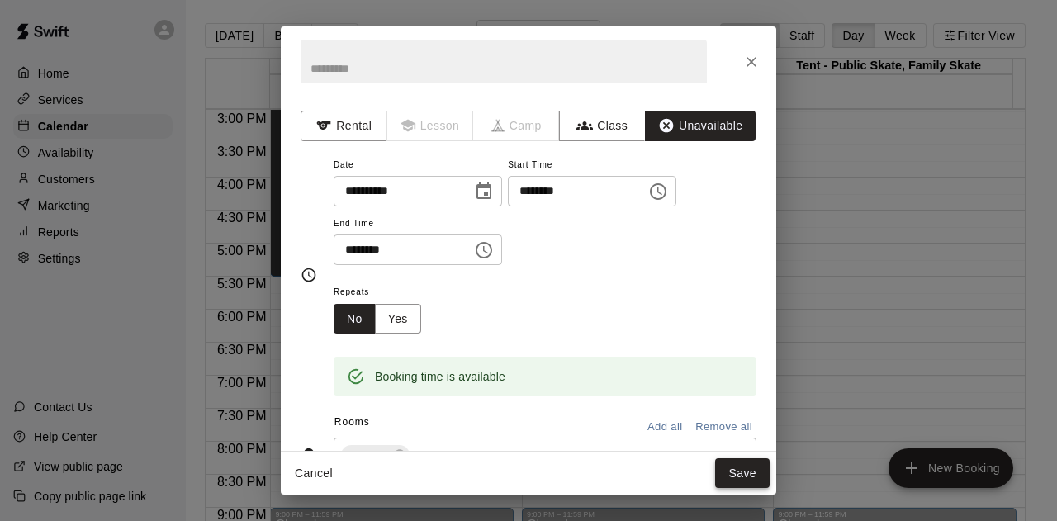
click at [745, 470] on button "Save" at bounding box center [742, 473] width 54 height 31
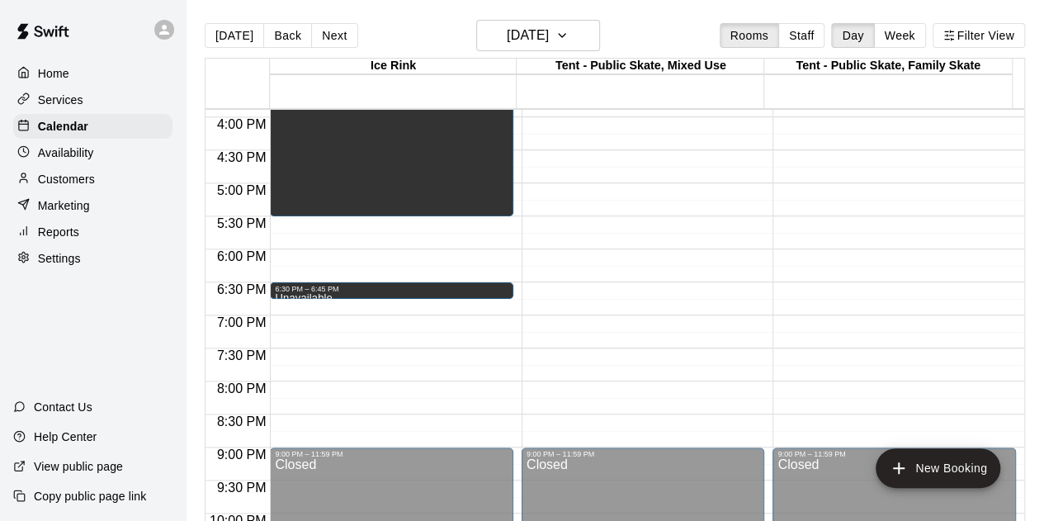
scroll to position [1072, 0]
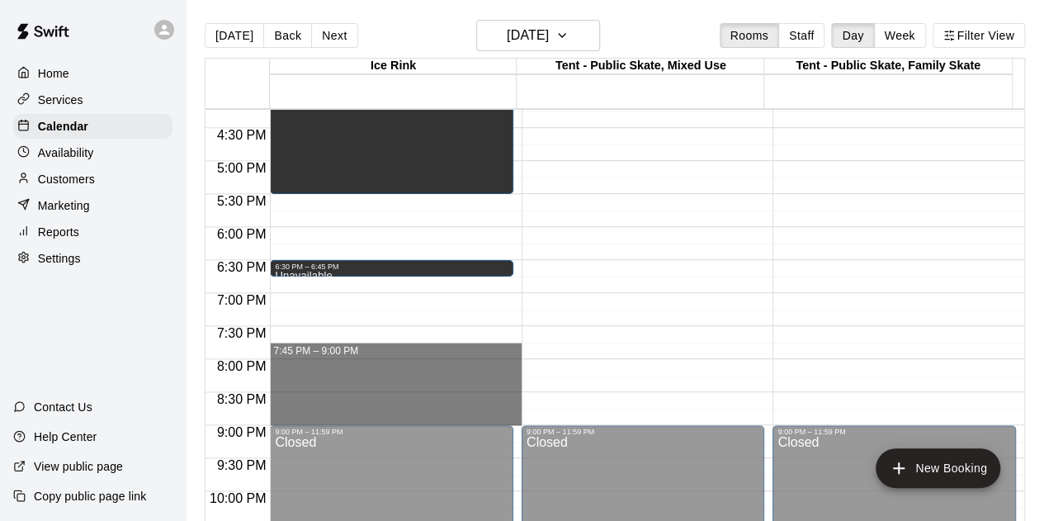
drag, startPoint x: 302, startPoint y: 348, endPoint x: 299, endPoint y: 417, distance: 69.4
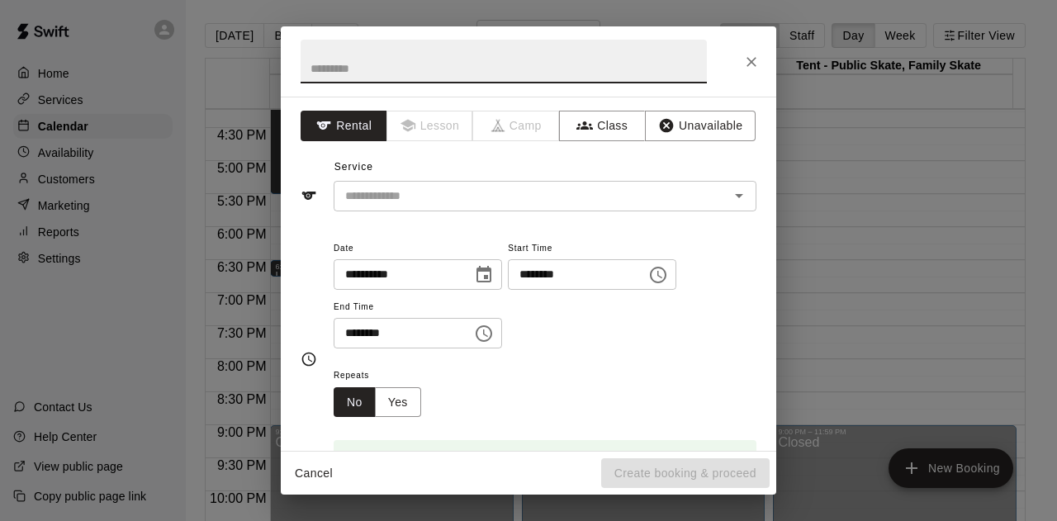
drag, startPoint x: 664, startPoint y: 121, endPoint x: 674, endPoint y: 141, distance: 22.2
click at [665, 121] on button "Unavailable" at bounding box center [700, 126] width 111 height 31
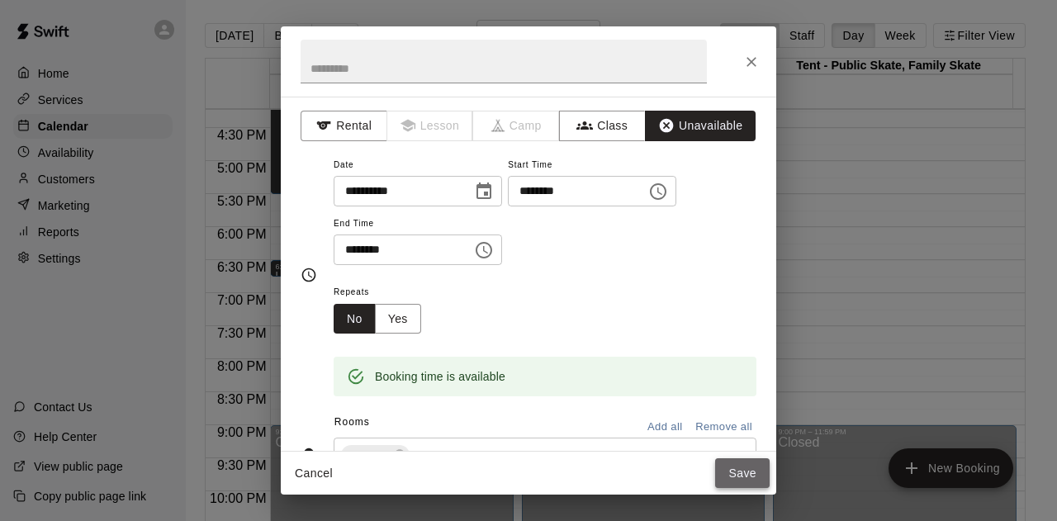
click at [739, 477] on button "Save" at bounding box center [742, 473] width 54 height 31
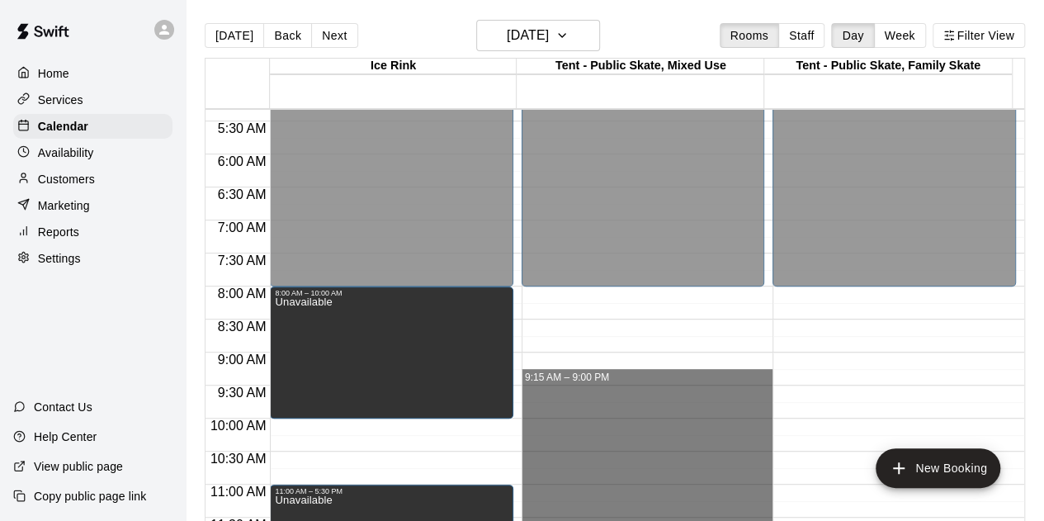
scroll to position [329, 0]
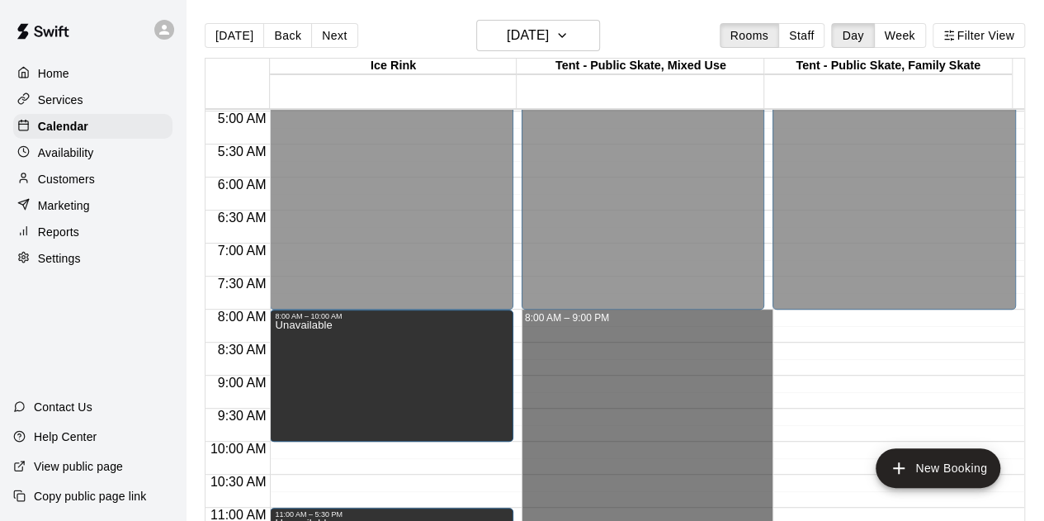
drag, startPoint x: 623, startPoint y: 416, endPoint x: 591, endPoint y: 314, distance: 107.3
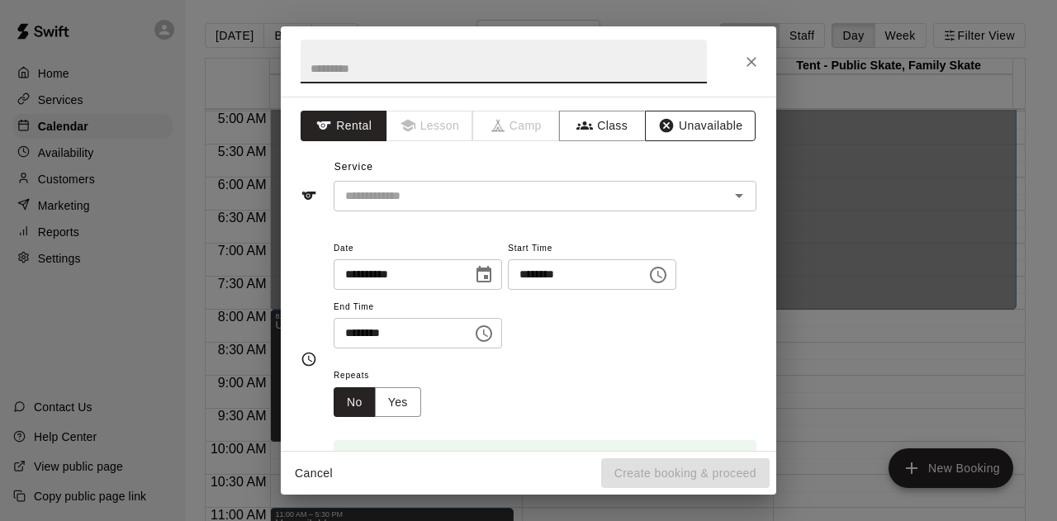
click at [669, 129] on button "Unavailable" at bounding box center [700, 126] width 111 height 31
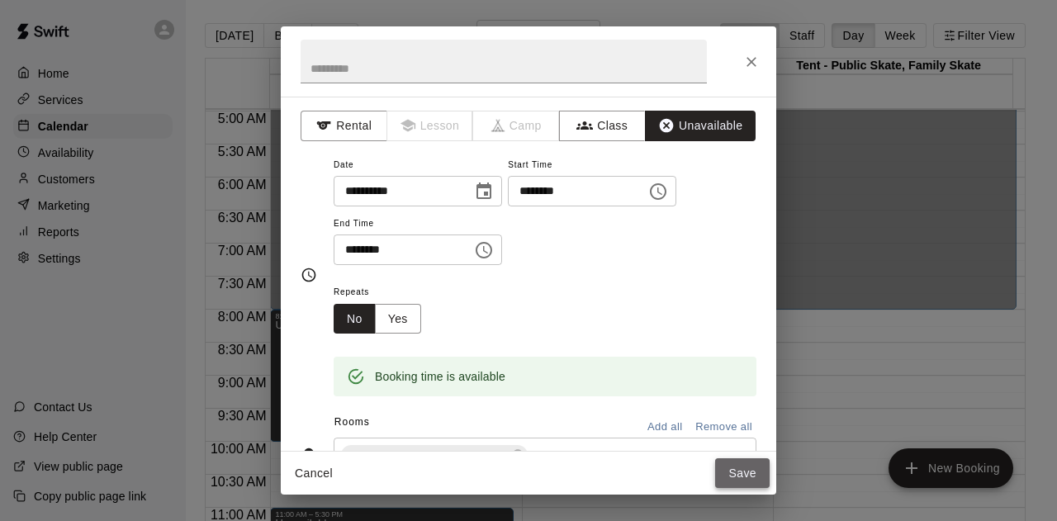
click at [738, 472] on button "Save" at bounding box center [742, 473] width 54 height 31
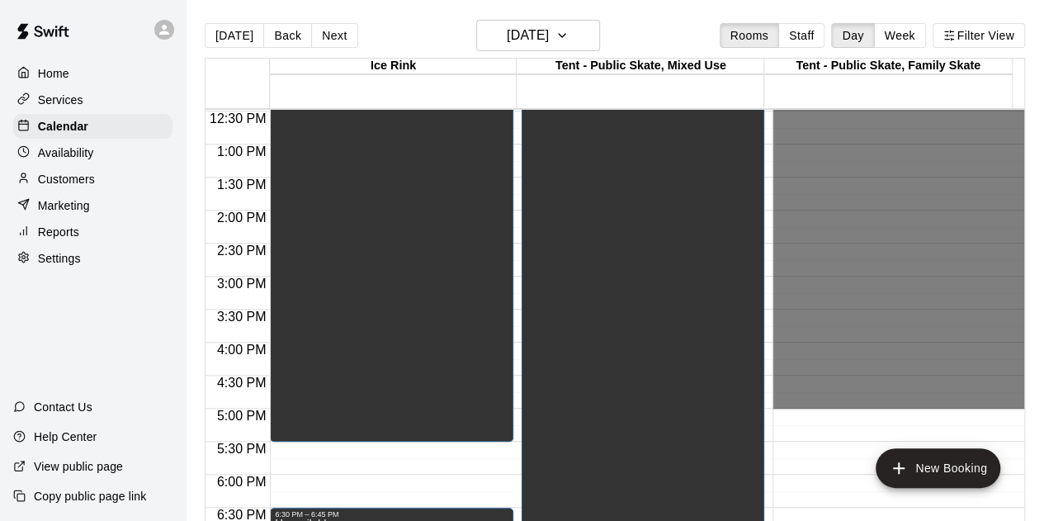
scroll to position [1072, 0]
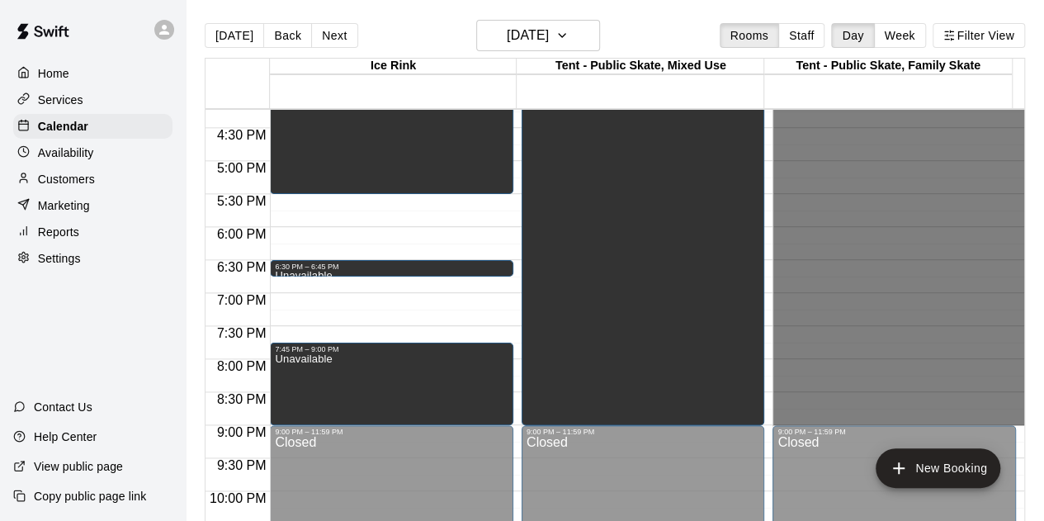
drag, startPoint x: 789, startPoint y: 282, endPoint x: 814, endPoint y: 417, distance: 137.6
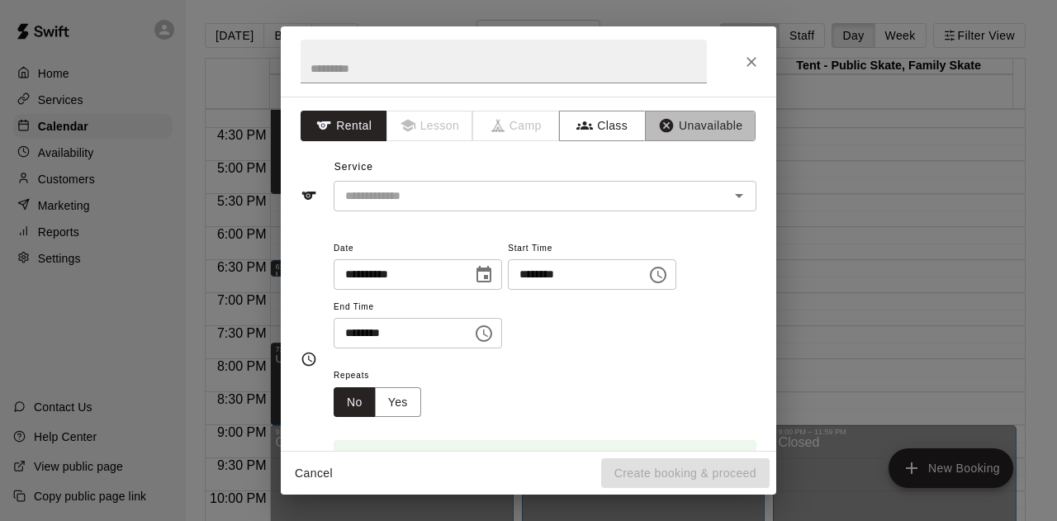
drag, startPoint x: 686, startPoint y: 122, endPoint x: 708, endPoint y: 204, distance: 84.7
click at [687, 122] on button "Unavailable" at bounding box center [700, 126] width 111 height 31
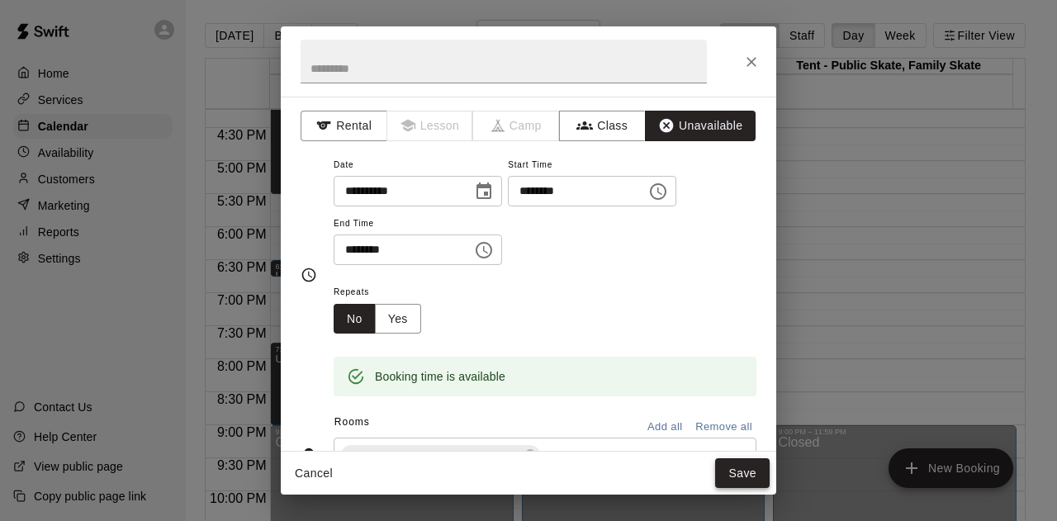
click at [731, 476] on button "Save" at bounding box center [742, 473] width 54 height 31
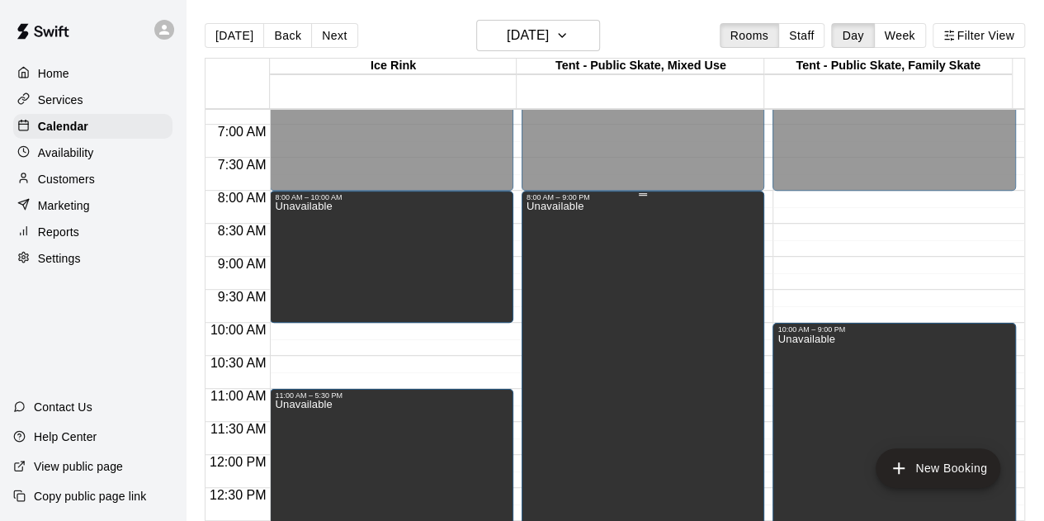
scroll to position [411, 0]
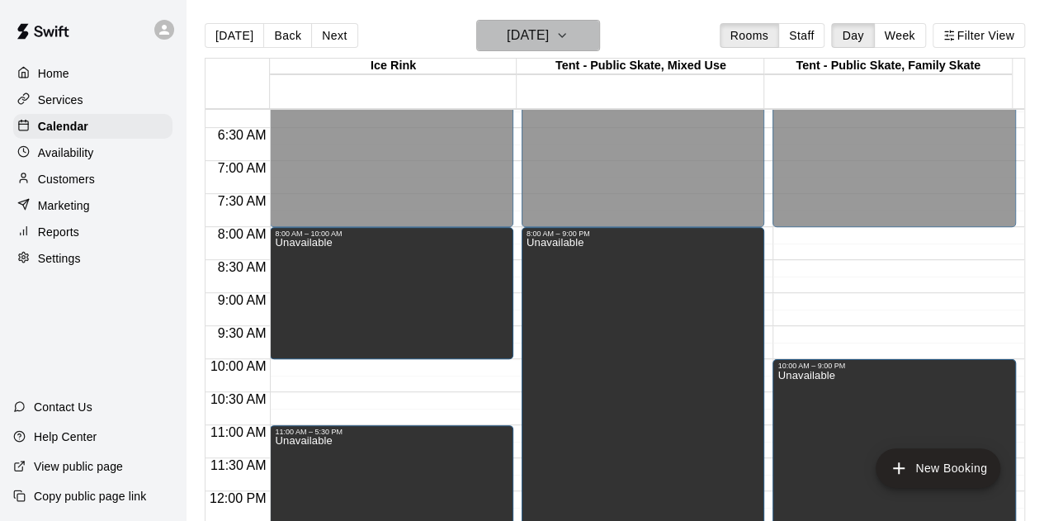
click at [569, 32] on icon "button" at bounding box center [562, 36] width 13 height 20
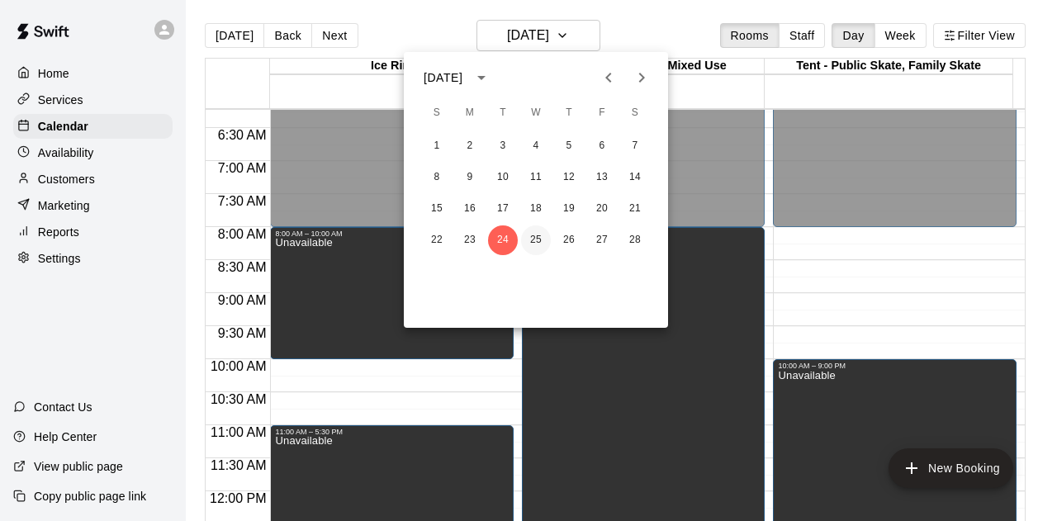
click at [540, 244] on button "25" at bounding box center [536, 240] width 30 height 30
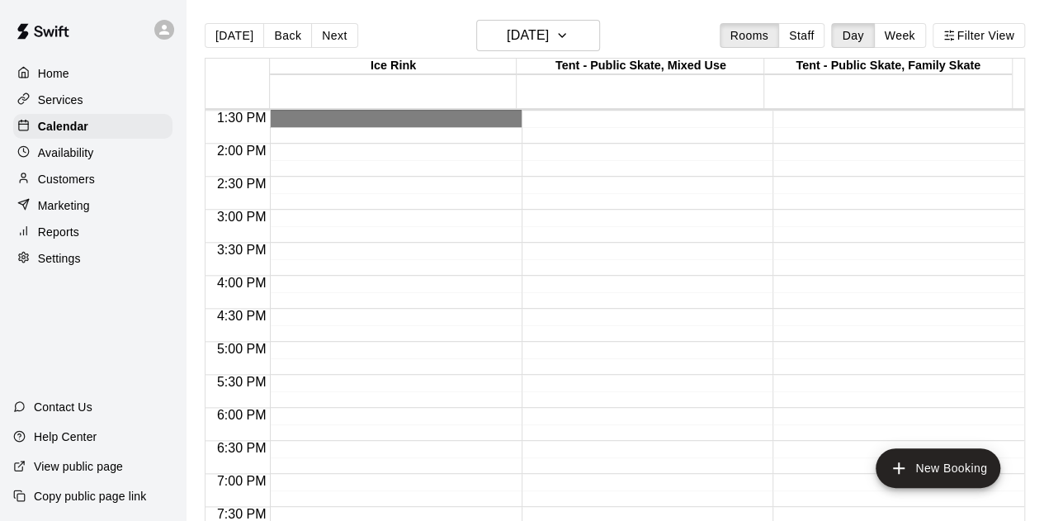
scroll to position [989, 0]
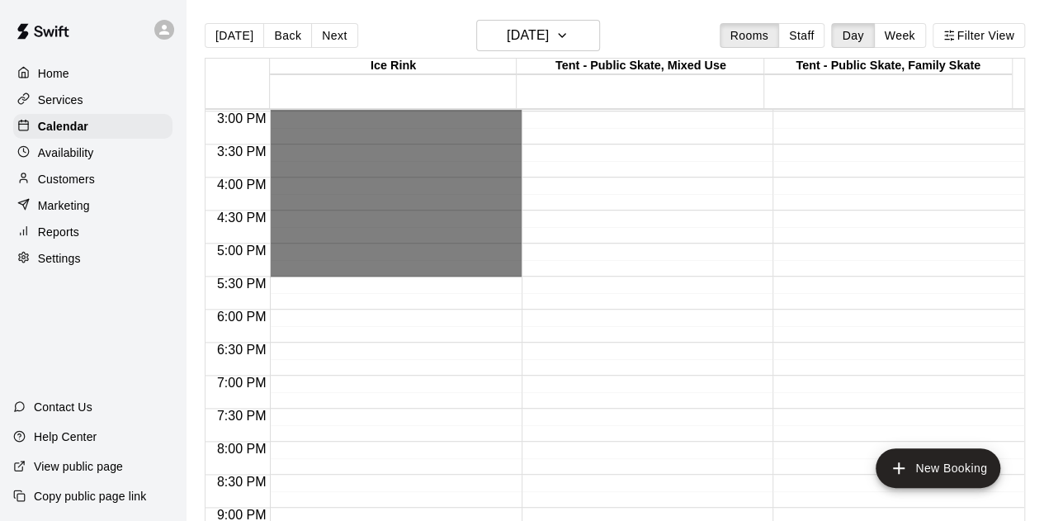
drag, startPoint x: 424, startPoint y: 231, endPoint x: 409, endPoint y: 261, distance: 33.6
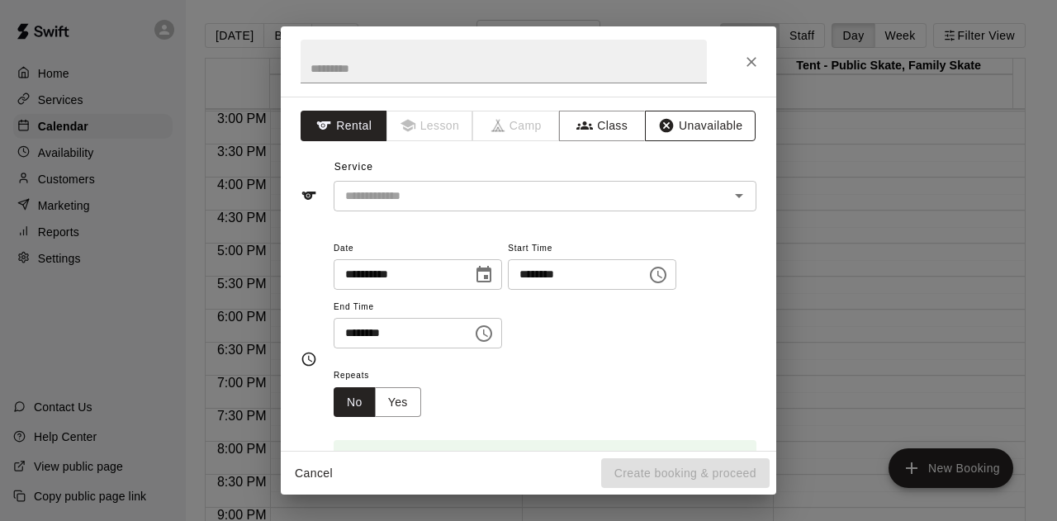
click at [707, 108] on div "**********" at bounding box center [528, 274] width 495 height 354
click at [701, 121] on button "Unavailable" at bounding box center [700, 126] width 111 height 31
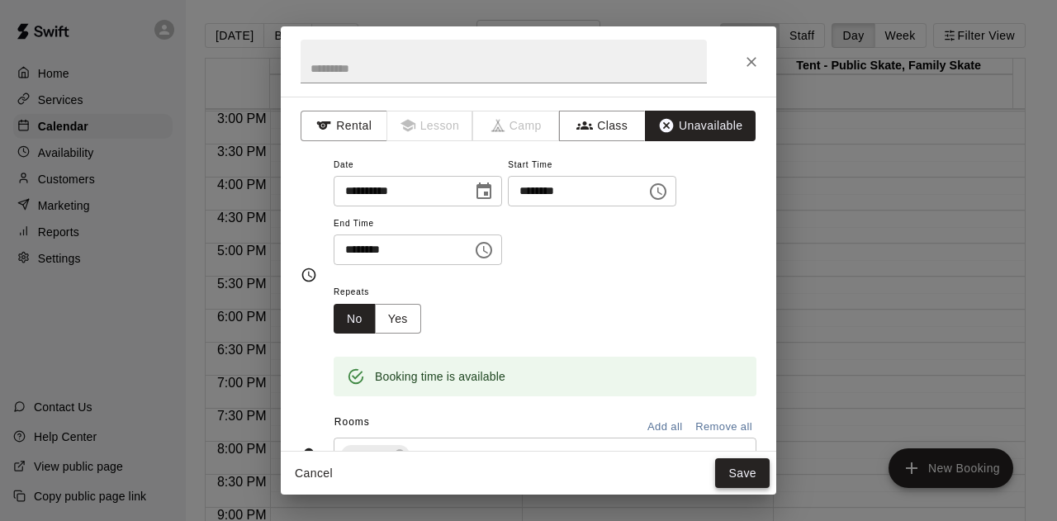
click at [739, 463] on button "Save" at bounding box center [742, 473] width 54 height 31
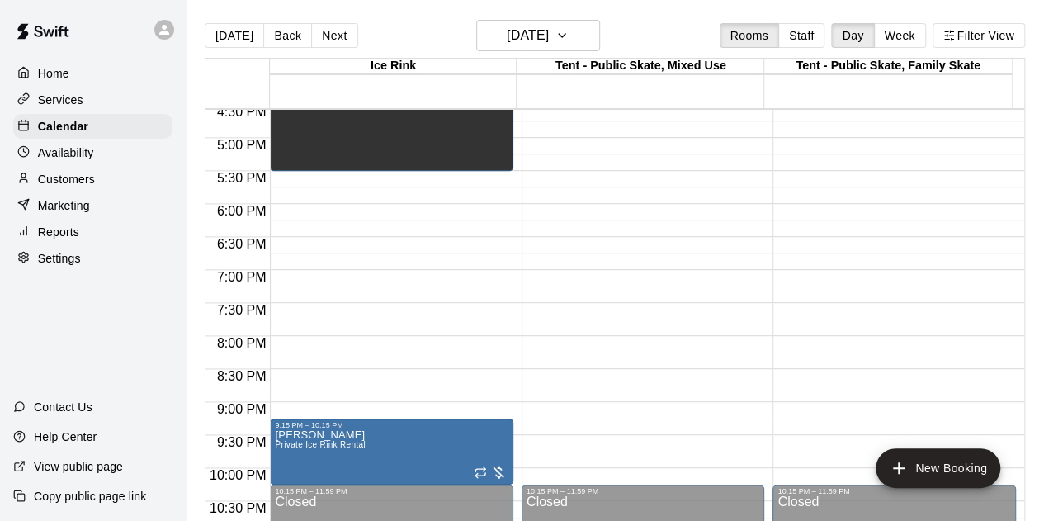
scroll to position [1154, 0]
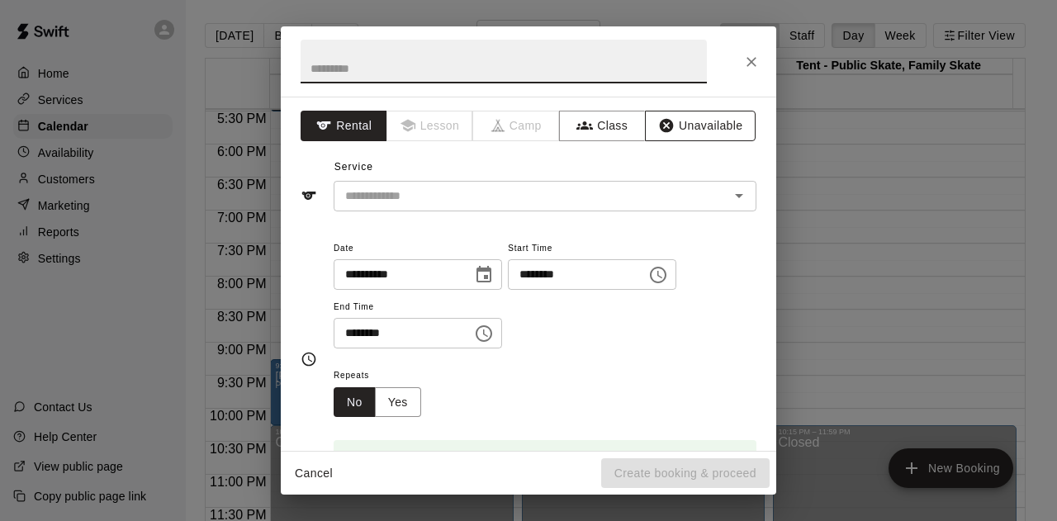
click at [658, 118] on icon "button" at bounding box center [666, 125] width 17 height 17
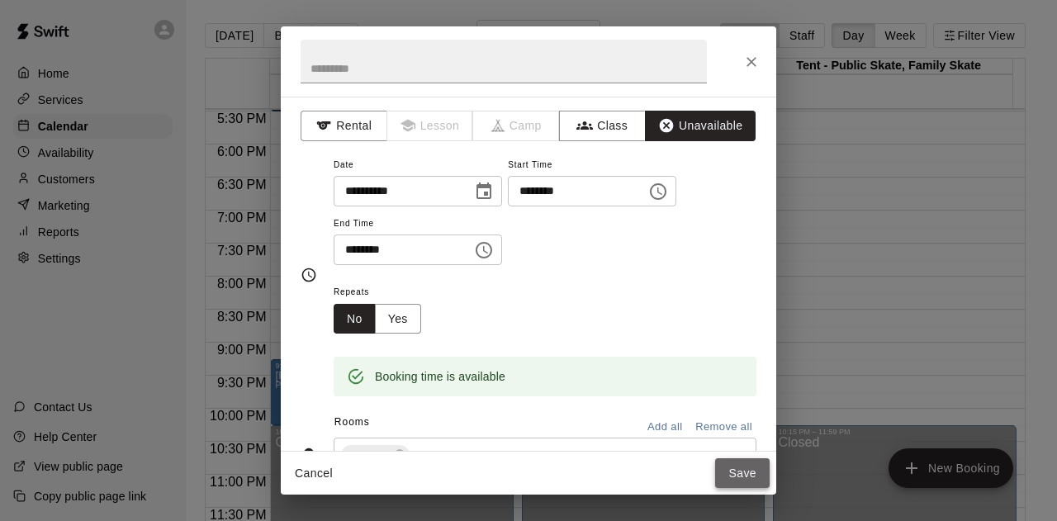
click at [752, 481] on button "Save" at bounding box center [742, 473] width 54 height 31
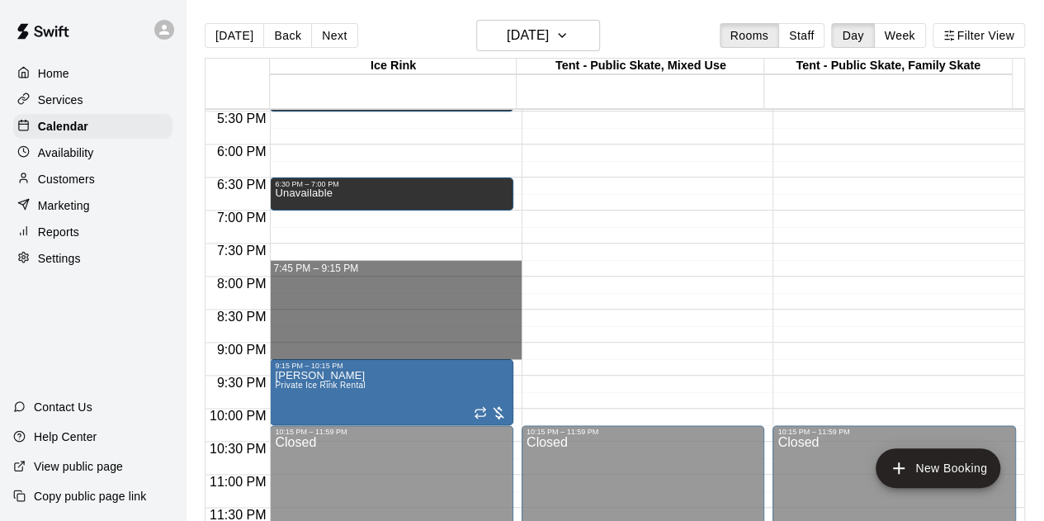
drag, startPoint x: 300, startPoint y: 263, endPoint x: 287, endPoint y: 346, distance: 83.6
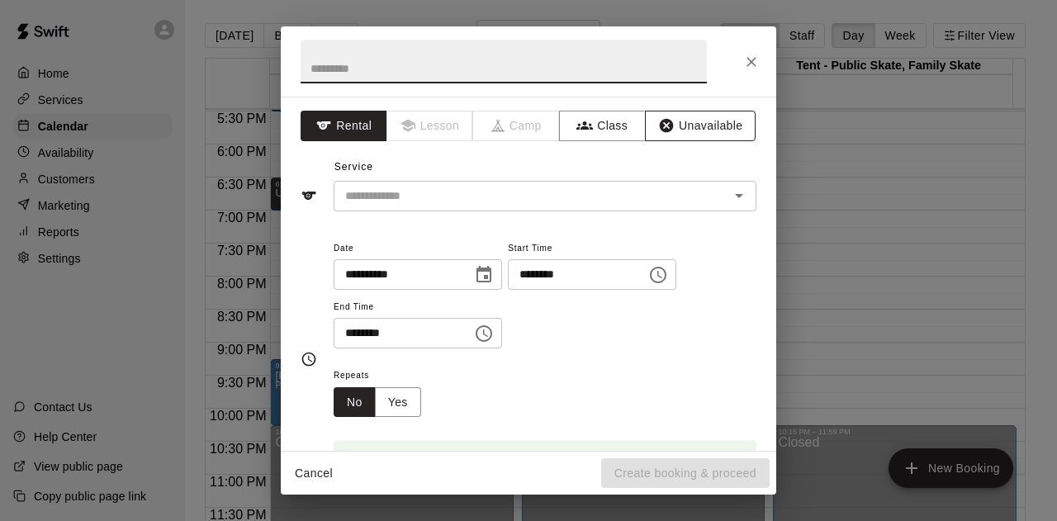
click at [671, 116] on button "Unavailable" at bounding box center [700, 126] width 111 height 31
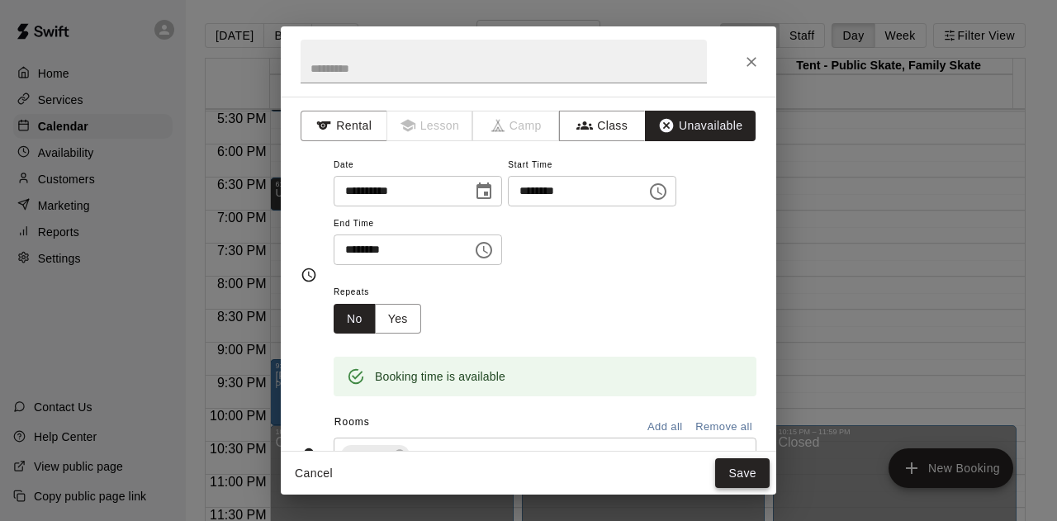
click at [743, 470] on button "Save" at bounding box center [742, 473] width 54 height 31
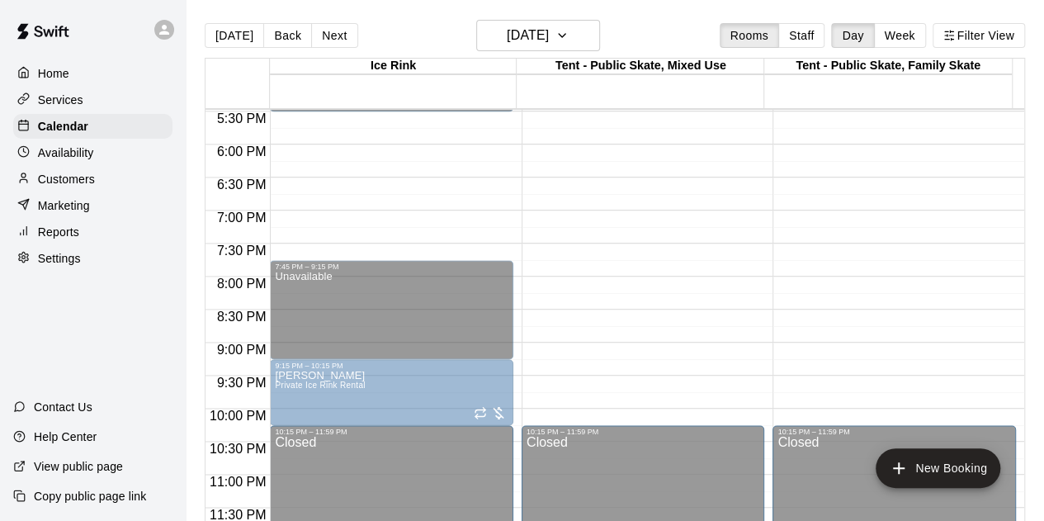
click at [321, 187] on div "6:30 PM – 7:00 PM" at bounding box center [392, 184] width 234 height 8
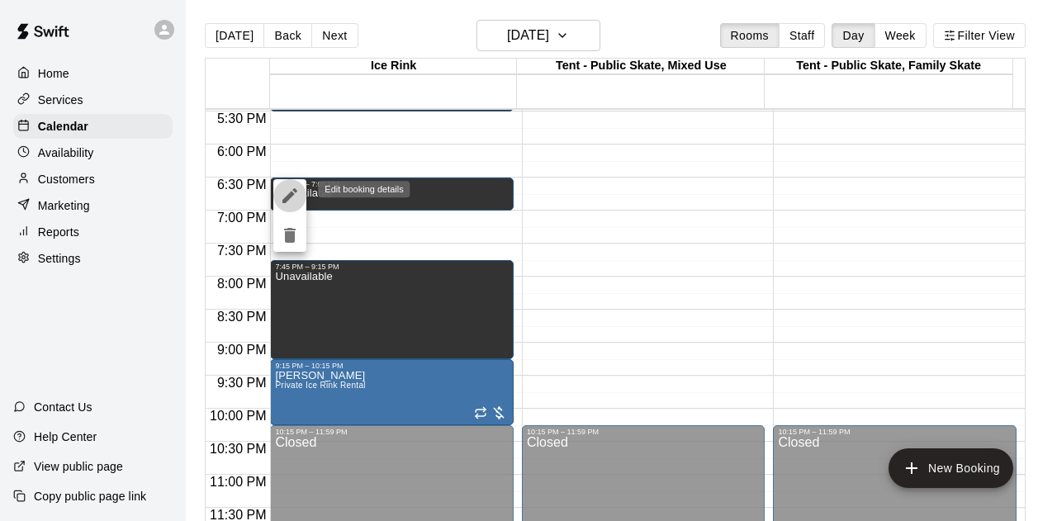
click at [294, 194] on icon "edit" at bounding box center [289, 195] width 15 height 15
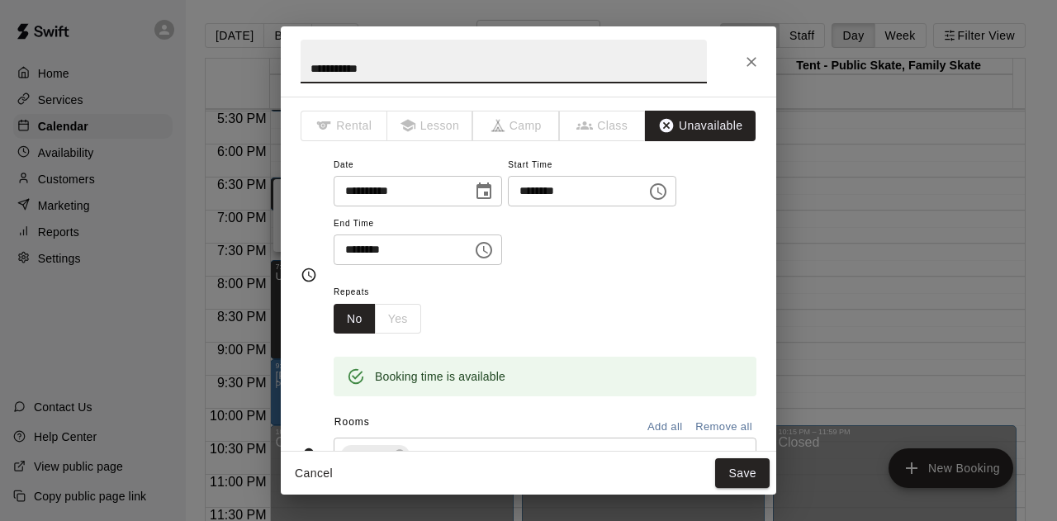
click at [351, 249] on input "********" at bounding box center [397, 249] width 127 height 31
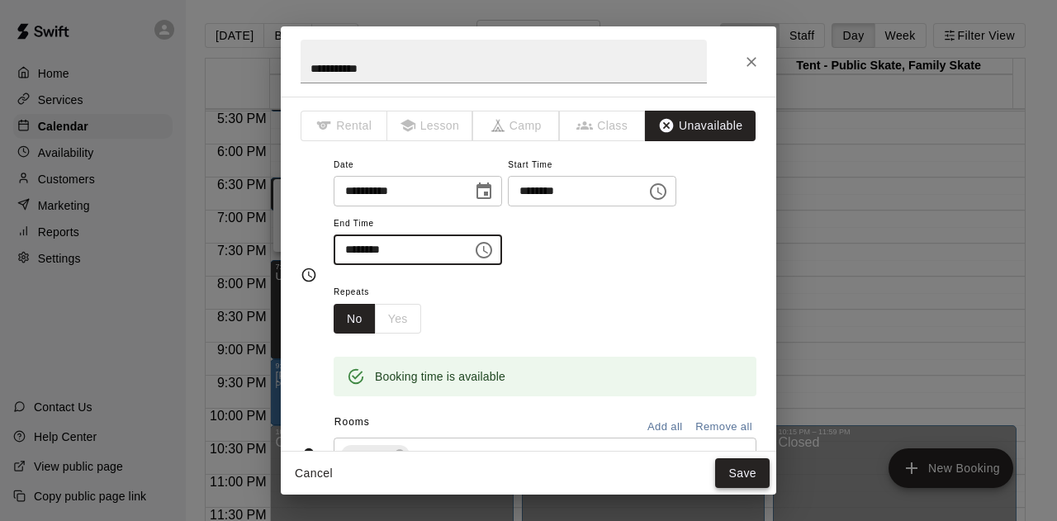
type input "********"
click at [741, 473] on button "Save" at bounding box center [742, 473] width 54 height 31
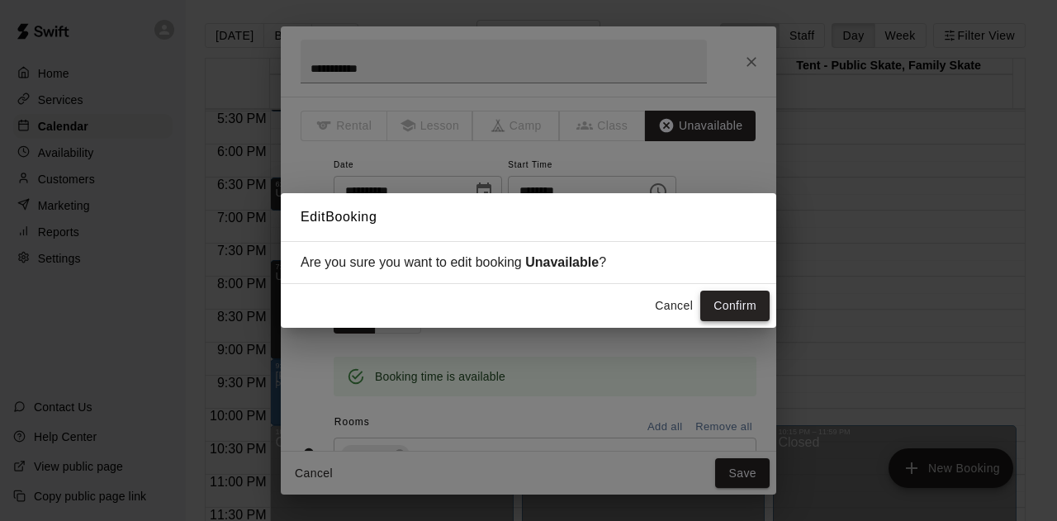
click at [723, 292] on button "Confirm" at bounding box center [734, 306] width 69 height 31
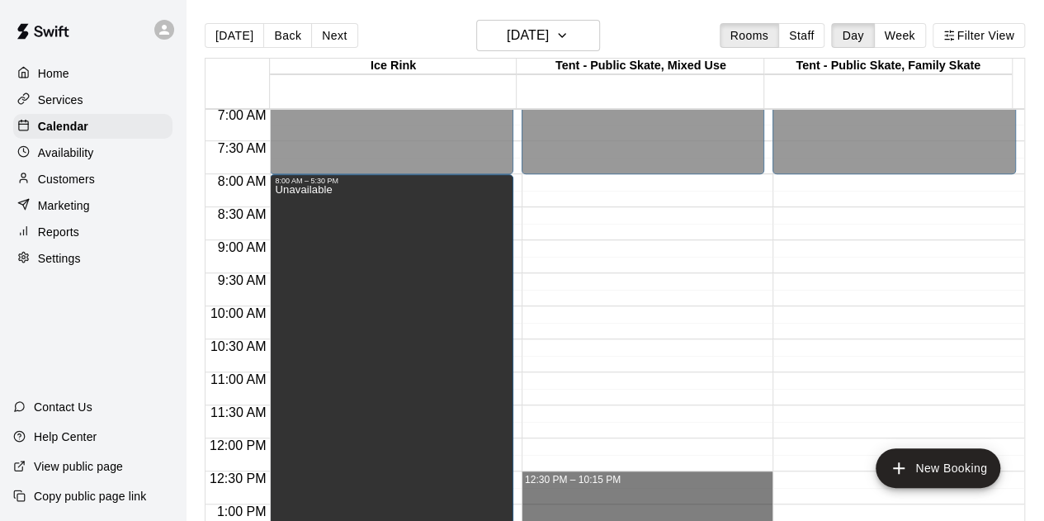
scroll to position [329, 0]
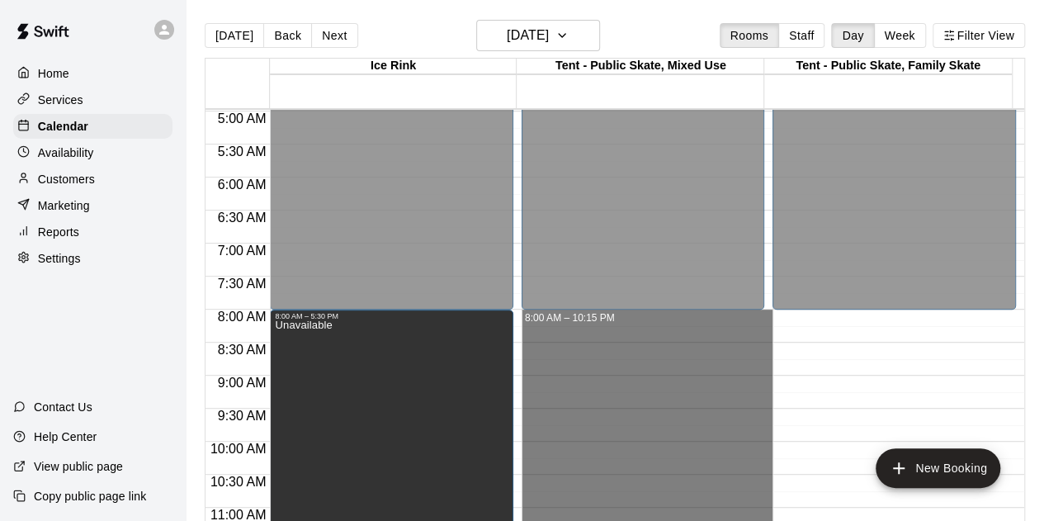
drag, startPoint x: 637, startPoint y: 418, endPoint x: 620, endPoint y: 321, distance: 98.1
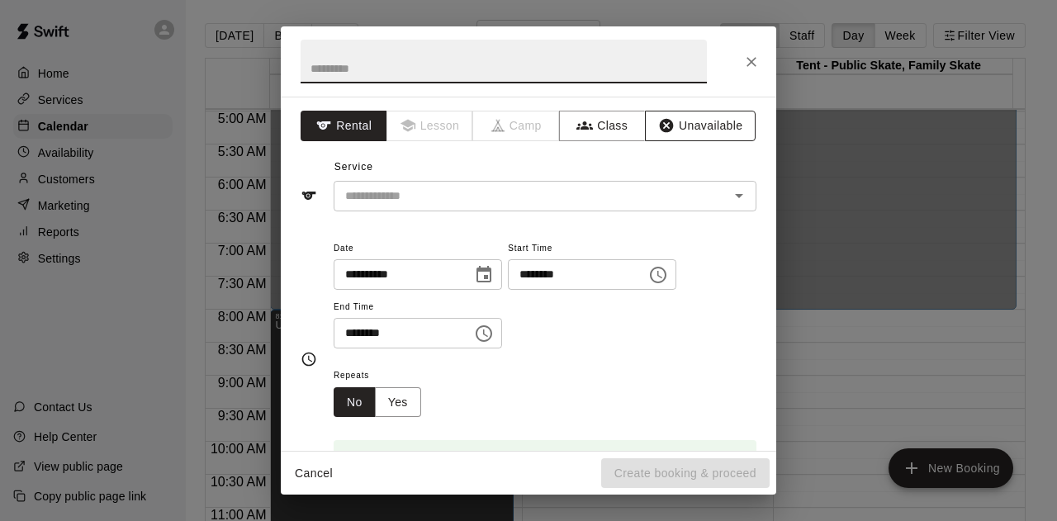
click at [695, 118] on button "Unavailable" at bounding box center [700, 126] width 111 height 31
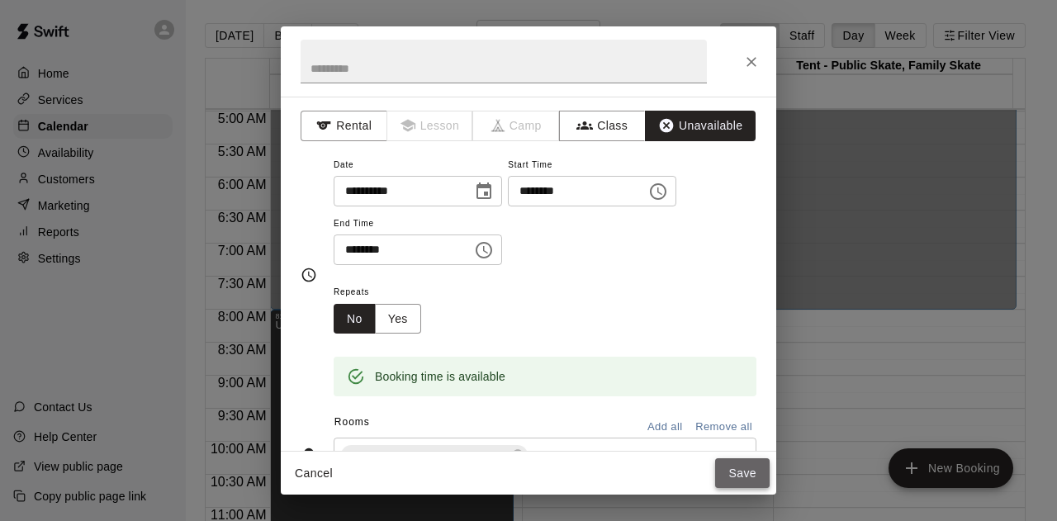
click at [731, 470] on button "Save" at bounding box center [742, 473] width 54 height 31
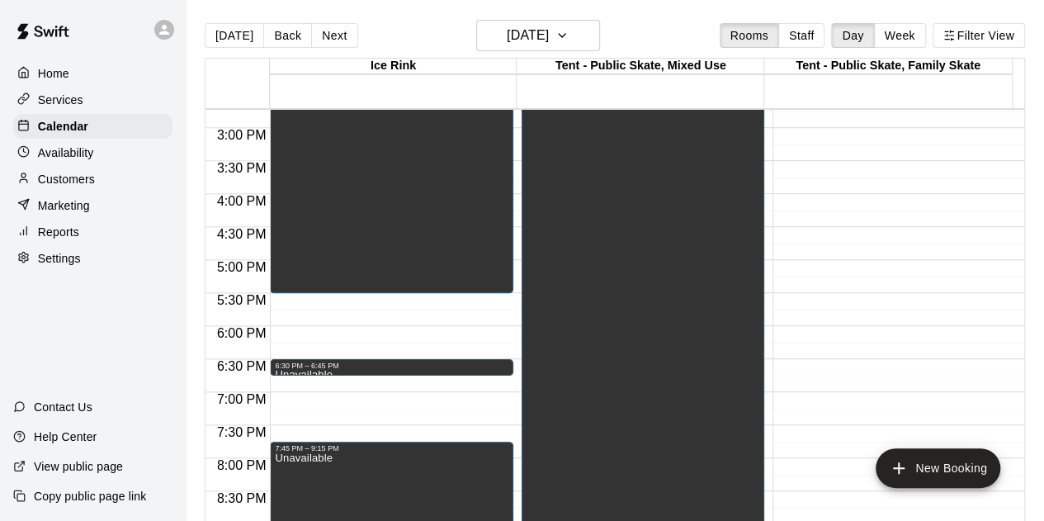
scroll to position [1154, 0]
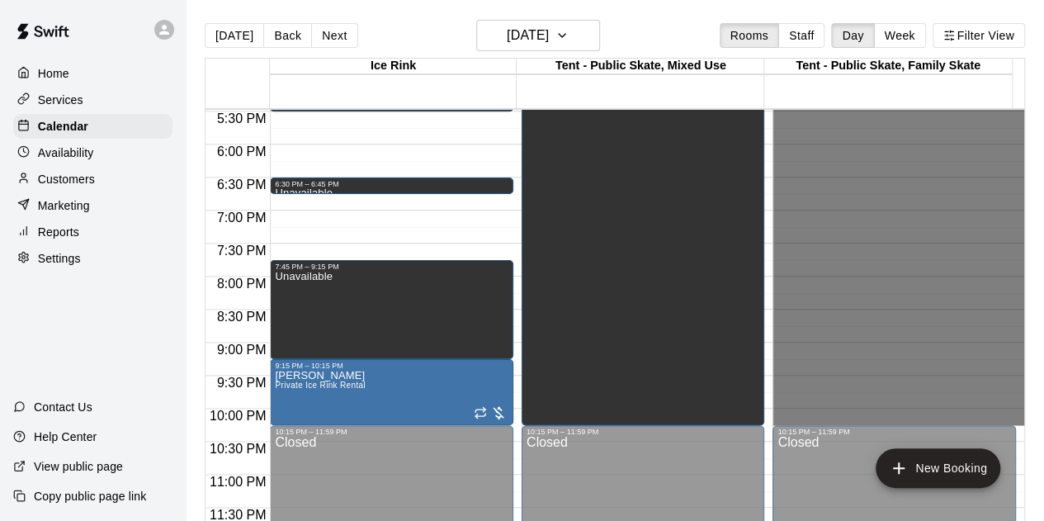
drag, startPoint x: 786, startPoint y: 281, endPoint x: 844, endPoint y: 415, distance: 146.4
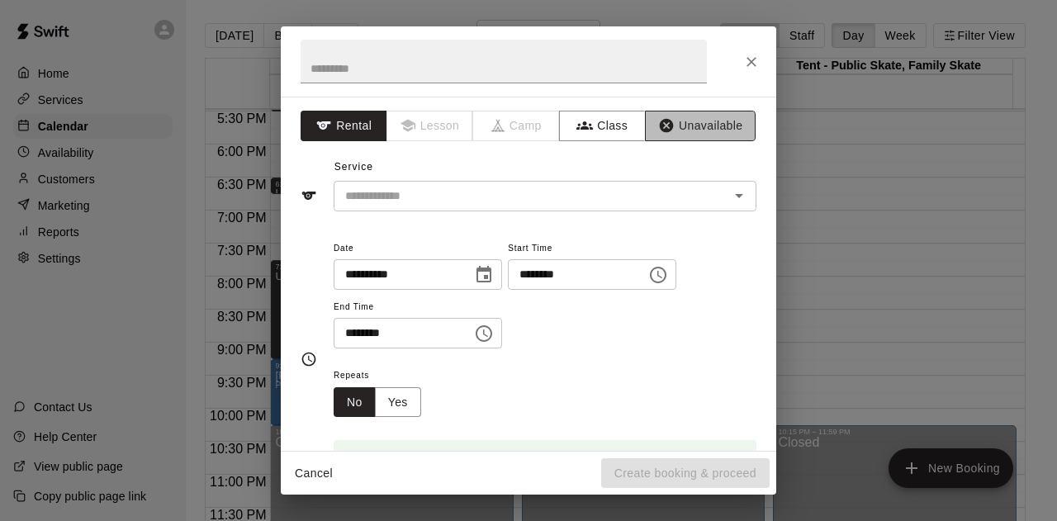
click at [693, 130] on button "Unavailable" at bounding box center [700, 126] width 111 height 31
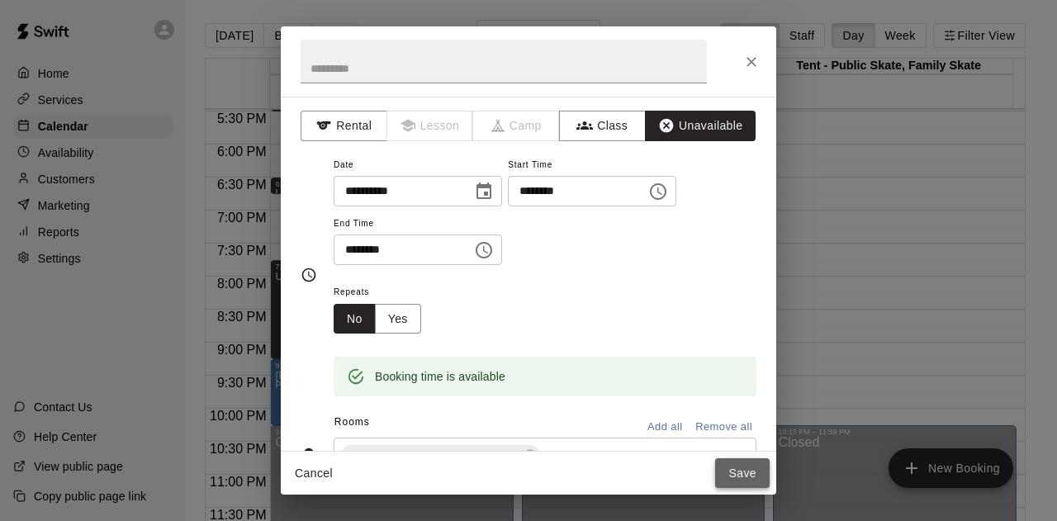
click at [745, 473] on button "Save" at bounding box center [742, 473] width 54 height 31
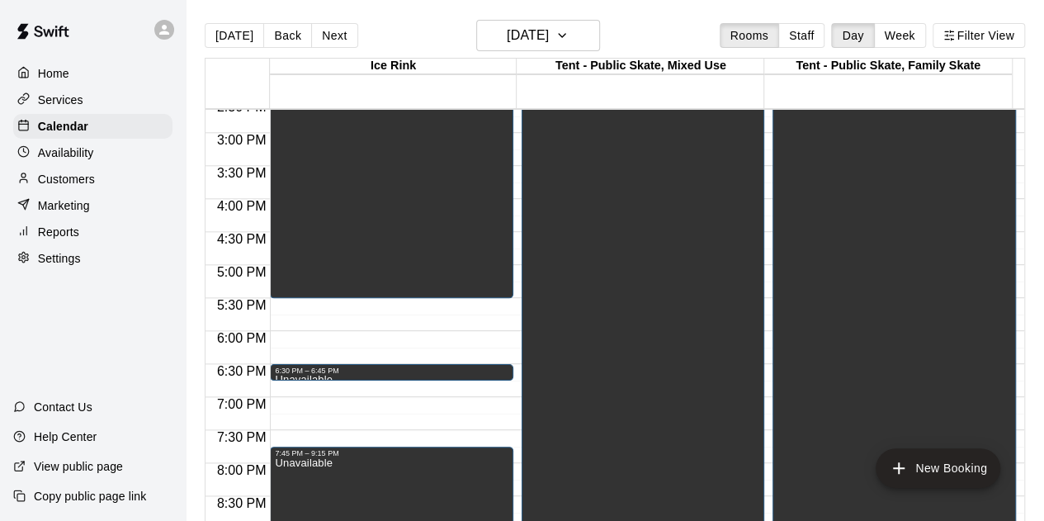
scroll to position [906, 0]
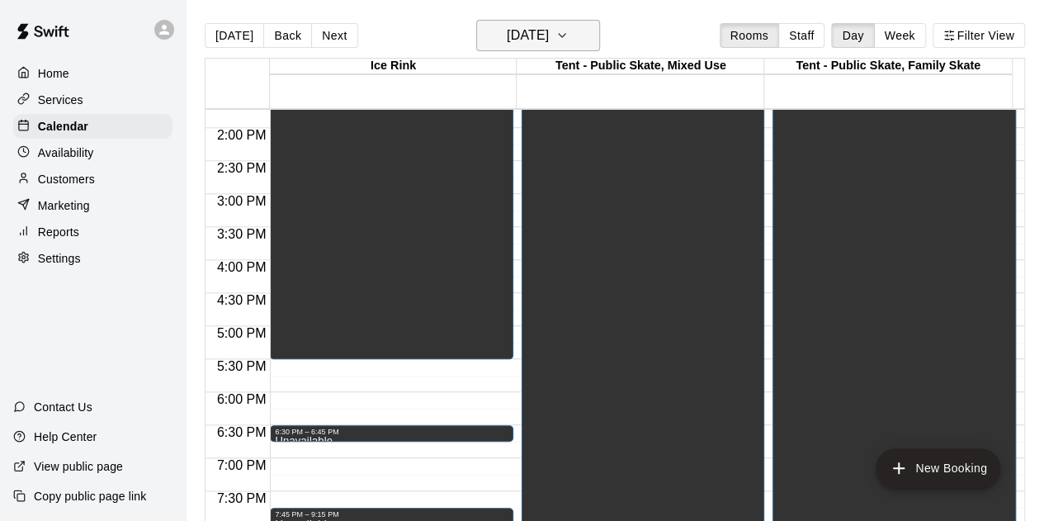
click at [566, 34] on icon "button" at bounding box center [562, 35] width 7 height 3
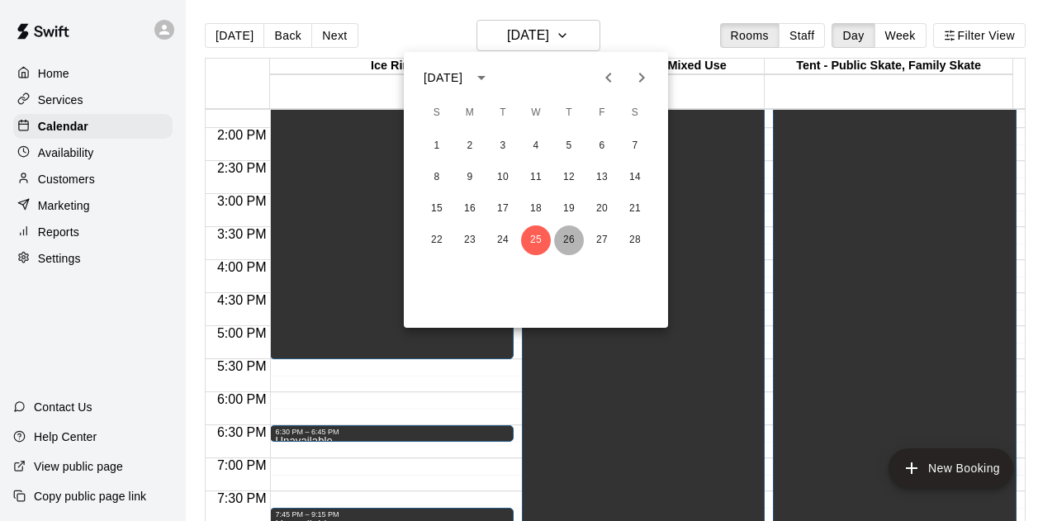
click at [575, 247] on button "26" at bounding box center [569, 240] width 30 height 30
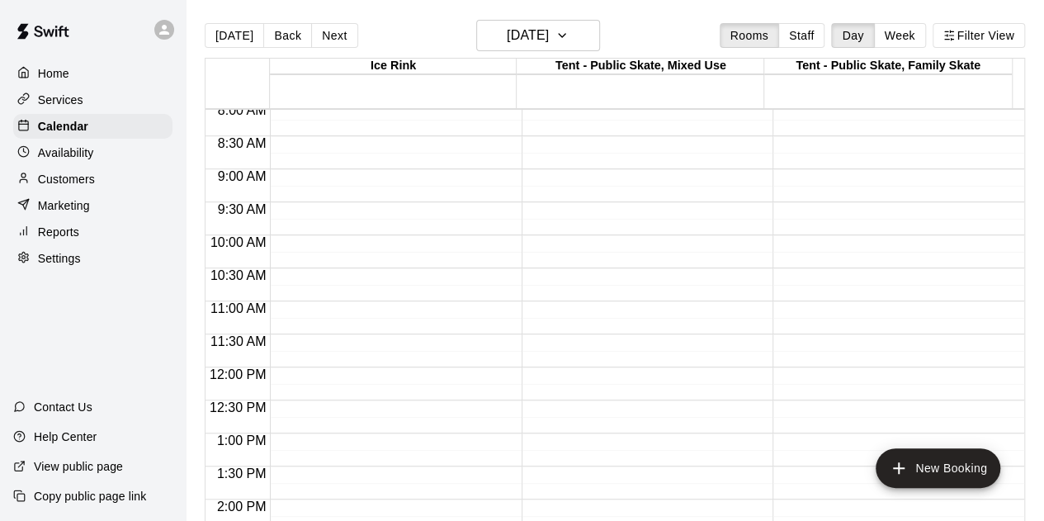
scroll to position [411, 0]
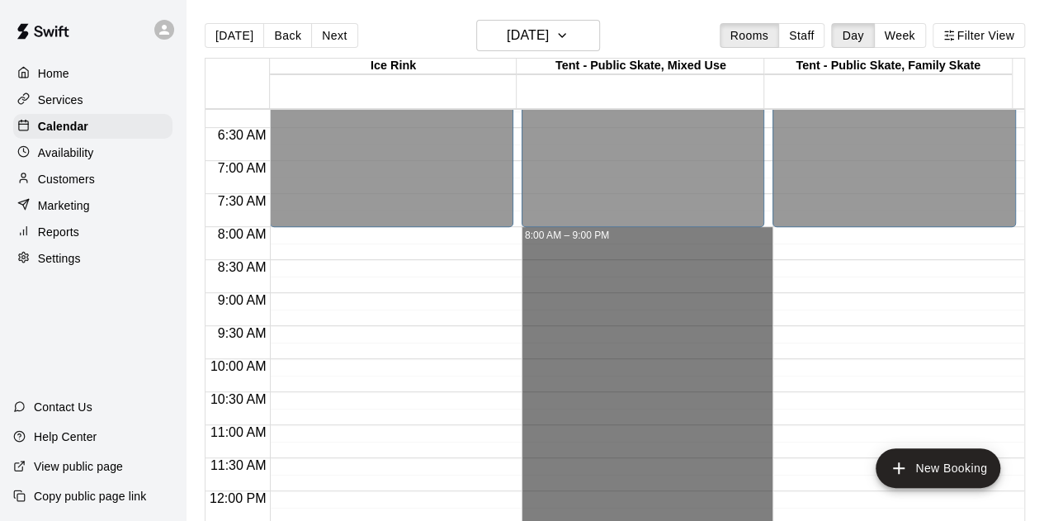
drag, startPoint x: 630, startPoint y: 417, endPoint x: 613, endPoint y: 237, distance: 180.8
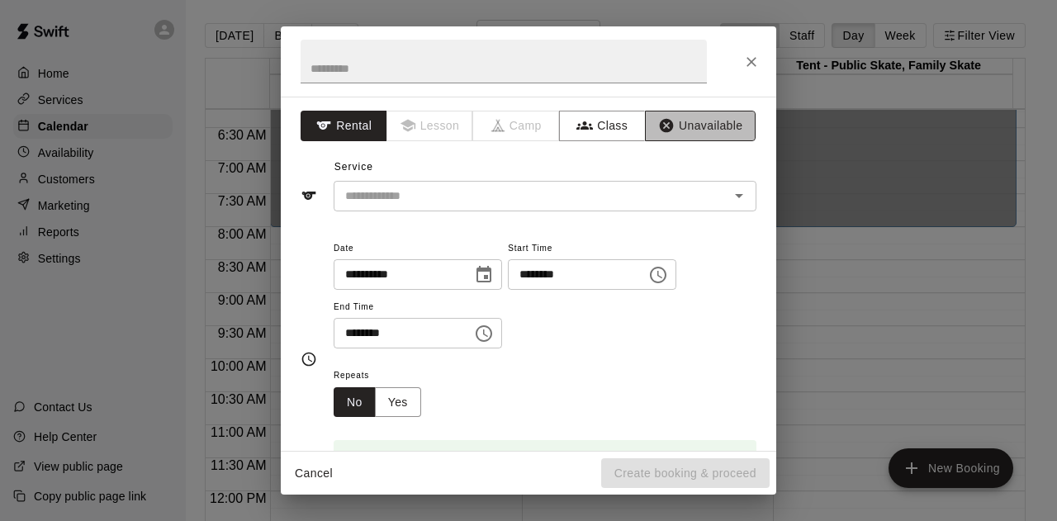
click at [682, 128] on button "Unavailable" at bounding box center [700, 126] width 111 height 31
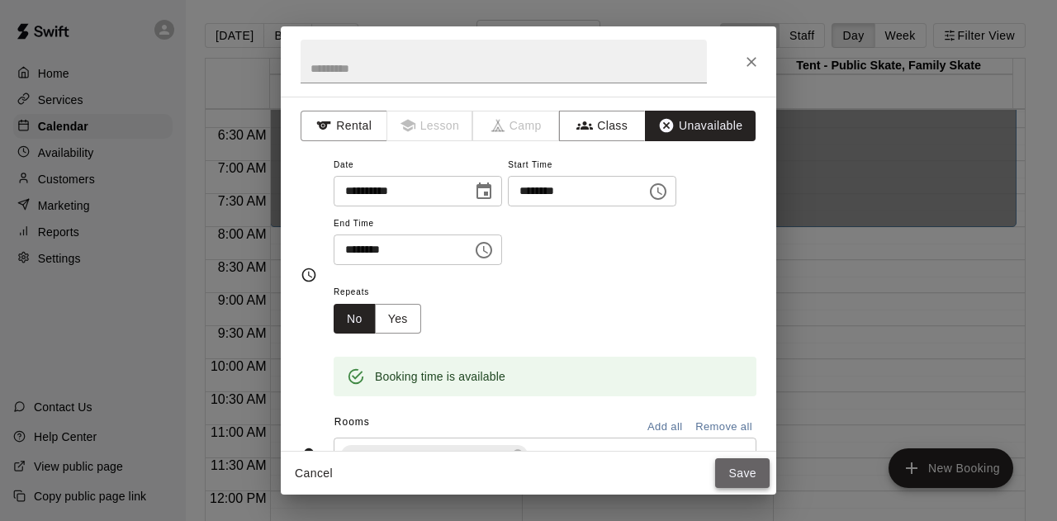
click at [736, 473] on button "Save" at bounding box center [742, 473] width 54 height 31
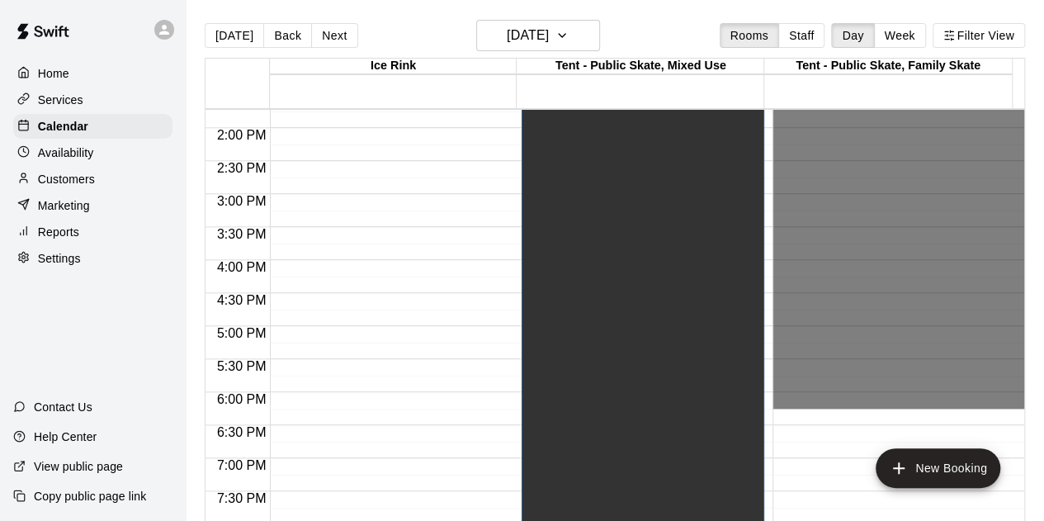
scroll to position [1154, 0]
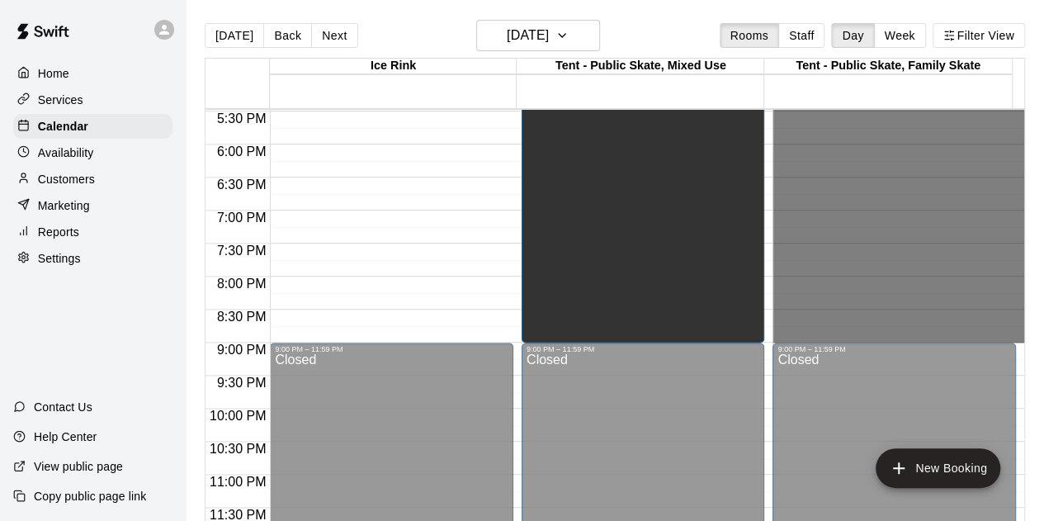
drag, startPoint x: 787, startPoint y: 359, endPoint x: 803, endPoint y: 336, distance: 28.4
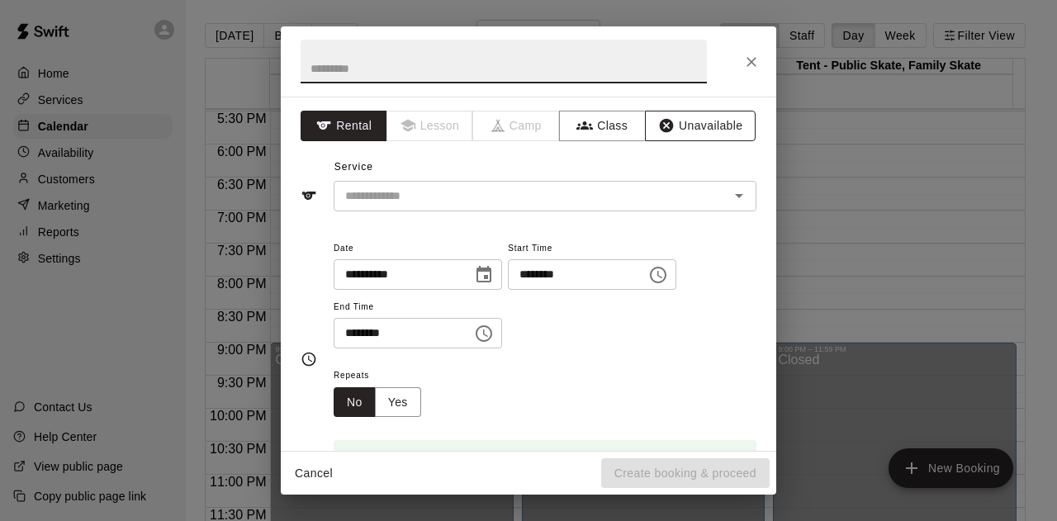
click at [669, 111] on button "Unavailable" at bounding box center [700, 126] width 111 height 31
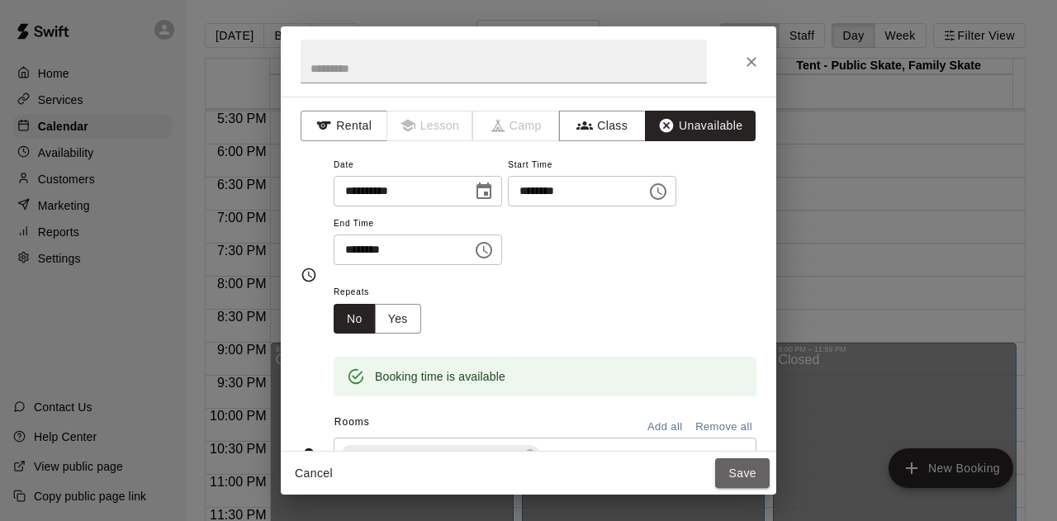
click at [736, 482] on button "Save" at bounding box center [742, 473] width 54 height 31
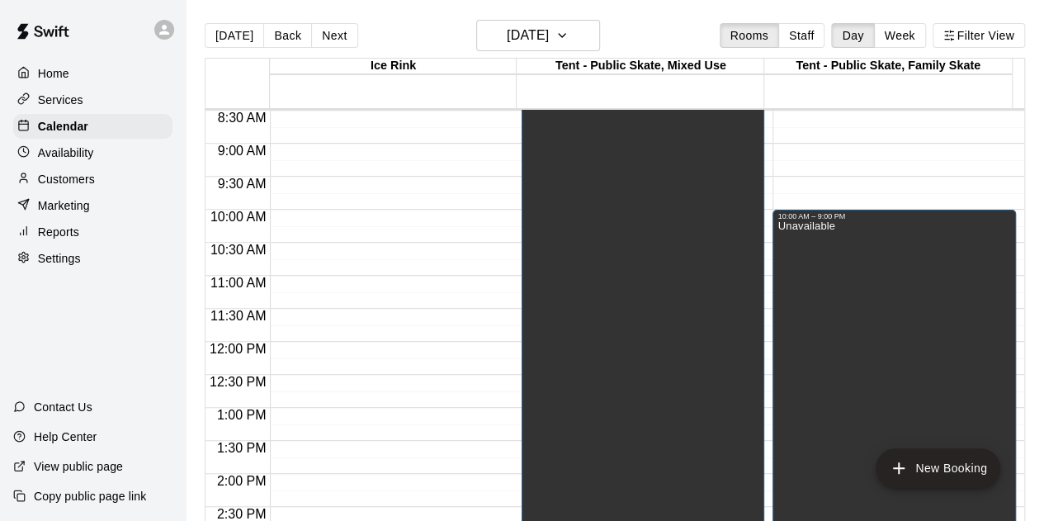
scroll to position [329, 0]
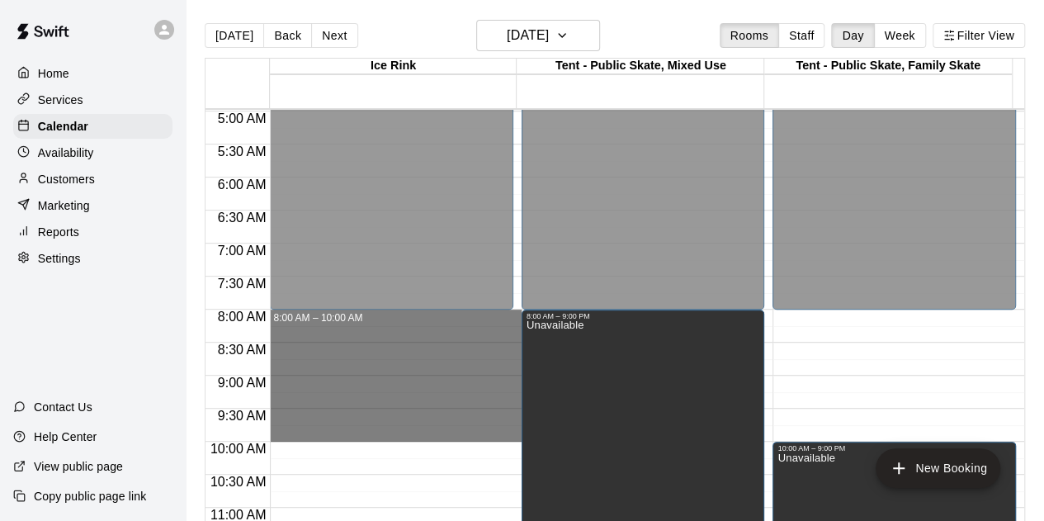
drag, startPoint x: 451, startPoint y: 312, endPoint x: 443, endPoint y: 433, distance: 120.8
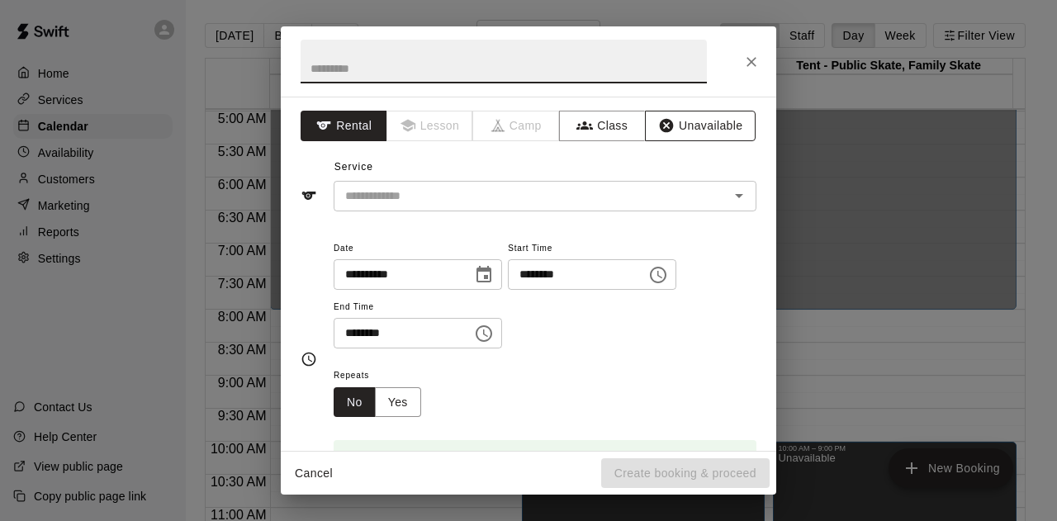
click at [692, 133] on button "Unavailable" at bounding box center [700, 126] width 111 height 31
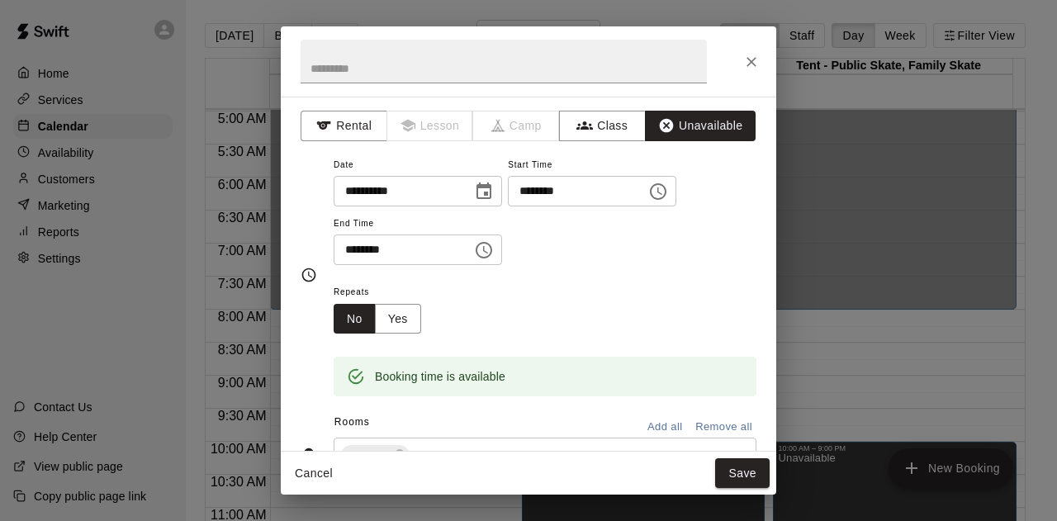
drag, startPoint x: 738, startPoint y: 476, endPoint x: 707, endPoint y: 471, distance: 31.6
click at [738, 476] on button "Save" at bounding box center [742, 473] width 54 height 31
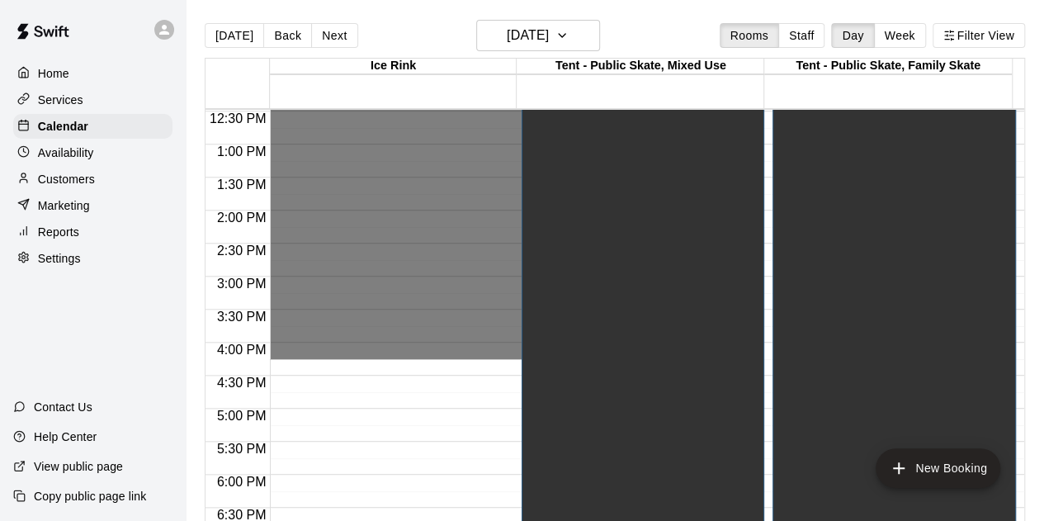
scroll to position [989, 0]
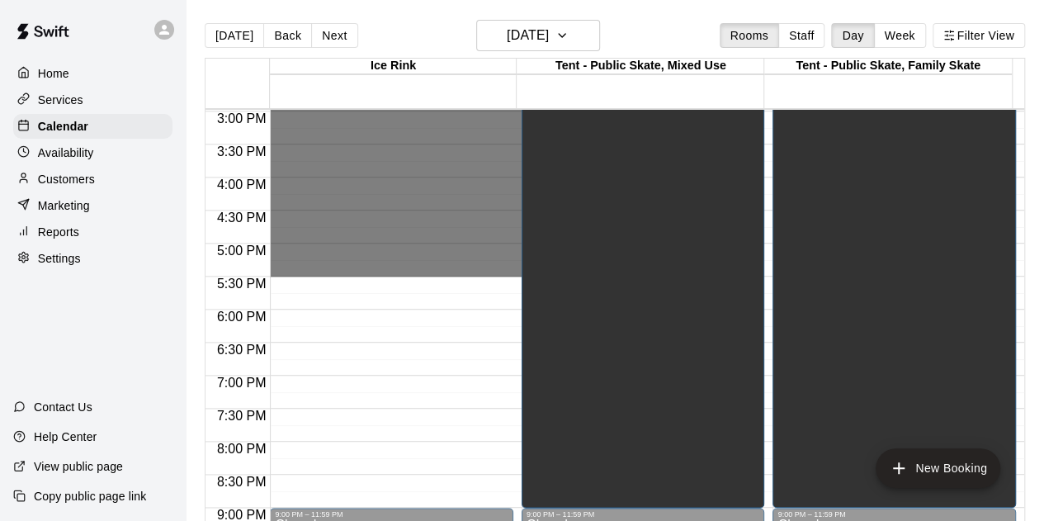
drag, startPoint x: 331, startPoint y: 262, endPoint x: 365, endPoint y: 270, distance: 34.8
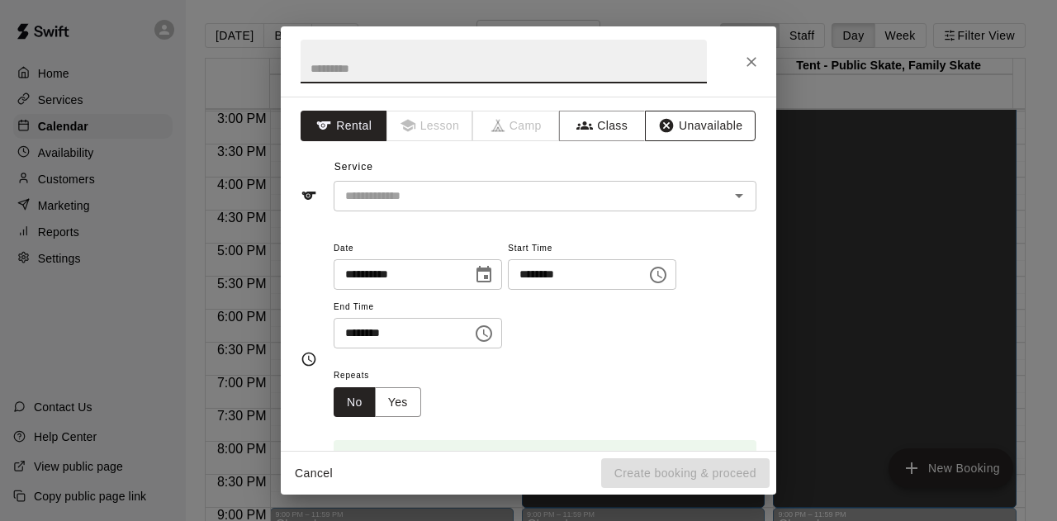
click at [698, 128] on button "Unavailable" at bounding box center [700, 126] width 111 height 31
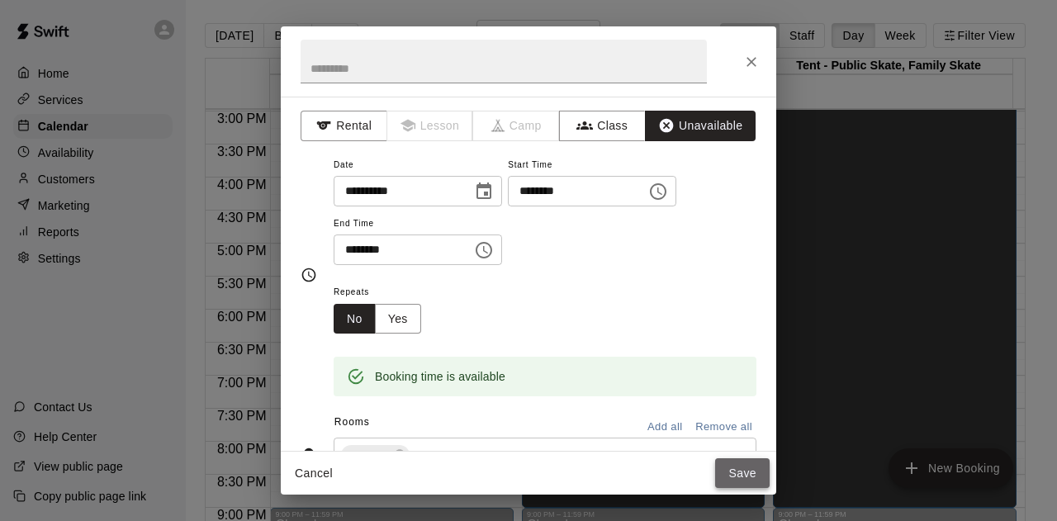
click at [750, 470] on button "Save" at bounding box center [742, 473] width 54 height 31
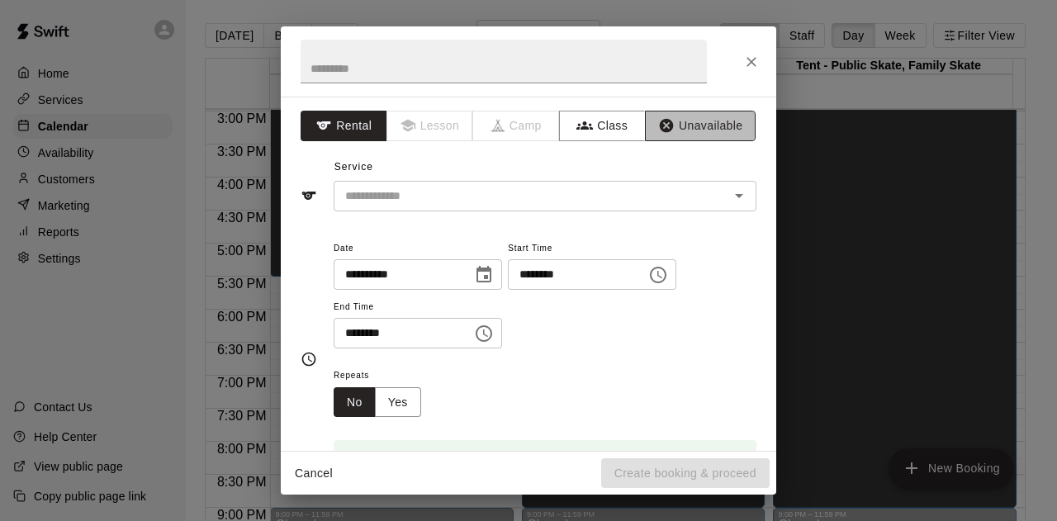
click at [686, 123] on button "Unavailable" at bounding box center [700, 126] width 111 height 31
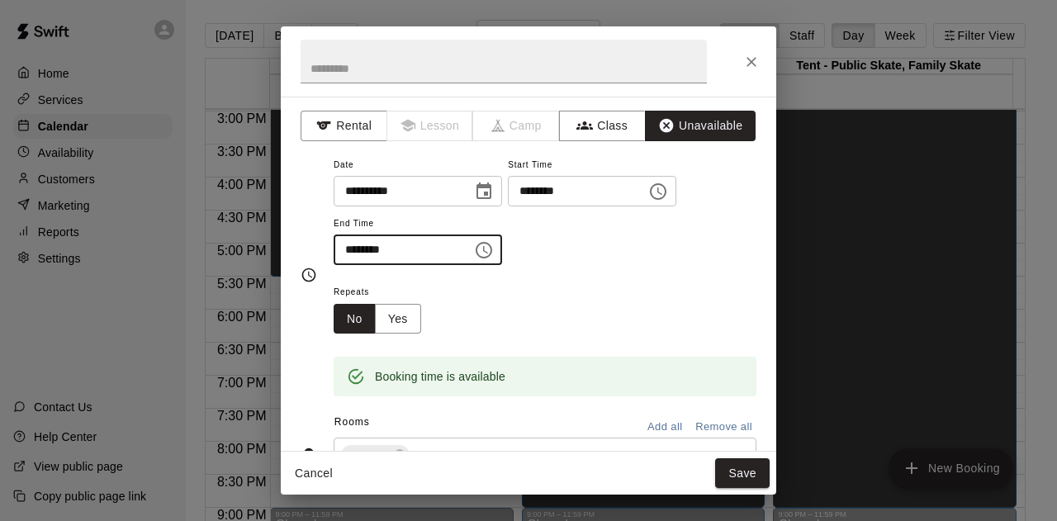
click at [350, 252] on input "********" at bounding box center [397, 249] width 127 height 31
type input "********"
click at [732, 488] on div "Cancel Save" at bounding box center [528, 474] width 495 height 44
click at [739, 475] on button "Save" at bounding box center [742, 473] width 54 height 31
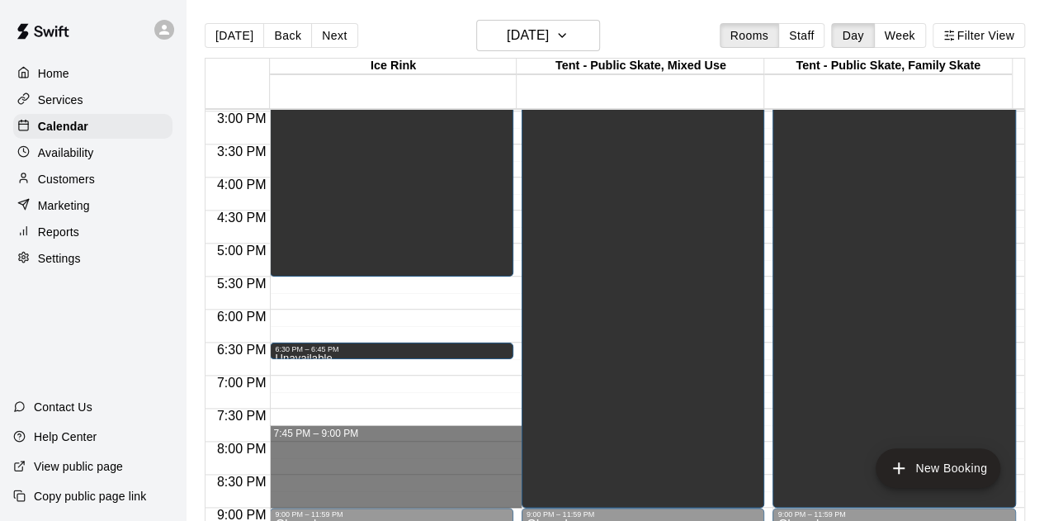
drag, startPoint x: 295, startPoint y: 430, endPoint x: 317, endPoint y: 495, distance: 68.1
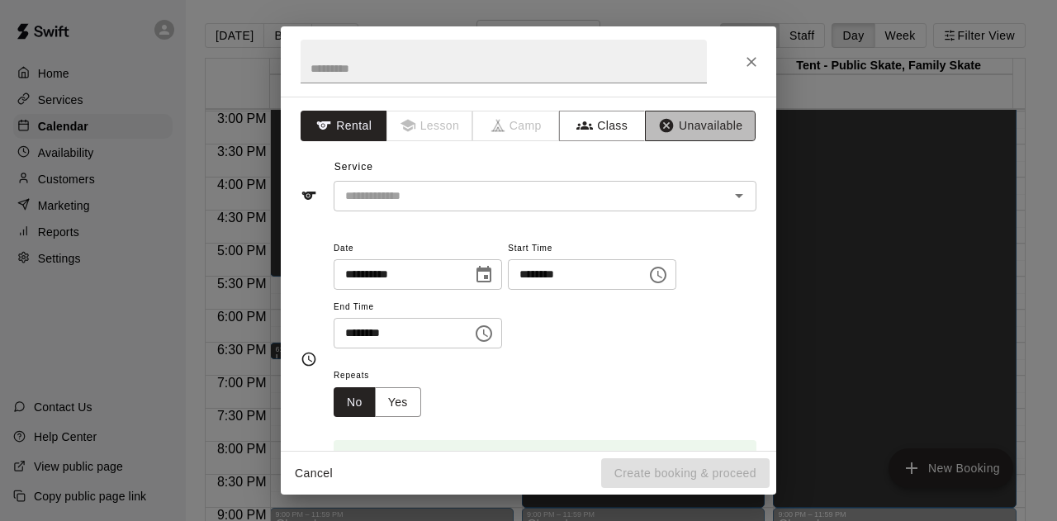
click at [675, 135] on button "Unavailable" at bounding box center [700, 126] width 111 height 31
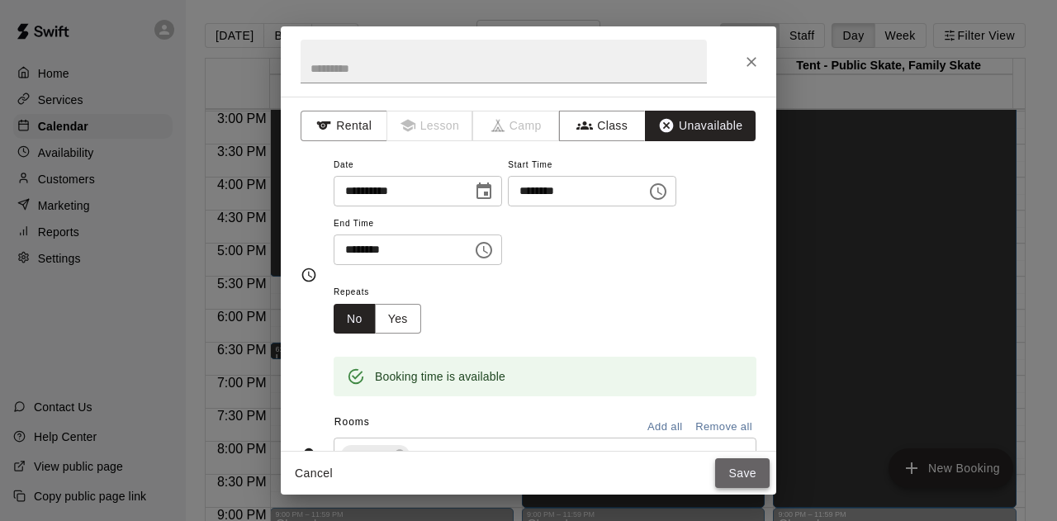
click at [739, 480] on button "Save" at bounding box center [742, 473] width 54 height 31
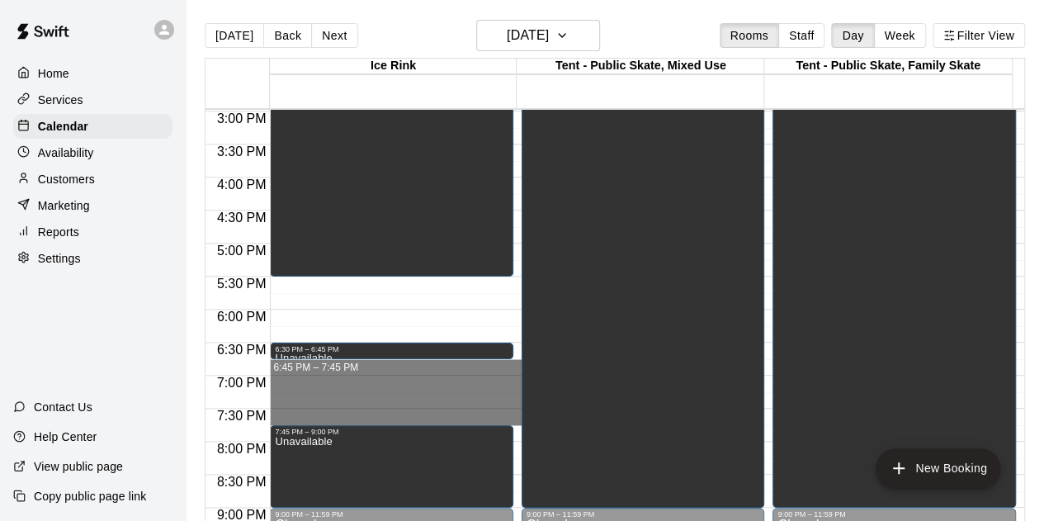
drag, startPoint x: 360, startPoint y: 362, endPoint x: 368, endPoint y: 414, distance: 52.7
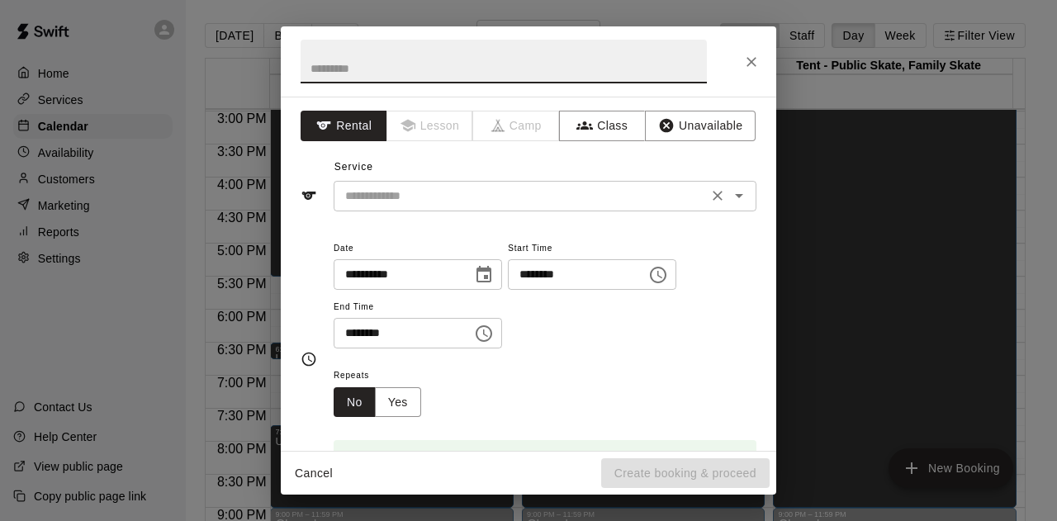
drag, startPoint x: 540, startPoint y: 182, endPoint x: 555, endPoint y: 196, distance: 21.0
click at [542, 182] on div "​" at bounding box center [545, 196] width 423 height 31
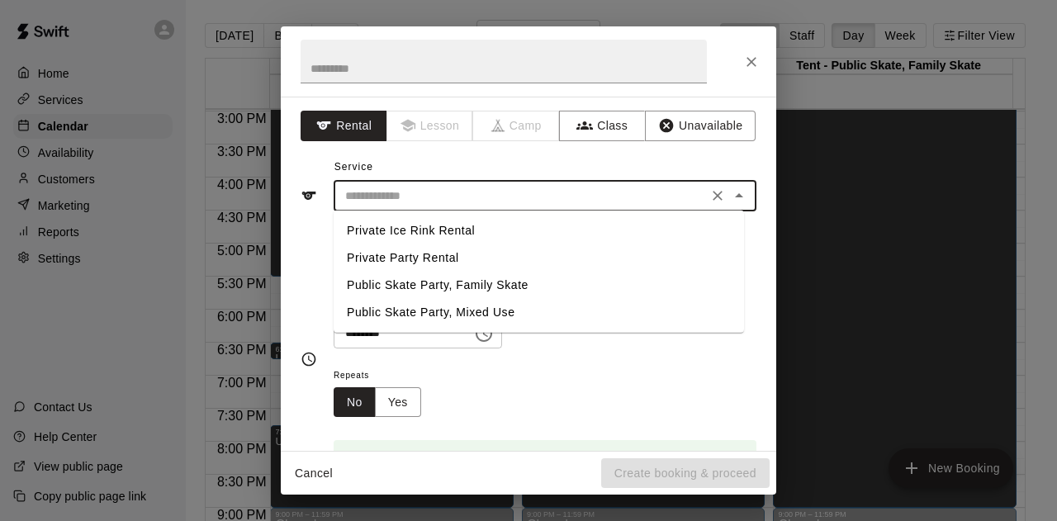
click at [527, 237] on li "Private Ice Rink Rental" at bounding box center [539, 230] width 410 height 27
type input "**********"
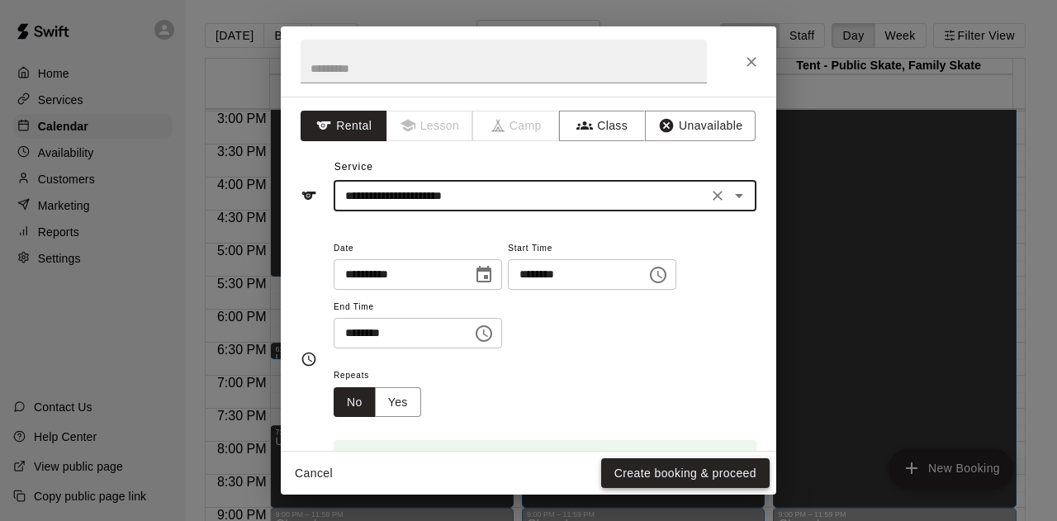
click at [670, 472] on button "Create booking & proceed" at bounding box center [685, 473] width 168 height 31
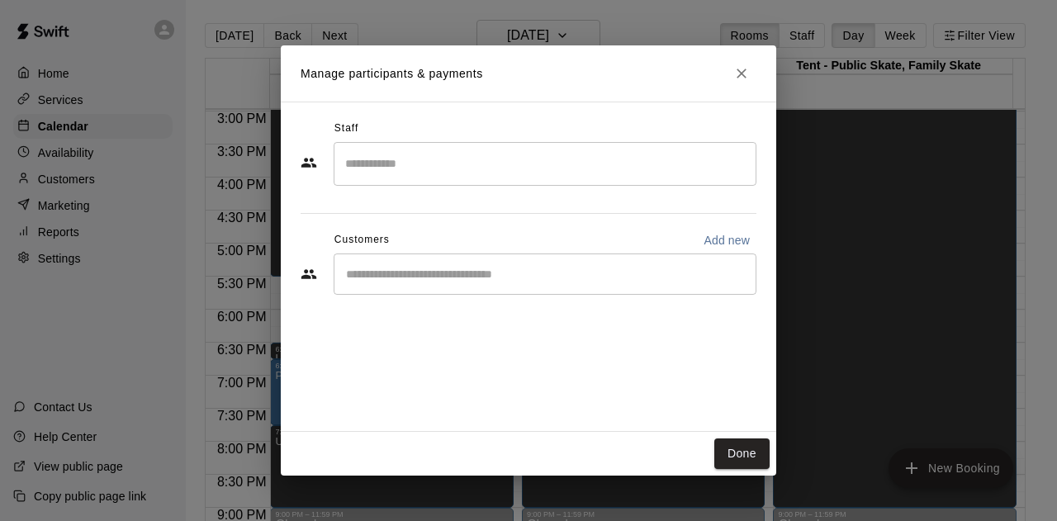
click at [445, 266] on input "Start typing to search customers..." at bounding box center [545, 274] width 408 height 17
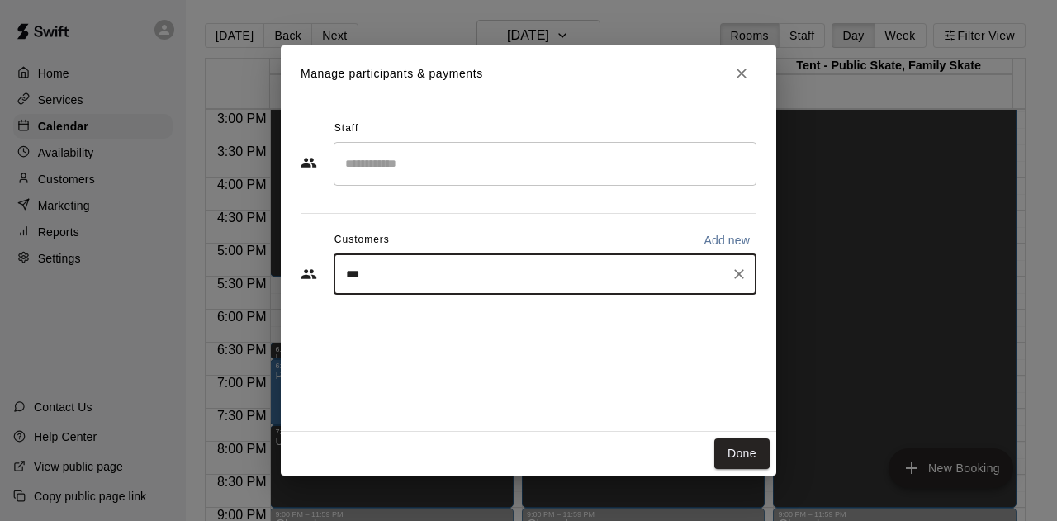
type input "****"
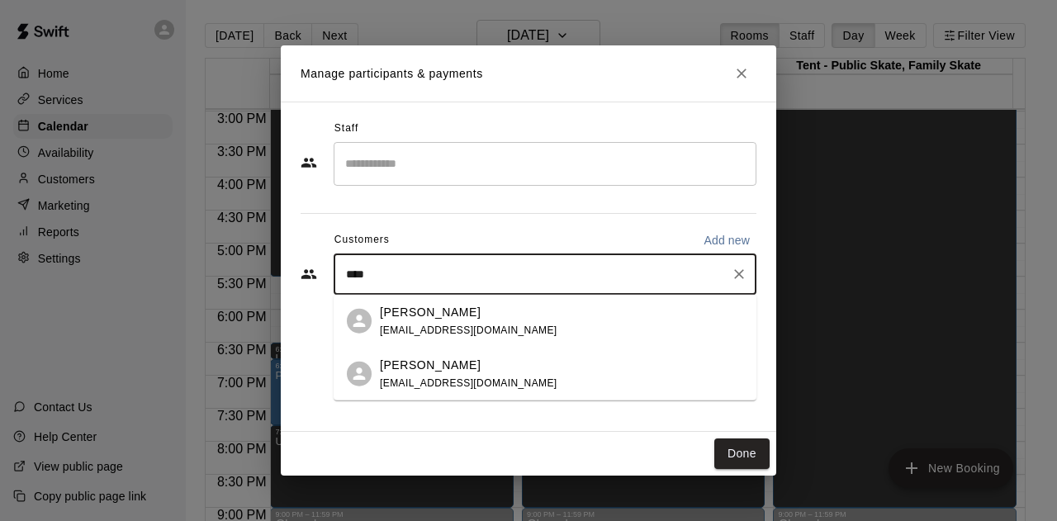
drag, startPoint x: 440, startPoint y: 368, endPoint x: 526, endPoint y: 368, distance: 85.9
click at [441, 368] on p "[PERSON_NAME]" at bounding box center [430, 364] width 101 height 17
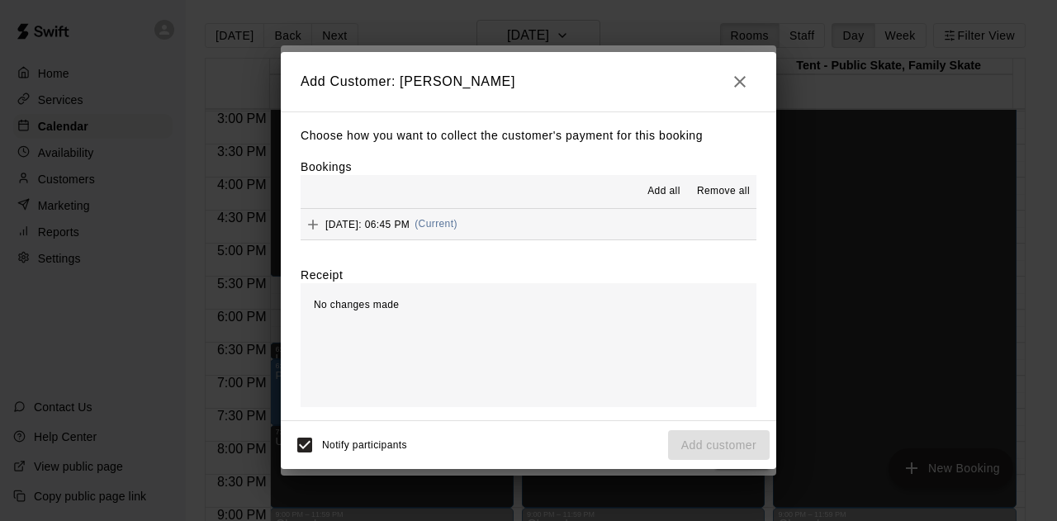
click at [589, 226] on button "[DATE]: 06:45 PM (Current)" at bounding box center [528, 224] width 456 height 31
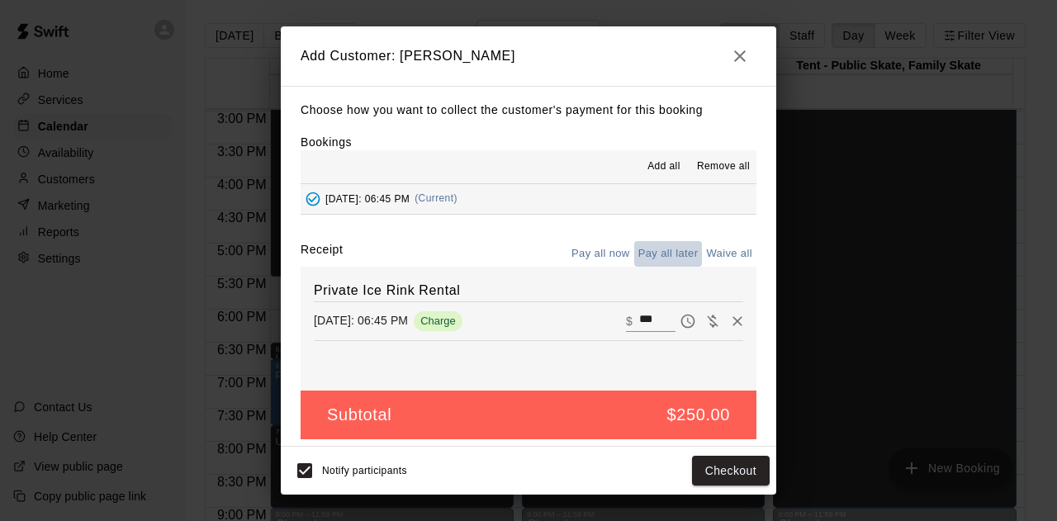
click at [653, 261] on button "Pay all later" at bounding box center [668, 254] width 69 height 26
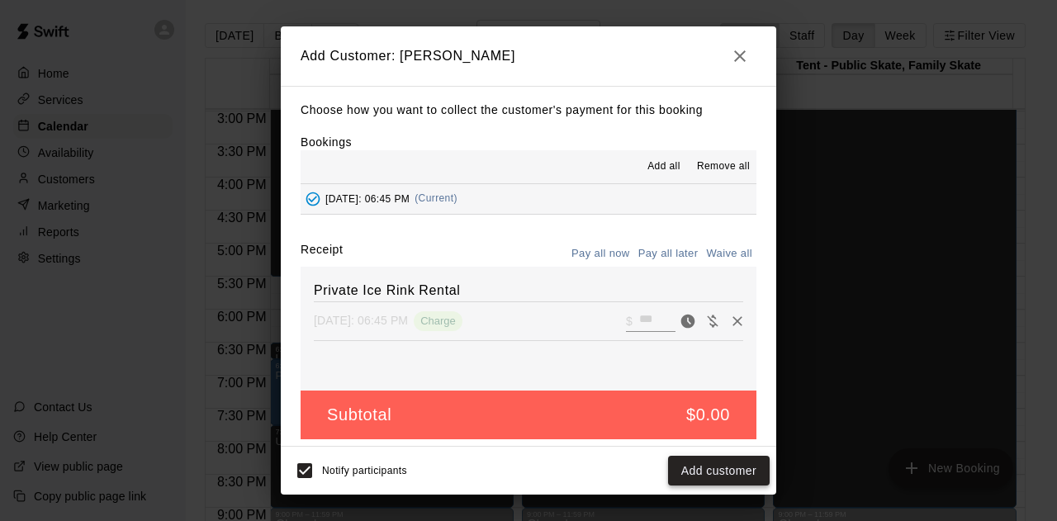
click at [729, 472] on button "Add customer" at bounding box center [719, 471] width 102 height 31
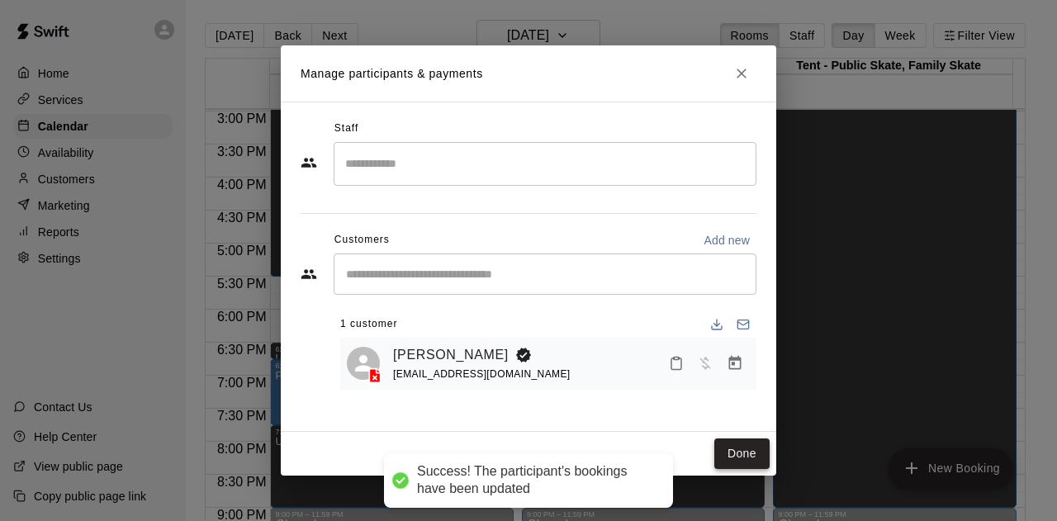
click at [748, 452] on button "Done" at bounding box center [741, 453] width 55 height 31
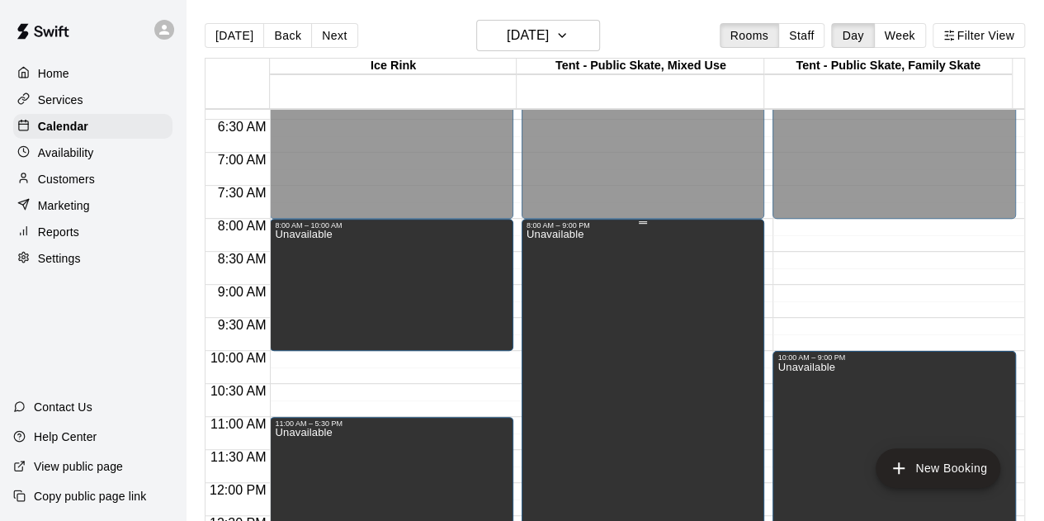
scroll to position [329, 0]
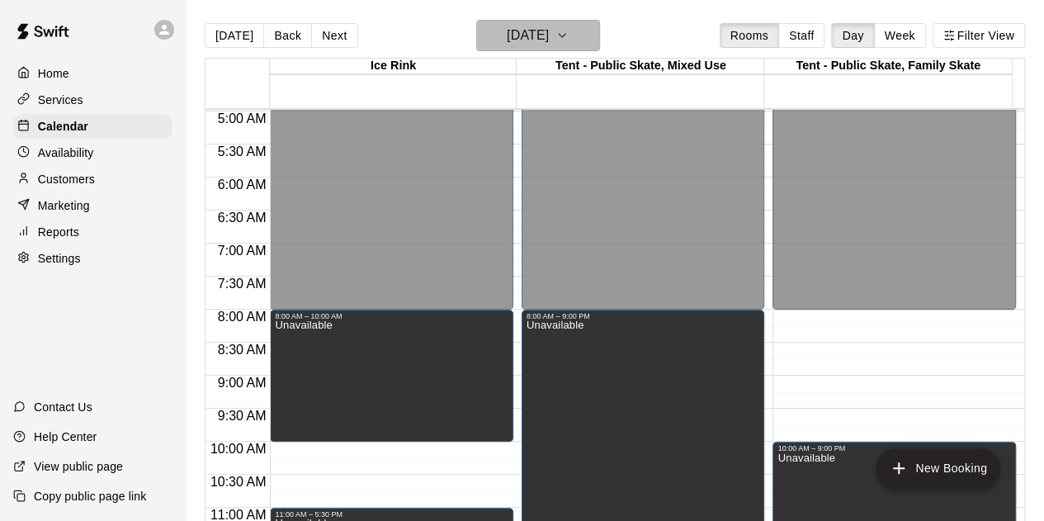
click at [569, 31] on icon "button" at bounding box center [562, 36] width 13 height 20
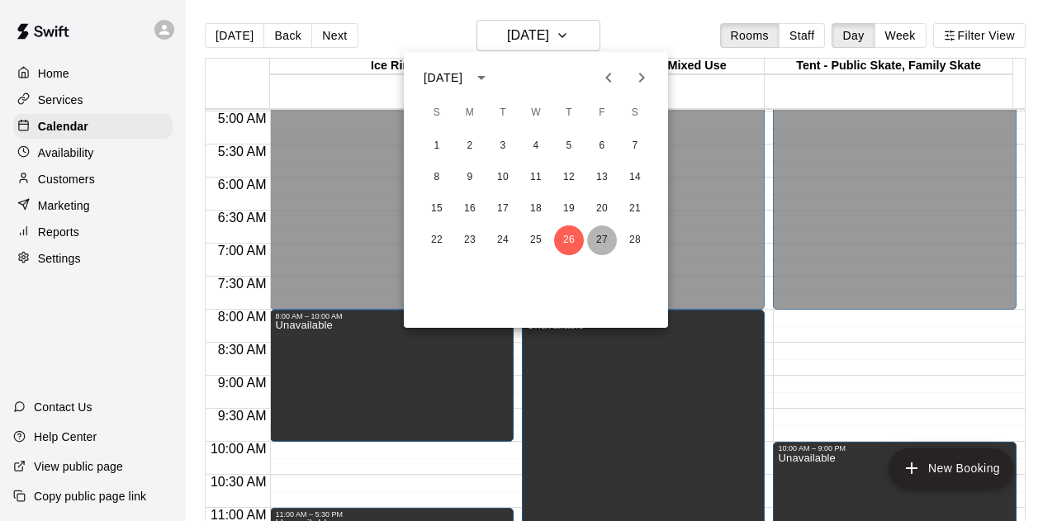
click at [606, 239] on button "27" at bounding box center [602, 240] width 30 height 30
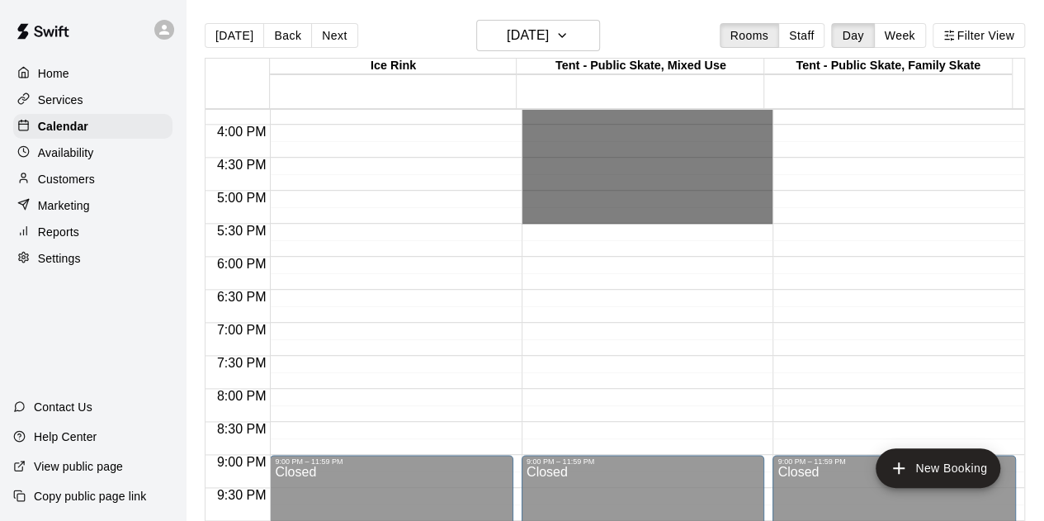
scroll to position [1154, 0]
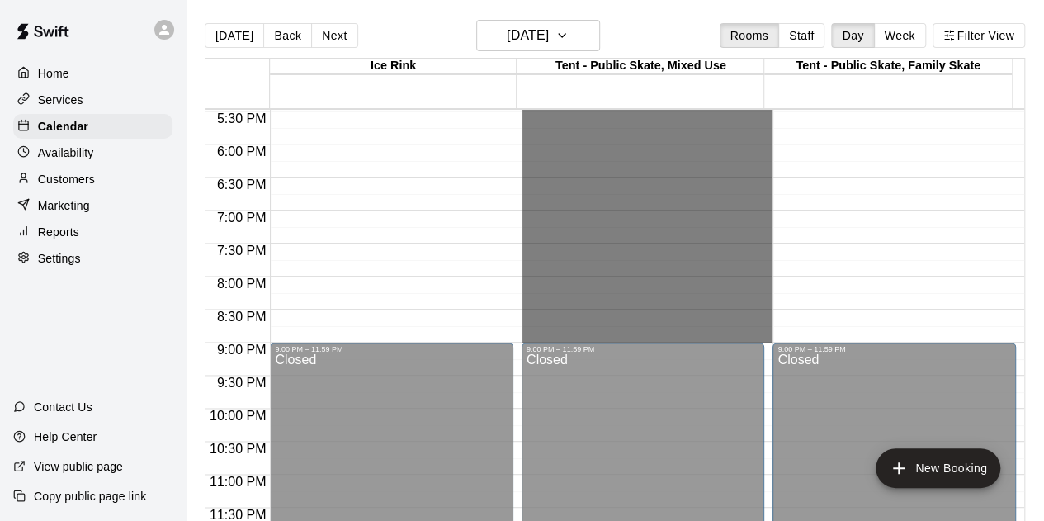
drag, startPoint x: 631, startPoint y: 319, endPoint x: 636, endPoint y: 333, distance: 14.9
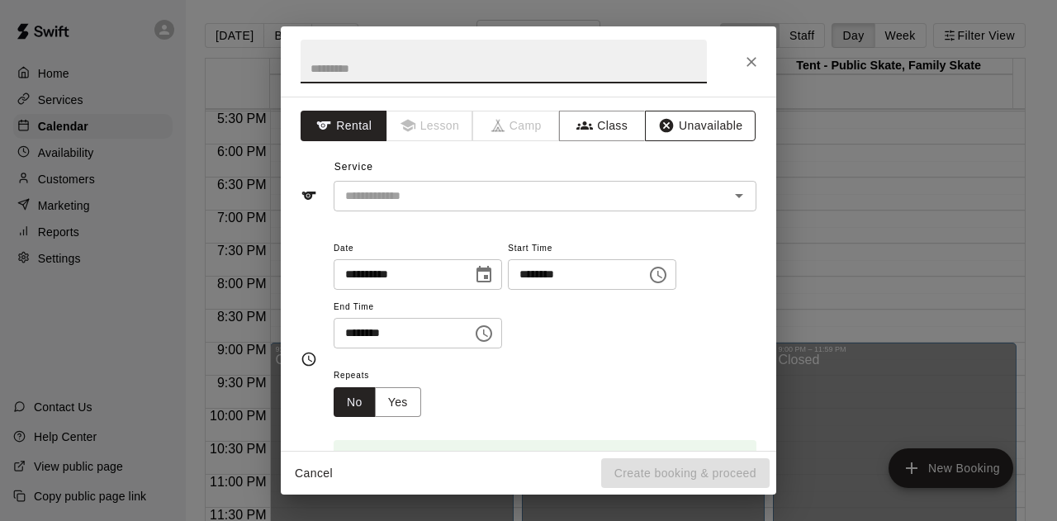
click at [684, 130] on button "Unavailable" at bounding box center [700, 126] width 111 height 31
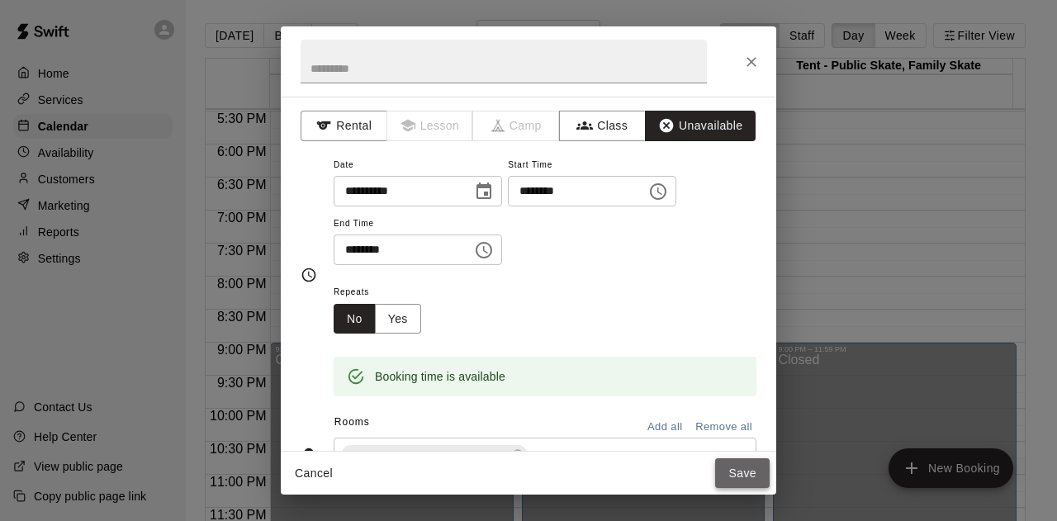
click at [744, 474] on button "Save" at bounding box center [742, 473] width 54 height 31
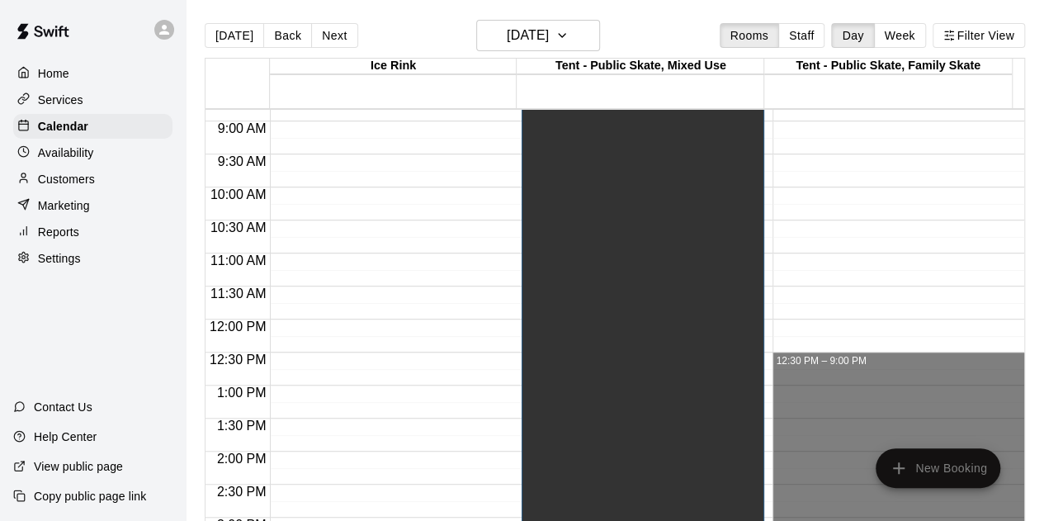
scroll to position [576, 0]
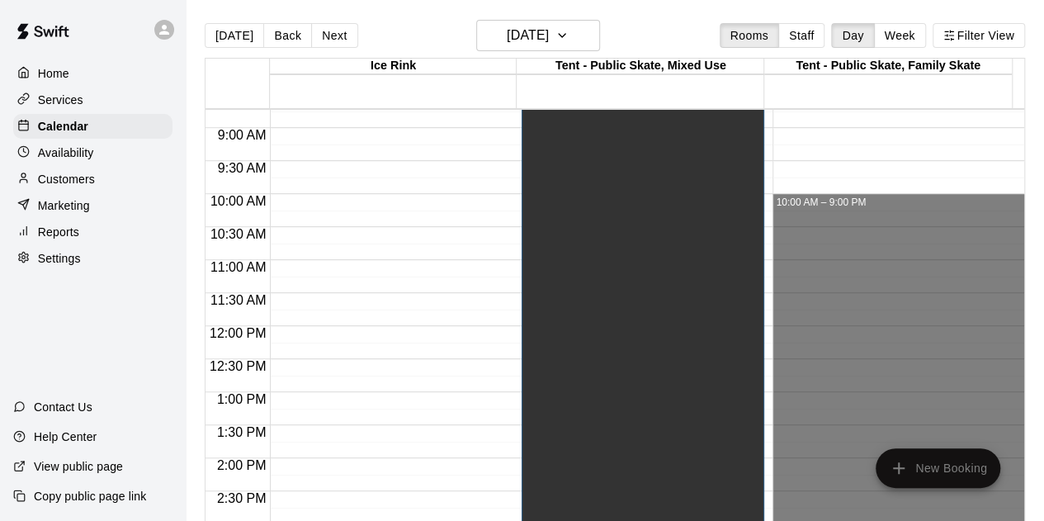
drag, startPoint x: 821, startPoint y: 334, endPoint x: 801, endPoint y: 205, distance: 131.1
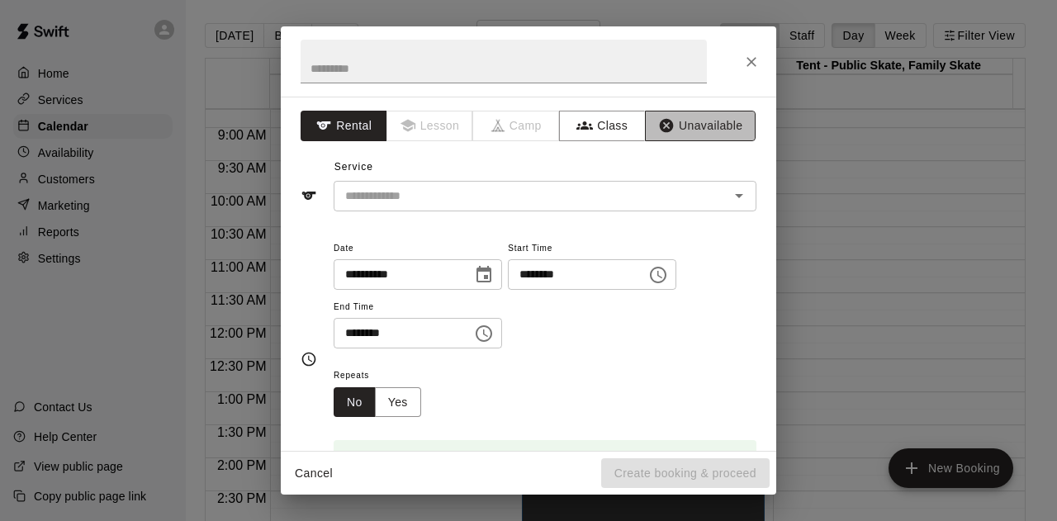
drag, startPoint x: 669, startPoint y: 111, endPoint x: 679, endPoint y: 120, distance: 12.9
click at [669, 112] on button "Unavailable" at bounding box center [700, 126] width 111 height 31
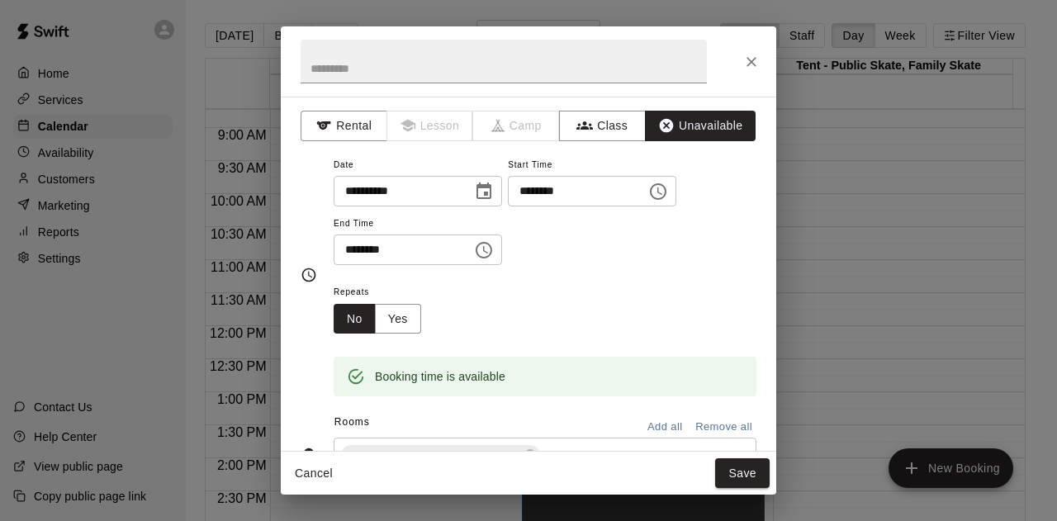
click at [733, 471] on button "Save" at bounding box center [742, 473] width 54 height 31
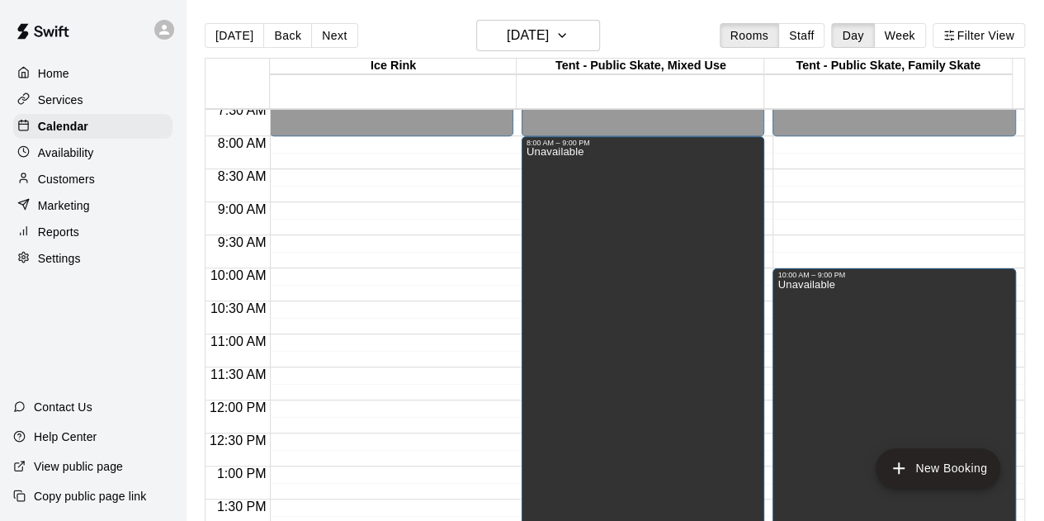
scroll to position [411, 0]
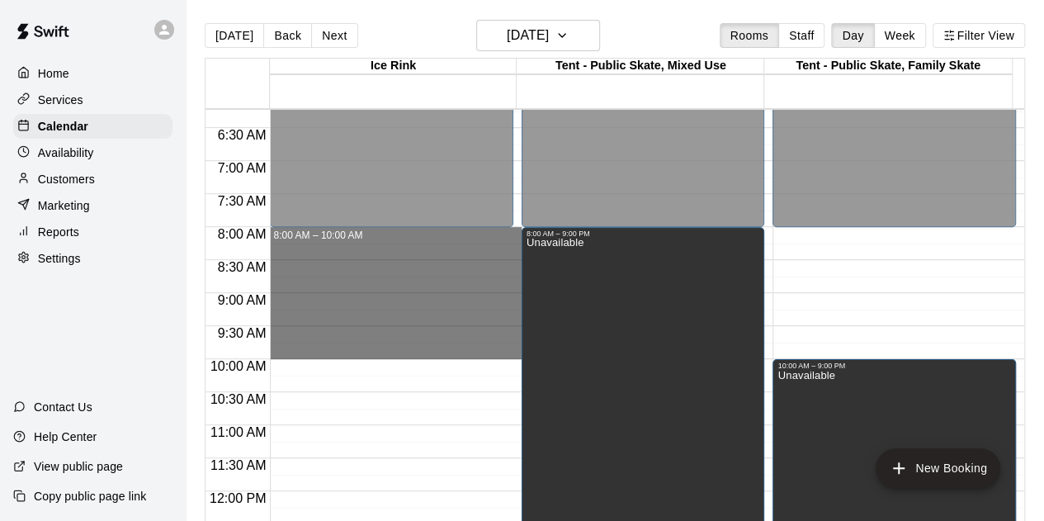
drag, startPoint x: 466, startPoint y: 234, endPoint x: 475, endPoint y: 353, distance: 119.2
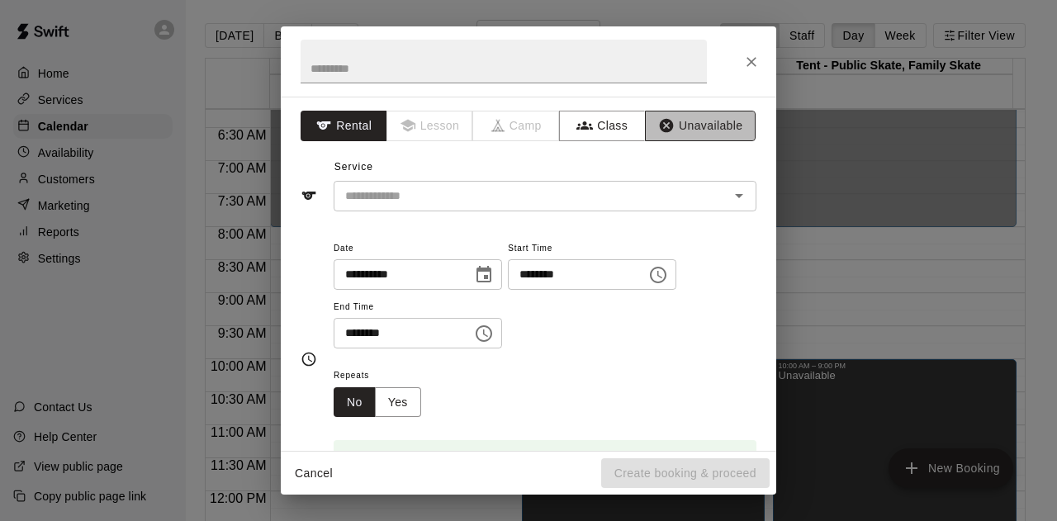
click at [691, 127] on button "Unavailable" at bounding box center [700, 126] width 111 height 31
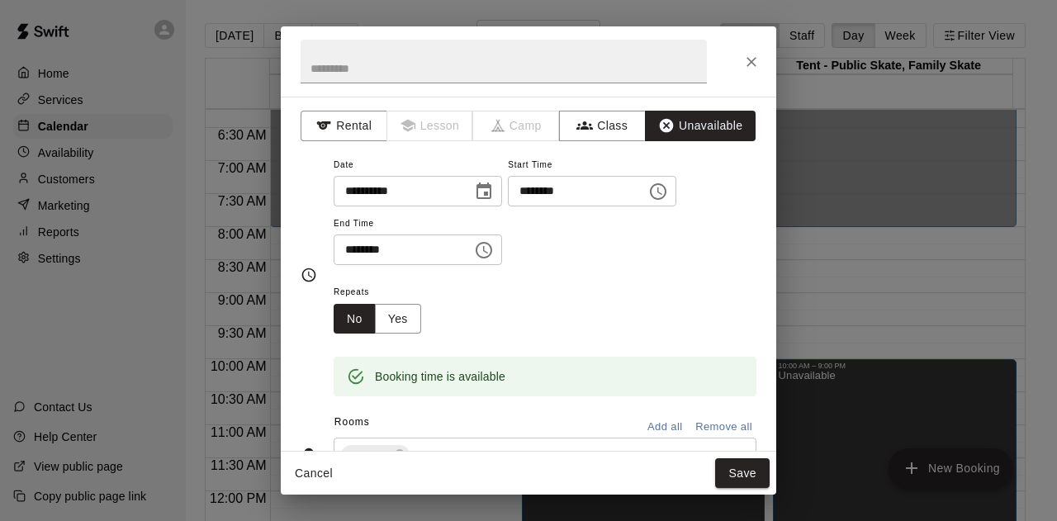
click at [748, 475] on button "Save" at bounding box center [742, 473] width 54 height 31
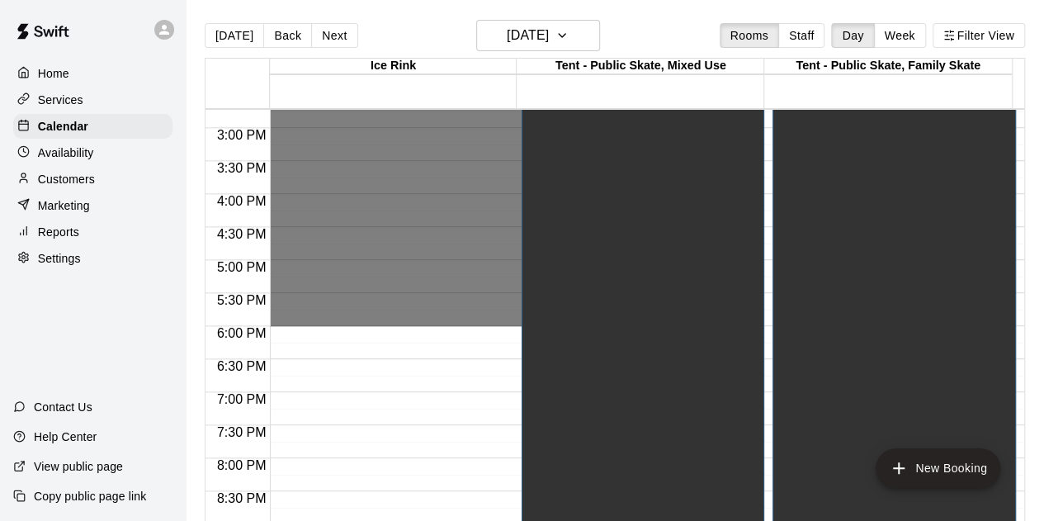
scroll to position [1154, 0]
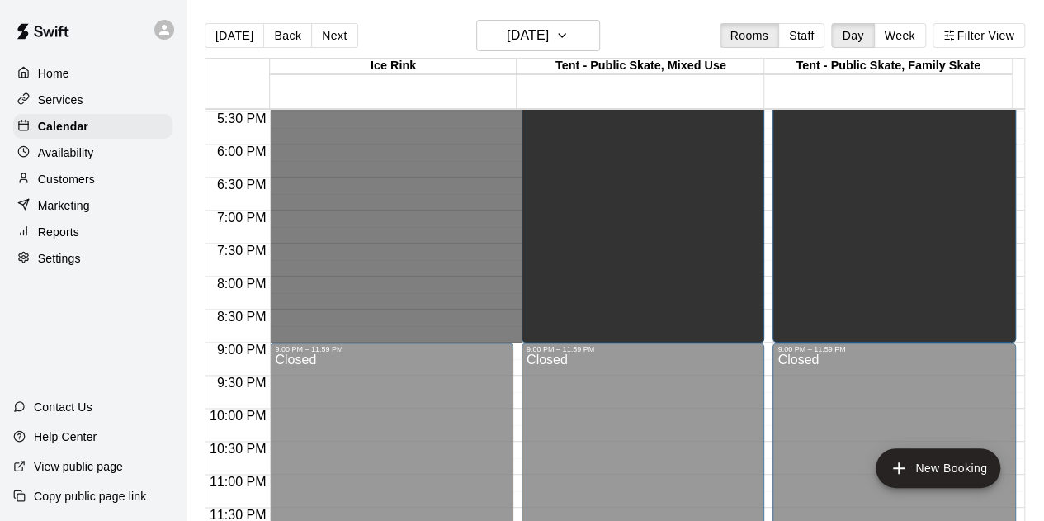
drag, startPoint x: 310, startPoint y: 181, endPoint x: 395, endPoint y: 330, distance: 171.5
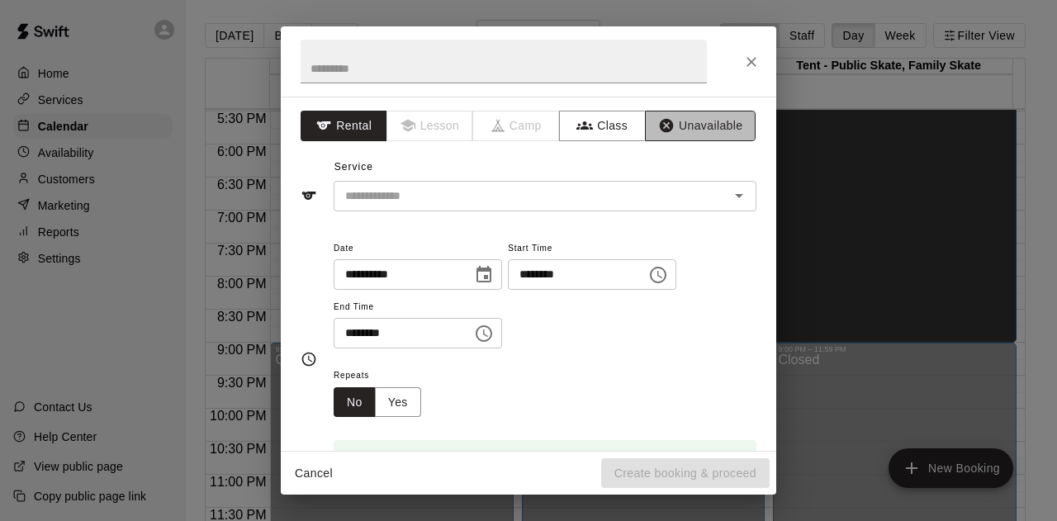
click at [697, 118] on button "Unavailable" at bounding box center [700, 126] width 111 height 31
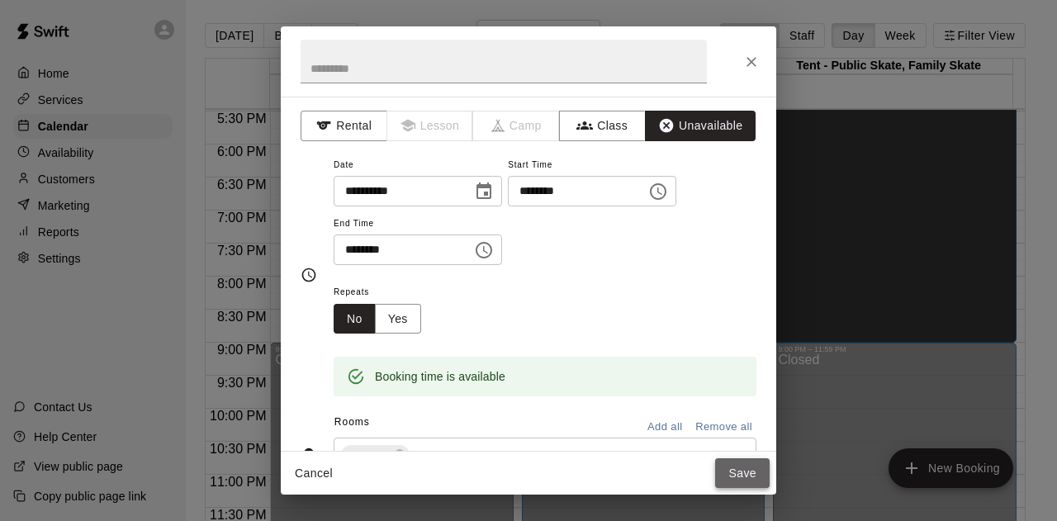
click at [741, 466] on button "Save" at bounding box center [742, 473] width 54 height 31
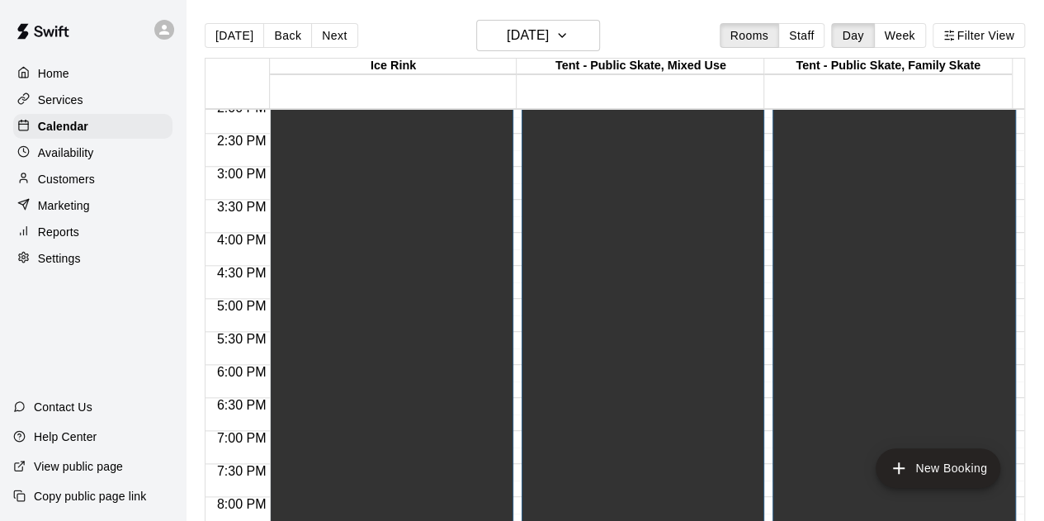
scroll to position [824, 0]
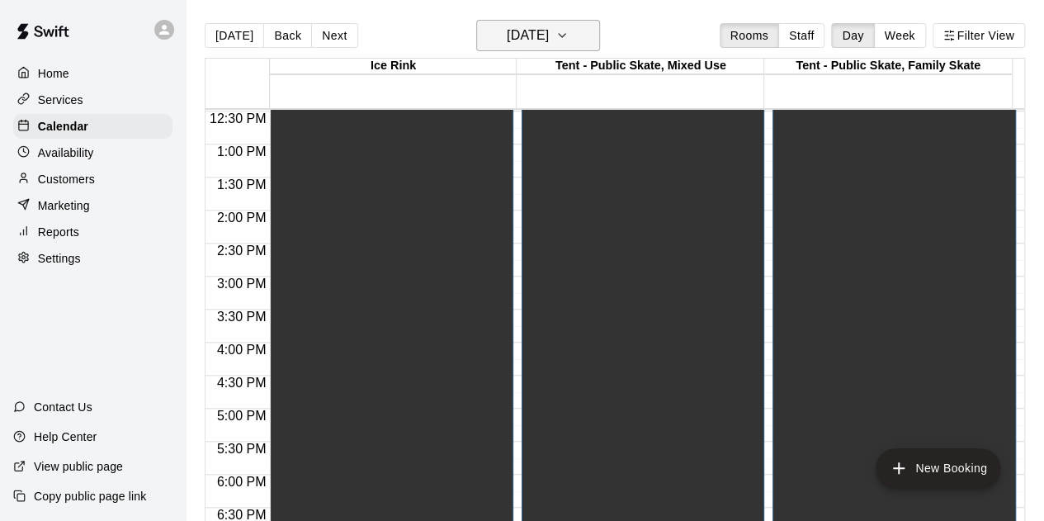
click at [569, 31] on icon "button" at bounding box center [562, 36] width 13 height 20
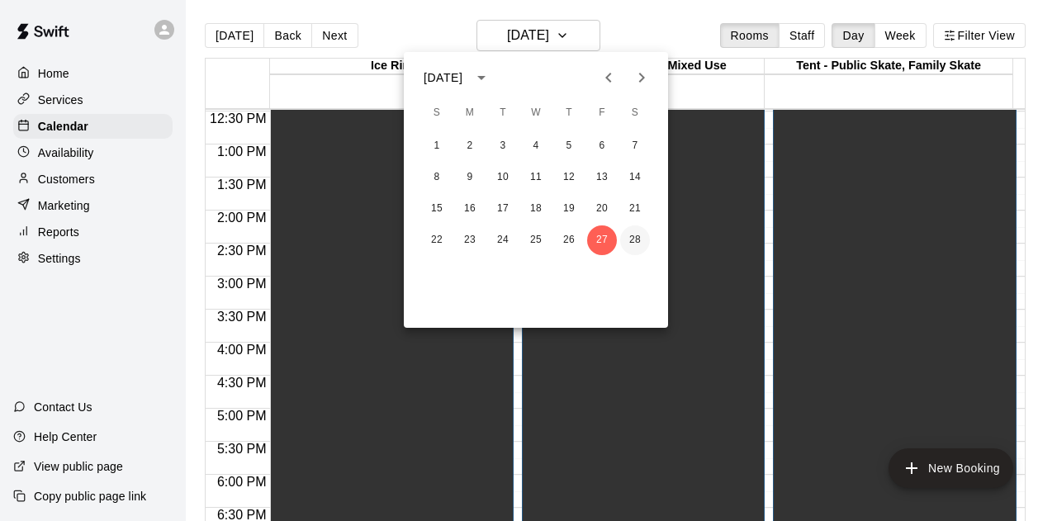
click at [636, 244] on button "28" at bounding box center [635, 240] width 30 height 30
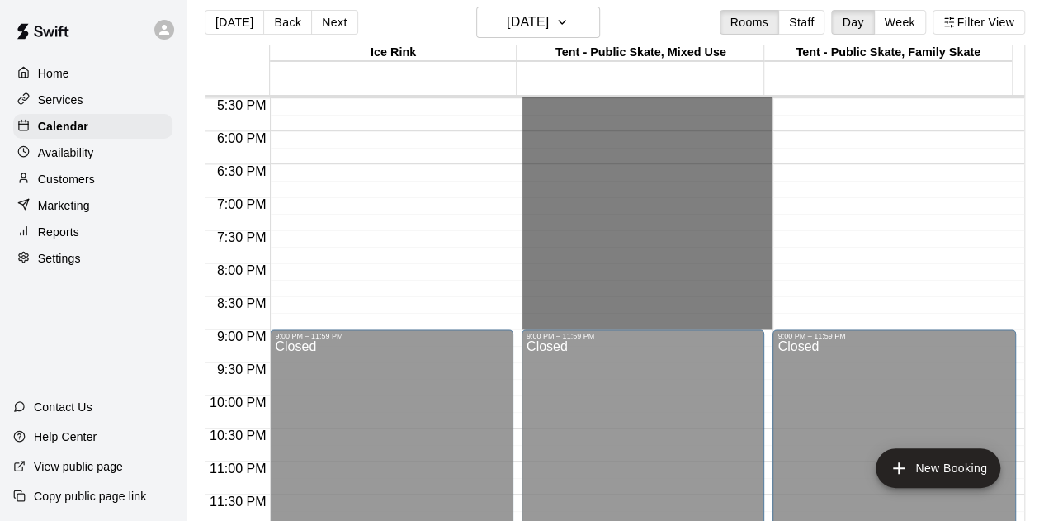
scroll to position [26, 0]
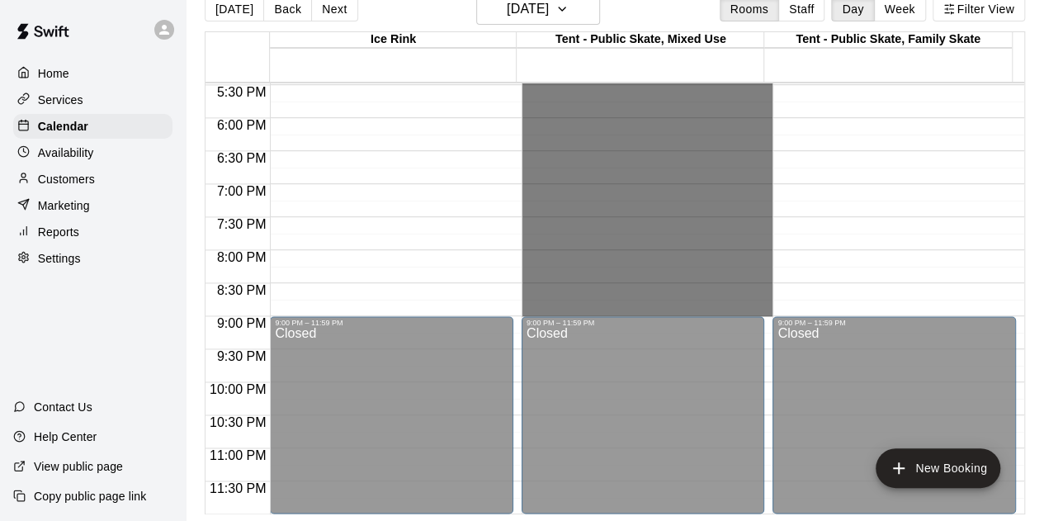
drag, startPoint x: 692, startPoint y: 245, endPoint x: 685, endPoint y: 306, distance: 61.4
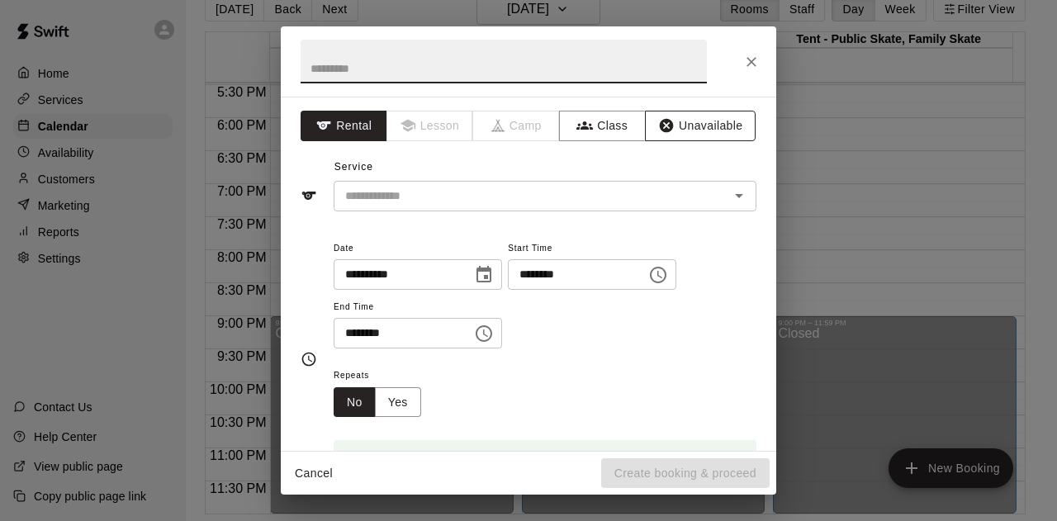
click at [720, 132] on button "Unavailable" at bounding box center [700, 126] width 111 height 31
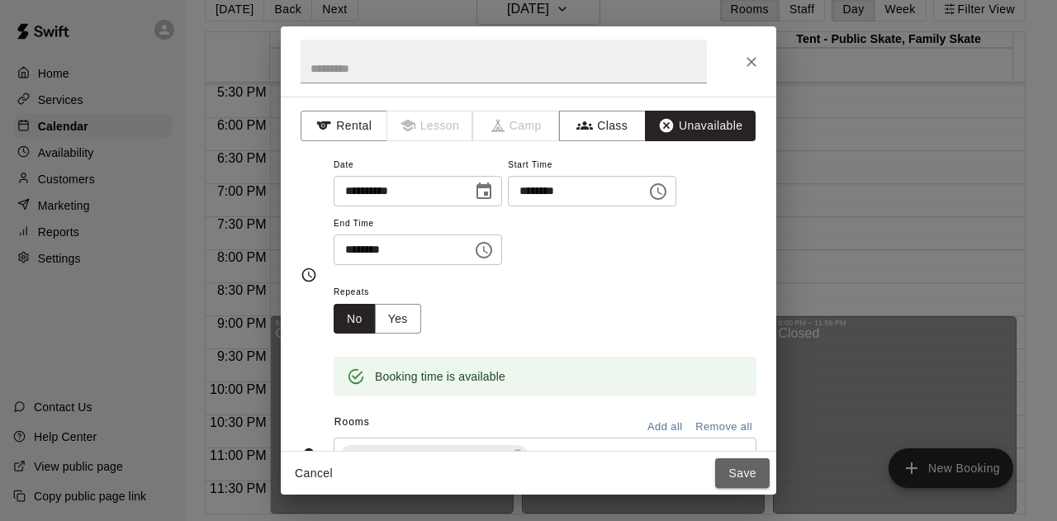
drag, startPoint x: 748, startPoint y: 476, endPoint x: 771, endPoint y: 460, distance: 27.9
click at [749, 476] on button "Save" at bounding box center [742, 473] width 54 height 31
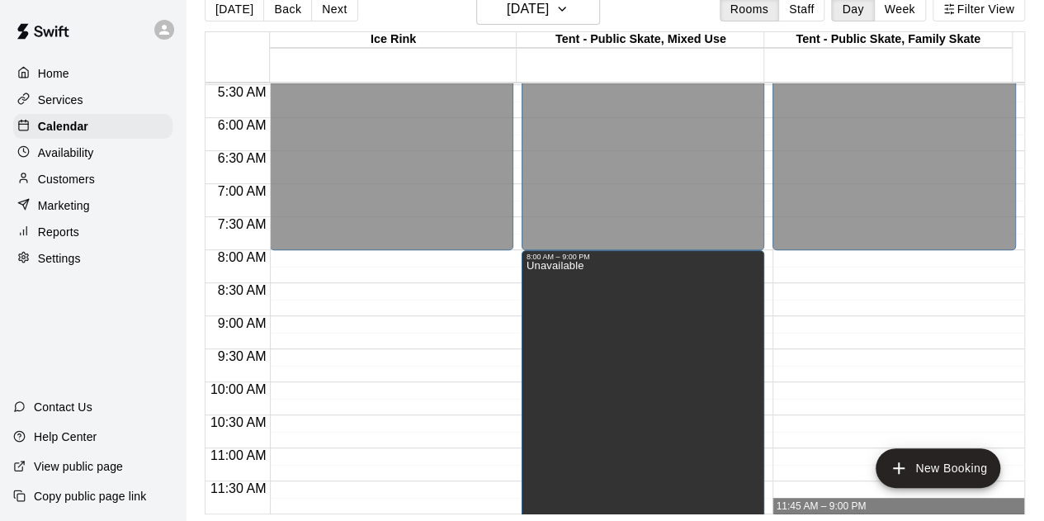
scroll to position [246, 0]
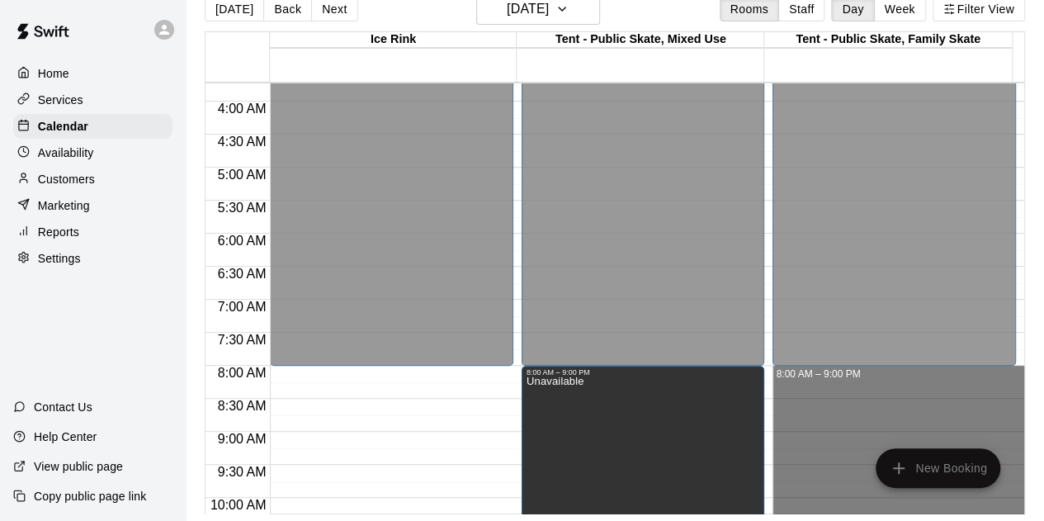
drag, startPoint x: 841, startPoint y: 311, endPoint x: 847, endPoint y: 374, distance: 63.0
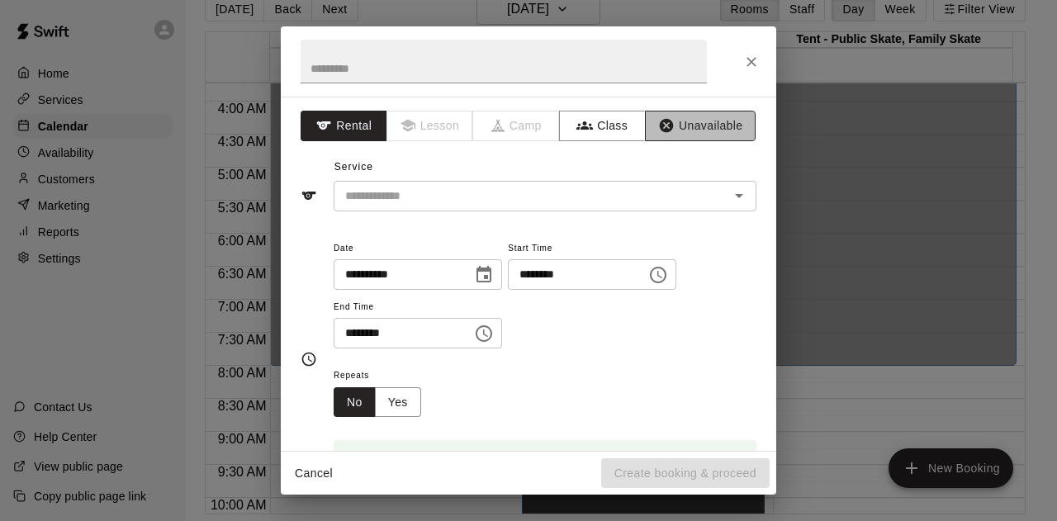
click at [707, 128] on button "Unavailable" at bounding box center [700, 126] width 111 height 31
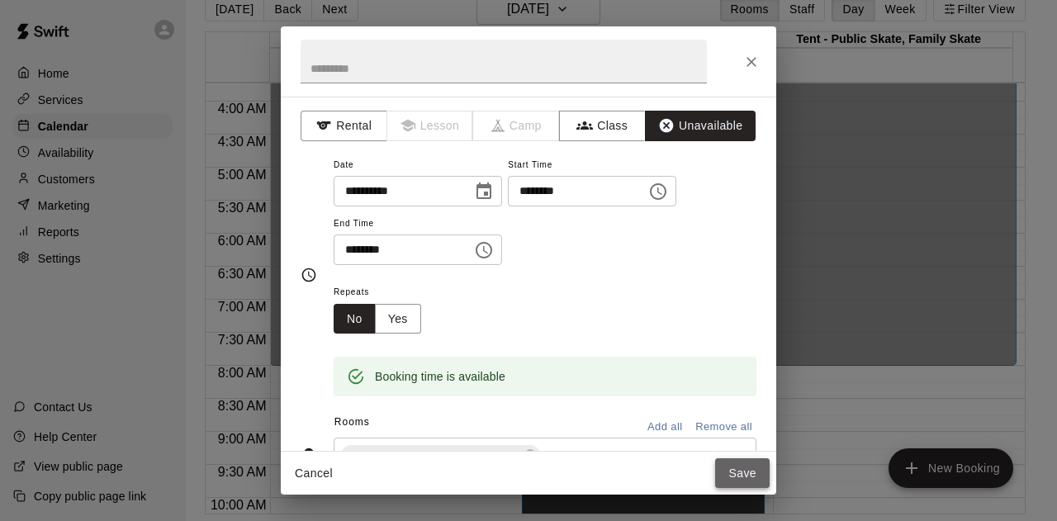
click at [736, 478] on button "Save" at bounding box center [742, 473] width 54 height 31
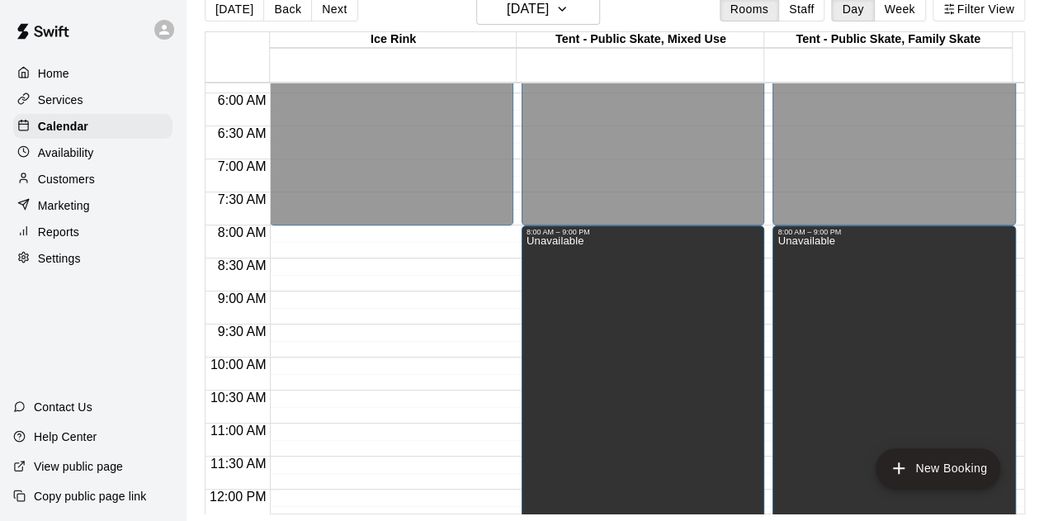
scroll to position [411, 0]
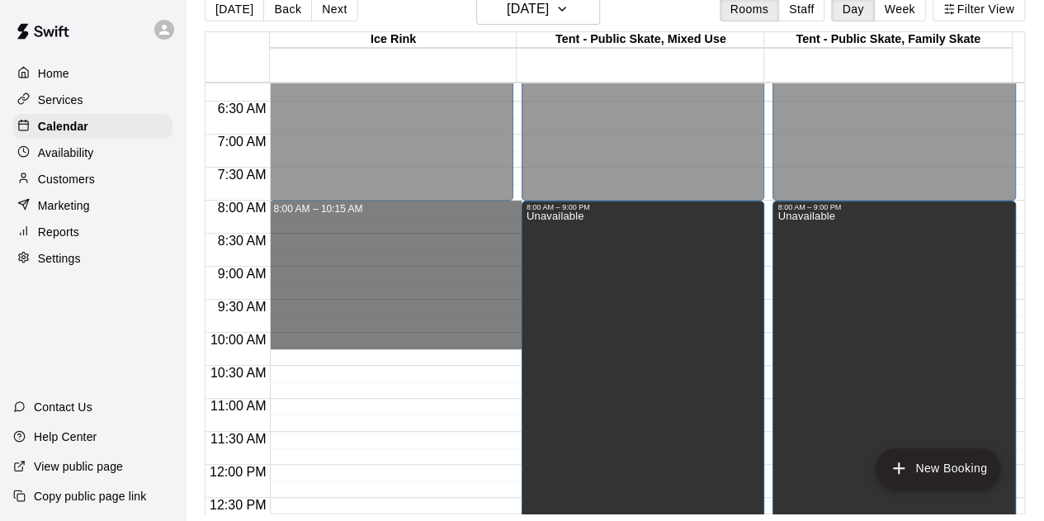
drag, startPoint x: 405, startPoint y: 205, endPoint x: 396, endPoint y: 347, distance: 142.3
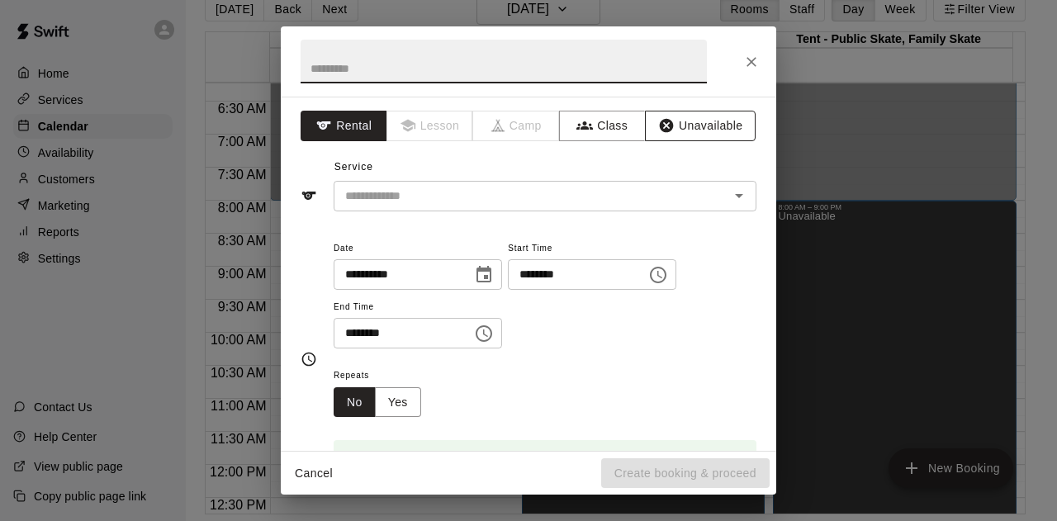
click at [683, 116] on button "Unavailable" at bounding box center [700, 126] width 111 height 31
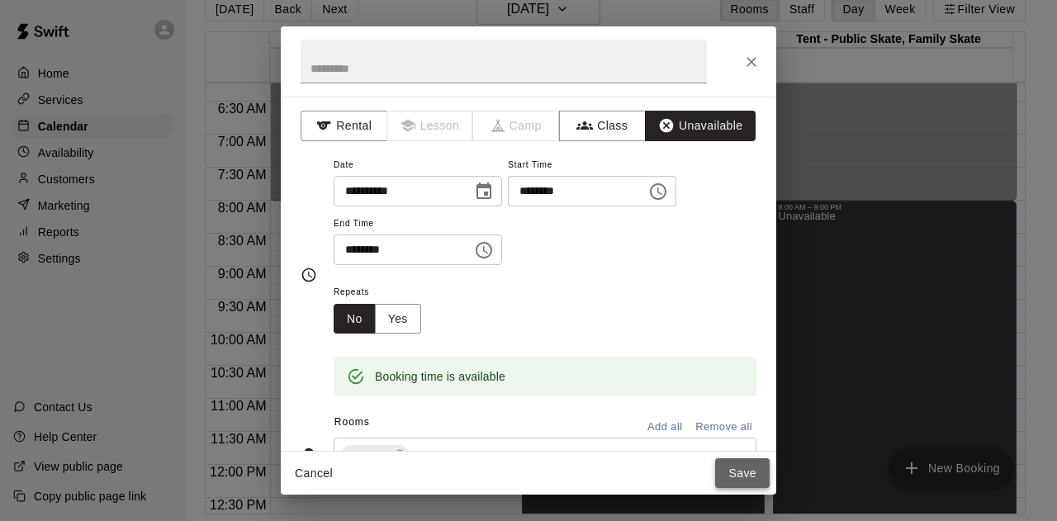
click at [742, 476] on button "Save" at bounding box center [742, 473] width 54 height 31
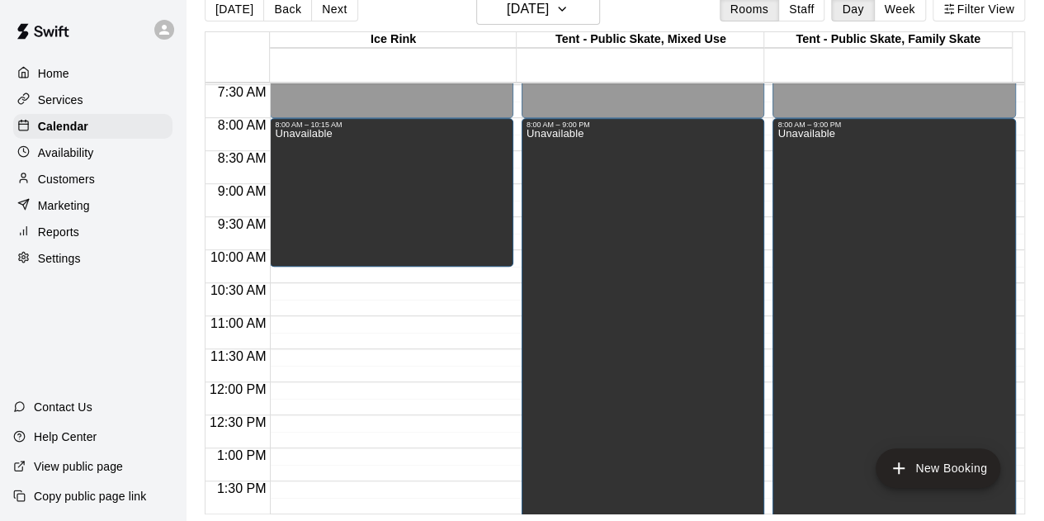
scroll to position [576, 0]
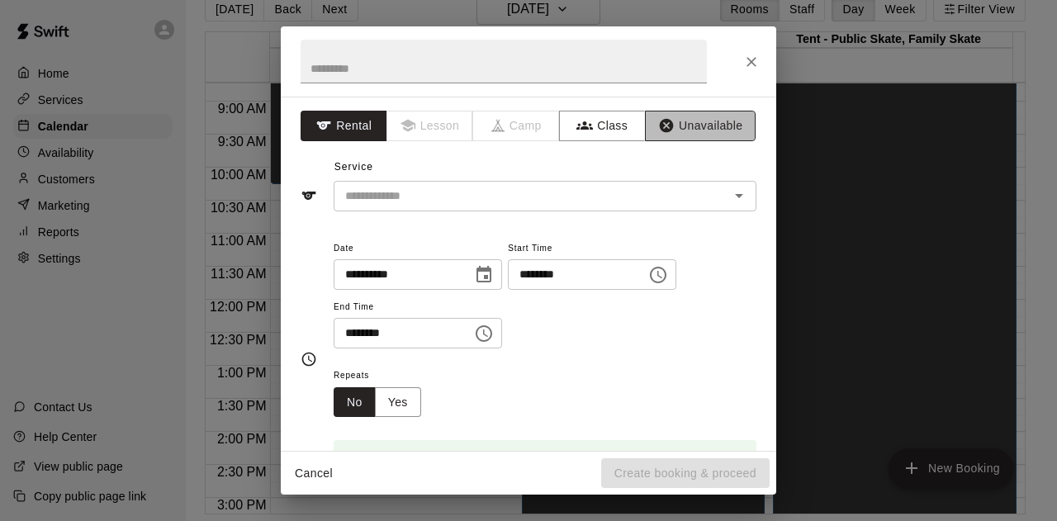
click at [677, 120] on button "Unavailable" at bounding box center [700, 126] width 111 height 31
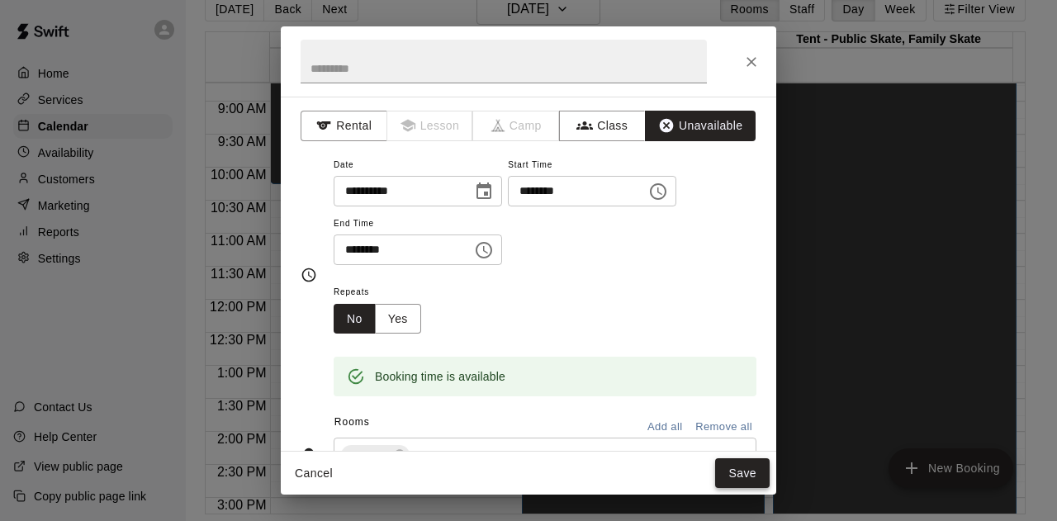
click at [726, 471] on button "Save" at bounding box center [742, 473] width 54 height 31
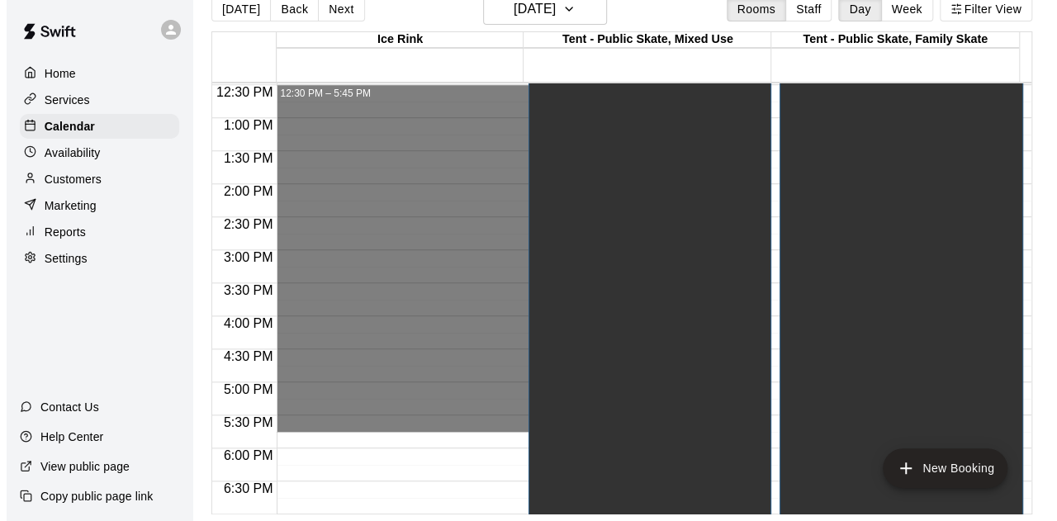
scroll to position [989, 0]
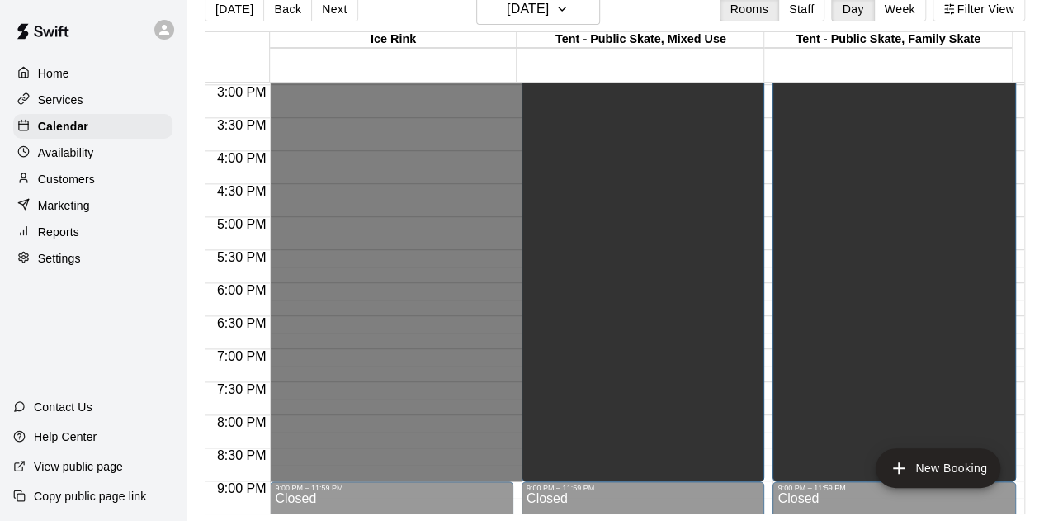
drag, startPoint x: 286, startPoint y: 336, endPoint x: 340, endPoint y: 475, distance: 149.0
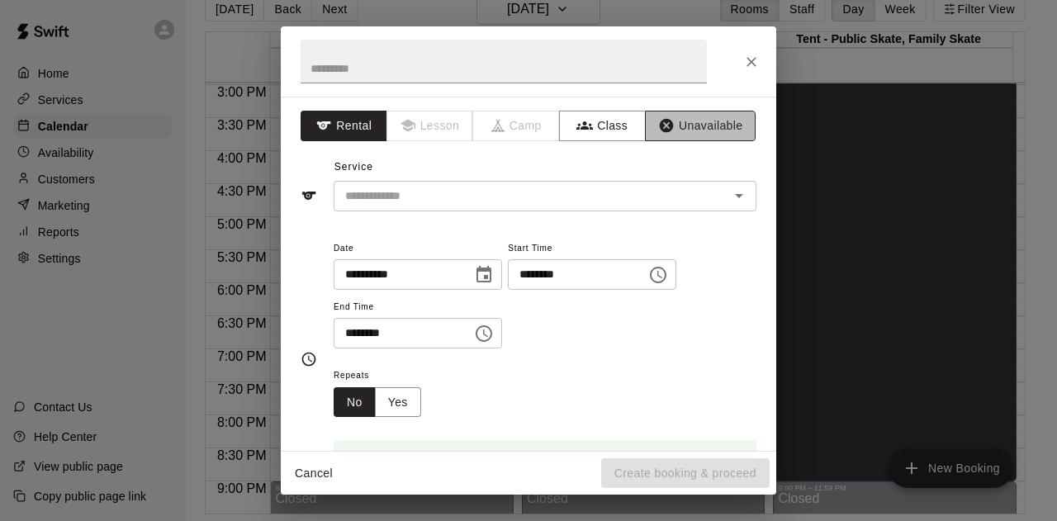
click at [664, 125] on button "Unavailable" at bounding box center [700, 126] width 111 height 31
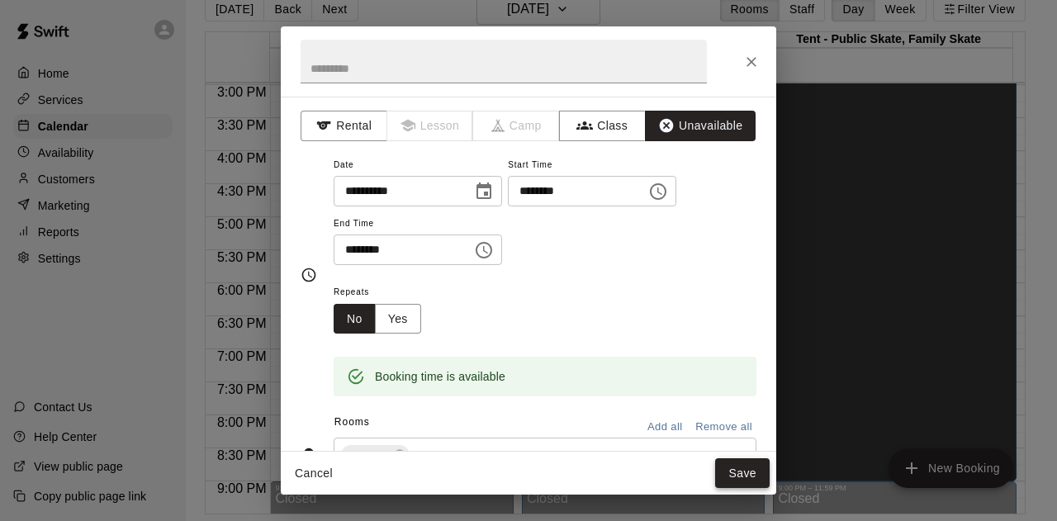
click at [730, 461] on button "Save" at bounding box center [742, 473] width 54 height 31
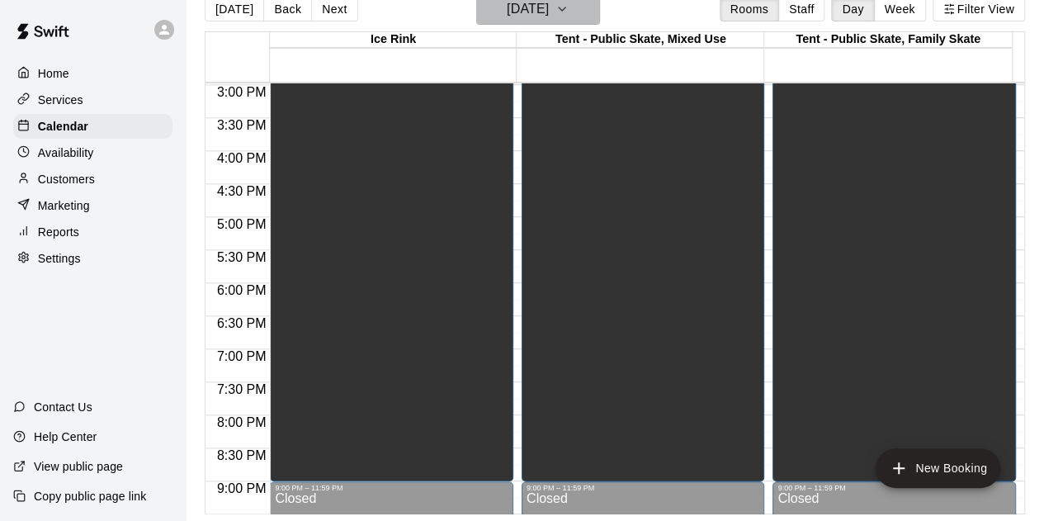
click at [569, 2] on icon "button" at bounding box center [562, 9] width 13 height 20
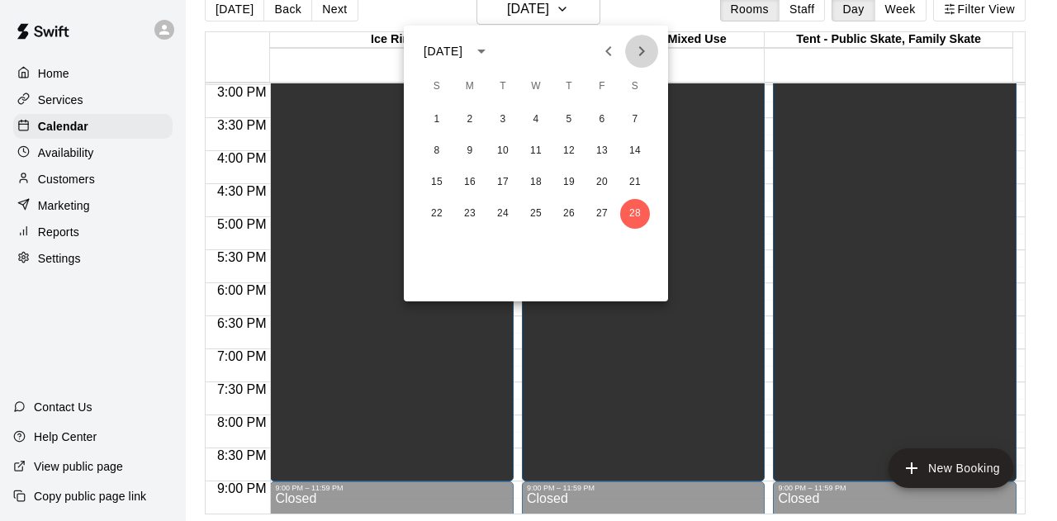
click at [637, 49] on icon "Next month" at bounding box center [642, 51] width 20 height 20
click at [438, 116] on button "1" at bounding box center [437, 120] width 30 height 30
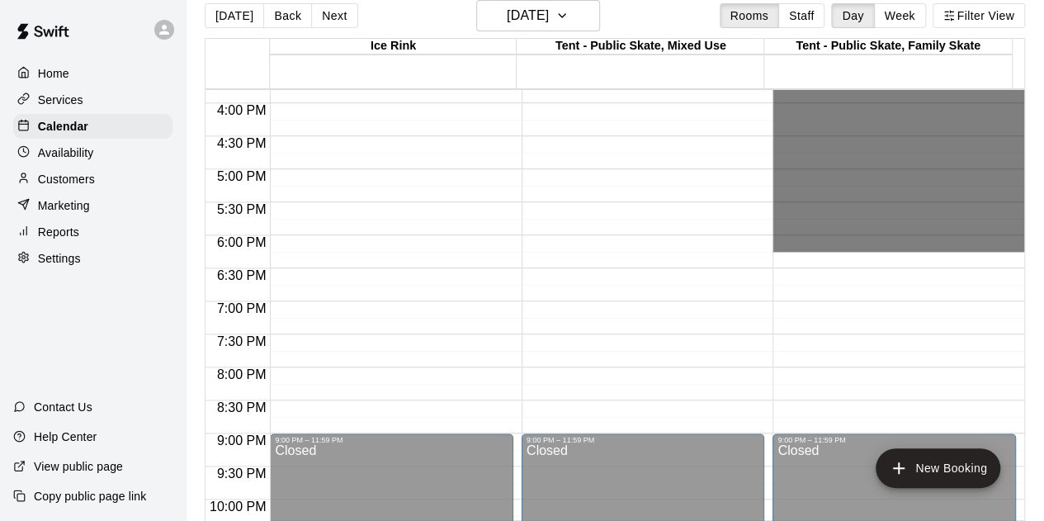
scroll to position [1154, 0]
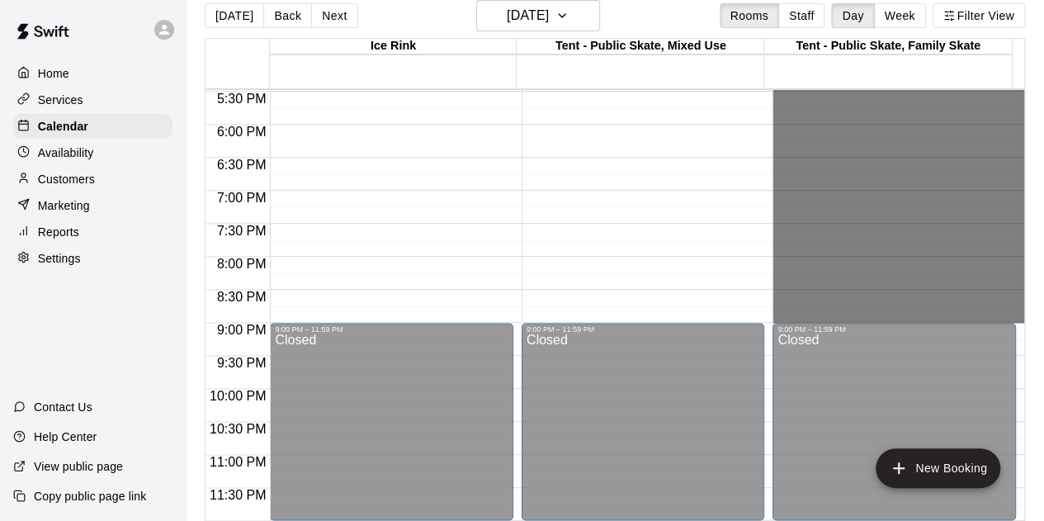
drag, startPoint x: 815, startPoint y: 260, endPoint x: 833, endPoint y: 315, distance: 57.4
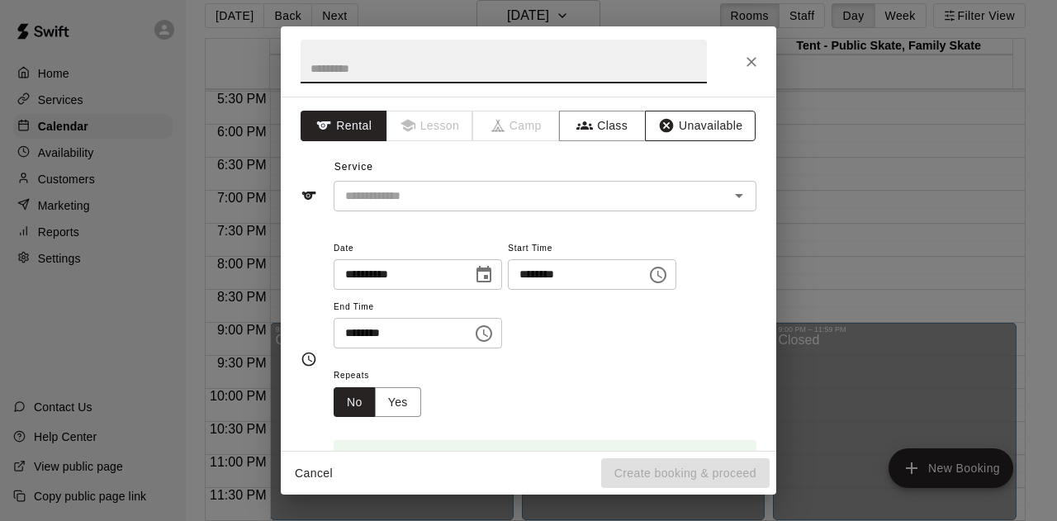
click at [692, 128] on button "Unavailable" at bounding box center [700, 126] width 111 height 31
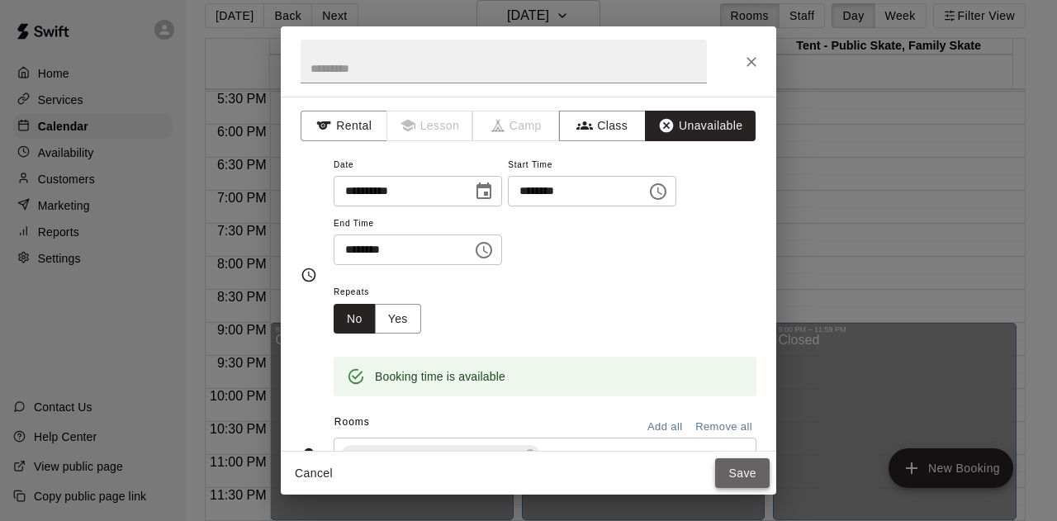
click at [731, 468] on button "Save" at bounding box center [742, 473] width 54 height 31
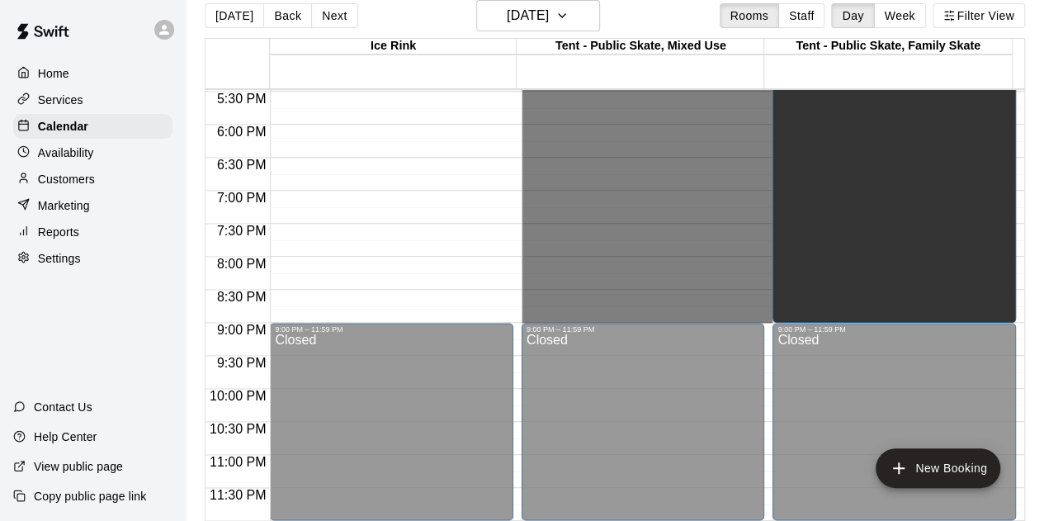
drag, startPoint x: 568, startPoint y: 298, endPoint x: 618, endPoint y: 316, distance: 52.8
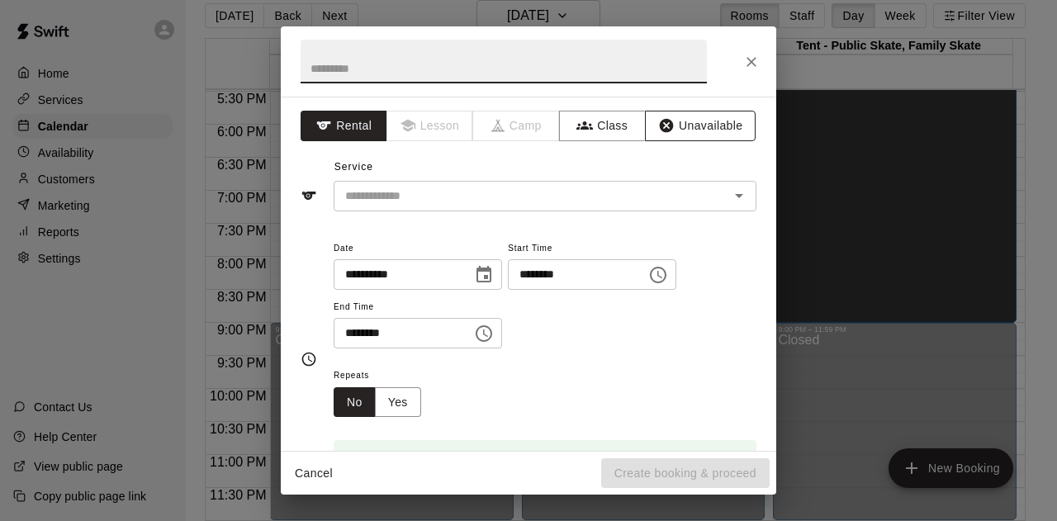
click at [675, 130] on button "Unavailable" at bounding box center [700, 126] width 111 height 31
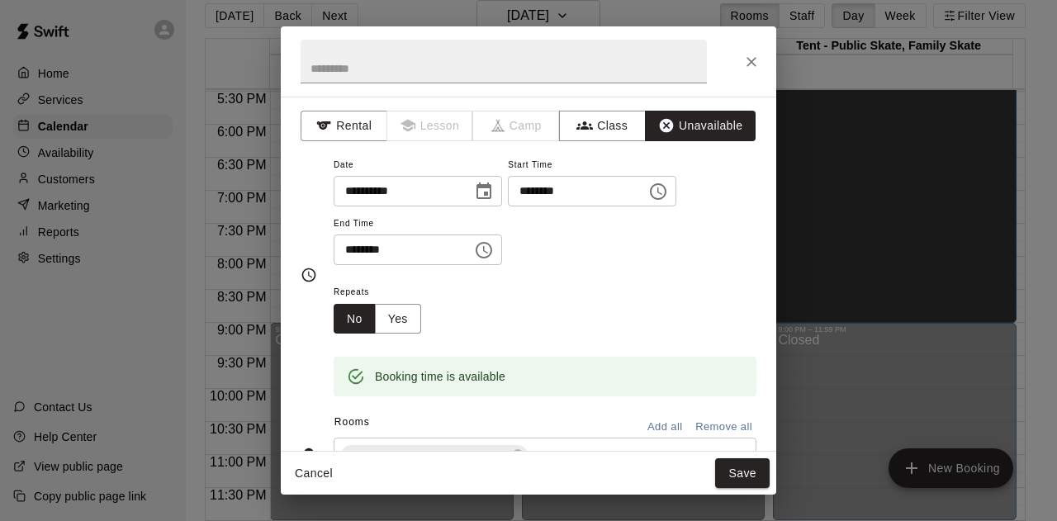
click at [735, 466] on button "Save" at bounding box center [742, 473] width 54 height 31
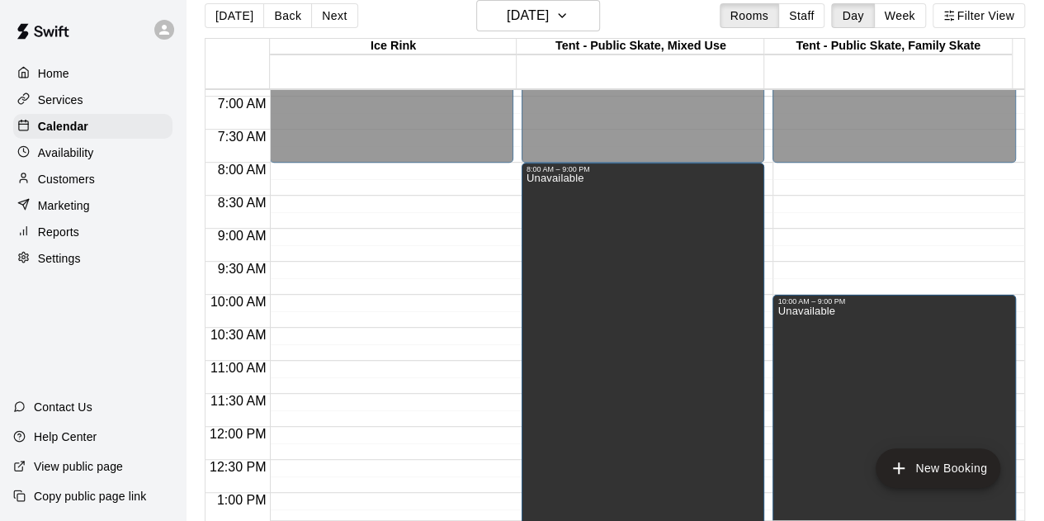
scroll to position [411, 0]
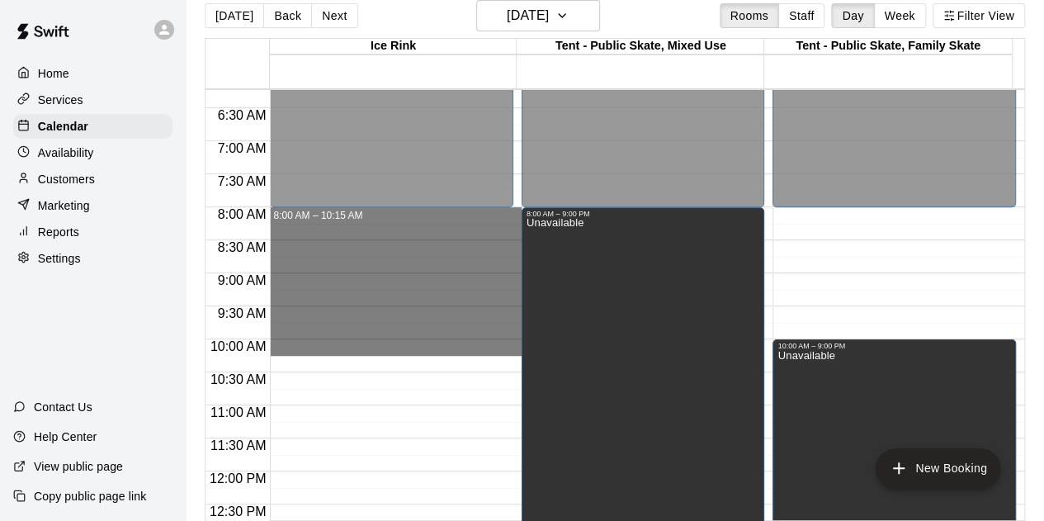
drag, startPoint x: 391, startPoint y: 209, endPoint x: 390, endPoint y: 346, distance: 137.1
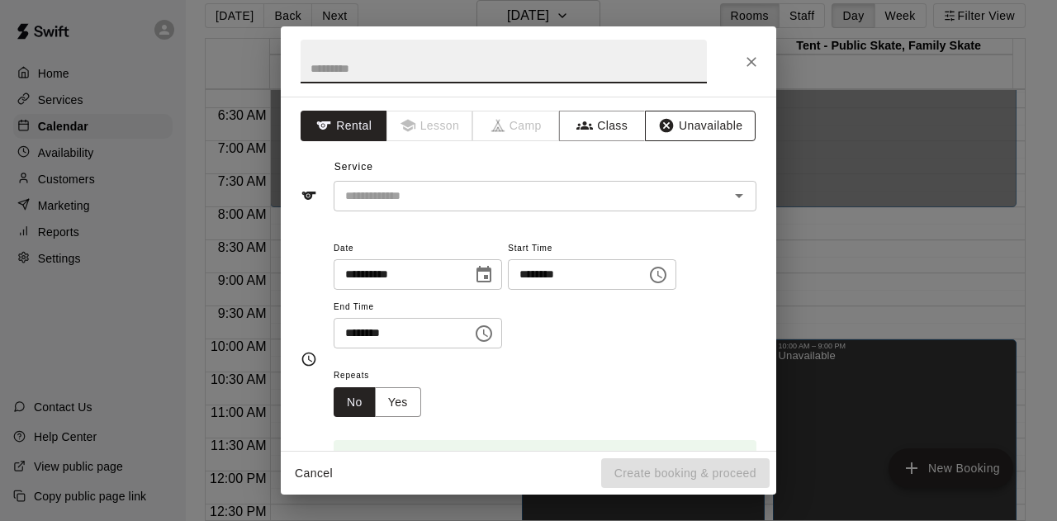
click at [680, 123] on button "Unavailable" at bounding box center [700, 126] width 111 height 31
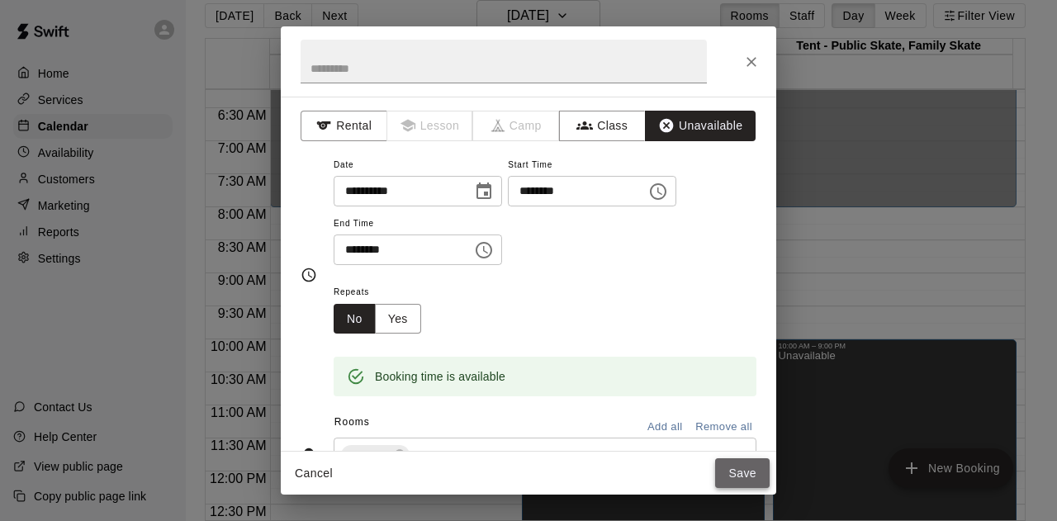
click at [733, 471] on button "Save" at bounding box center [742, 473] width 54 height 31
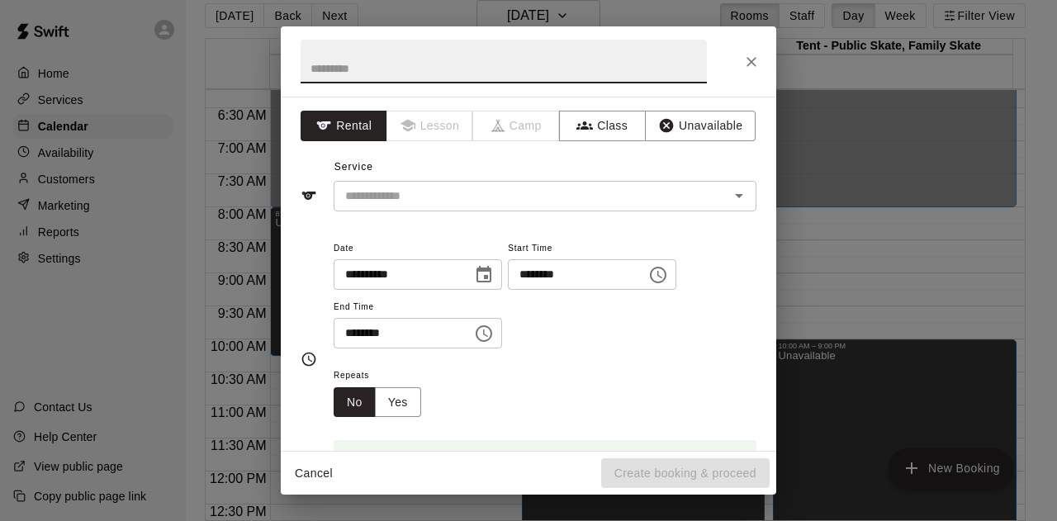
click at [570, 275] on input "********" at bounding box center [571, 274] width 127 height 31
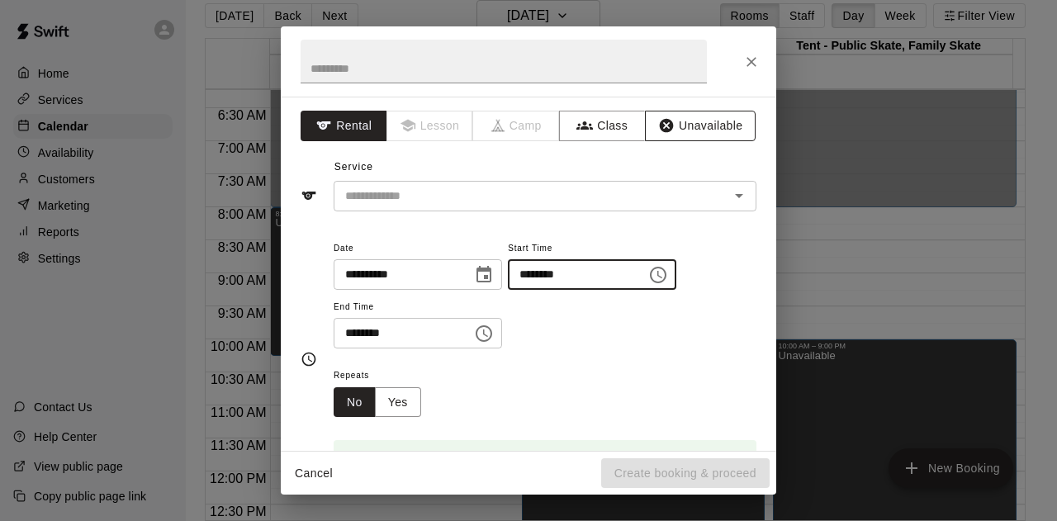
type input "********"
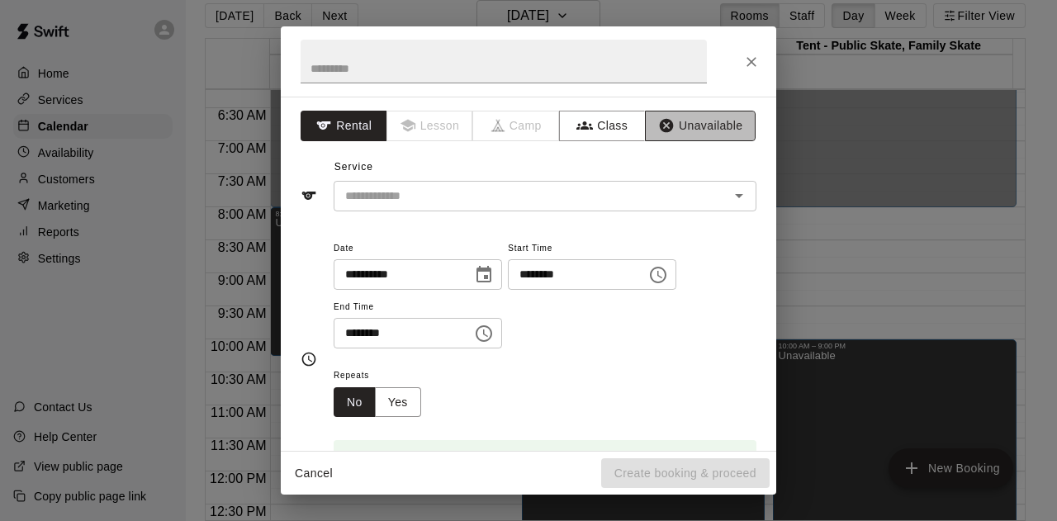
click at [687, 126] on button "Unavailable" at bounding box center [700, 126] width 111 height 31
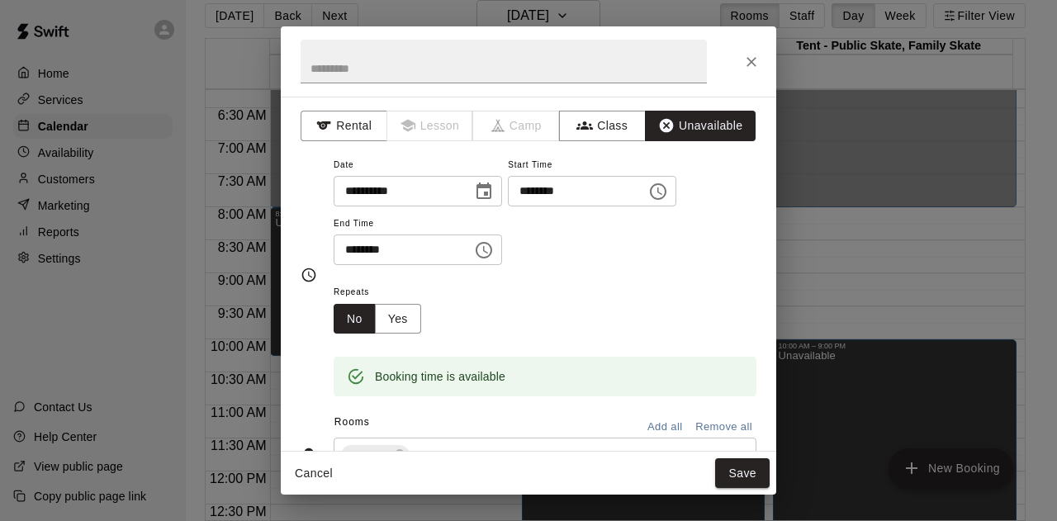
click at [745, 483] on button "Save" at bounding box center [742, 473] width 54 height 31
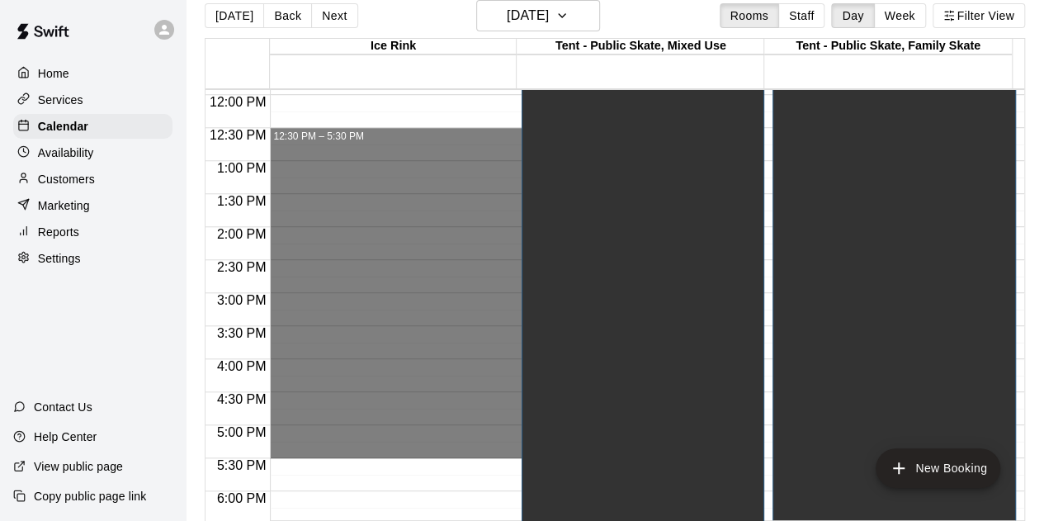
scroll to position [824, 0]
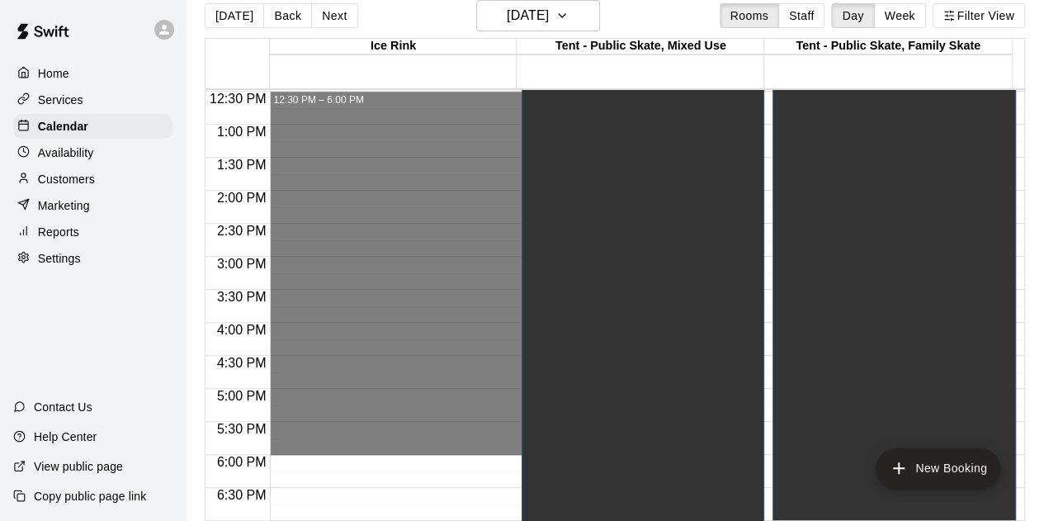
drag, startPoint x: 322, startPoint y: 341, endPoint x: 324, endPoint y: 440, distance: 99.1
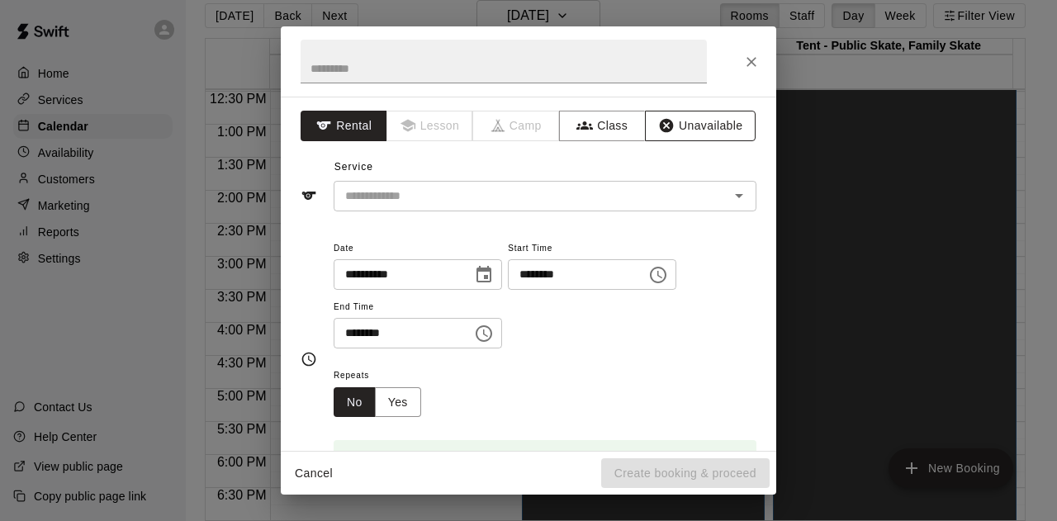
click at [669, 127] on button "Unavailable" at bounding box center [700, 126] width 111 height 31
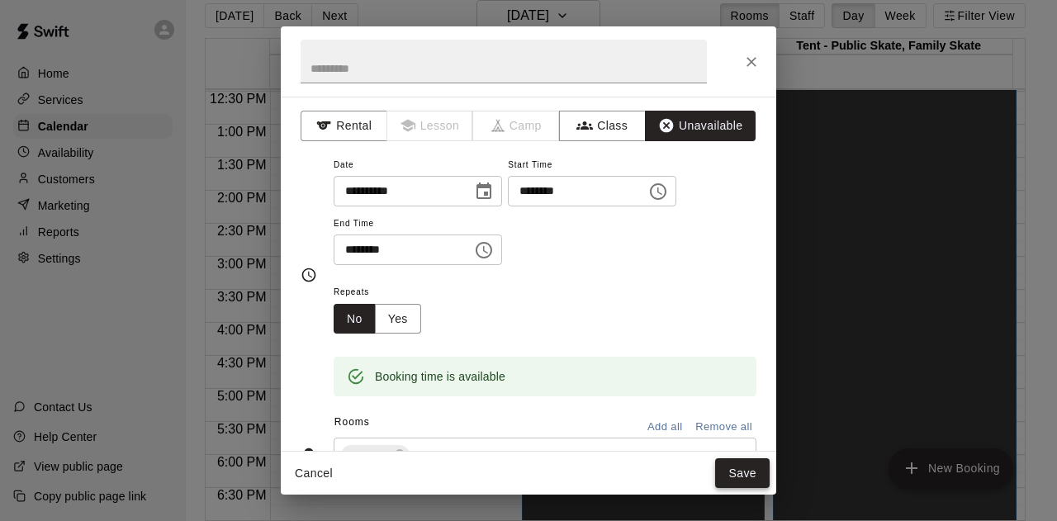
click at [736, 470] on button "Save" at bounding box center [742, 473] width 54 height 31
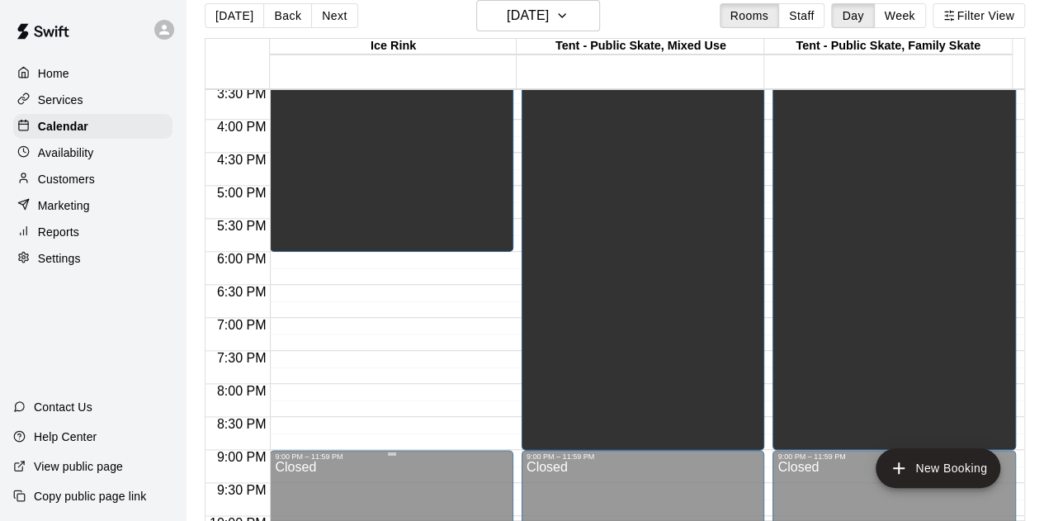
scroll to position [1072, 0]
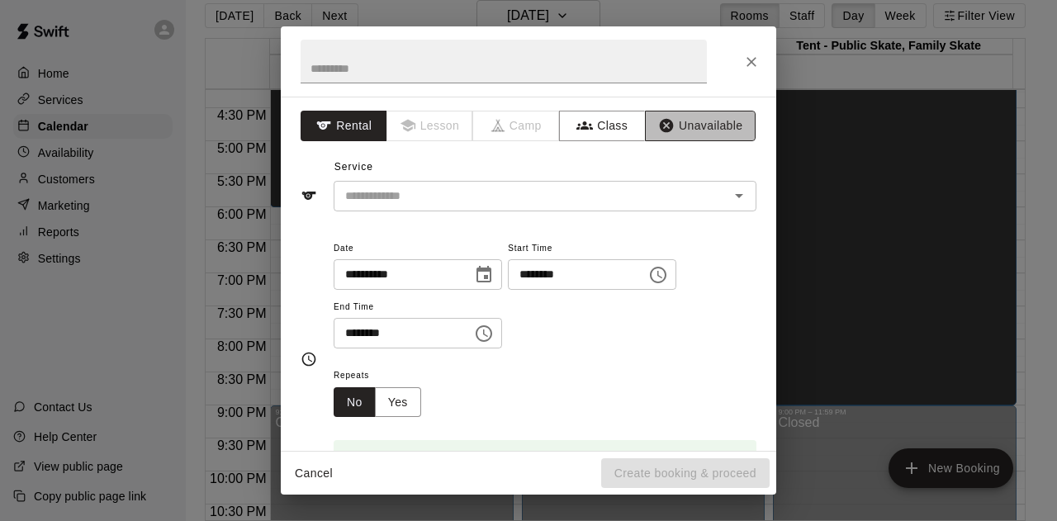
click at [703, 118] on button "Unavailable" at bounding box center [700, 126] width 111 height 31
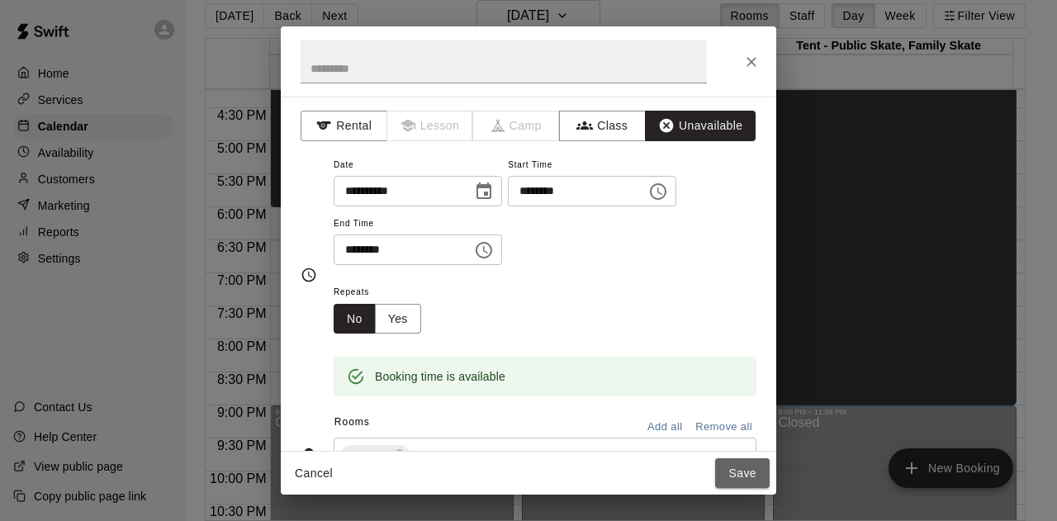
click at [736, 472] on button "Save" at bounding box center [742, 473] width 54 height 31
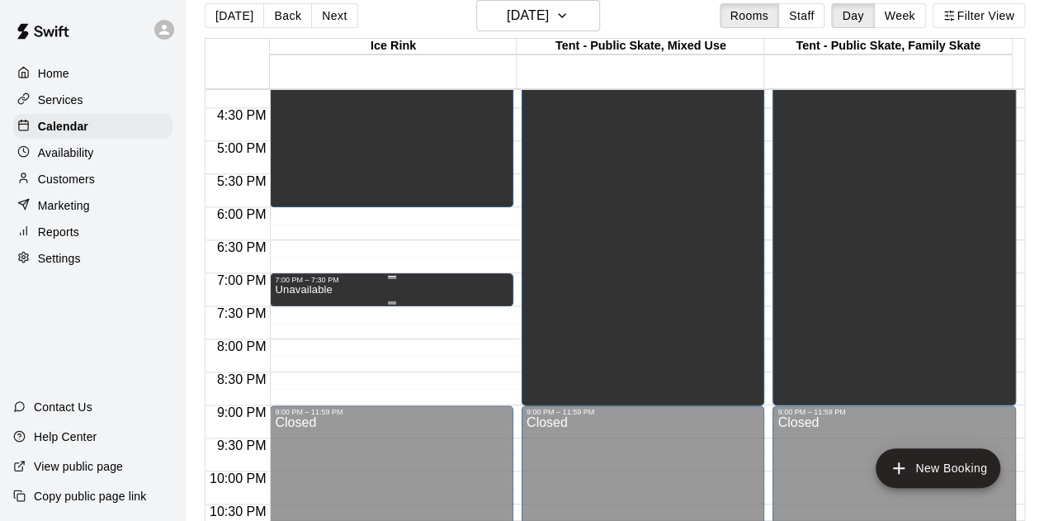
click at [301, 290] on p "Unavailable" at bounding box center [303, 290] width 57 height 0
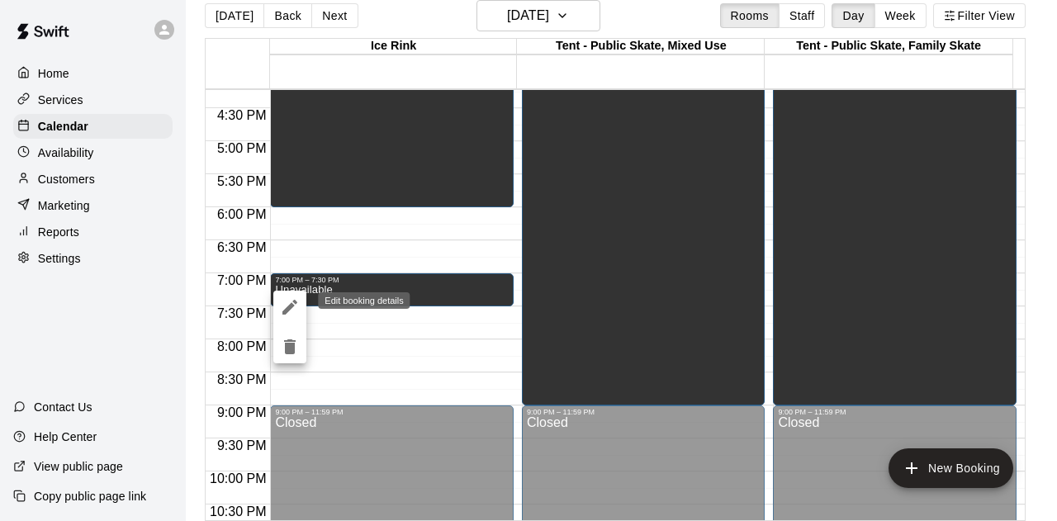
click at [287, 308] on icon "edit" at bounding box center [289, 307] width 15 height 15
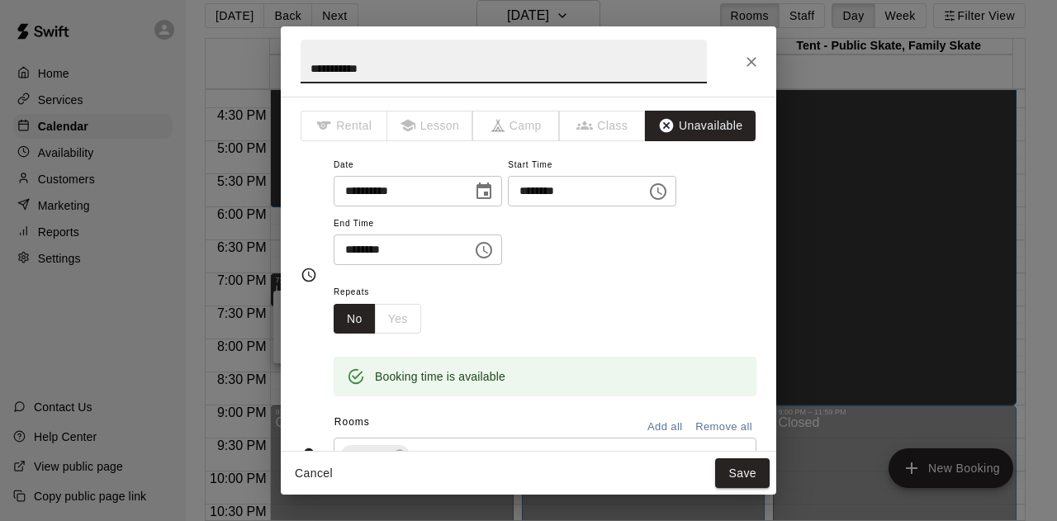
click at [368, 248] on input "********" at bounding box center [397, 249] width 127 height 31
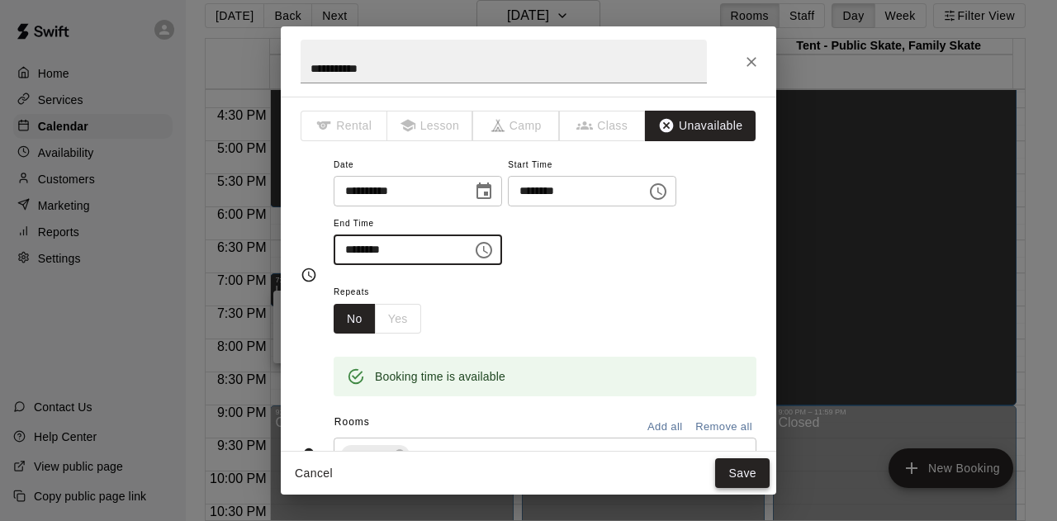
type input "********"
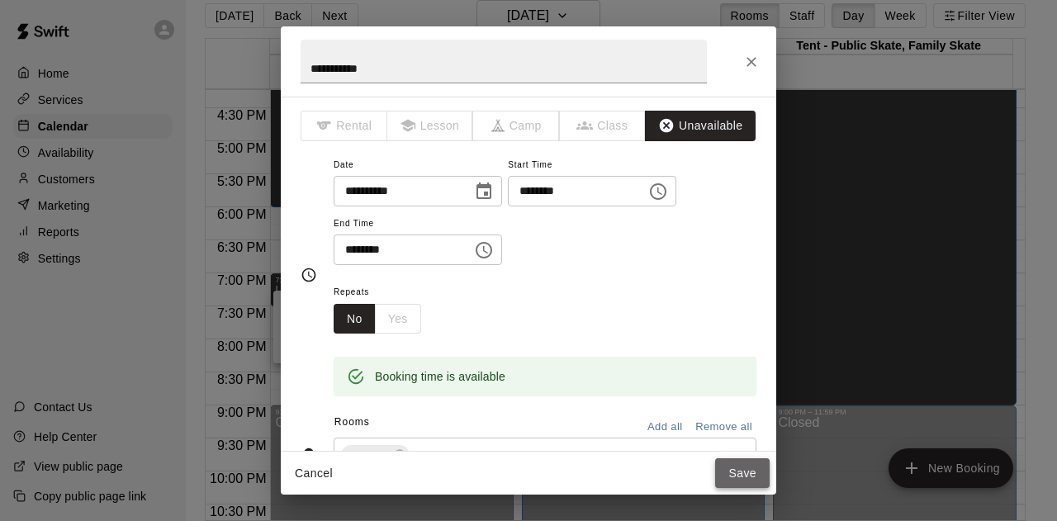
click at [735, 476] on button "Save" at bounding box center [742, 473] width 54 height 31
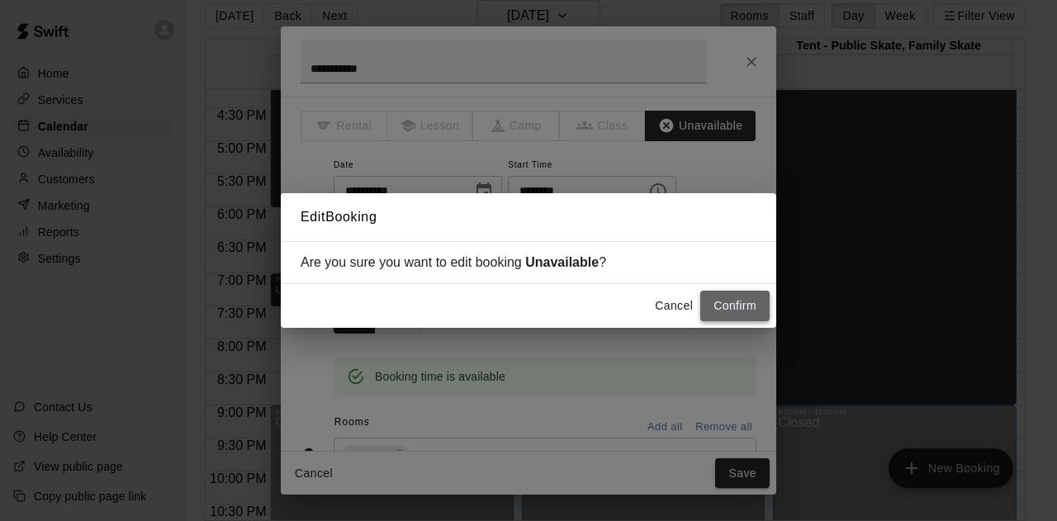
click at [736, 303] on button "Confirm" at bounding box center [734, 306] width 69 height 31
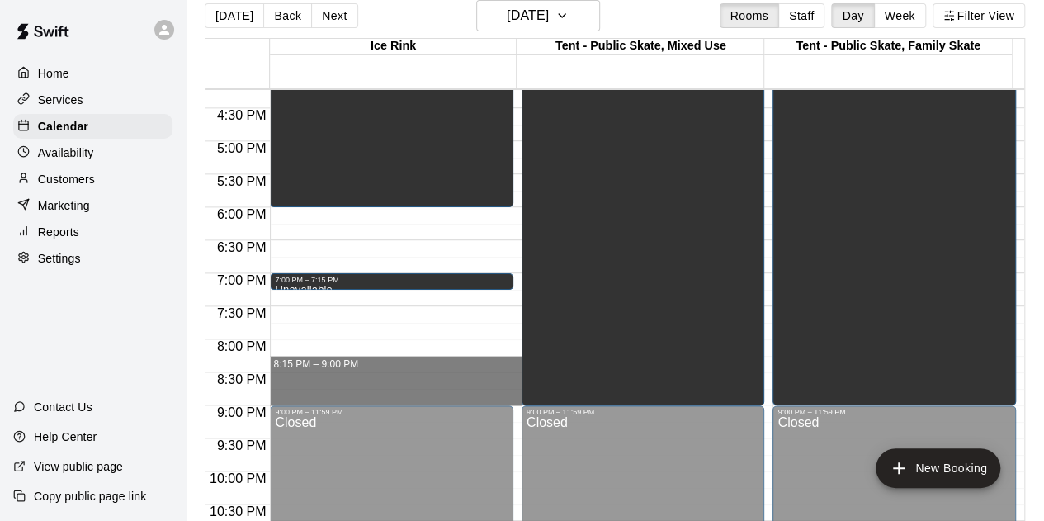
drag, startPoint x: 306, startPoint y: 356, endPoint x: 311, endPoint y: 390, distance: 35.0
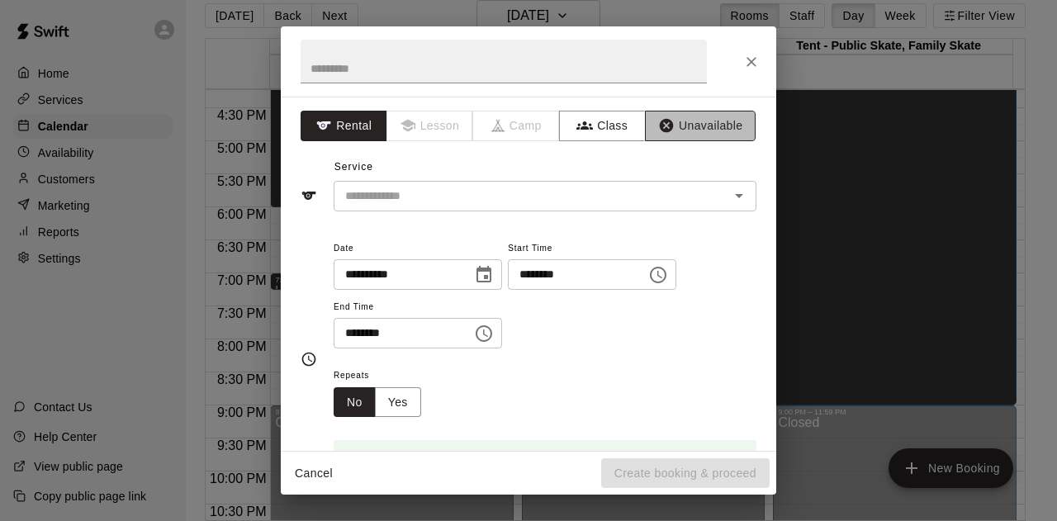
click at [689, 121] on button "Unavailable" at bounding box center [700, 126] width 111 height 31
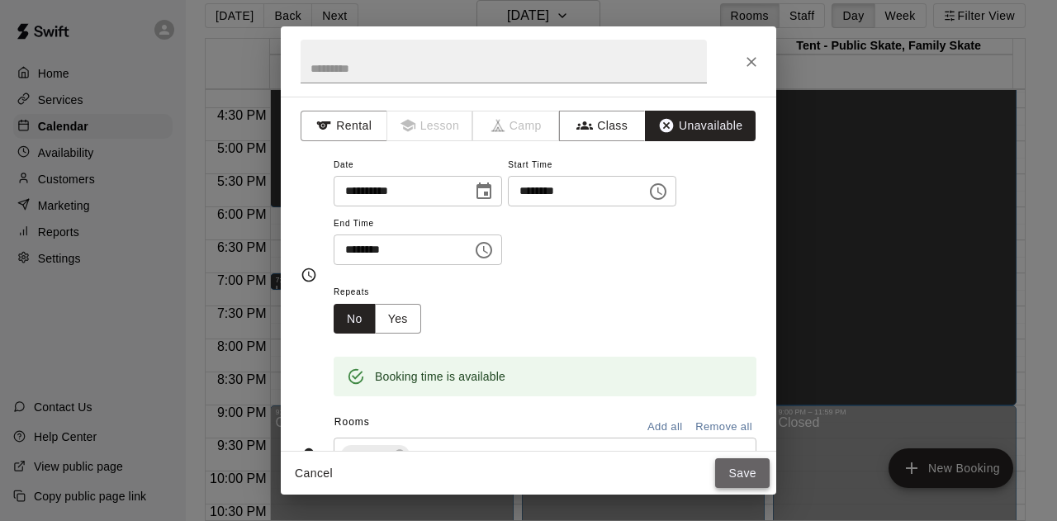
click at [737, 468] on button "Save" at bounding box center [742, 473] width 54 height 31
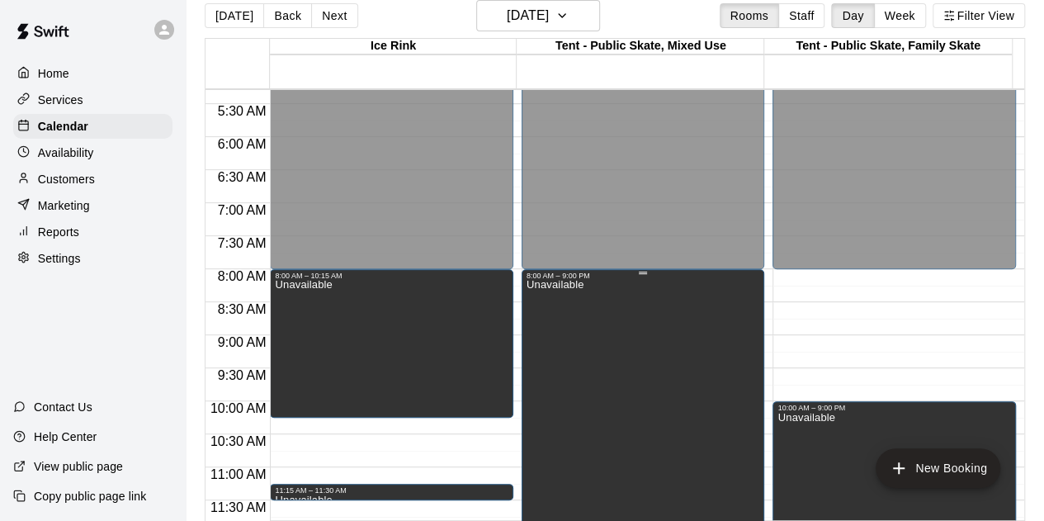
scroll to position [329, 0]
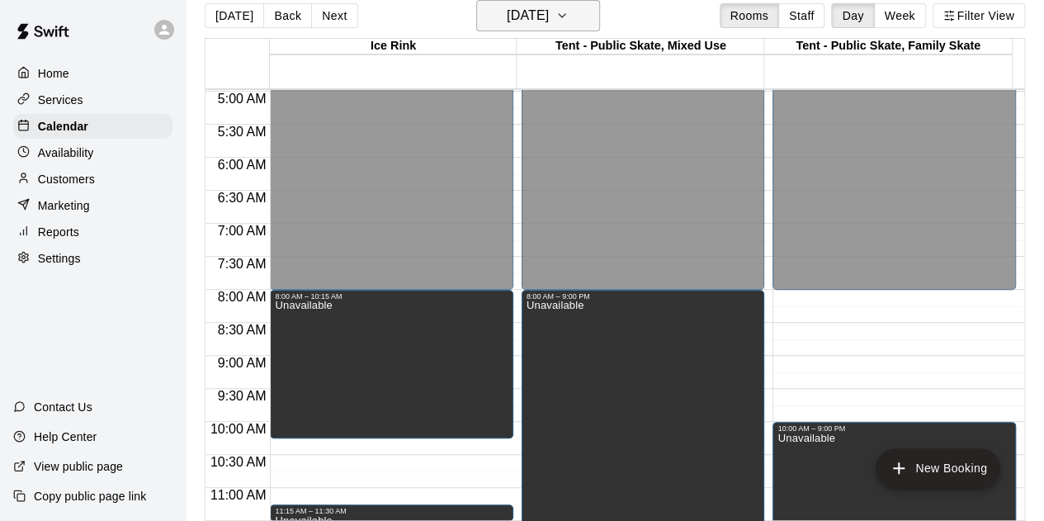
click at [569, 14] on icon "button" at bounding box center [562, 16] width 13 height 20
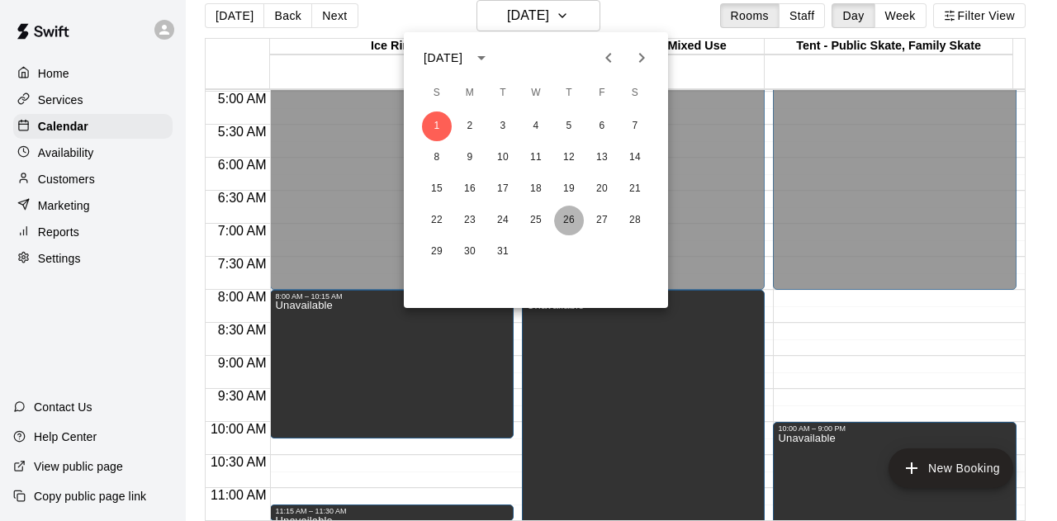
click at [570, 215] on button "26" at bounding box center [569, 221] width 30 height 30
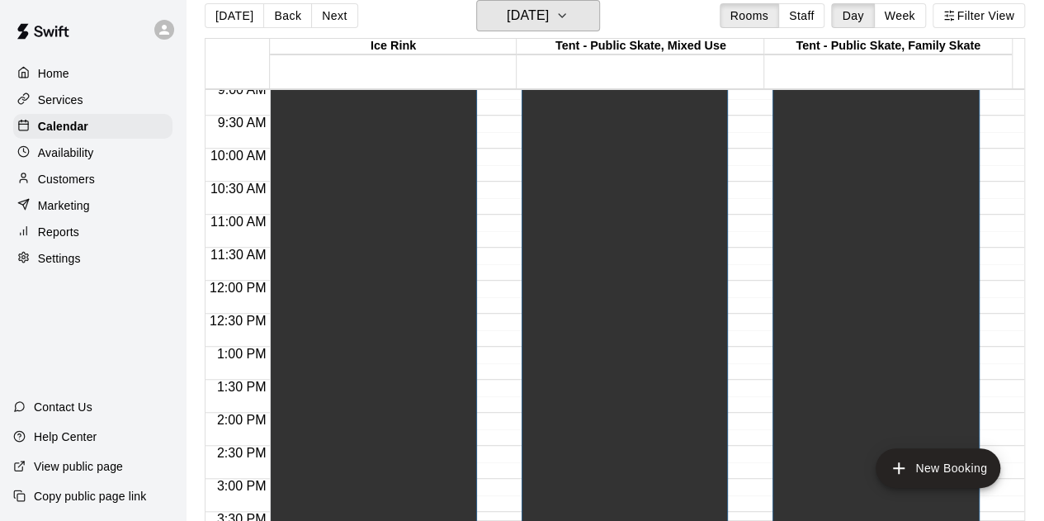
scroll to position [576, 0]
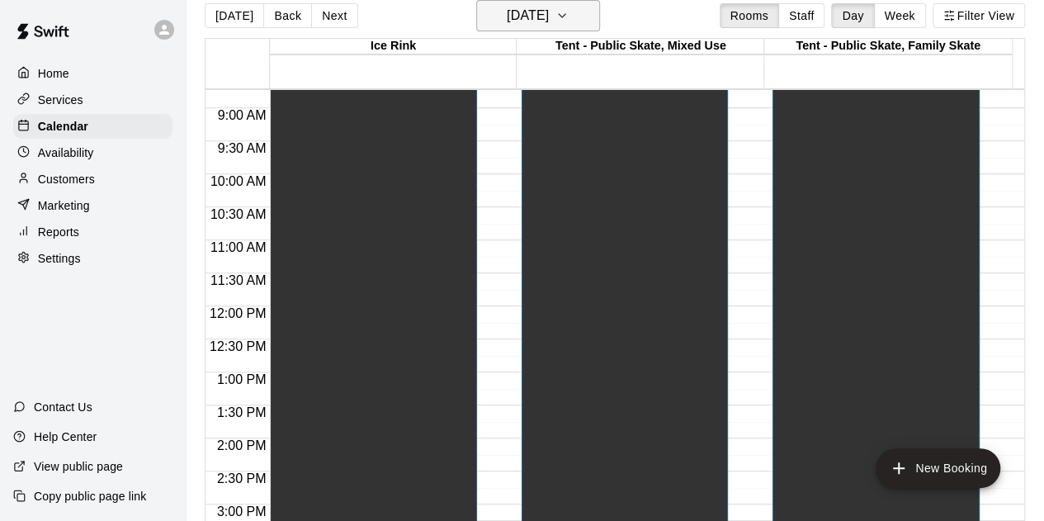
click at [569, 12] on icon "button" at bounding box center [562, 16] width 13 height 20
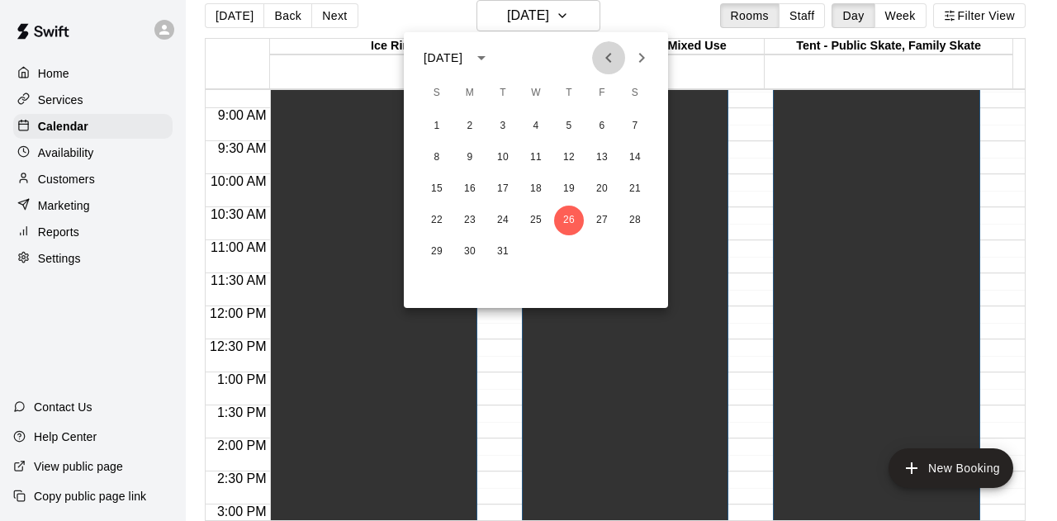
click at [605, 66] on icon "Previous month" at bounding box center [609, 58] width 20 height 20
click at [566, 218] on button "26" at bounding box center [569, 221] width 30 height 30
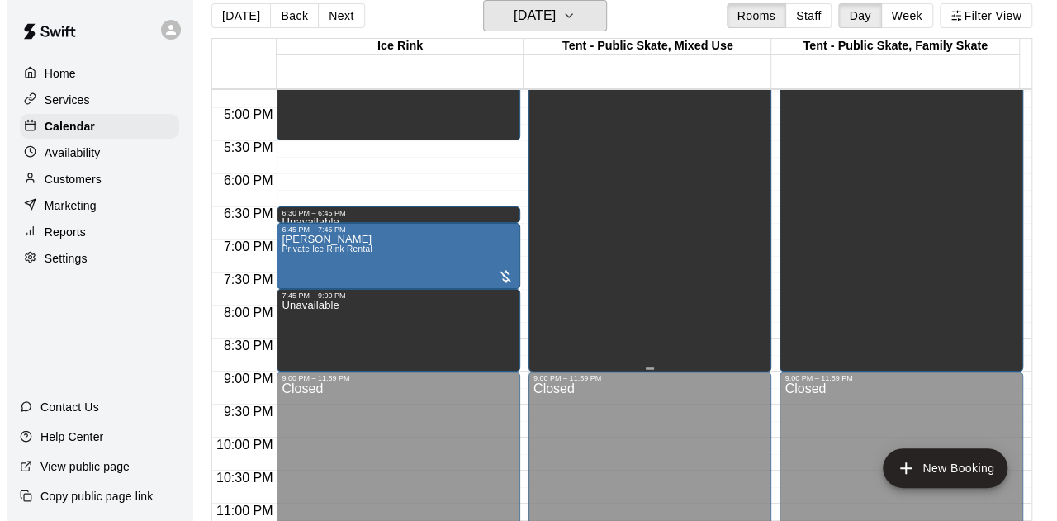
scroll to position [1072, 0]
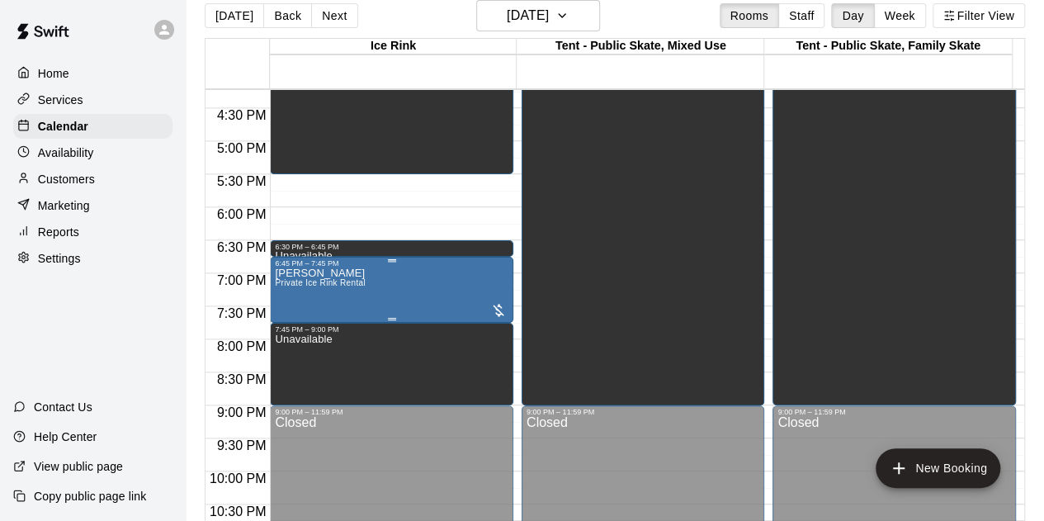
click at [312, 273] on p "[PERSON_NAME]" at bounding box center [320, 273] width 90 height 0
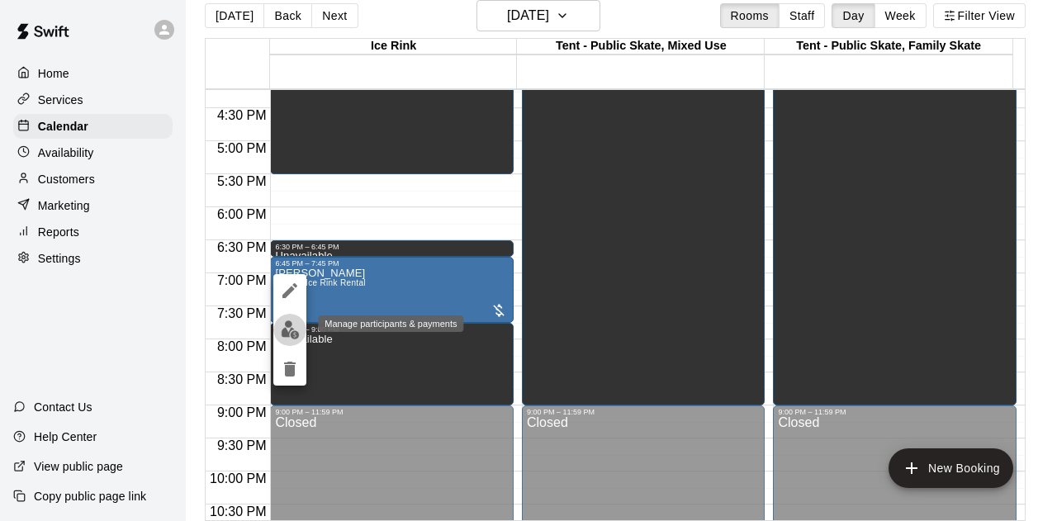
click at [286, 326] on img "edit" at bounding box center [290, 329] width 19 height 19
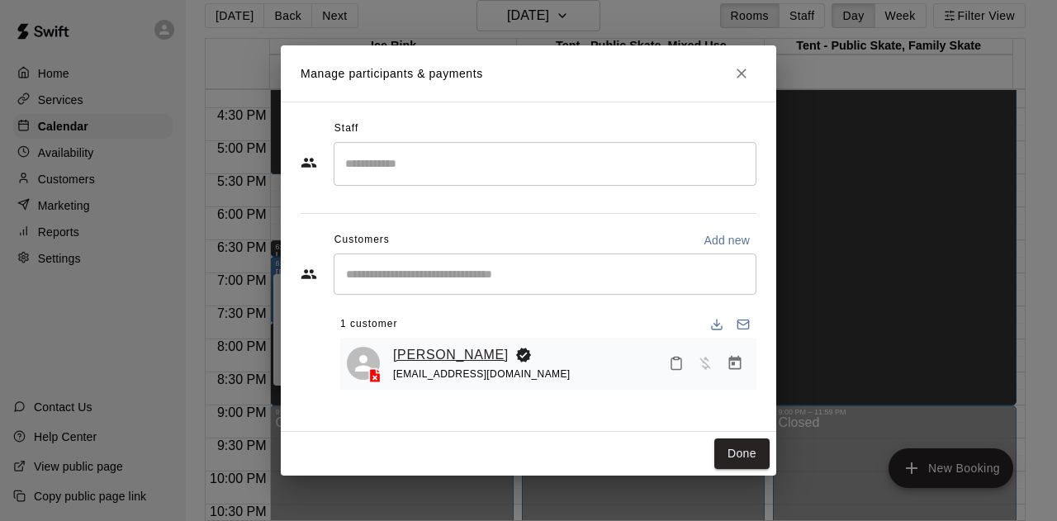
click at [444, 354] on link "[PERSON_NAME]" at bounding box center [451, 354] width 116 height 21
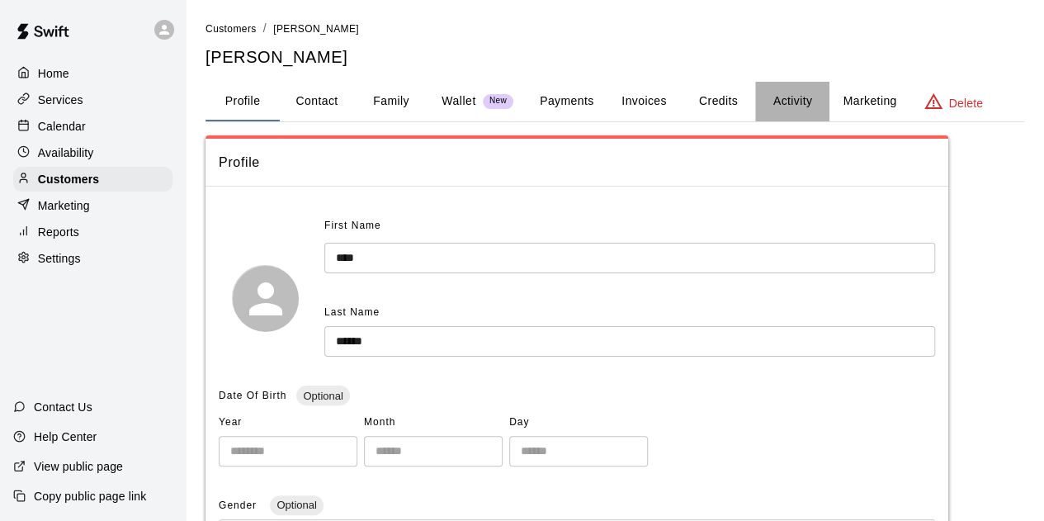
click at [785, 99] on button "Activity" at bounding box center [792, 102] width 74 height 40
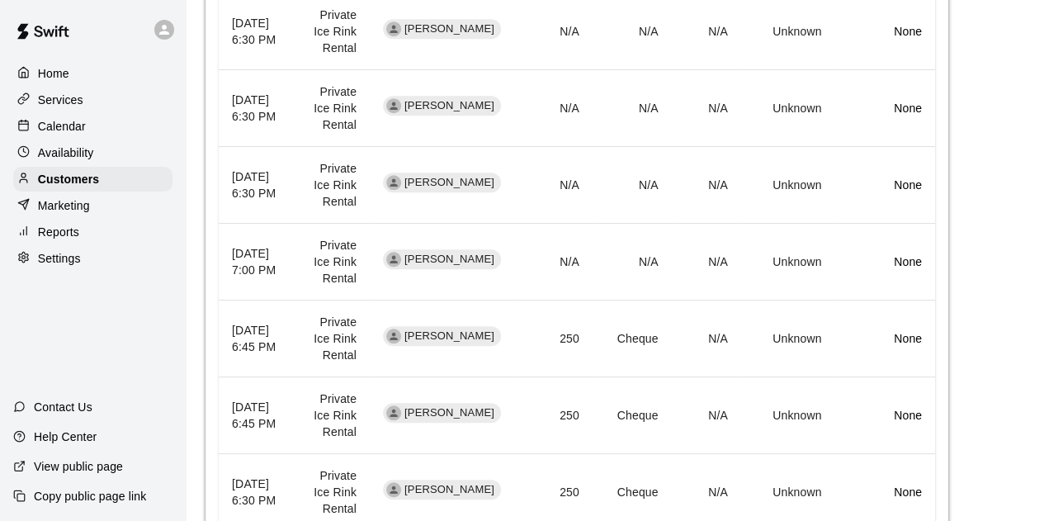
scroll to position [735, 0]
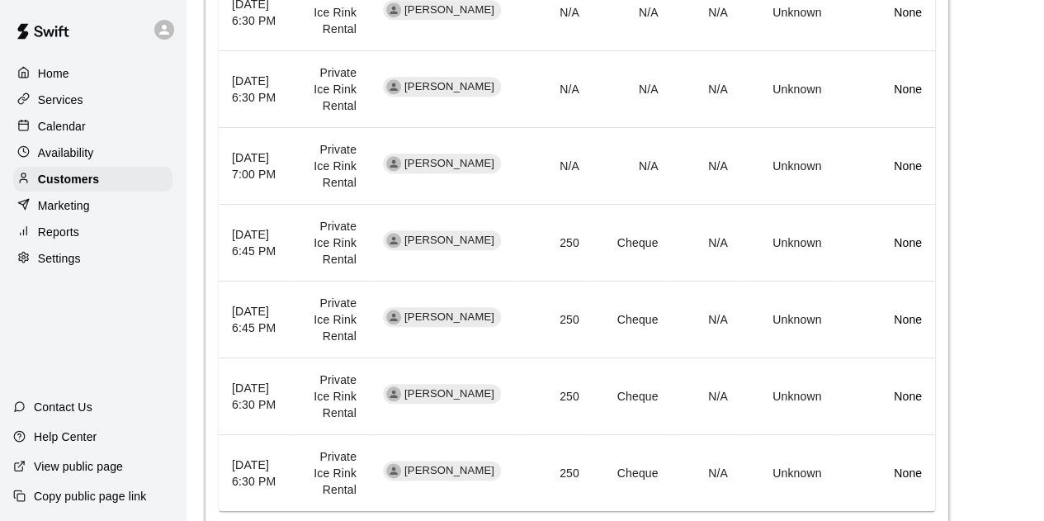
drag, startPoint x: 256, startPoint y: 102, endPoint x: 230, endPoint y: 67, distance: 43.6
click at [230, 67] on th "[DATE] 6:30 PM" at bounding box center [257, 89] width 77 height 77
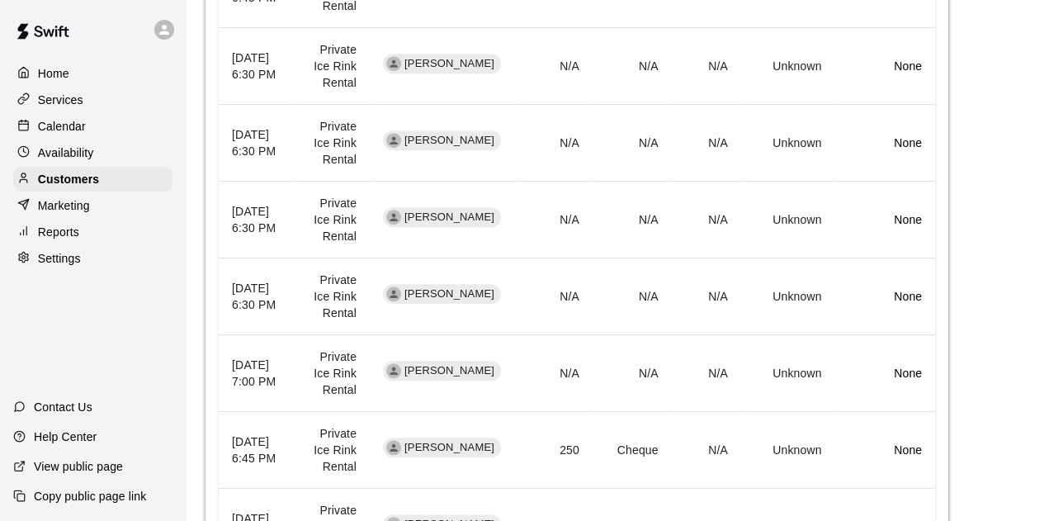
scroll to position [652, 0]
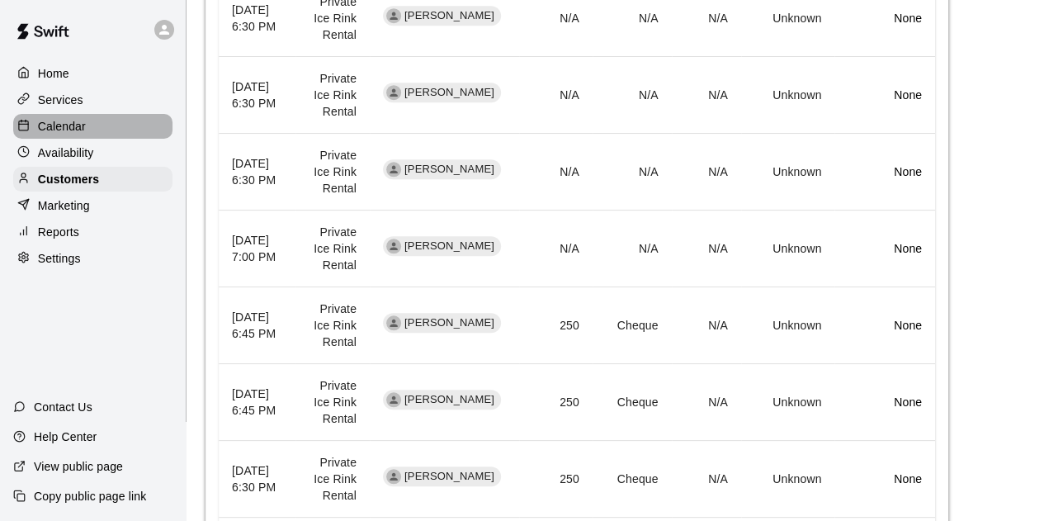
click at [64, 125] on p "Calendar" at bounding box center [62, 126] width 48 height 17
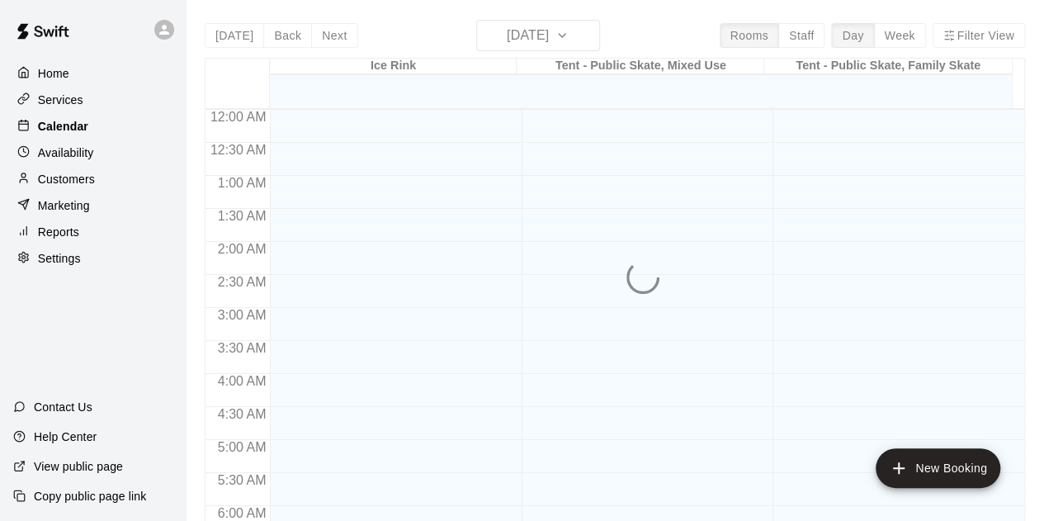
scroll to position [893, 0]
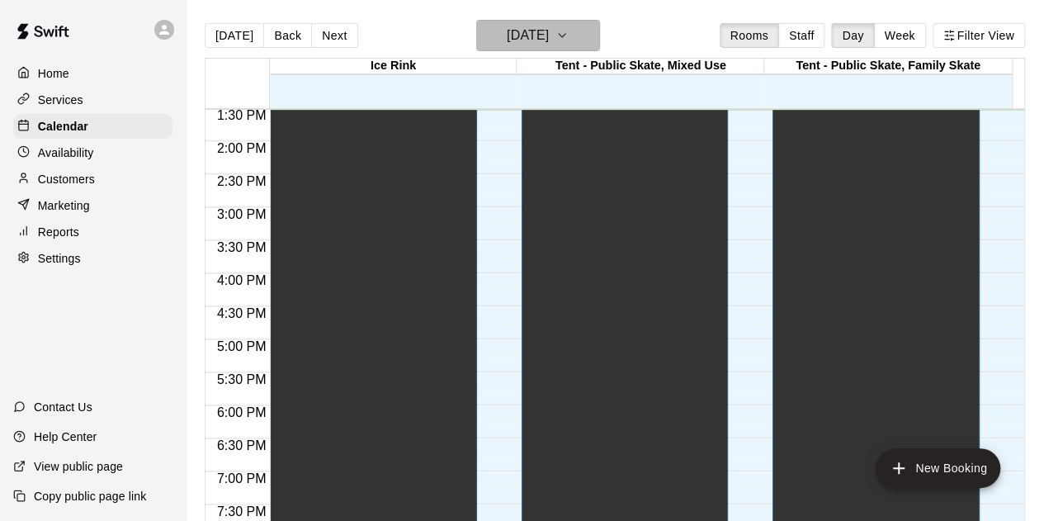
click at [569, 32] on icon "button" at bounding box center [562, 36] width 13 height 20
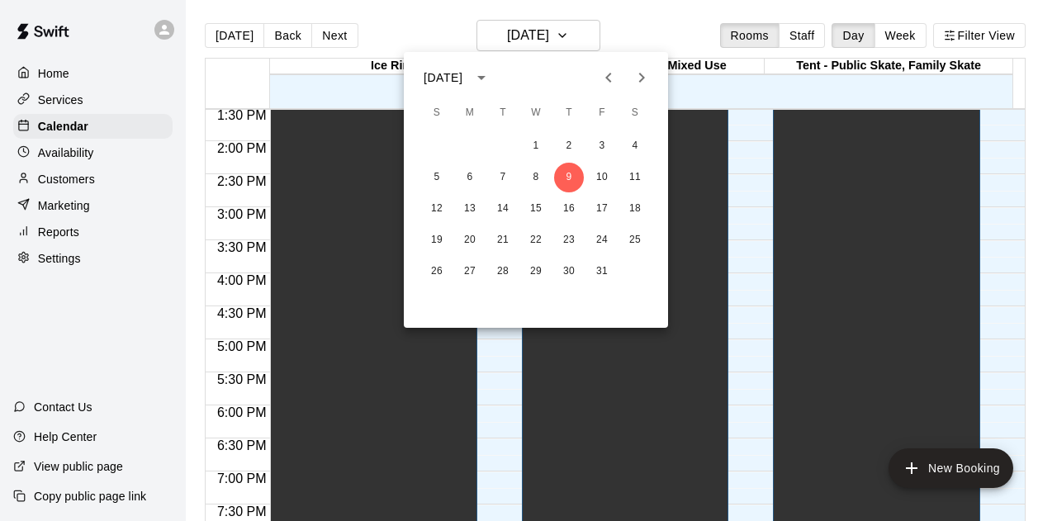
click at [643, 82] on icon "Next month" at bounding box center [642, 78] width 20 height 20
click at [643, 80] on icon "Next month" at bounding box center [642, 78] width 20 height 20
click at [570, 240] on button "22" at bounding box center [569, 240] width 30 height 30
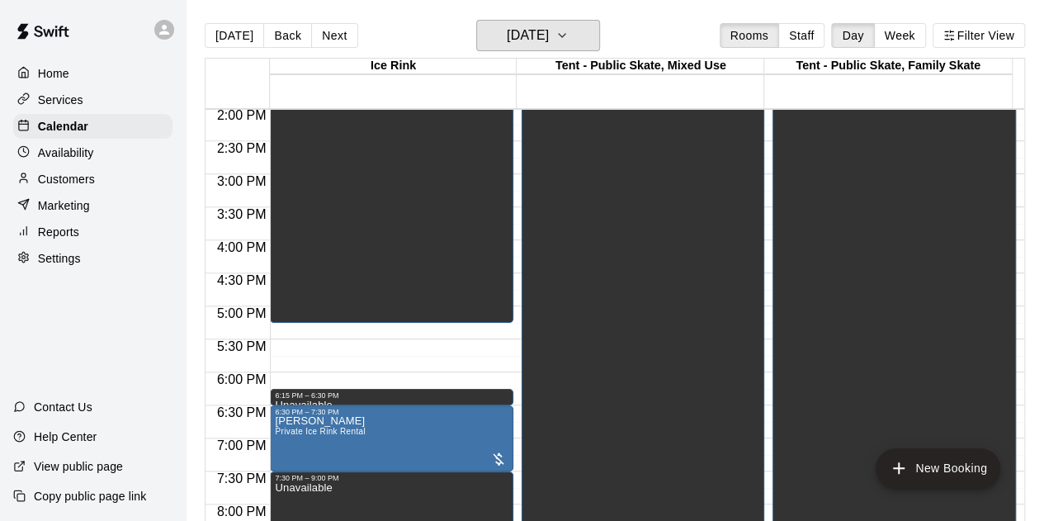
scroll to position [976, 0]
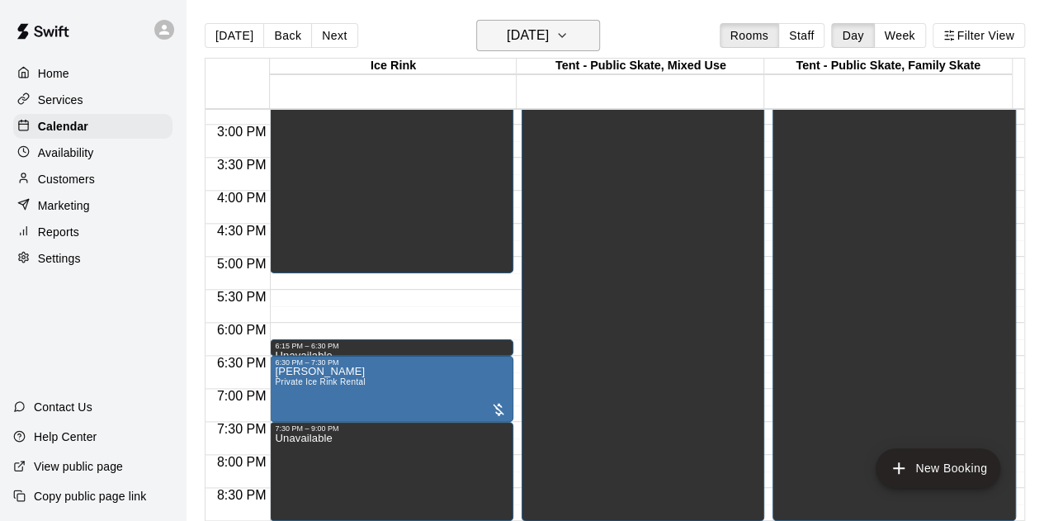
click at [569, 33] on icon "button" at bounding box center [562, 36] width 13 height 20
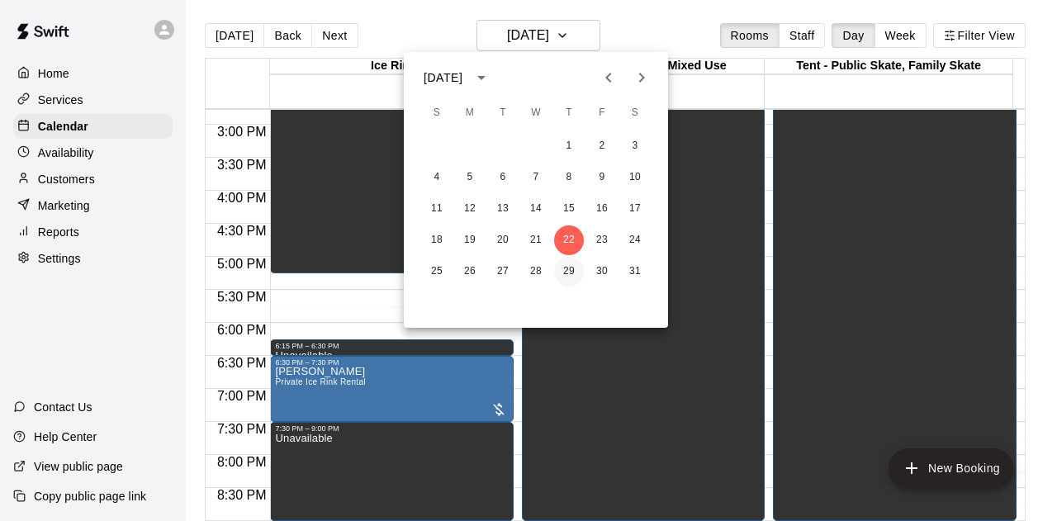
click at [566, 273] on button "29" at bounding box center [569, 272] width 30 height 30
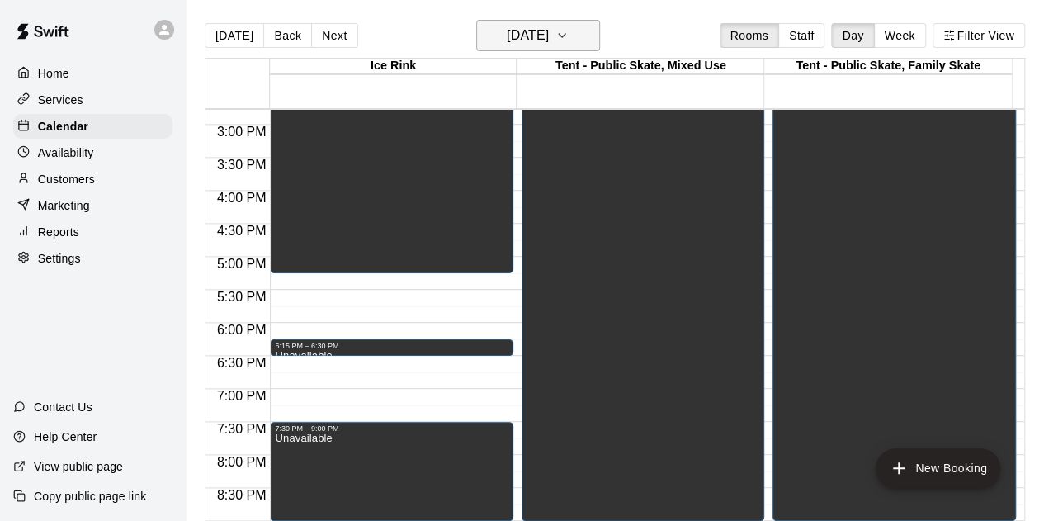
click at [569, 31] on icon "button" at bounding box center [562, 36] width 13 height 20
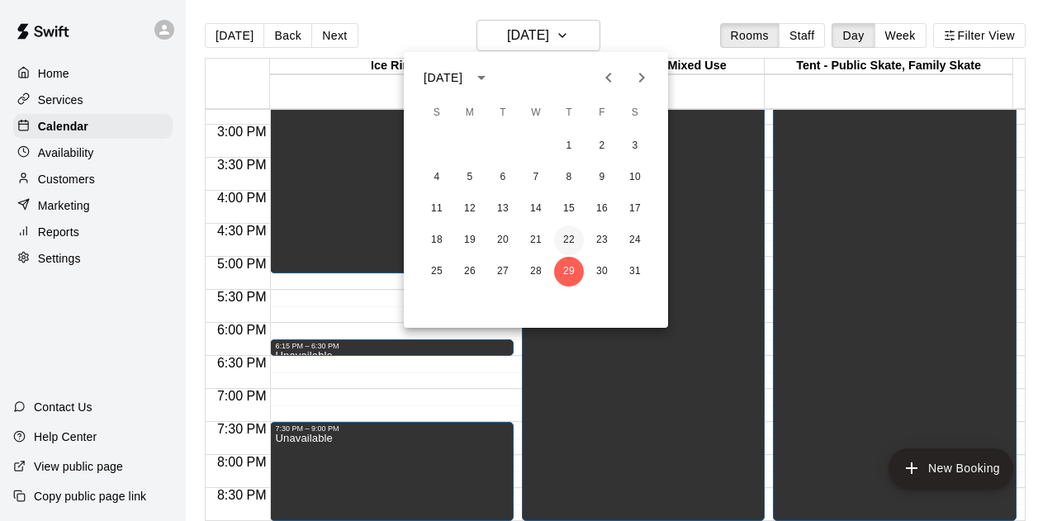
click at [570, 243] on button "22" at bounding box center [569, 240] width 30 height 30
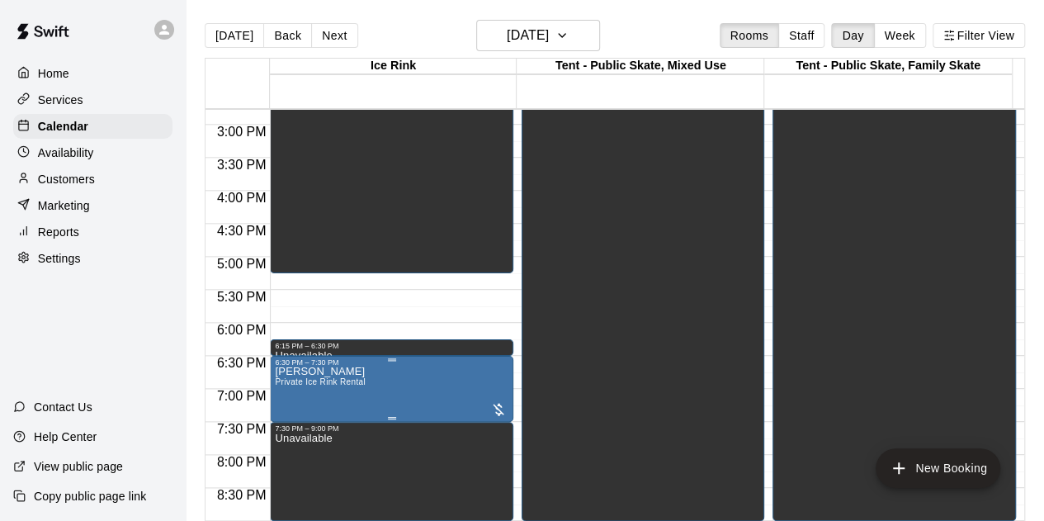
click at [324, 371] on p "[PERSON_NAME]" at bounding box center [320, 371] width 90 height 0
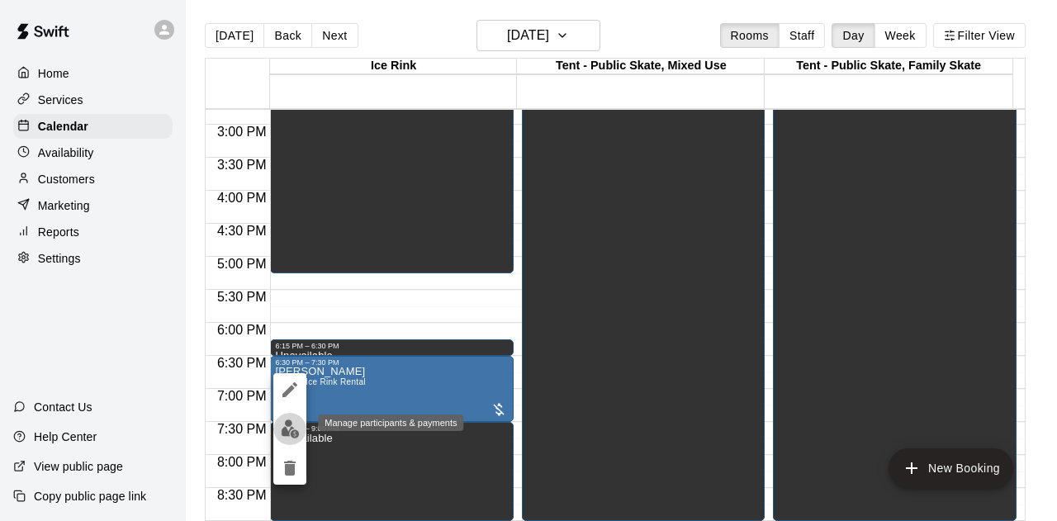
click at [291, 428] on img "edit" at bounding box center [290, 428] width 19 height 19
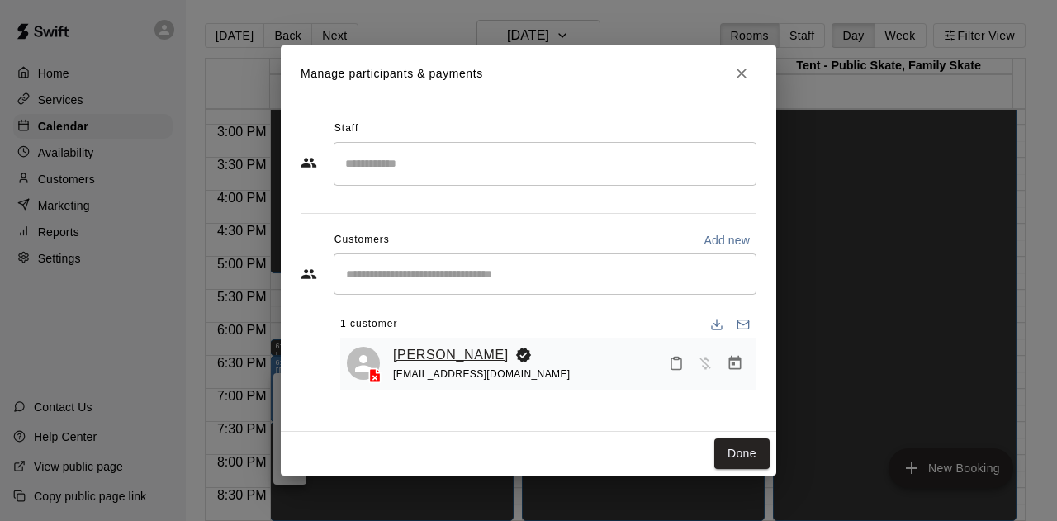
click at [436, 357] on link "[PERSON_NAME]" at bounding box center [451, 354] width 116 height 21
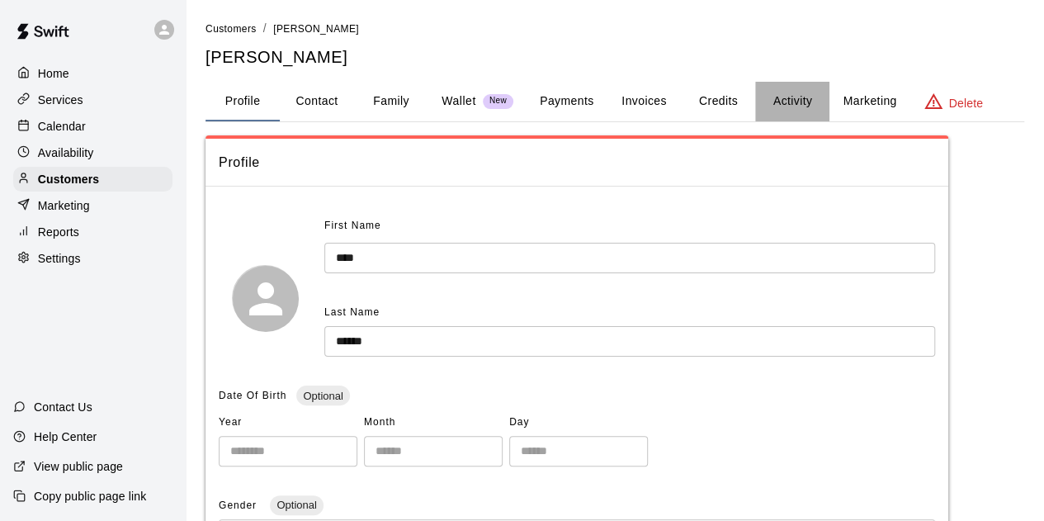
click at [801, 97] on button "Activity" at bounding box center [792, 102] width 74 height 40
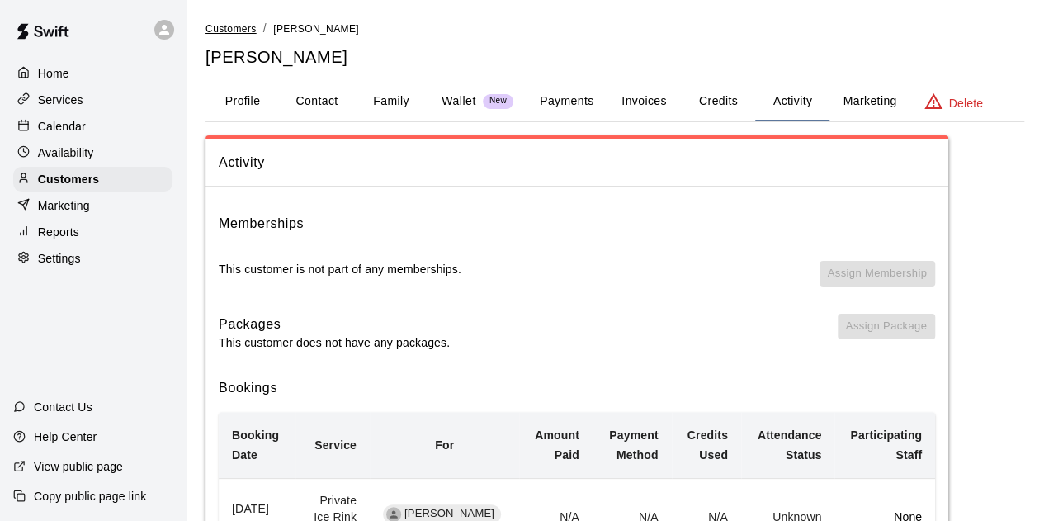
click at [232, 30] on span "Customers" at bounding box center [231, 29] width 51 height 12
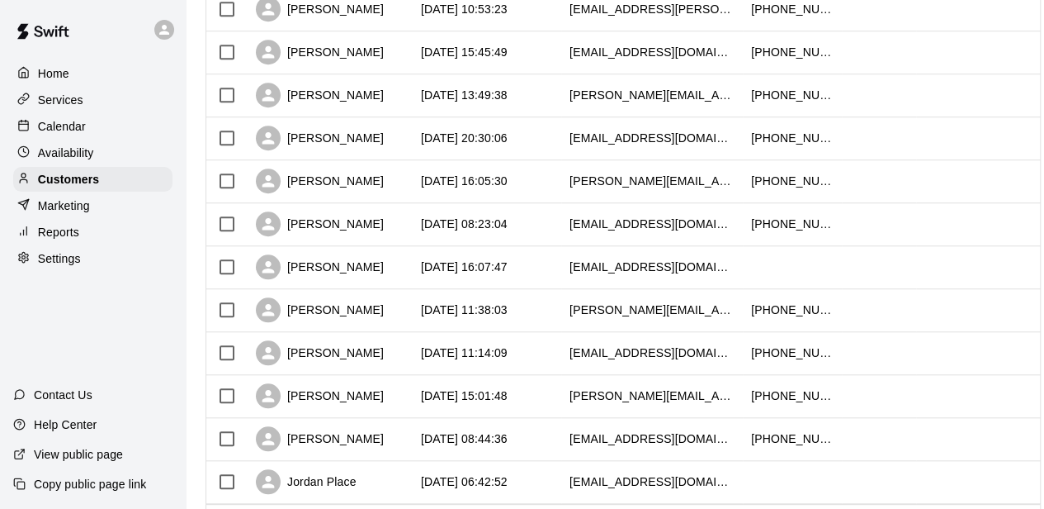
scroll to position [930, 0]
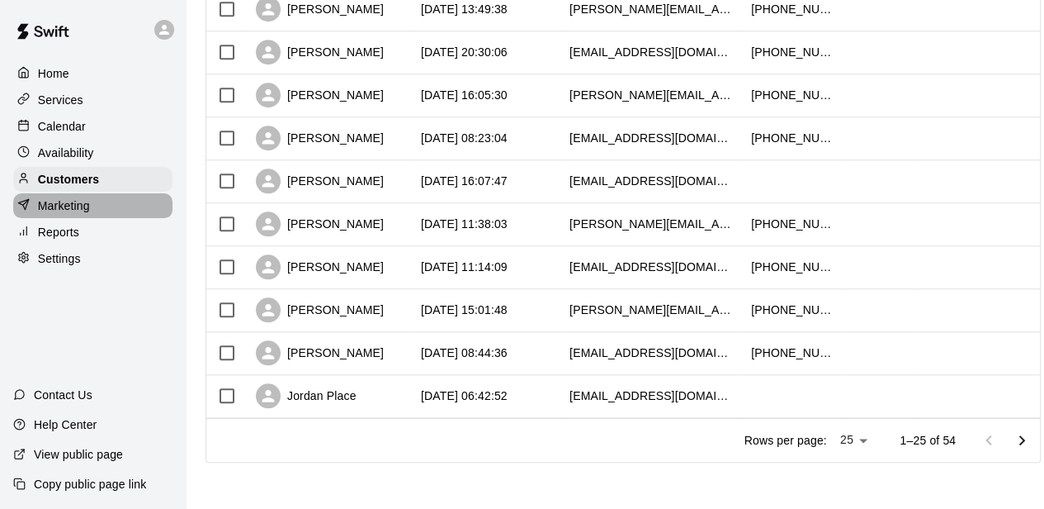
click at [73, 205] on p "Marketing" at bounding box center [64, 205] width 52 height 17
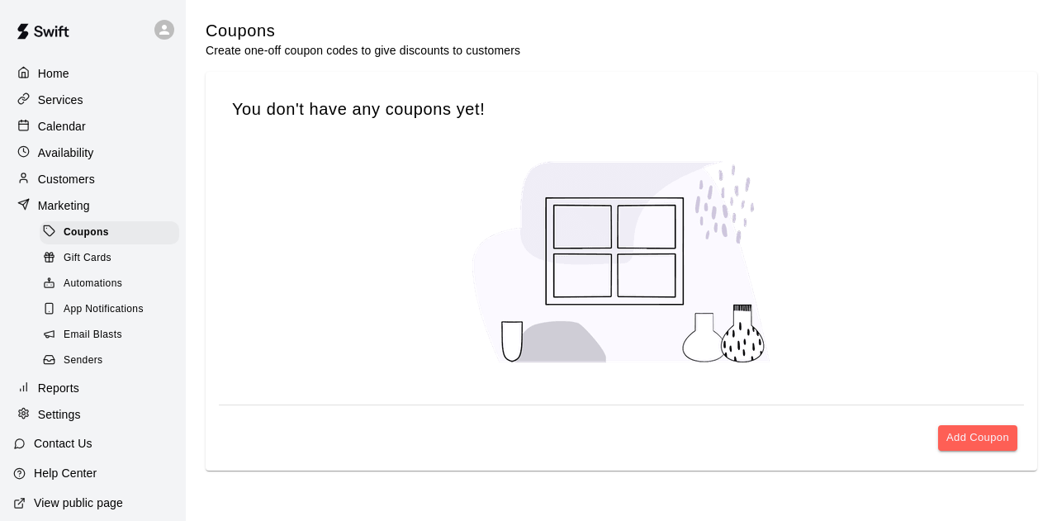
click at [98, 343] on span "Email Blasts" at bounding box center [93, 335] width 59 height 17
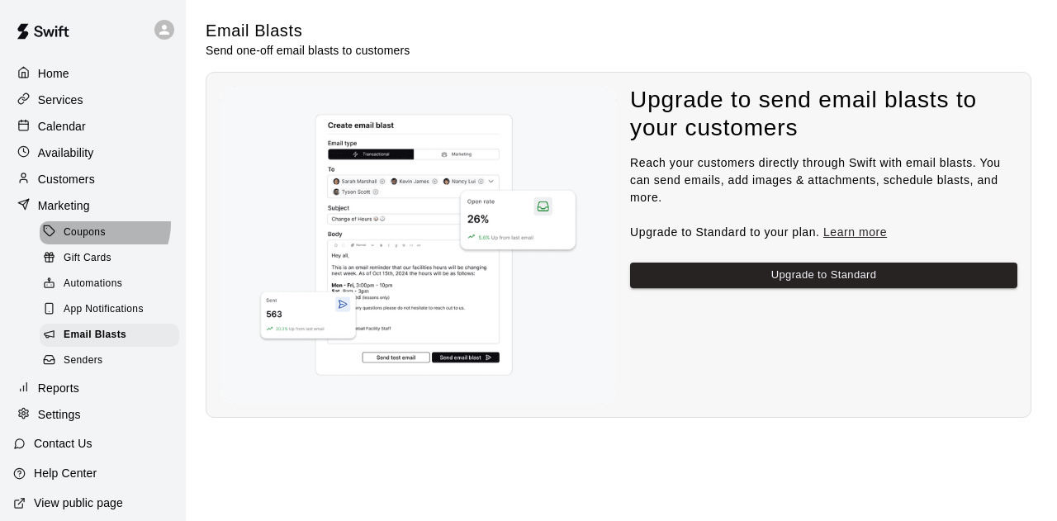
click at [99, 230] on div "Coupons" at bounding box center [110, 232] width 140 height 23
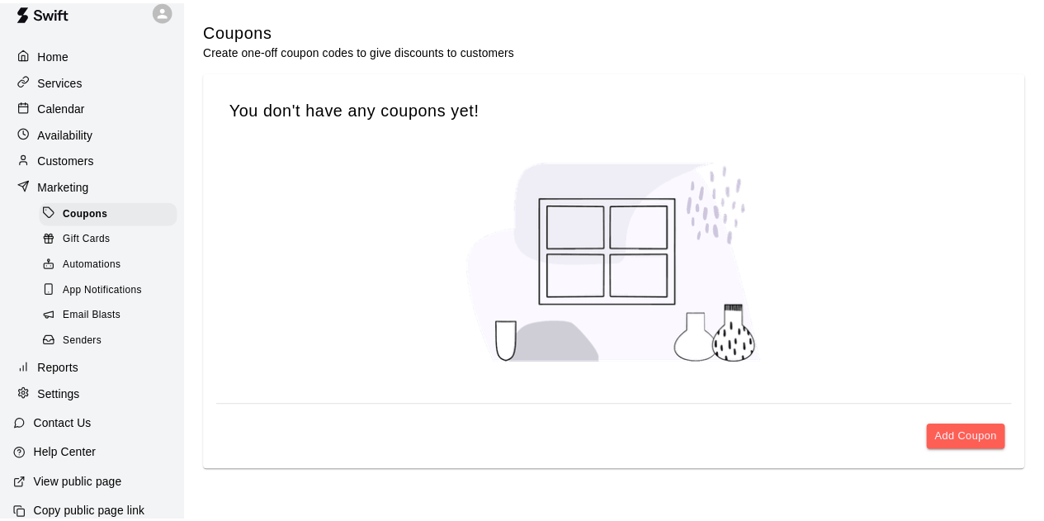
scroll to position [52, 0]
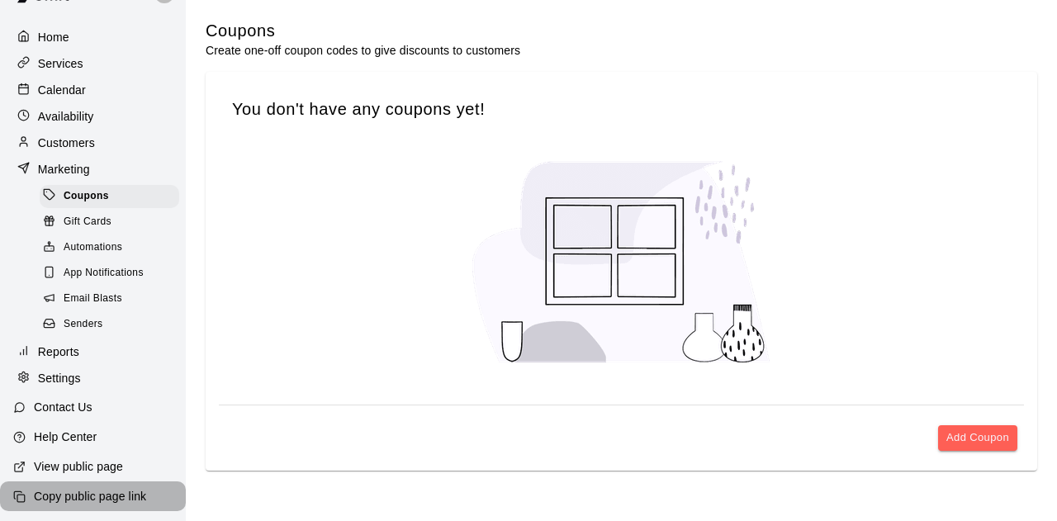
click at [96, 493] on p "Copy public page link" at bounding box center [90, 496] width 112 height 17
click at [950, 432] on button "Add Coupon" at bounding box center [977, 438] width 79 height 26
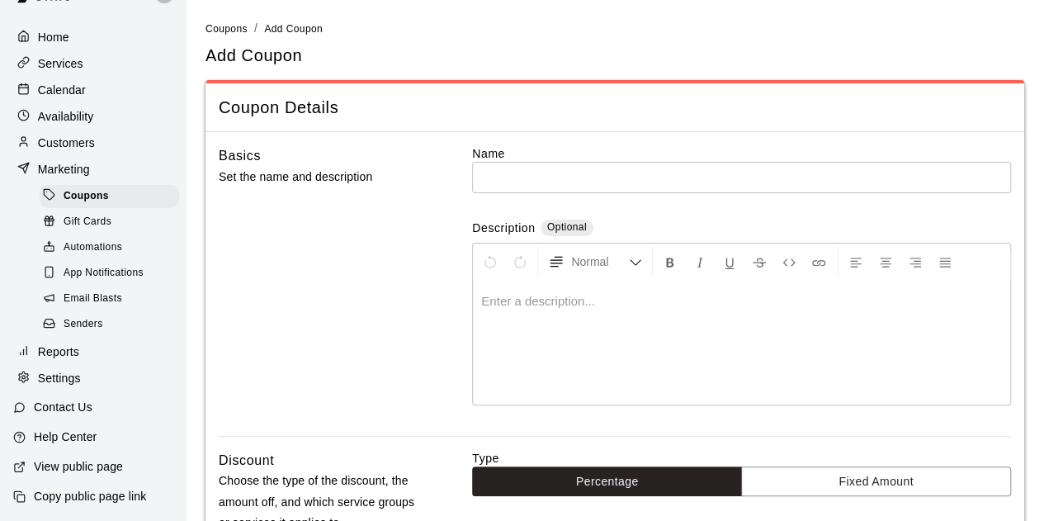
click at [537, 184] on input "text" at bounding box center [741, 177] width 539 height 31
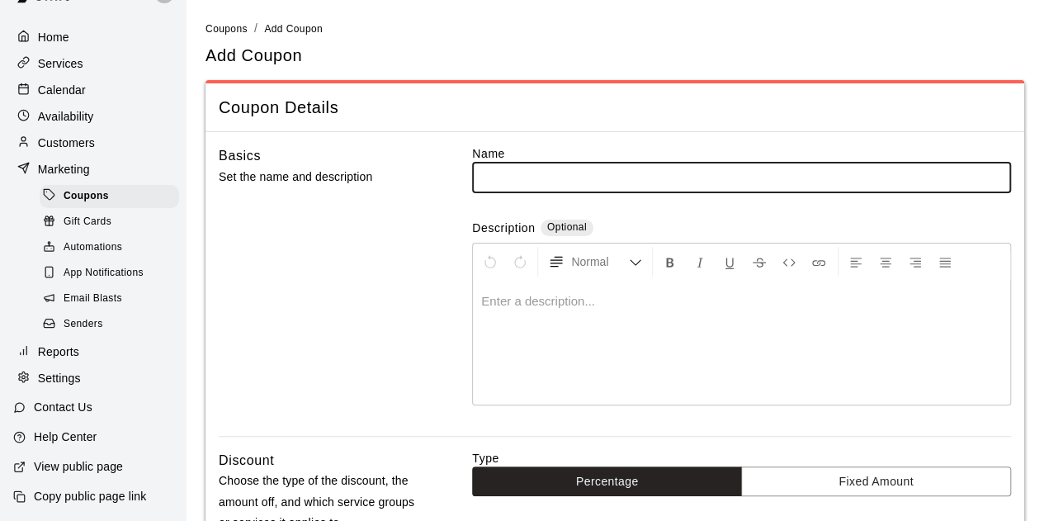
paste input "**********"
type input "**********"
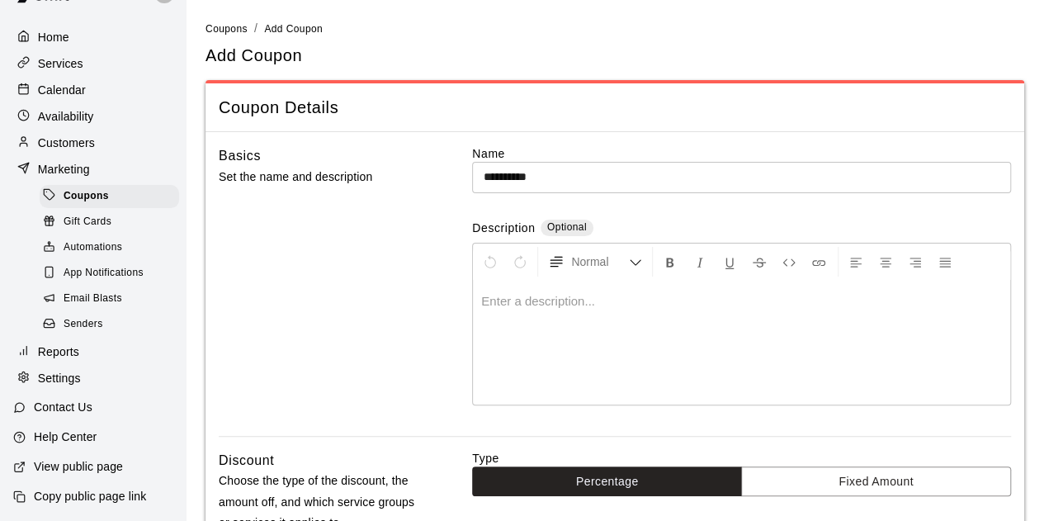
click at [409, 248] on div "Basics Set the name and description" at bounding box center [322, 290] width 206 height 291
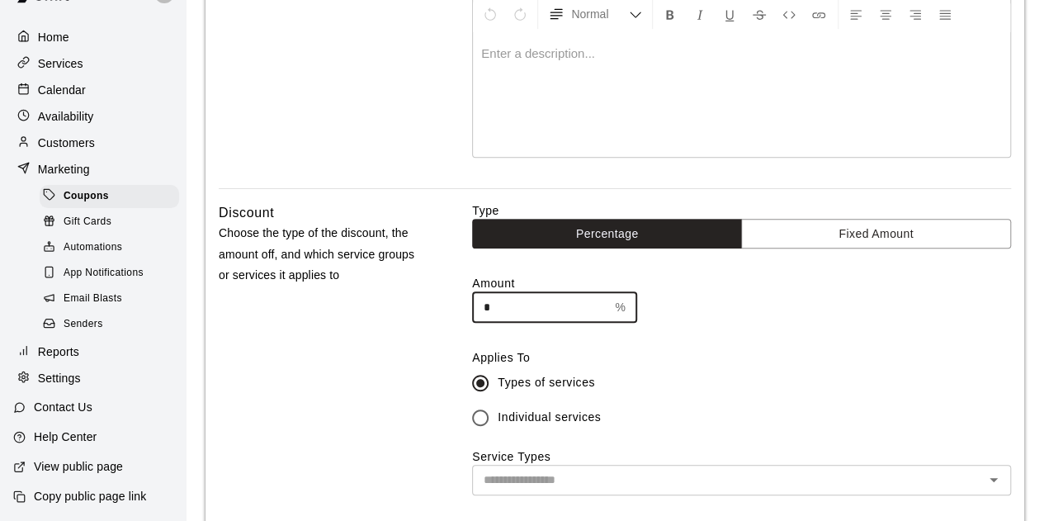
drag, startPoint x: 456, startPoint y: 309, endPoint x: 441, endPoint y: 308, distance: 14.9
click at [441, 308] on div "Discount Choose the type of the discount, the amount off, and which service gro…" at bounding box center [615, 424] width 793 height 445
type input "***"
click at [364, 371] on div "Discount Choose the type of the discount, the amount off, and which service gro…" at bounding box center [322, 424] width 206 height 445
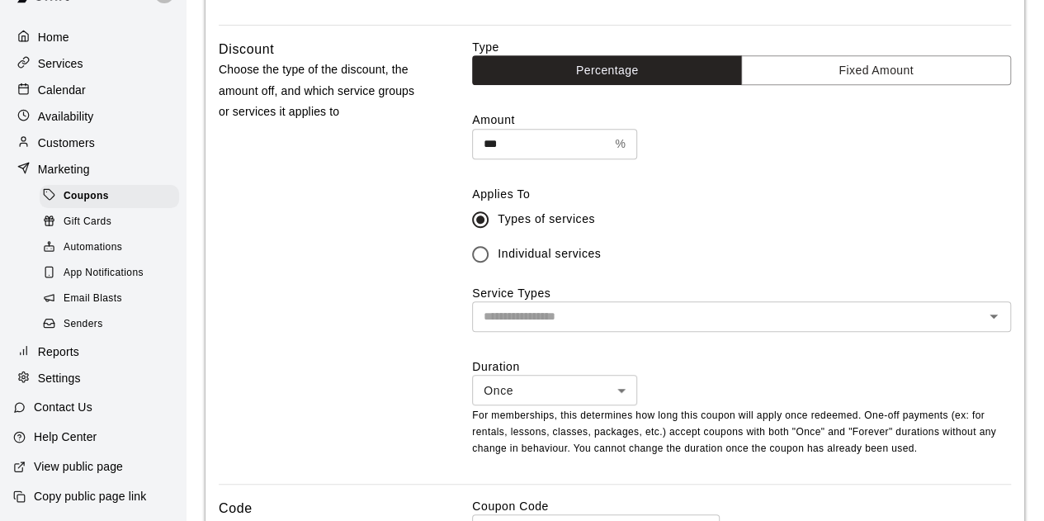
scroll to position [413, 0]
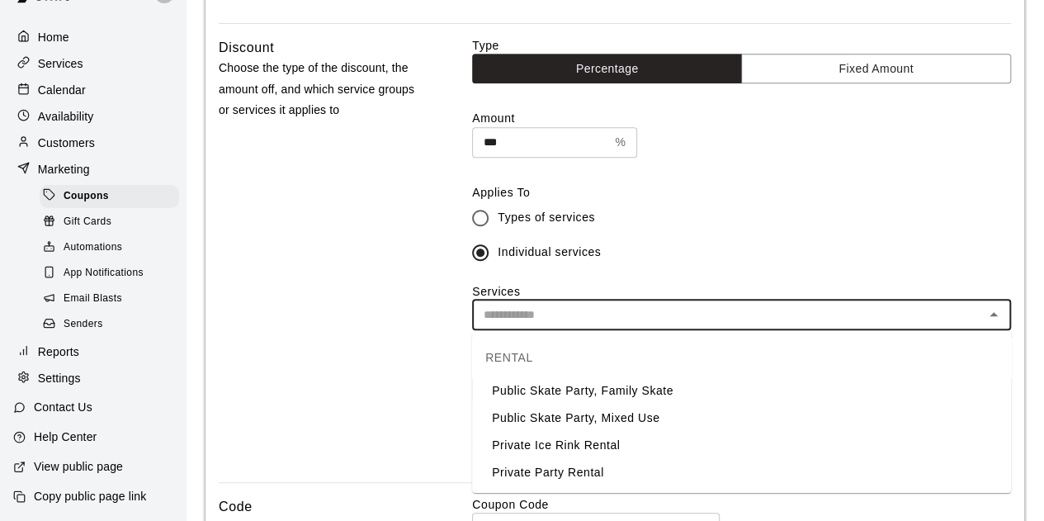
click at [528, 318] on input "text" at bounding box center [728, 315] width 502 height 21
click at [584, 446] on li "Private Ice Rink Rental" at bounding box center [741, 445] width 539 height 27
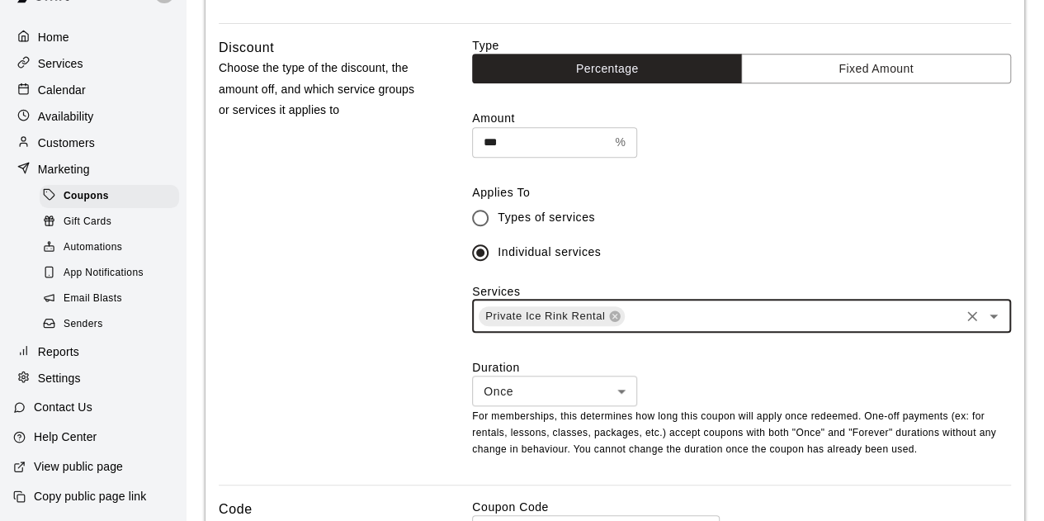
click at [416, 361] on div "Discount Choose the type of the discount, the amount off, and which service gro…" at bounding box center [322, 260] width 206 height 447
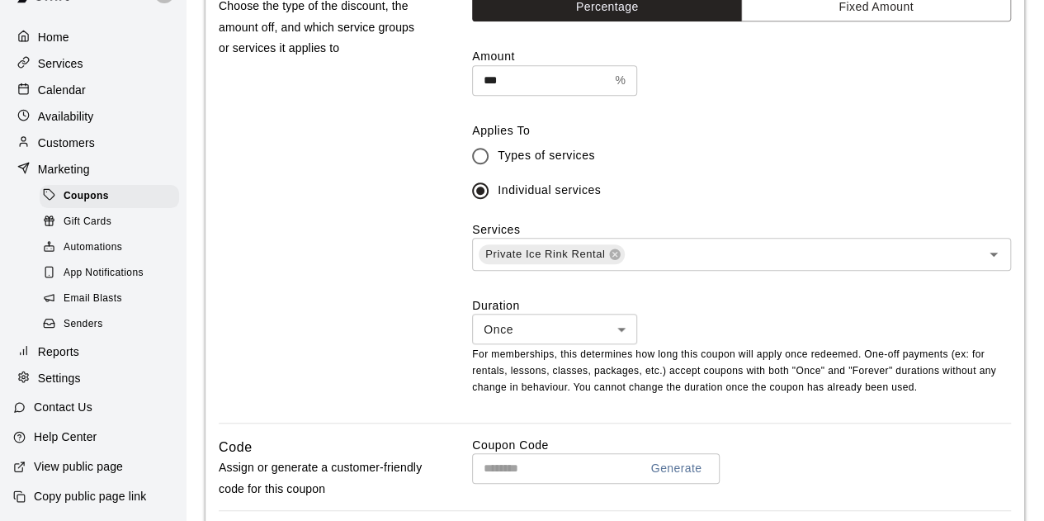
scroll to position [578, 0]
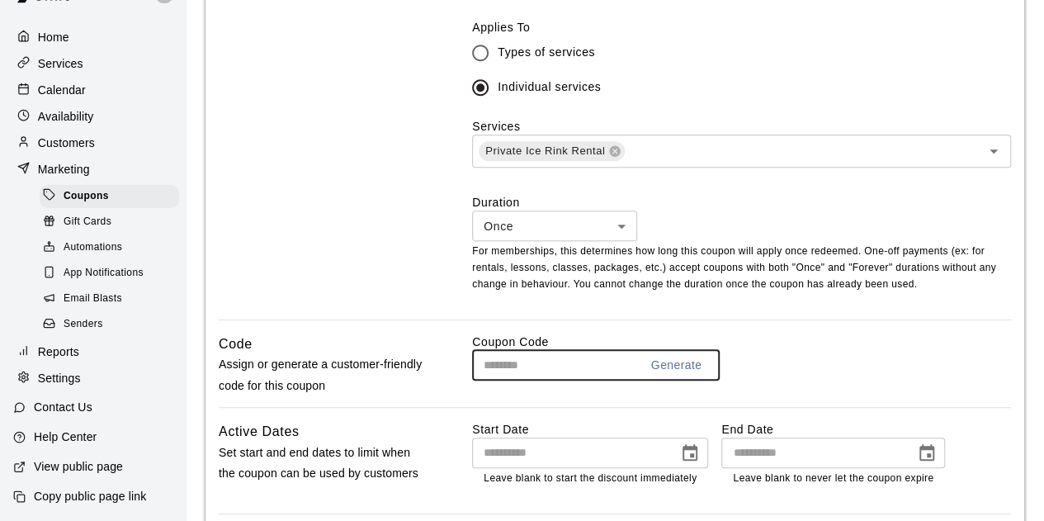
click at [518, 379] on input "text" at bounding box center [549, 365] width 154 height 31
paste input "**********"
type input "**********"
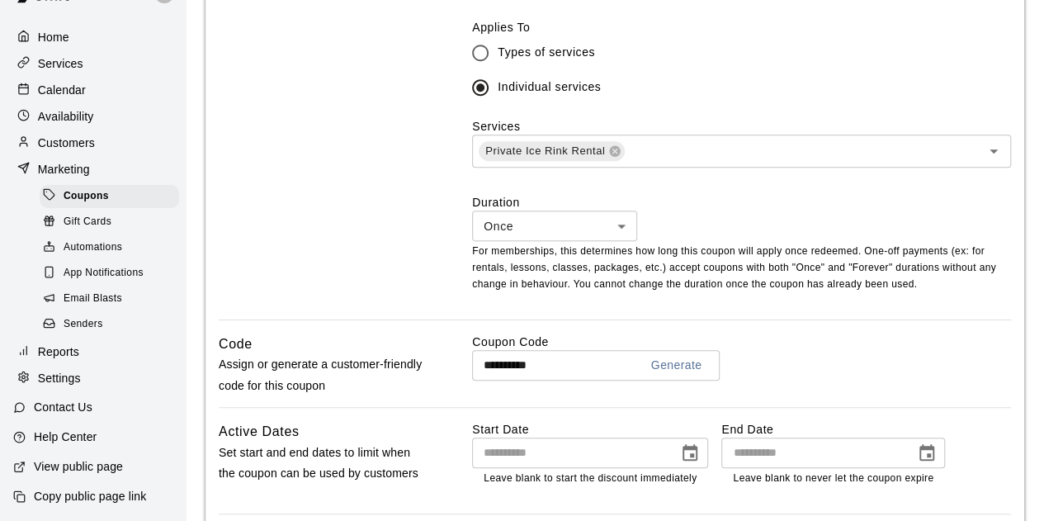
click at [428, 358] on div "**********" at bounding box center [615, 370] width 793 height 73
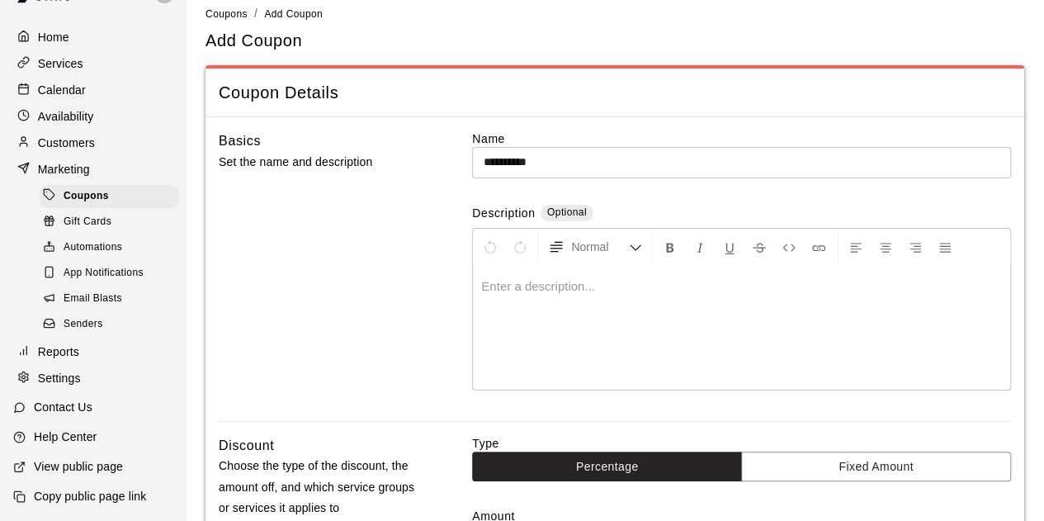
scroll to position [0, 0]
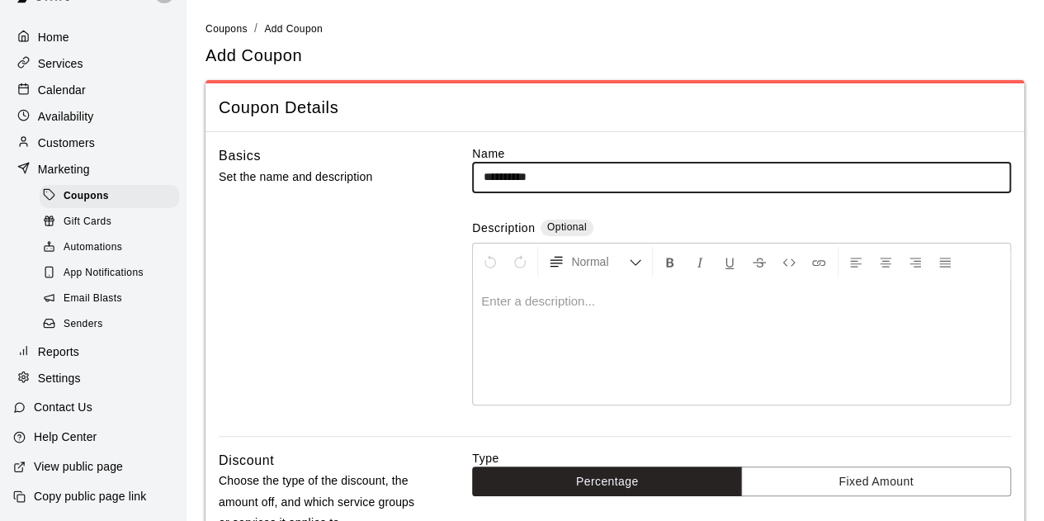
drag, startPoint x: 561, startPoint y: 176, endPoint x: 455, endPoint y: 174, distance: 106.5
click at [455, 174] on div "**********" at bounding box center [615, 290] width 793 height 291
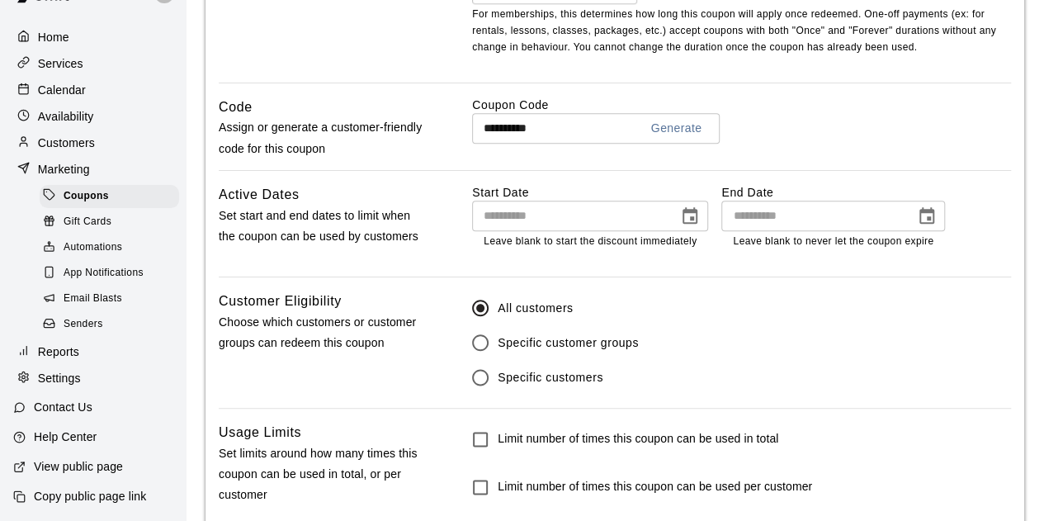
scroll to position [826, 0]
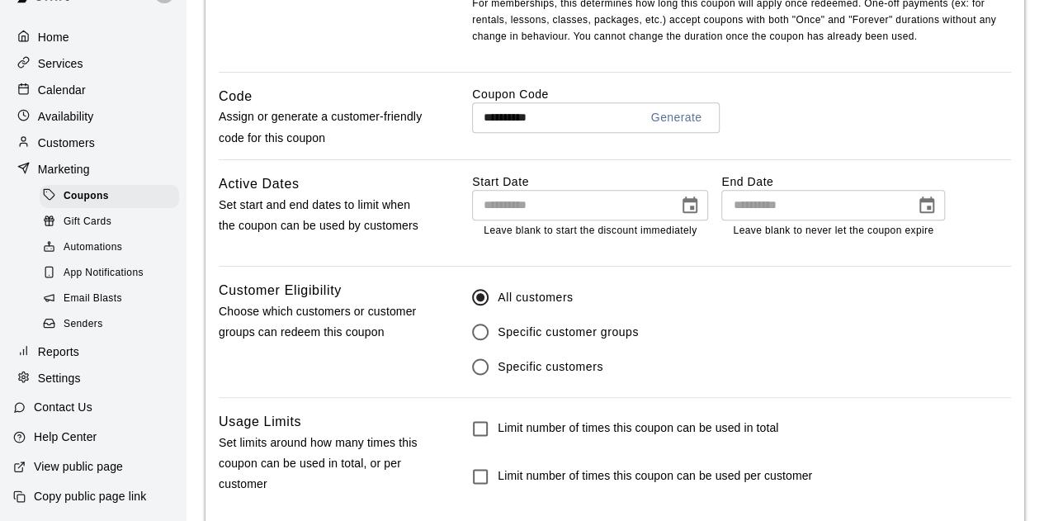
type input "**********"
click at [745, 209] on input "**********" at bounding box center [813, 205] width 182 height 31
type input "**********"
click at [731, 258] on div "**********" at bounding box center [741, 219] width 539 height 92
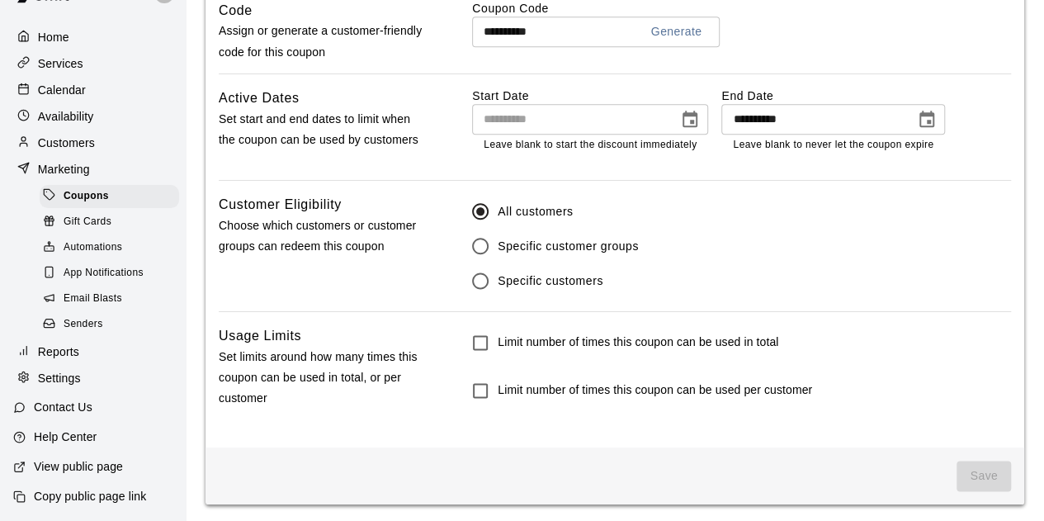
scroll to position [913, 0]
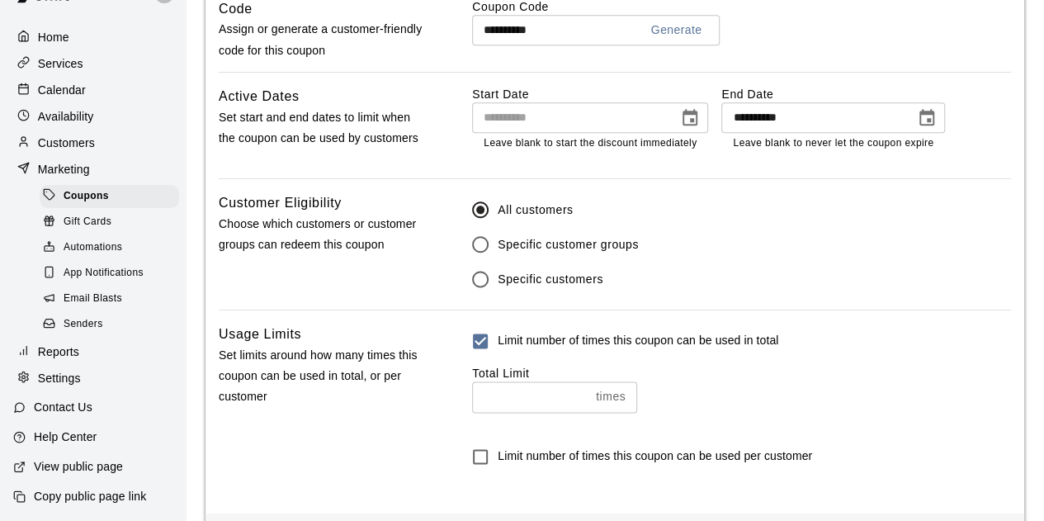
click at [513, 404] on input "number" at bounding box center [530, 396] width 117 height 31
type input "*"
click at [433, 411] on div "Usage Limits Set limits around how many times this coupon can be used in total,…" at bounding box center [615, 412] width 793 height 176
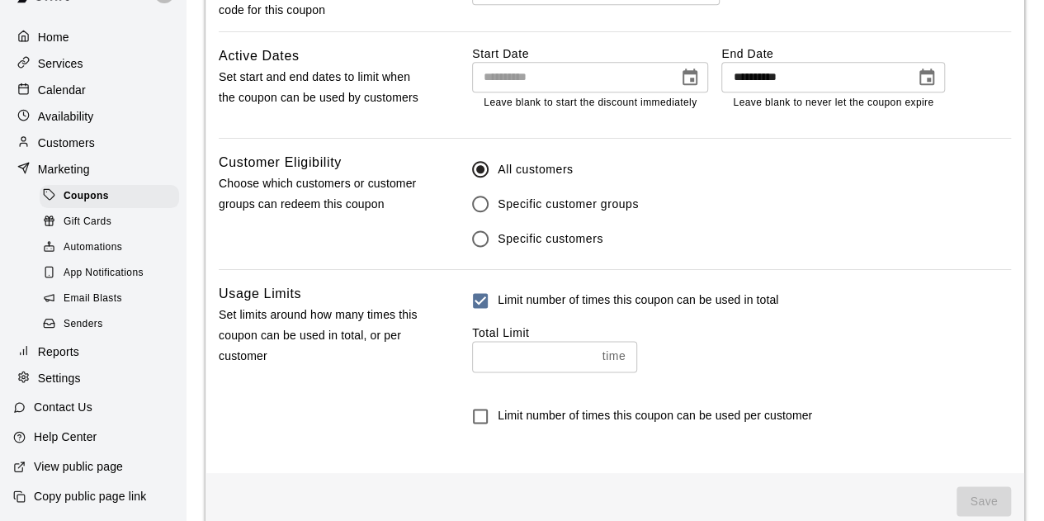
scroll to position [982, 0]
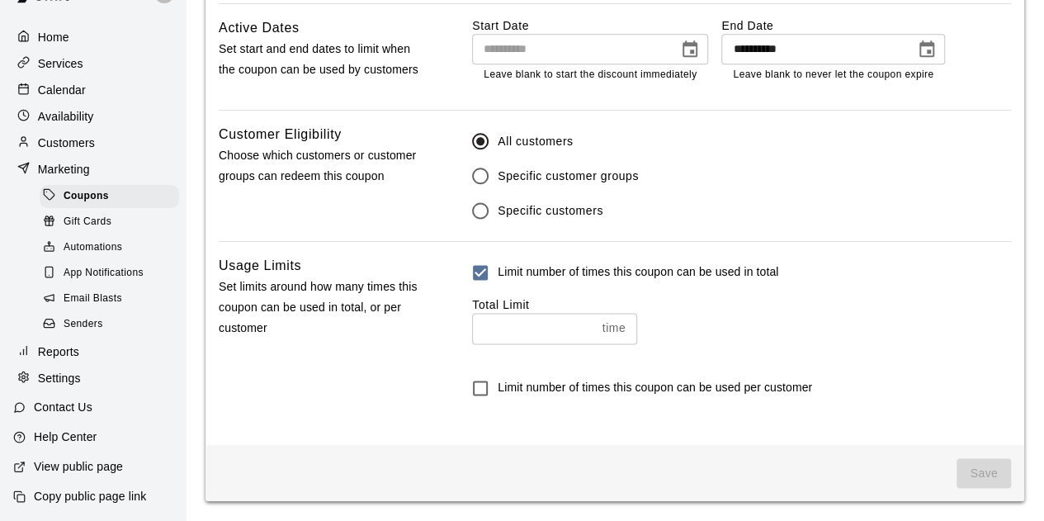
click at [733, 420] on div "Limit number of times this coupon can be used in total Total Limit * time ​ Lim…" at bounding box center [741, 343] width 539 height 176
click at [977, 476] on span "Save" at bounding box center [984, 473] width 54 height 31
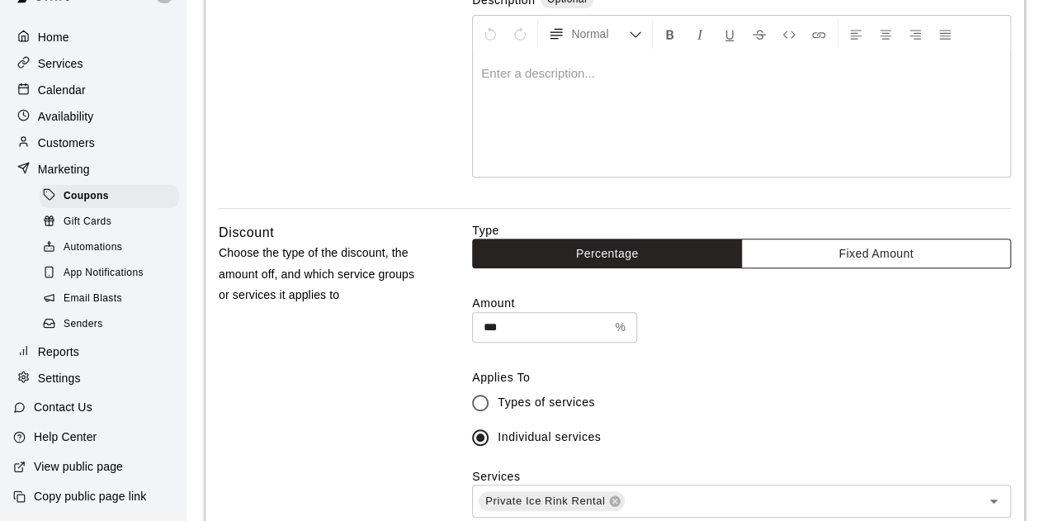
scroll to position [248, 0]
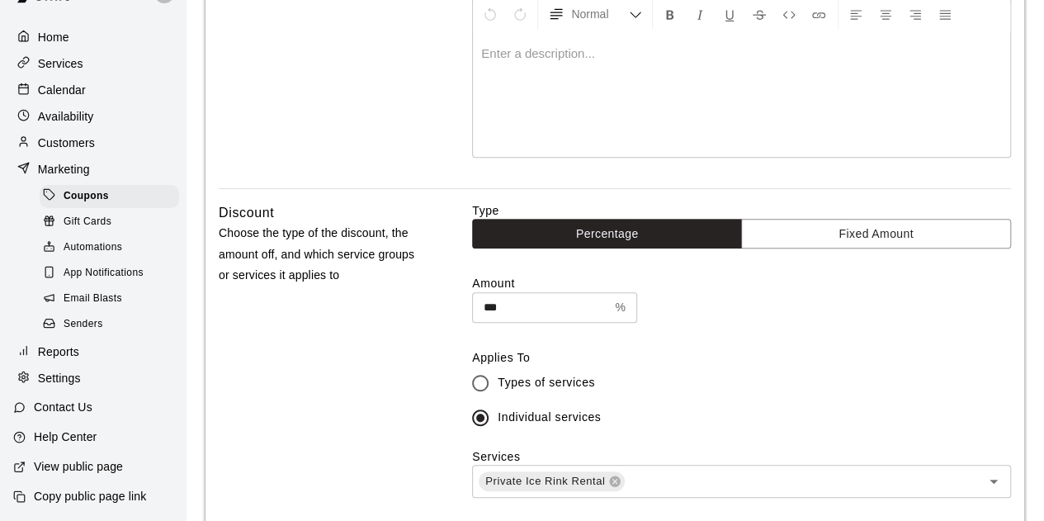
click at [791, 333] on div "Type Percentage Fixed Amount Amount *** % ​ Applies To Types of services Indivi…" at bounding box center [741, 425] width 539 height 447
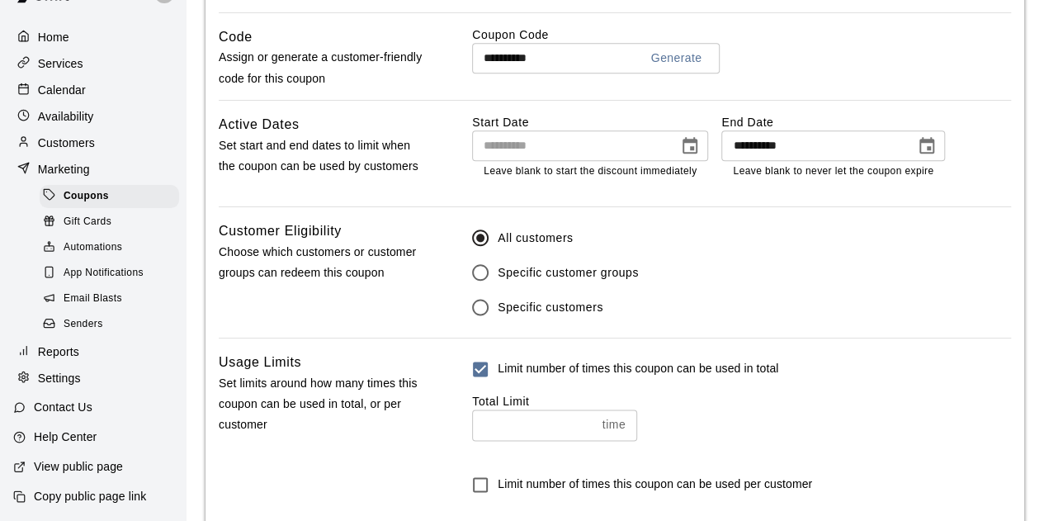
scroll to position [982, 0]
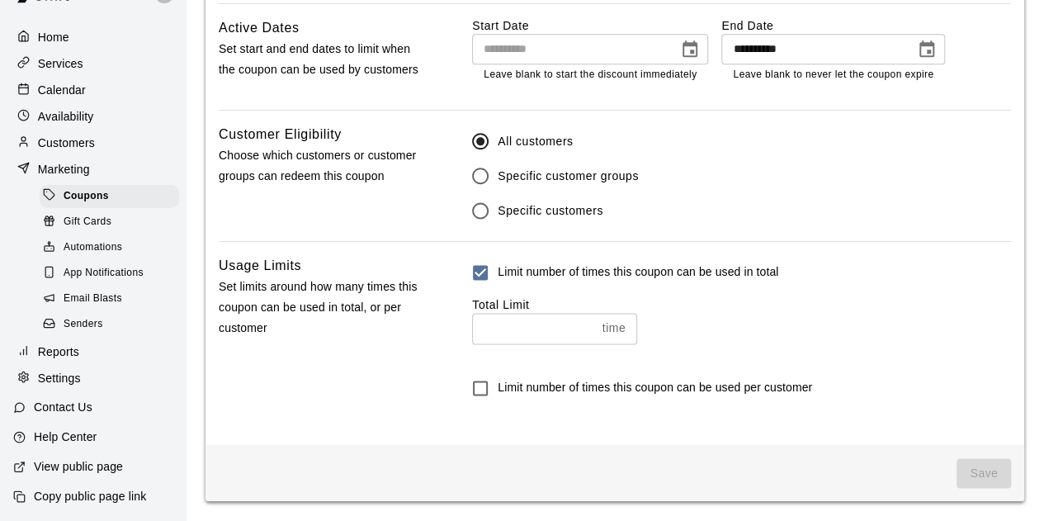
click at [979, 471] on span "Save" at bounding box center [984, 473] width 54 height 31
click at [980, 471] on span "Save" at bounding box center [984, 473] width 54 height 31
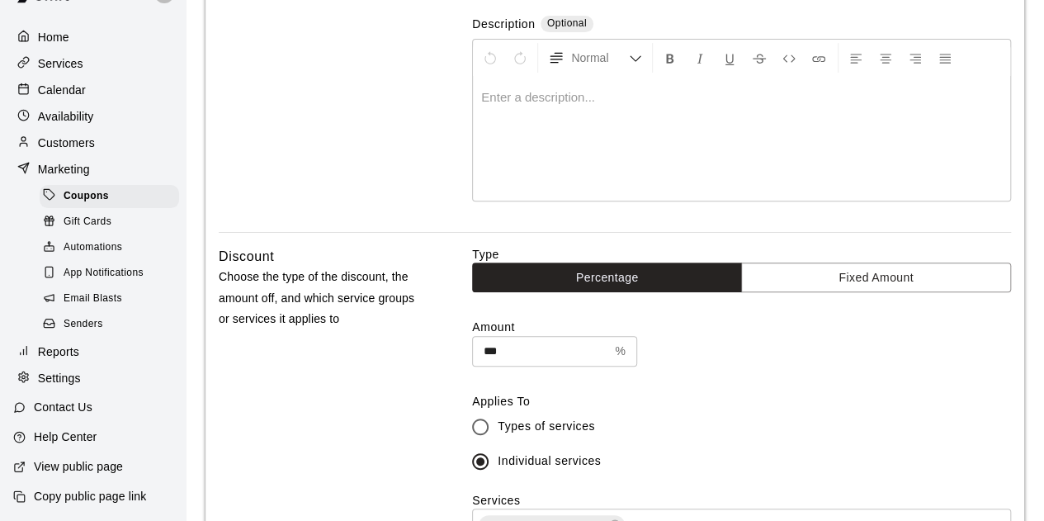
scroll to position [0, 0]
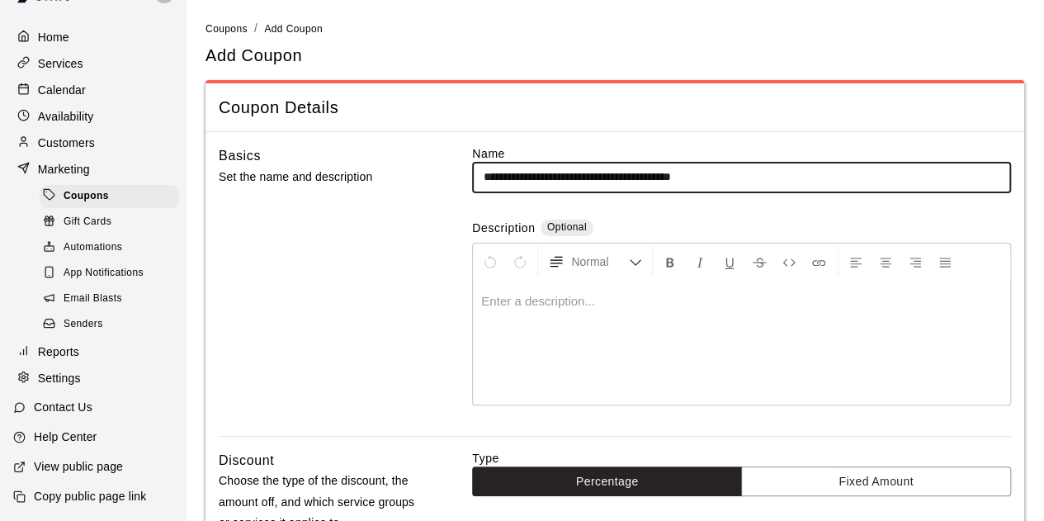
click at [540, 173] on input "**********" at bounding box center [741, 177] width 539 height 31
click at [527, 174] on input "**********" at bounding box center [741, 177] width 539 height 31
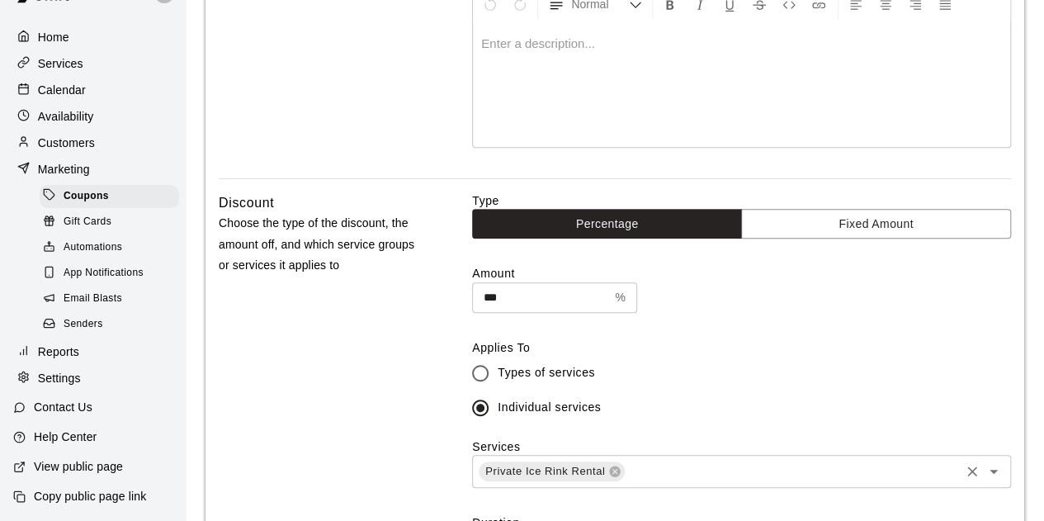
scroll to position [74, 0]
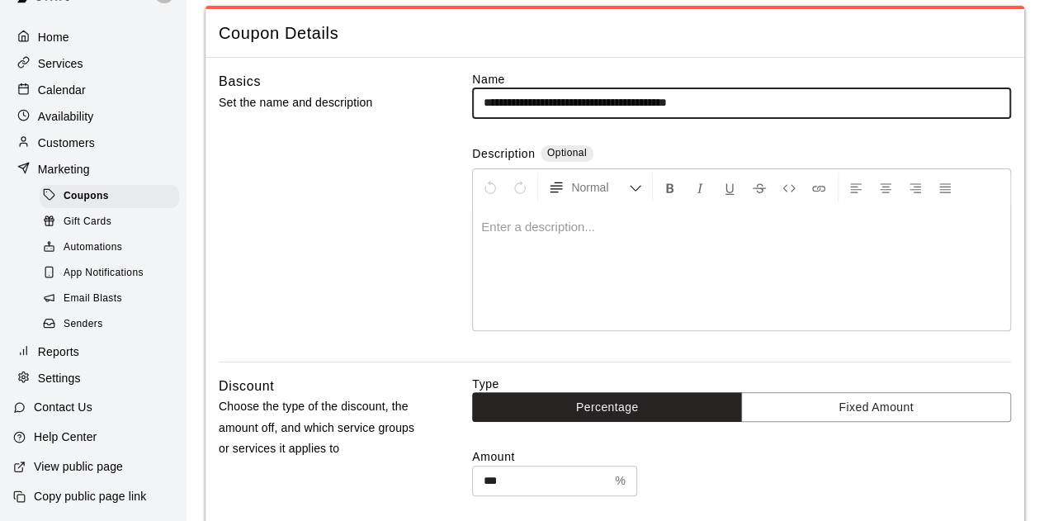
type input "**********"
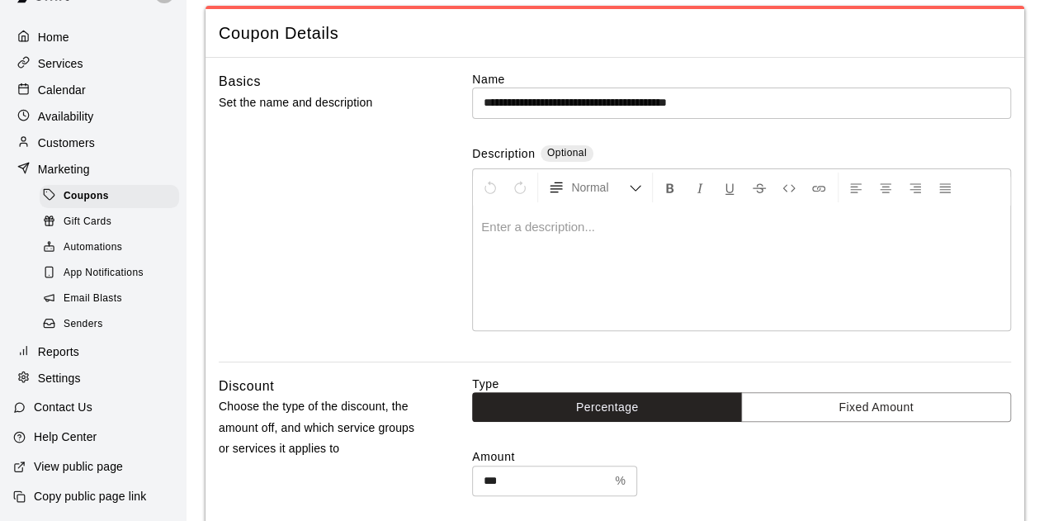
click at [509, 243] on div at bounding box center [741, 268] width 537 height 124
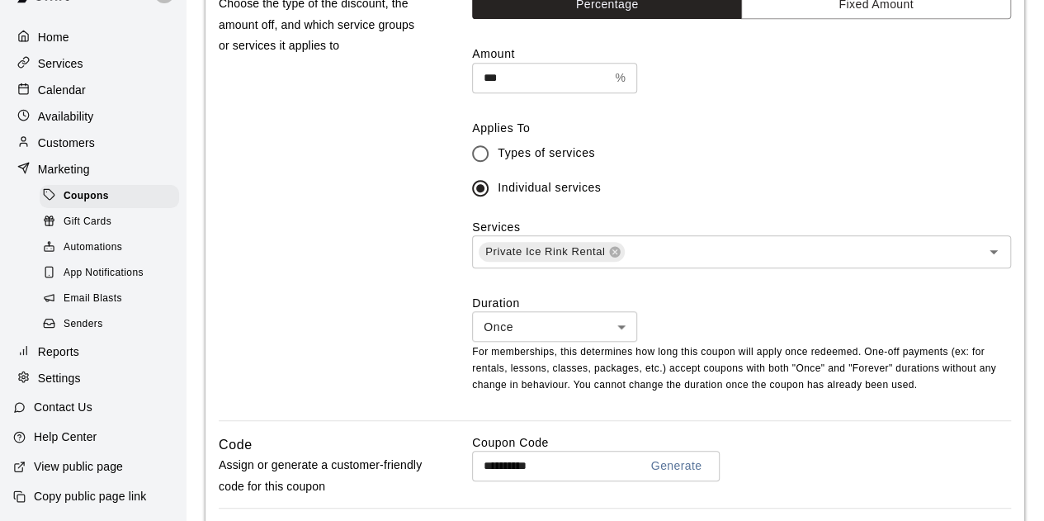
scroll to position [570, 0]
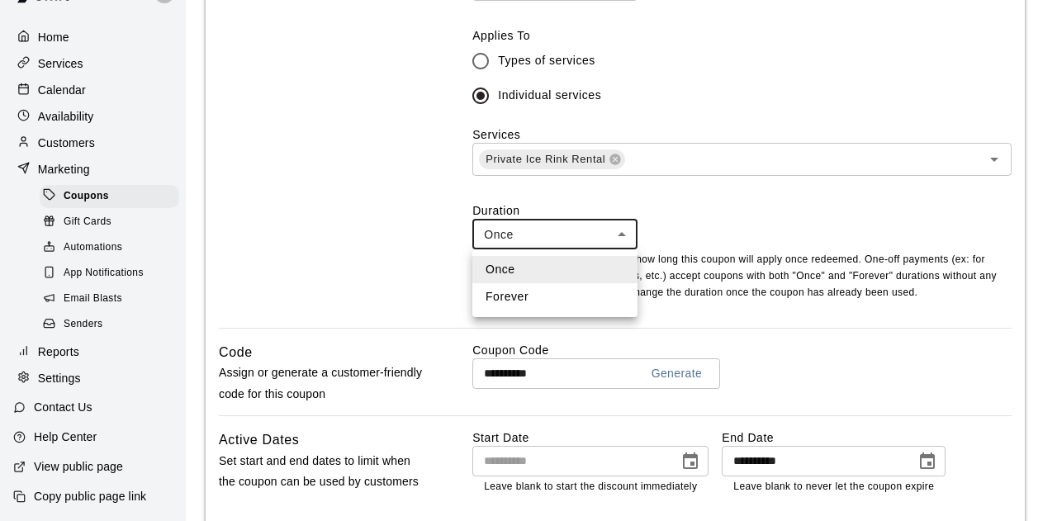
click at [495, 240] on body "**********" at bounding box center [528, 181] width 1057 height 1502
click at [507, 267] on li "Once" at bounding box center [554, 269] width 165 height 27
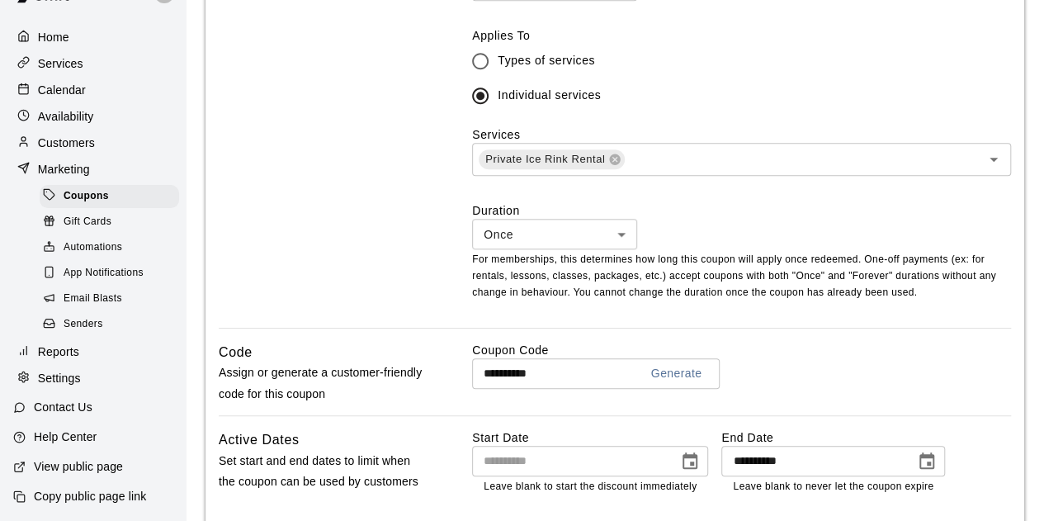
click at [510, 278] on p "For memberships, this determines how long this coupon will apply once redeemed.…" at bounding box center [741, 277] width 539 height 50
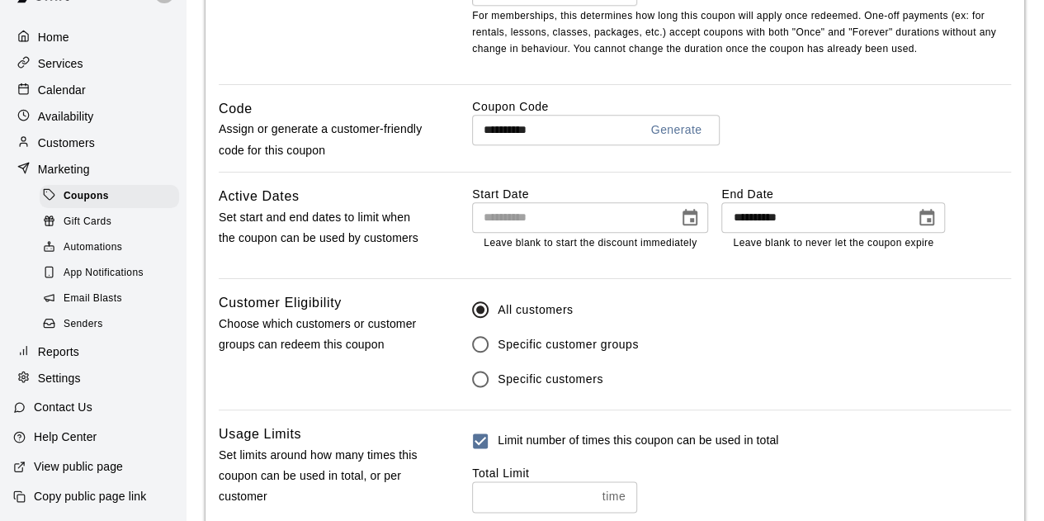
scroll to position [817, 0]
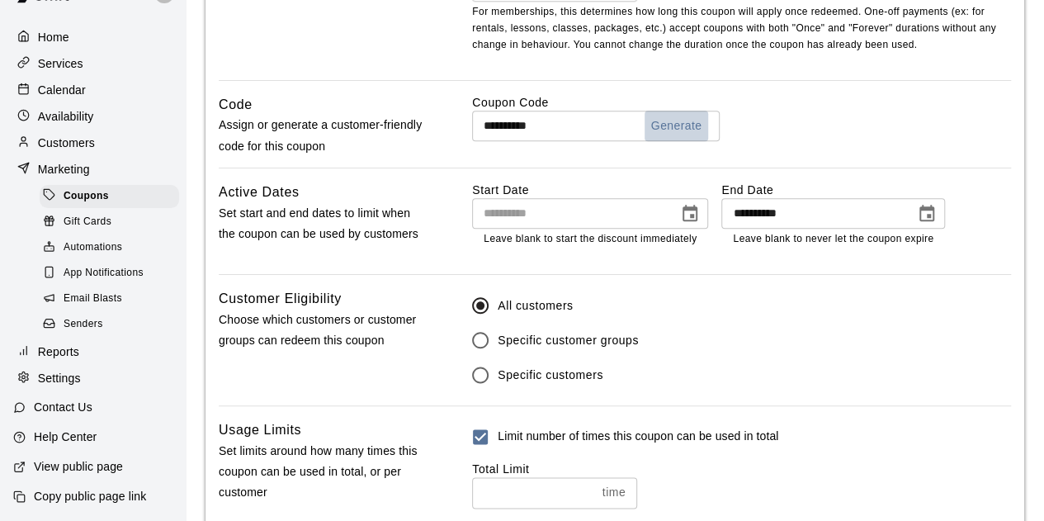
click at [672, 123] on button "Generate" at bounding box center [677, 126] width 64 height 31
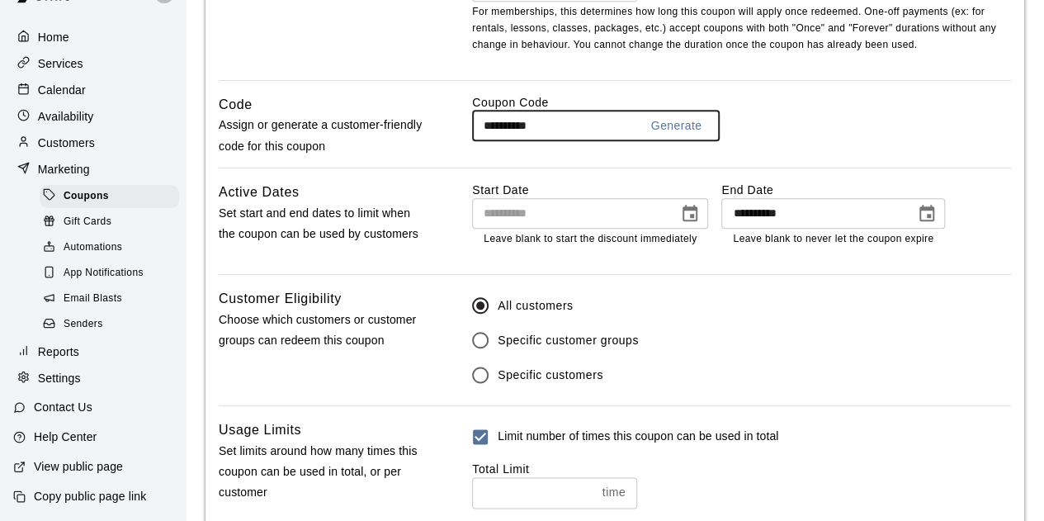
click at [578, 128] on input "**********" at bounding box center [549, 126] width 154 height 31
drag, startPoint x: 559, startPoint y: 126, endPoint x: 414, endPoint y: 130, distance: 144.5
click at [414, 130] on div "**********" at bounding box center [615, 130] width 793 height 73
paste input "text"
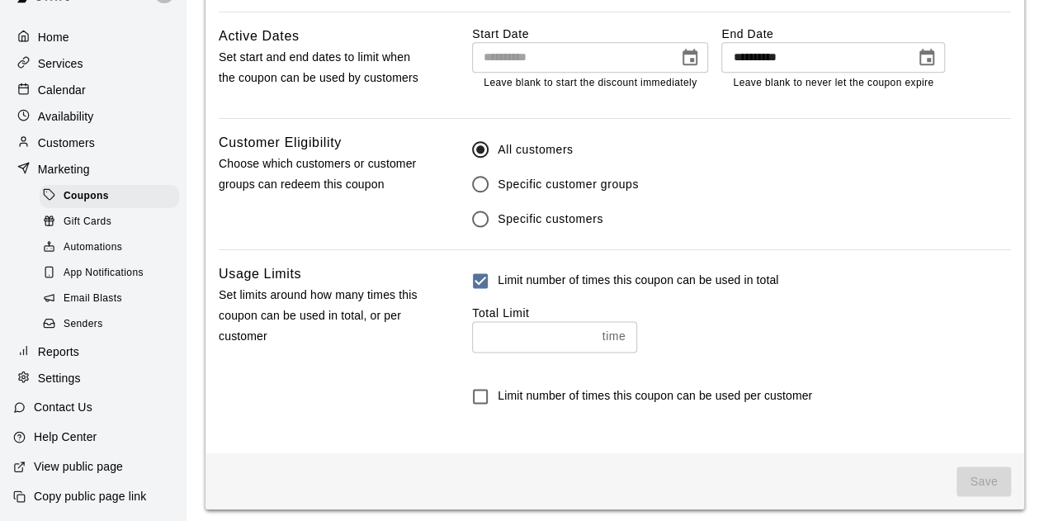
scroll to position [982, 0]
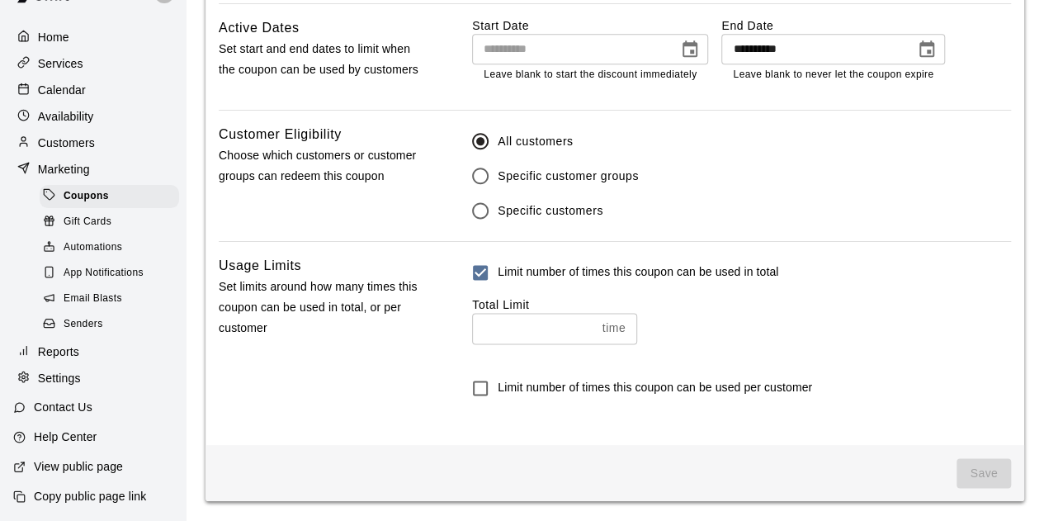
type input "**********"
click at [489, 49] on input "**********" at bounding box center [569, 49] width 195 height 31
type input "**********"
click at [968, 470] on span "Save" at bounding box center [984, 473] width 54 height 31
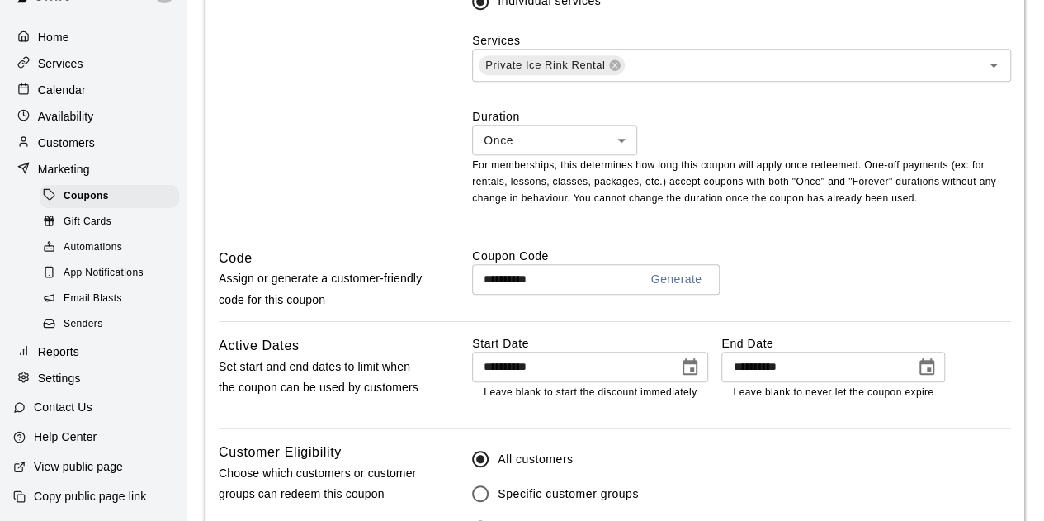
scroll to position [743, 0]
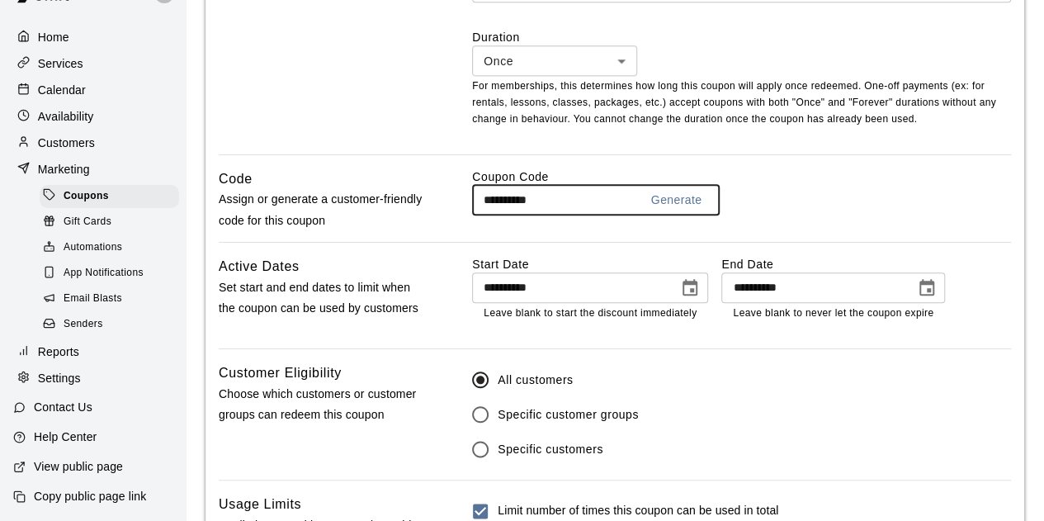
click at [518, 201] on input "**********" at bounding box center [549, 200] width 154 height 31
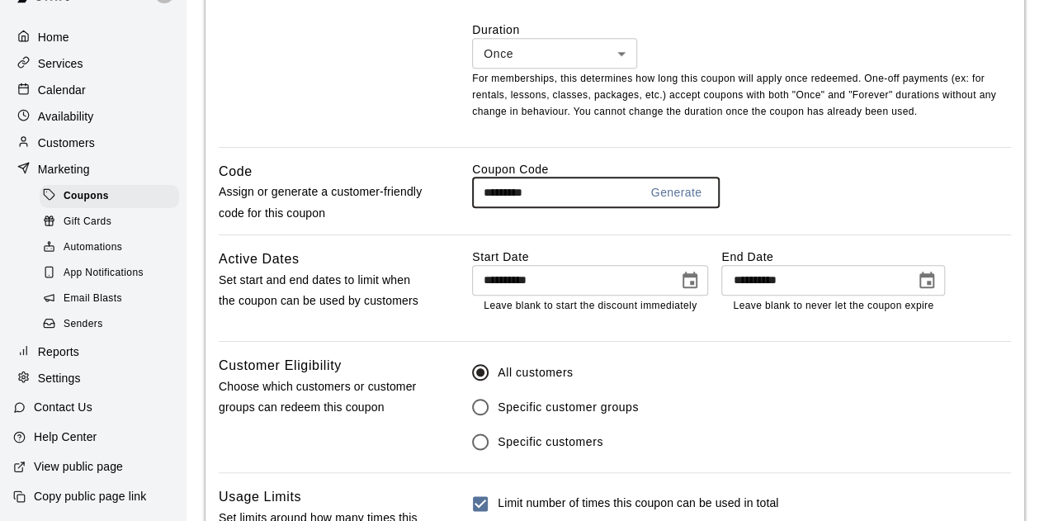
scroll to position [982, 0]
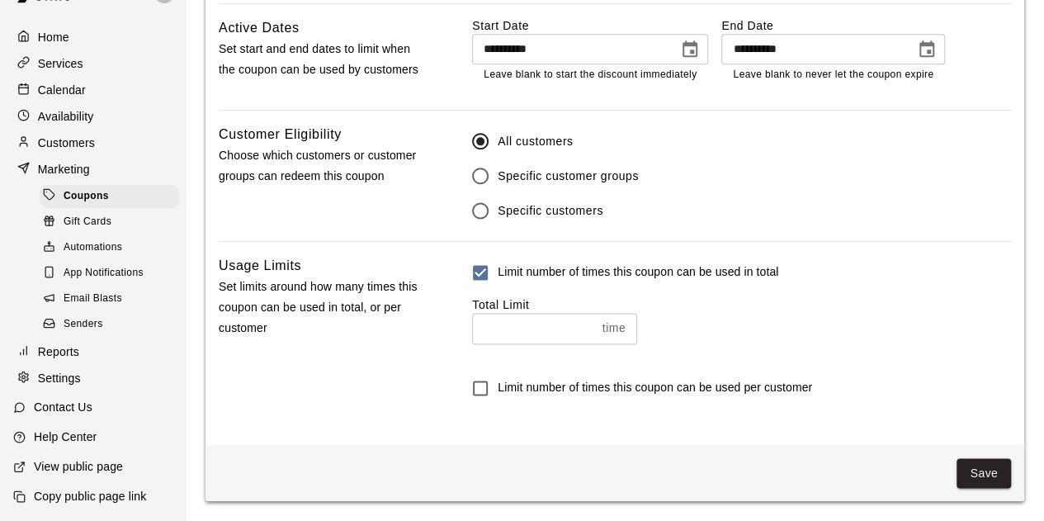
type input "*********"
click at [988, 467] on button "Save" at bounding box center [984, 473] width 54 height 31
